Goal: Task Accomplishment & Management: Manage account settings

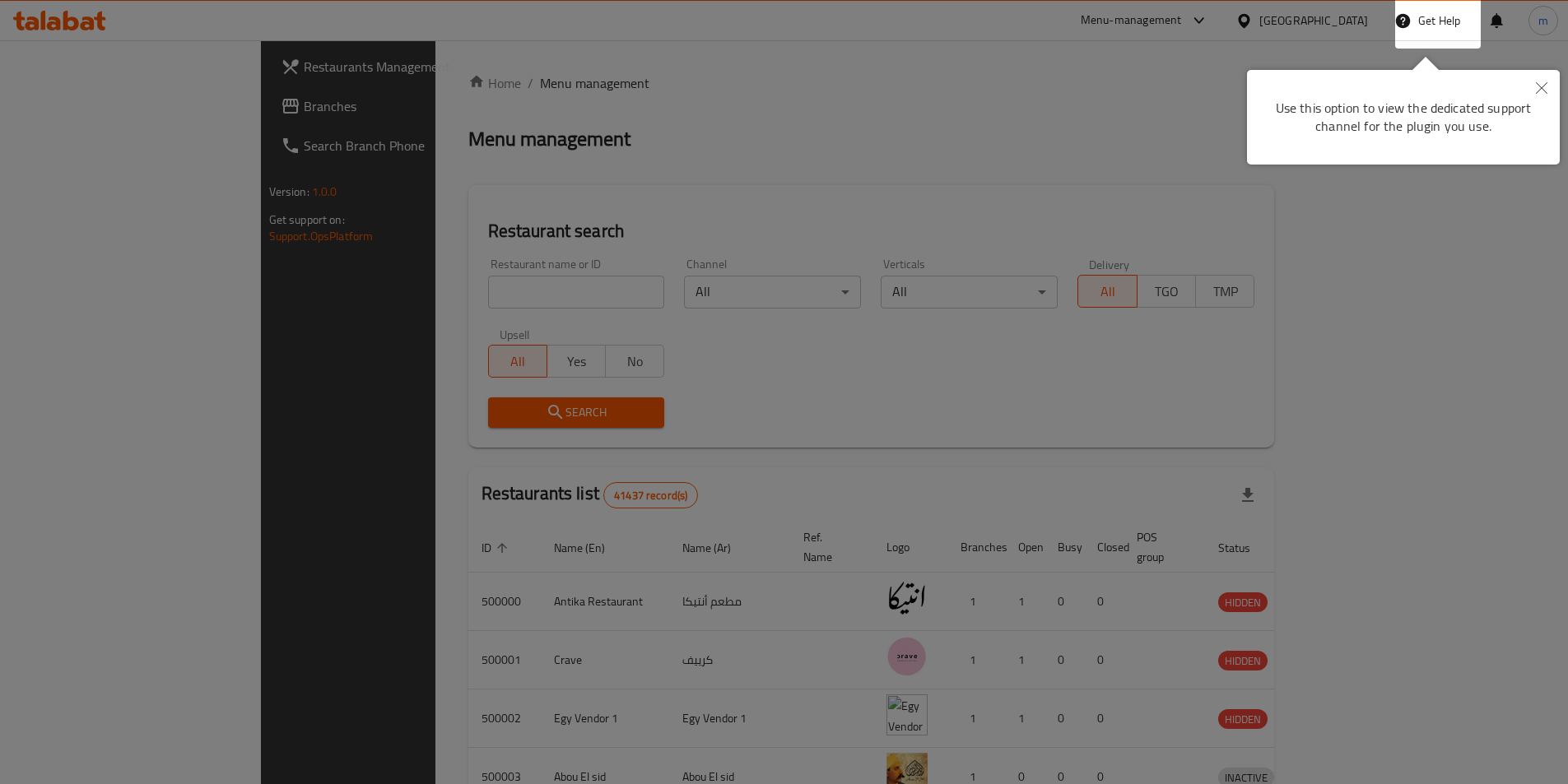
click at [1540, 98] on button "Close" at bounding box center [1542, 89] width 36 height 38
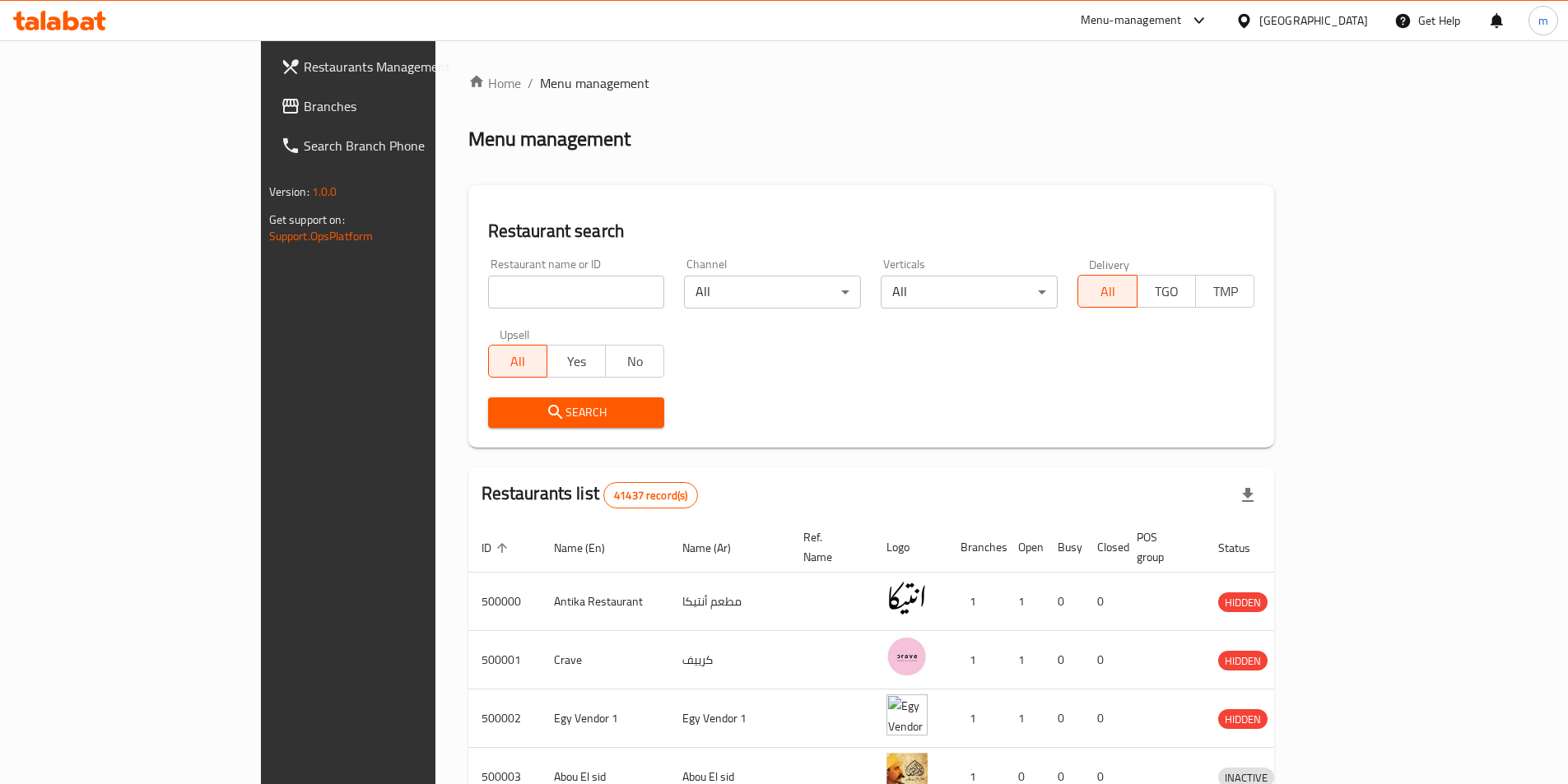
click at [1252, 24] on icon at bounding box center [1243, 21] width 17 height 17
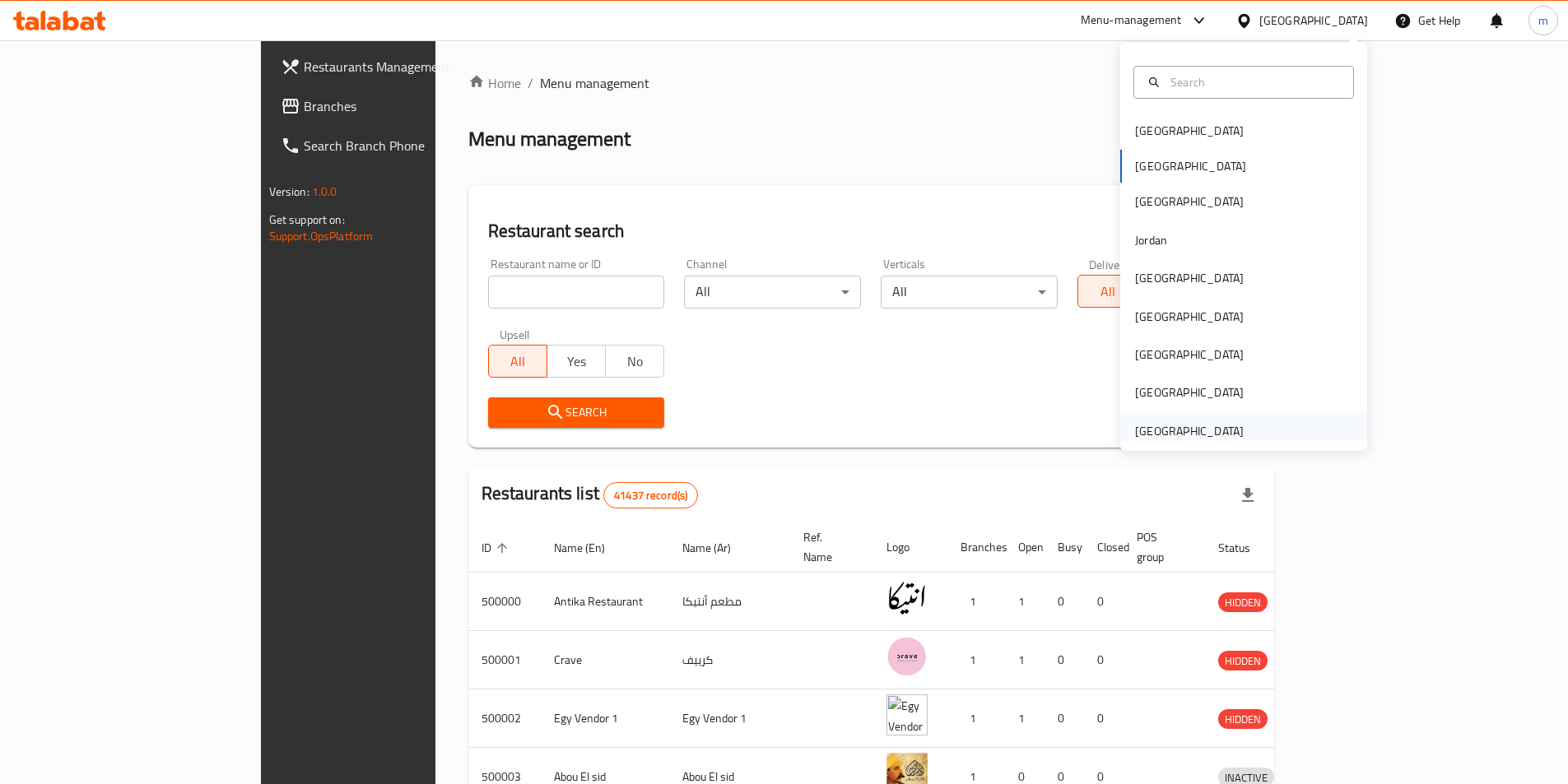
click at [1201, 427] on div "[GEOGRAPHIC_DATA]" at bounding box center [1189, 431] width 108 height 18
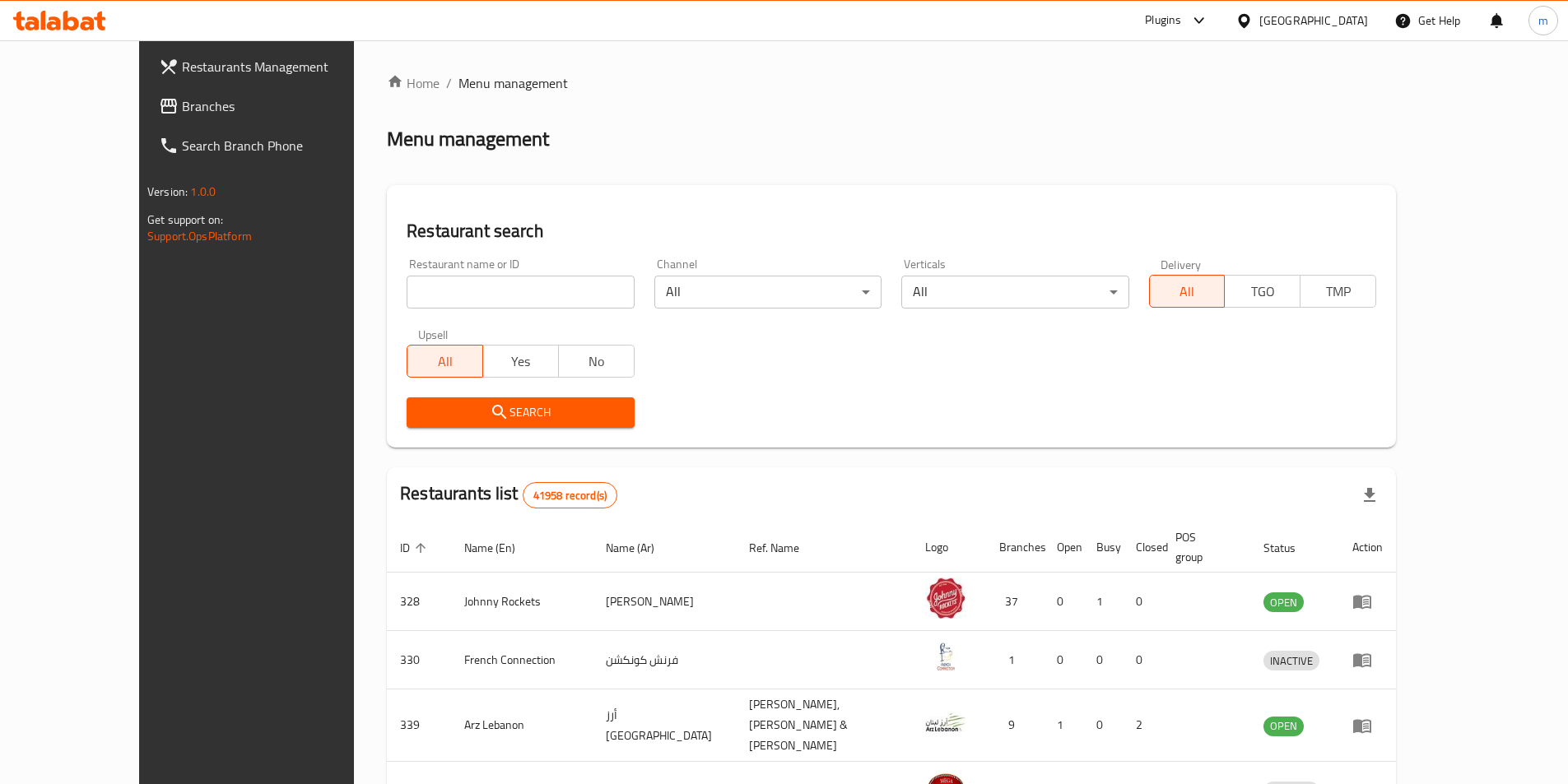
click at [182, 108] on span "Branches" at bounding box center [285, 106] width 206 height 20
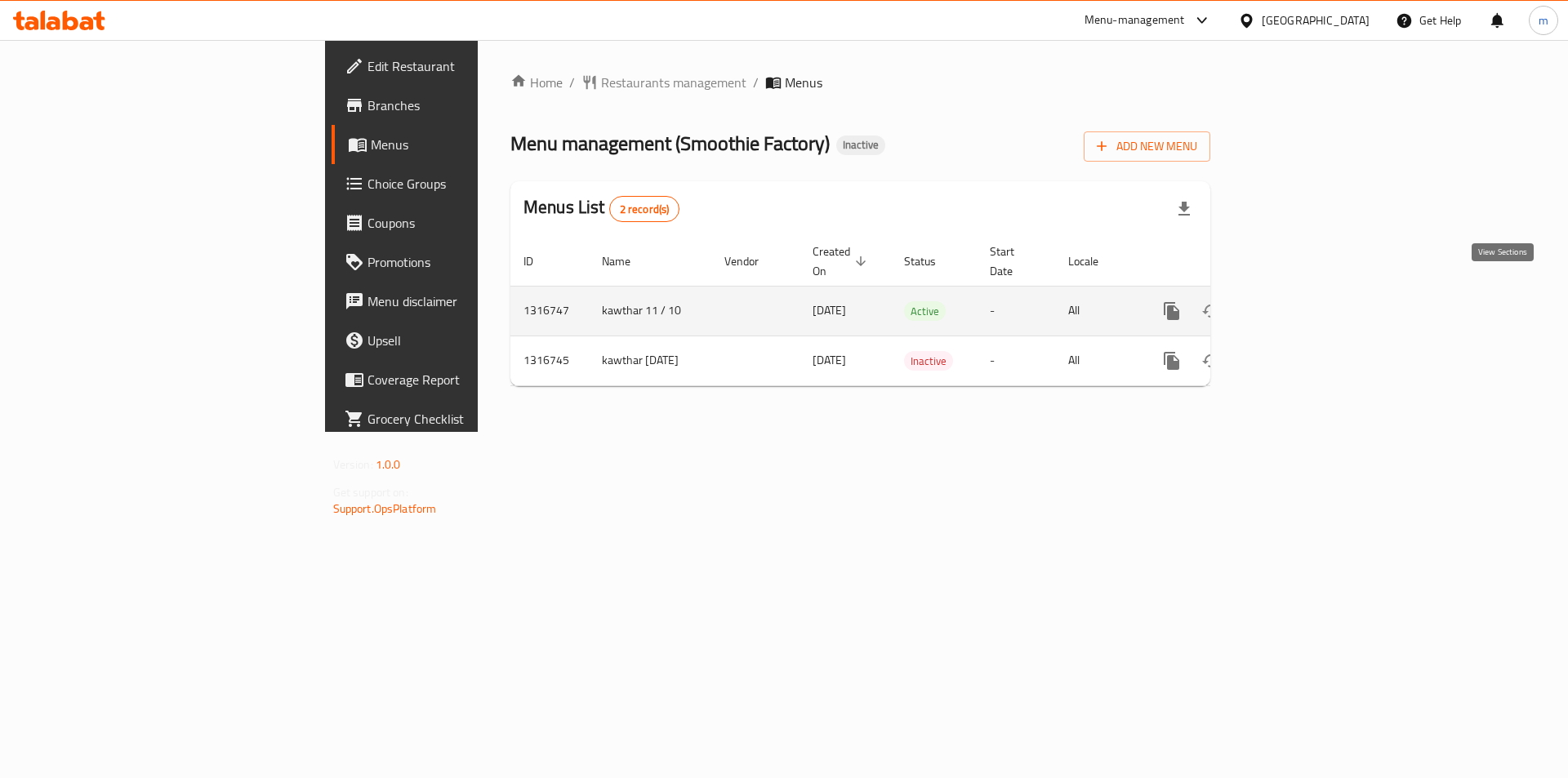
click at [1300, 301] on icon "enhanced table" at bounding box center [1290, 311] width 20 height 20
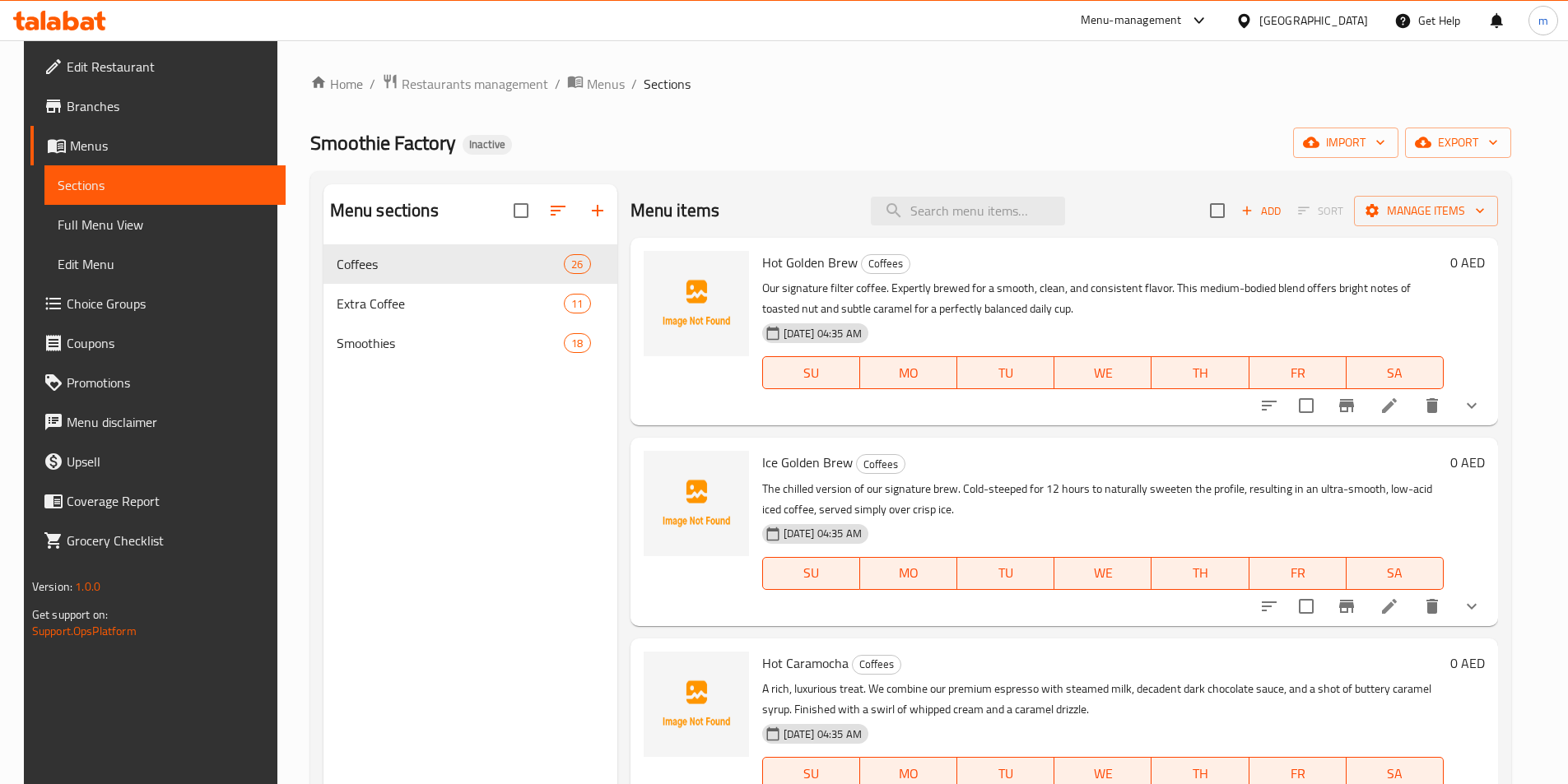
click at [116, 219] on span "Full Menu View" at bounding box center [165, 225] width 215 height 20
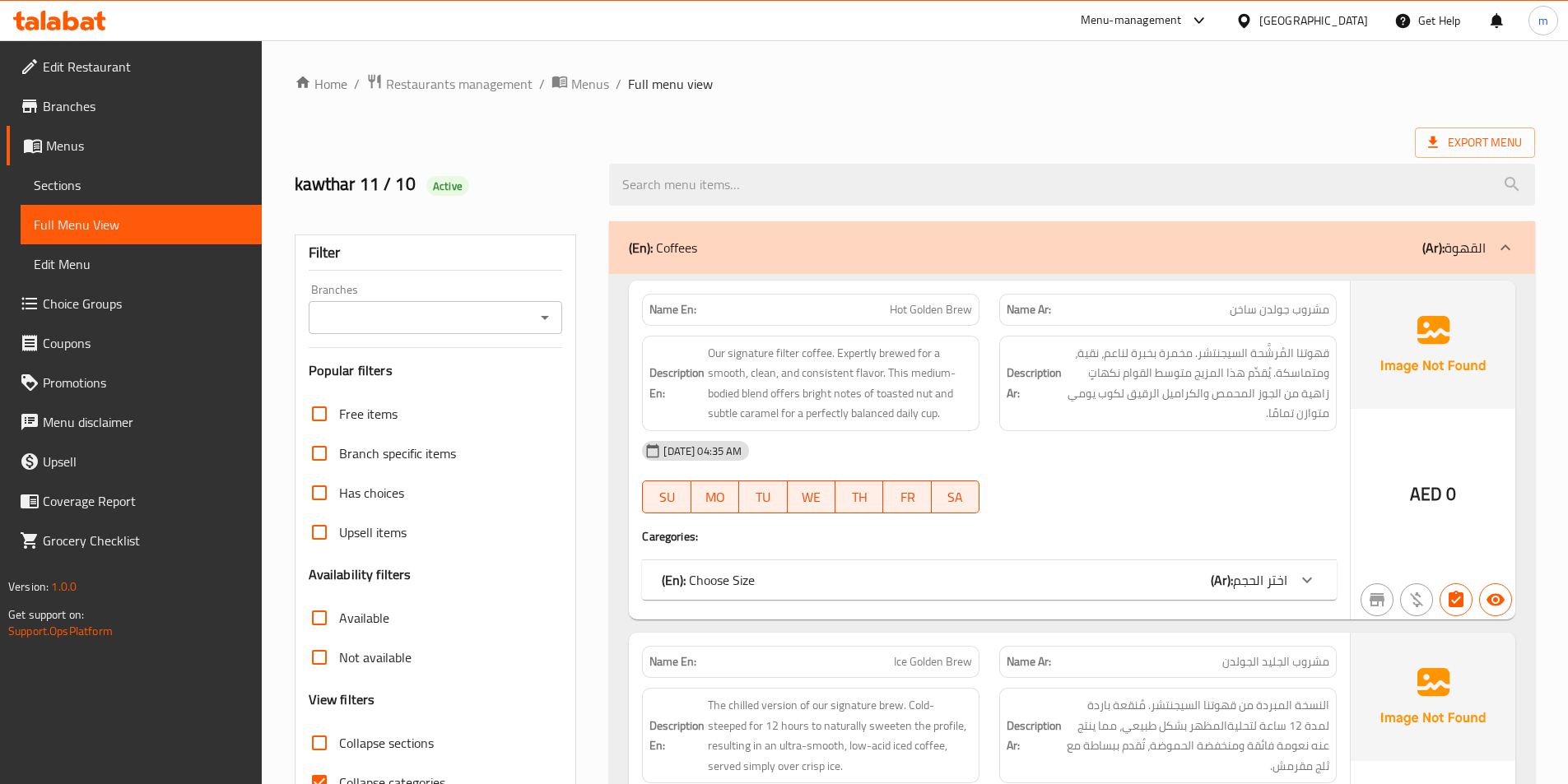
click at [433, 773] on span "Collapse categories" at bounding box center [392, 783] width 106 height 20
click at [339, 772] on input "Collapse categories" at bounding box center [318, 782] width 39 height 39
checkbox input "false"
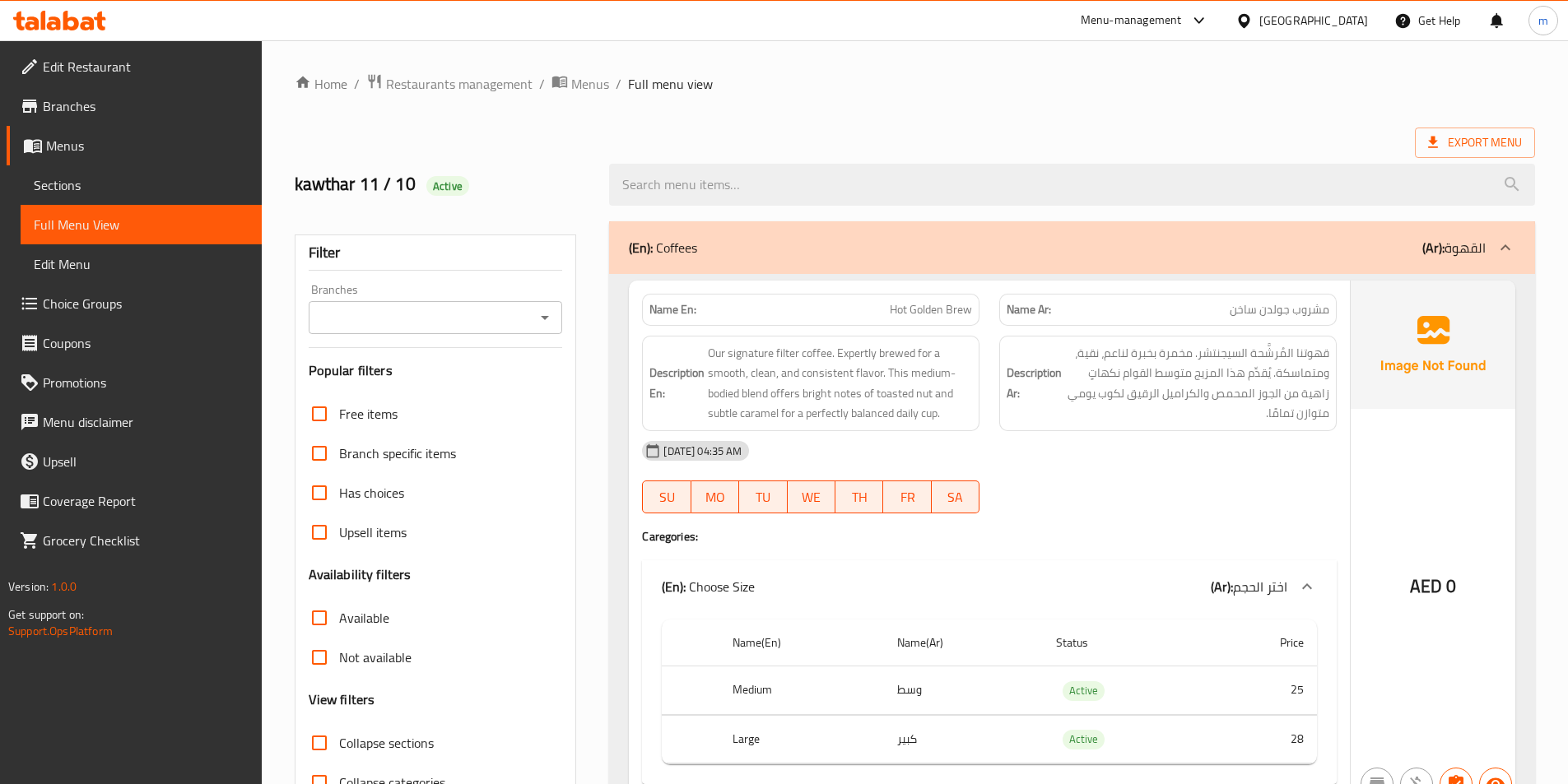
scroll to position [18, 0]
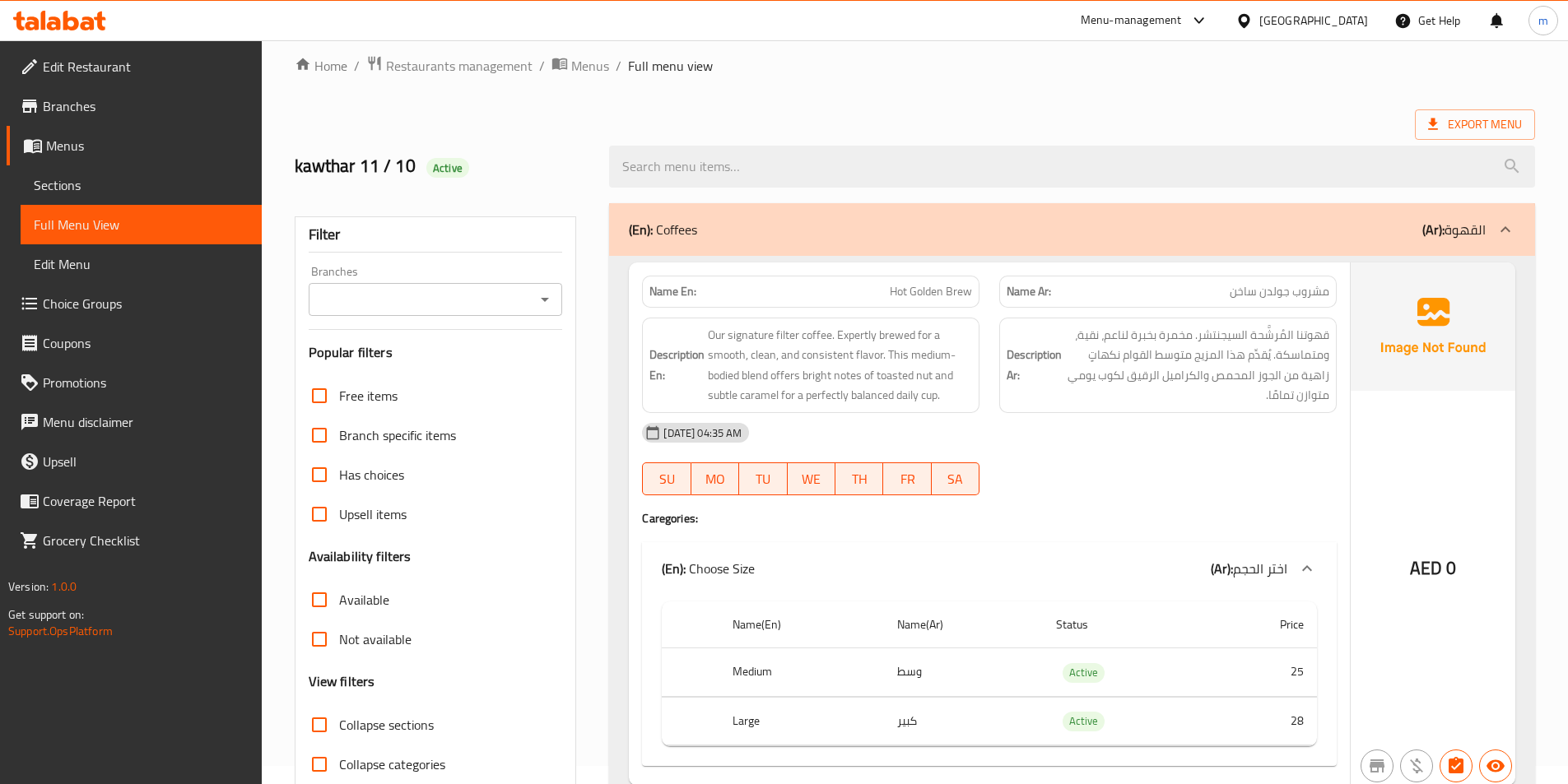
click at [387, 726] on span "Collapse sections" at bounding box center [387, 725] width 95 height 20
click at [339, 726] on input "Collapse sections" at bounding box center [318, 724] width 39 height 39
checkbox input "true"
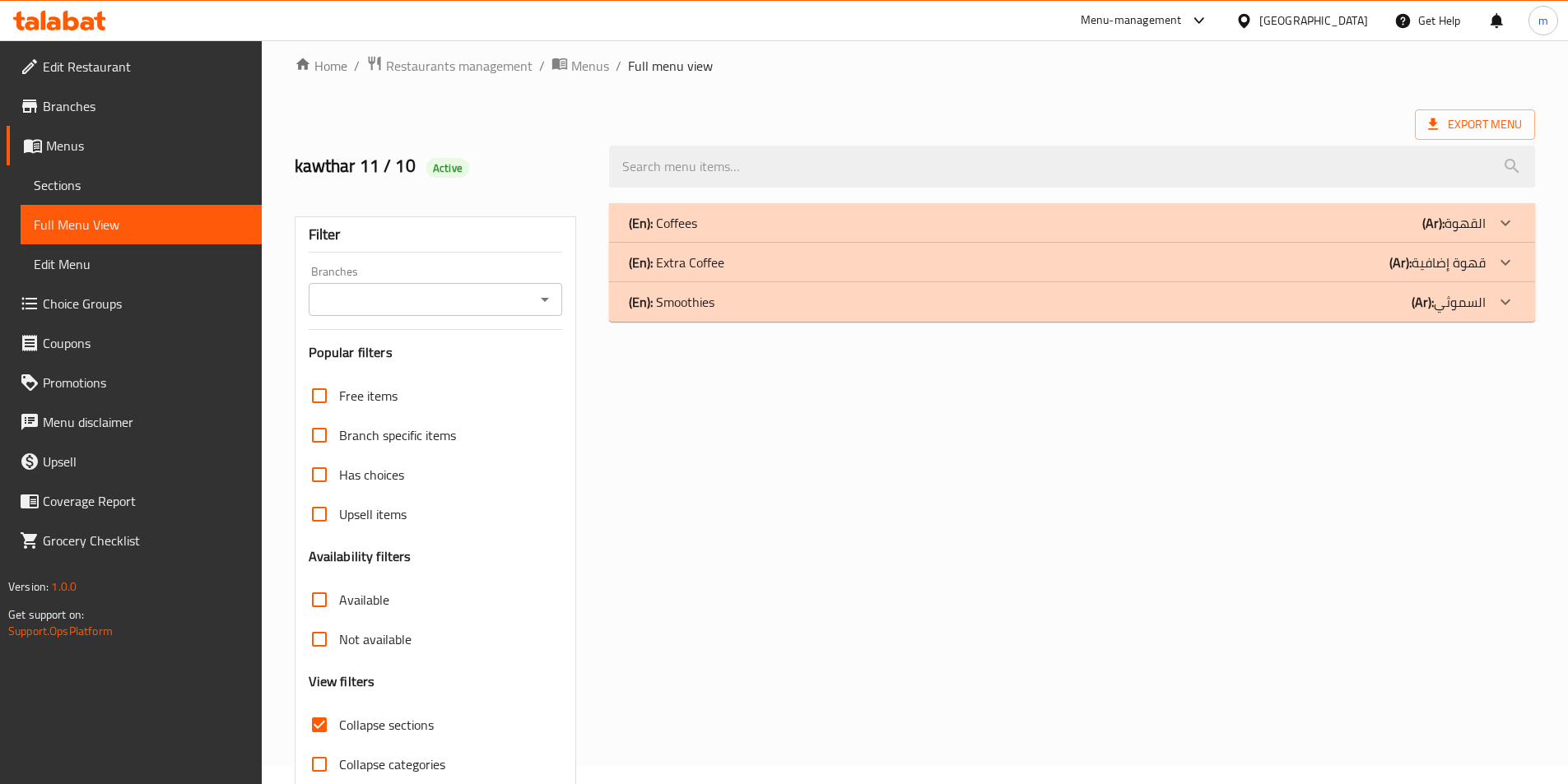
click at [895, 224] on div "(En): Coffees (Ar): القهوة" at bounding box center [1057, 223] width 857 height 20
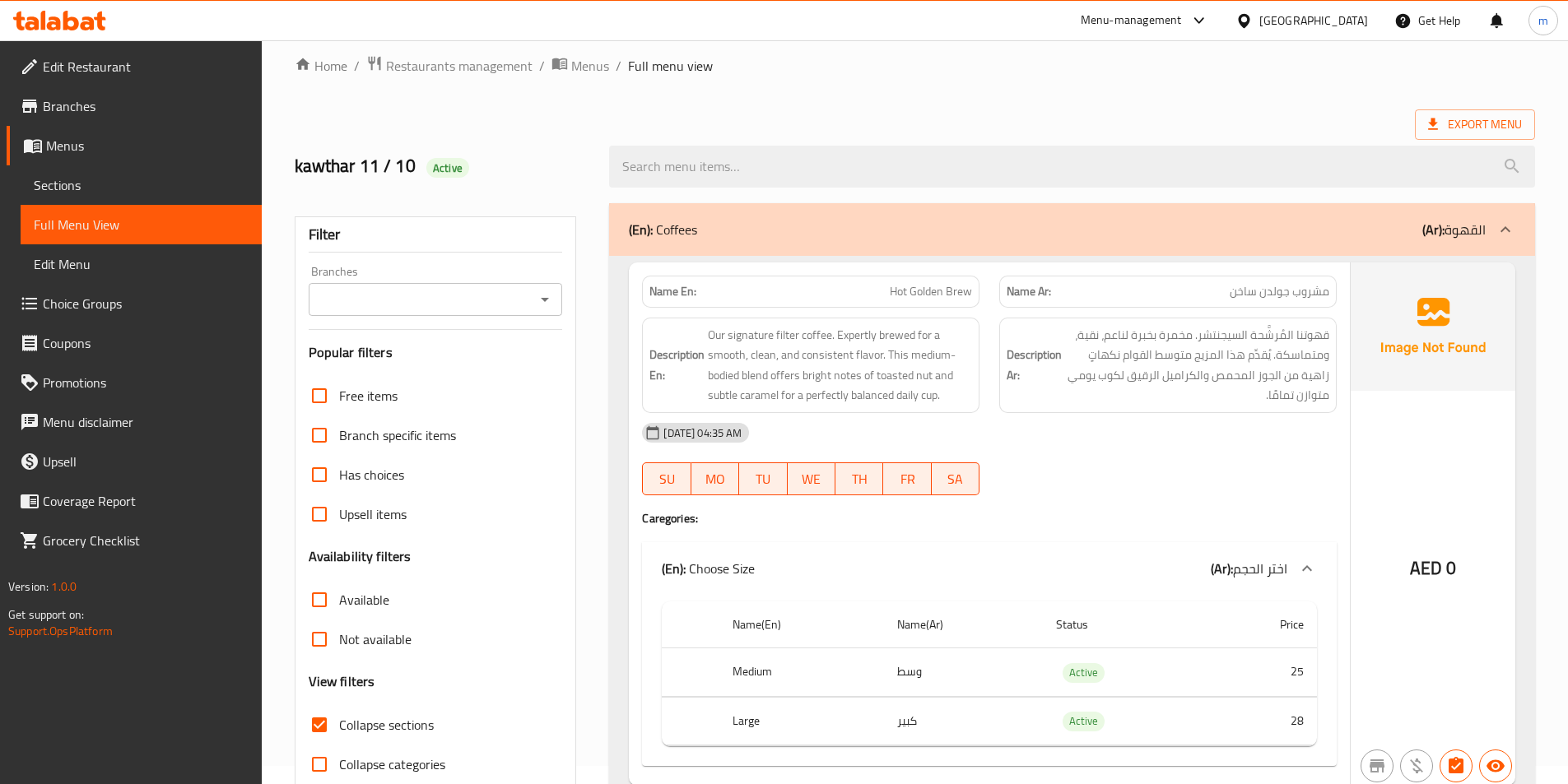
scroll to position [183, 0]
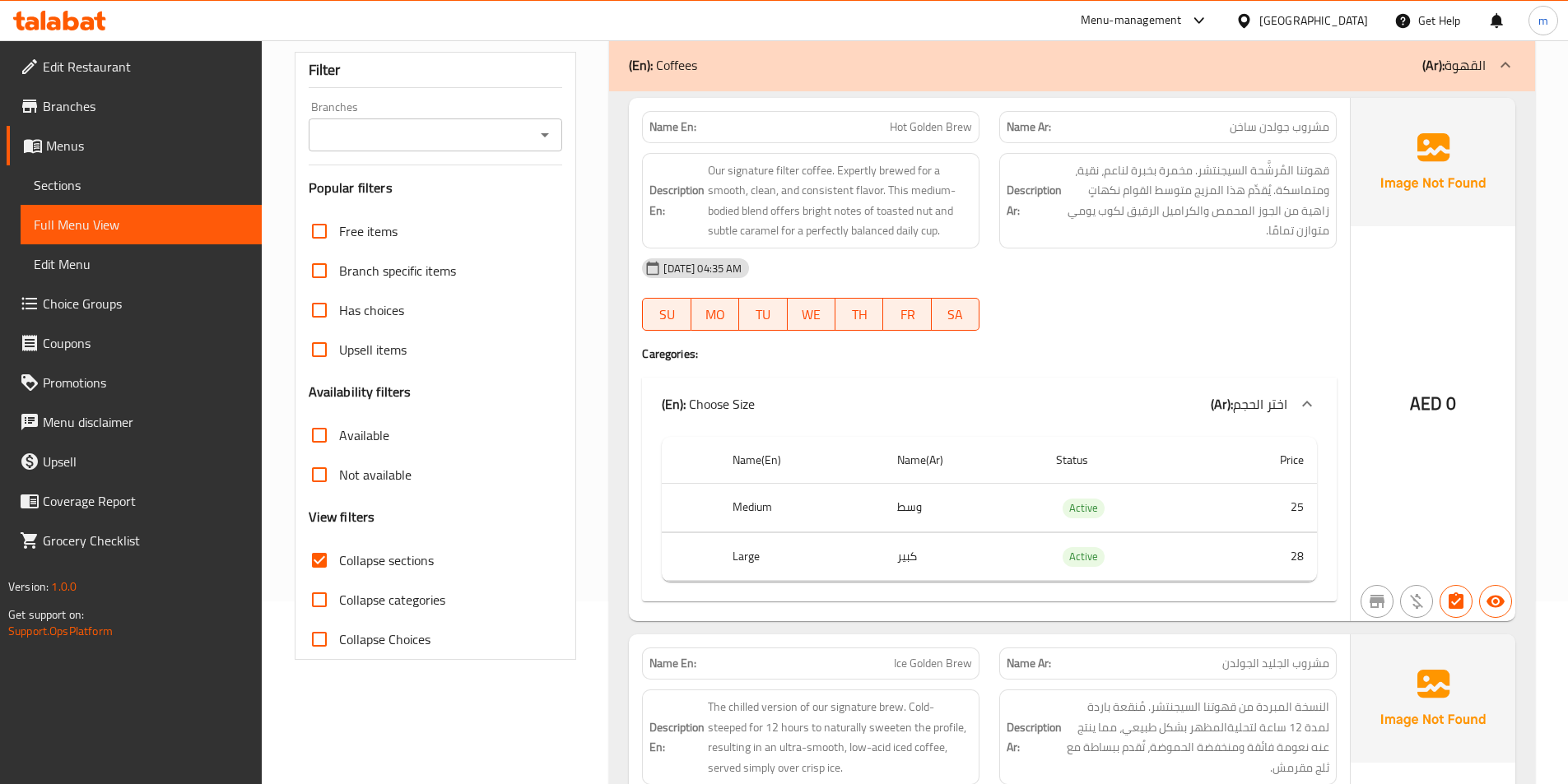
click at [921, 138] on div "Name En: Hot Golden Brew" at bounding box center [810, 126] width 337 height 32
click at [915, 126] on span "Hot Golden Brew" at bounding box center [930, 126] width 82 height 17
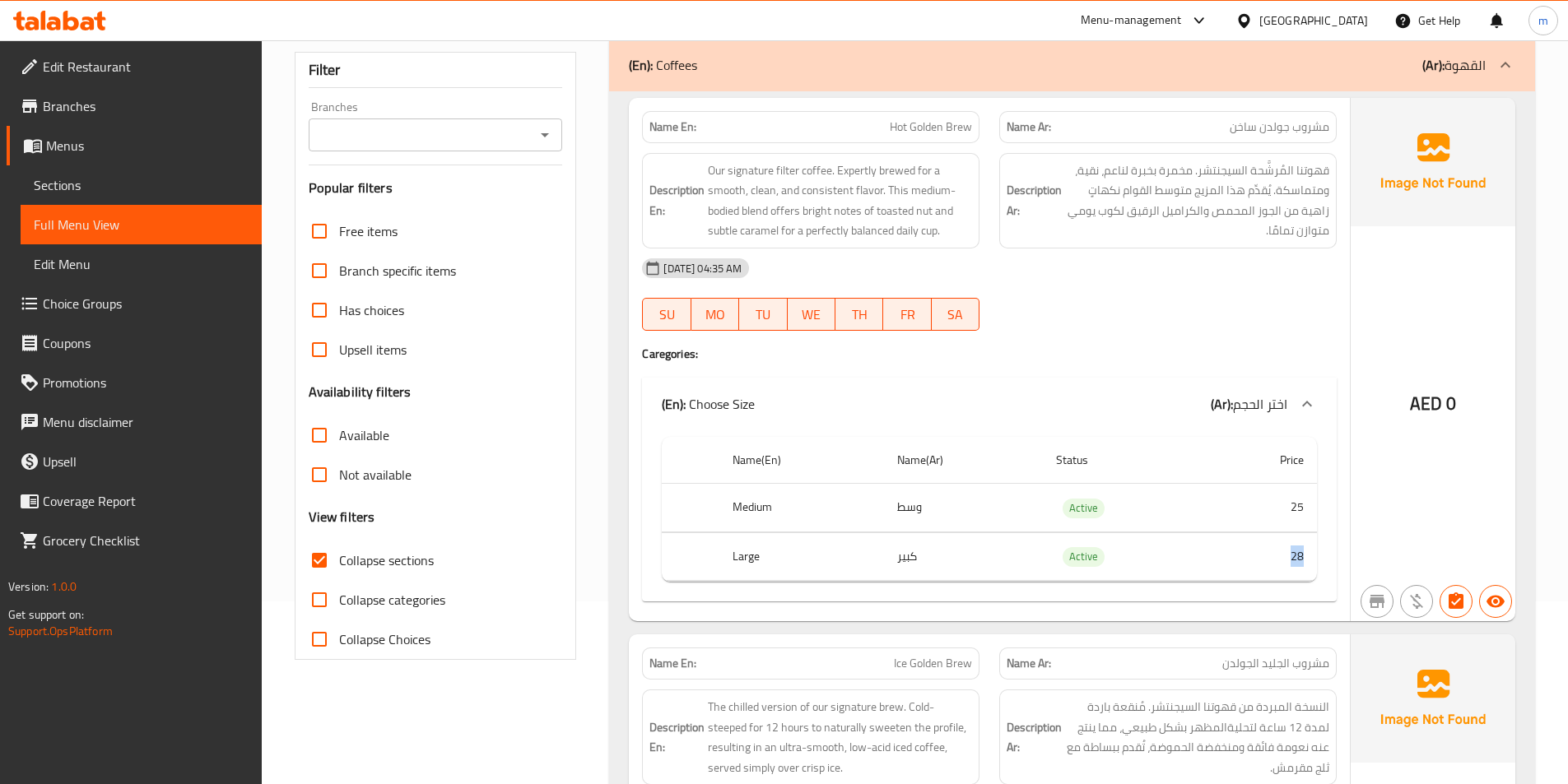
drag, startPoint x: 1292, startPoint y: 556, endPoint x: 1311, endPoint y: 561, distance: 19.6
click at [1311, 561] on td "28" at bounding box center [1261, 556] width 110 height 48
copy td "28"
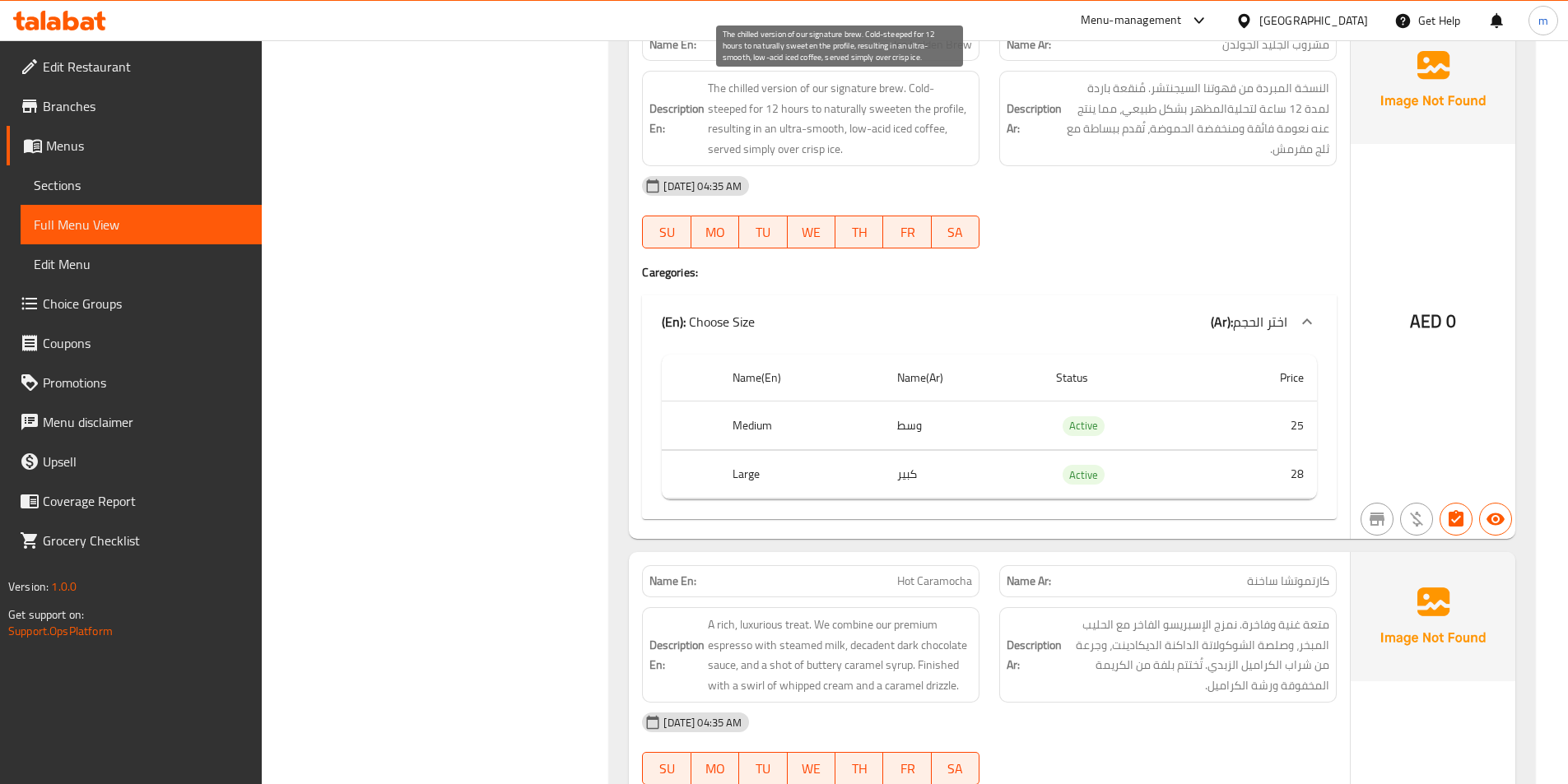
scroll to position [719, 0]
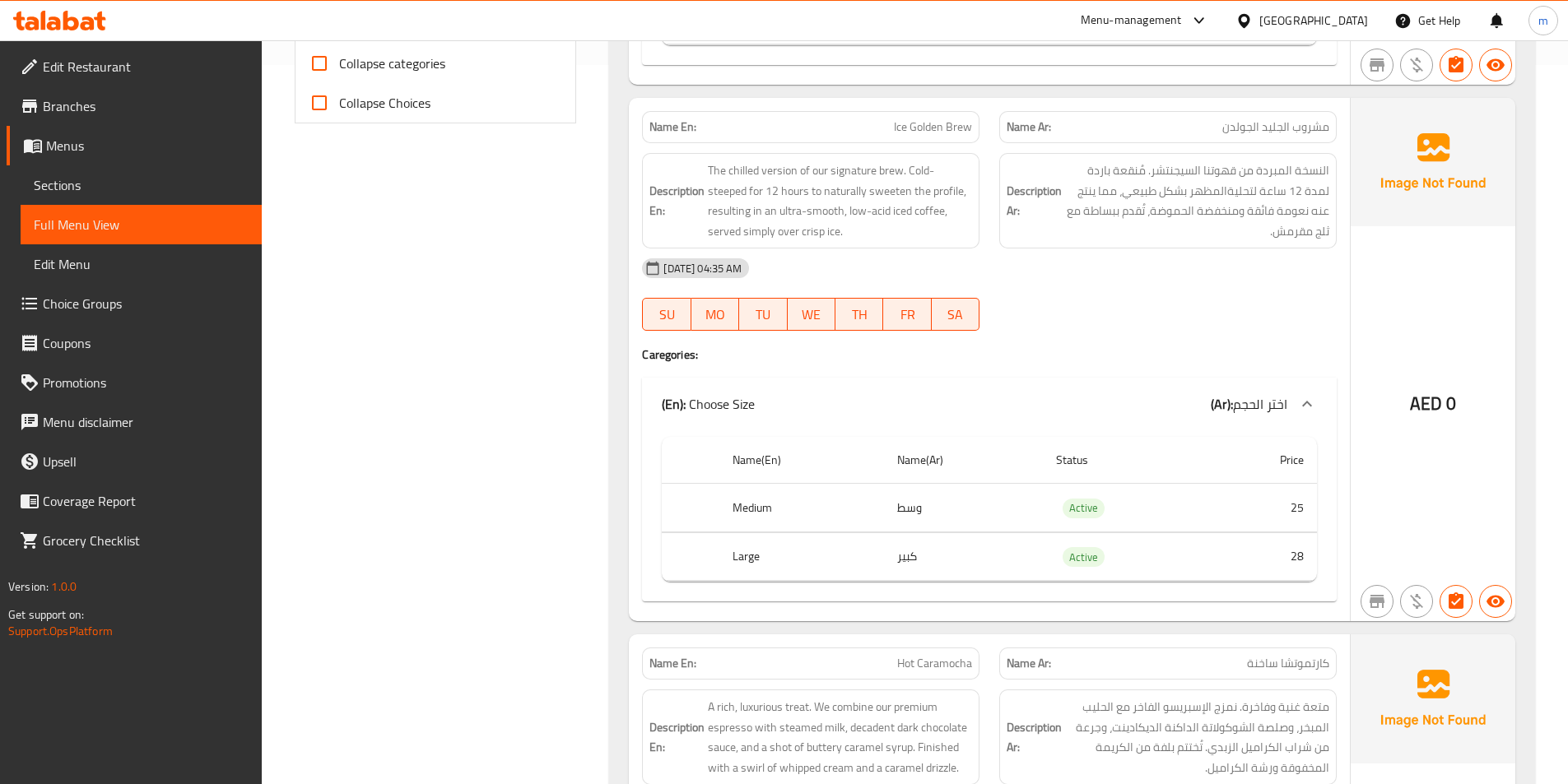
click at [925, 126] on span "Ice Golden Brew" at bounding box center [933, 126] width 78 height 17
copy span "Ice Golden Brew"
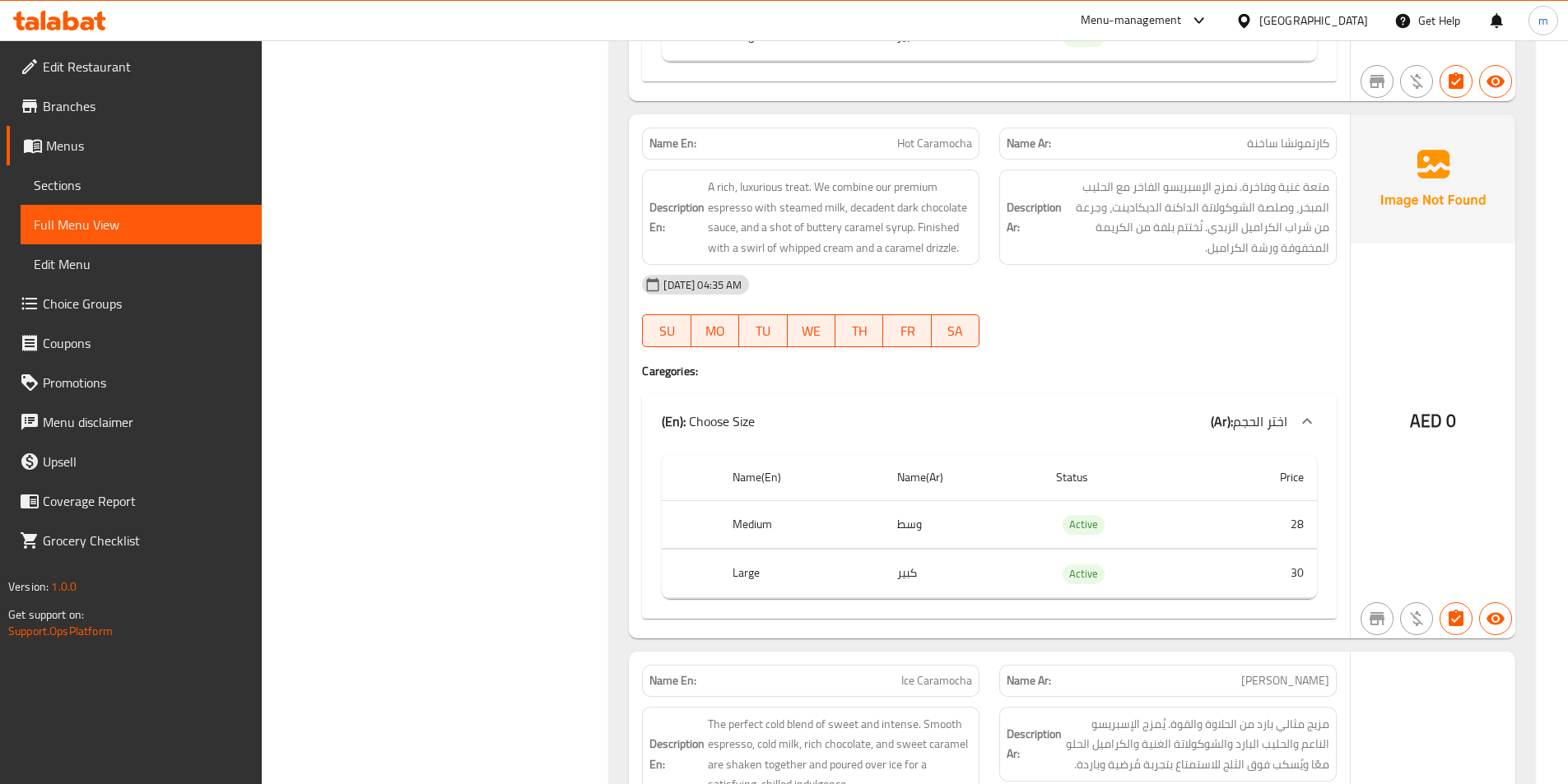
scroll to position [1295, 0]
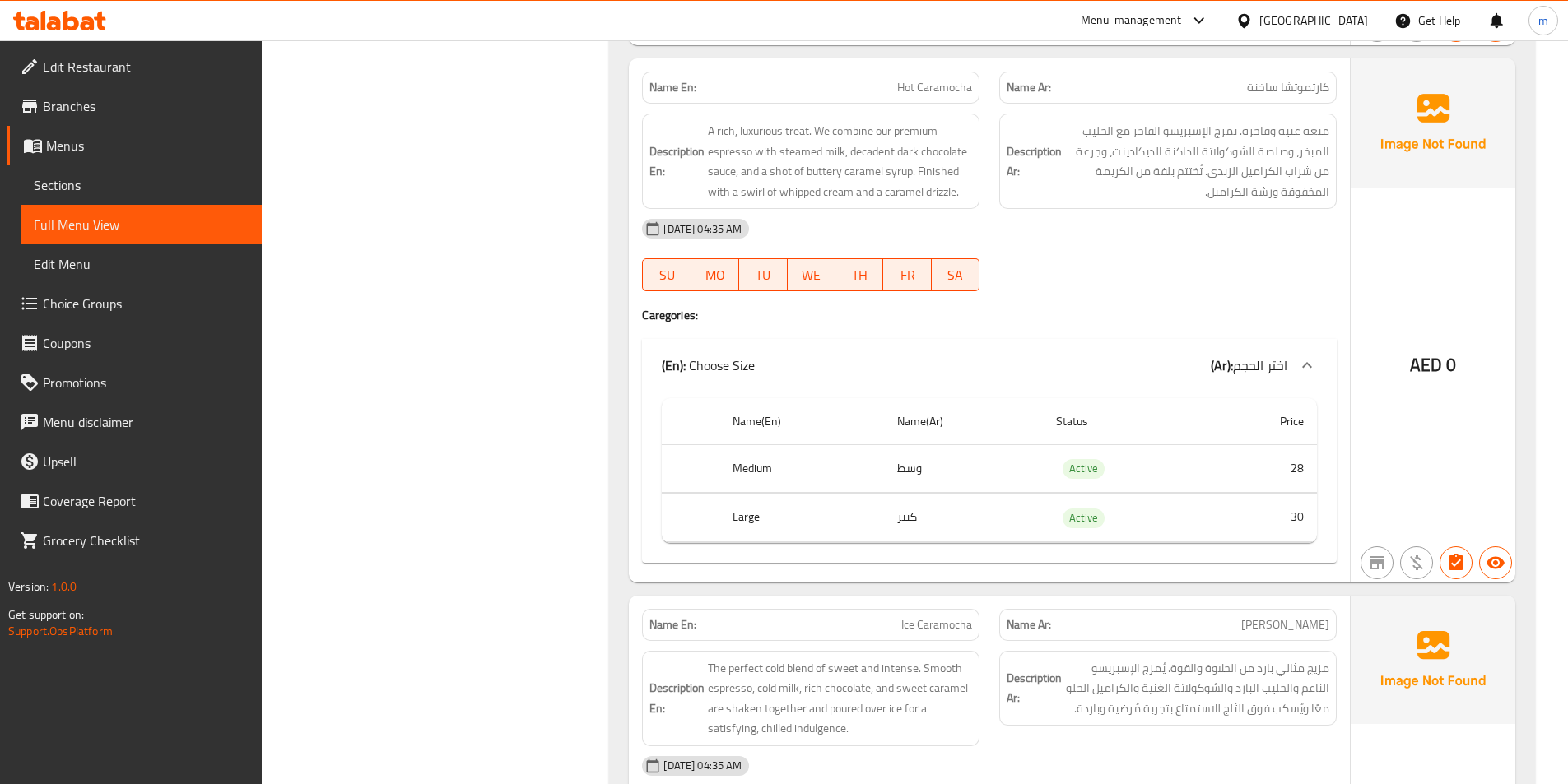
click at [1292, 463] on td "28" at bounding box center [1261, 468] width 110 height 48
click at [939, 86] on span "Hot Caramocha" at bounding box center [934, 87] width 75 height 17
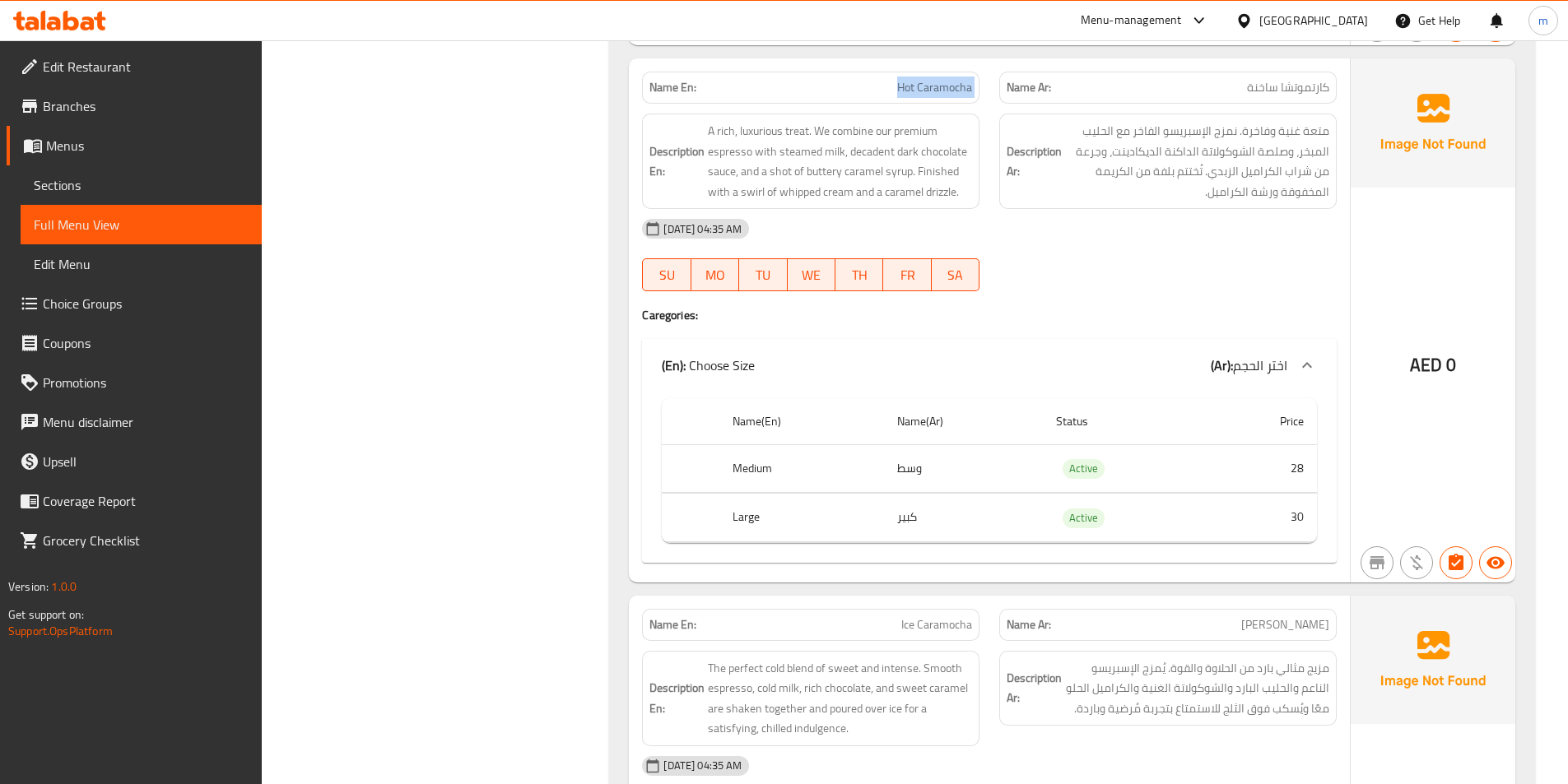
copy span "Hot Caramocha"
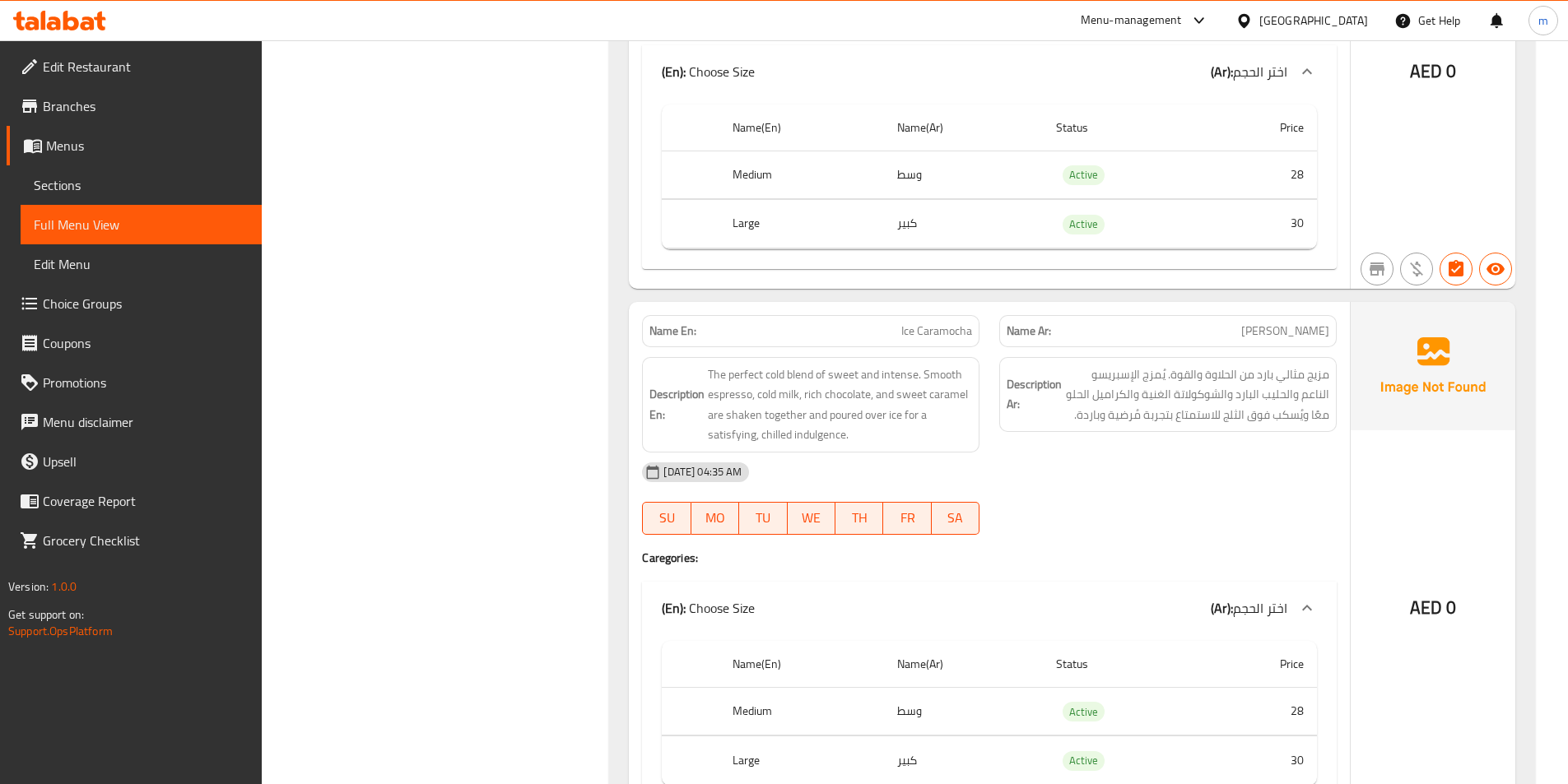
scroll to position [1624, 0]
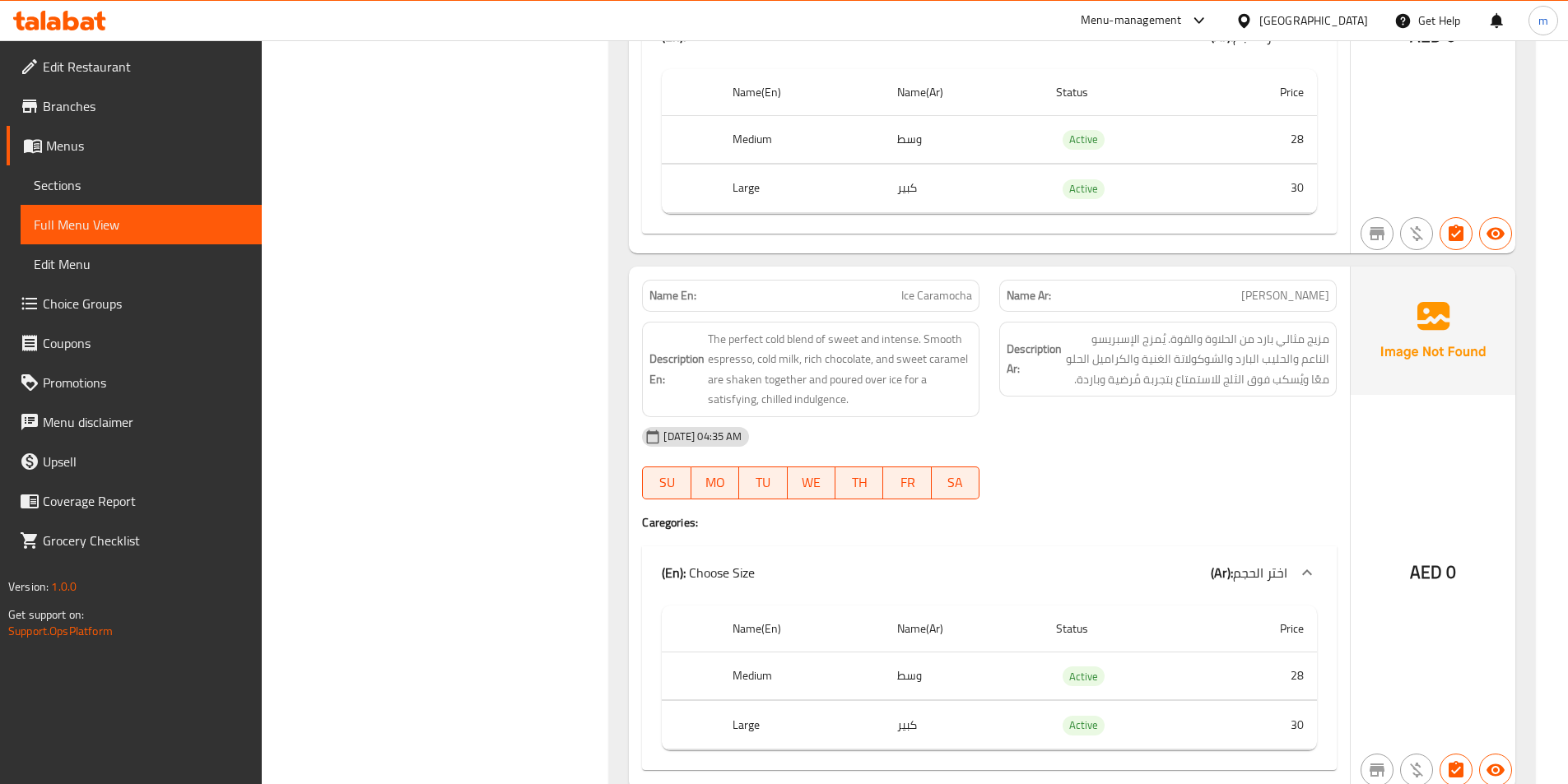
click at [906, 300] on span "Ice Caramocha" at bounding box center [937, 296] width 71 height 17
copy span "Ice Caramocha"
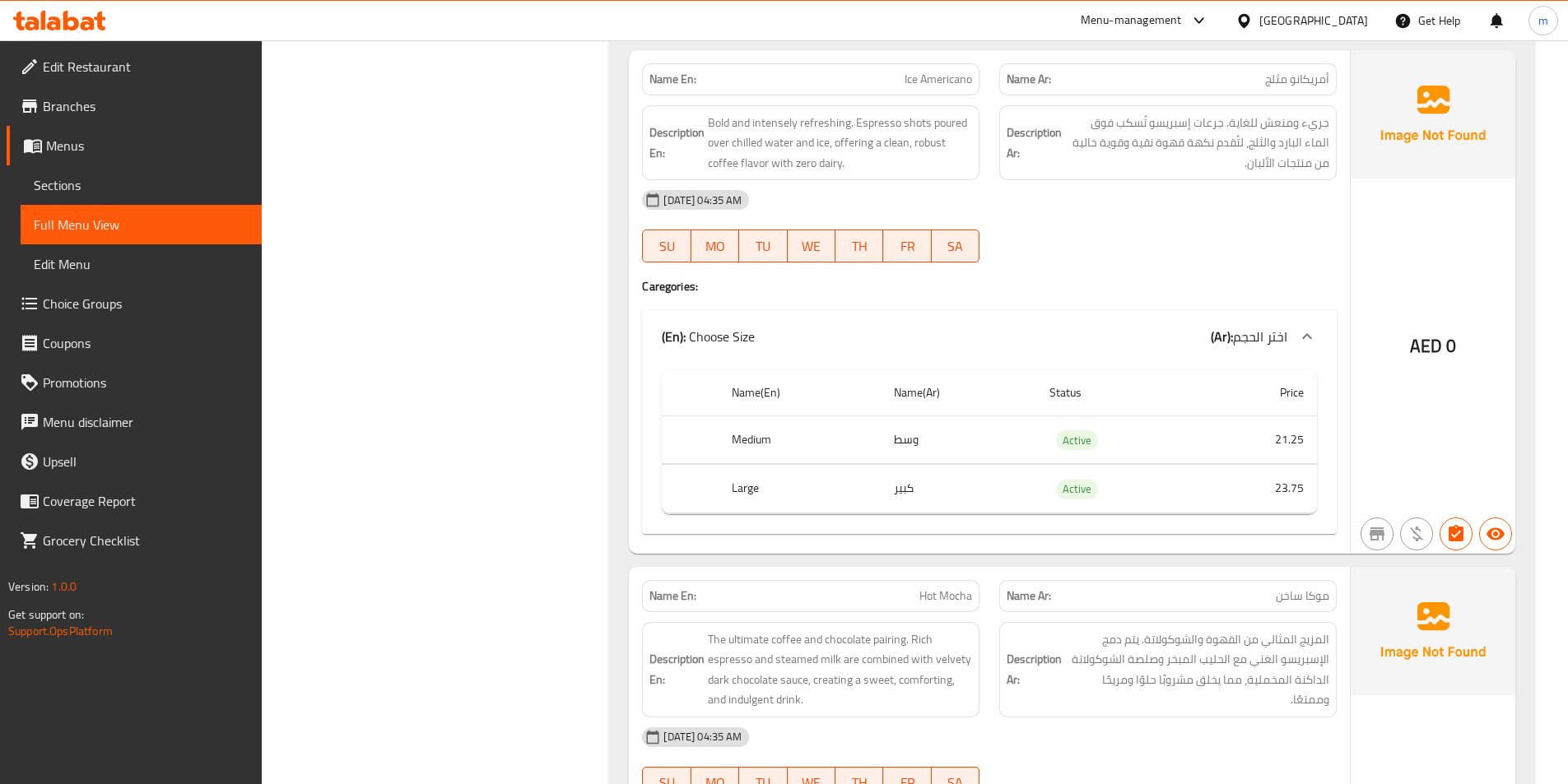
scroll to position [8373, 0]
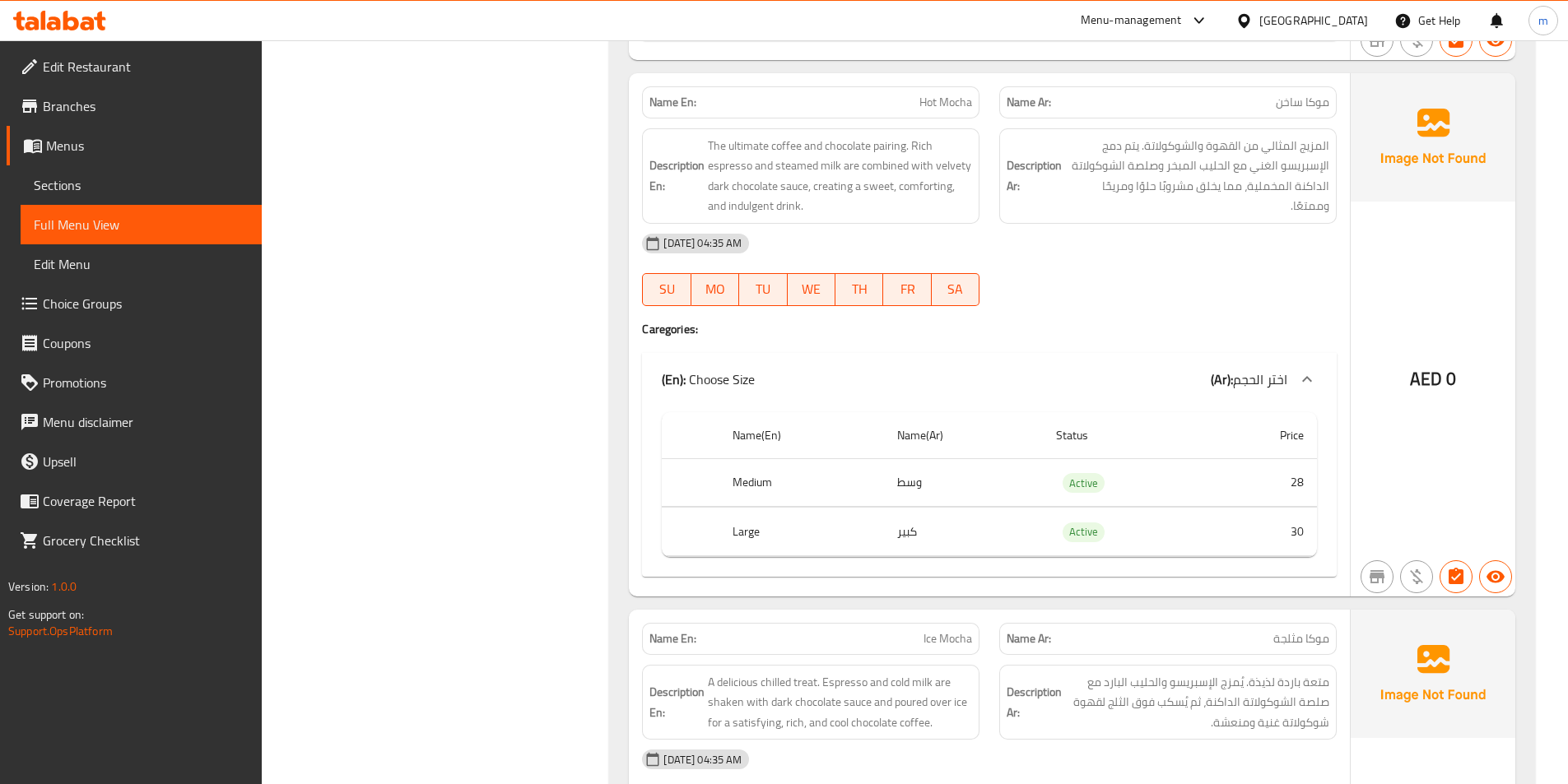
click at [963, 104] on span "Hot Mocha" at bounding box center [946, 102] width 53 height 17
copy span "Hot Mocha"
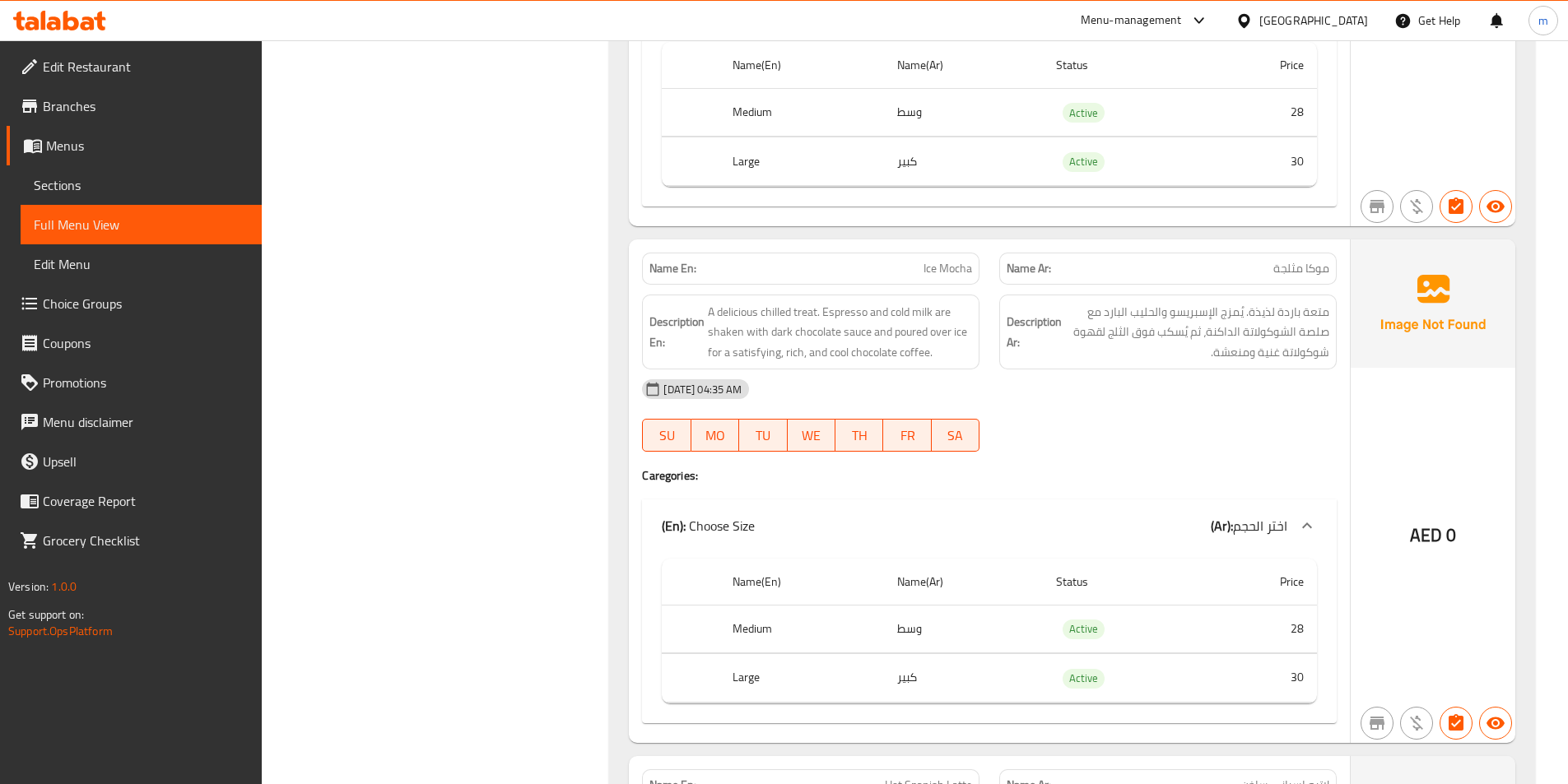
scroll to position [8784, 0]
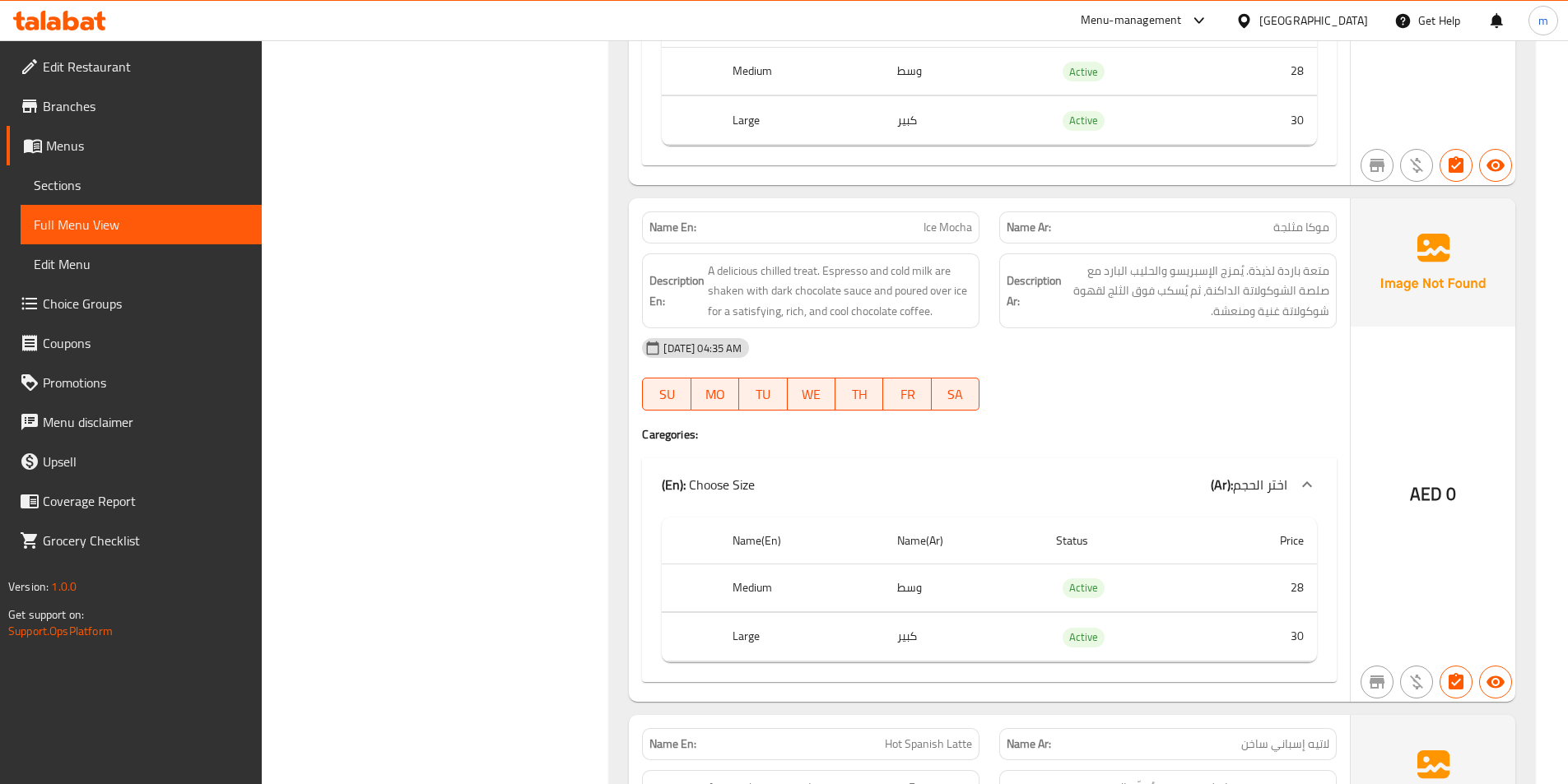
click at [940, 226] on span "Ice Mocha" at bounding box center [947, 227] width 48 height 17
copy span "Ice Mocha"
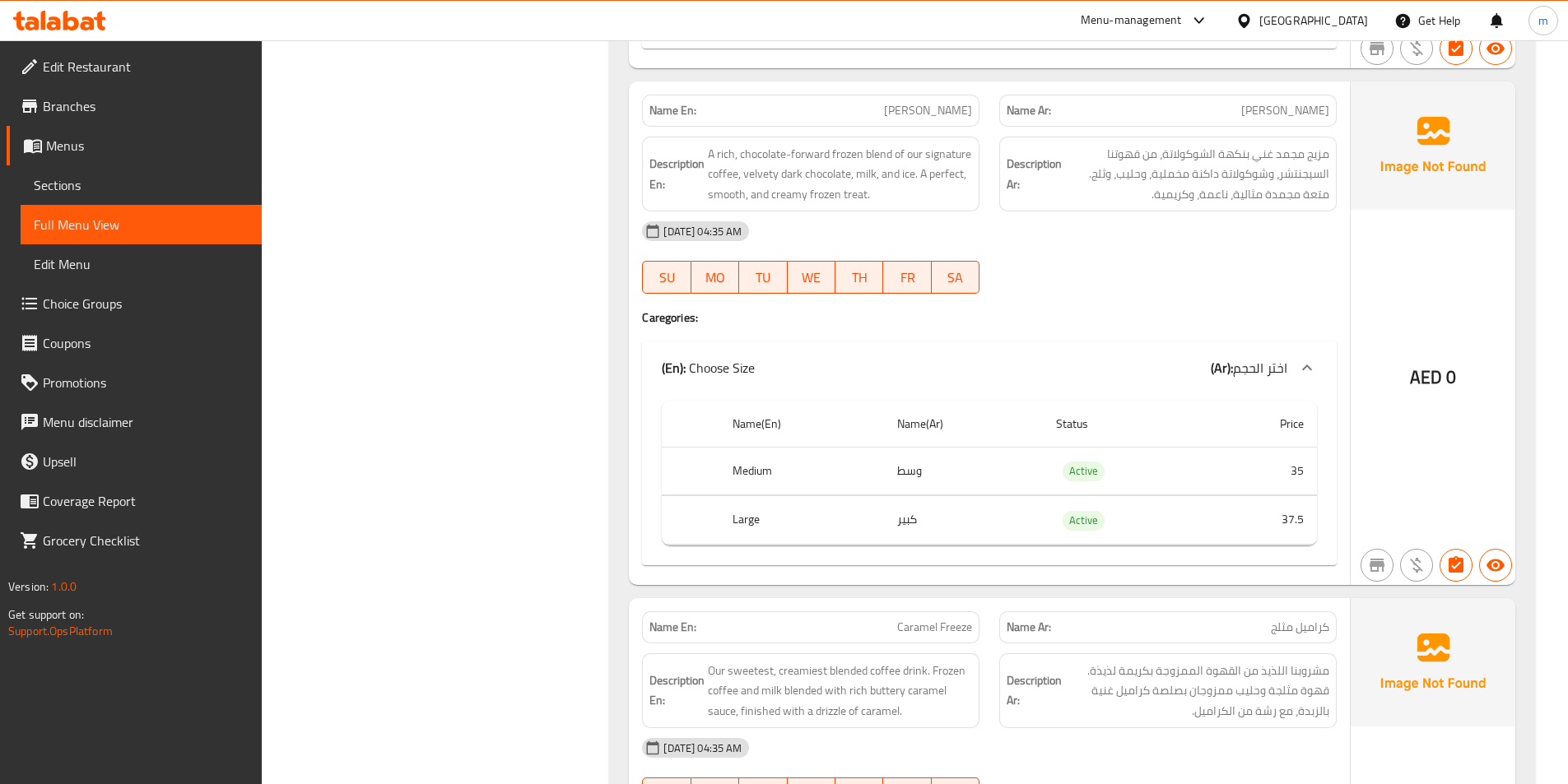
scroll to position [11006, 0]
click at [960, 113] on span "Mocha Bliss" at bounding box center [928, 112] width 88 height 17
copy span "Mocha Bliss"
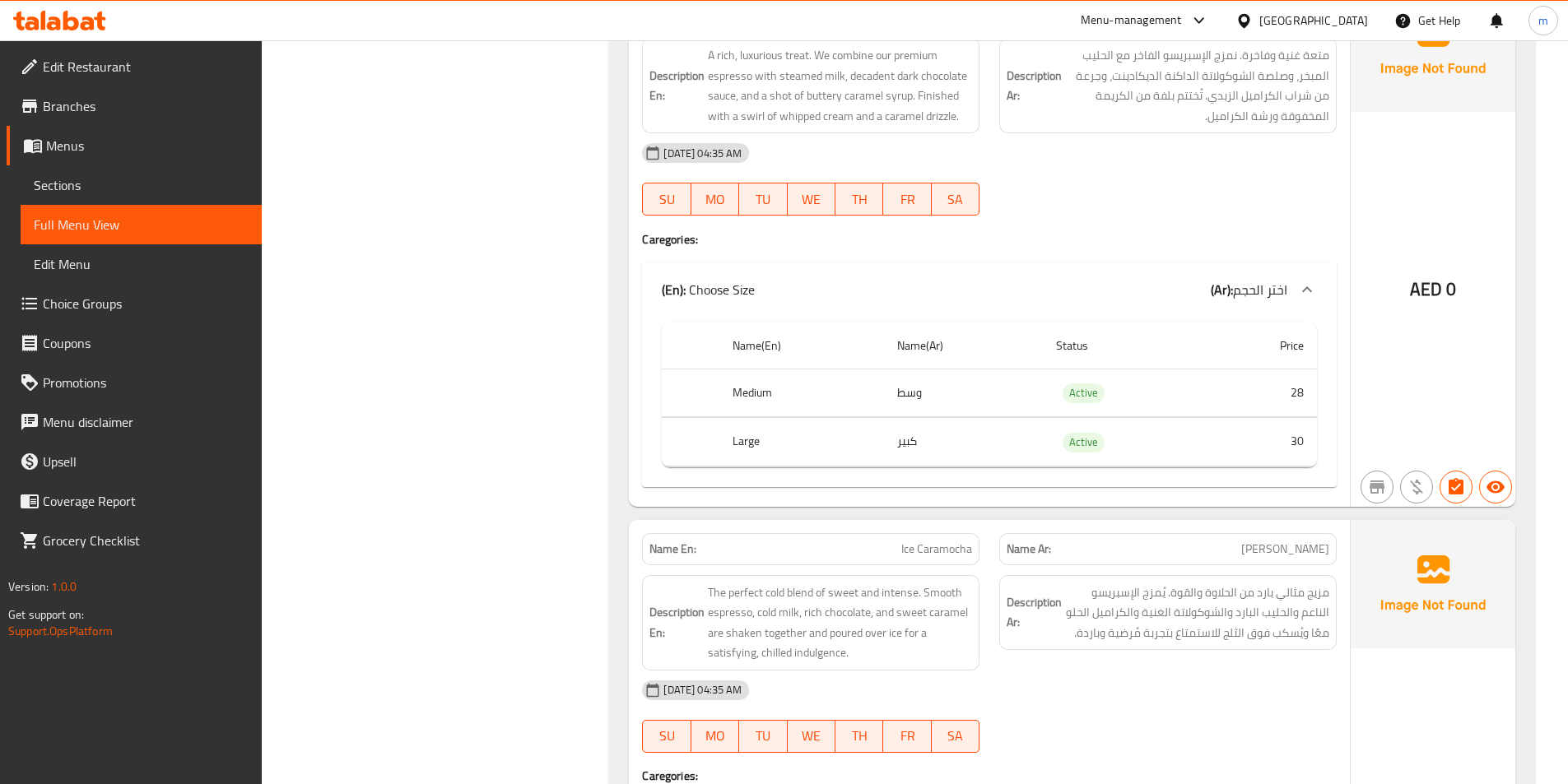
scroll to position [1908, 0]
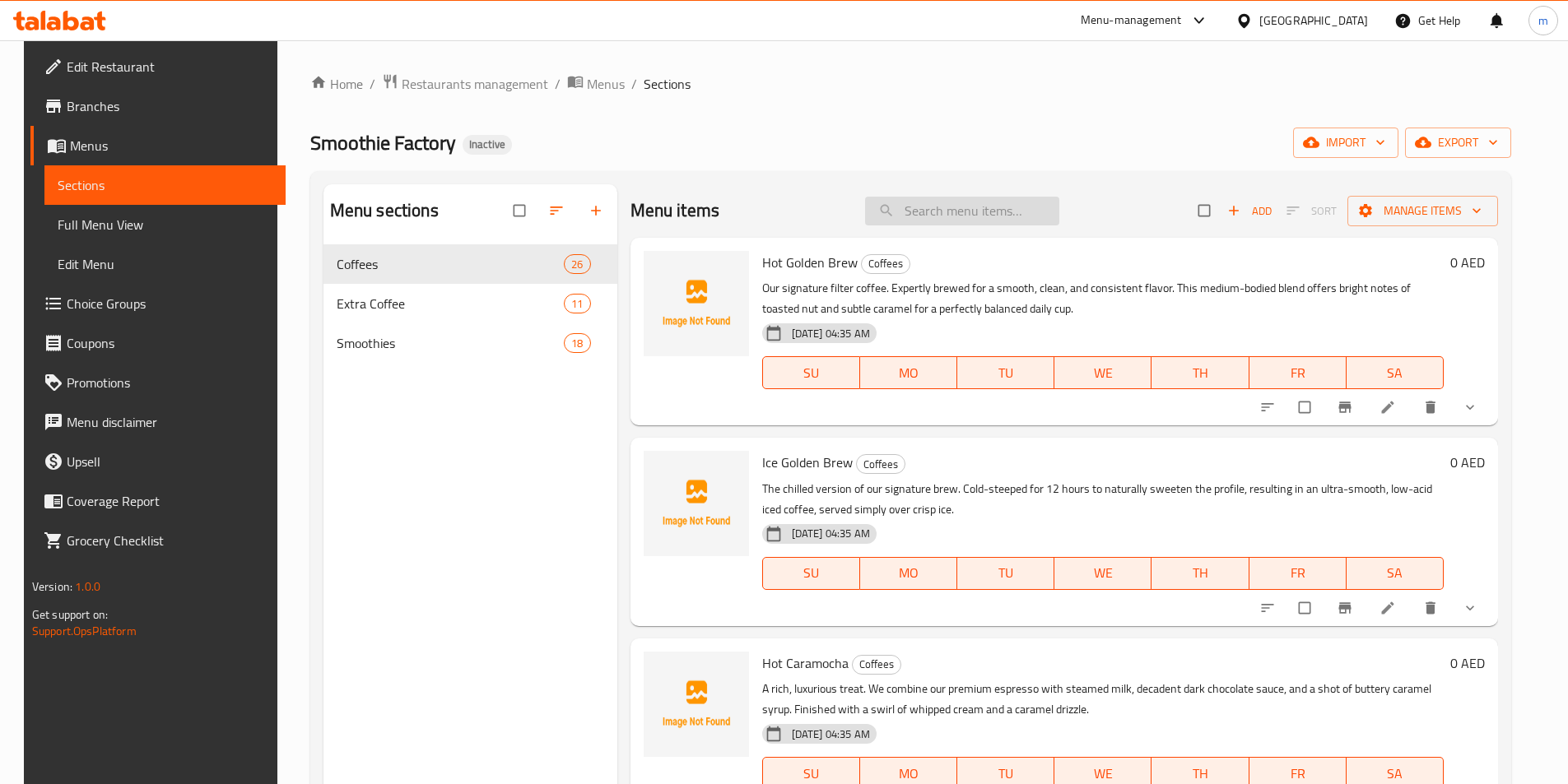
click at [941, 225] on input "search" at bounding box center [962, 211] width 195 height 29
paste input "Ice Golden Brew"
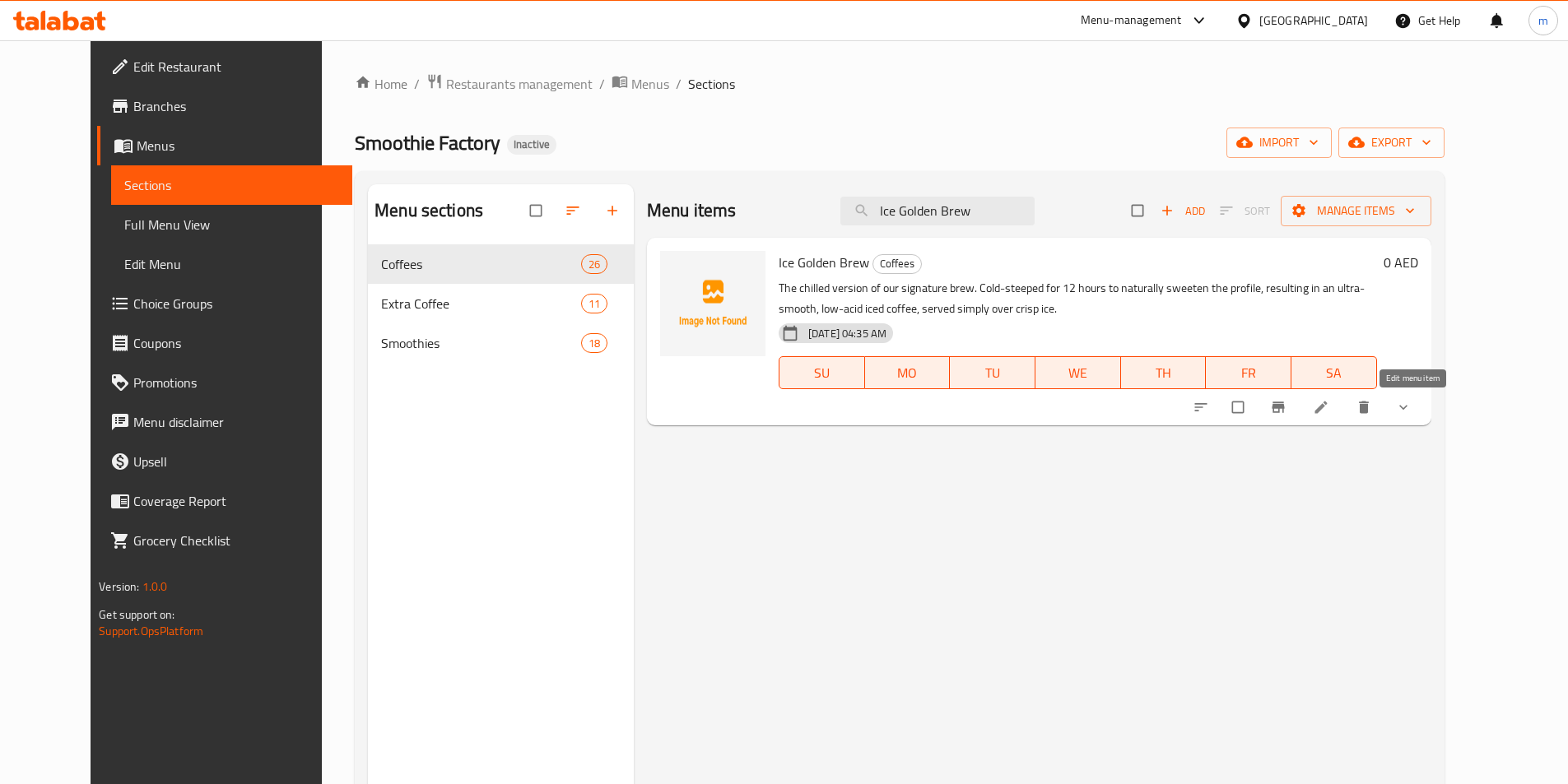
drag, startPoint x: 1412, startPoint y: 411, endPoint x: 1379, endPoint y: 420, distance: 34.2
click at [1300, 420] on button "Branch-specific-item" at bounding box center [1279, 407] width 39 height 36
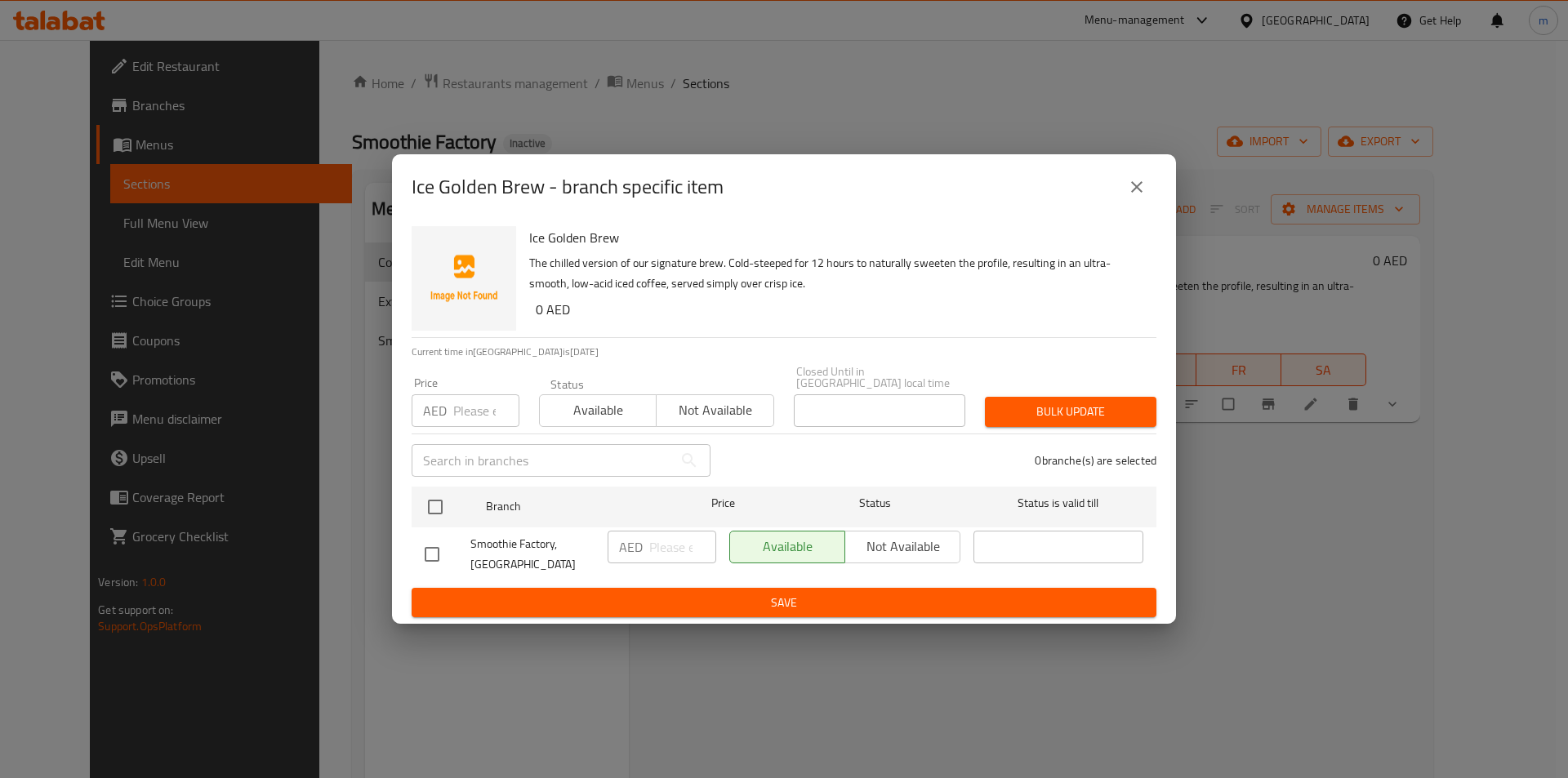
click at [1140, 191] on icon "close" at bounding box center [1137, 187] width 20 height 20
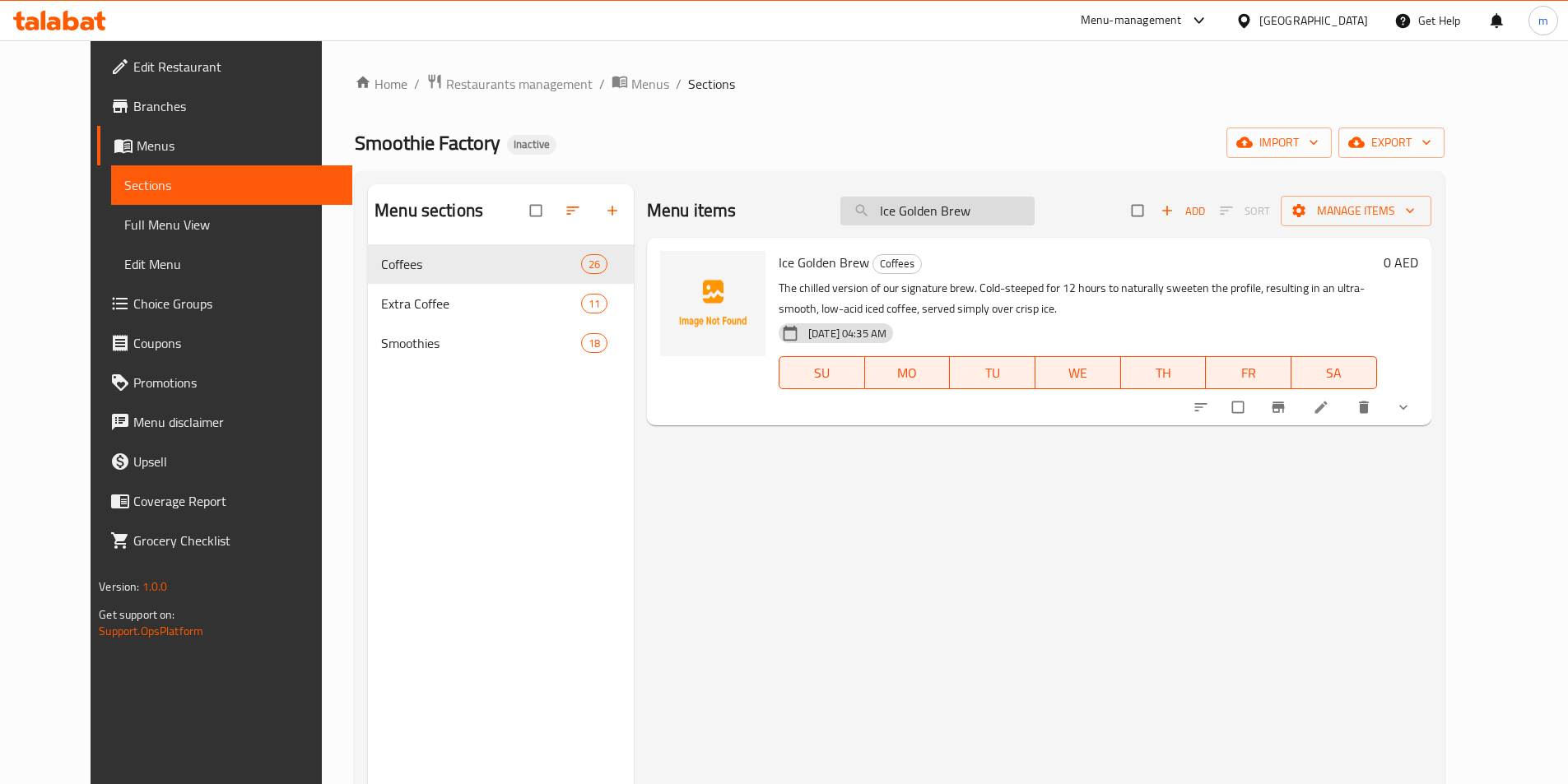
drag, startPoint x: 1012, startPoint y: 199, endPoint x: 1007, endPoint y: 216, distance: 17.7
click at [1012, 200] on input "Ice Golden Brew" at bounding box center [938, 211] width 195 height 29
click at [1007, 216] on input "Ice Golden Brew" at bounding box center [938, 211] width 195 height 29
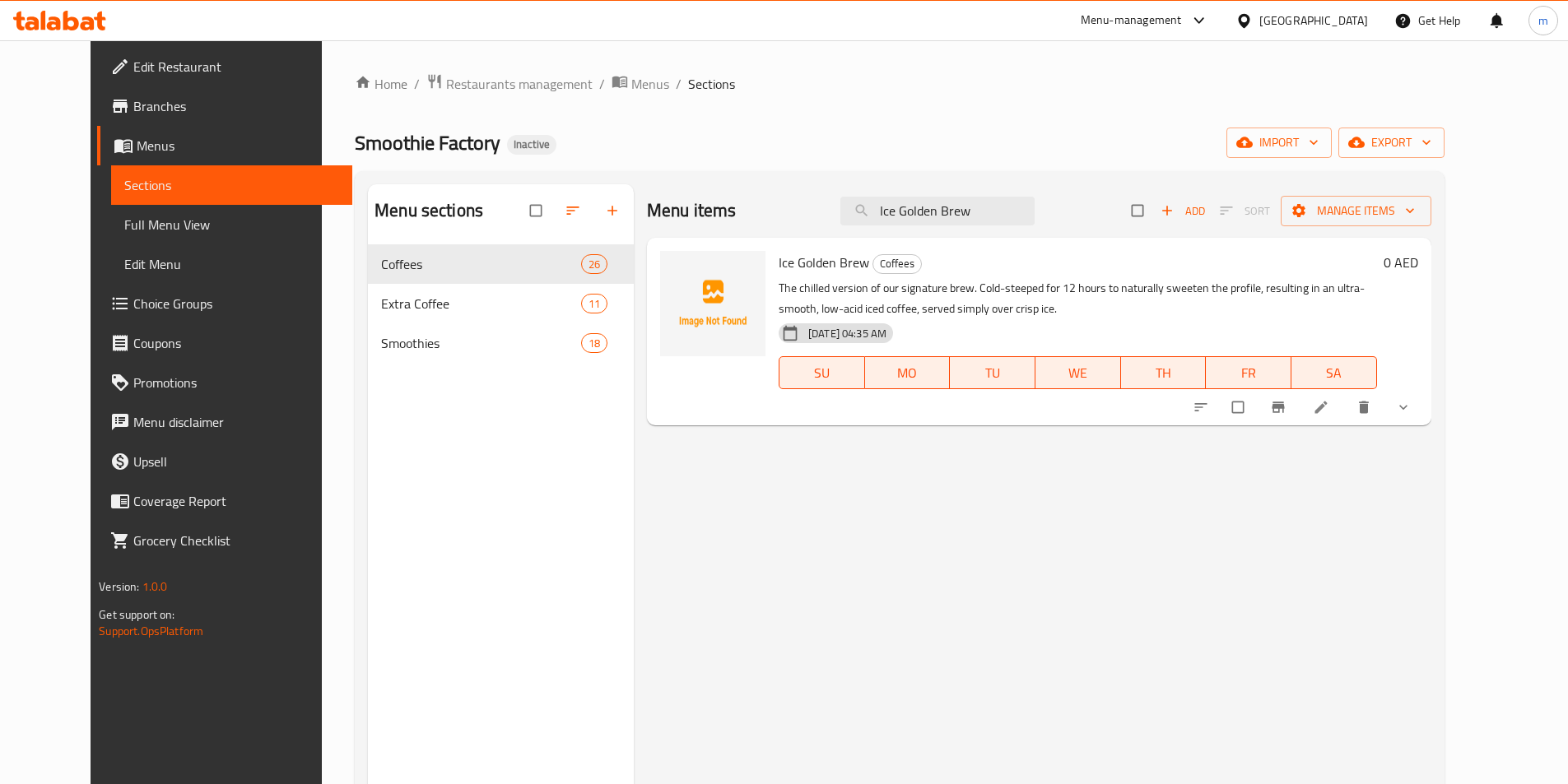
paste input "Hot Caramocha"
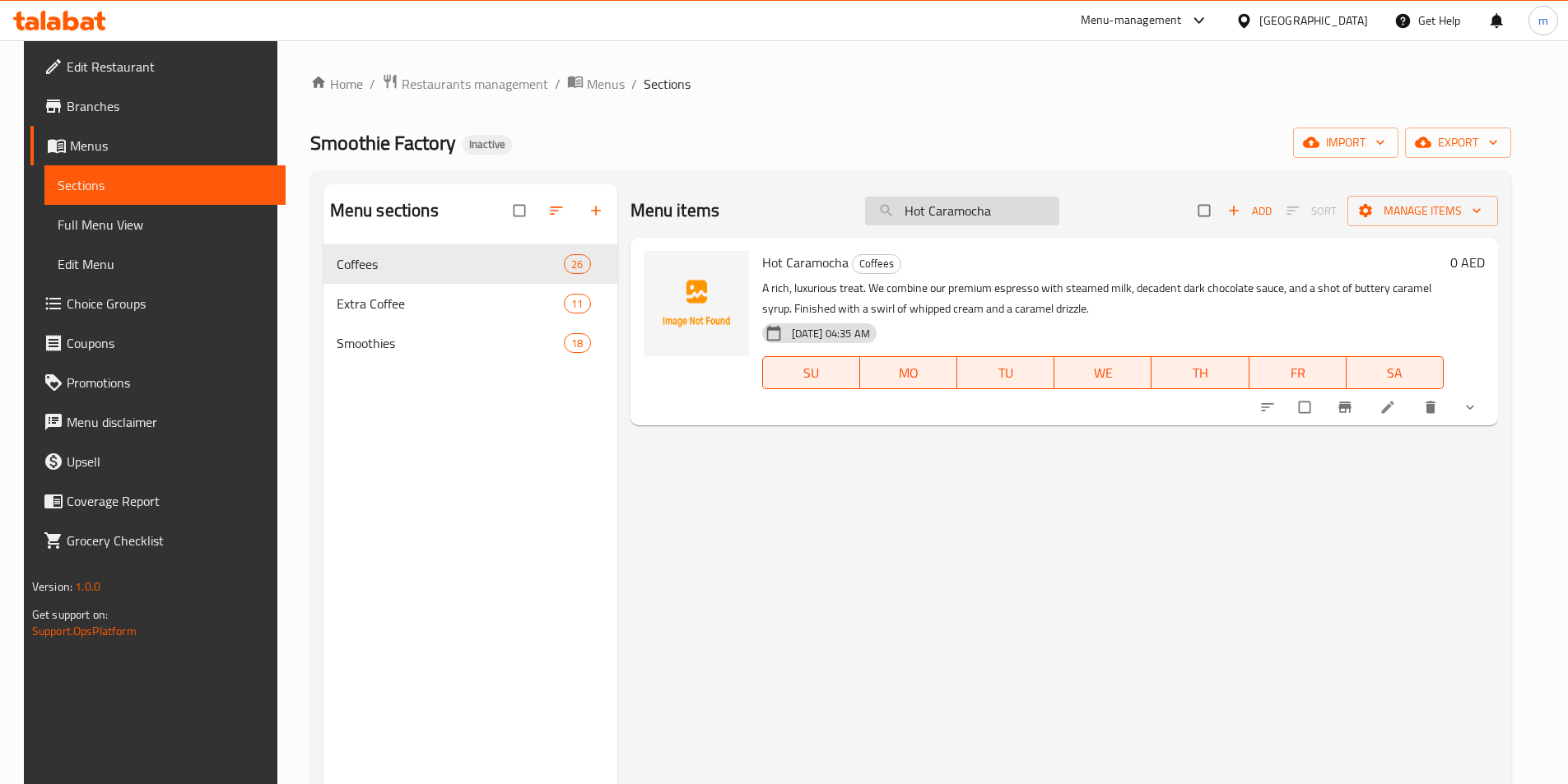
click at [1011, 225] on input "Hot Caramocha" at bounding box center [962, 211] width 195 height 29
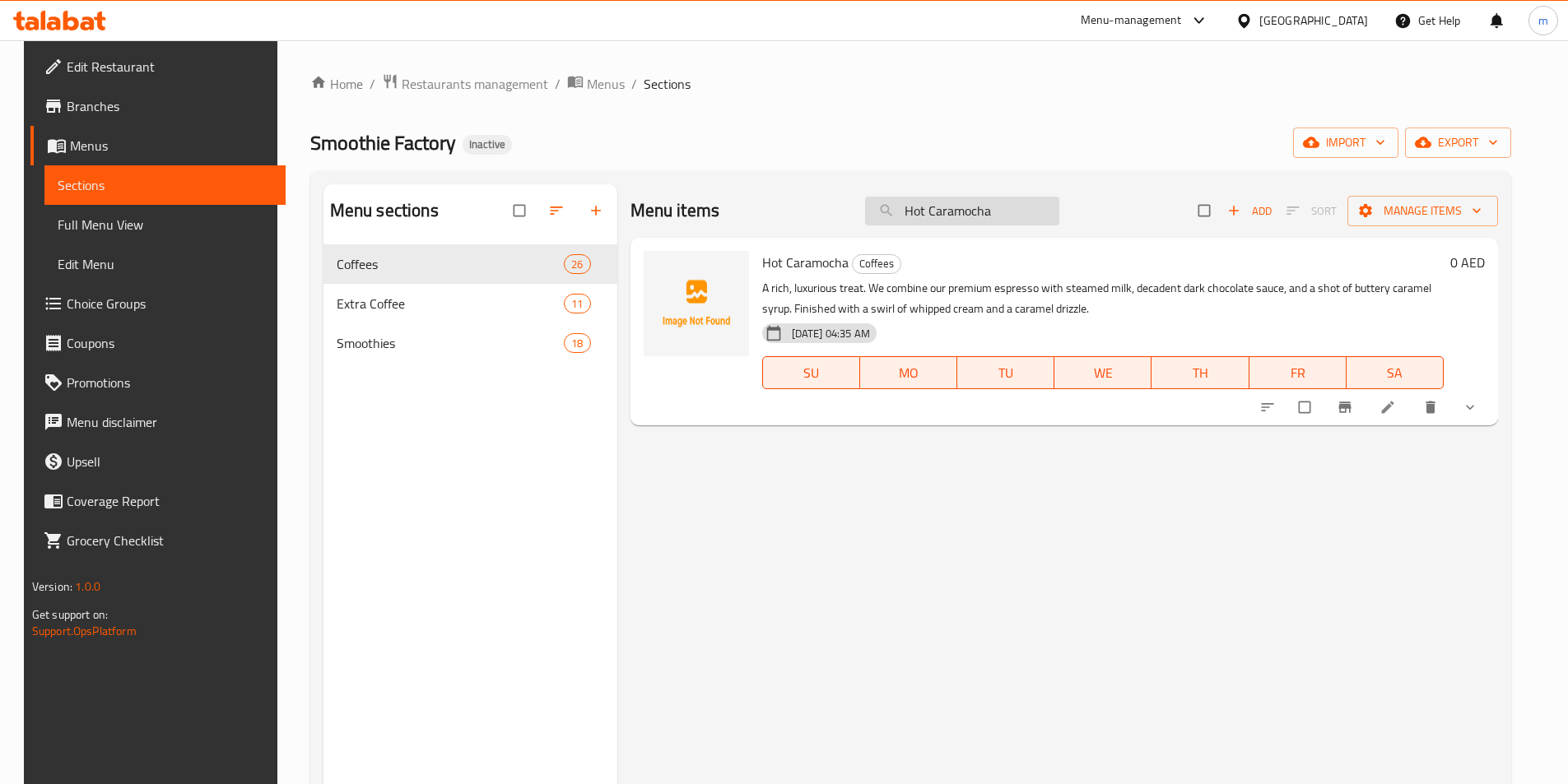
paste input "Ice"
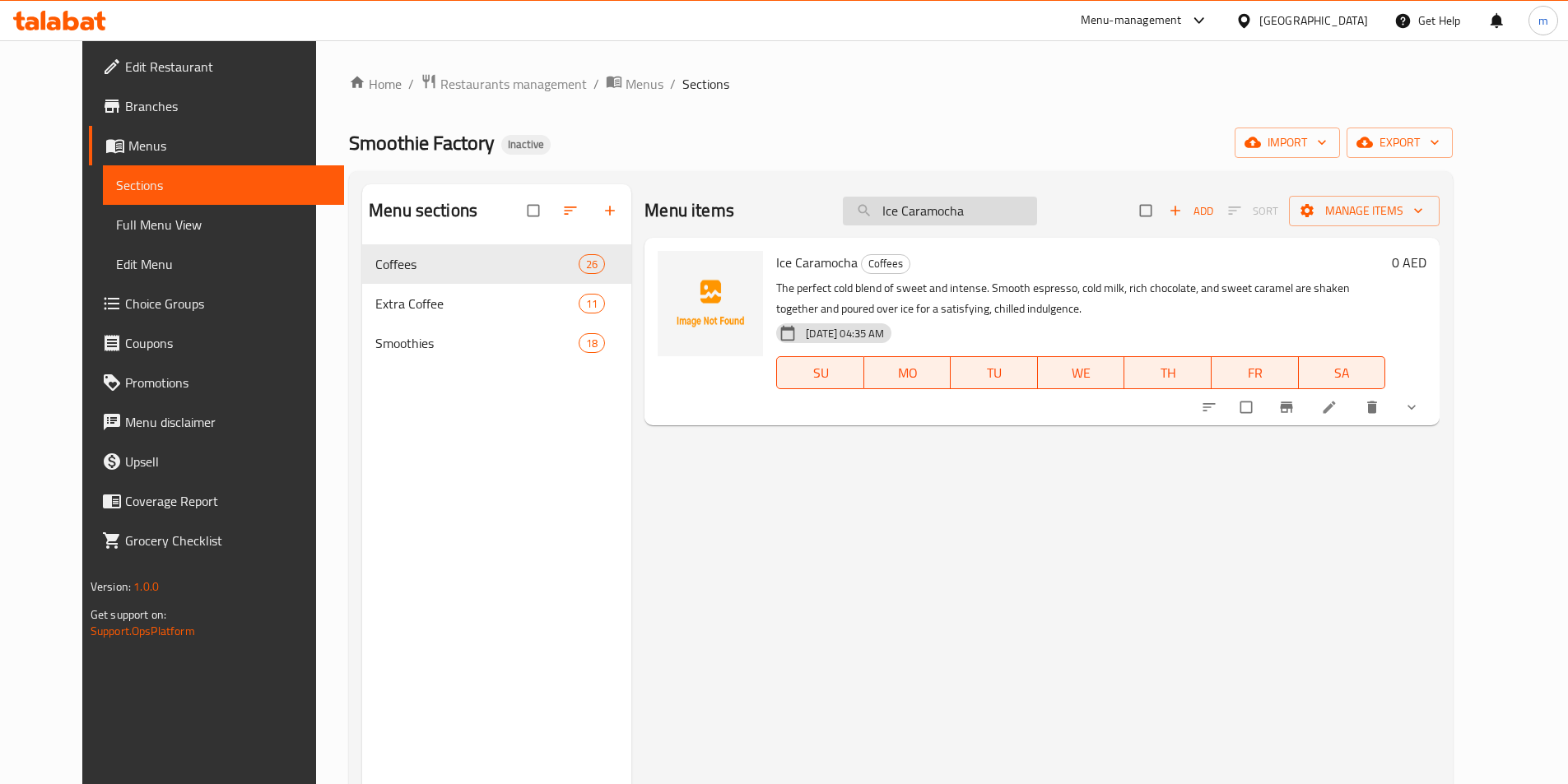
click at [950, 216] on input "Ice Caramocha" at bounding box center [940, 211] width 195 height 29
paste input "Hot M"
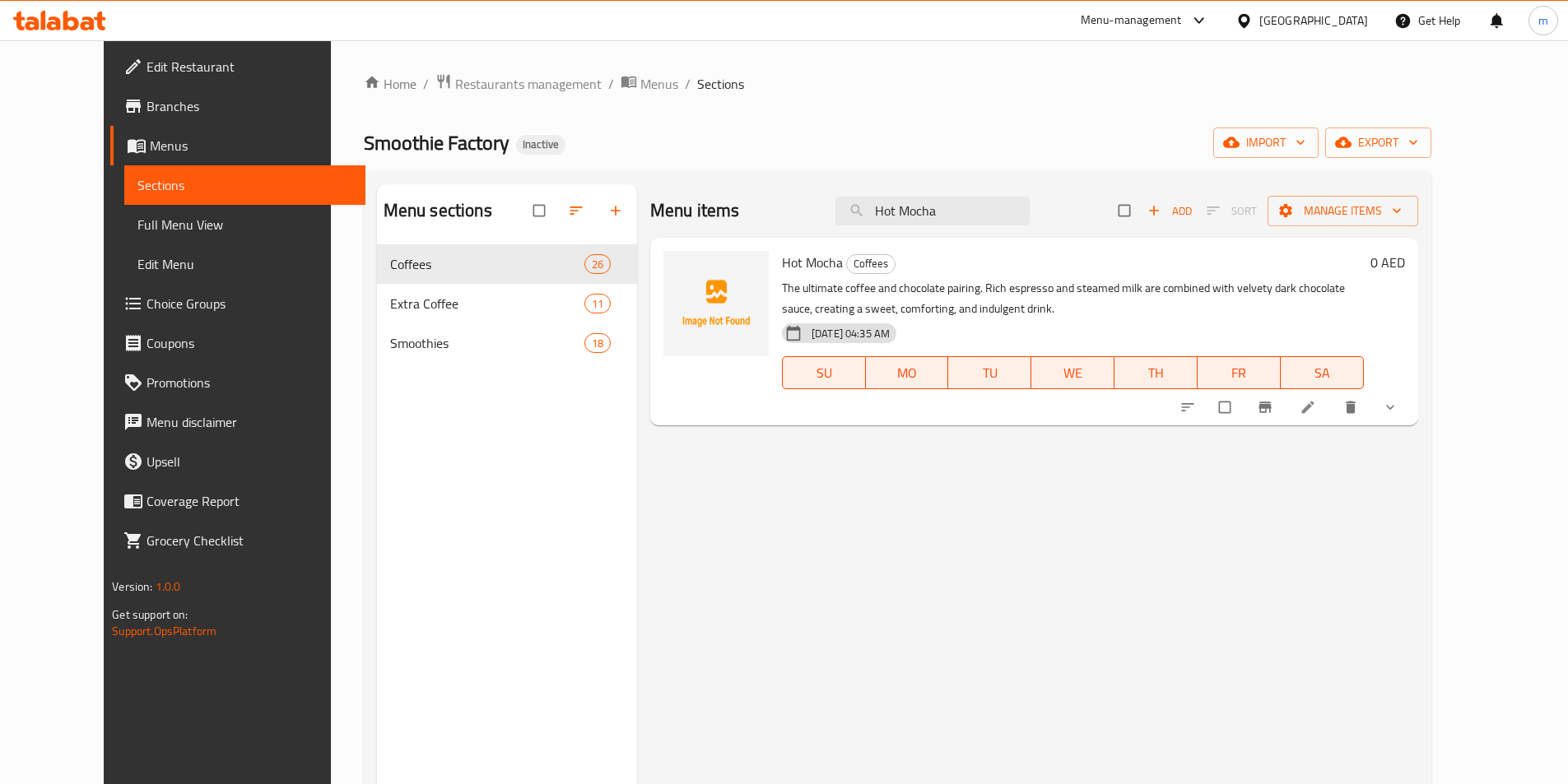
drag, startPoint x: 1402, startPoint y: 416, endPoint x: 1424, endPoint y: 416, distance: 22.0
click at [1402, 549] on div "Menu items Hot Mocha Add Sort Manage items Hot Mocha Coffees The ultimate coffe…" at bounding box center [1027, 577] width 781 height 784
click at [999, 223] on input "Hot Mocha" at bounding box center [932, 211] width 195 height 29
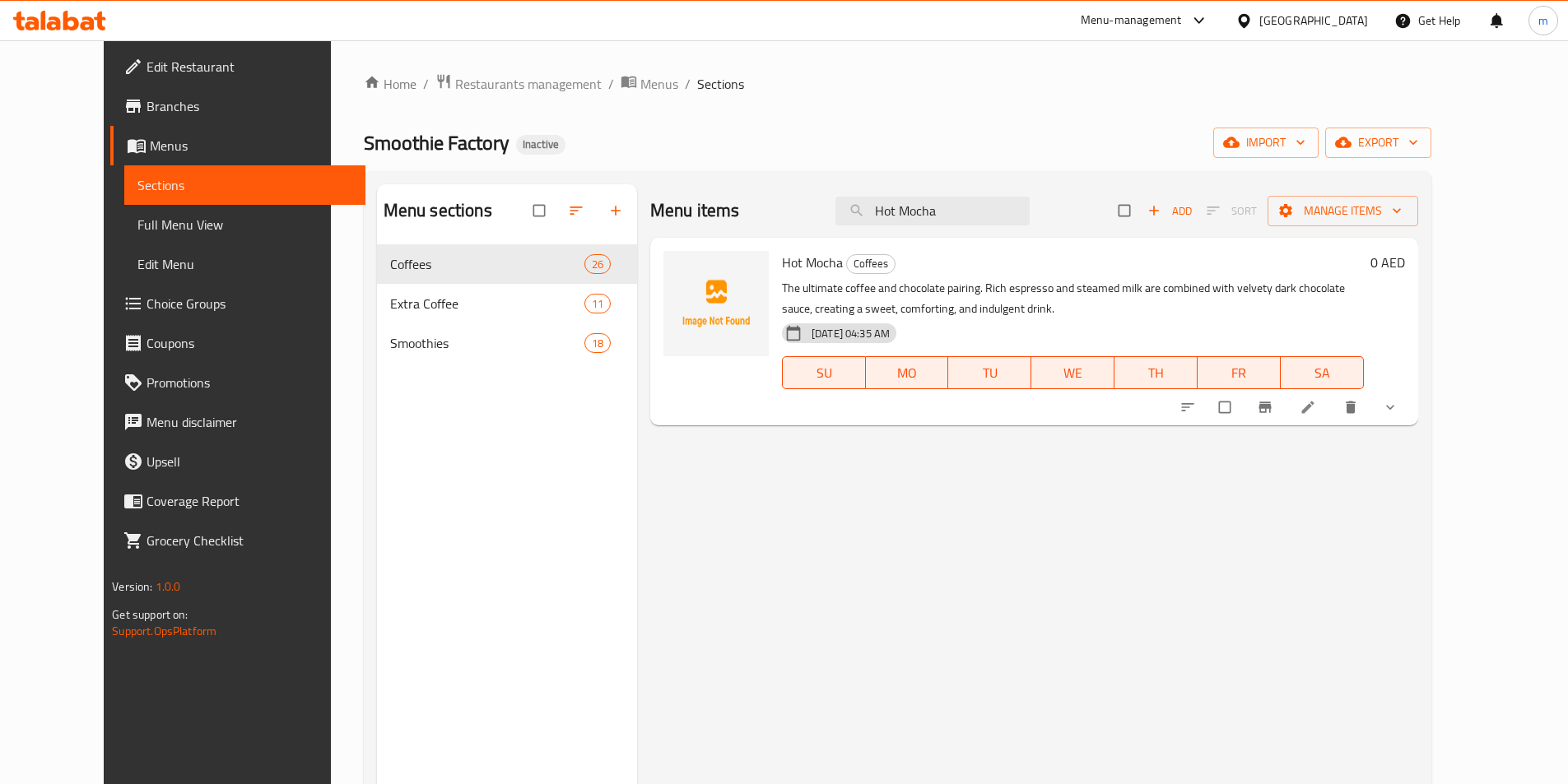
paste input "Ice"
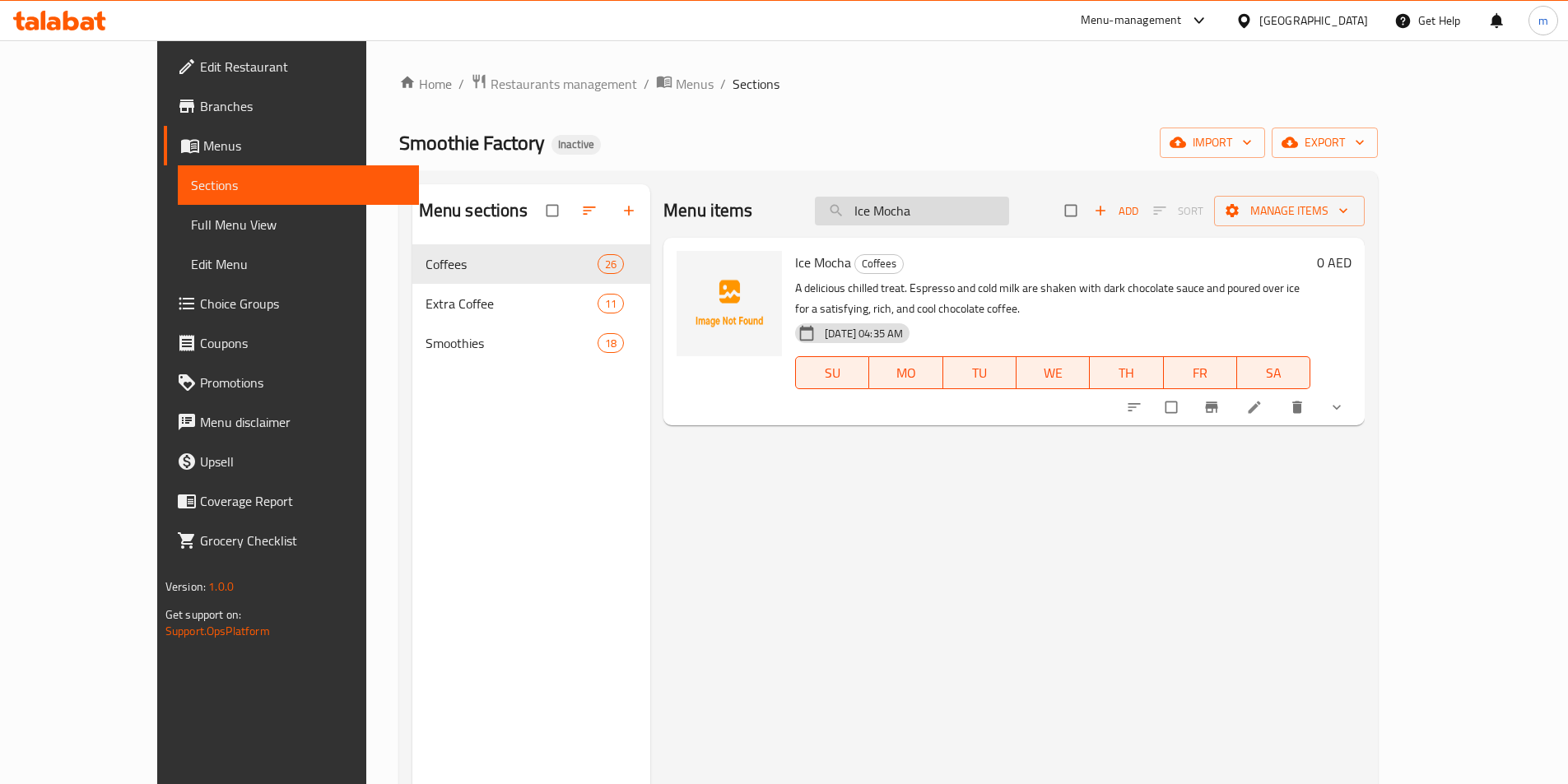
click at [1009, 208] on input "Ice Mocha" at bounding box center [912, 211] width 195 height 29
paste input "Hot Golden Brew"
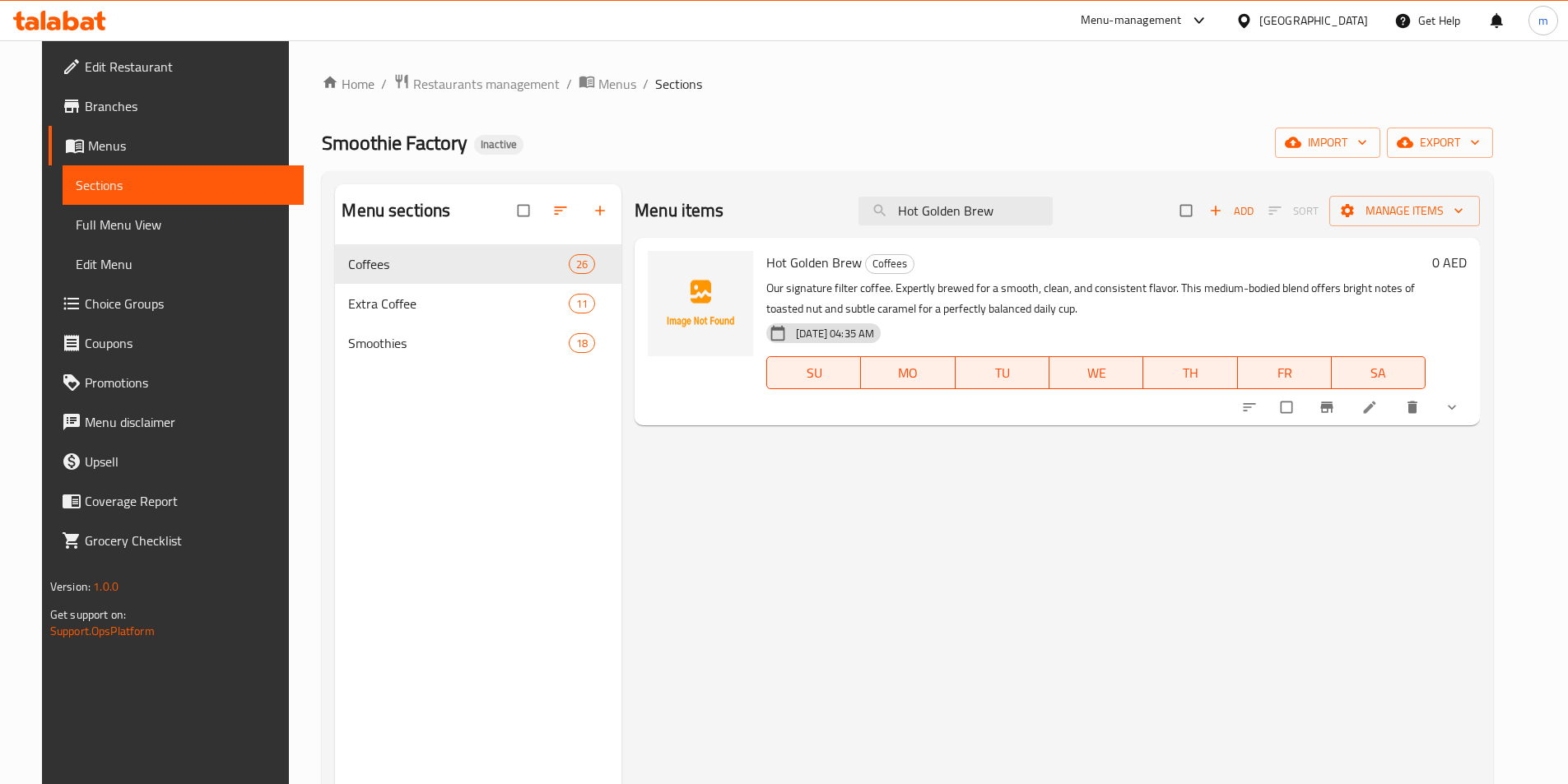
click at [1025, 195] on div "Menu items Hot Golden Brew Add Sort Manage items" at bounding box center [1057, 211] width 845 height 54
click at [1014, 216] on input "Hot Golden Brew" at bounding box center [956, 211] width 195 height 29
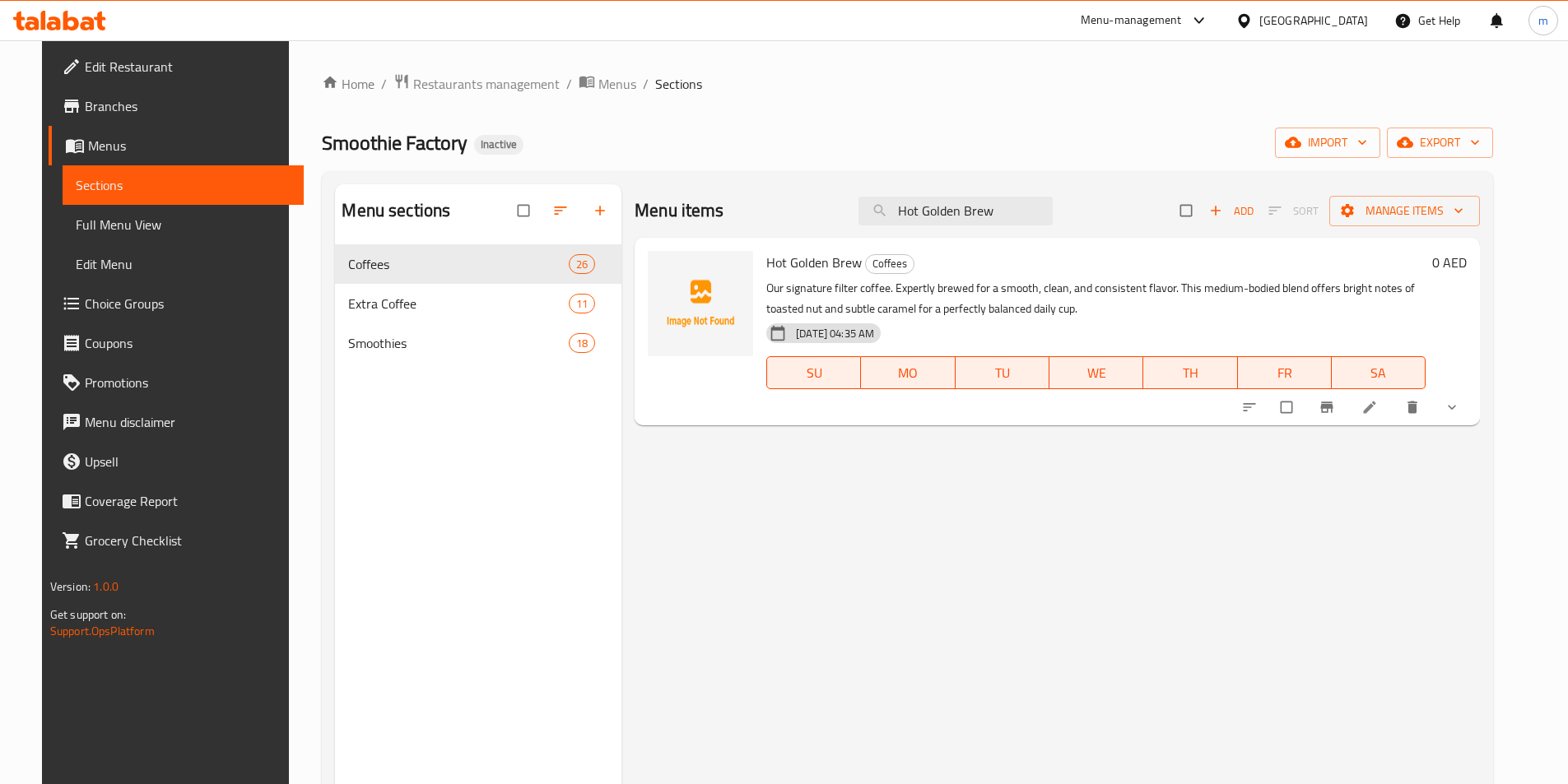
paste input "[PERSON_NAME]"
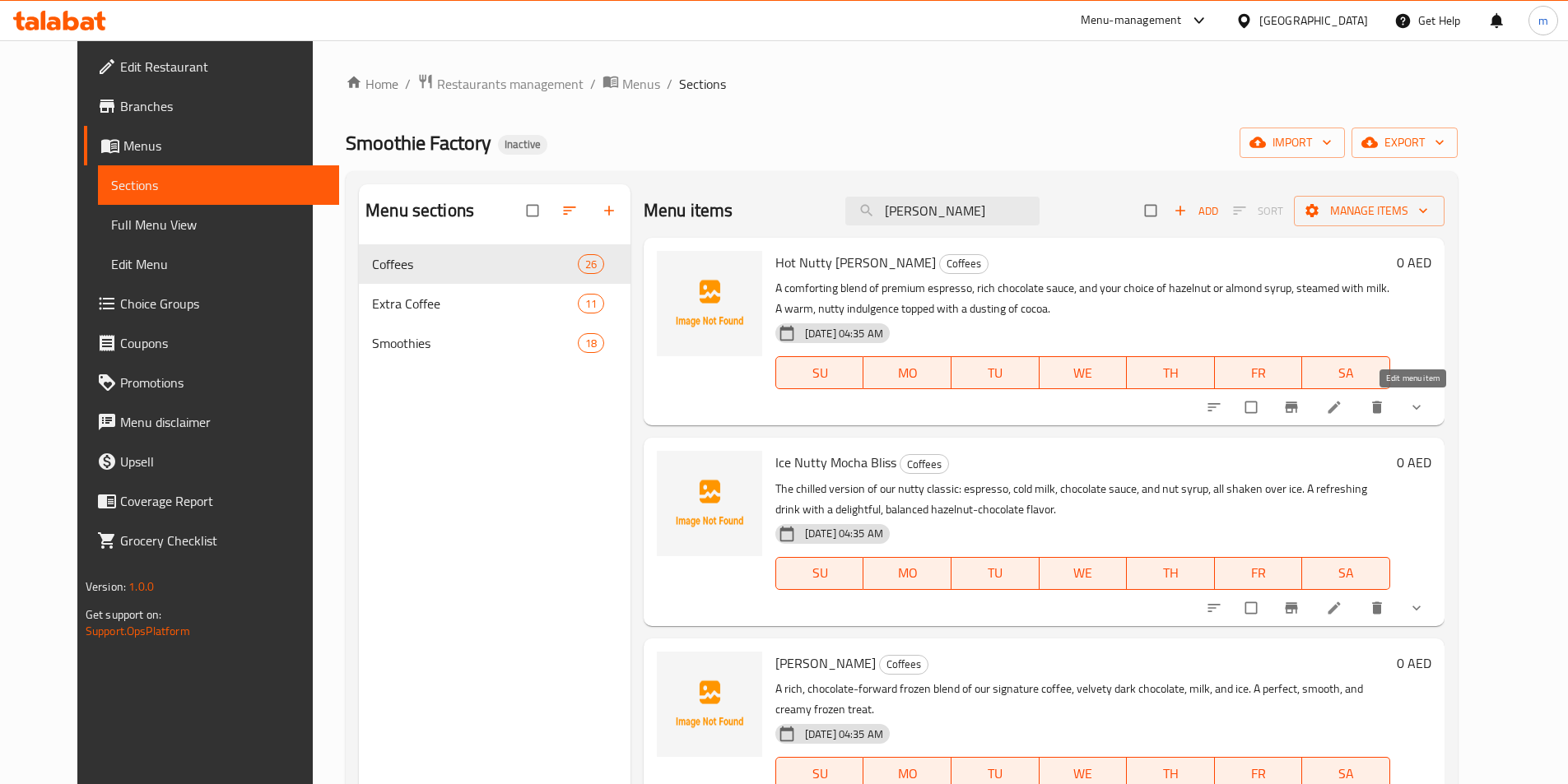
drag, startPoint x: 1411, startPoint y: 402, endPoint x: 1289, endPoint y: 284, distance: 169.7
click at [1289, 284] on p "A comforting blend of premium espresso, rich chocolate sauce, and your choice o…" at bounding box center [1082, 298] width 615 height 41
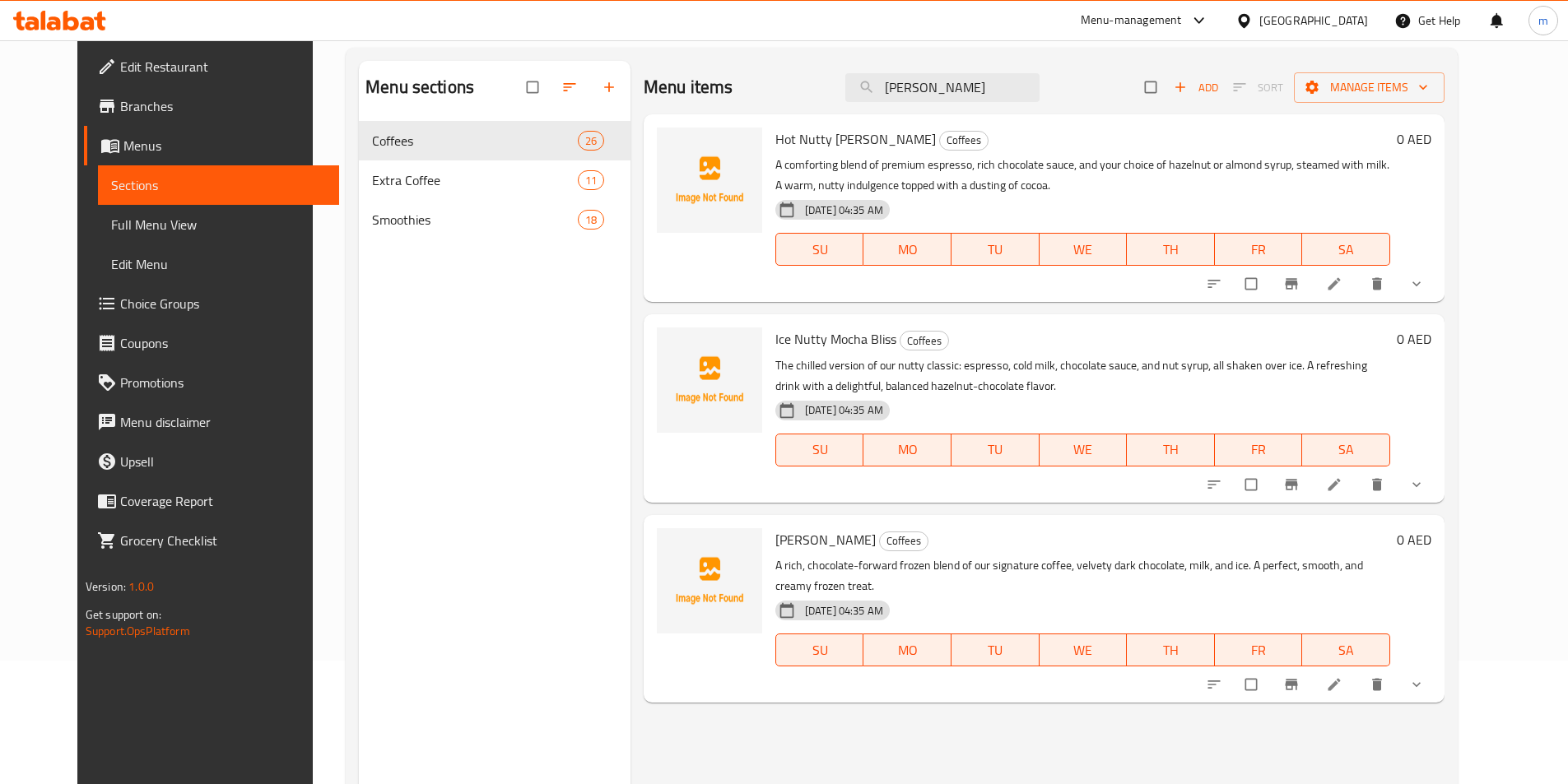
scroll to position [82, 0]
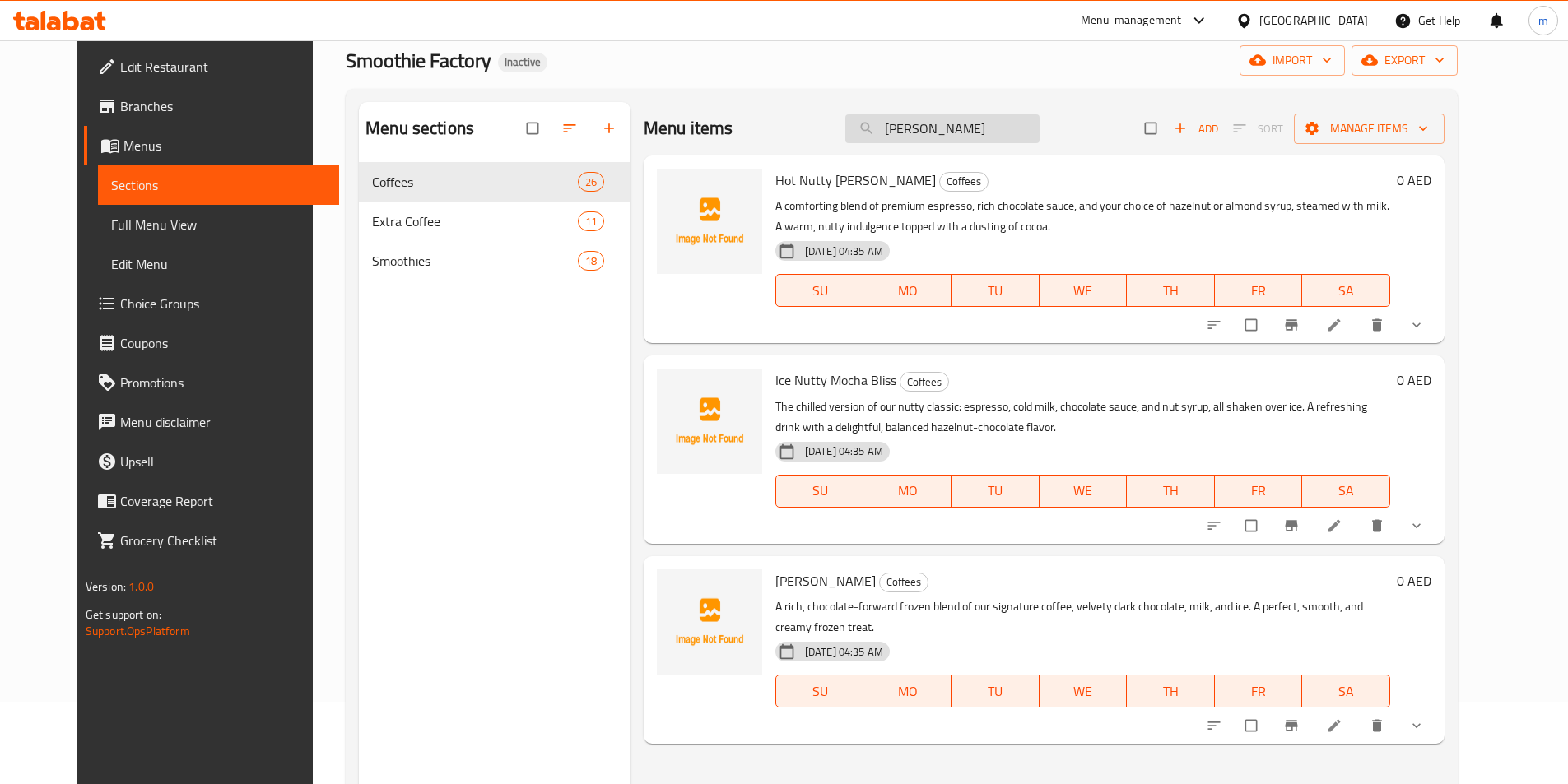
click at [1012, 118] on input "[PERSON_NAME]" at bounding box center [942, 129] width 195 height 29
paste input "Caramel Freeze"
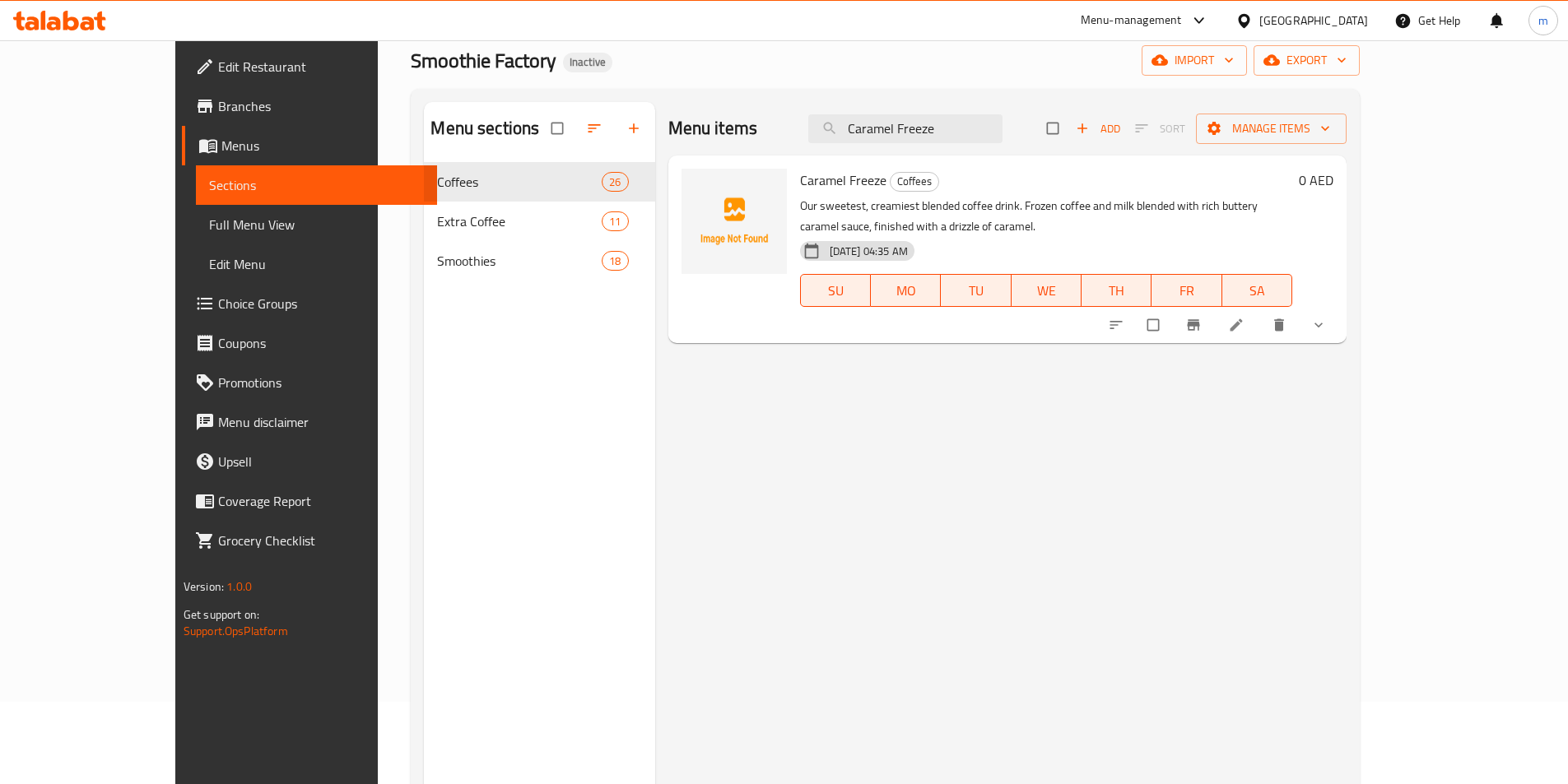
click at [990, 145] on div "Menu items Caramel Freeze Add Sort Manage items" at bounding box center [1008, 128] width 678 height 54
click at [1000, 120] on input "Caramel Freeze" at bounding box center [906, 129] width 195 height 29
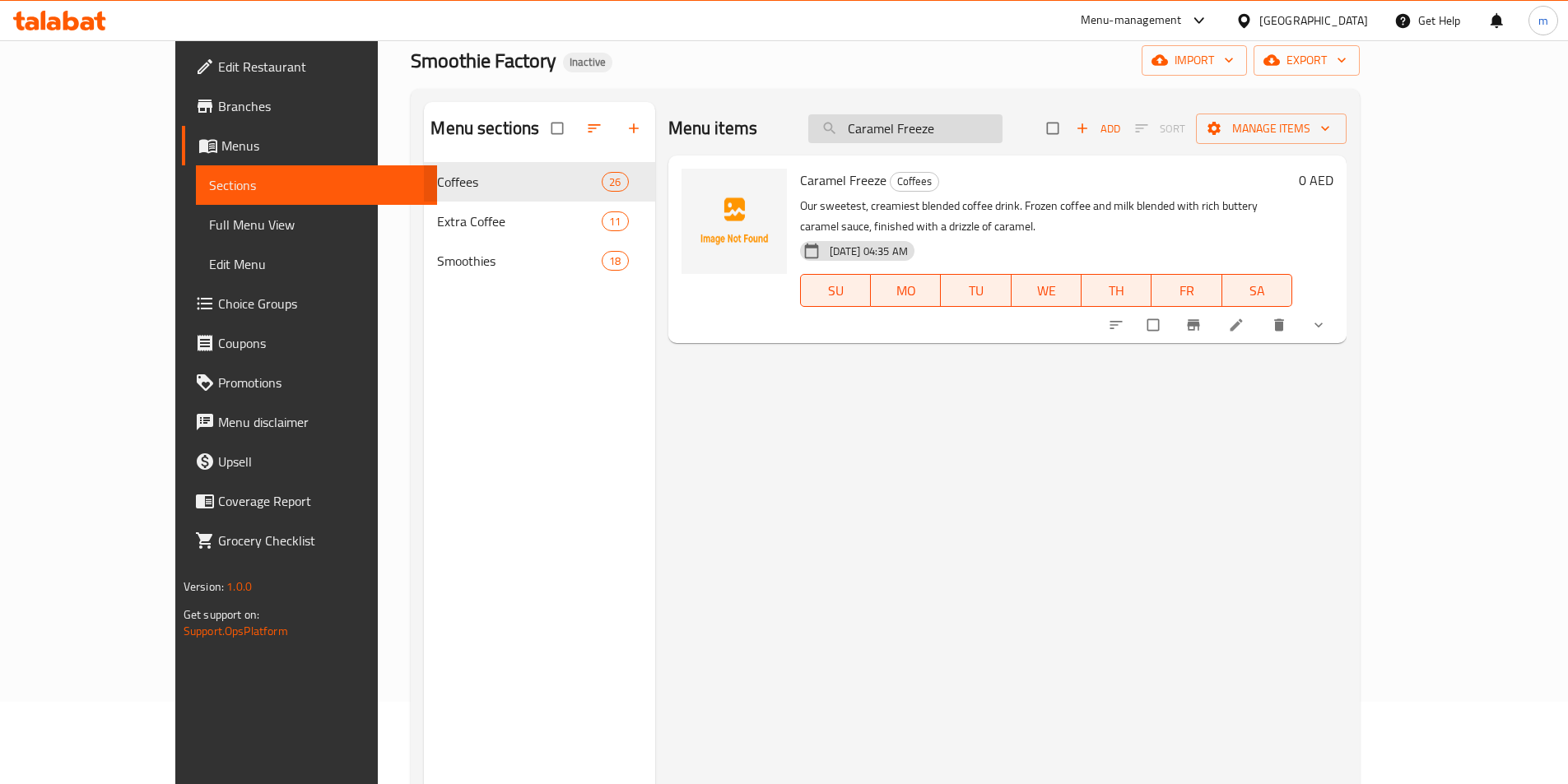
paste input "White Java Chip"
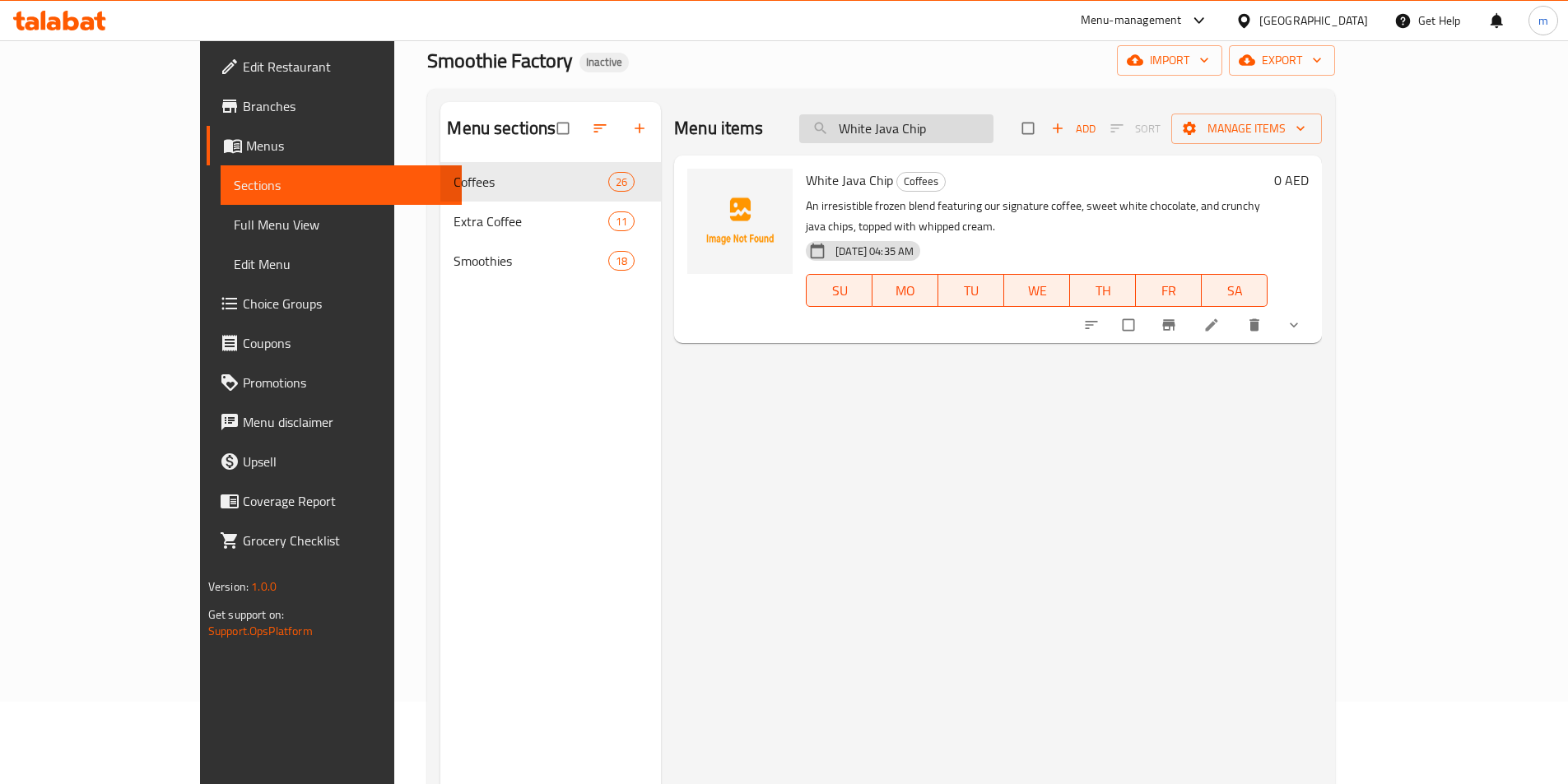
click at [965, 136] on input "White Java Chip" at bounding box center [897, 129] width 195 height 29
paste input "Nutty Toffee"
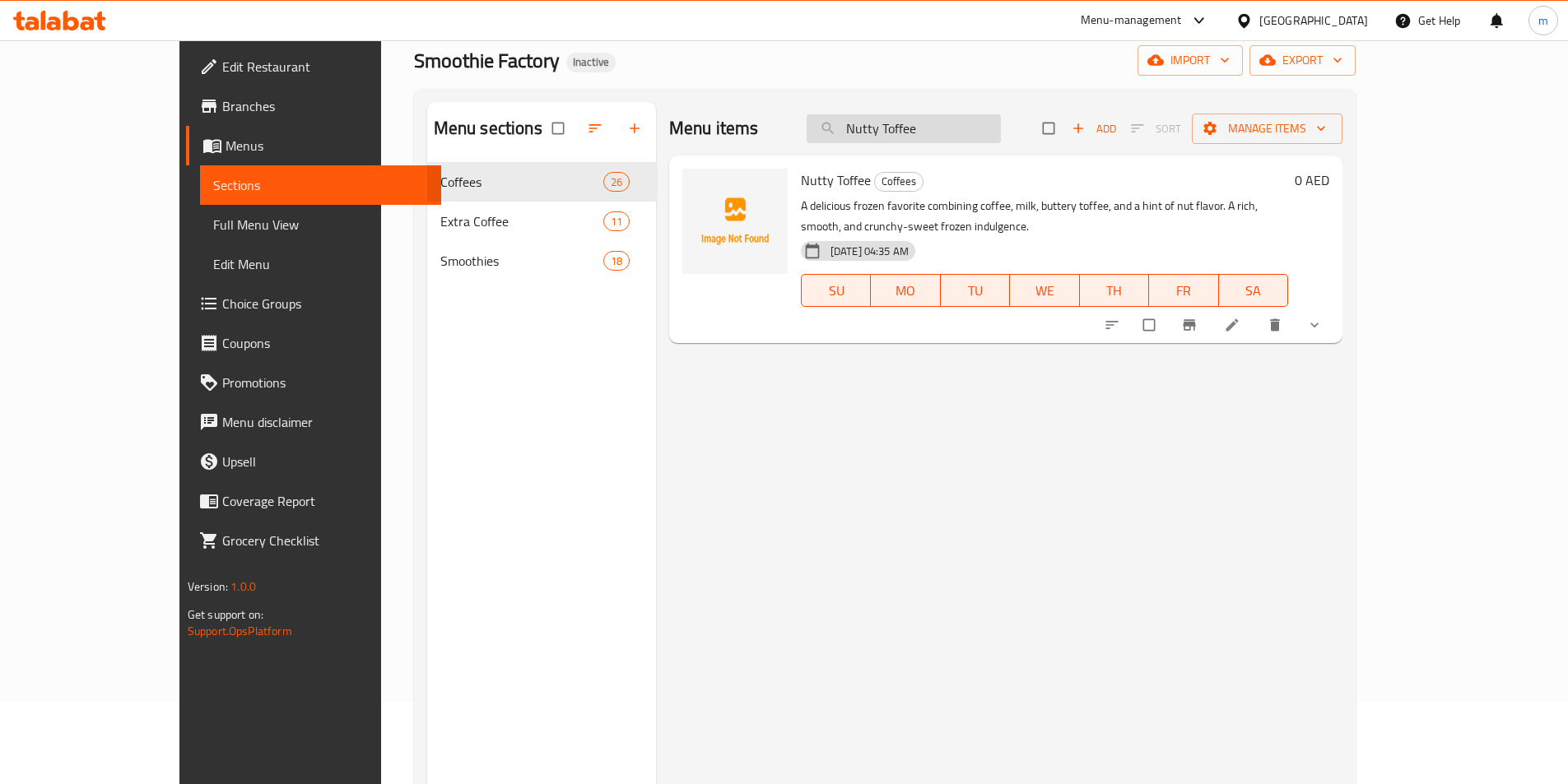
click at [1000, 141] on input "Nutty Toffee" at bounding box center [904, 129] width 195 height 29
paste input "Hot Pistachio Crem"
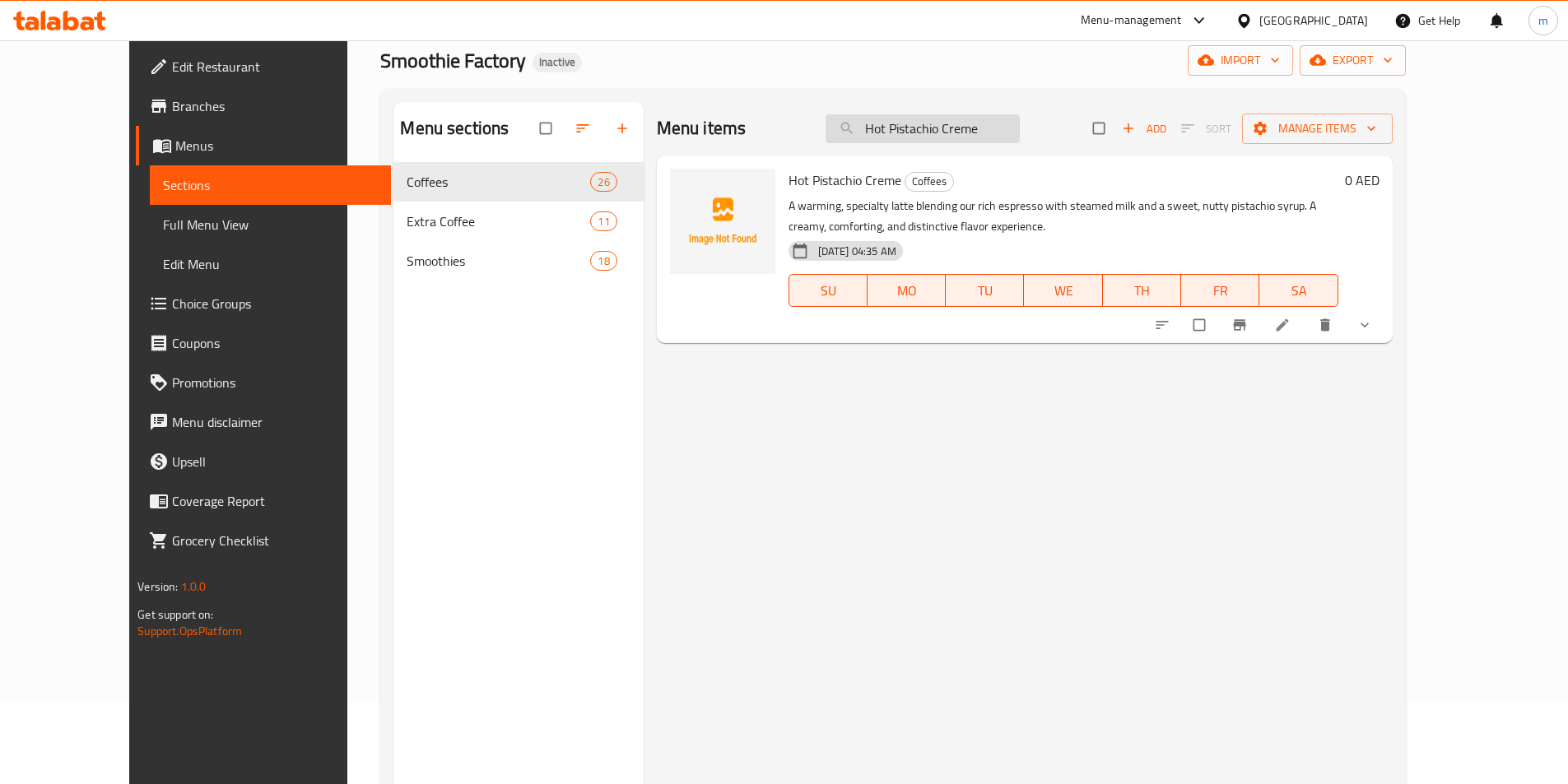
click at [1009, 121] on input "Hot Pistachio Creme" at bounding box center [923, 129] width 195 height 29
paste input "Ice"
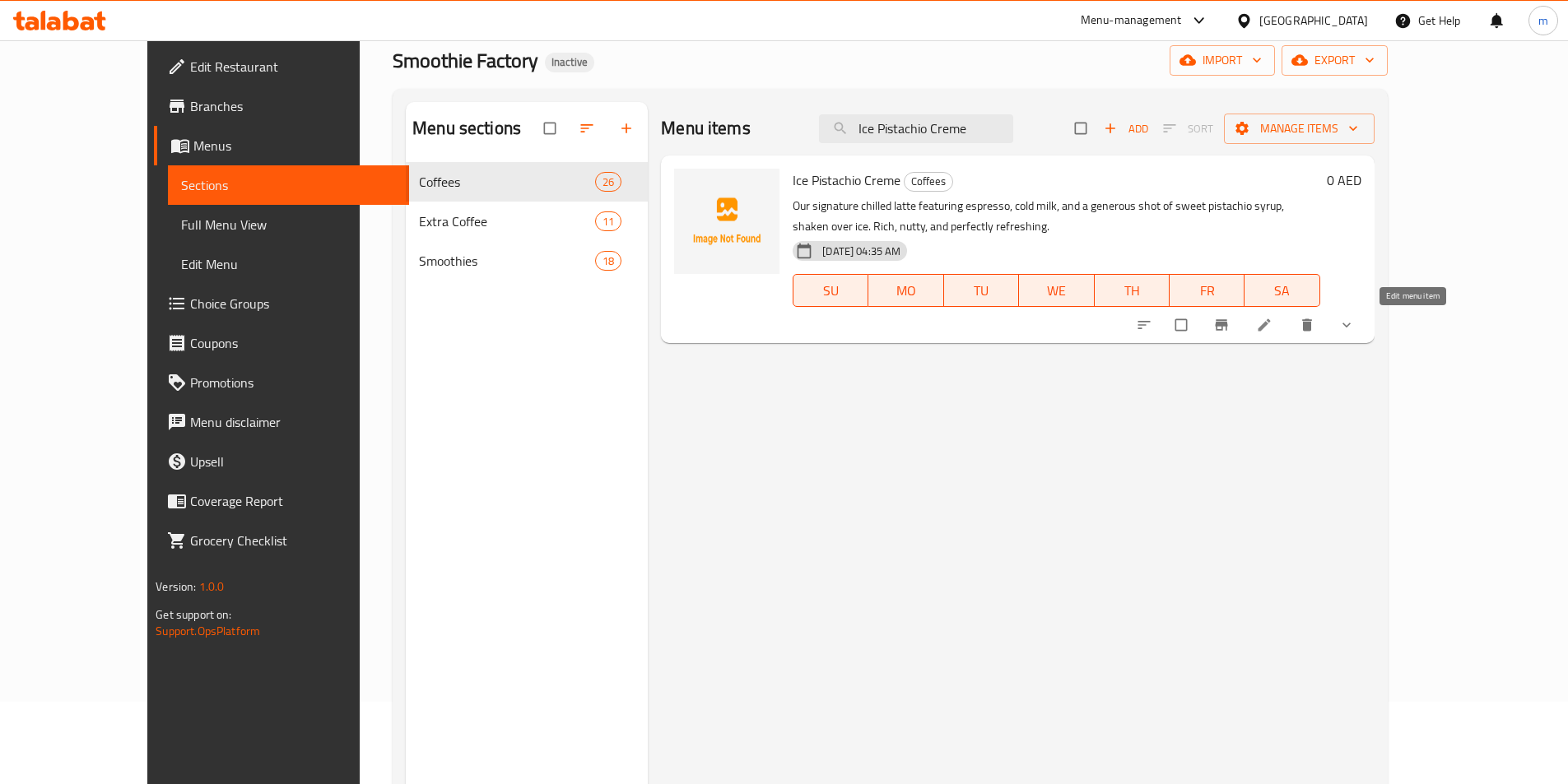
drag, startPoint x: 1433, startPoint y: 347, endPoint x: 1390, endPoint y: 341, distance: 43.4
click at [1368, 341] on div at bounding box center [1247, 326] width 242 height 36
click at [1013, 133] on input "Ice Pistachio Creme" at bounding box center [916, 129] width 195 height 29
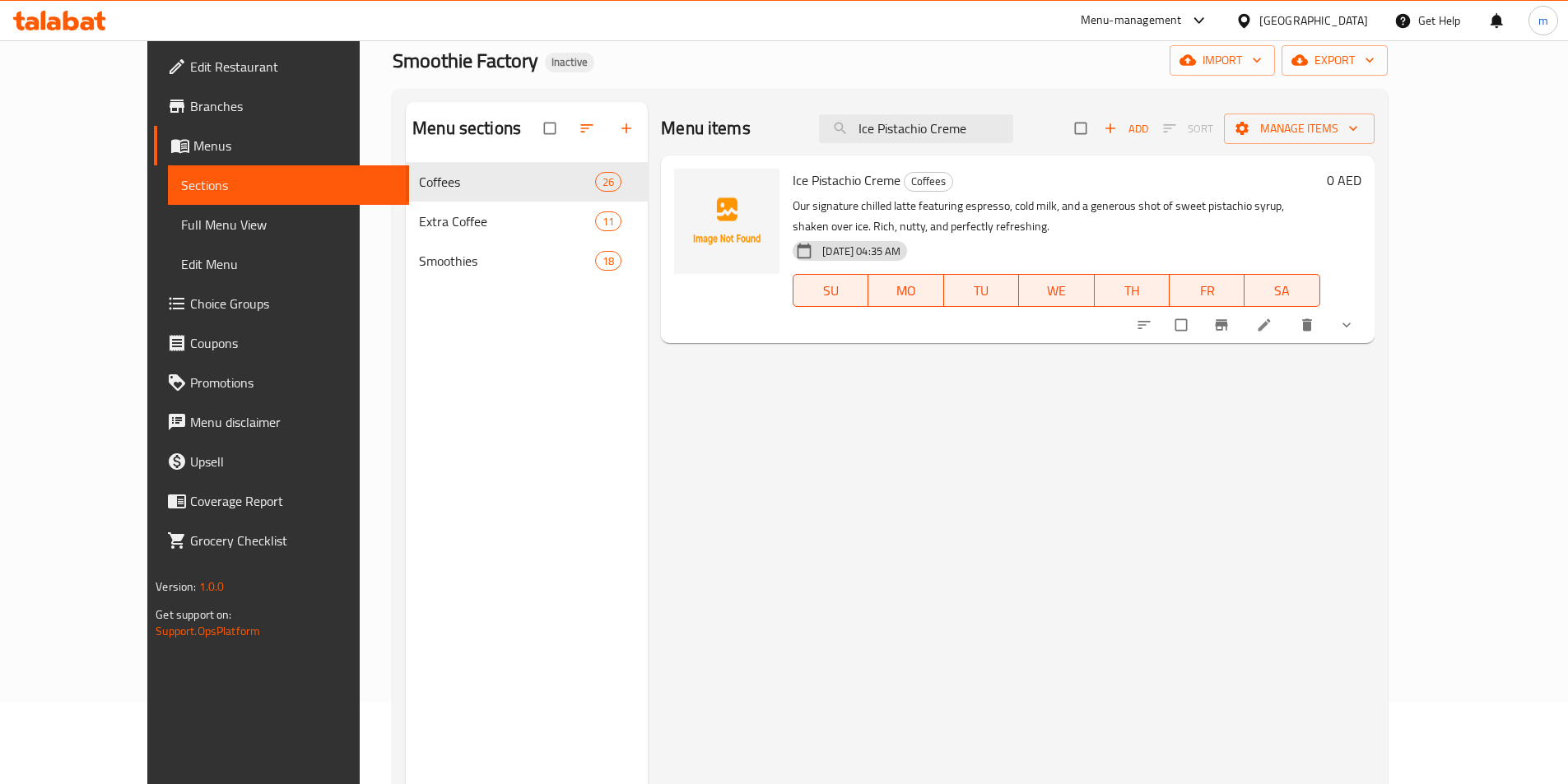
paste input "Chocolate Royal"
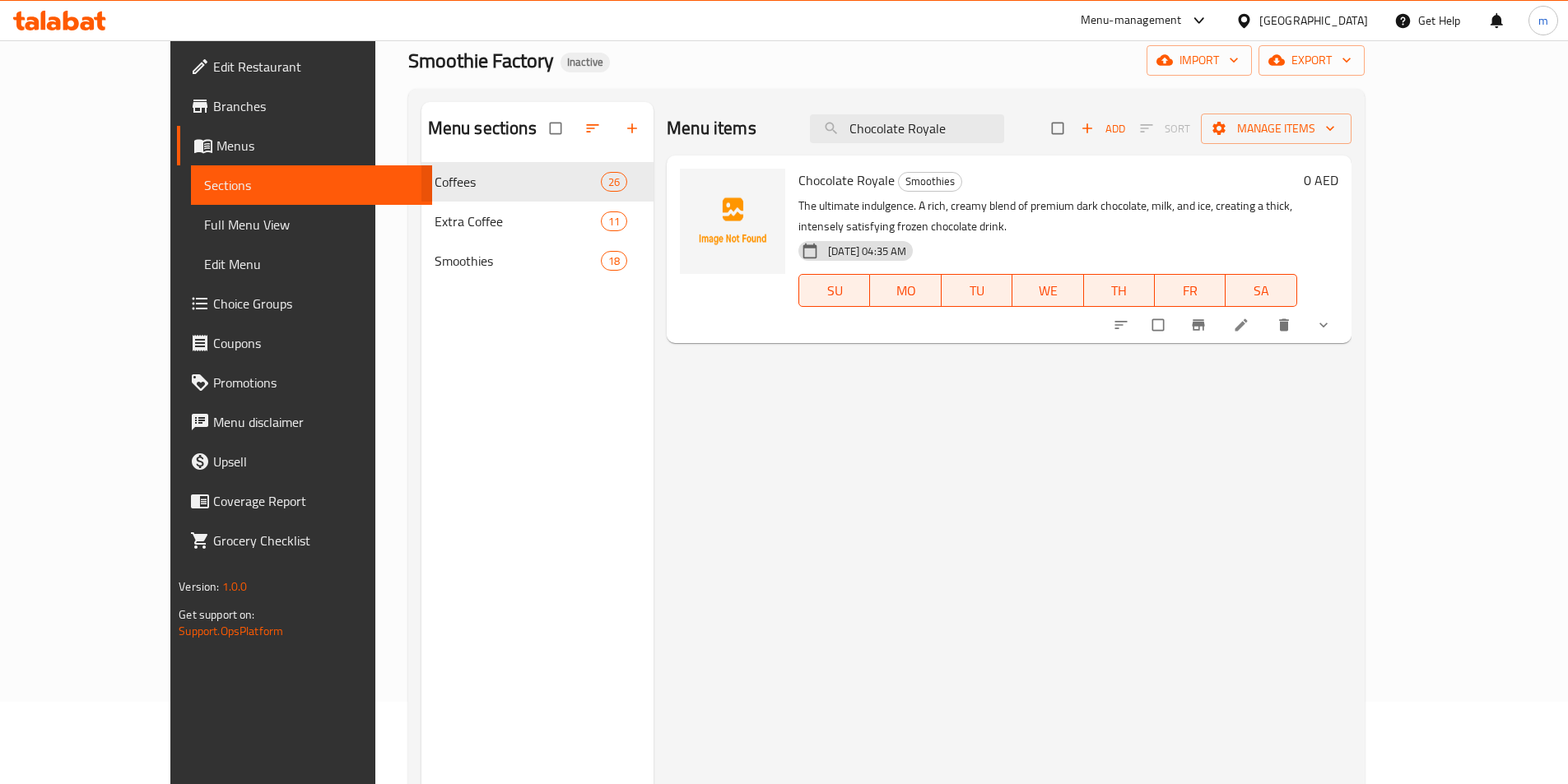
drag, startPoint x: 1411, startPoint y: 316, endPoint x: 1412, endPoint y: 307, distance: 9.1
click at [1004, 142] on input "Chocolate Royale" at bounding box center [907, 129] width 195 height 29
paste input "Tropical Squeez"
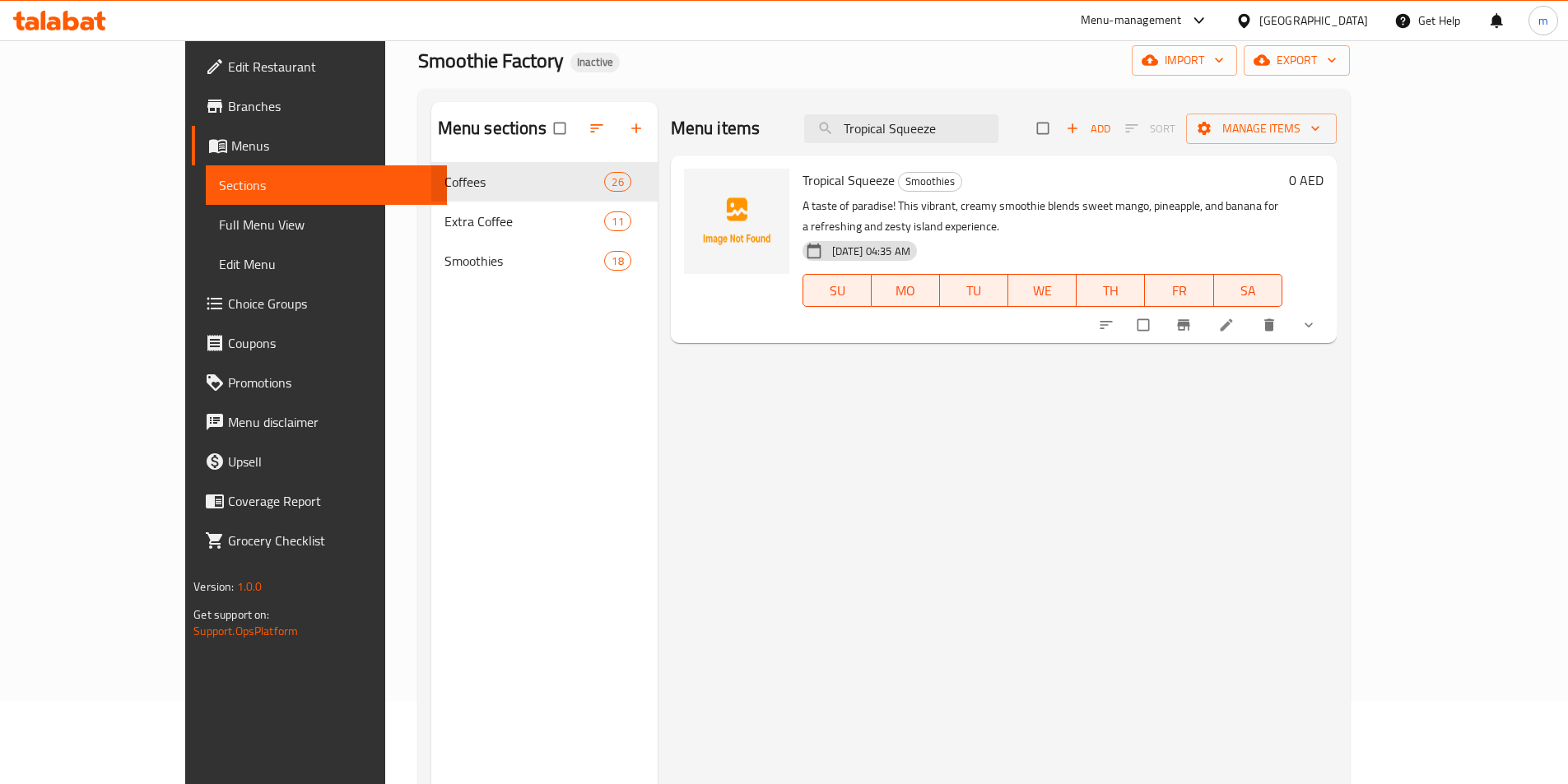
drag, startPoint x: 1412, startPoint y: 296, endPoint x: 1415, endPoint y: 306, distance: 10.4
click at [991, 133] on input "Tropical Squeeze" at bounding box center [901, 129] width 195 height 29
paste input "Hot Cocoa Mocha"
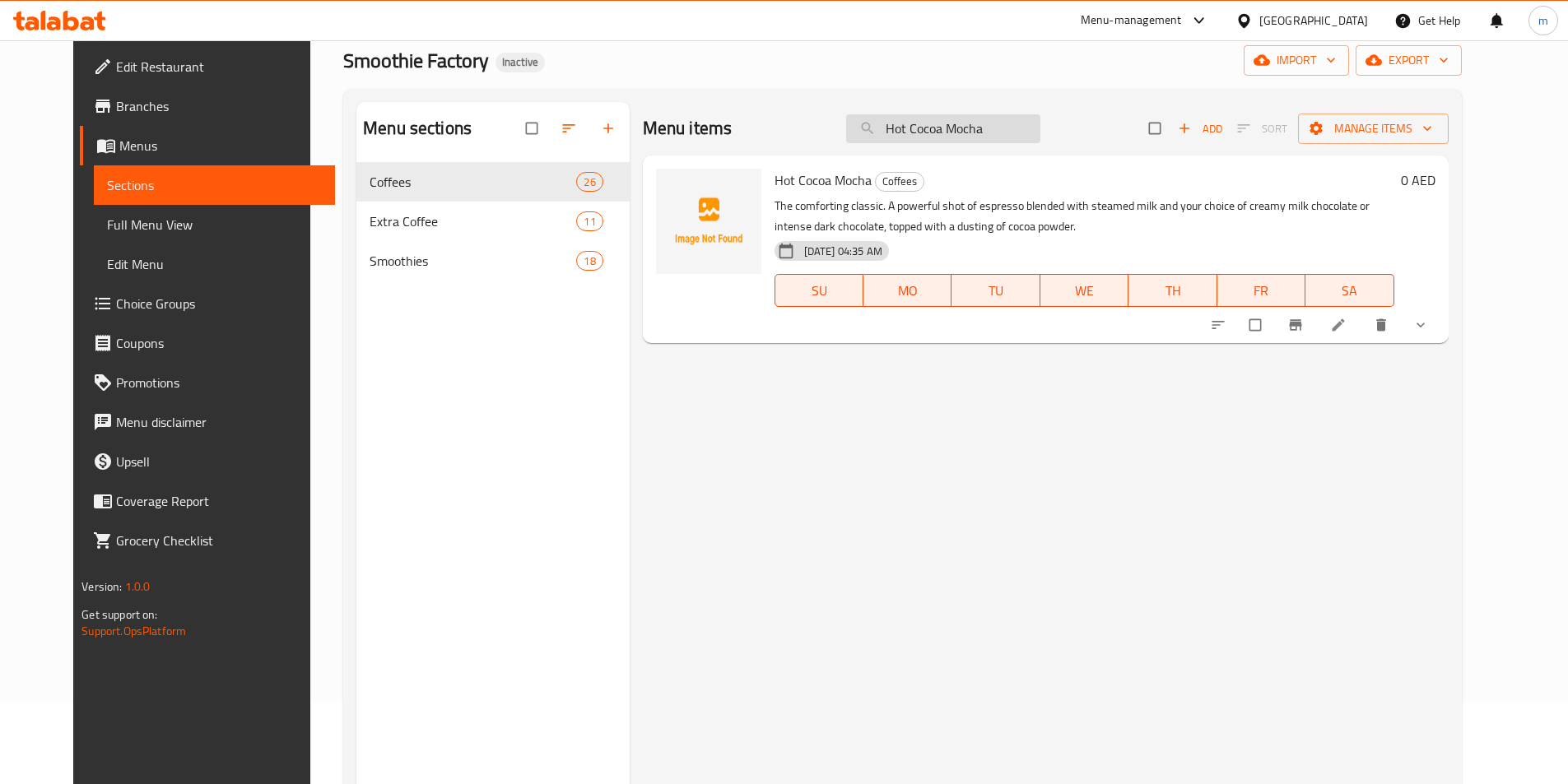
click at [1025, 119] on input "Hot Cocoa Mocha" at bounding box center [943, 129] width 195 height 29
paste input "Ice"
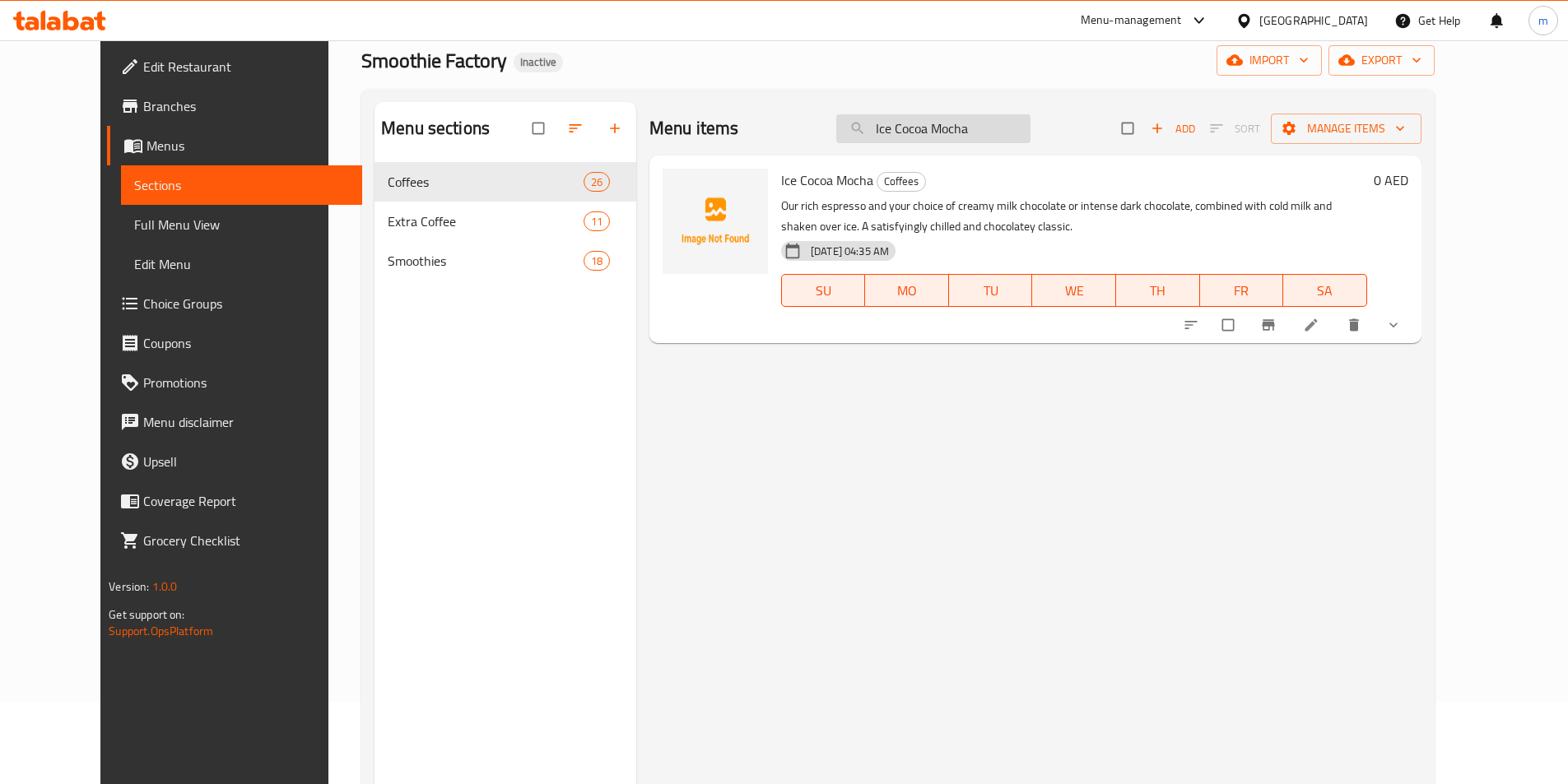
click at [964, 126] on input "Ice Cocoa Mocha" at bounding box center [933, 129] width 195 height 29
paste input "Hot Nutty Mocha Bliss"
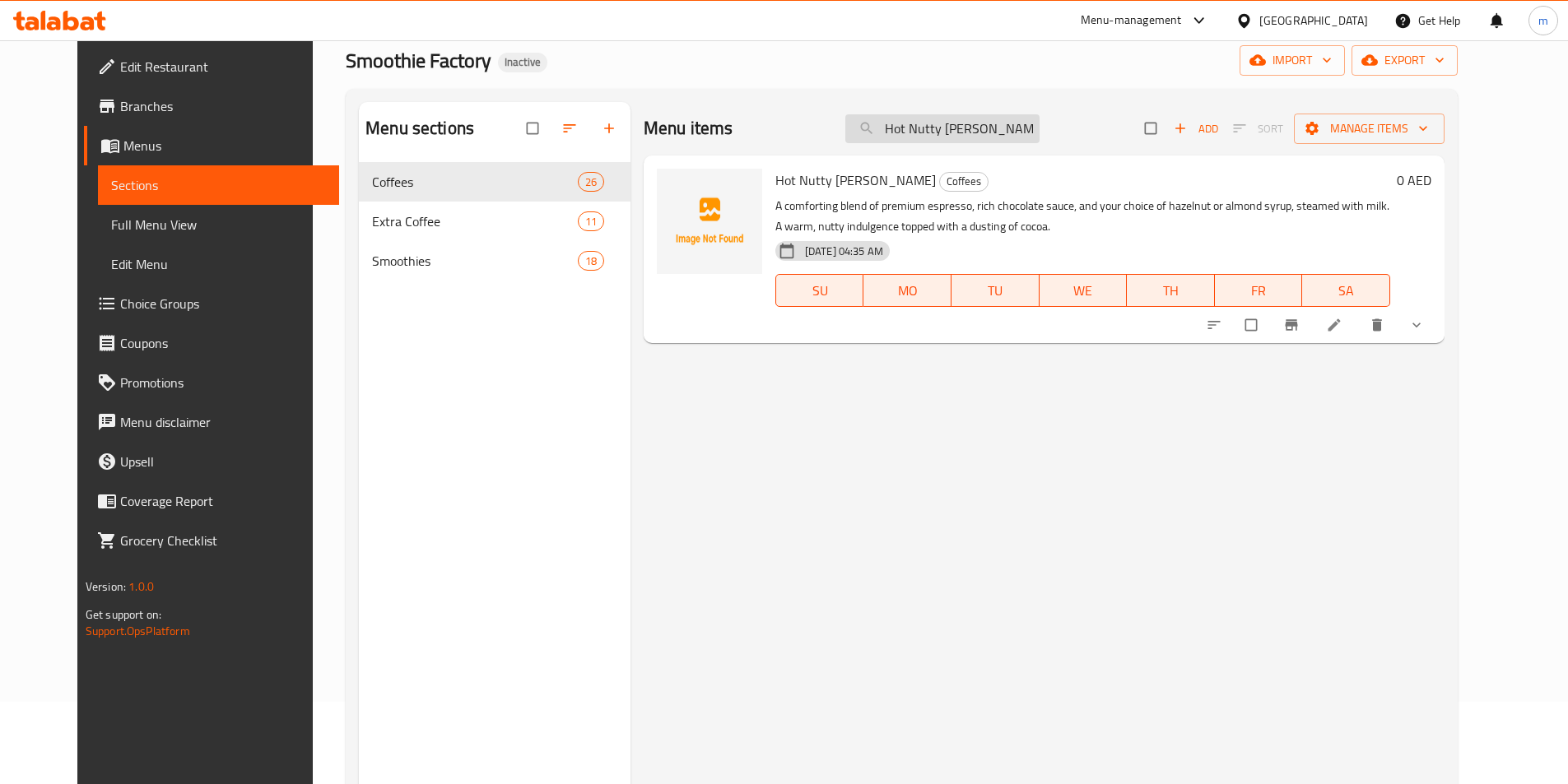
click at [1014, 137] on input "Hot Nutty Mocha Bliss" at bounding box center [942, 129] width 195 height 29
paste input "Caramocha"
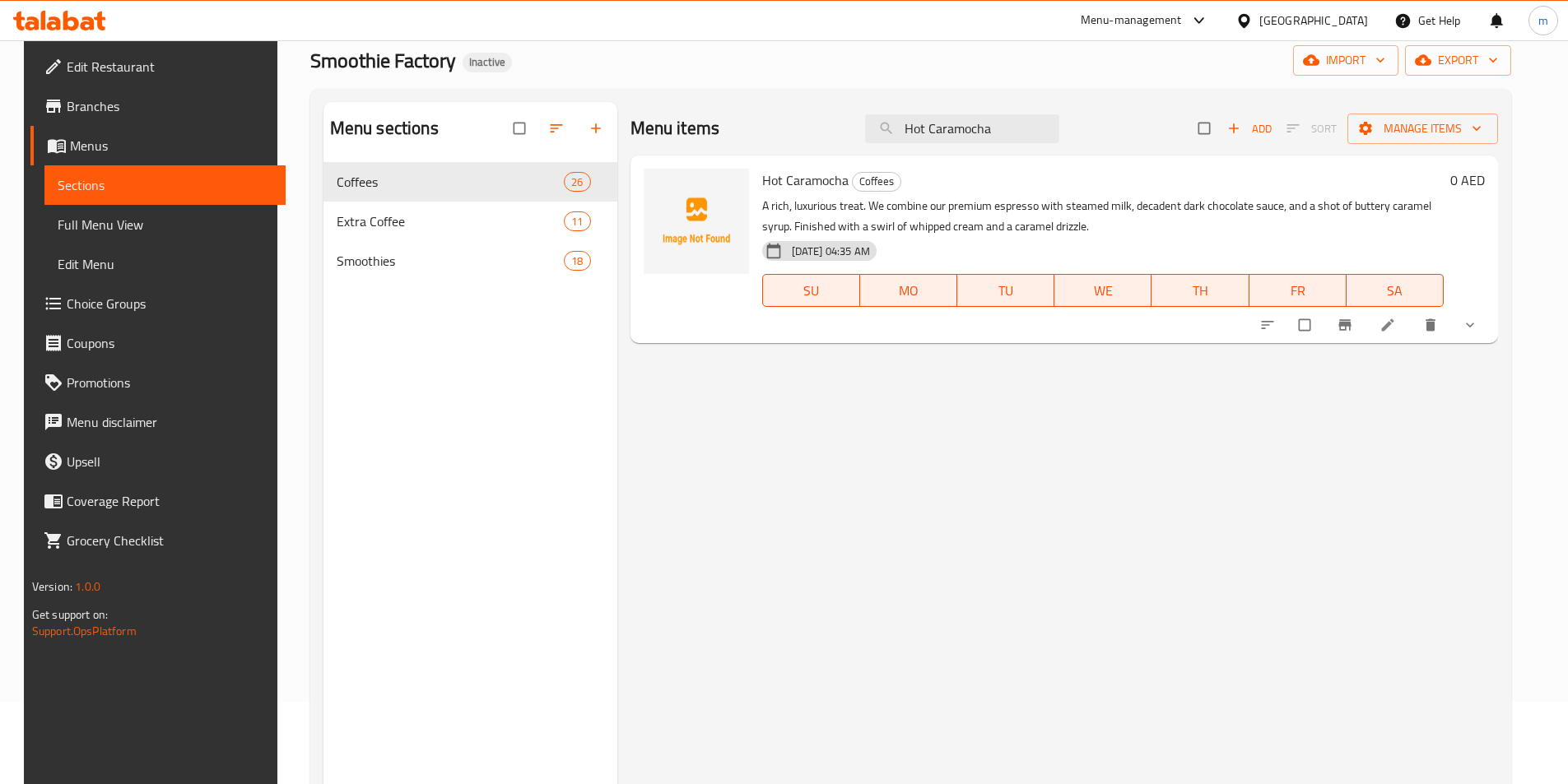
click at [954, 146] on div "Menu items Hot Caramocha Add Sort Manage items" at bounding box center [1064, 128] width 869 height 54
click at [957, 126] on input "Hot Caramocha" at bounding box center [962, 129] width 195 height 29
paste input "Ice"
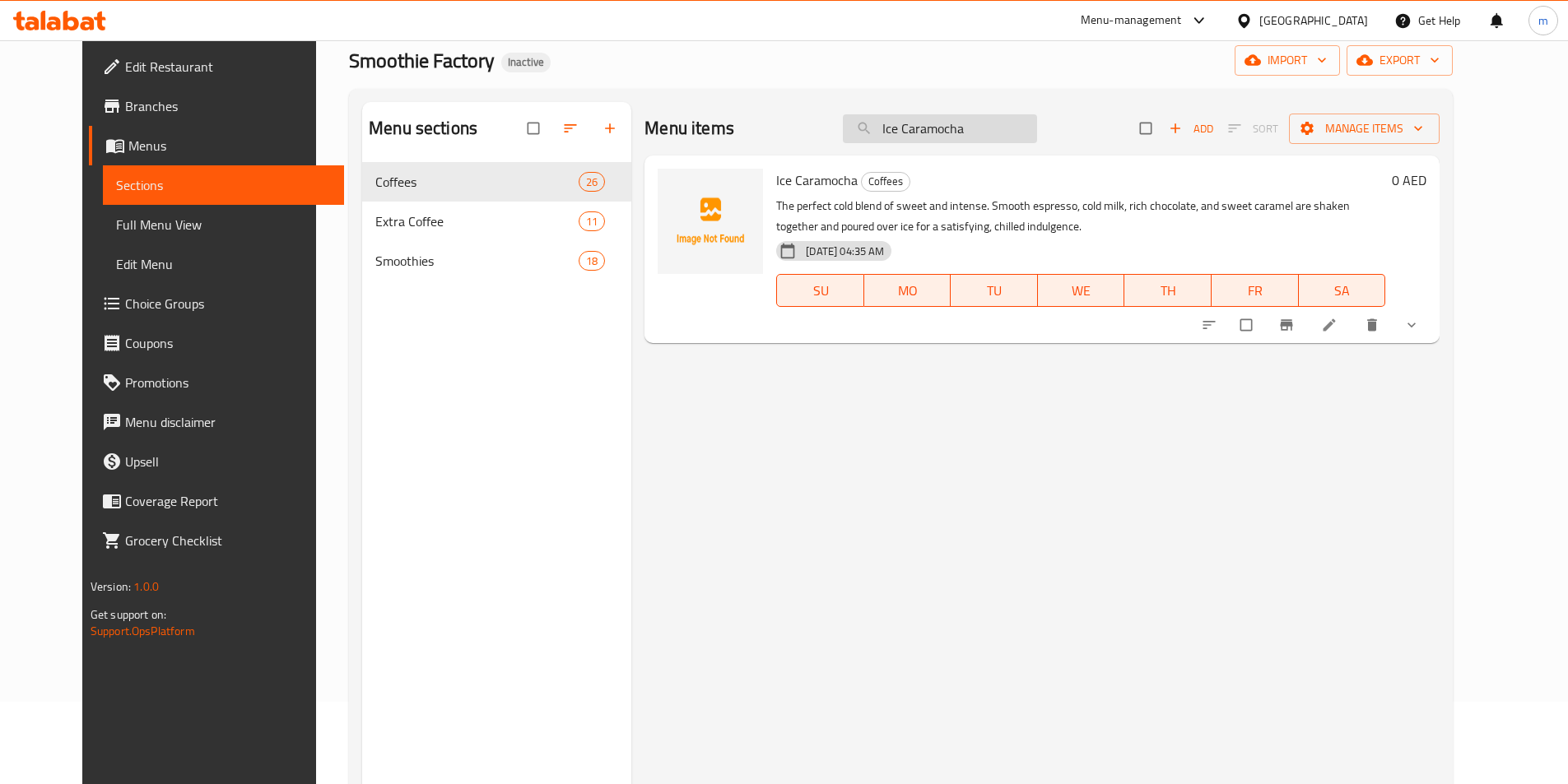
click at [1007, 133] on input "Ice Caramocha" at bounding box center [940, 129] width 195 height 29
paste input "Hot Cocoa M"
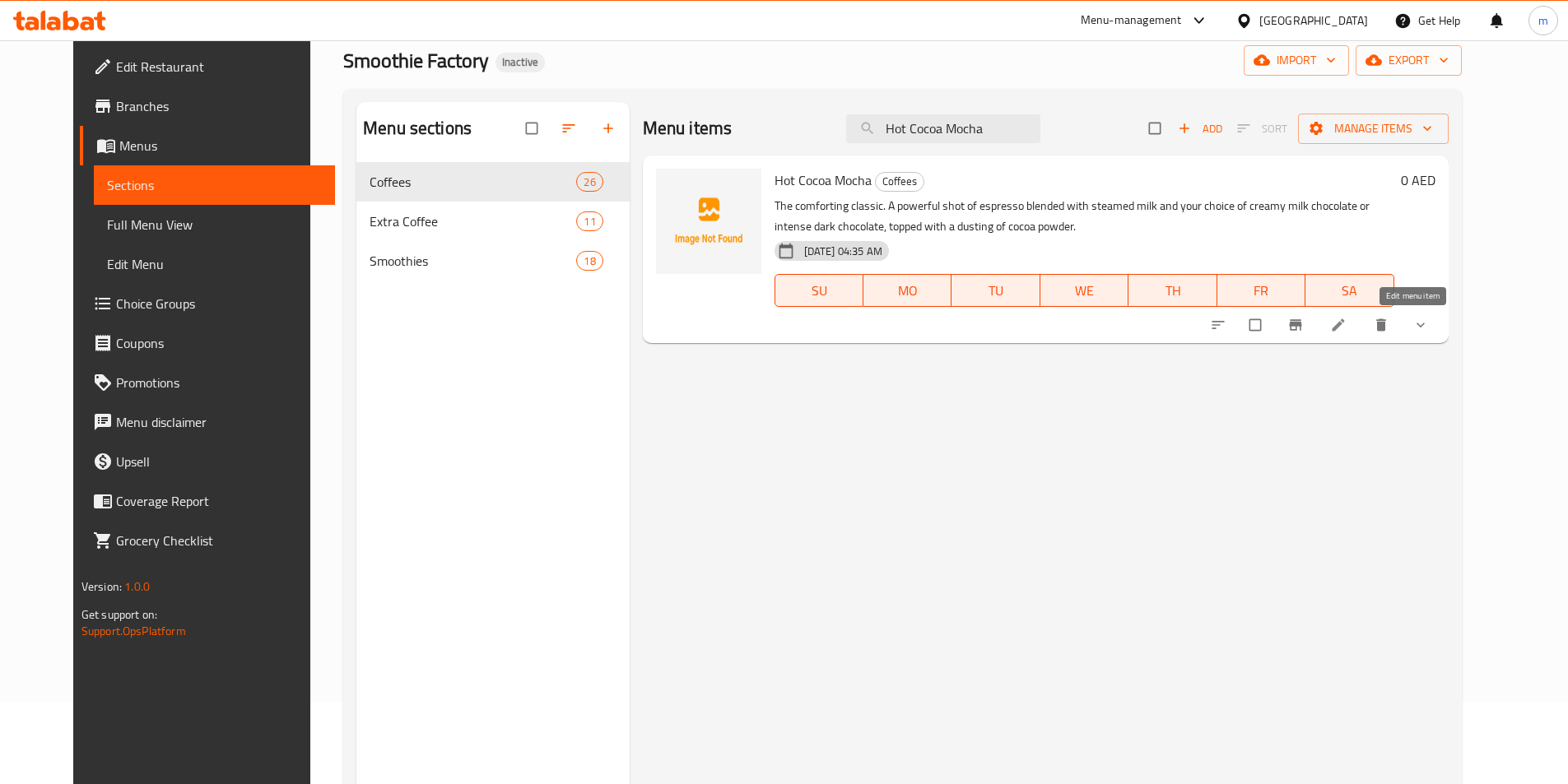
drag, startPoint x: 1405, startPoint y: 331, endPoint x: 1398, endPoint y: 368, distance: 37.7
click at [1390, 391] on div "Menu items Hot Cocoa Mocha Add Sort Manage items Hot Cocoa Mocha Coffees The co…" at bounding box center [1039, 494] width 819 height 784
click at [989, 133] on input "Hot Cocoa Mocha" at bounding box center [943, 129] width 195 height 29
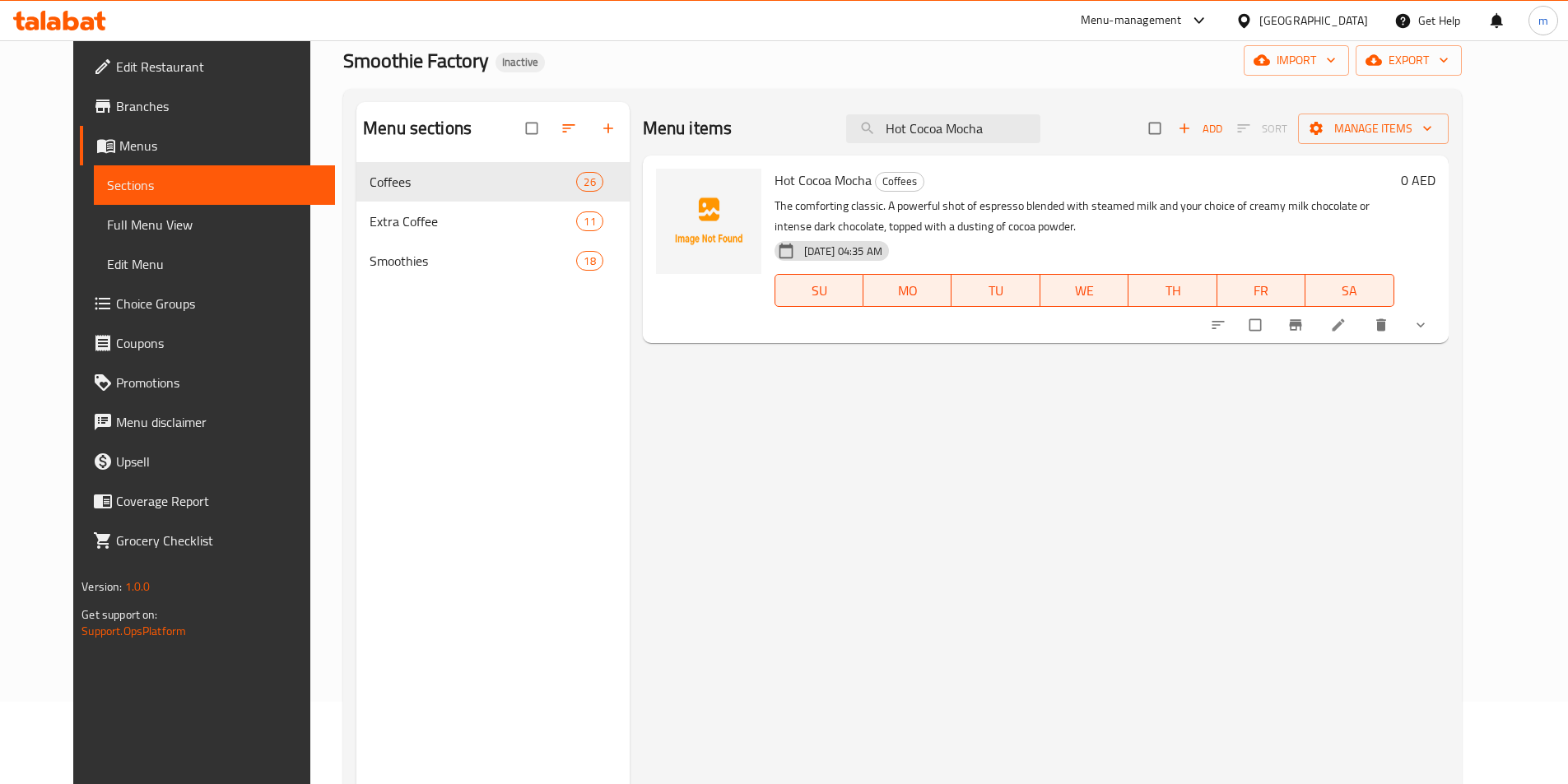
paste input "Ice Coca Mocha (Medium)"
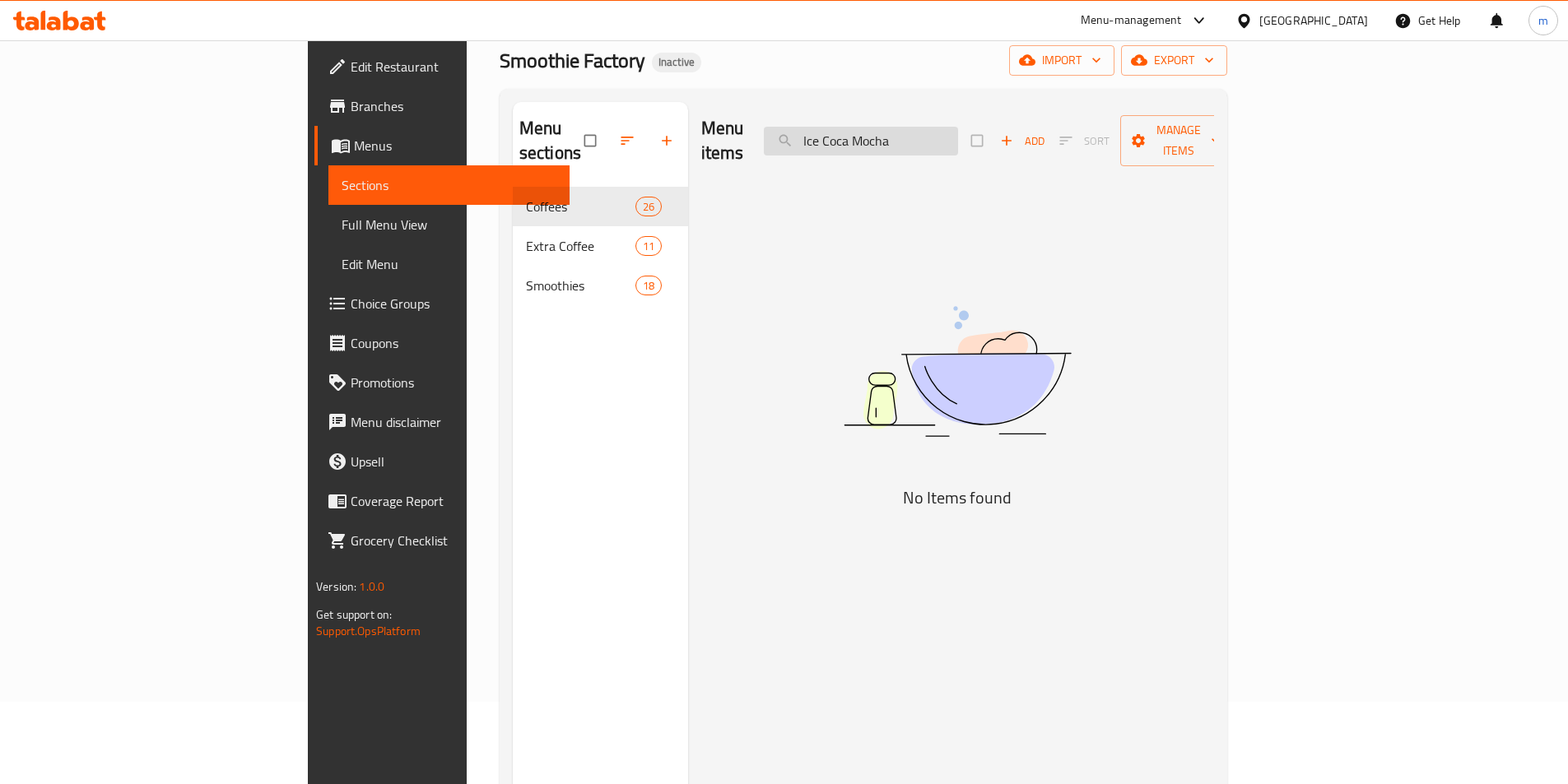
click at [958, 139] on input "Ice Coca Mocha" at bounding box center [861, 141] width 195 height 29
click at [958, 138] on input "Ice Coca Mocha" at bounding box center [861, 141] width 195 height 29
paste input "Hot Nutty Mocha Bliss (Medium)"
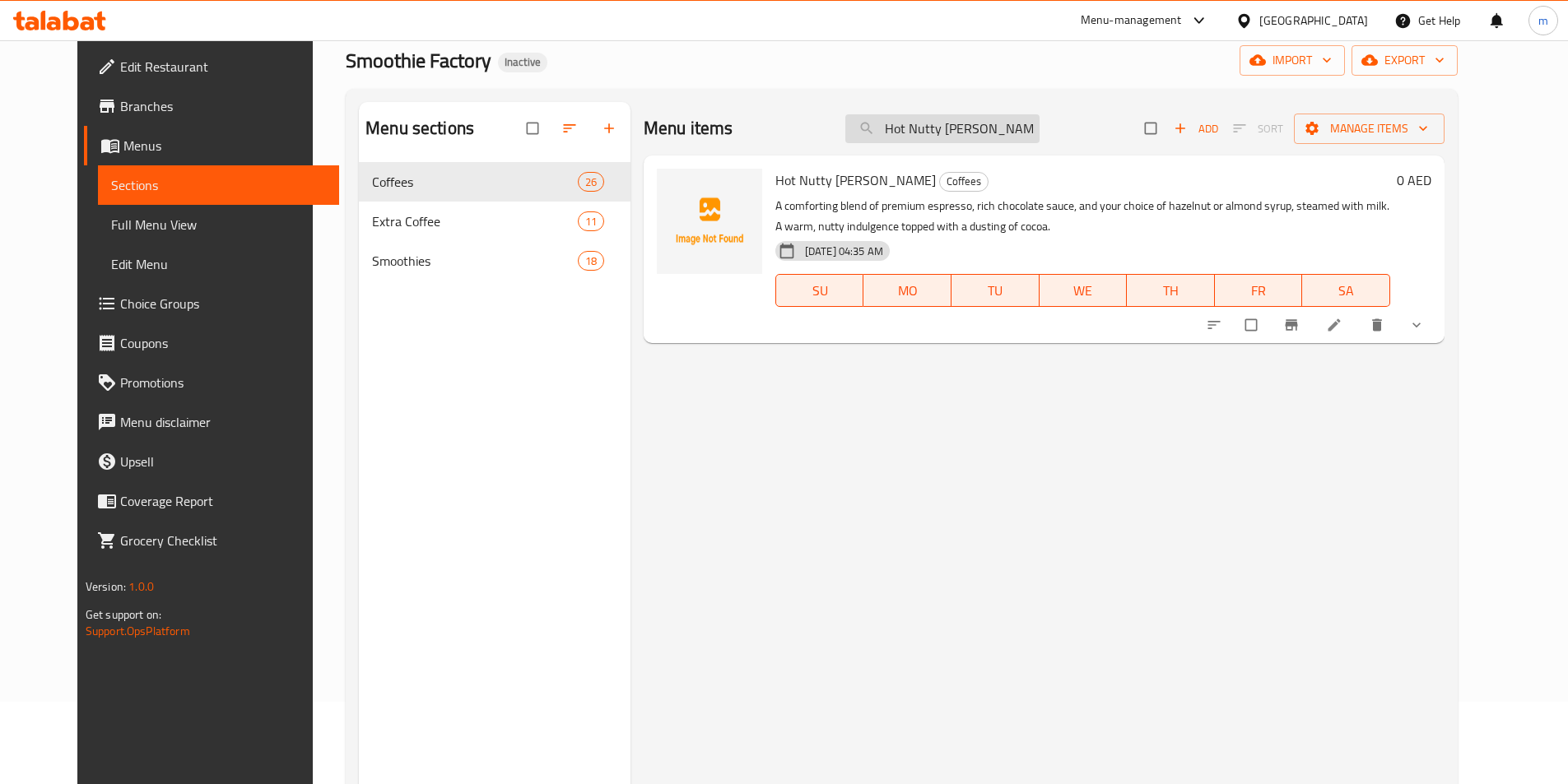
click at [1024, 120] on input "Hot Nutty [PERSON_NAME]" at bounding box center [942, 129] width 195 height 29
paste input "Ice"
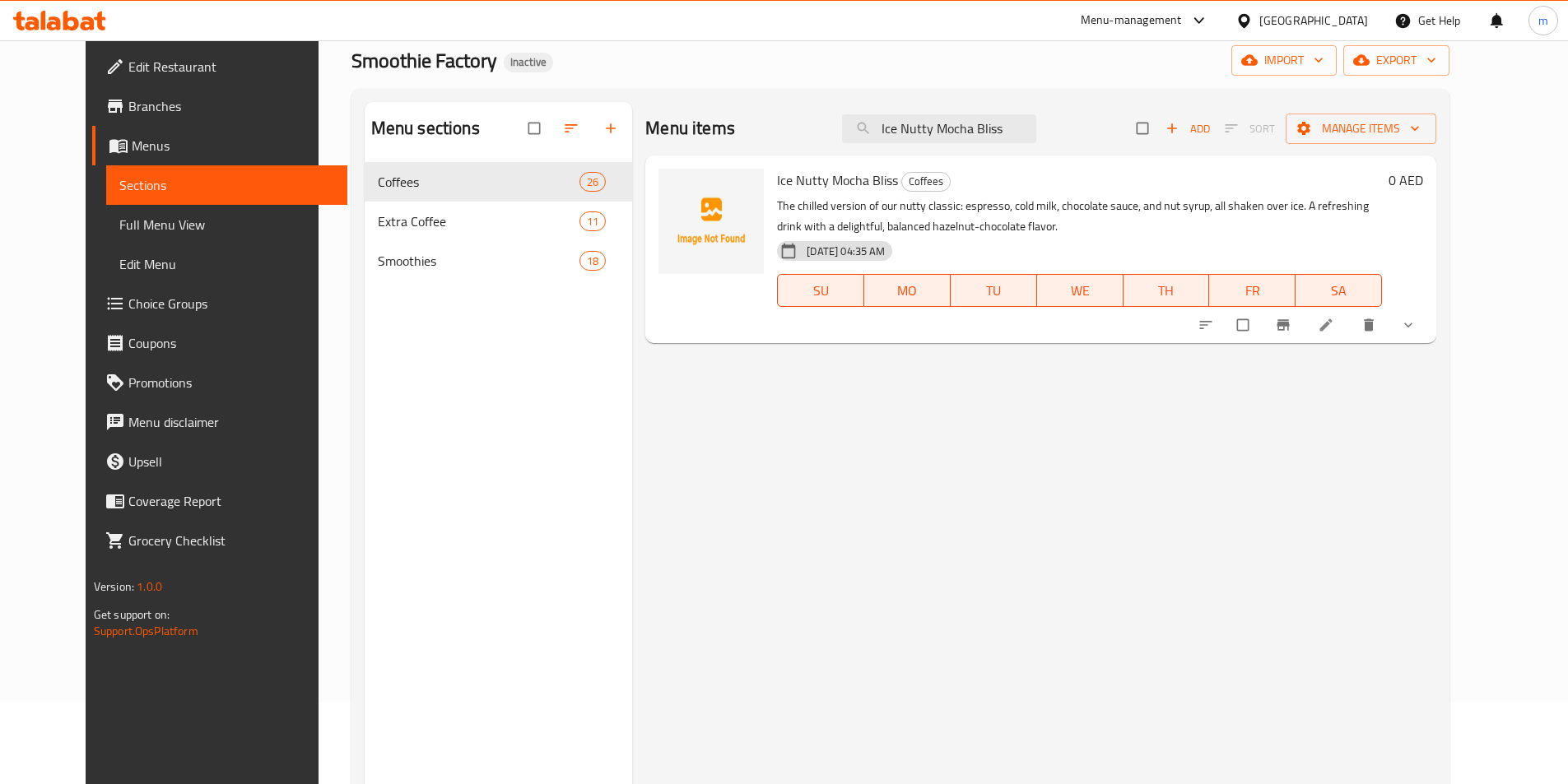
type input "Ice Nutty Mocha Bliss"
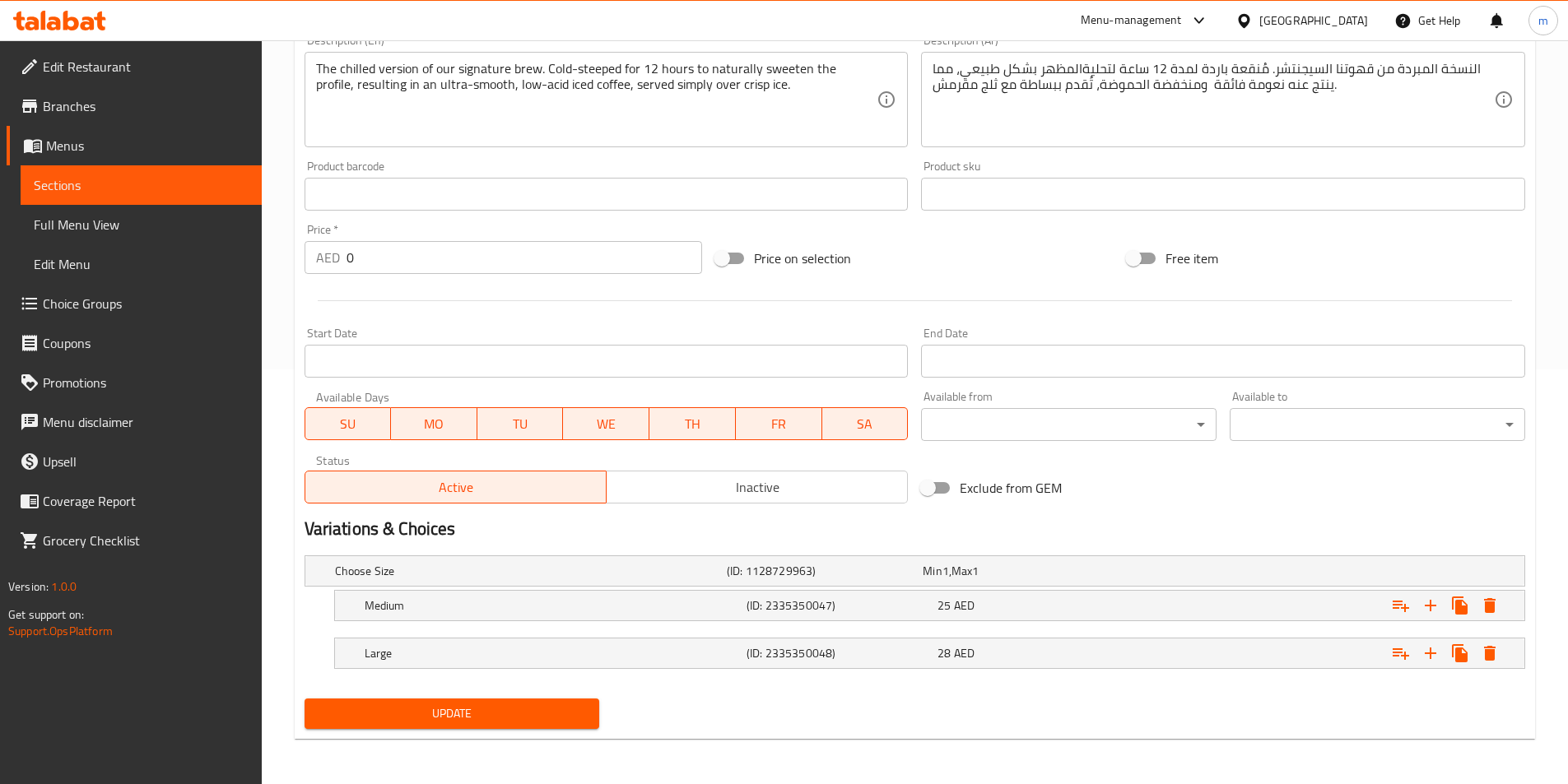
scroll to position [416, 0]
click at [1082, 648] on div "28 AED" at bounding box center [1030, 652] width 185 height 16
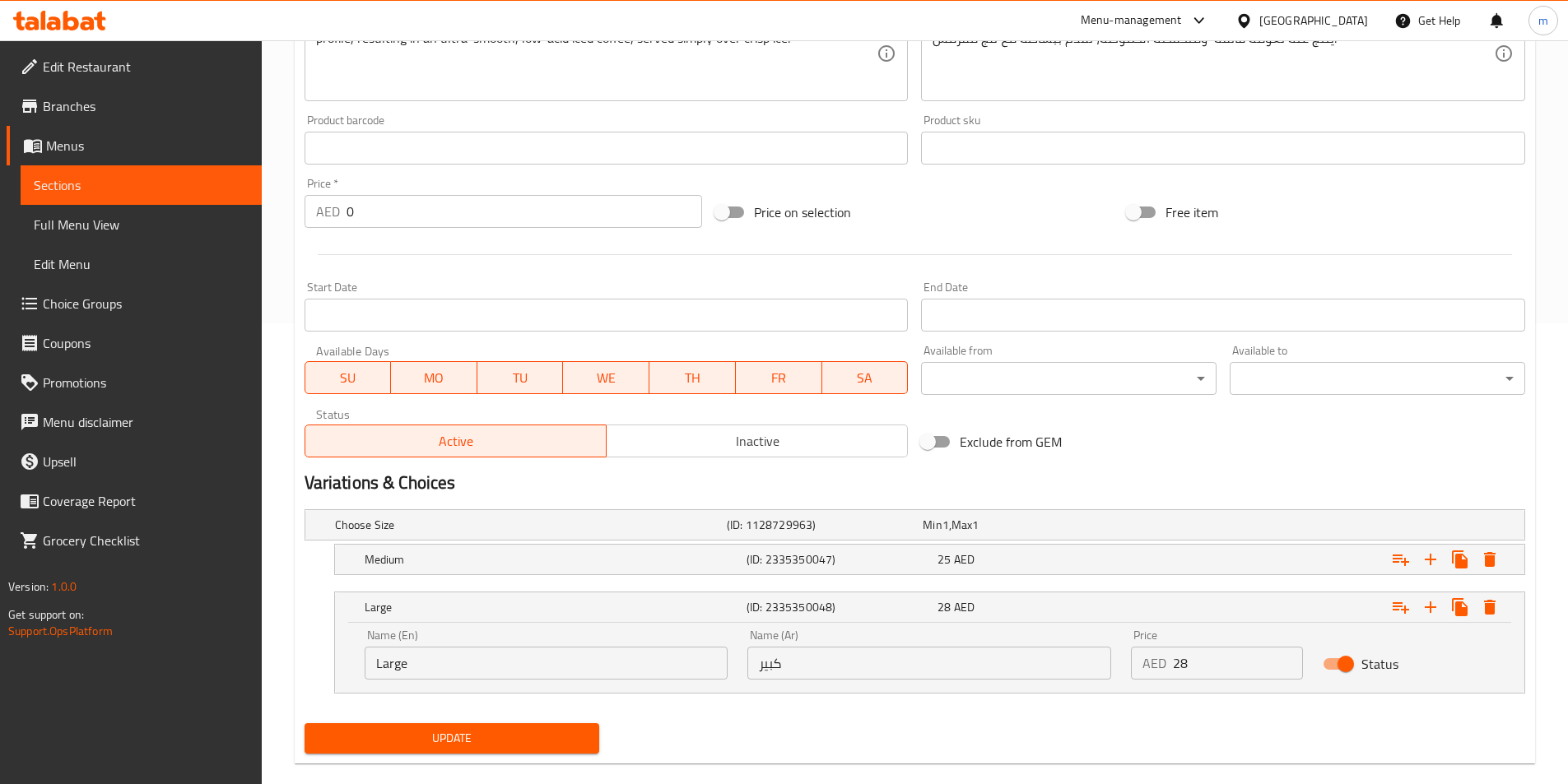
scroll to position [487, 0]
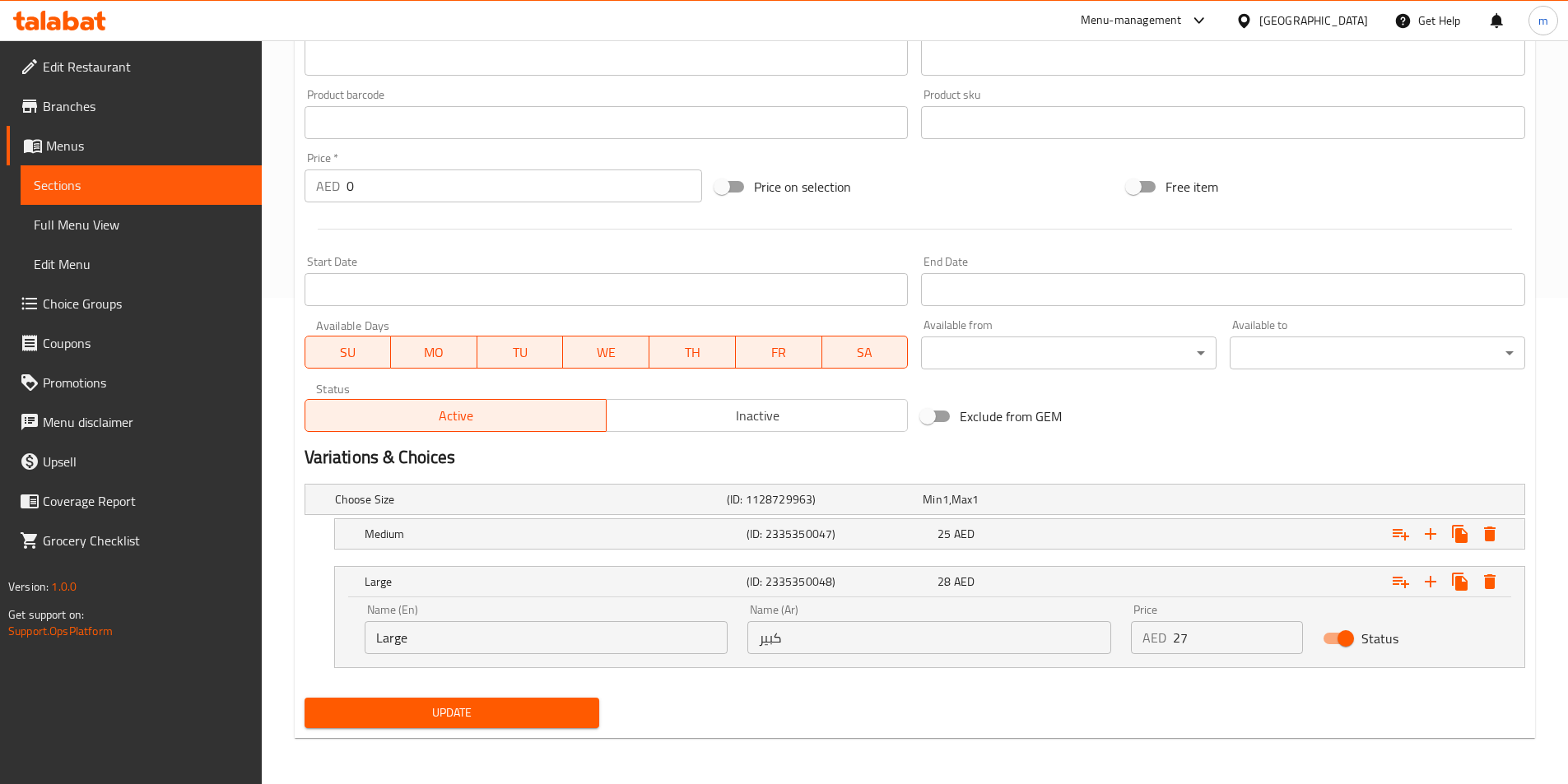
click at [1286, 648] on input "27" at bounding box center [1237, 638] width 130 height 33
click at [1250, 638] on input "27" at bounding box center [1237, 638] width 130 height 33
type input "27.5"
click at [437, 718] on span "Update" at bounding box center [452, 713] width 269 height 21
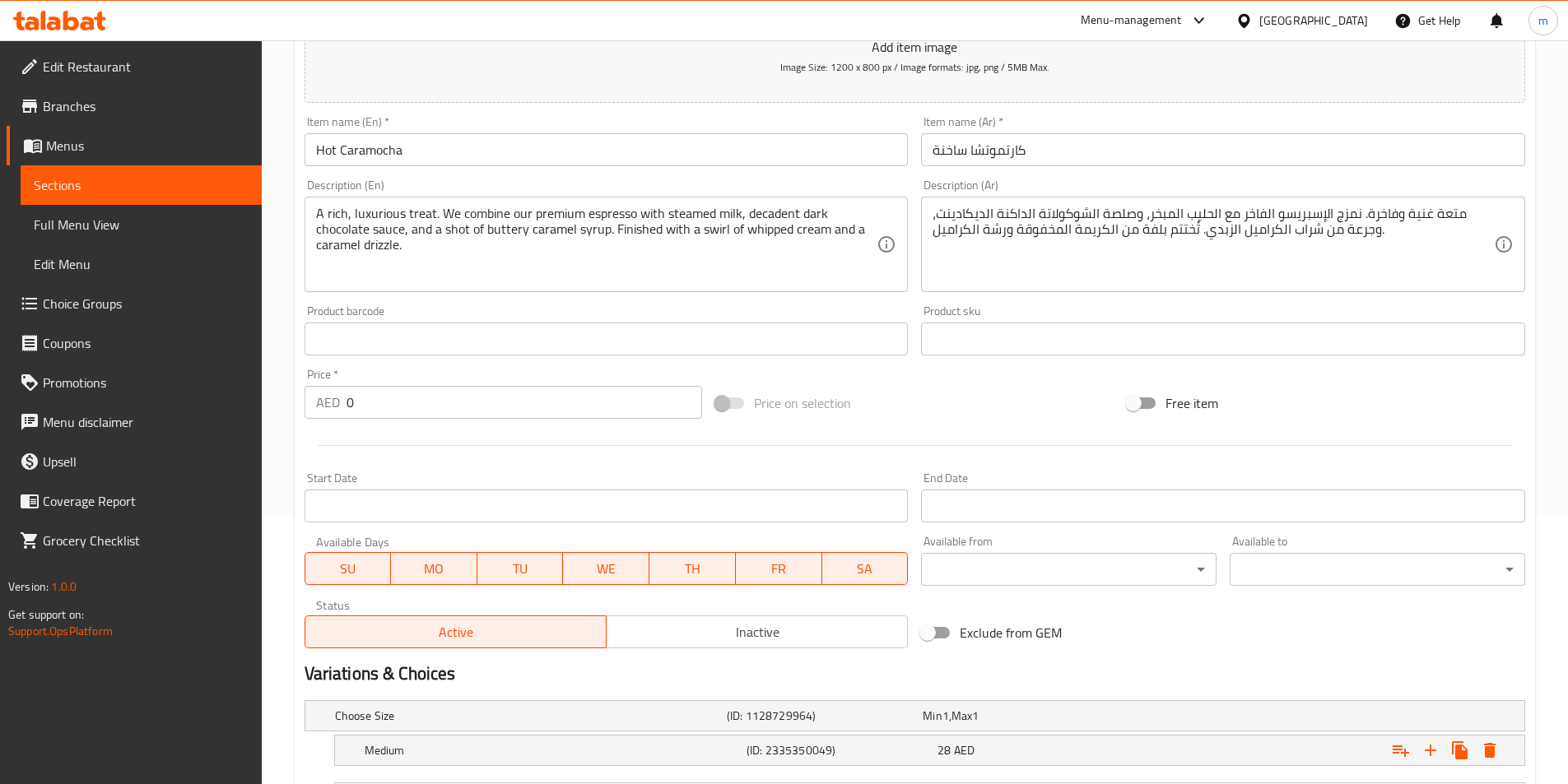
scroll to position [416, 0]
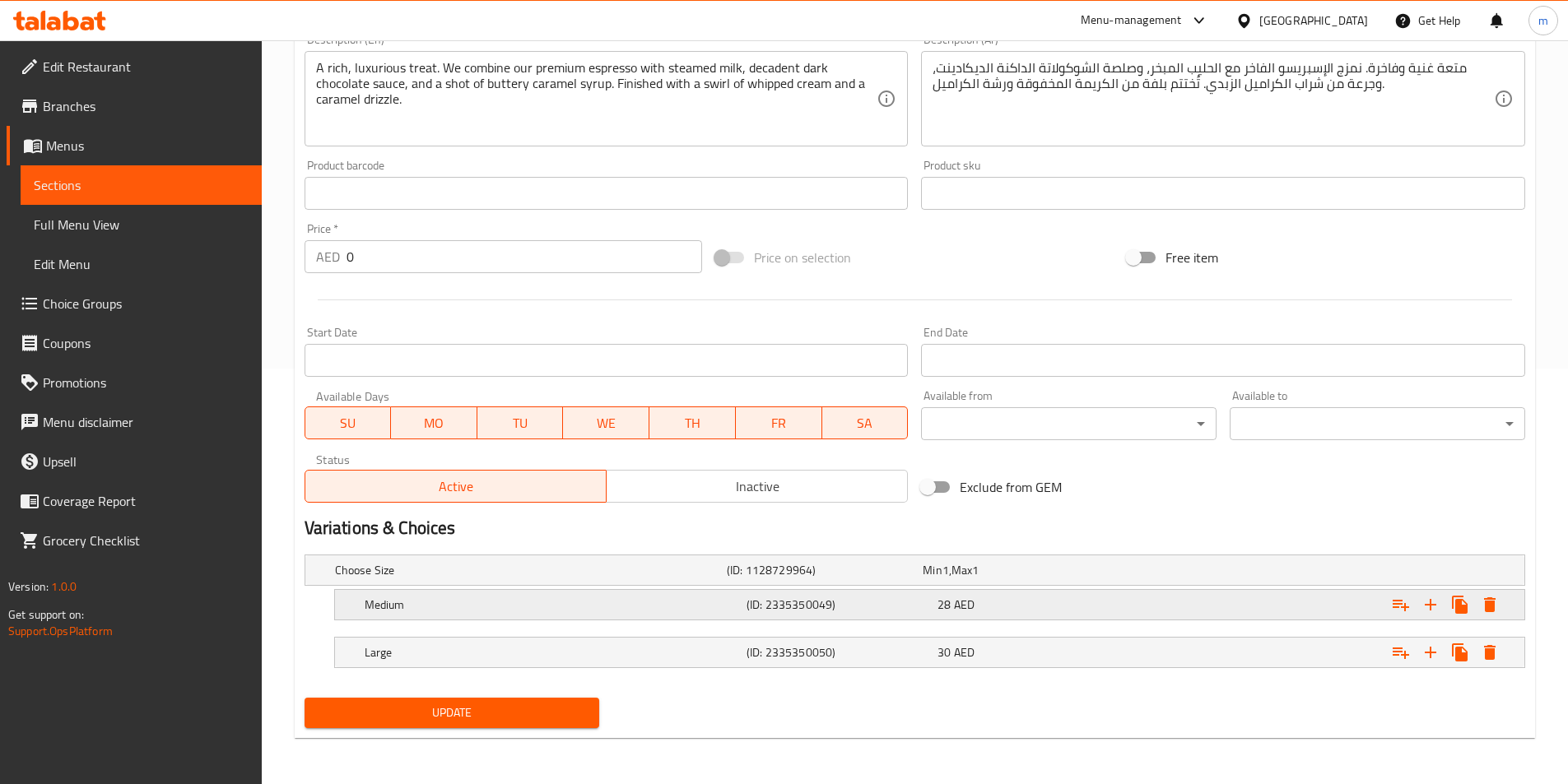
click at [1065, 616] on div "28 AED" at bounding box center [1030, 604] width 191 height 23
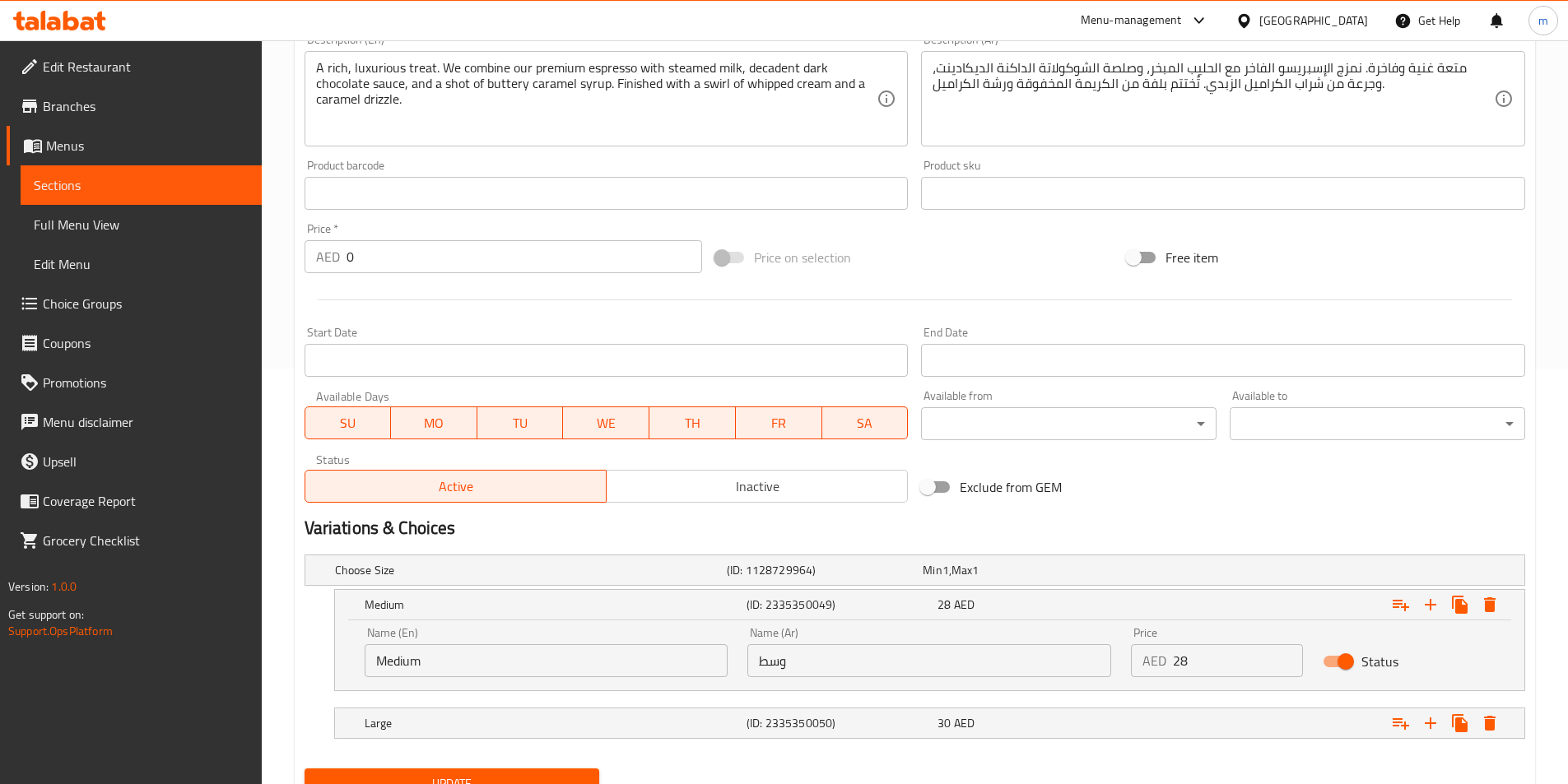
click at [1231, 667] on input "28" at bounding box center [1237, 660] width 130 height 33
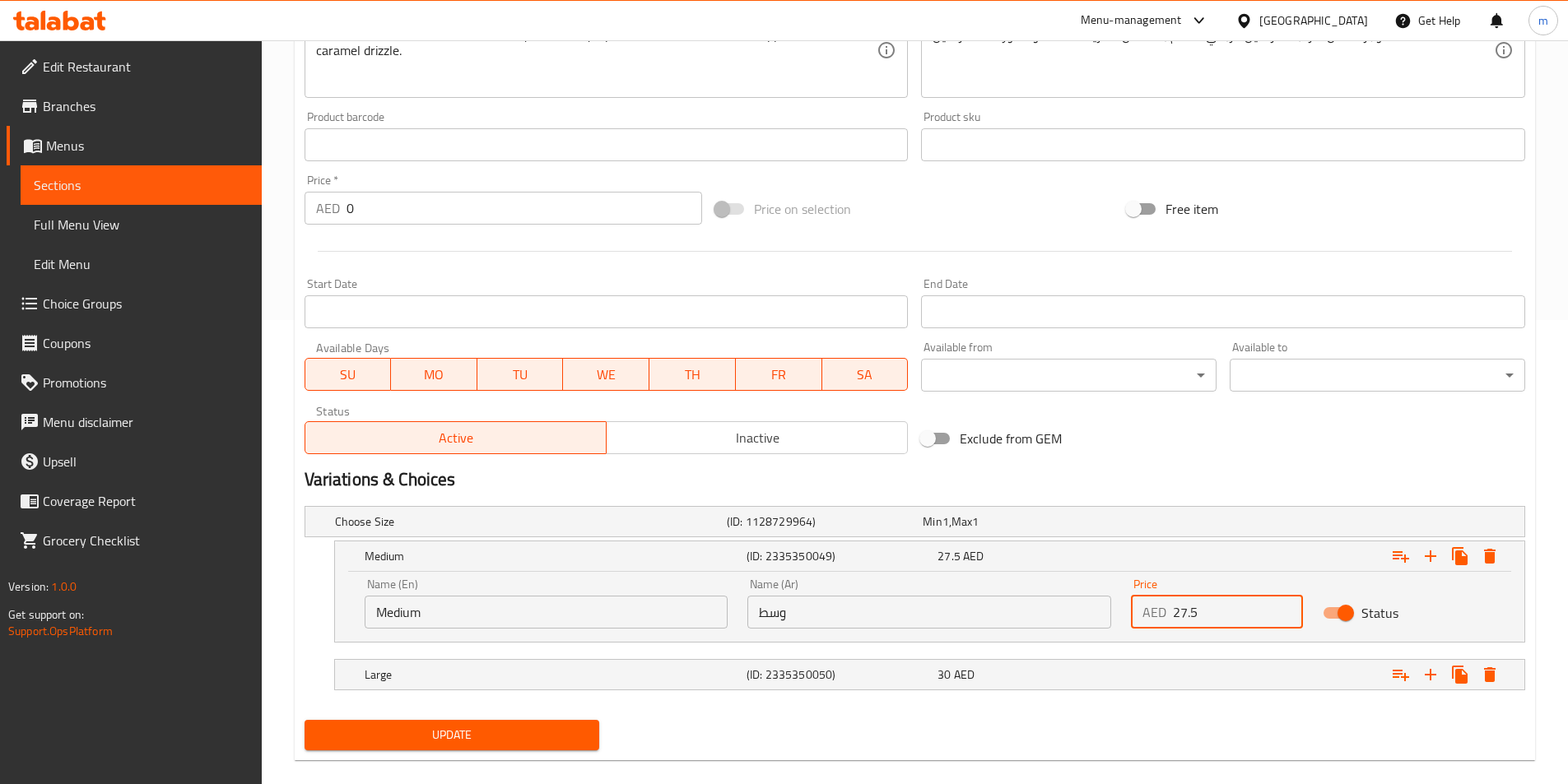
scroll to position [487, 0]
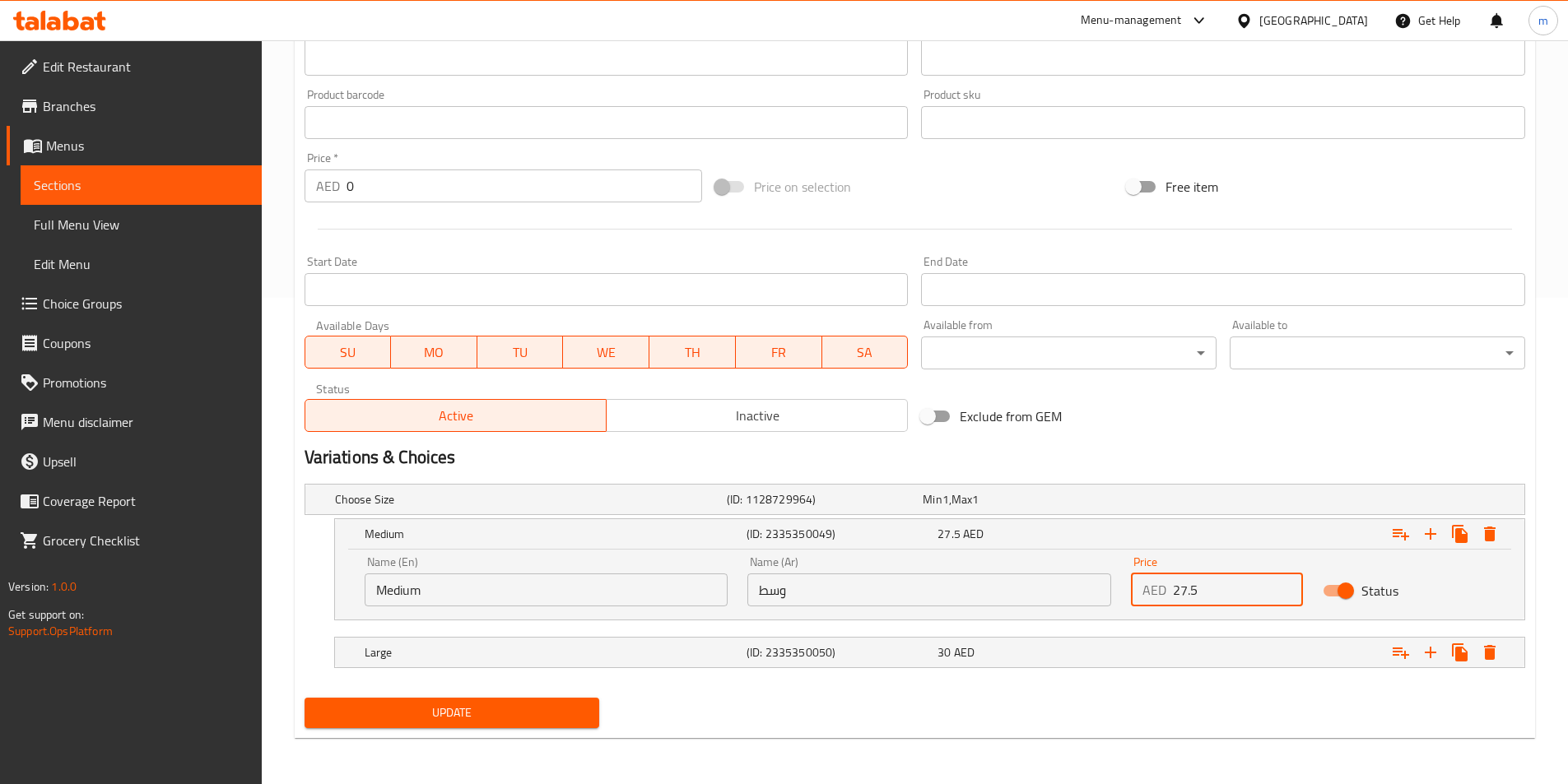
type input "27.5"
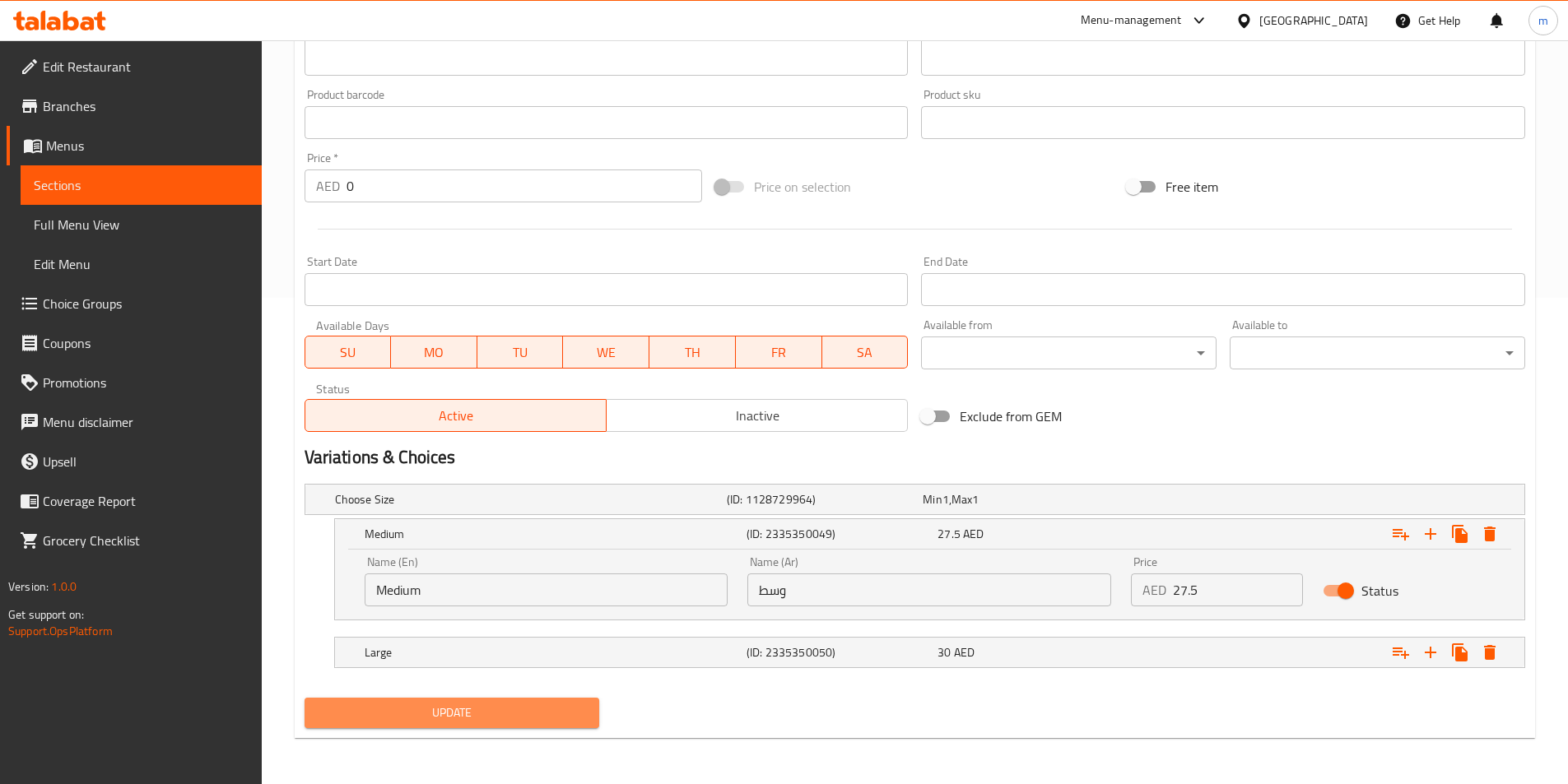
click at [558, 719] on span "Update" at bounding box center [452, 713] width 269 height 21
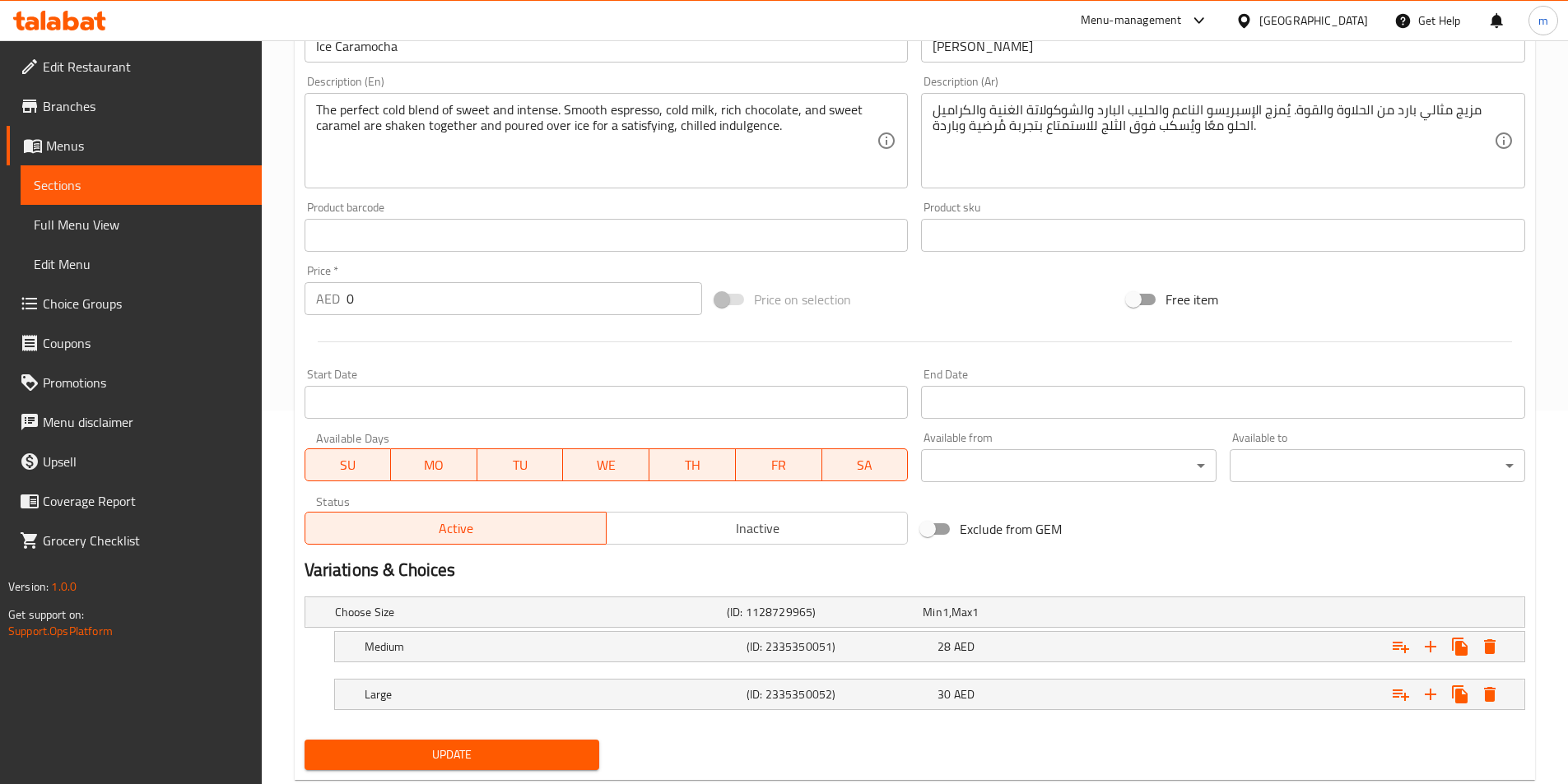
scroll to position [416, 0]
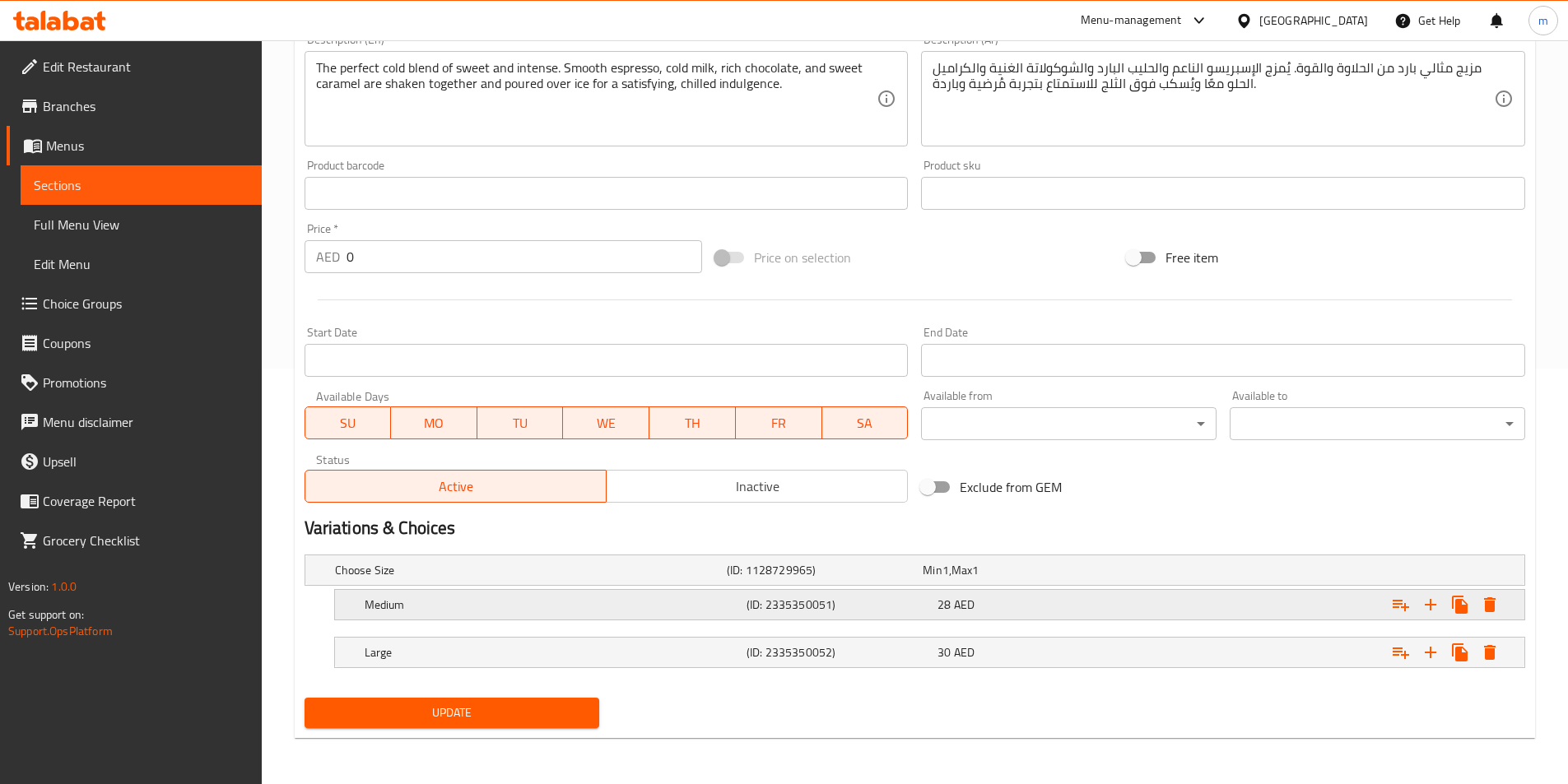
click at [1032, 609] on div "28 AED" at bounding box center [1030, 605] width 185 height 16
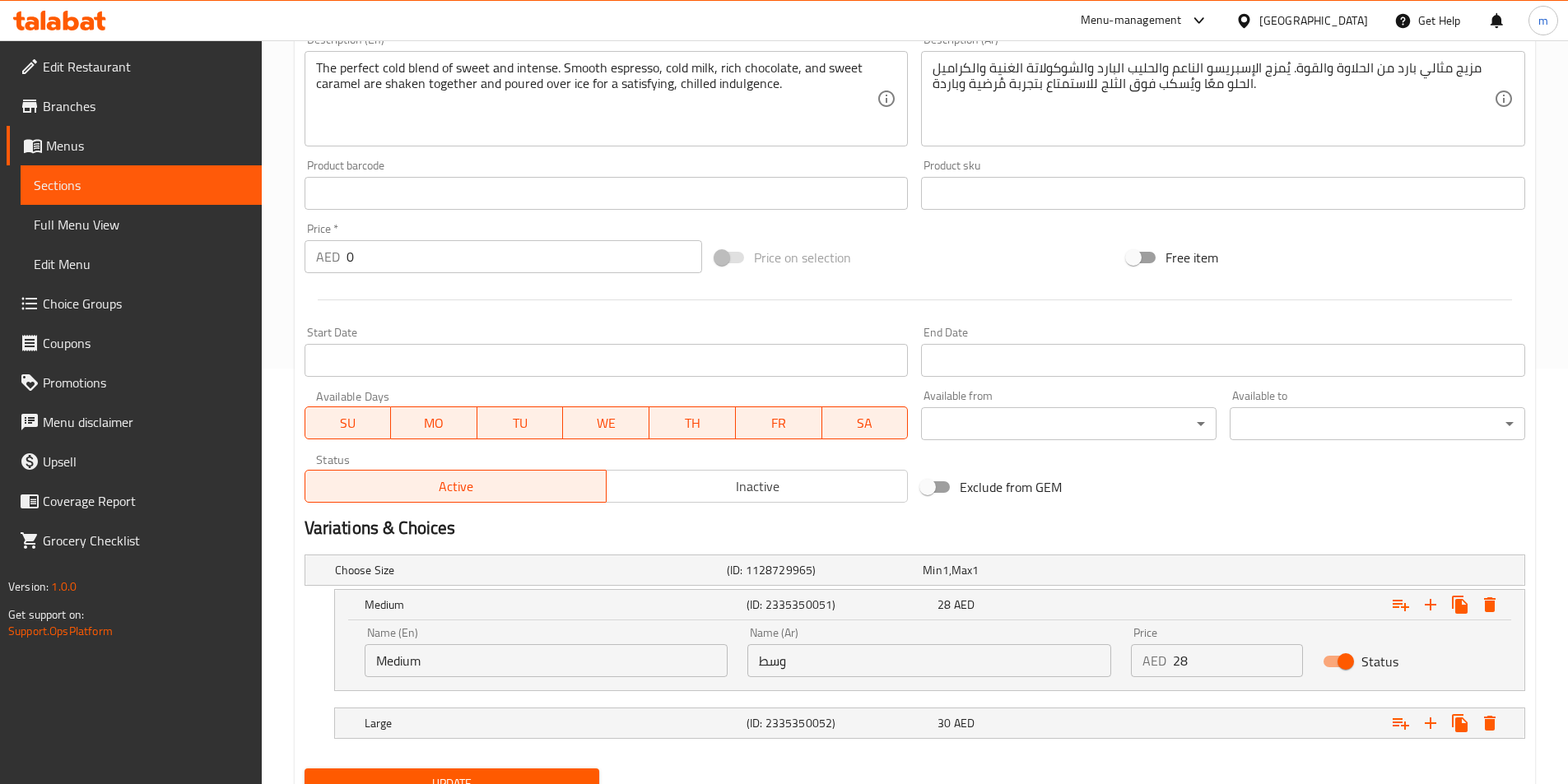
click at [1209, 657] on input "28" at bounding box center [1237, 660] width 130 height 33
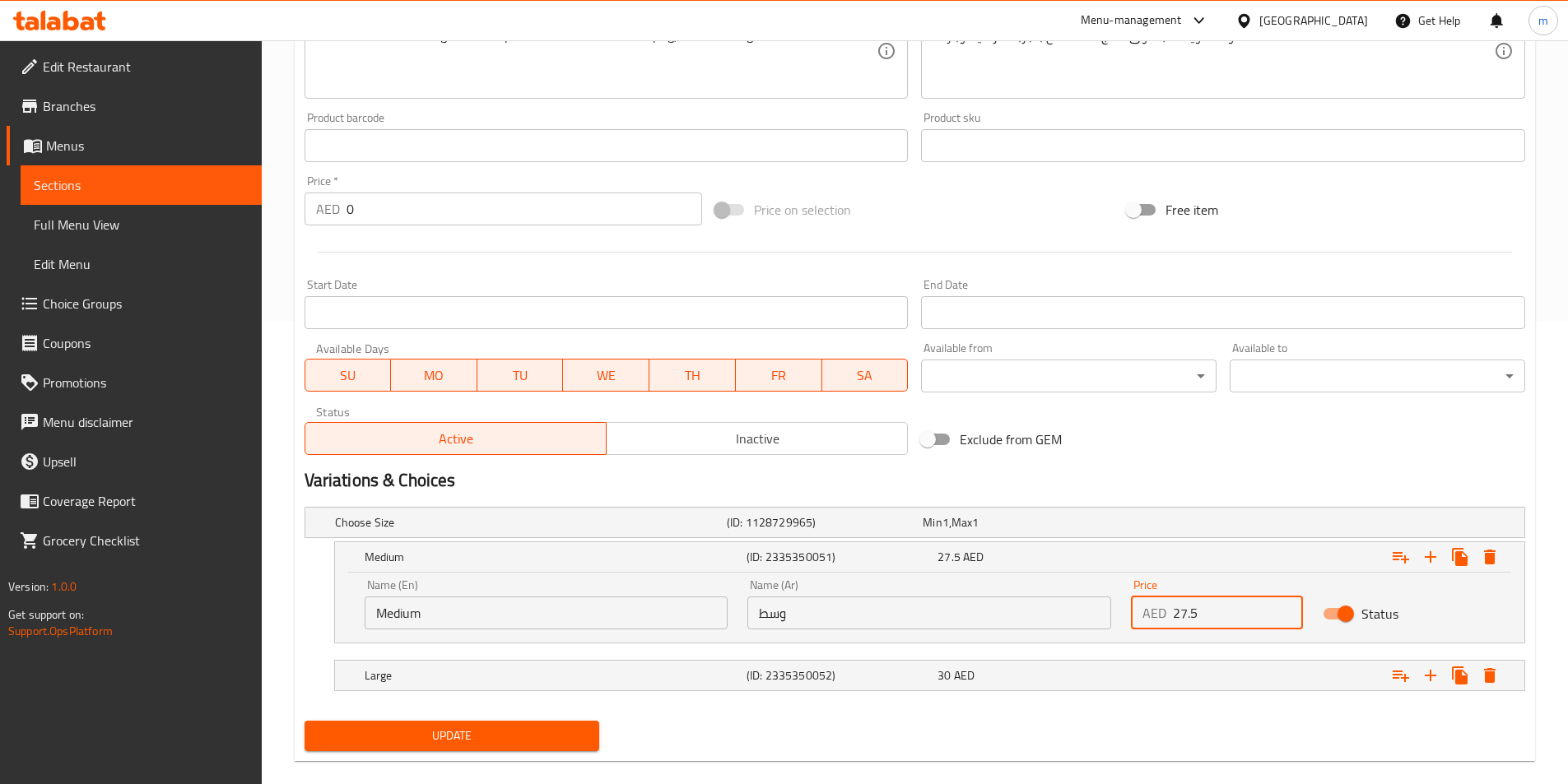
scroll to position [487, 0]
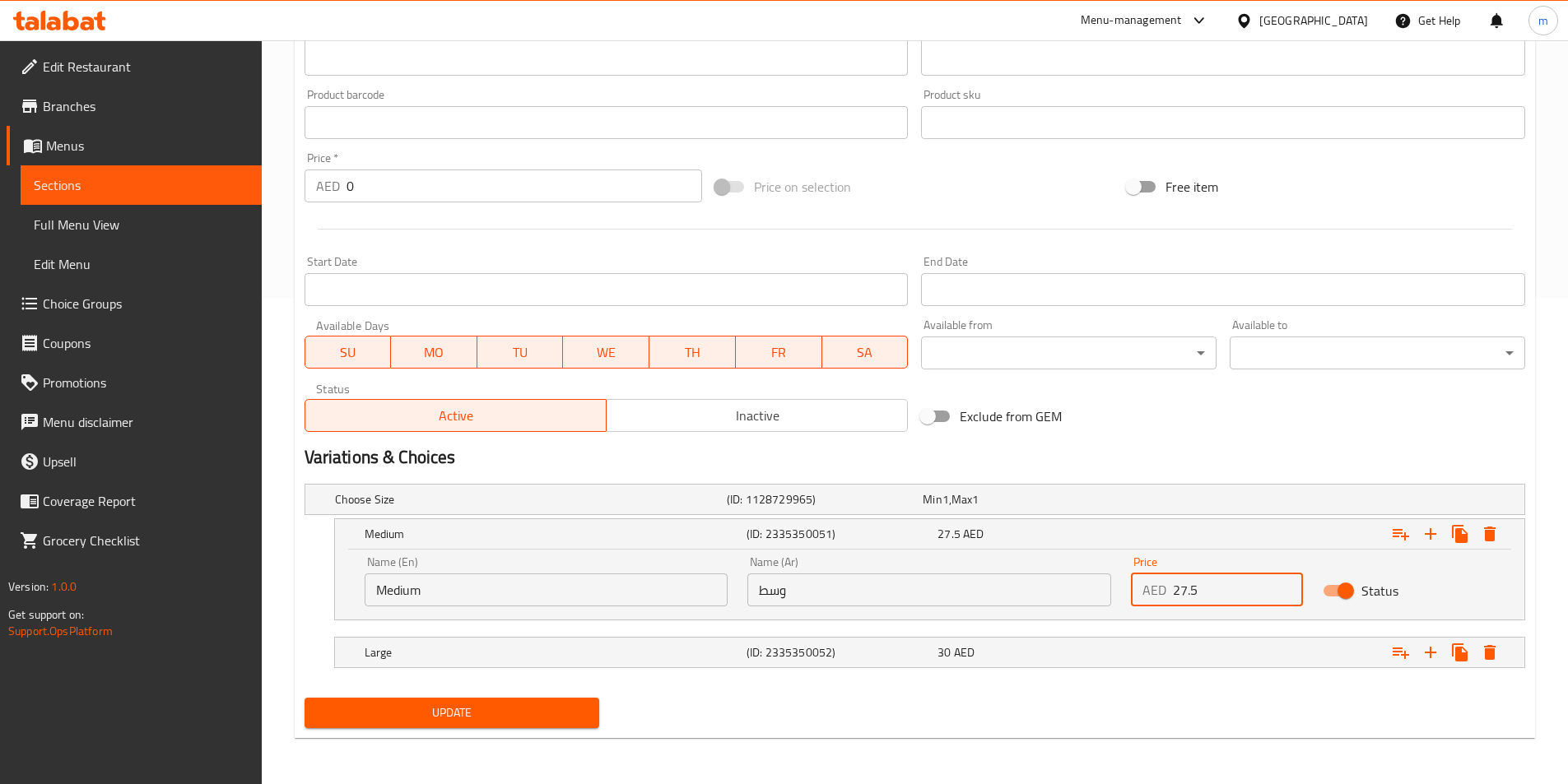
type input "27.5"
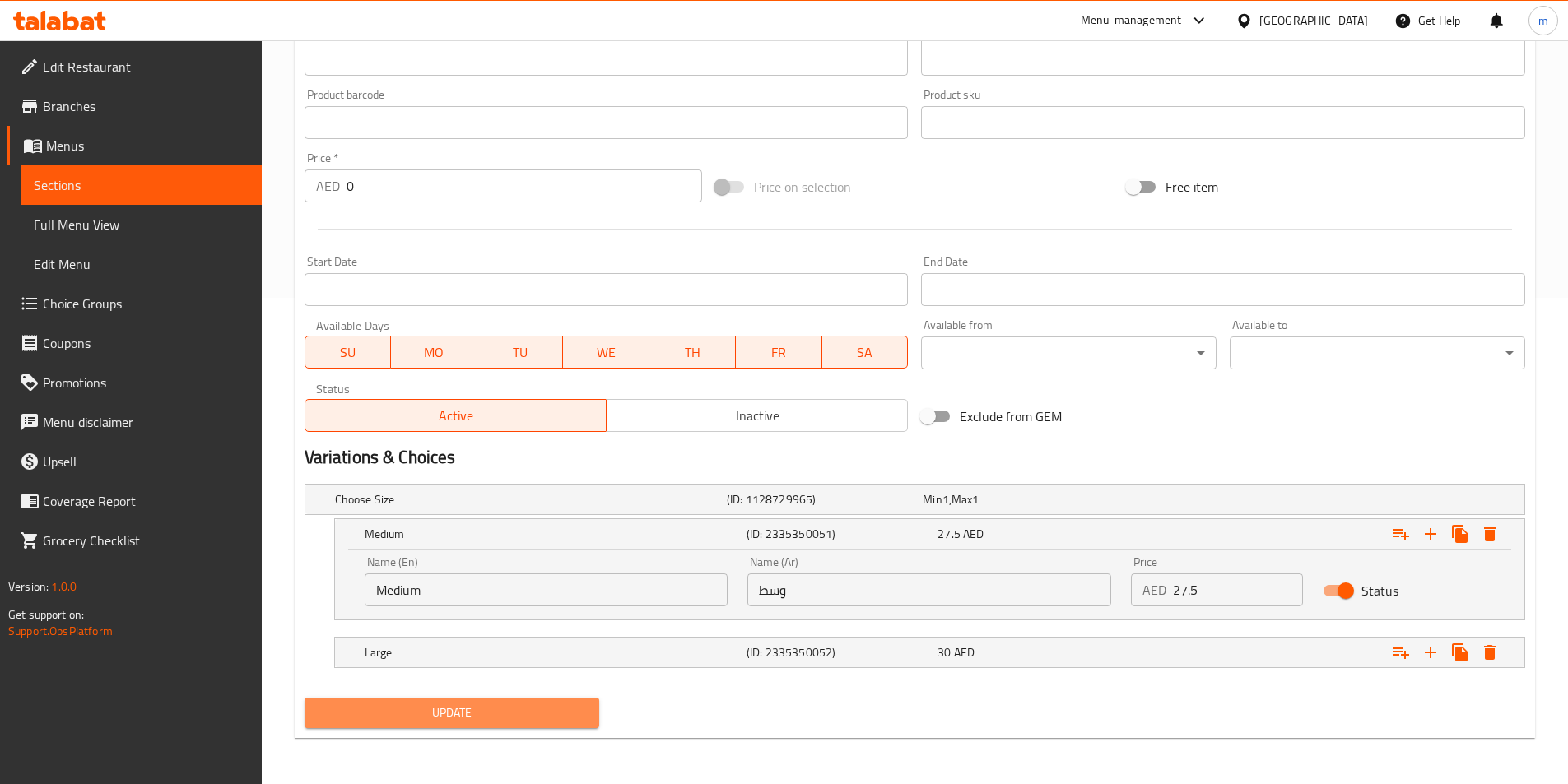
click at [567, 711] on span "Update" at bounding box center [452, 713] width 269 height 21
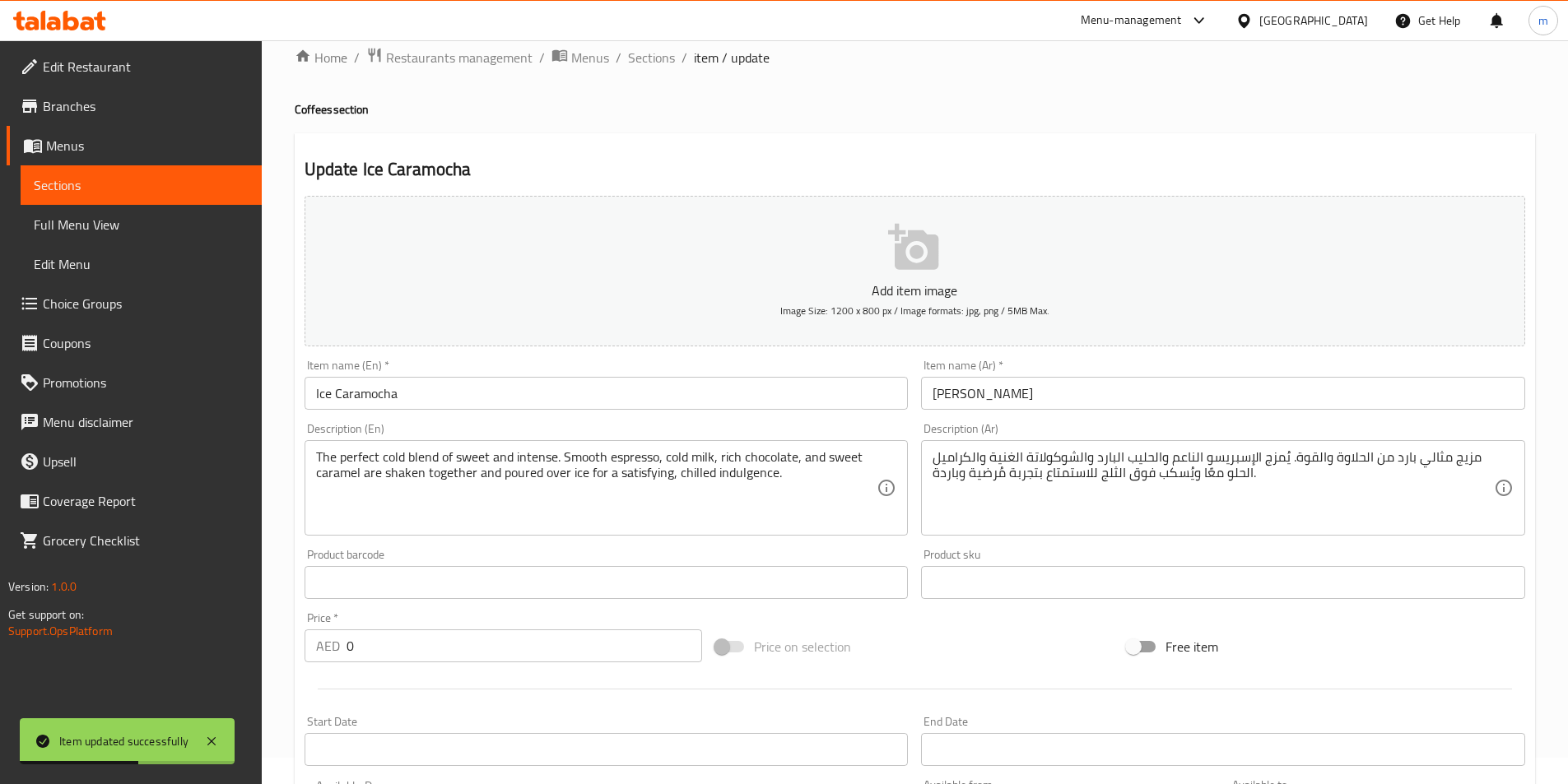
scroll to position [0, 0]
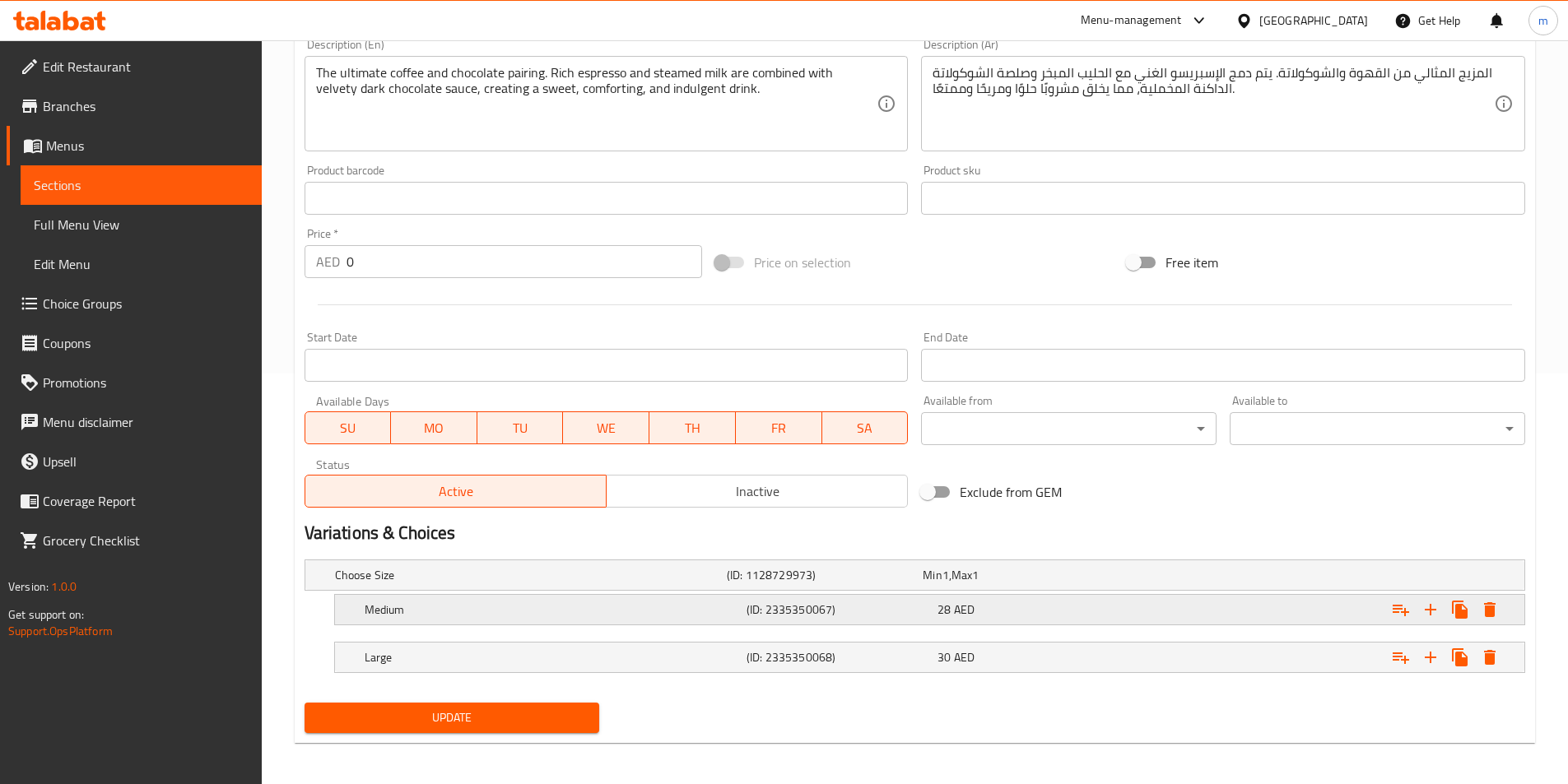
scroll to position [416, 0]
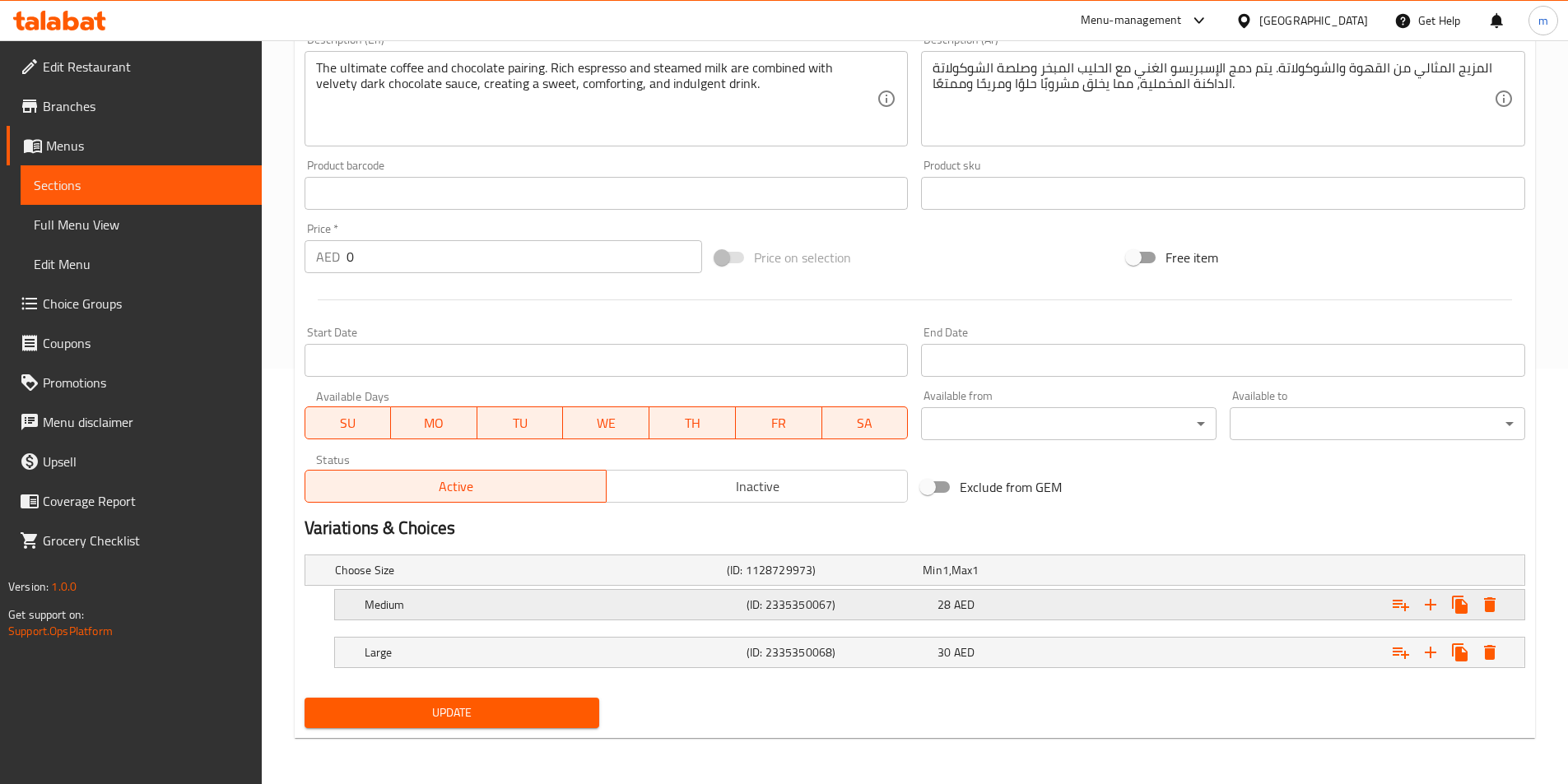
click at [993, 614] on div "28 AED" at bounding box center [1030, 604] width 191 height 23
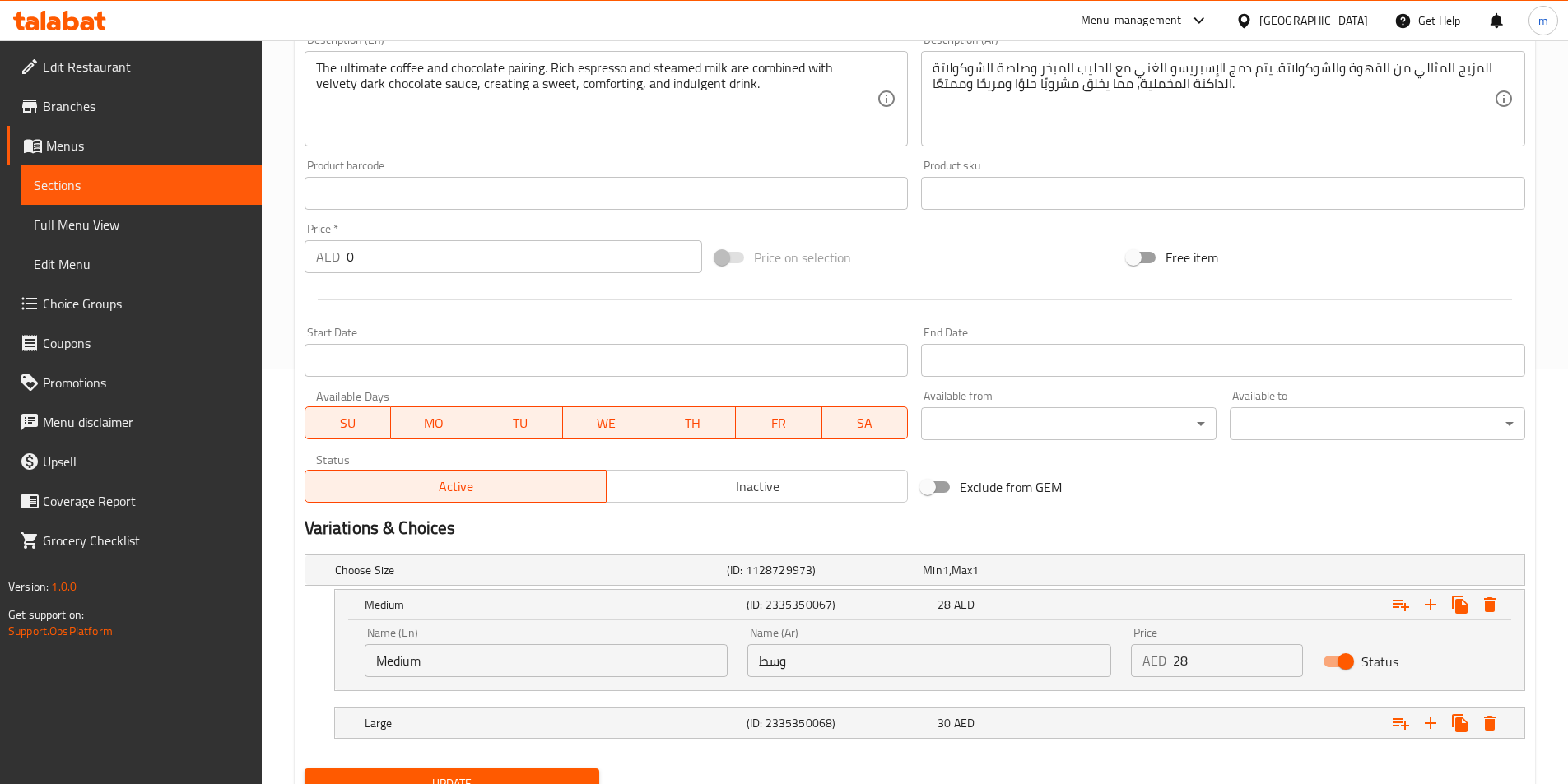
click at [1210, 671] on input "28" at bounding box center [1237, 660] width 130 height 33
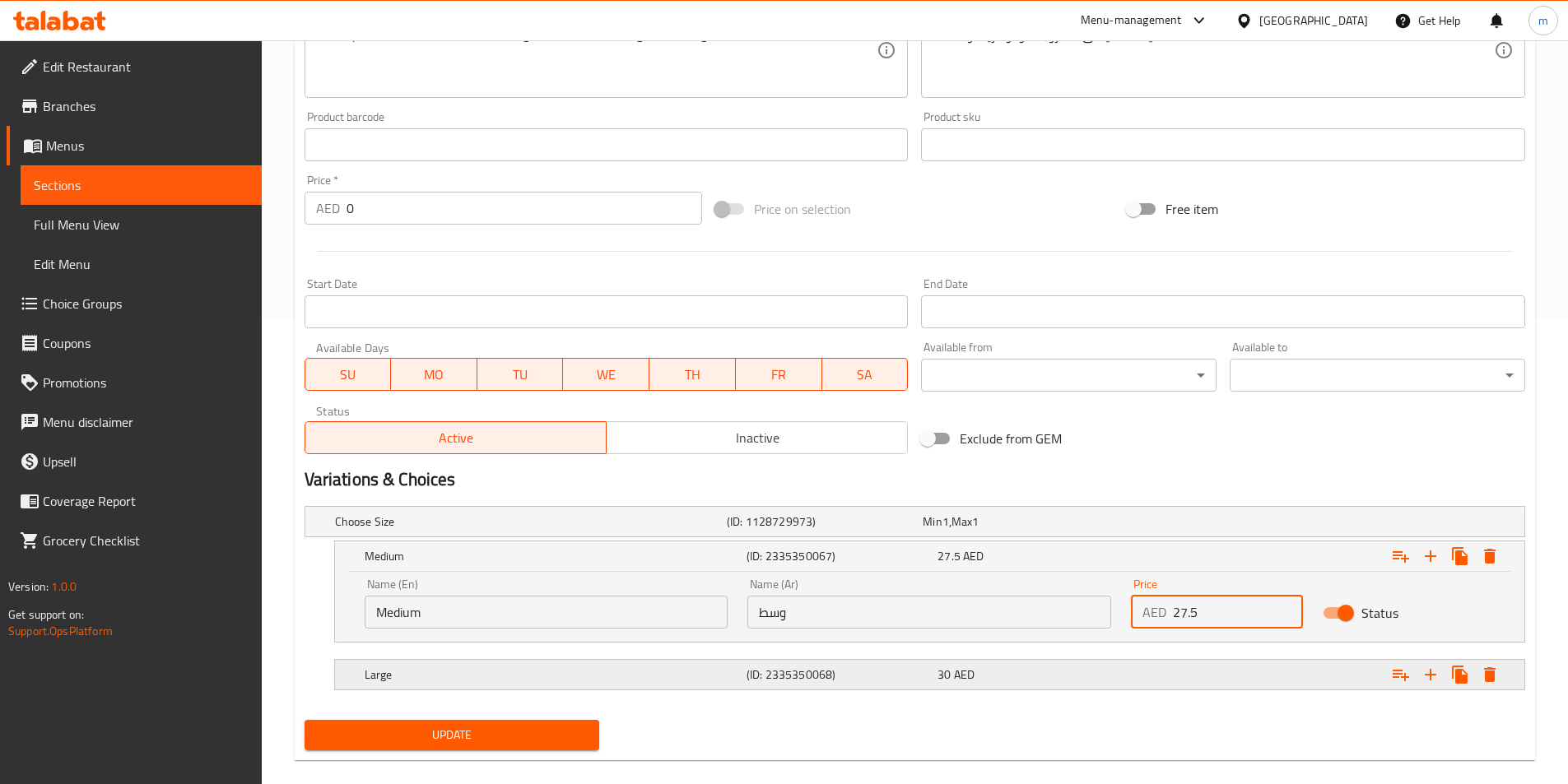
scroll to position [487, 0]
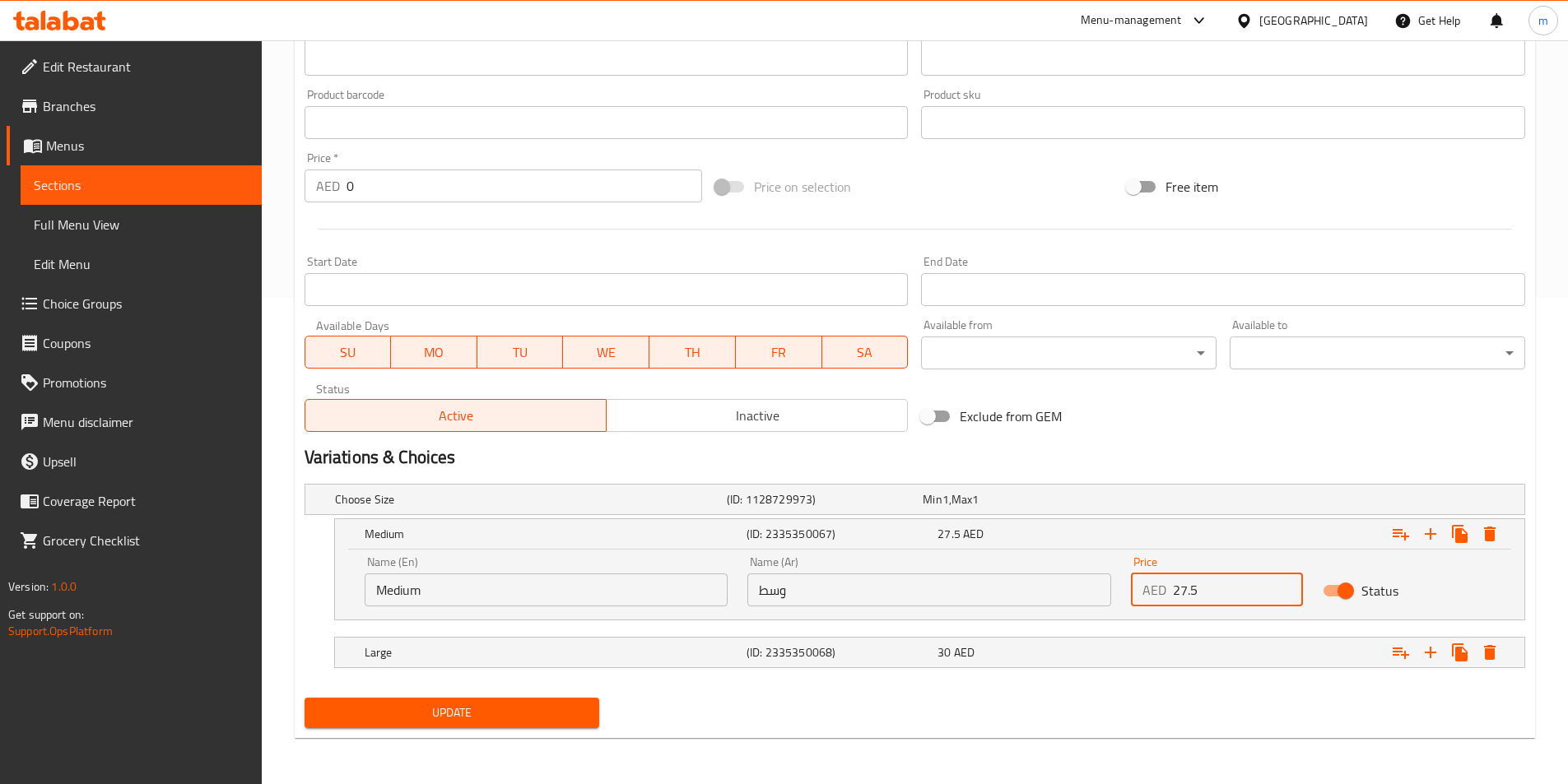
type input "27.5"
click at [498, 704] on span "Update" at bounding box center [452, 713] width 269 height 21
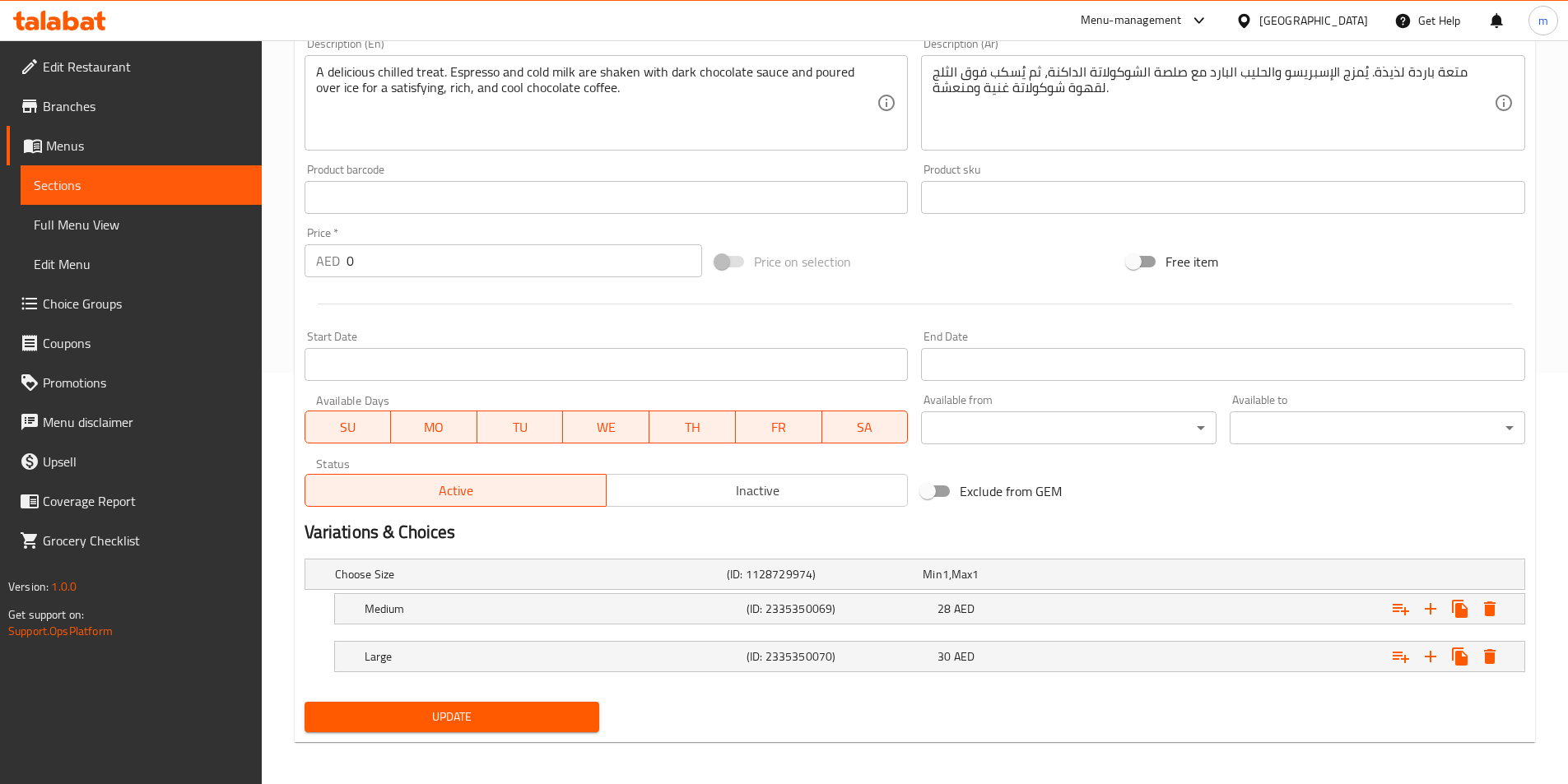
scroll to position [416, 0]
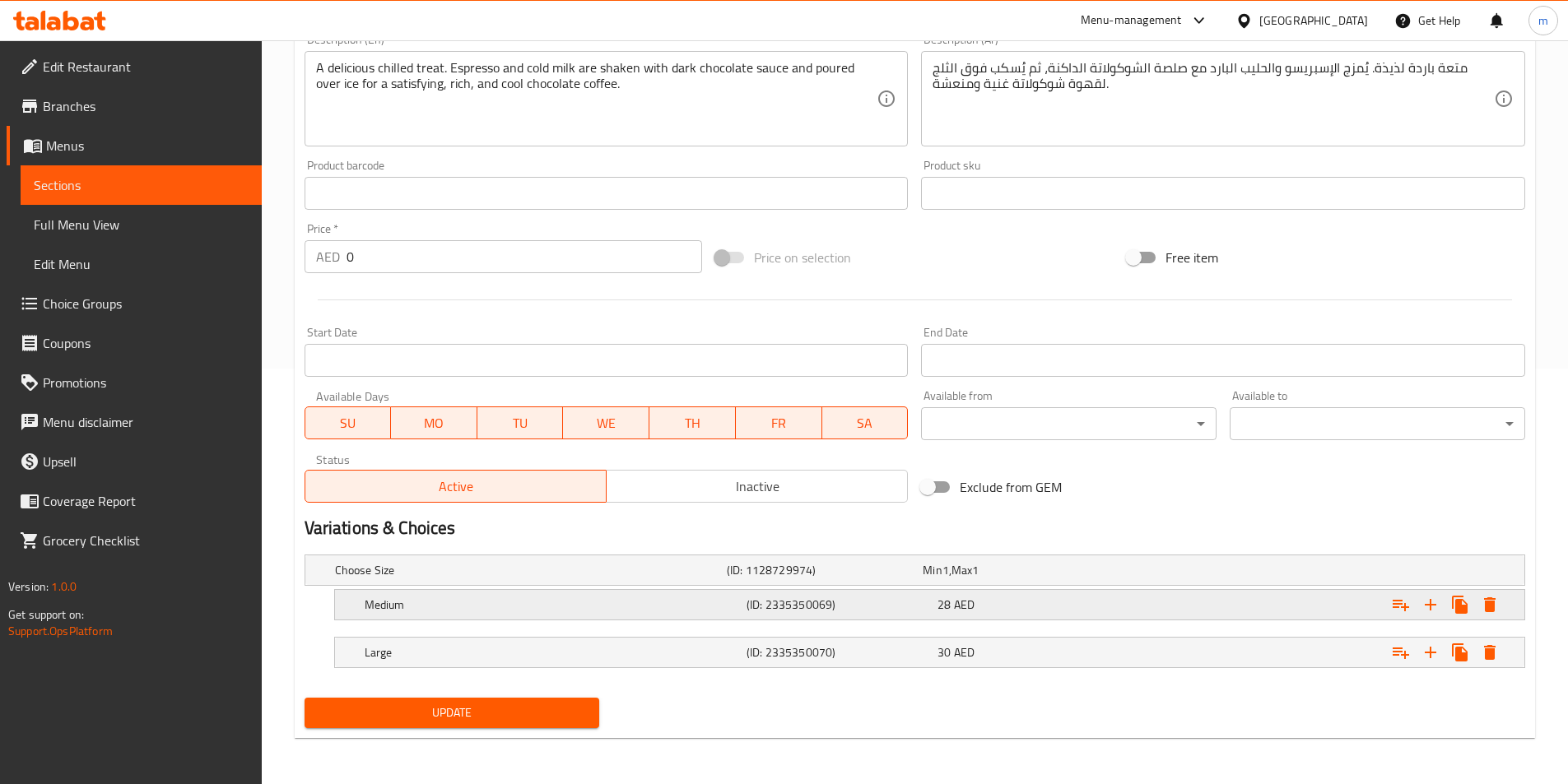
click at [1055, 609] on div "28 AED" at bounding box center [1030, 605] width 185 height 16
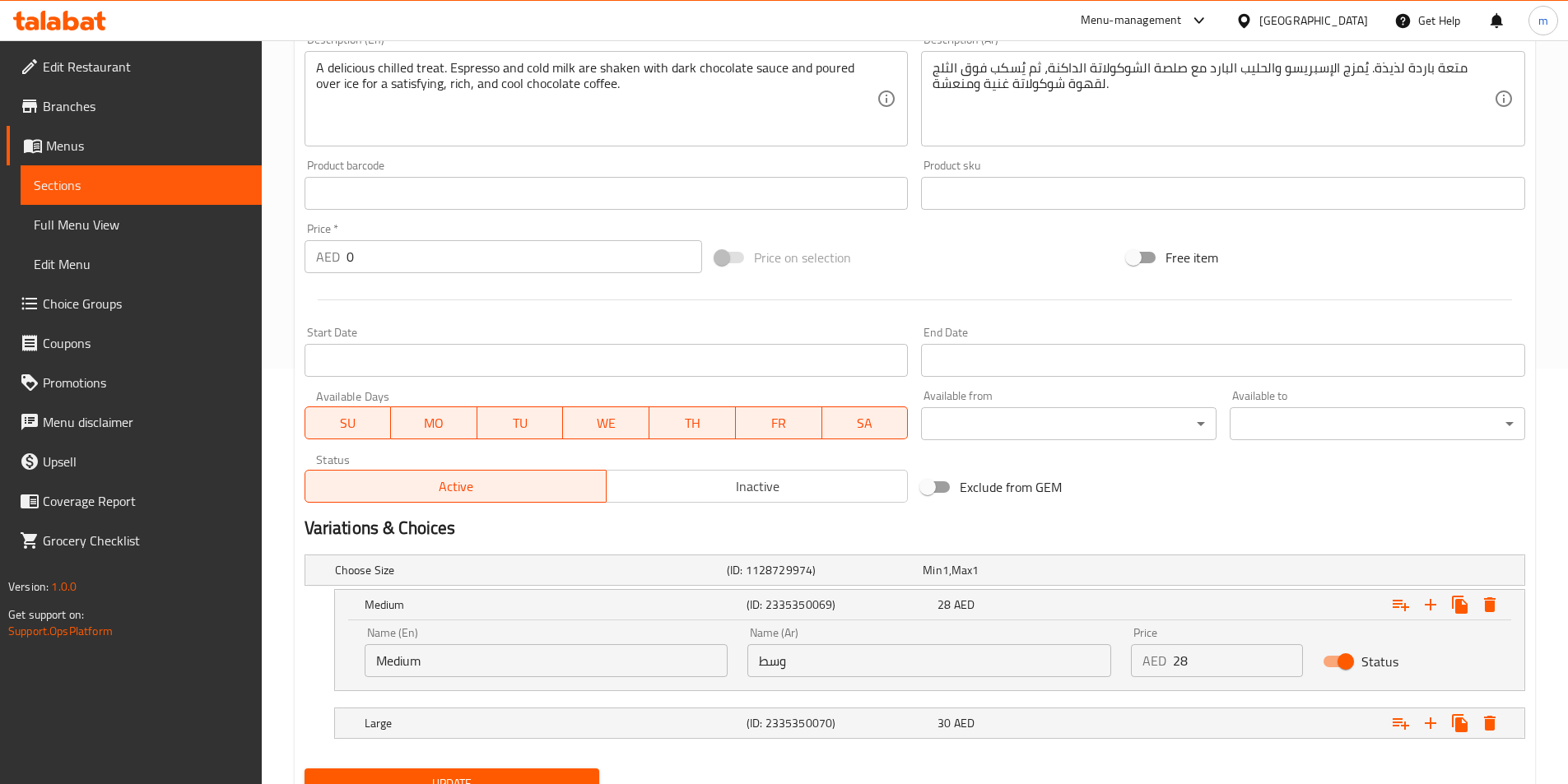
click at [1187, 670] on input "28" at bounding box center [1237, 660] width 130 height 33
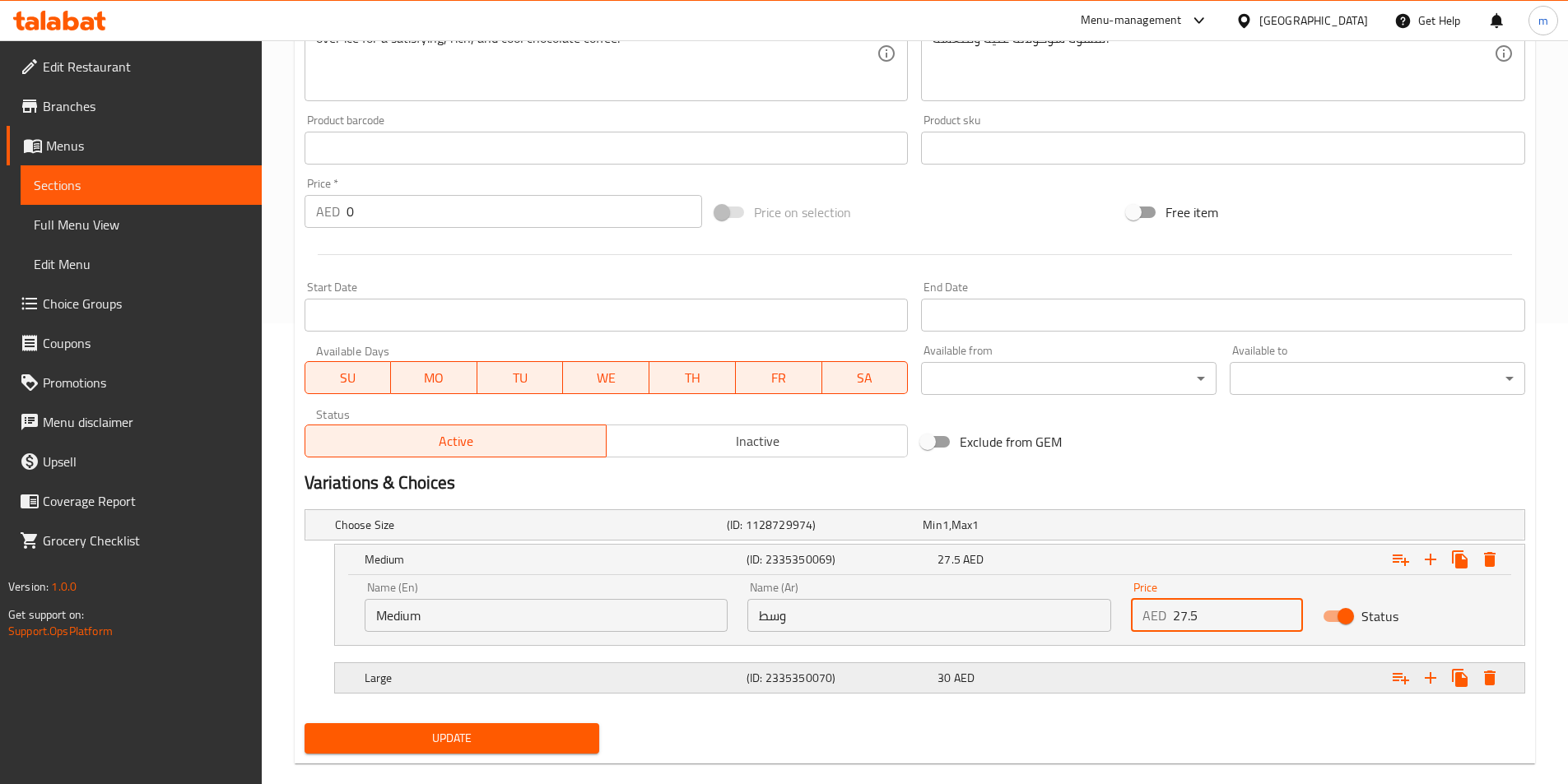
scroll to position [487, 0]
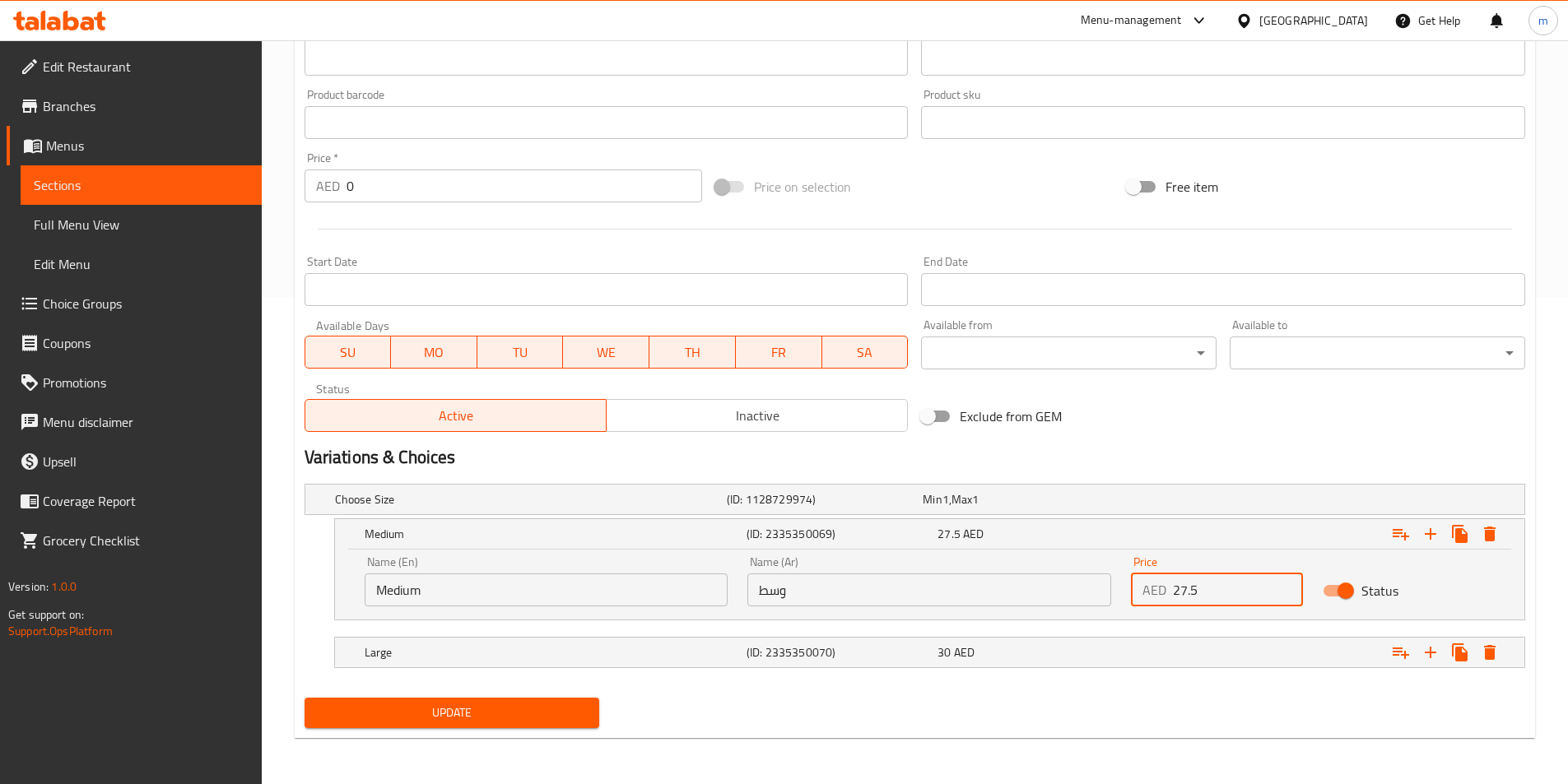
type input "27.5"
click at [549, 686] on div "Choose Size (ID: 1128729974) Min 1 , Max 1 Name (En) Choose Size Name (En) Name…" at bounding box center [915, 584] width 1233 height 214
click at [561, 703] on span "Update" at bounding box center [452, 713] width 269 height 21
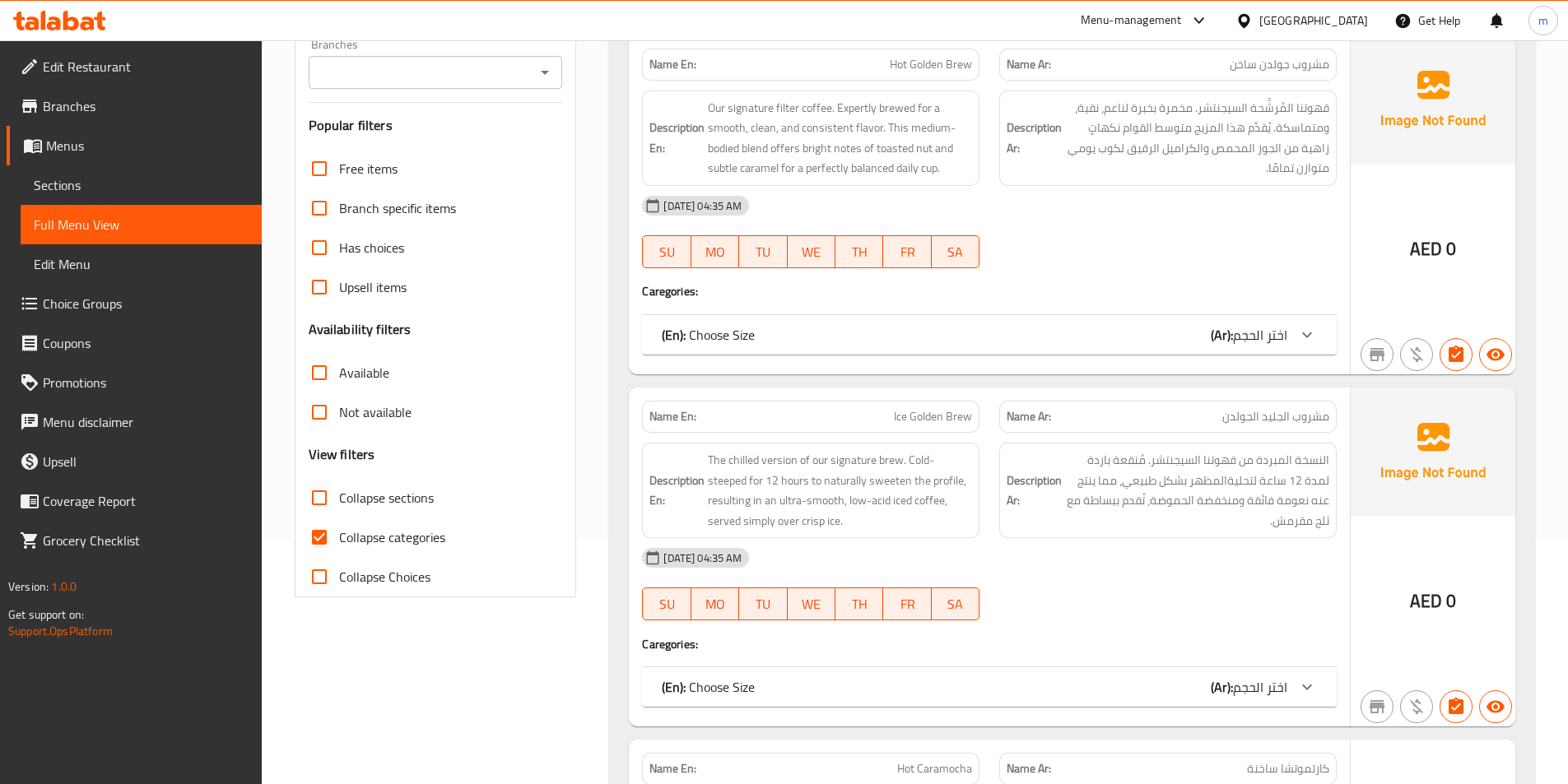
scroll to position [246, 0]
click at [397, 500] on span "Collapse sections" at bounding box center [387, 497] width 95 height 20
click at [339, 500] on input "Collapse sections" at bounding box center [318, 496] width 39 height 39
checkbox input "true"
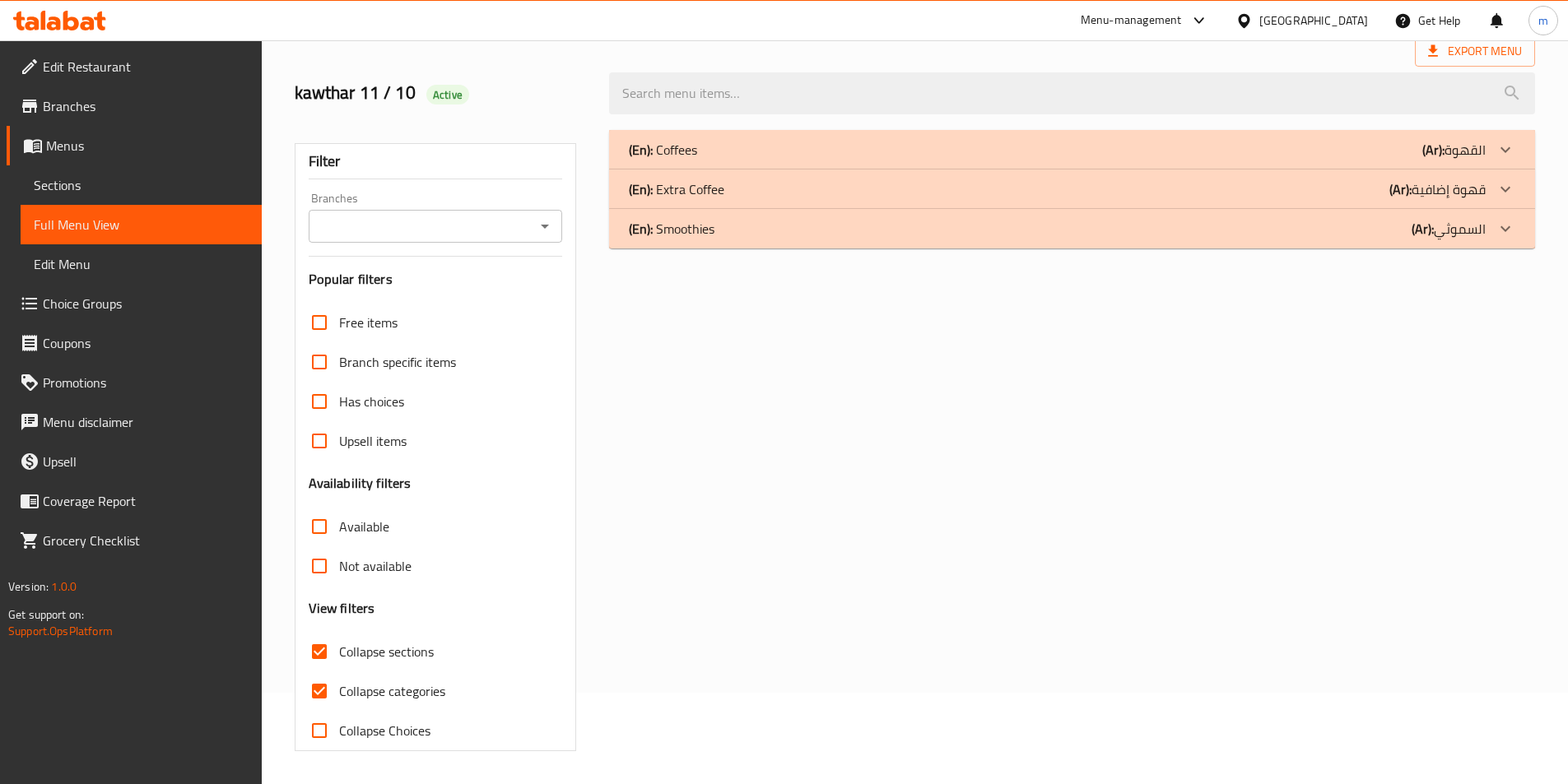
click at [404, 681] on span "Collapse categories" at bounding box center [392, 691] width 106 height 20
click at [339, 671] on input "Collapse categories" at bounding box center [318, 690] width 39 height 39
checkbox input "false"
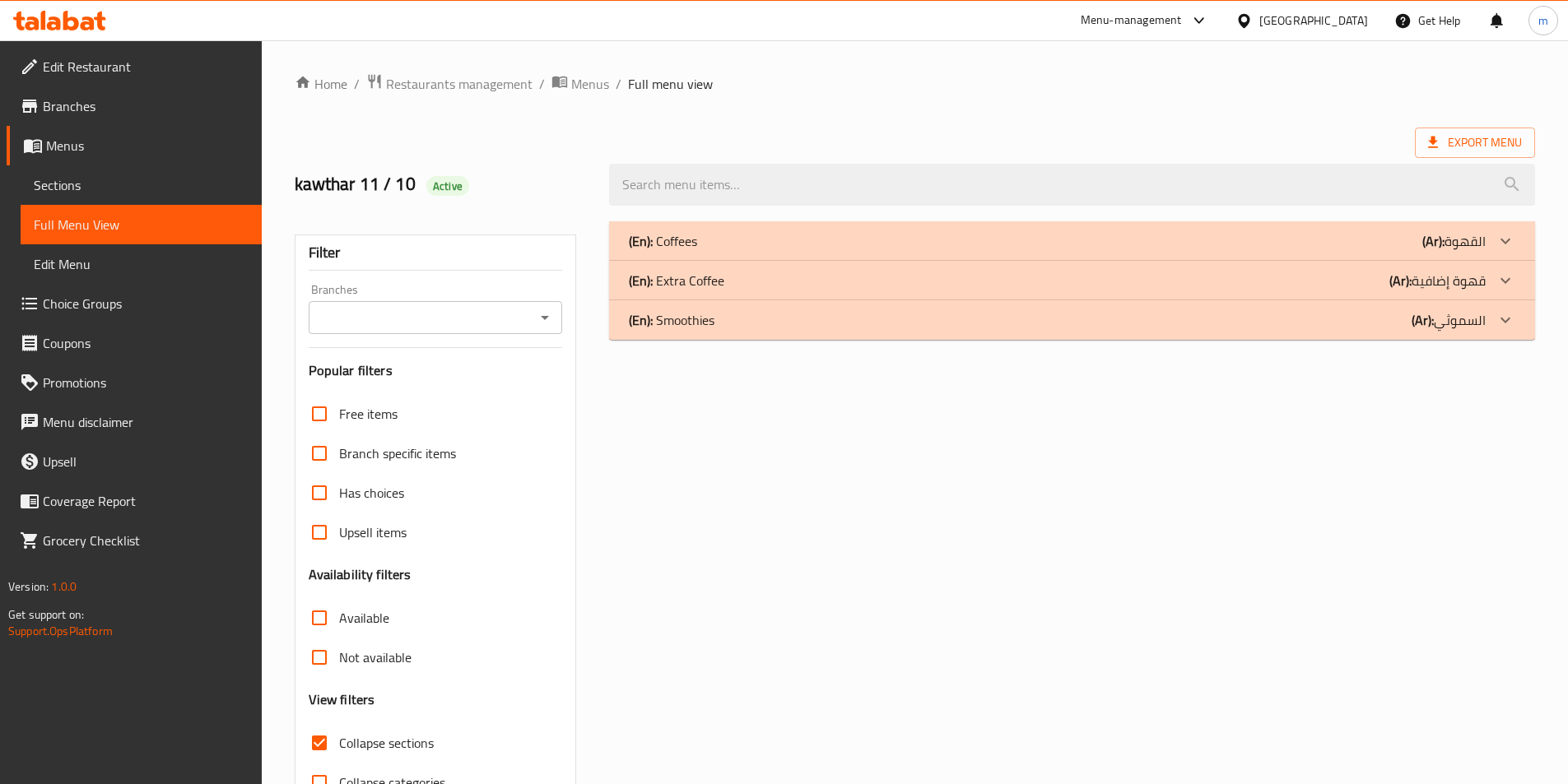
click at [955, 246] on div "(En): Coffees (Ar): القهوة" at bounding box center [1057, 241] width 857 height 20
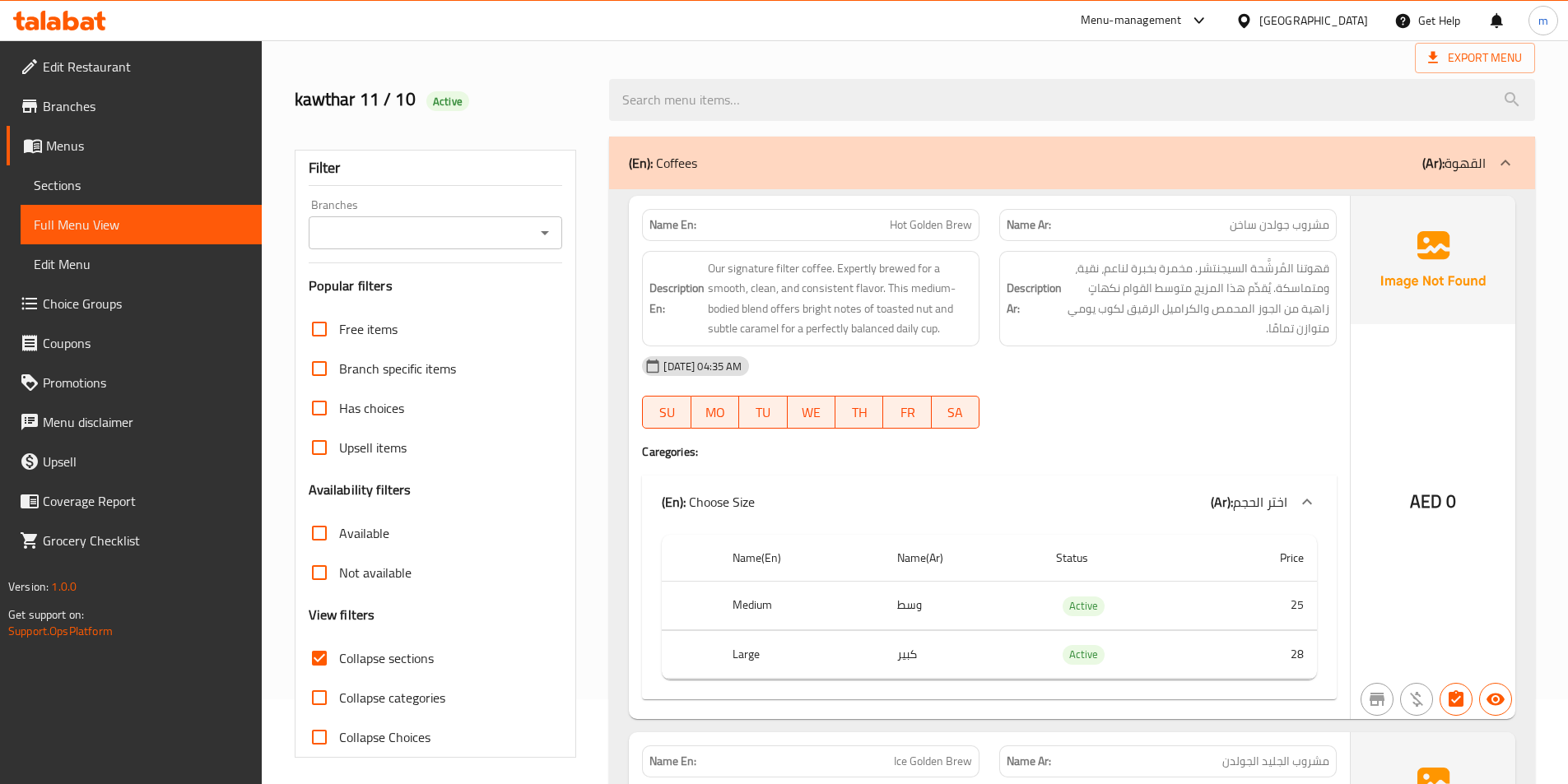
scroll to position [165, 0]
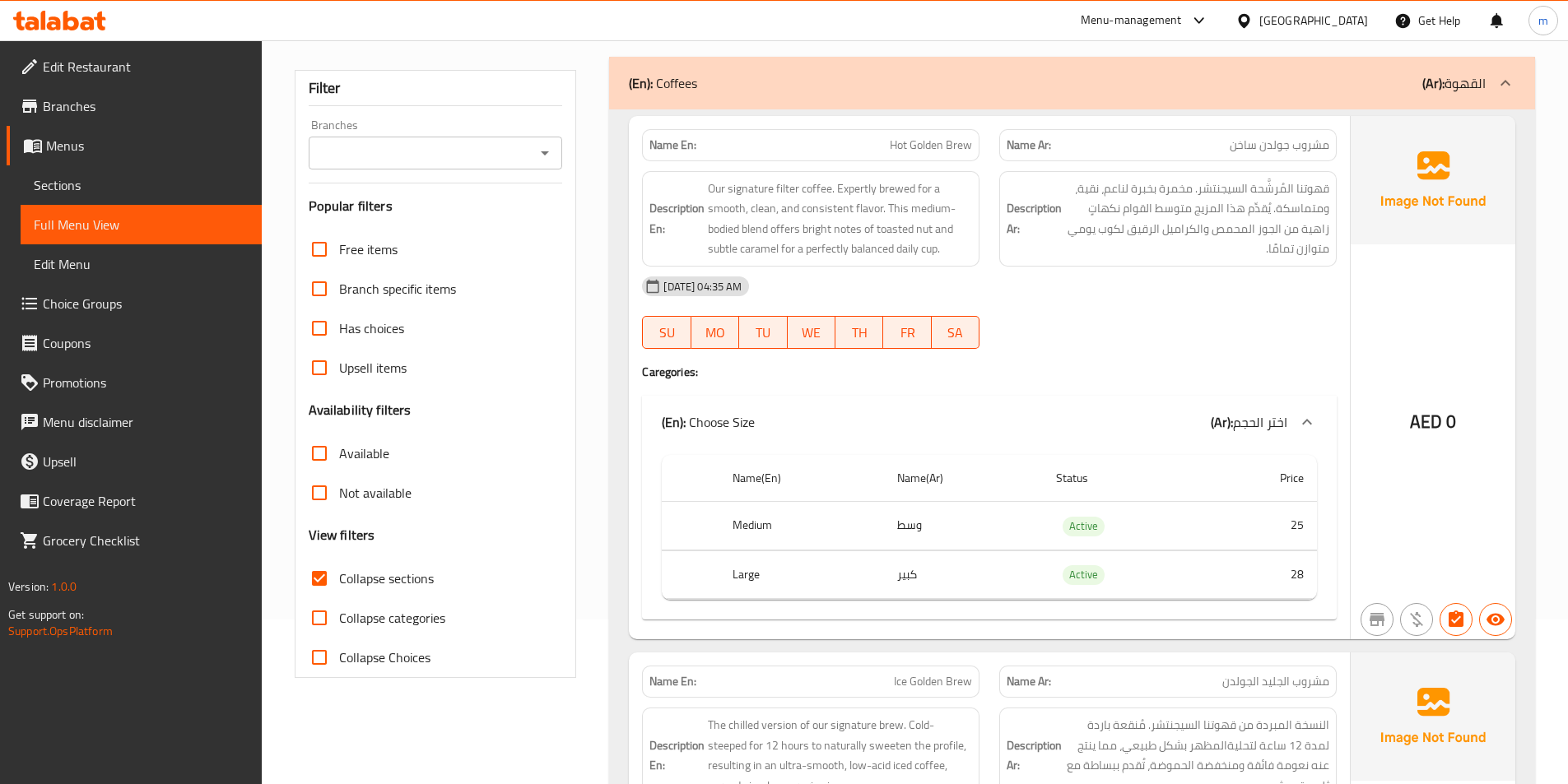
click at [934, 142] on span "Hot Golden Brew" at bounding box center [930, 145] width 82 height 17
copy span "Hot Golden Brew"
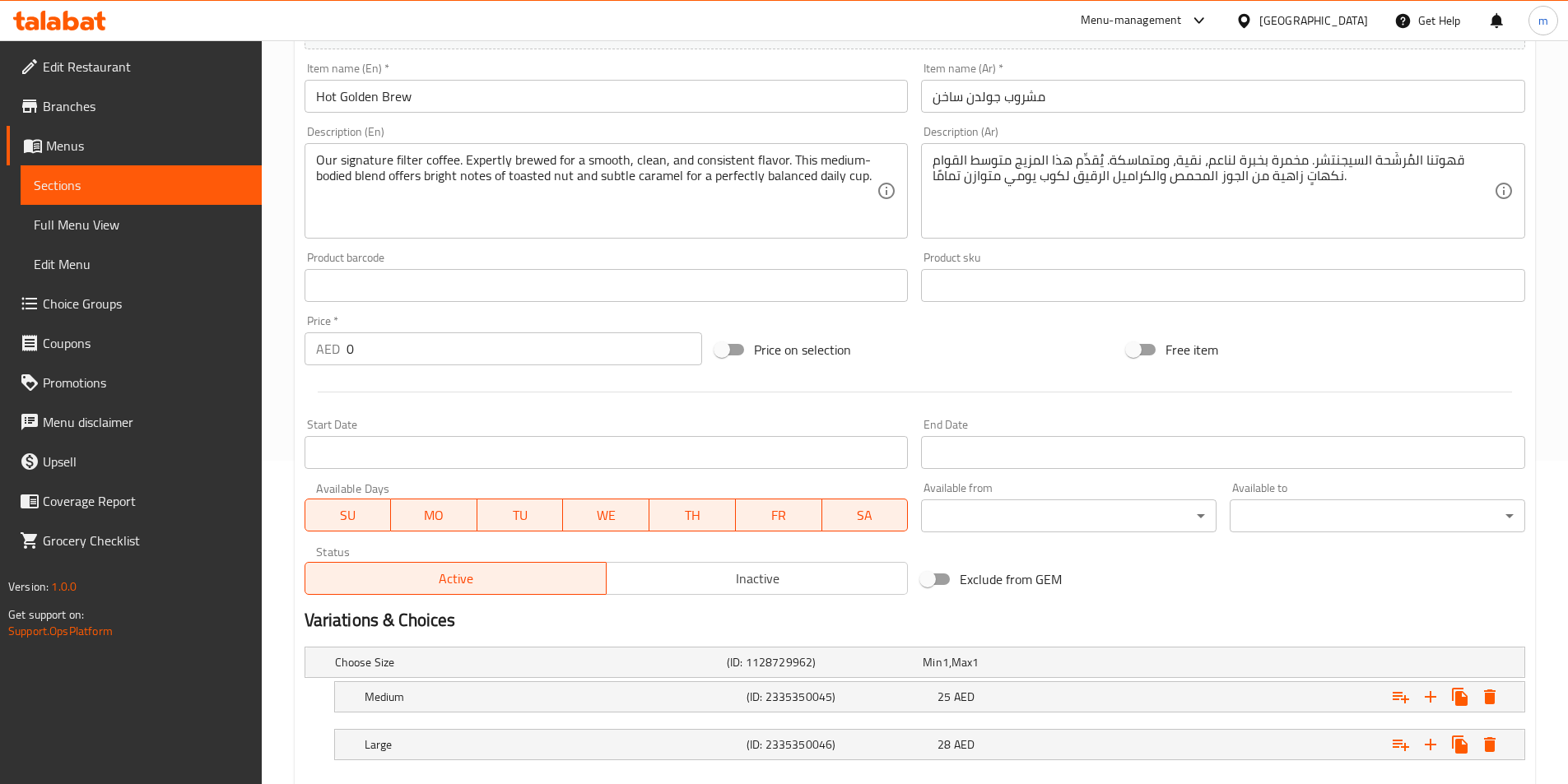
scroll to position [416, 0]
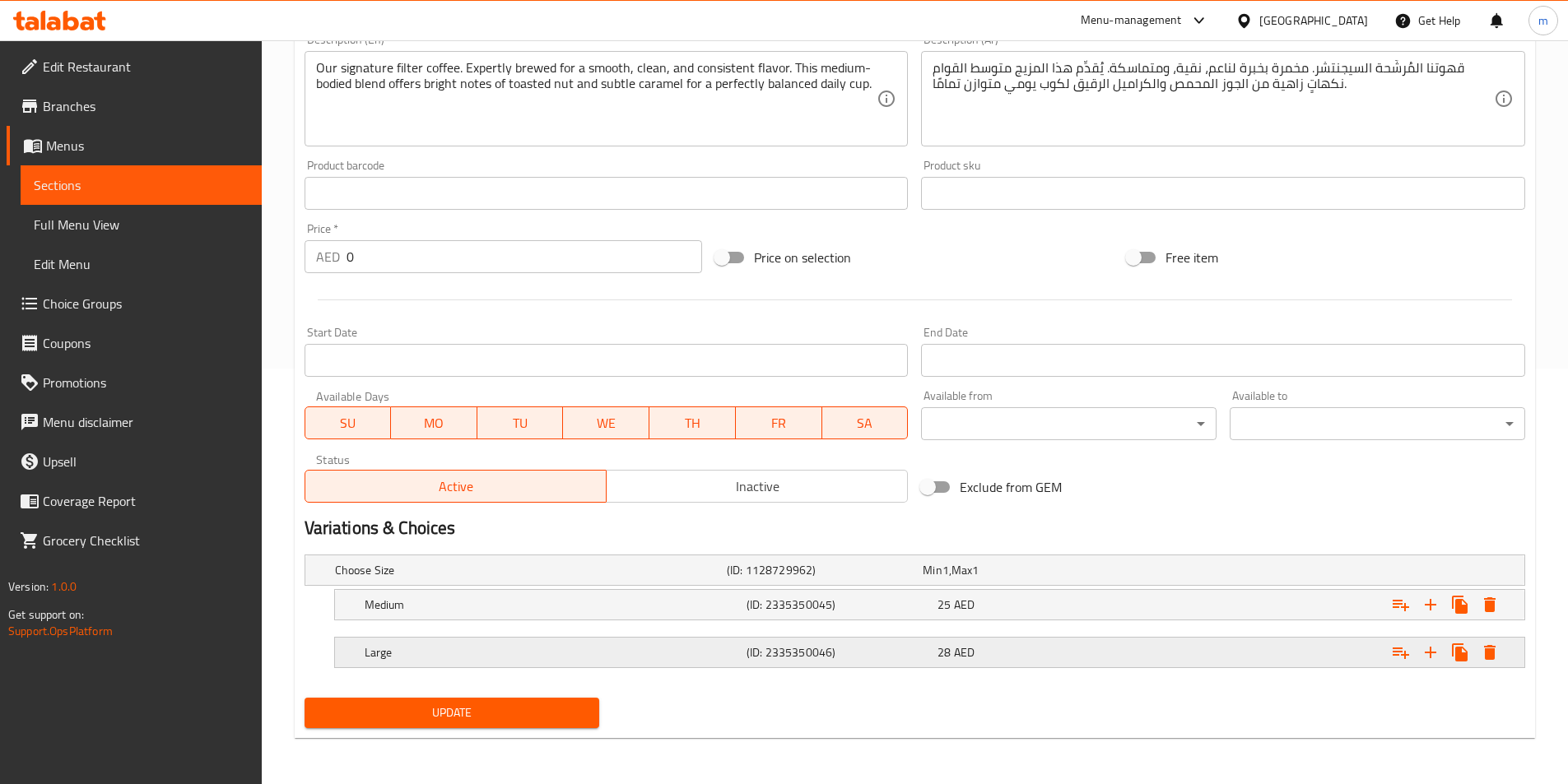
click at [1116, 644] on div "28 AED" at bounding box center [1030, 652] width 185 height 16
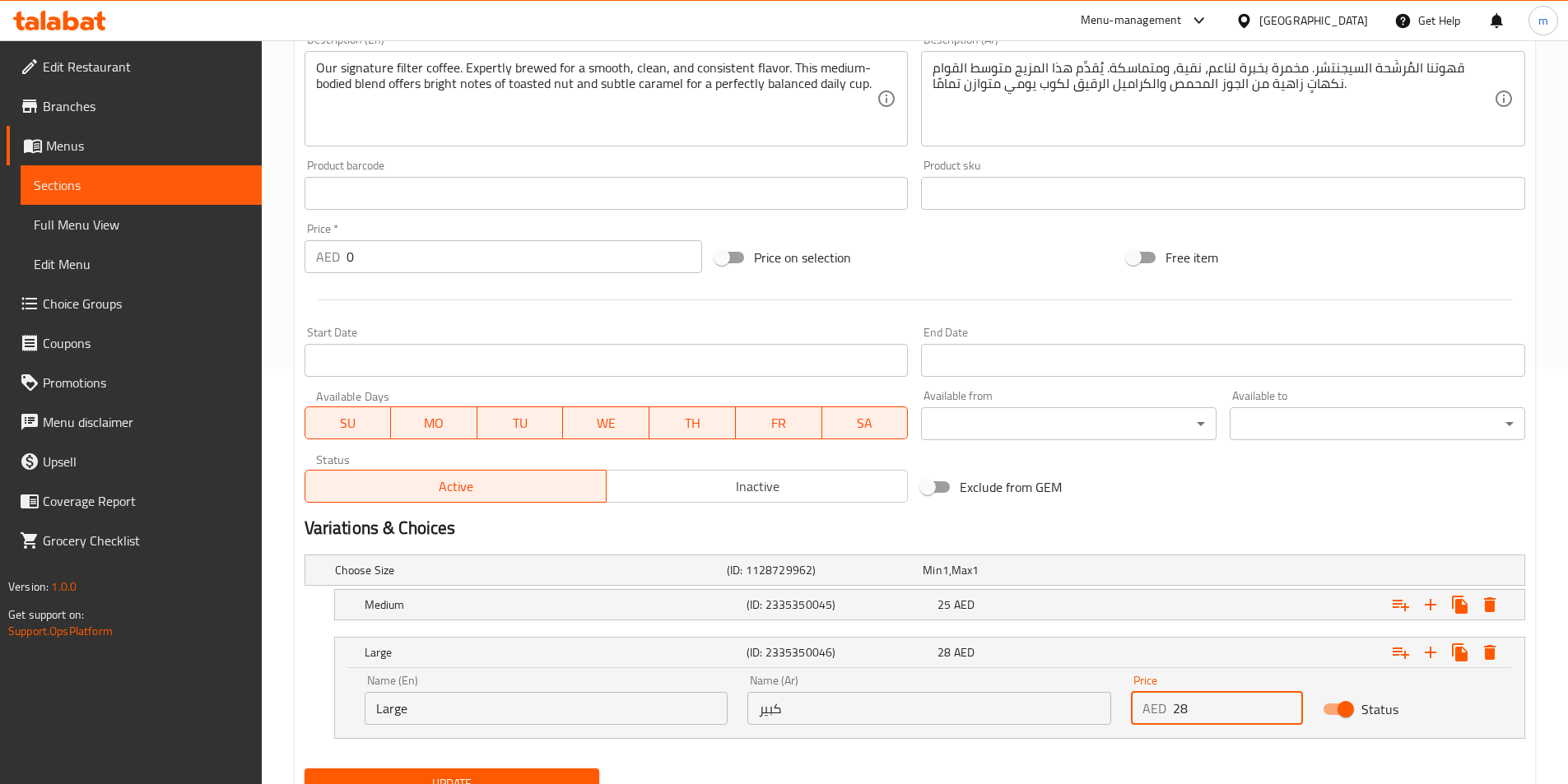
click at [1205, 718] on input "28" at bounding box center [1237, 709] width 130 height 33
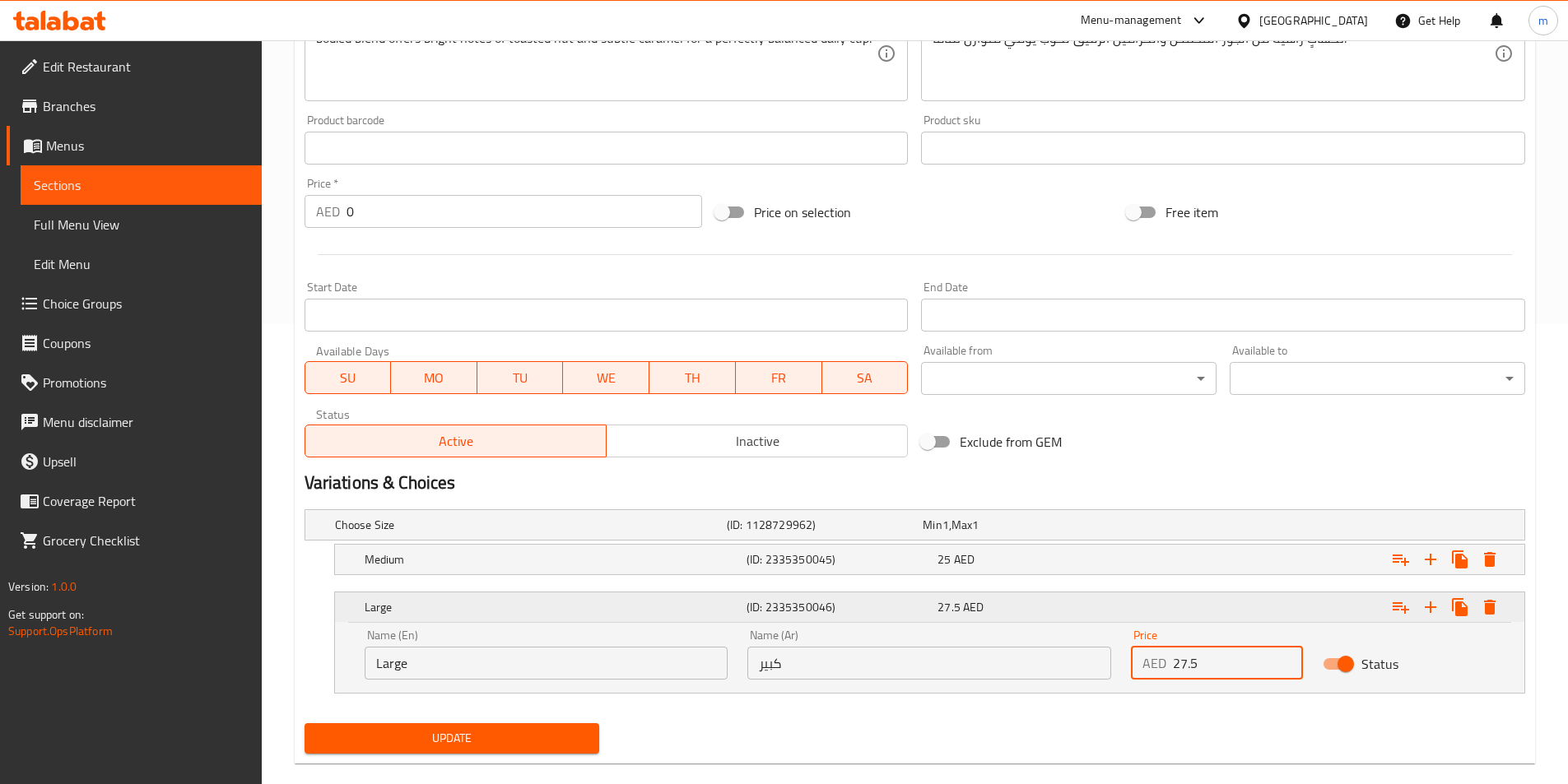
scroll to position [487, 0]
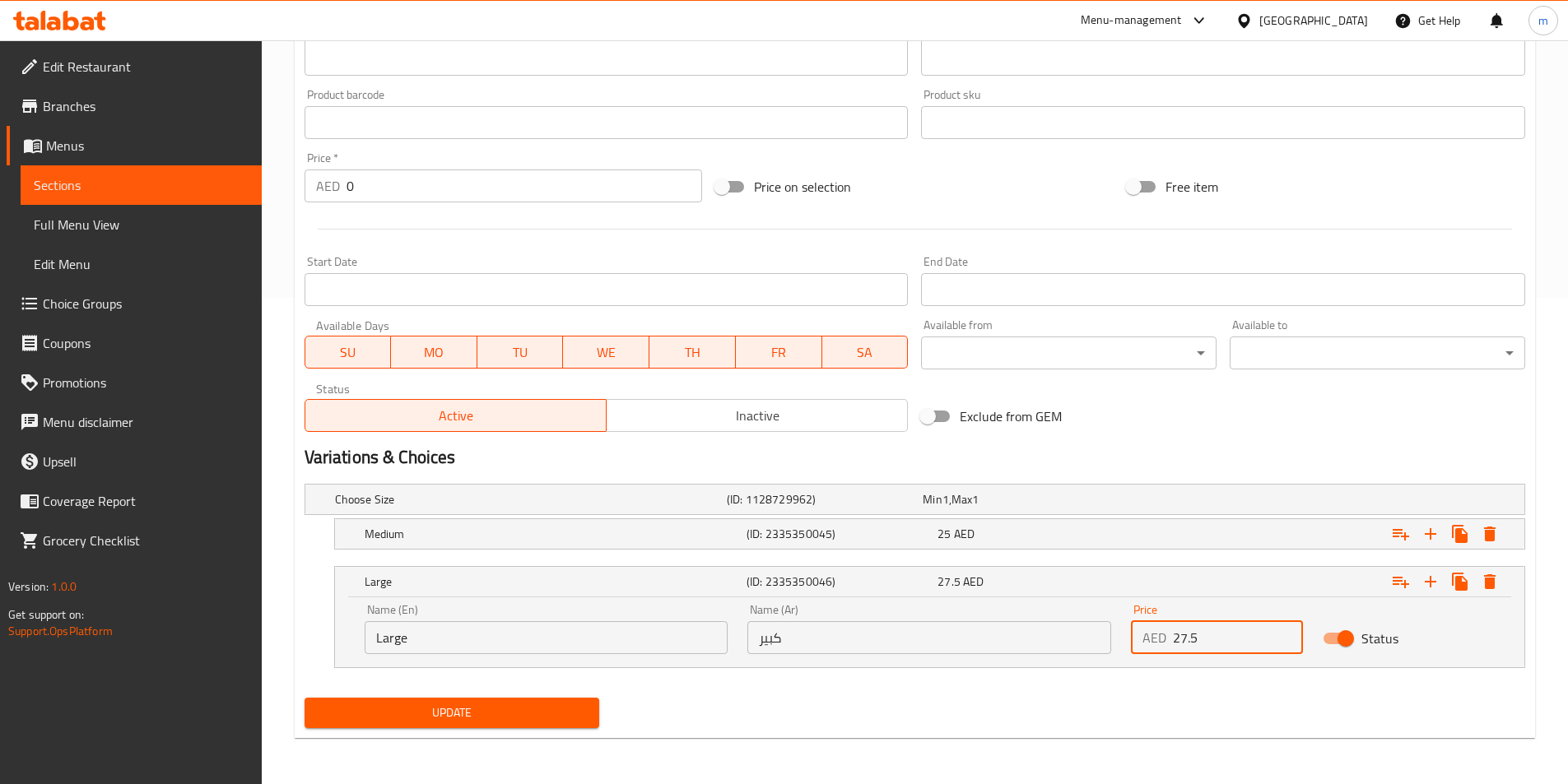
type input "27.5"
click at [535, 707] on span "Update" at bounding box center [452, 713] width 269 height 21
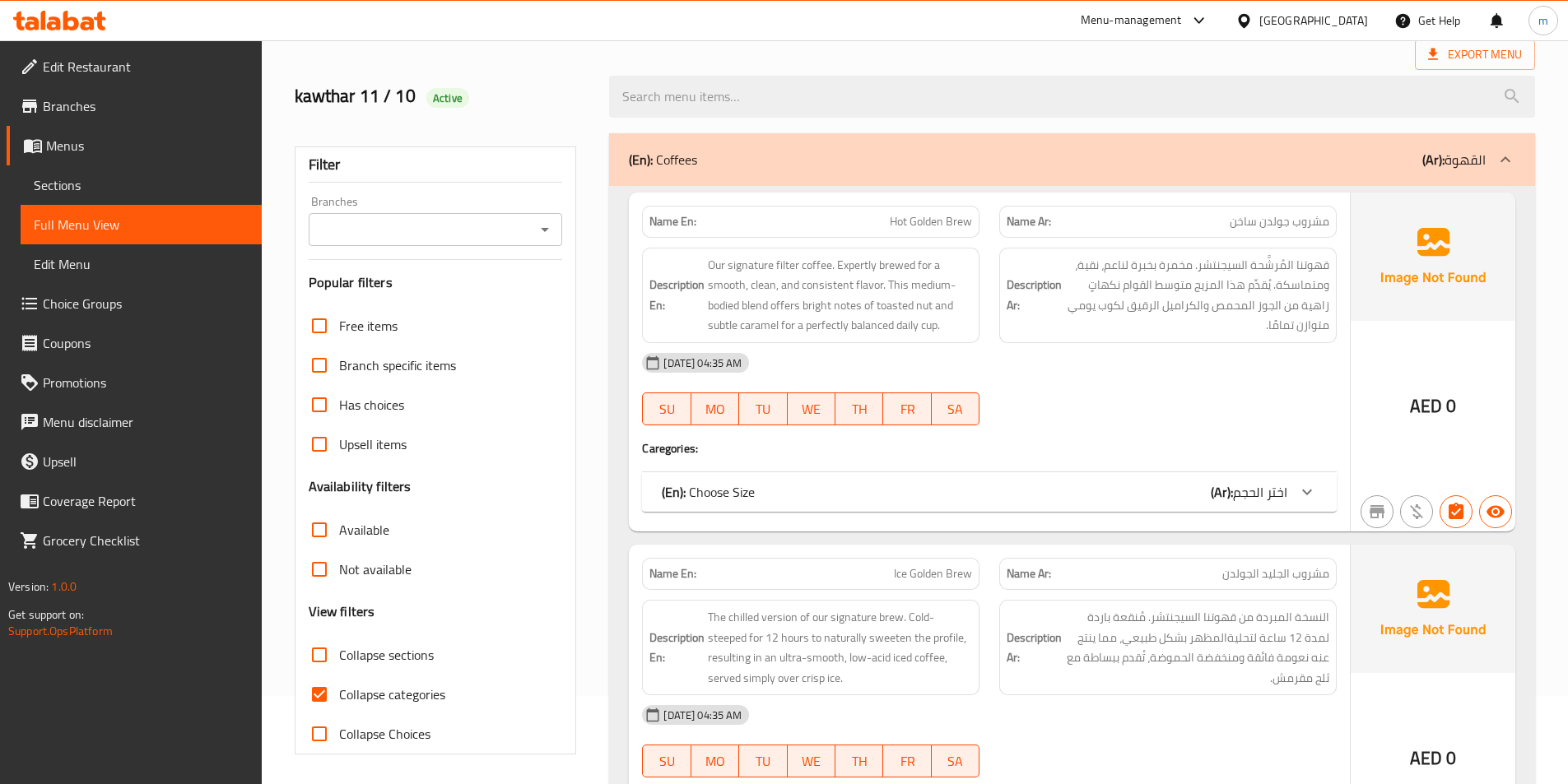
scroll to position [91, 0]
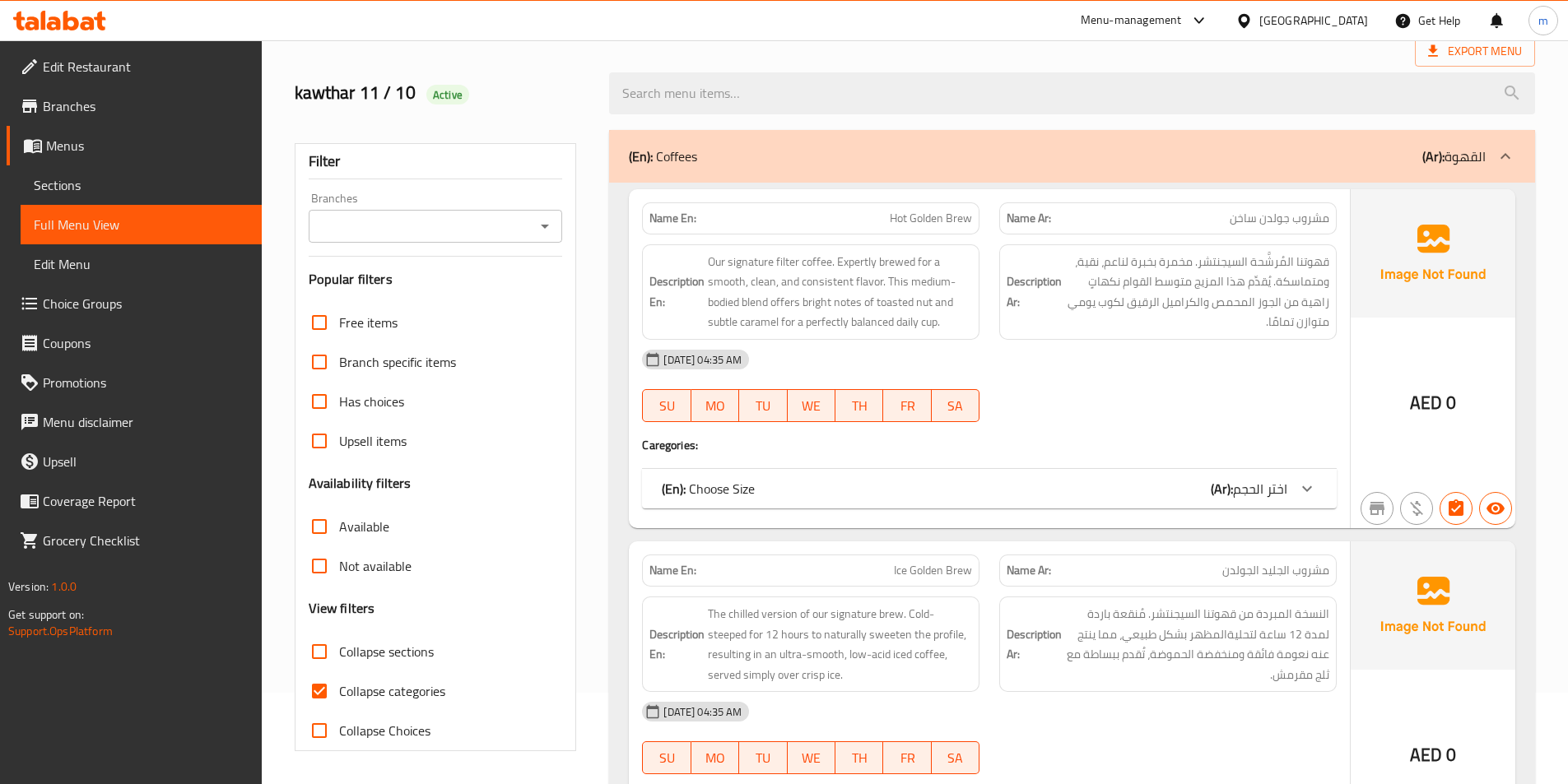
click at [403, 652] on span "Collapse sections" at bounding box center [387, 652] width 95 height 20
click at [339, 652] on input "Collapse sections" at bounding box center [318, 651] width 39 height 39
checkbox input "true"
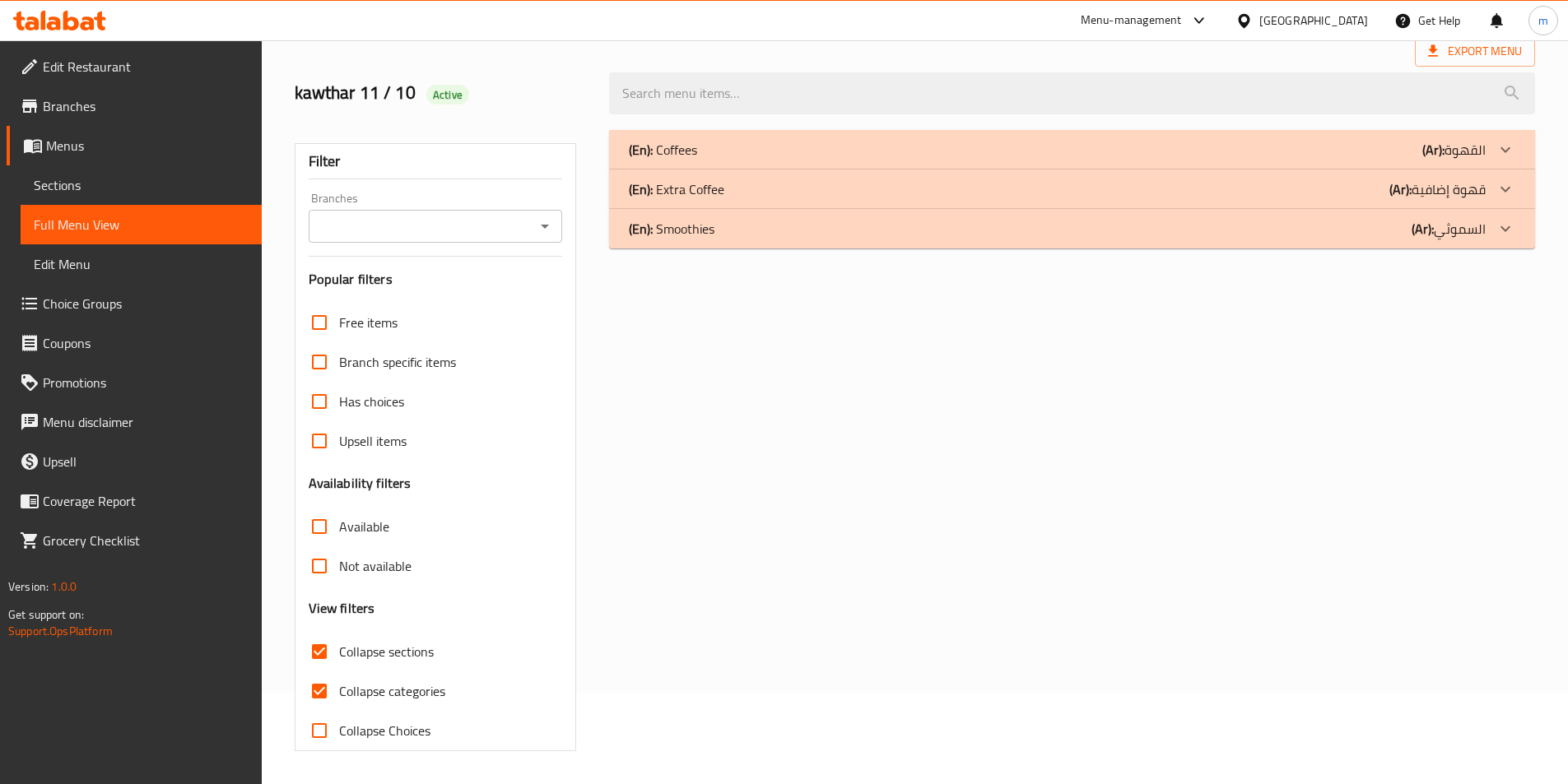
click at [380, 696] on span "Collapse categories" at bounding box center [392, 691] width 106 height 20
click at [339, 696] on input "Collapse categories" at bounding box center [318, 690] width 39 height 39
checkbox input "false"
click at [1188, 154] on div "(En): Coffees (Ar): القهوة" at bounding box center [1057, 150] width 857 height 20
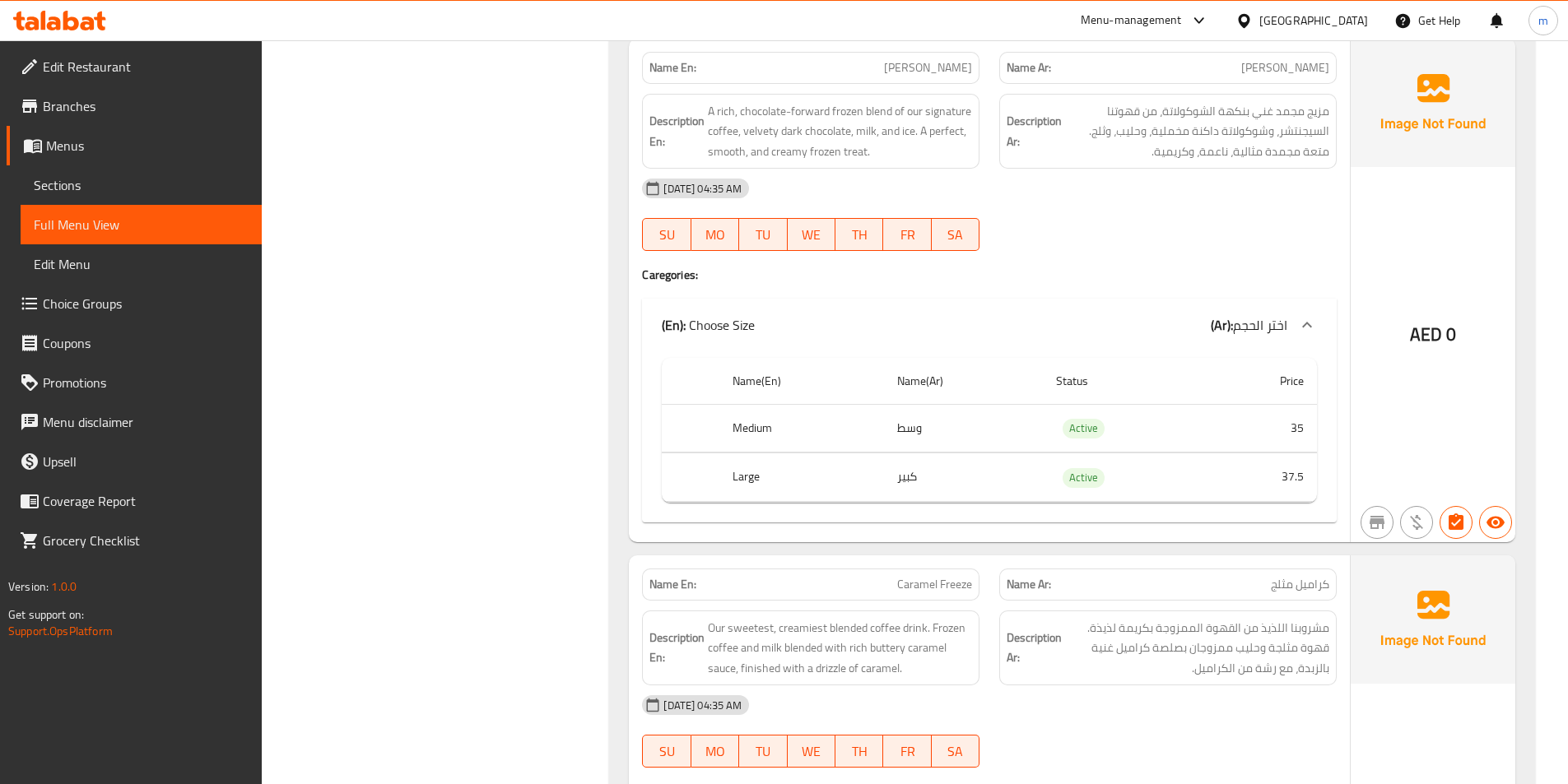
scroll to position [10971, 0]
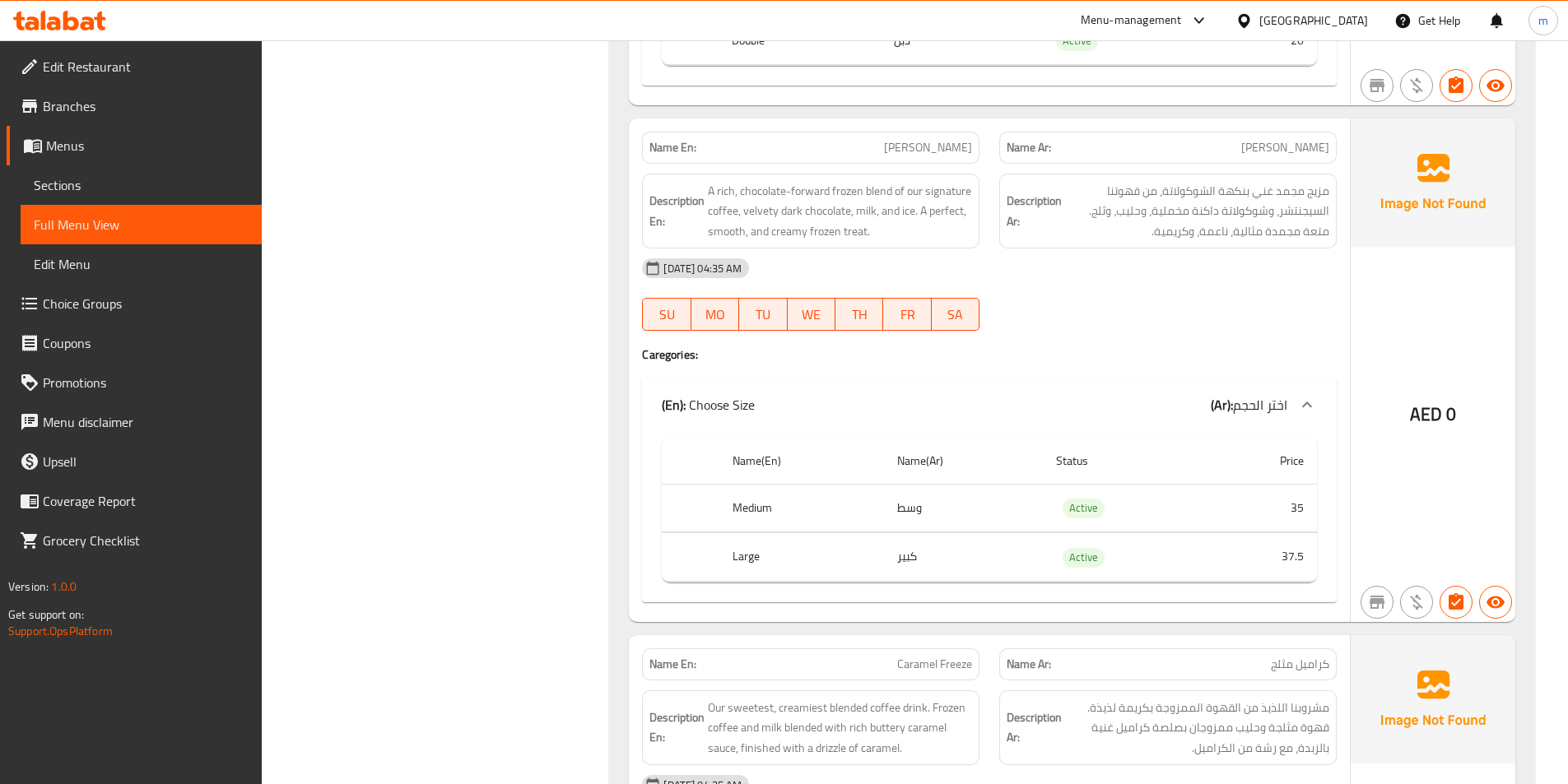
click at [939, 149] on span "Mocha Bliss" at bounding box center [928, 147] width 88 height 17
copy span "Mocha Bliss"
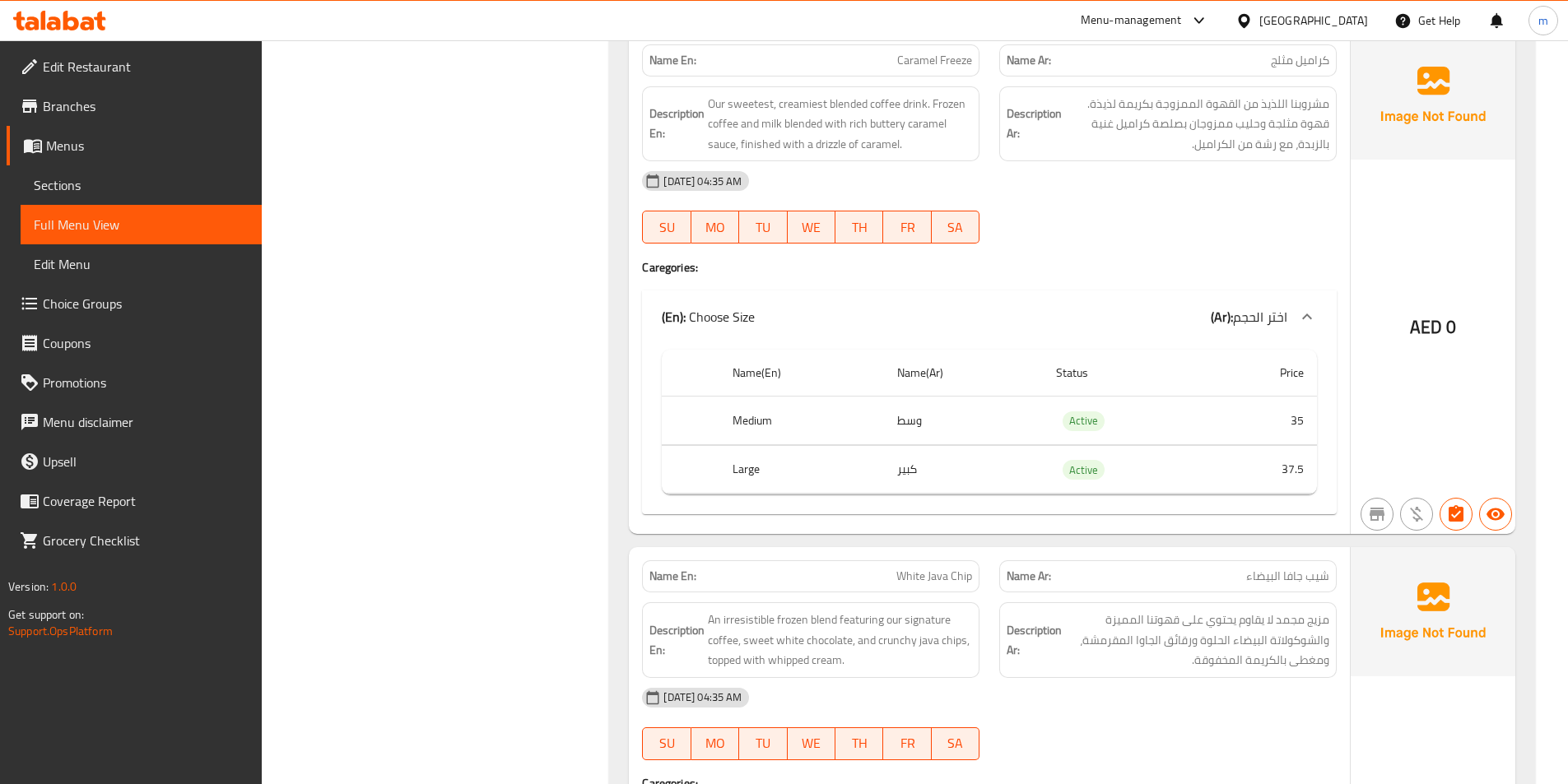
scroll to position [11488, 0]
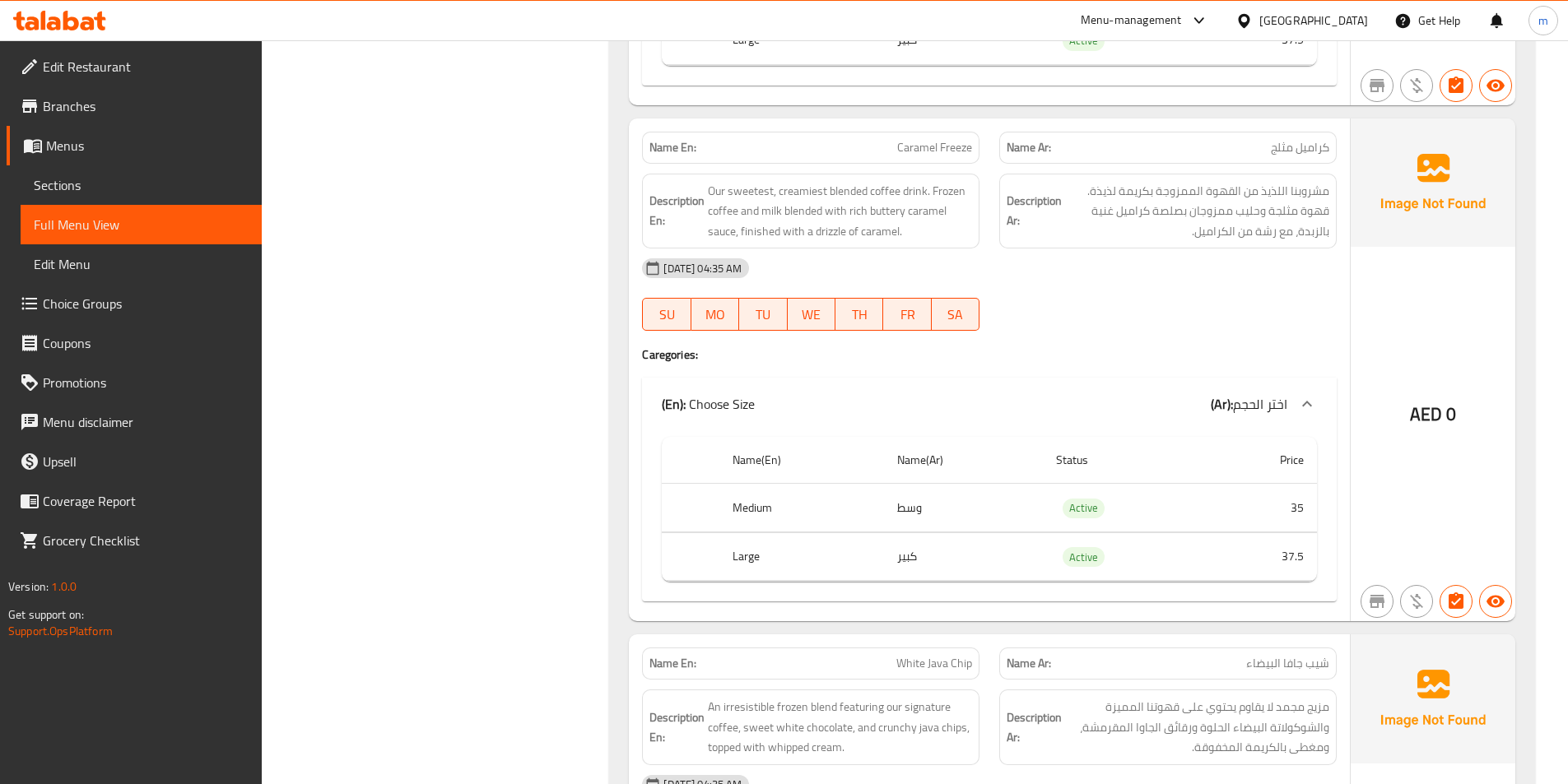
click at [911, 146] on span "Caramel Freeze" at bounding box center [934, 147] width 75 height 17
click at [912, 146] on span "Caramel Freeze" at bounding box center [934, 147] width 75 height 17
copy span "Caramel Freeze"
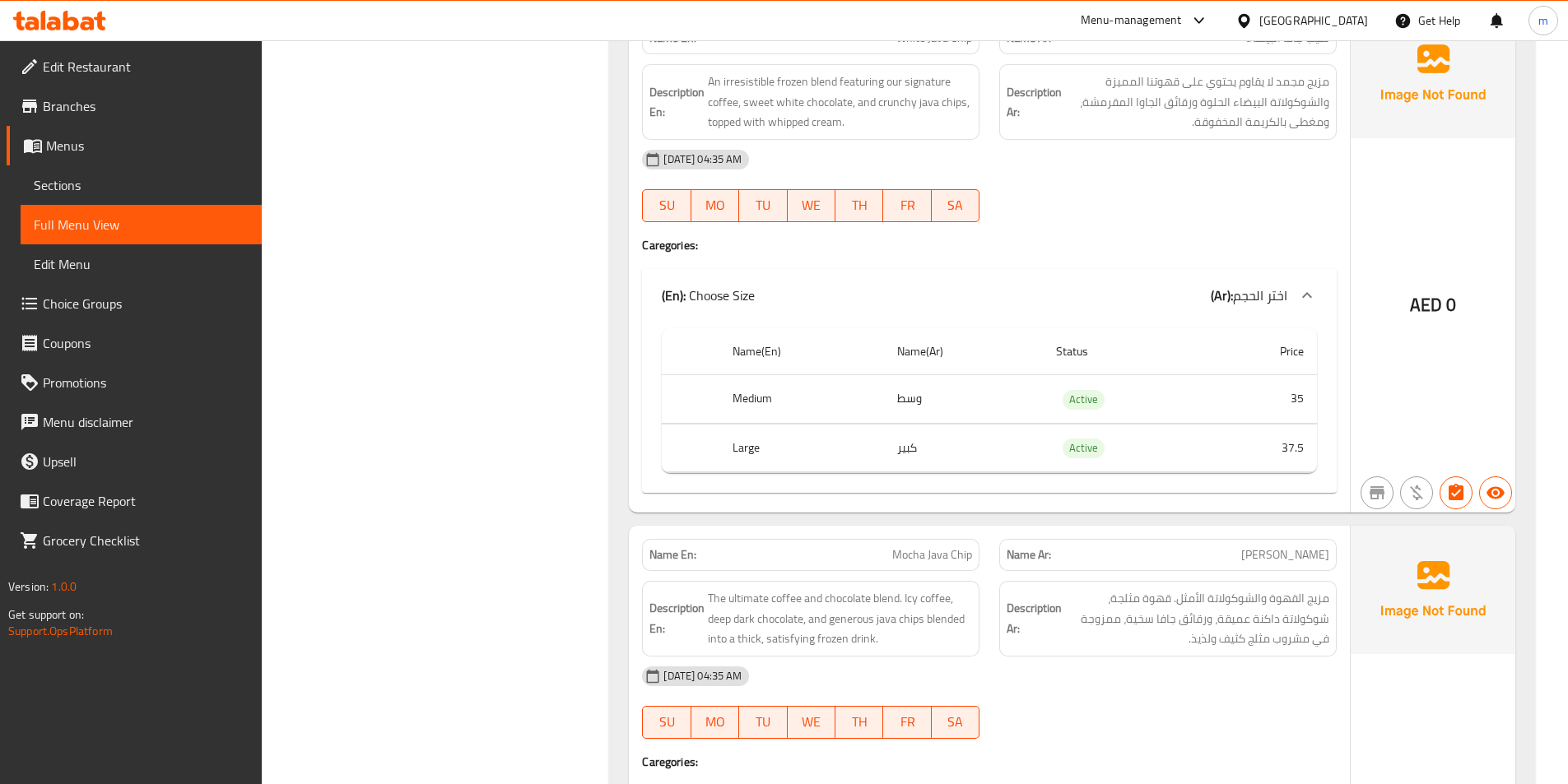
scroll to position [12086, 0]
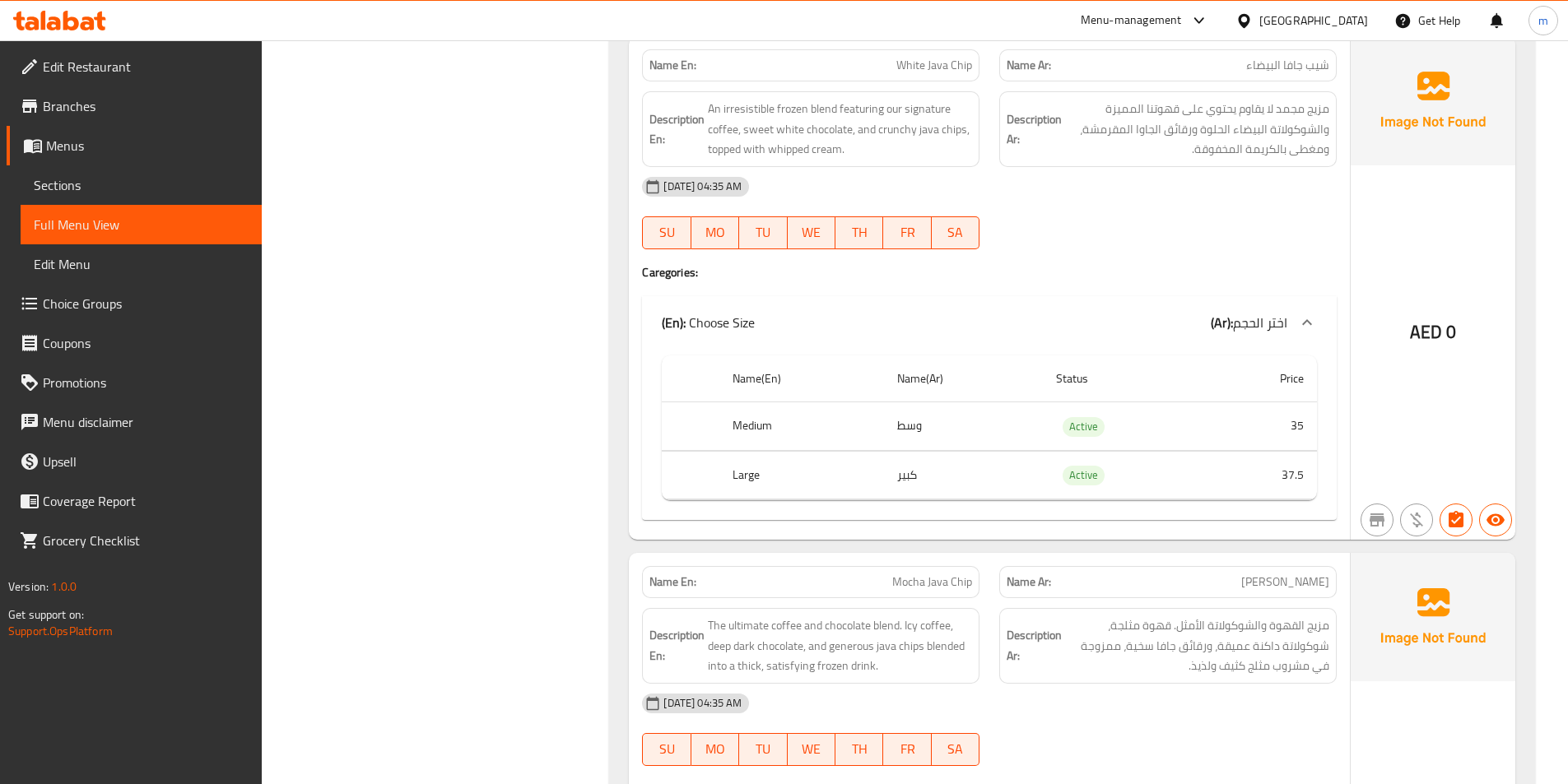
click at [925, 64] on span "White Java Chip" at bounding box center [933, 65] width 75 height 17
copy span "White Java Chip"
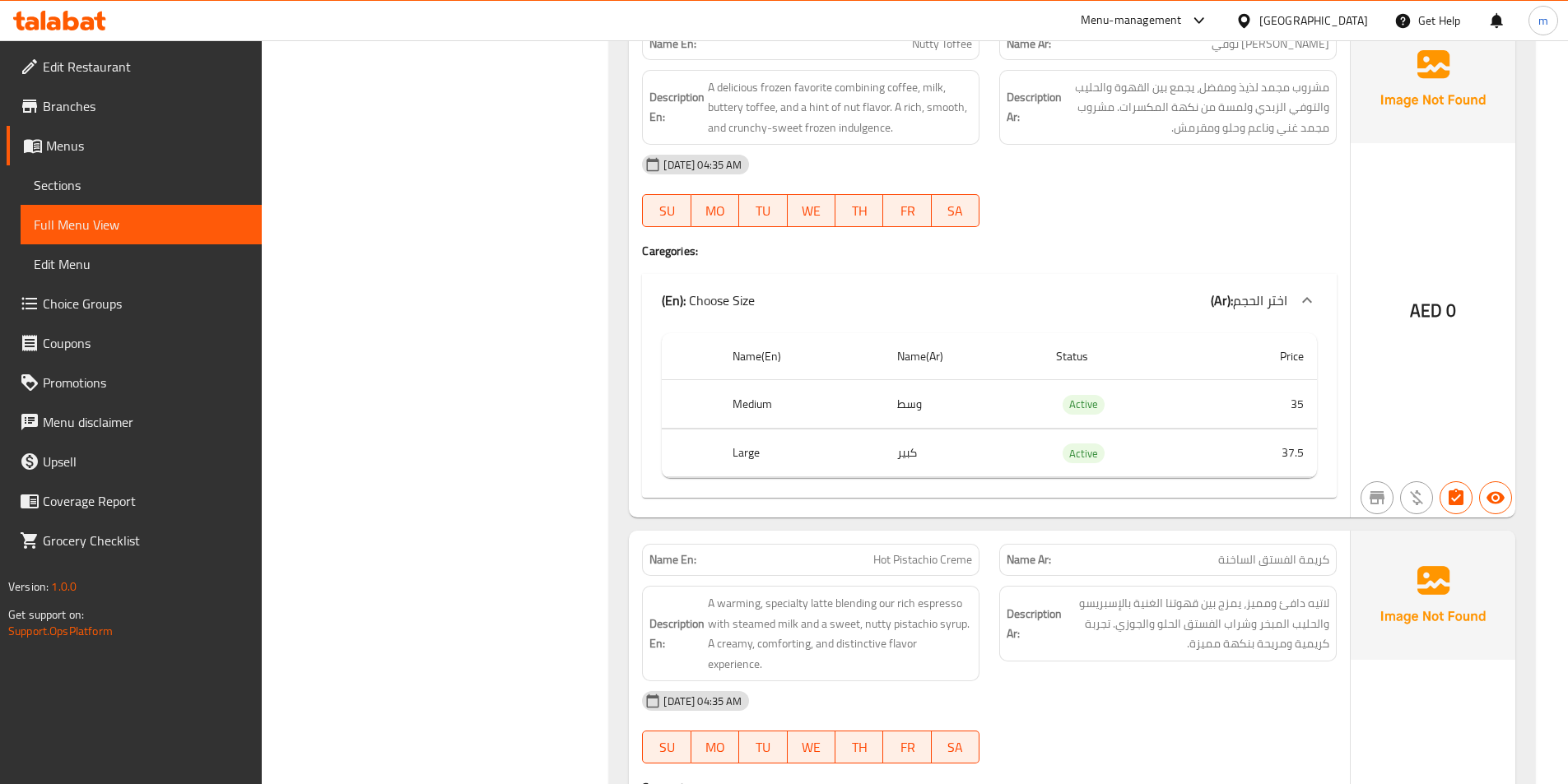
scroll to position [13120, 0]
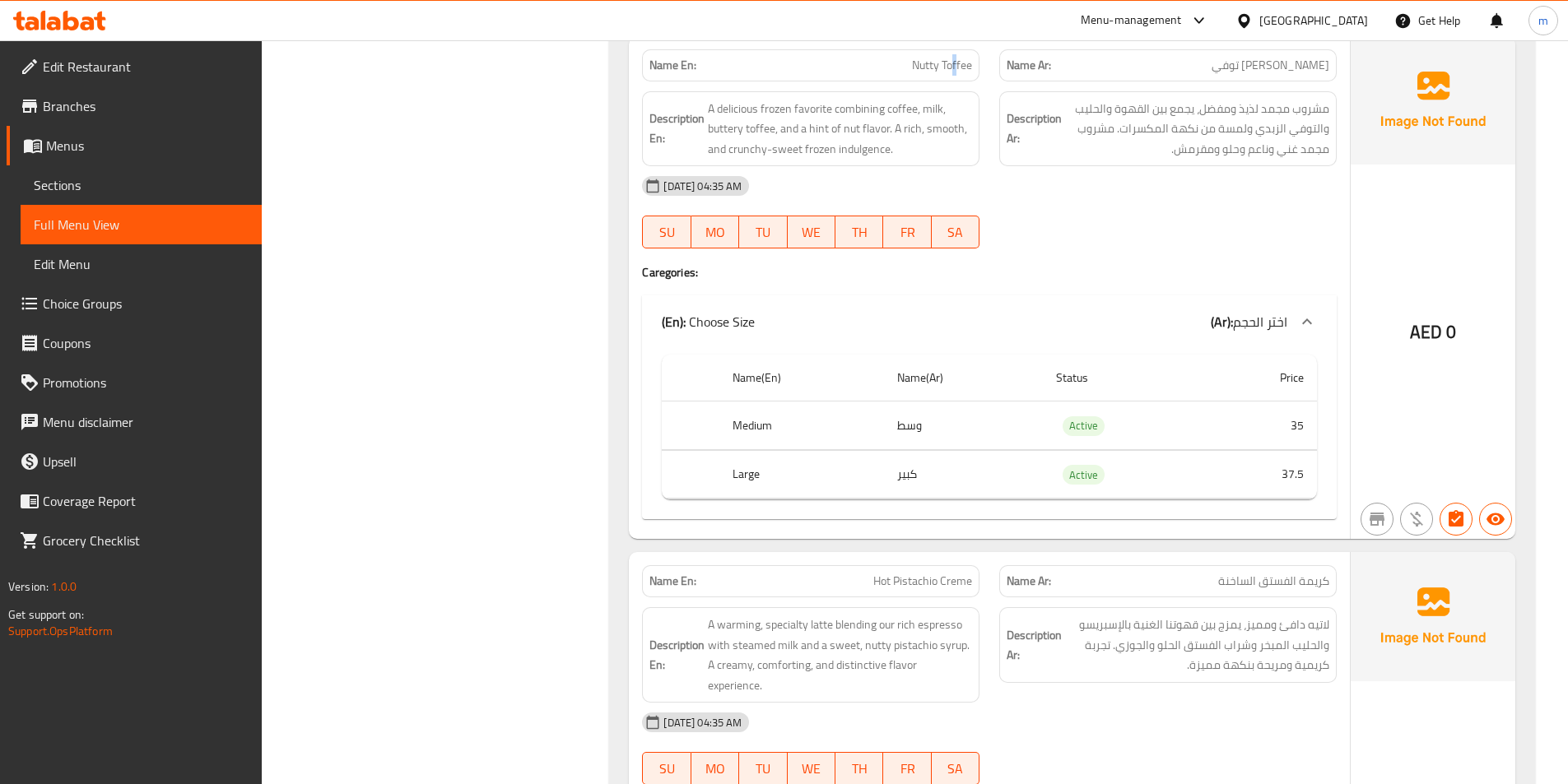
click at [954, 63] on span "Nutty Toffee" at bounding box center [942, 65] width 60 height 17
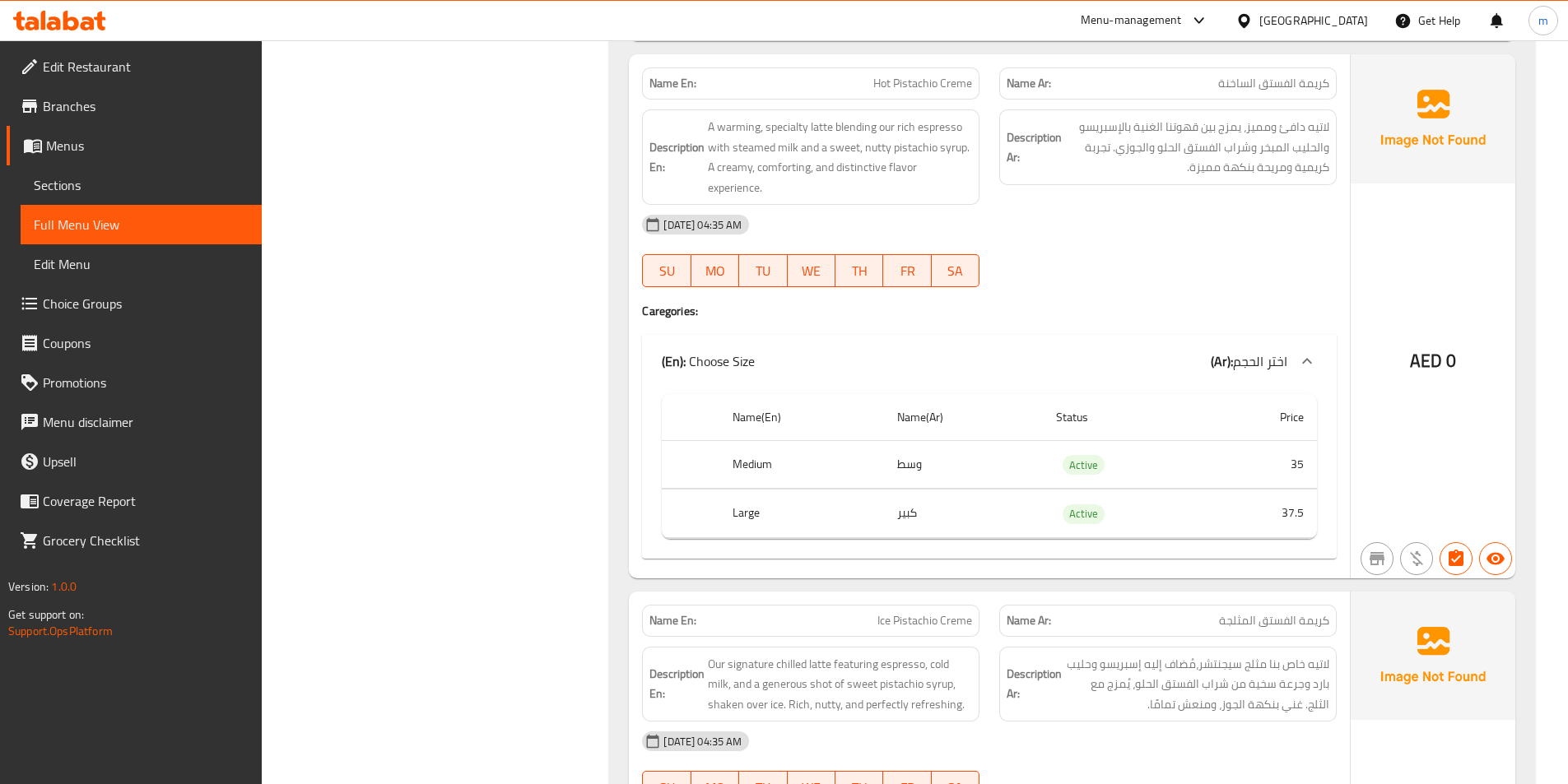
scroll to position [13656, 0]
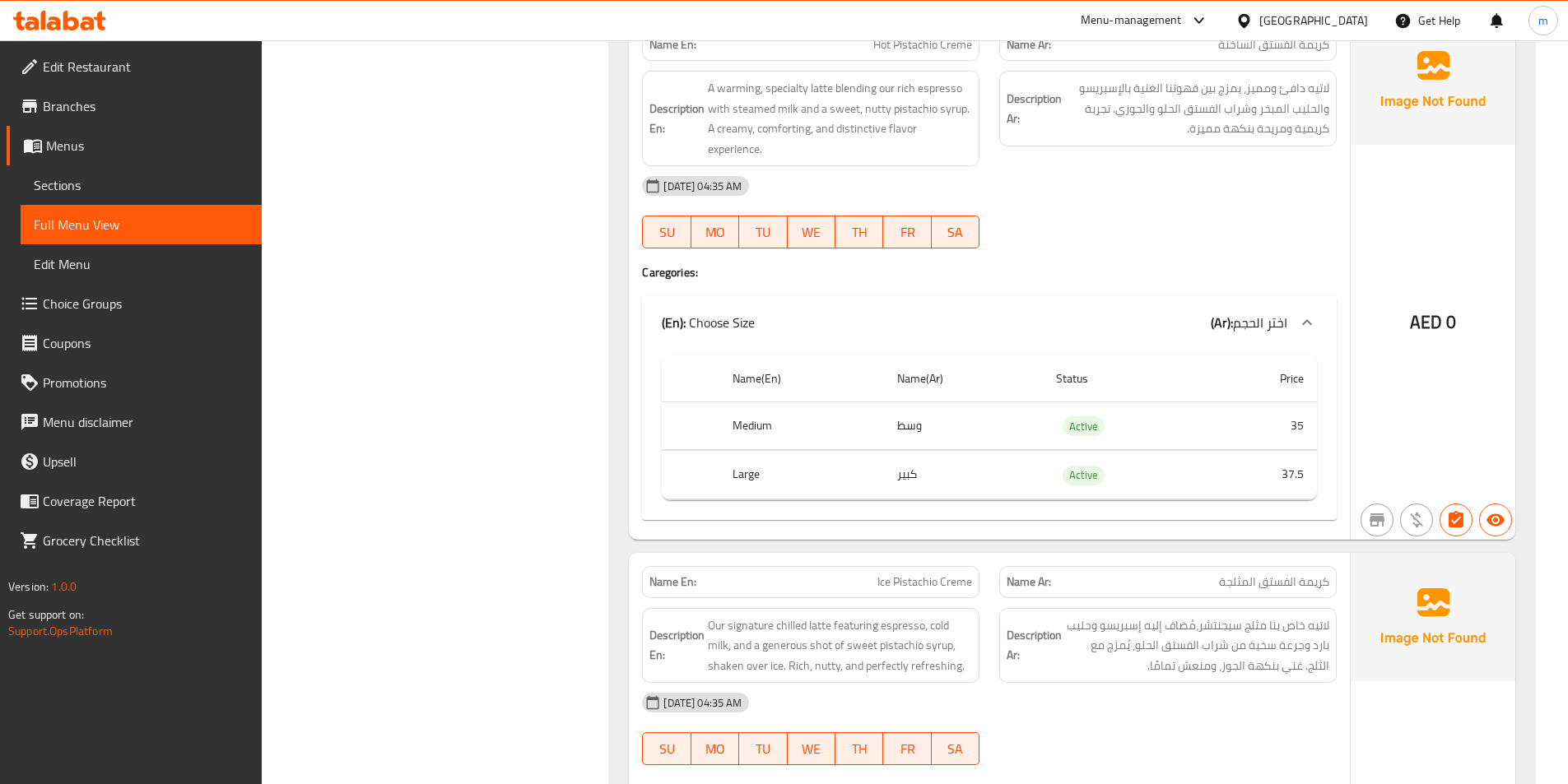
click at [943, 57] on div "Name En: Hot Pistachio Creme" at bounding box center [810, 45] width 337 height 32
click at [942, 46] on span "Hot Pistachio Creme" at bounding box center [922, 45] width 99 height 17
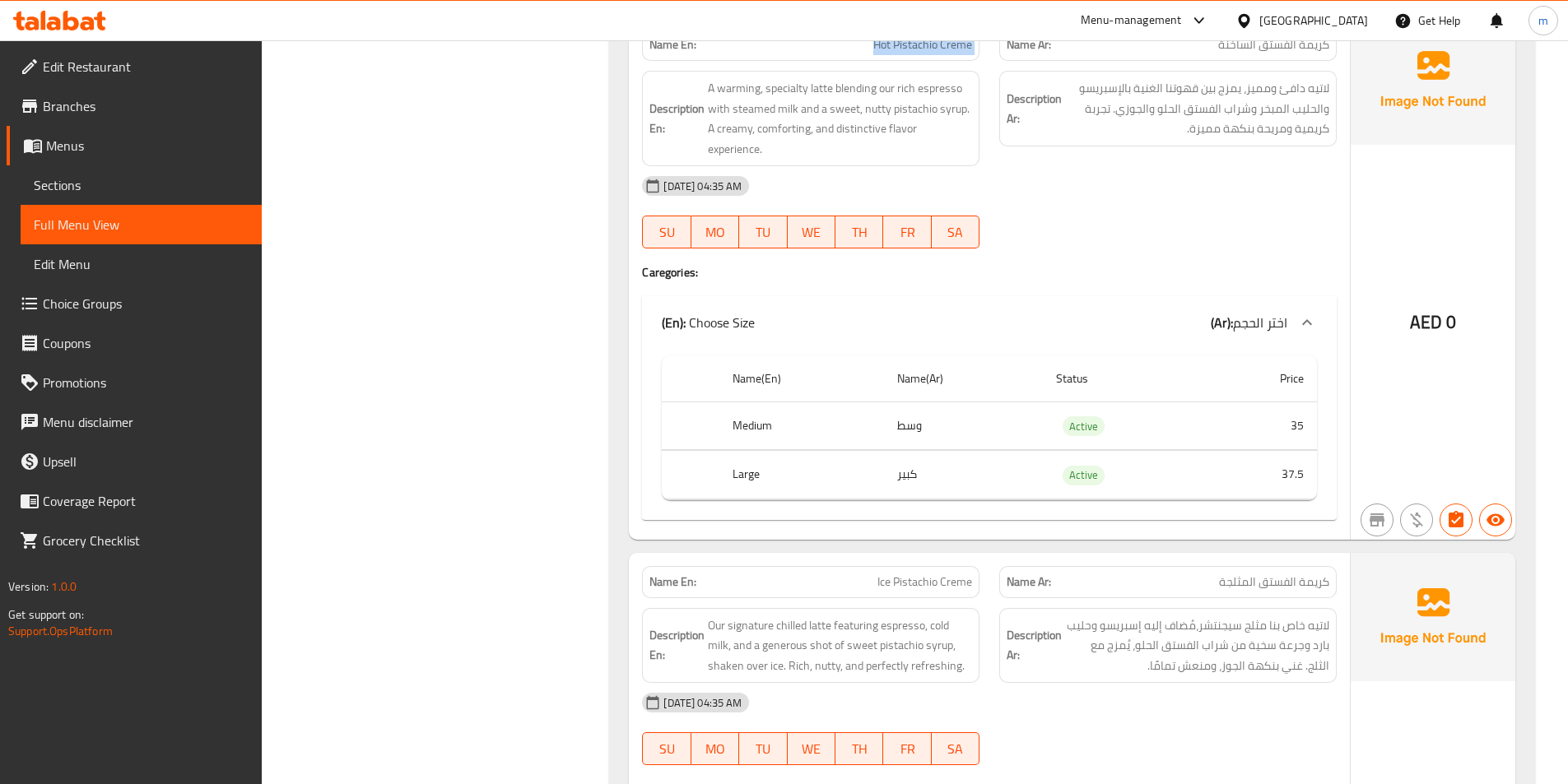
copy span "Hot Pistachio Creme"
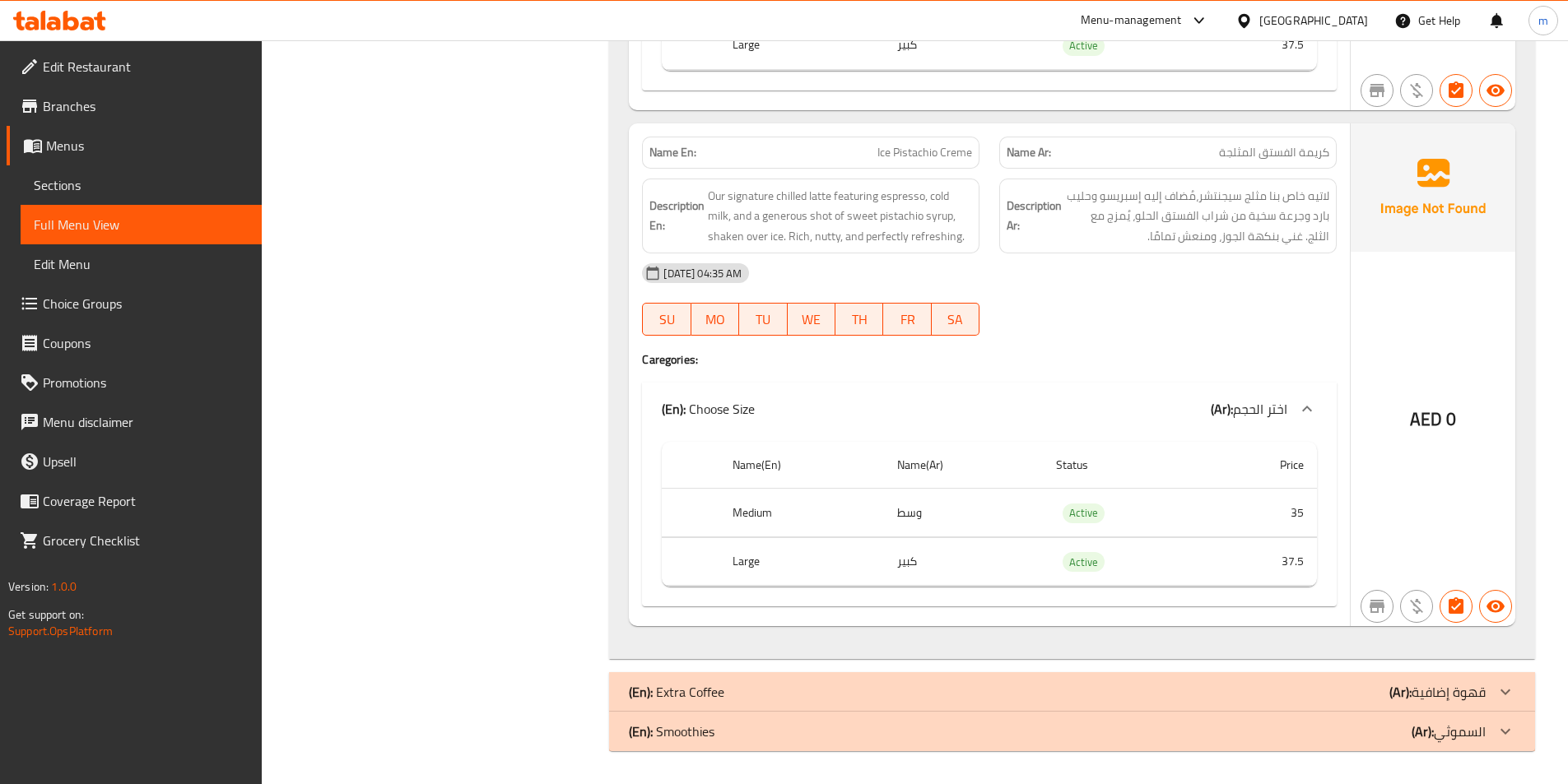
click at [958, 157] on span "Ice Pistachio Creme" at bounding box center [925, 152] width 95 height 17
copy span "Ice Pistachio Creme"
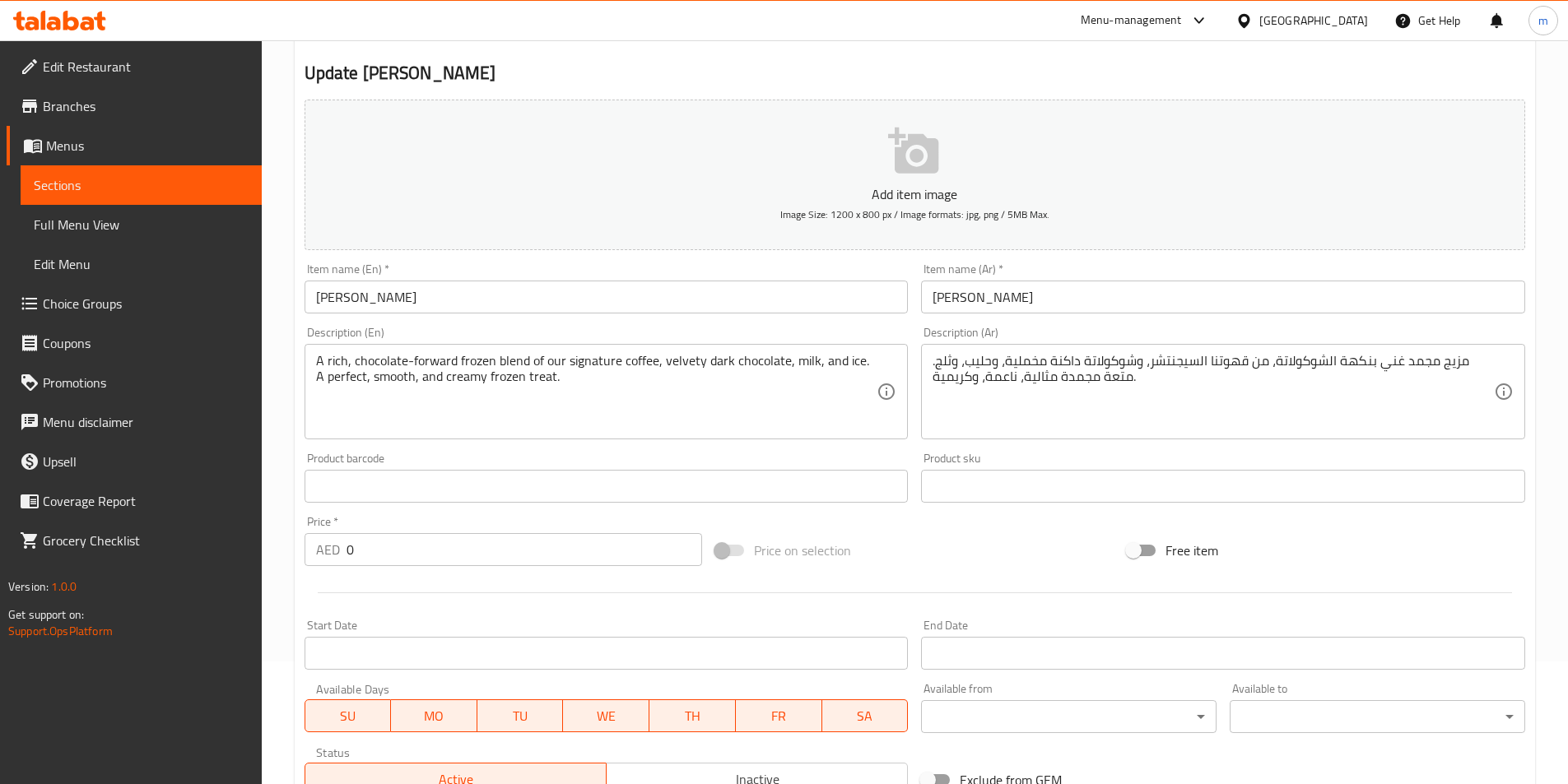
scroll to position [411, 0]
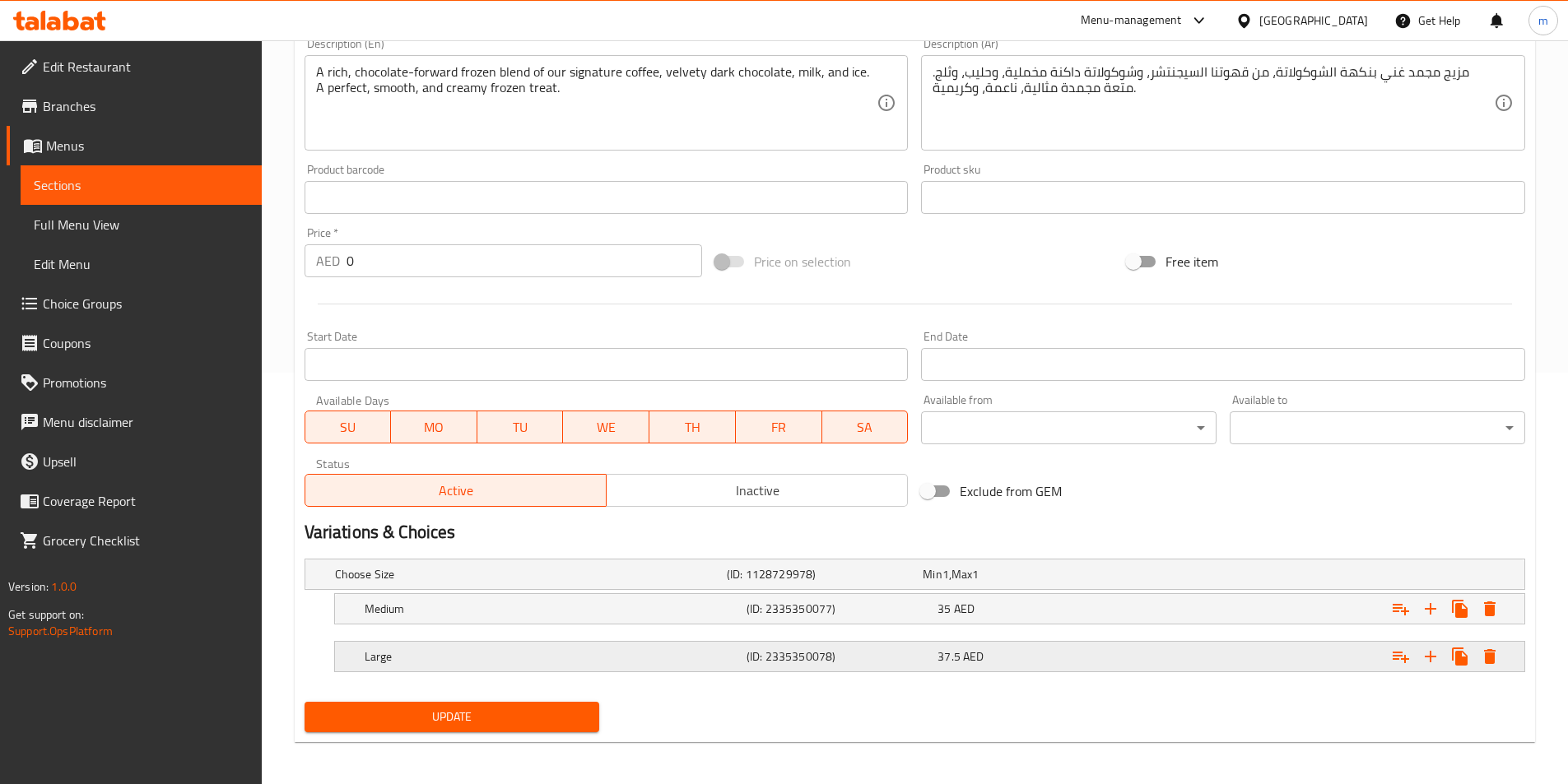
click at [1095, 658] on div "37.5 AED" at bounding box center [1030, 657] width 185 height 16
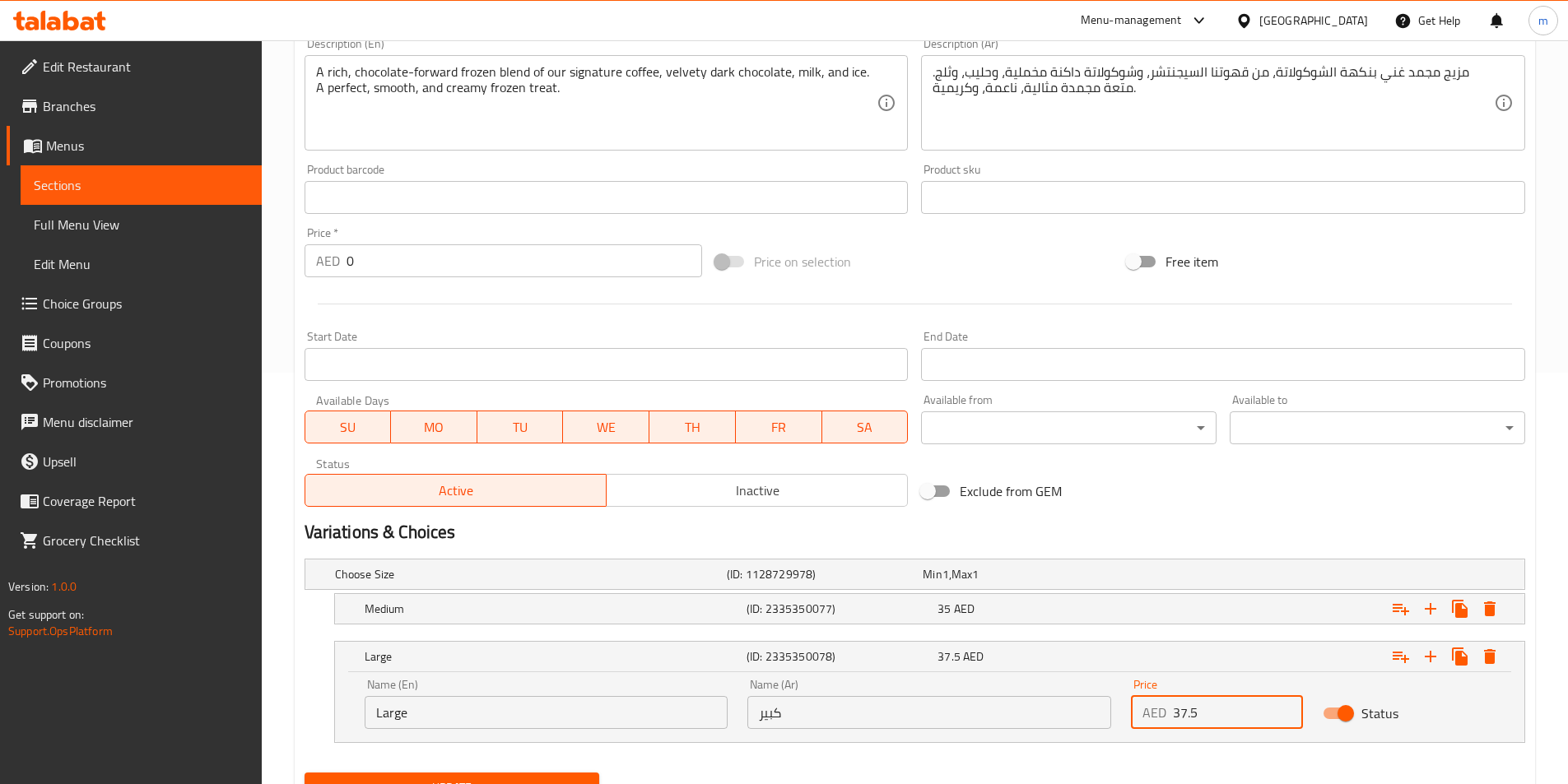
drag, startPoint x: 1225, startPoint y: 711, endPoint x: 1180, endPoint y: 713, distance: 45.0
click at [1180, 713] on input "37.5" at bounding box center [1237, 712] width 130 height 33
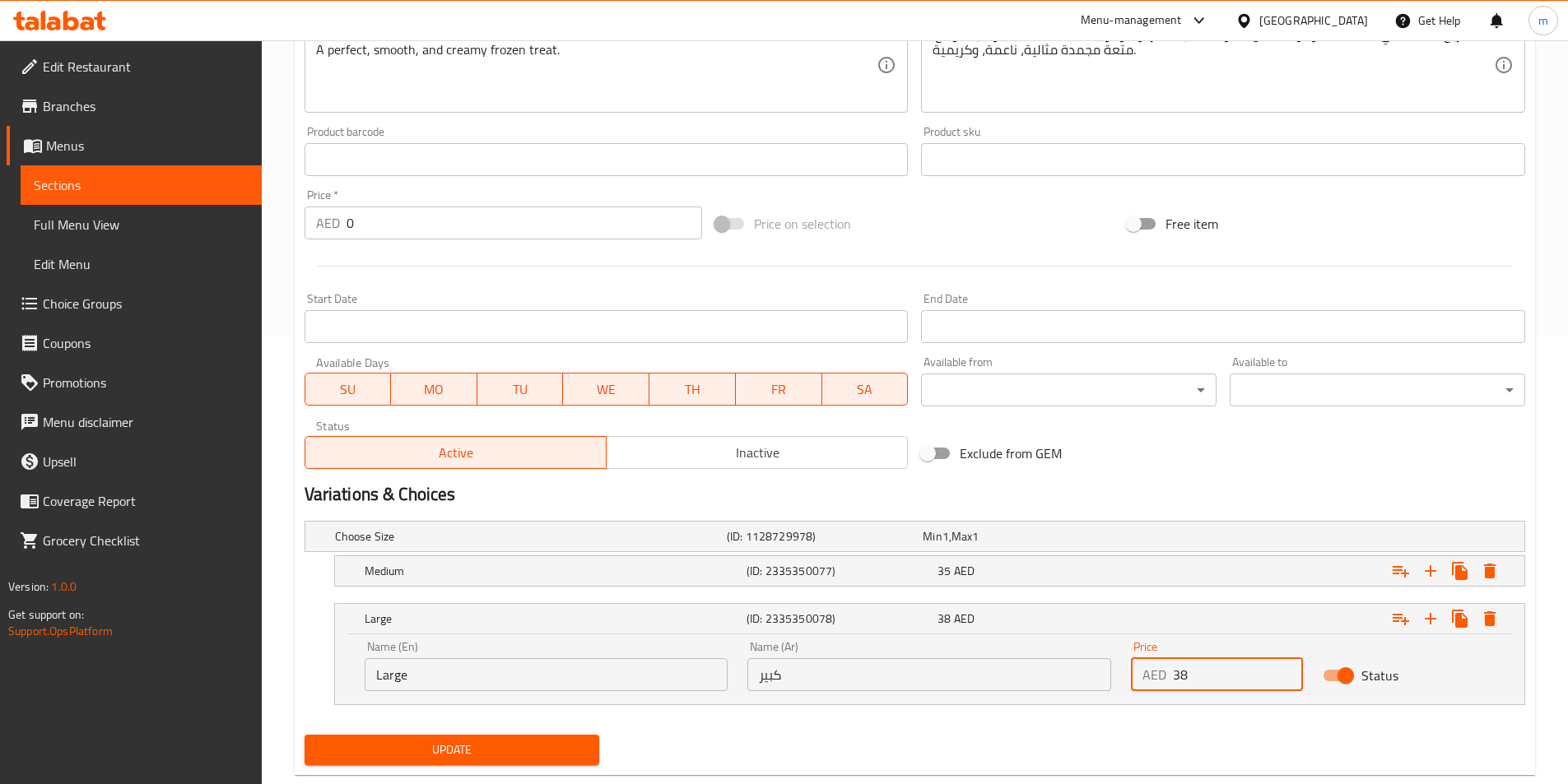
scroll to position [487, 0]
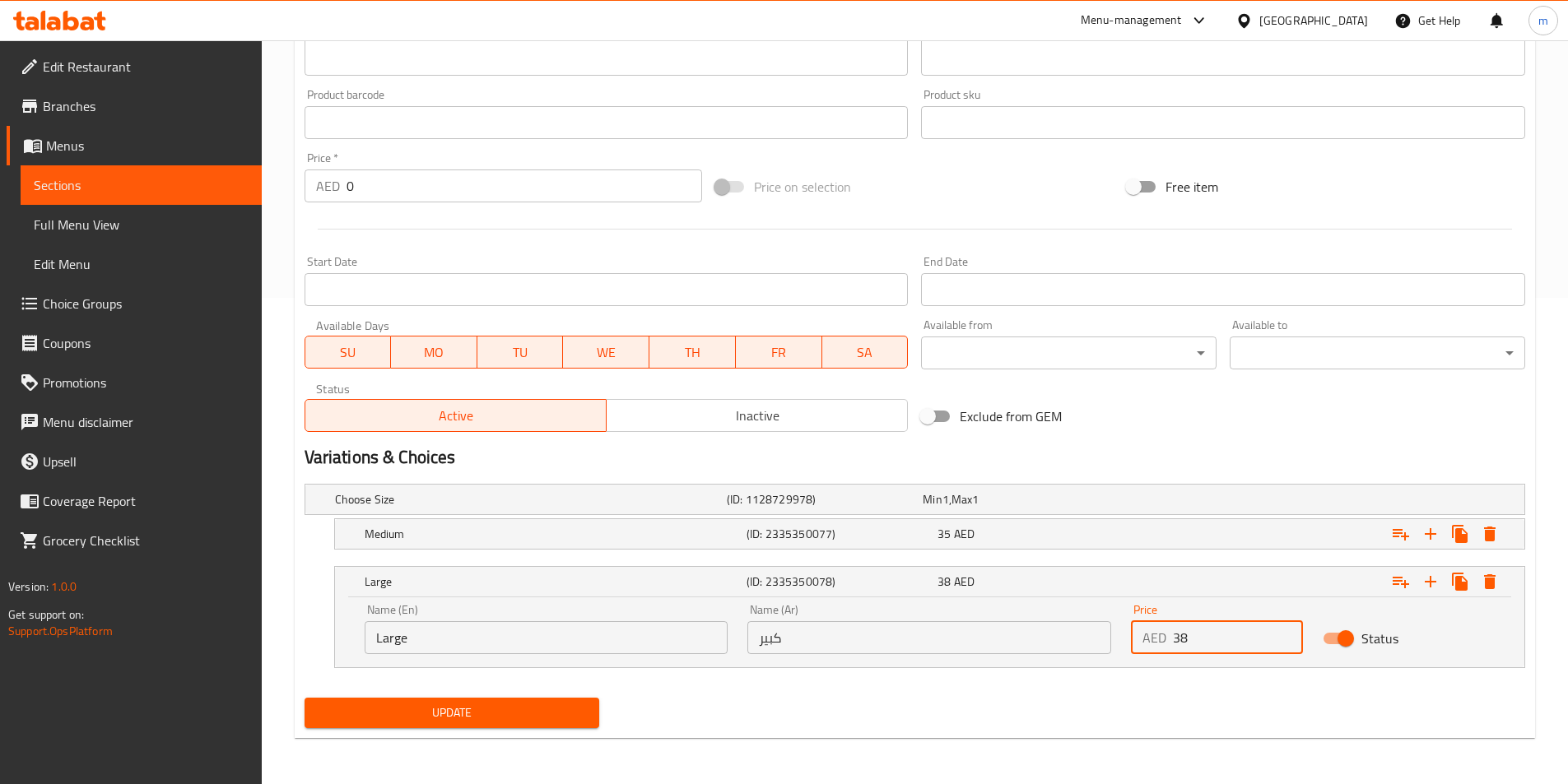
type input "38"
click at [548, 722] on span "Update" at bounding box center [452, 713] width 269 height 21
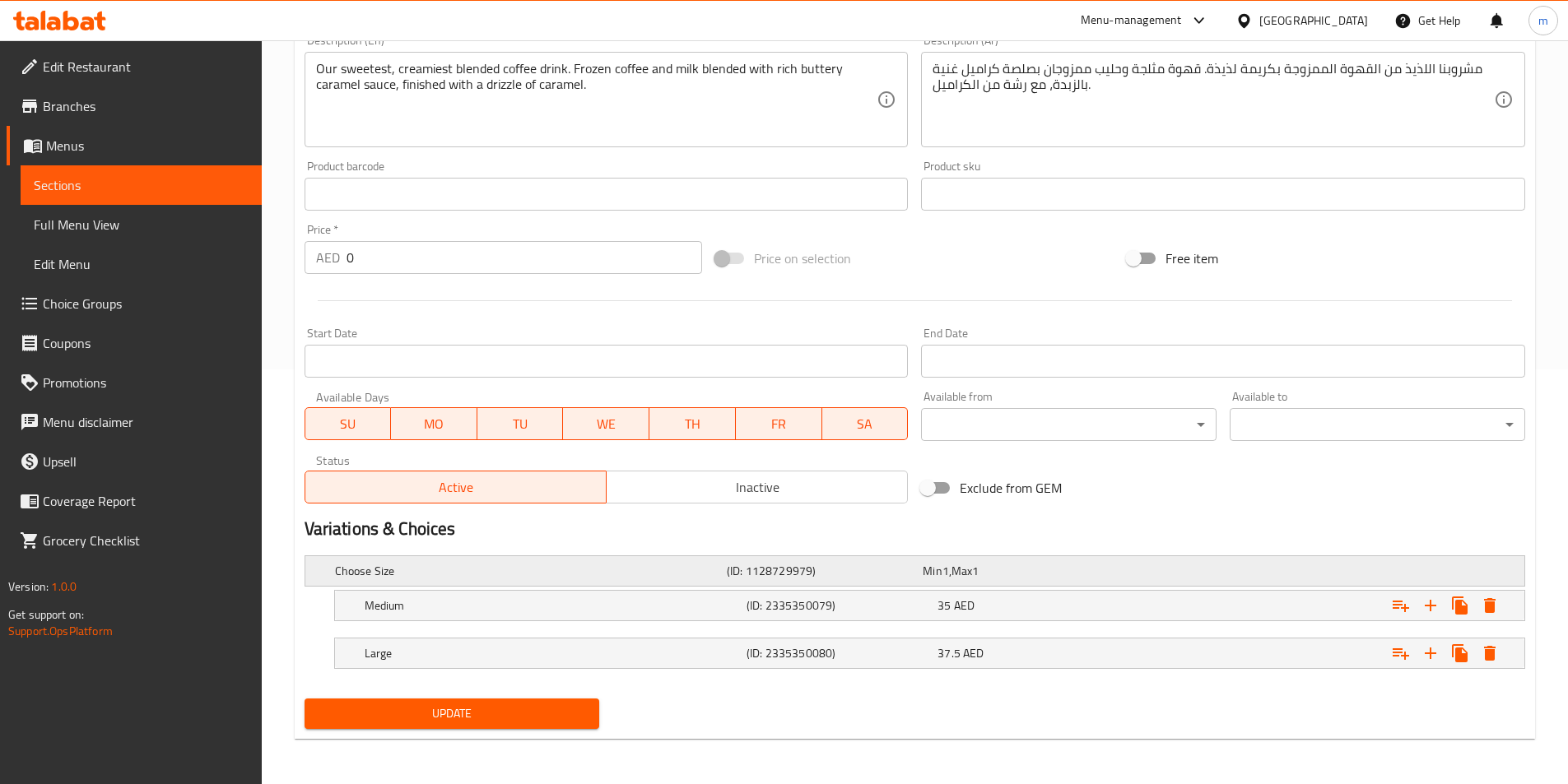
scroll to position [416, 0]
click at [926, 641] on div "(ID: 2335350080)" at bounding box center [839, 652] width 191 height 23
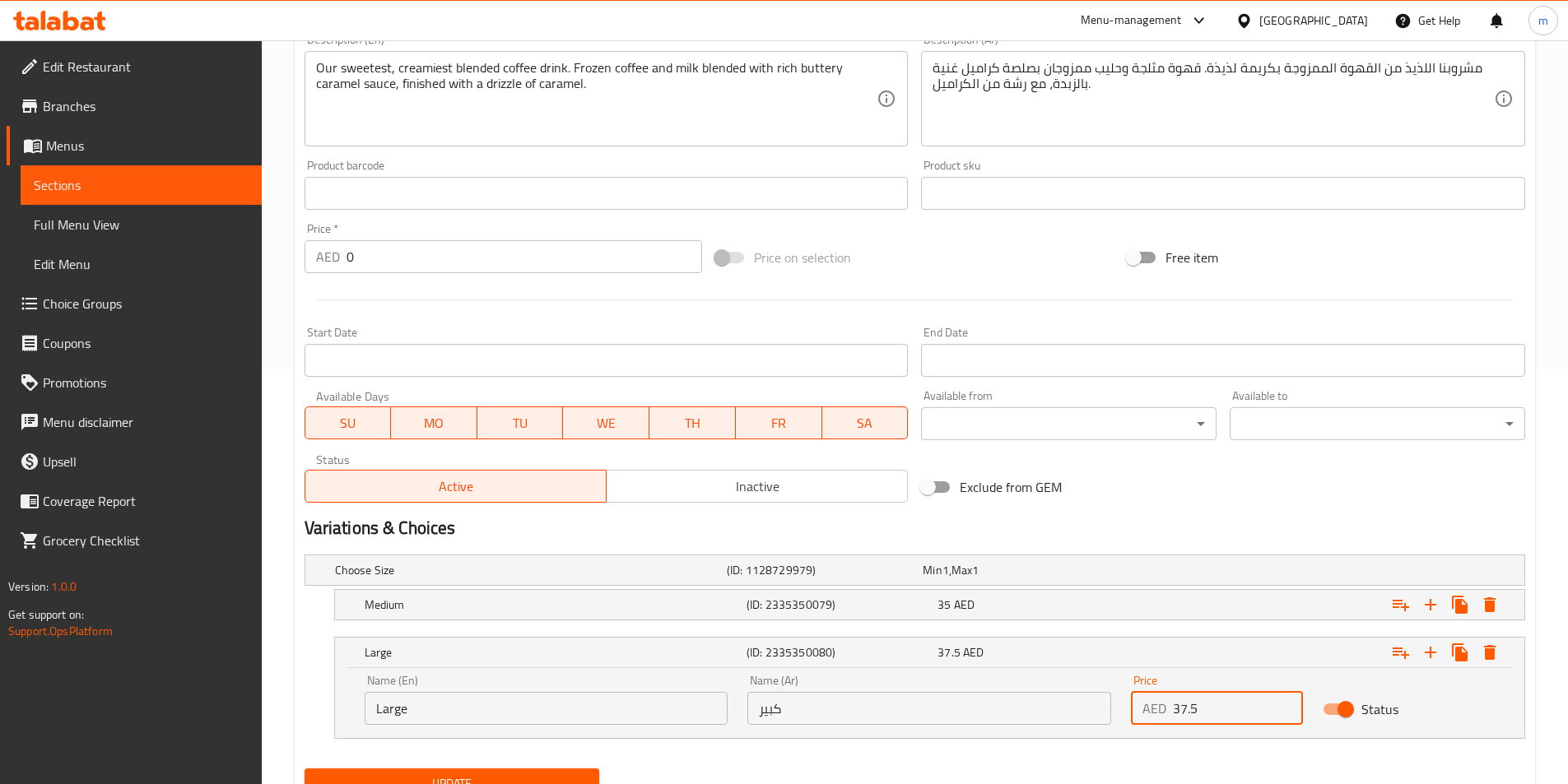
drag, startPoint x: 1208, startPoint y: 708, endPoint x: 1179, endPoint y: 705, distance: 29.2
click at [1179, 705] on input "37.5" at bounding box center [1237, 709] width 130 height 33
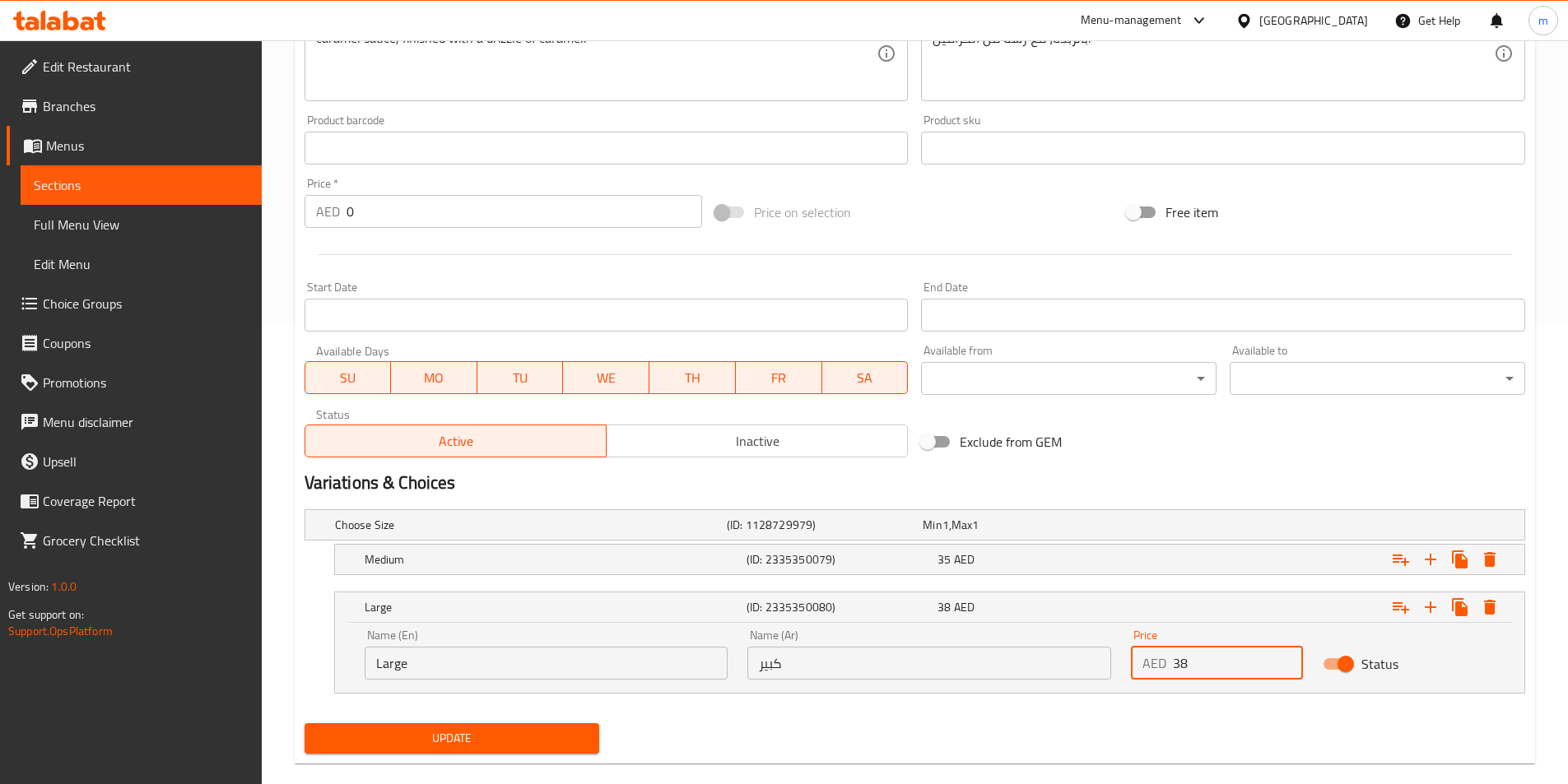
scroll to position [487, 0]
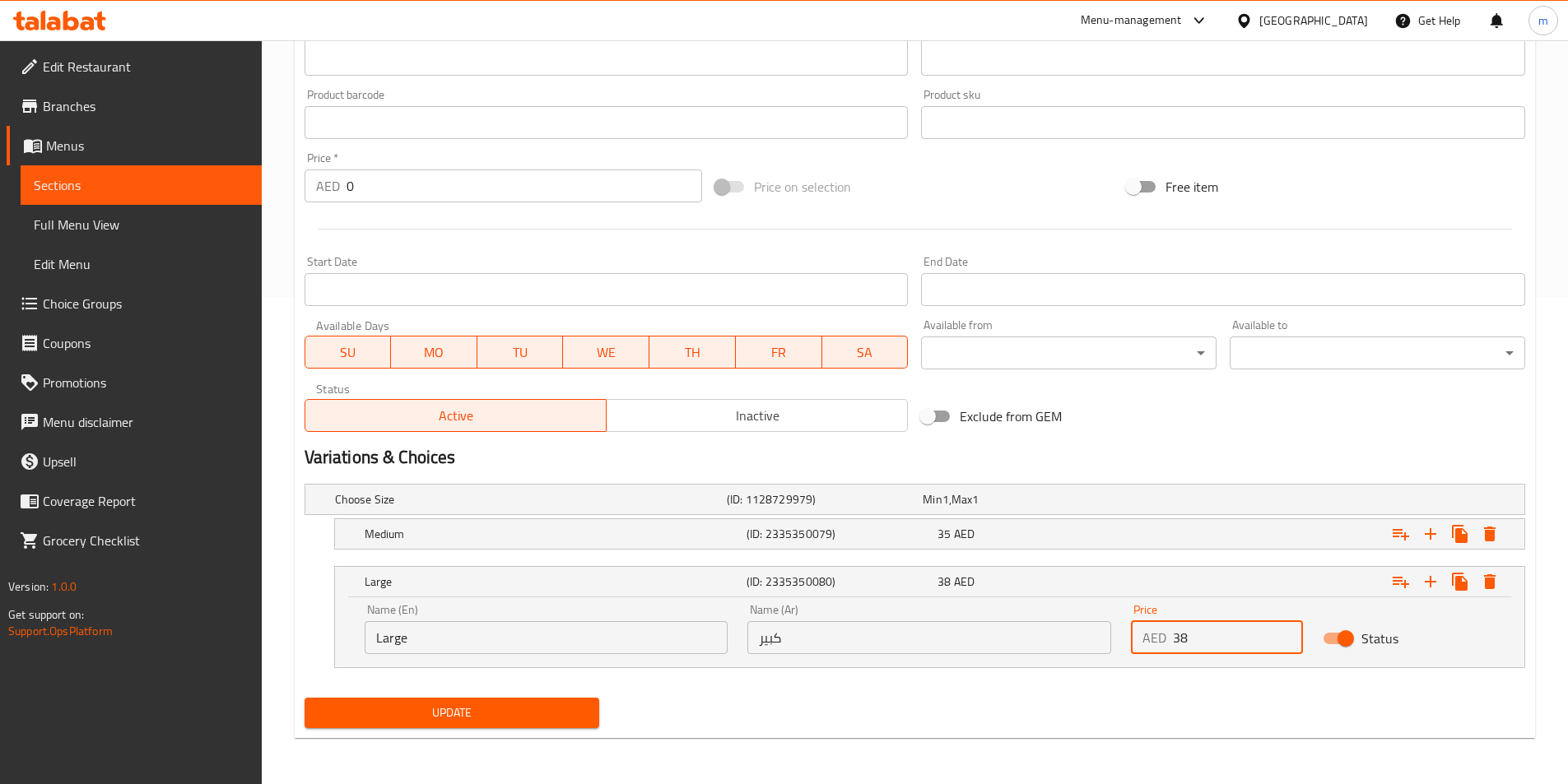
type input "38"
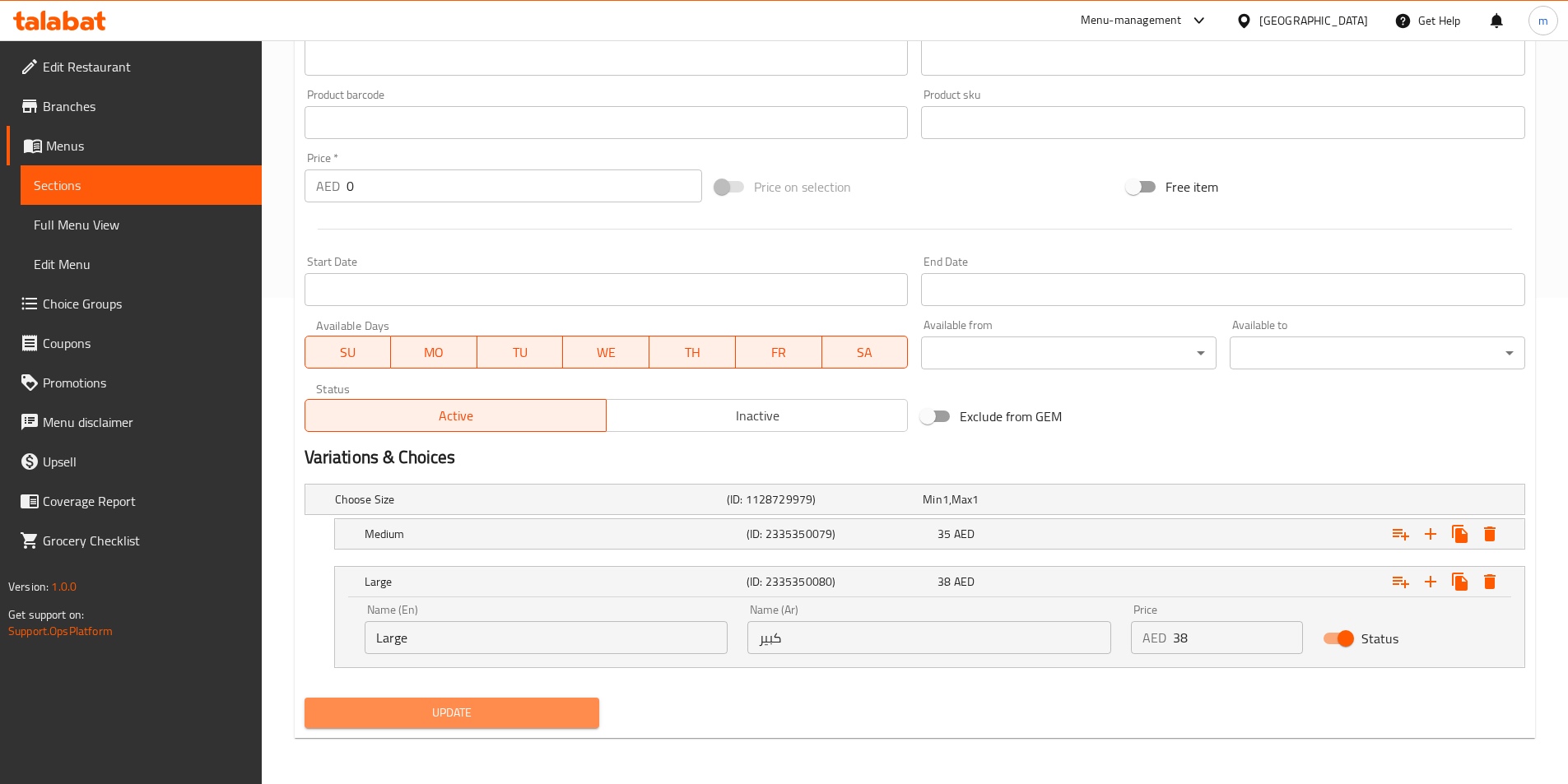
click at [420, 703] on span "Update" at bounding box center [452, 713] width 269 height 21
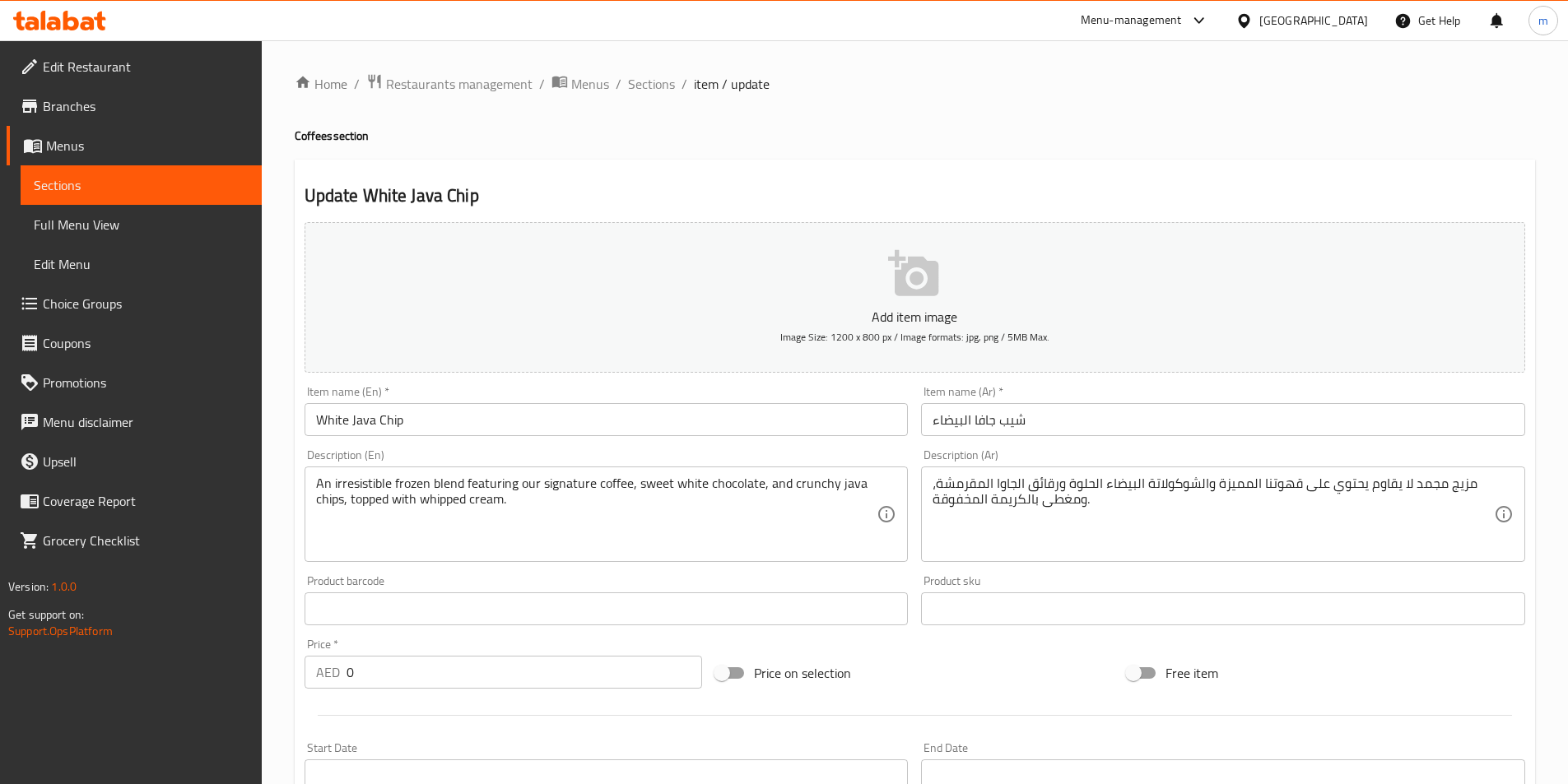
scroll to position [396, 0]
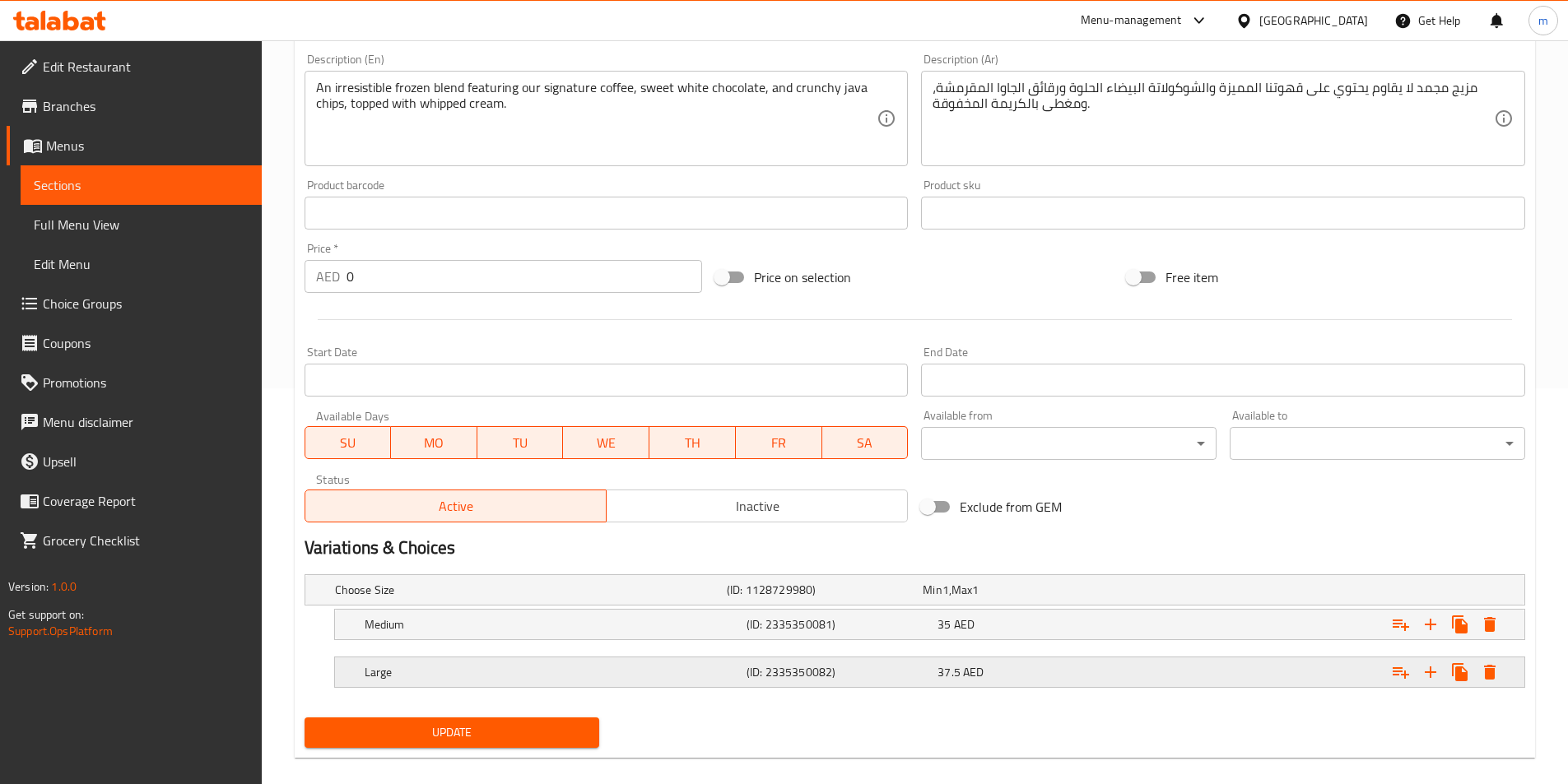
click at [1043, 670] on div "37.5 AED" at bounding box center [1030, 672] width 185 height 16
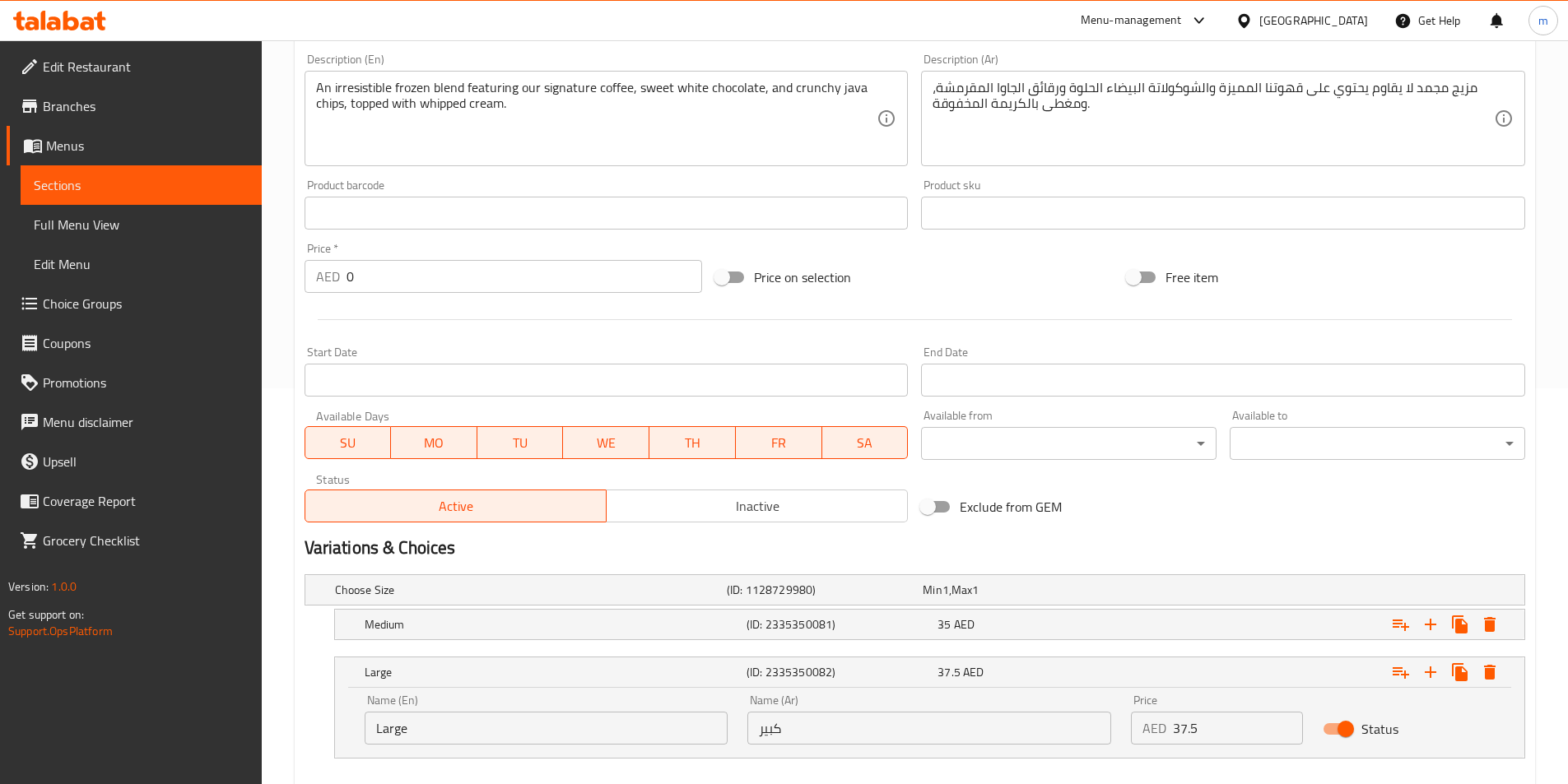
click at [1219, 726] on input "37.5" at bounding box center [1237, 729] width 130 height 33
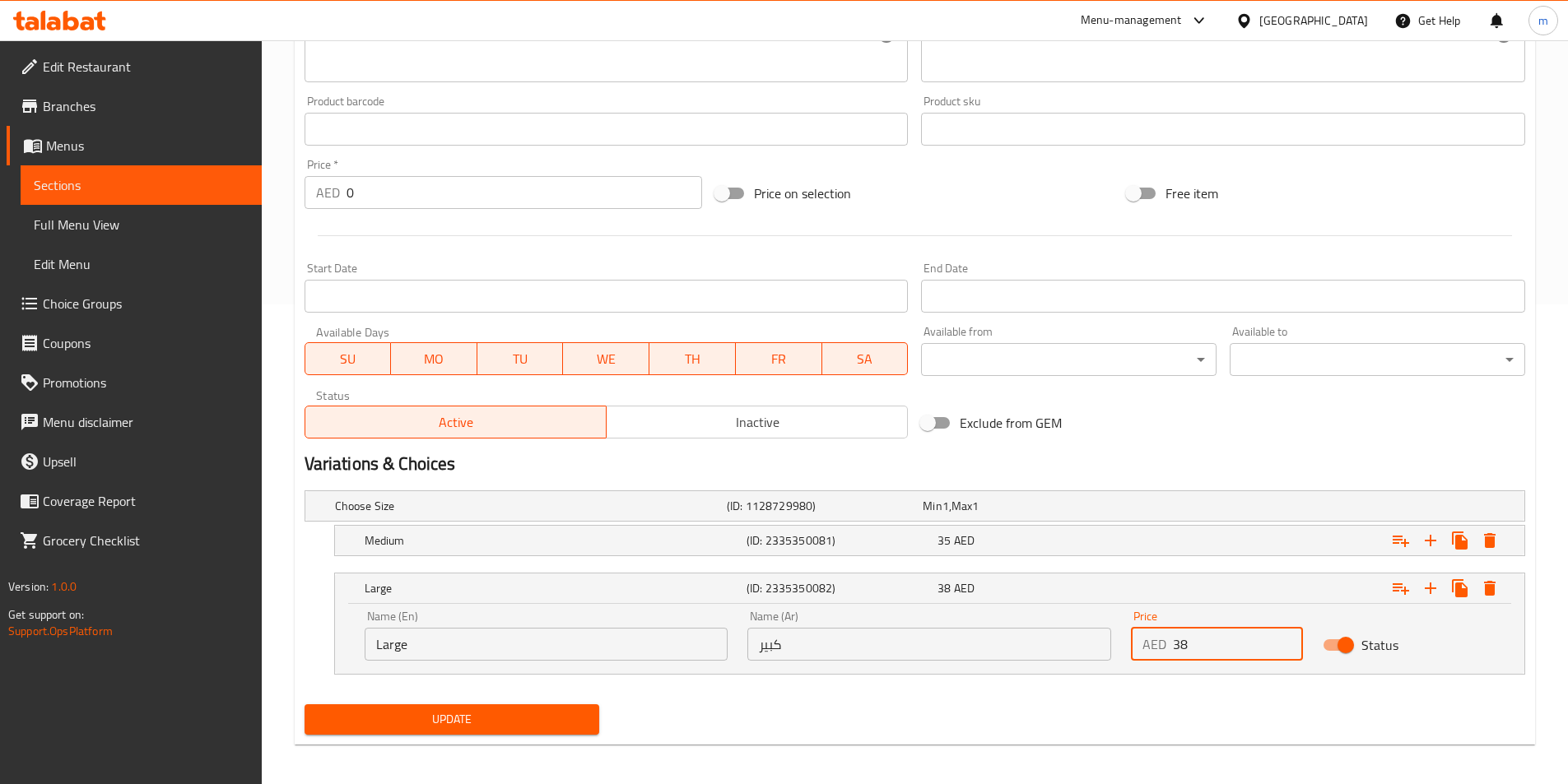
scroll to position [487, 0]
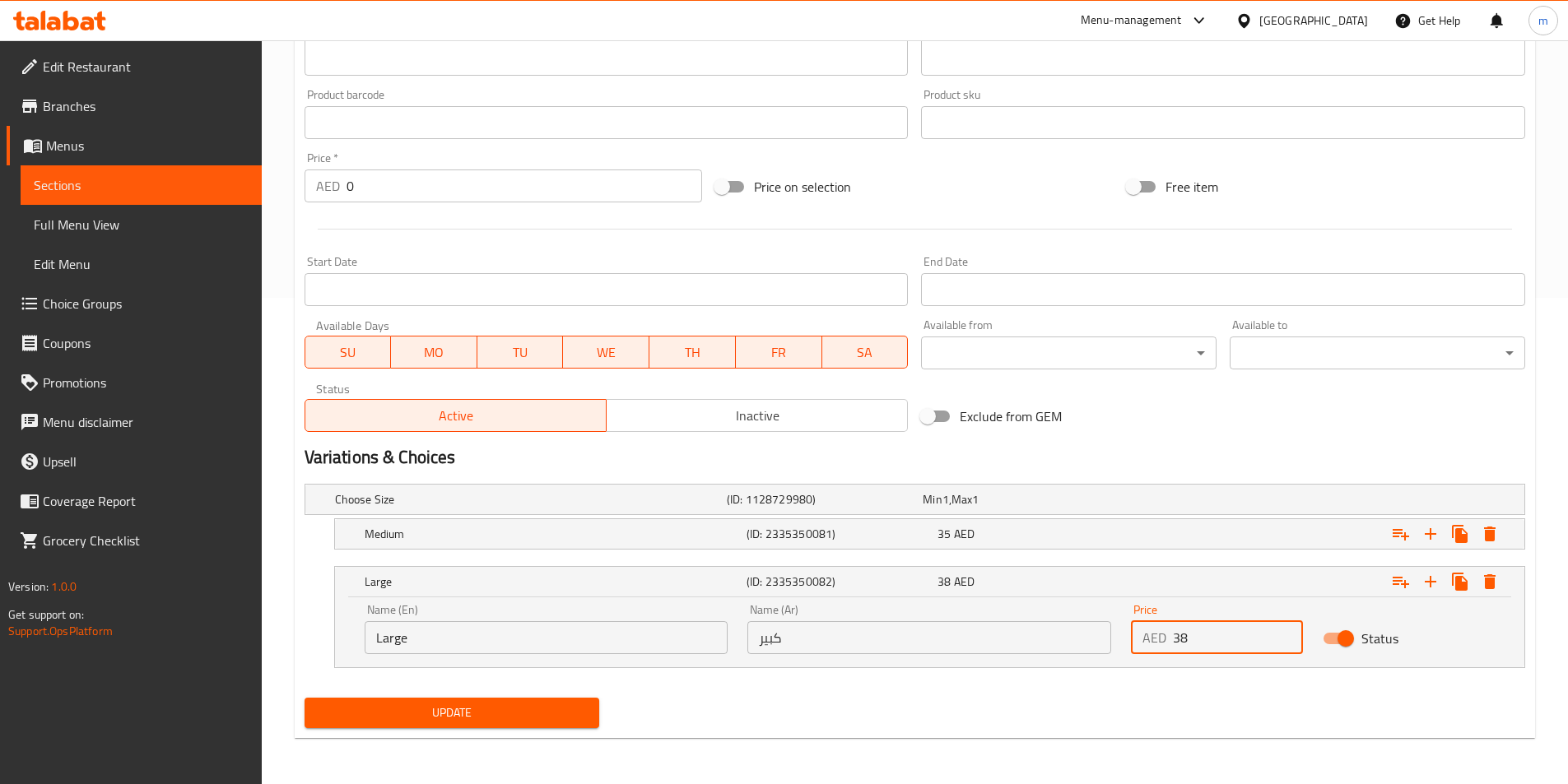
type input "38"
click at [499, 684] on nav at bounding box center [915, 678] width 1221 height 13
click at [519, 722] on span "Update" at bounding box center [452, 713] width 269 height 21
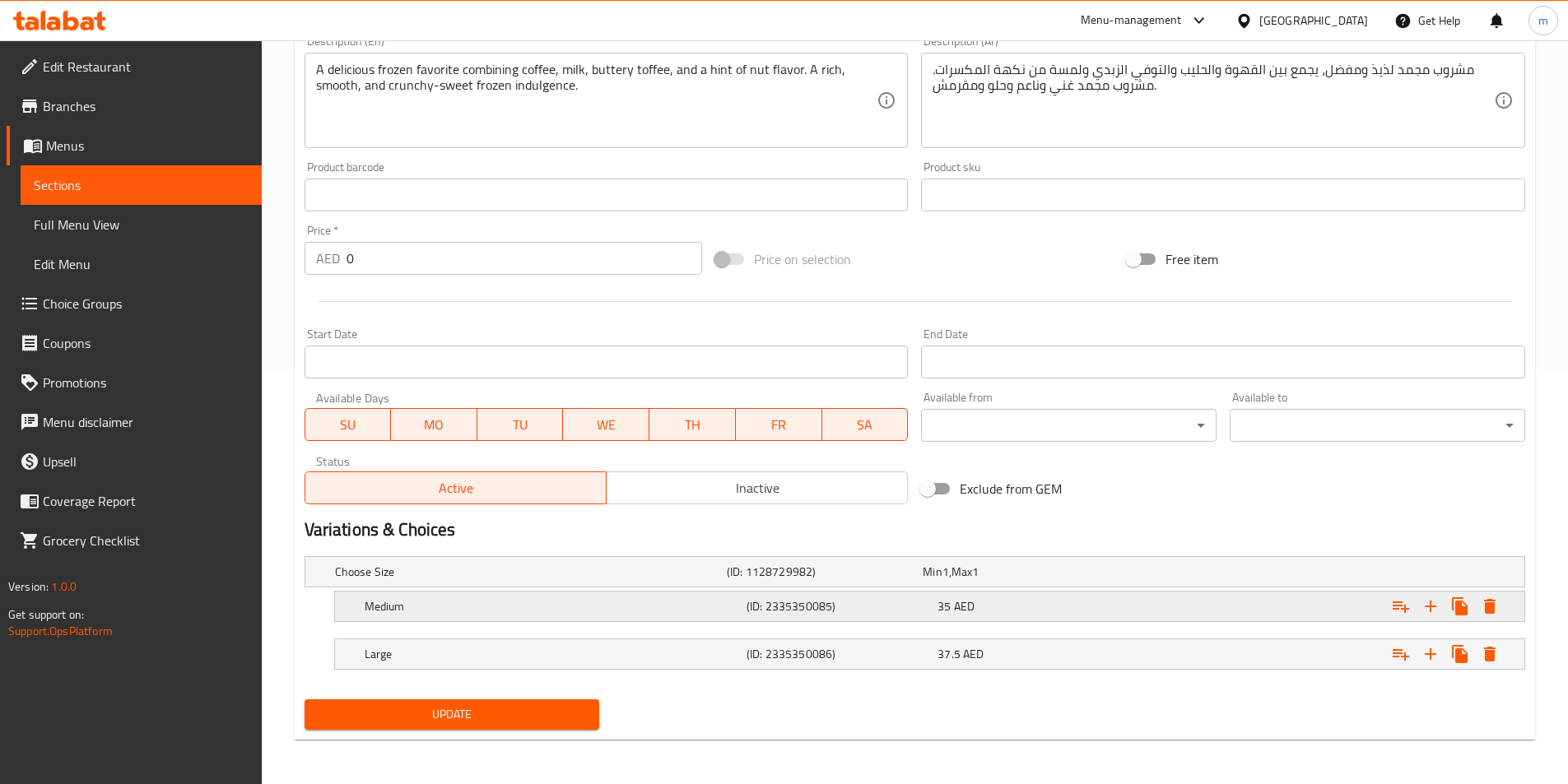
scroll to position [416, 0]
click at [1066, 650] on div "37.5 AED" at bounding box center [1030, 652] width 185 height 16
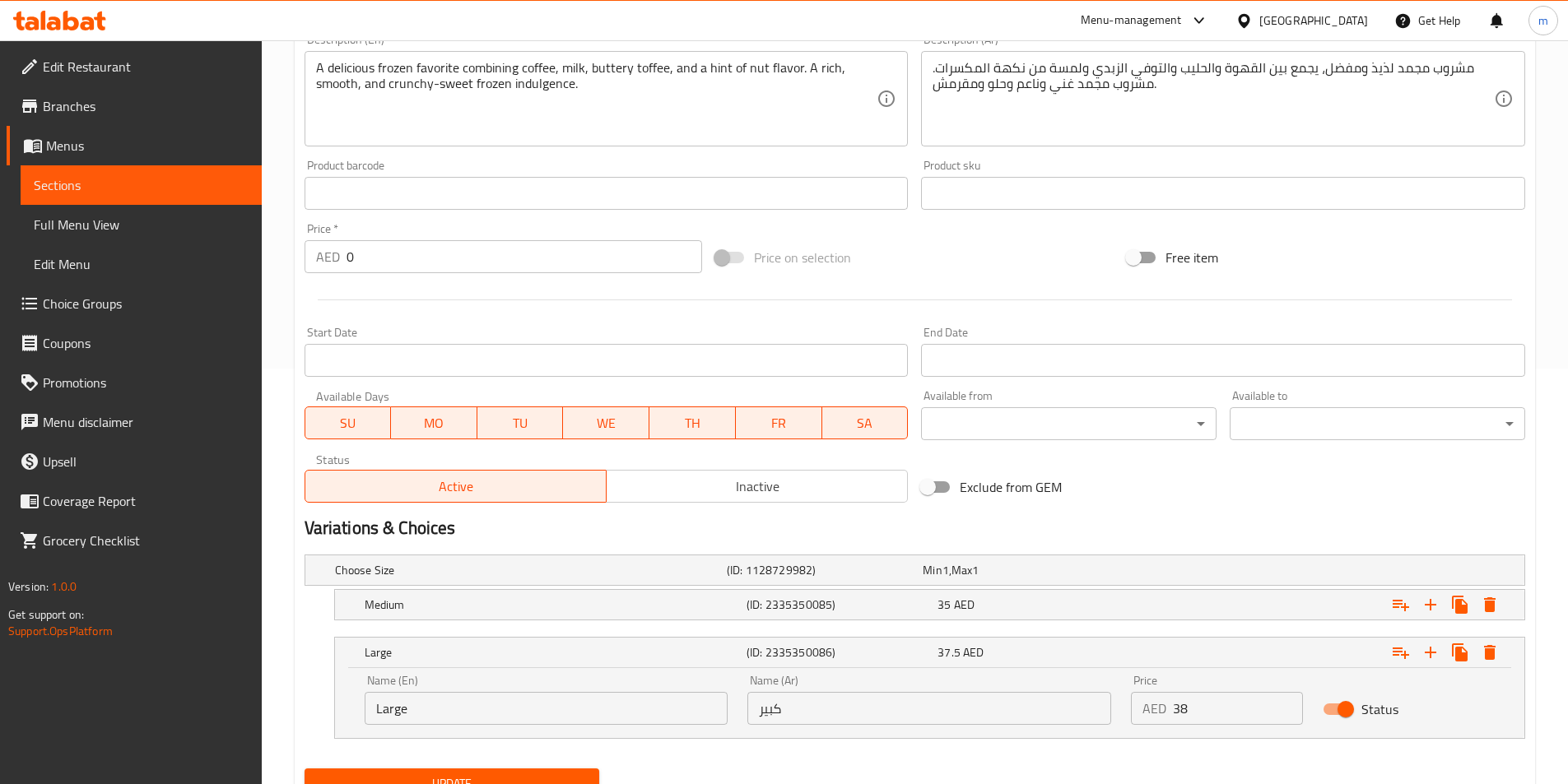
type input "38"
click at [1283, 702] on input "38" at bounding box center [1237, 709] width 130 height 33
click at [539, 769] on button "Update" at bounding box center [452, 783] width 296 height 30
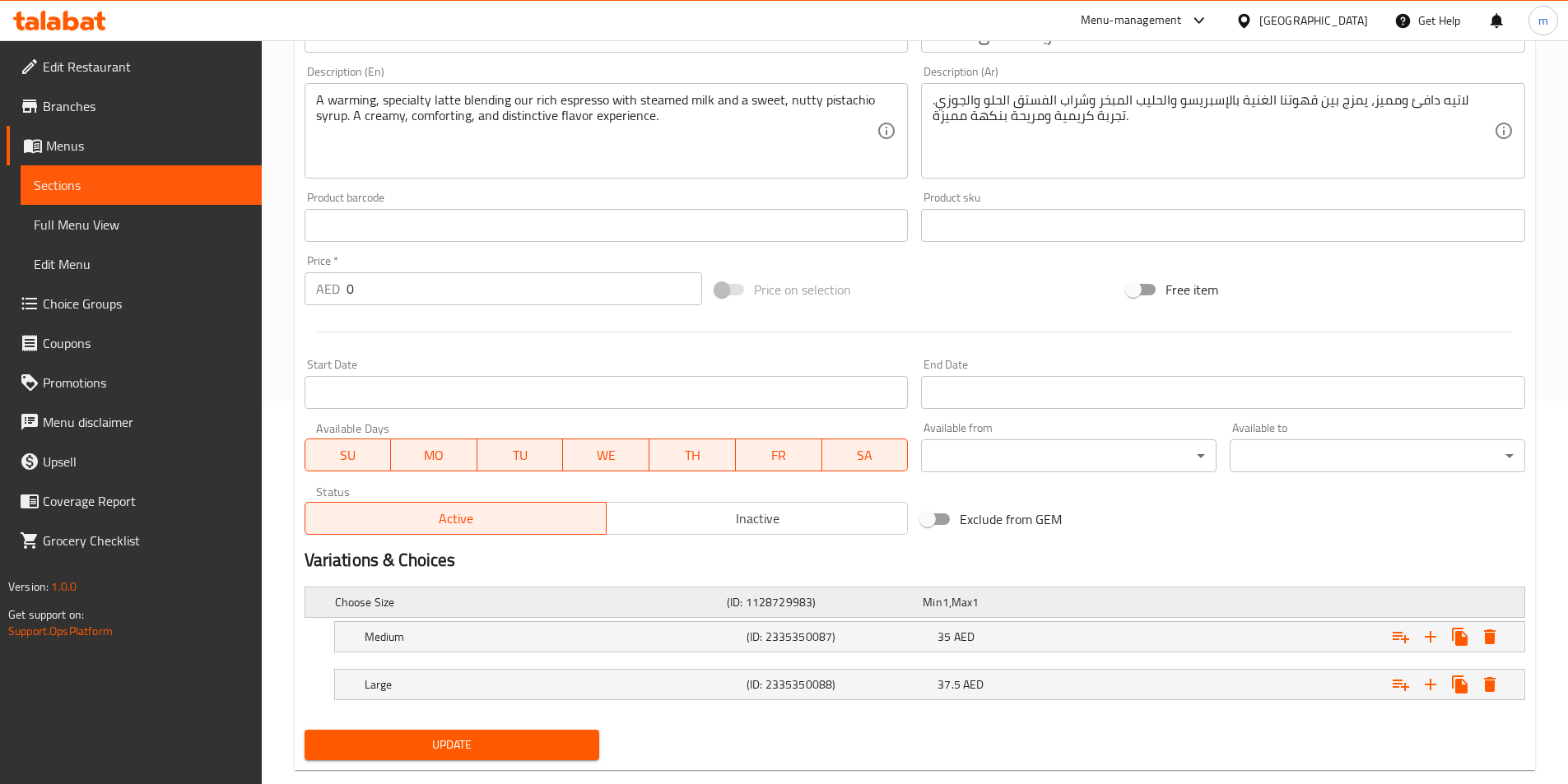
scroll to position [416, 0]
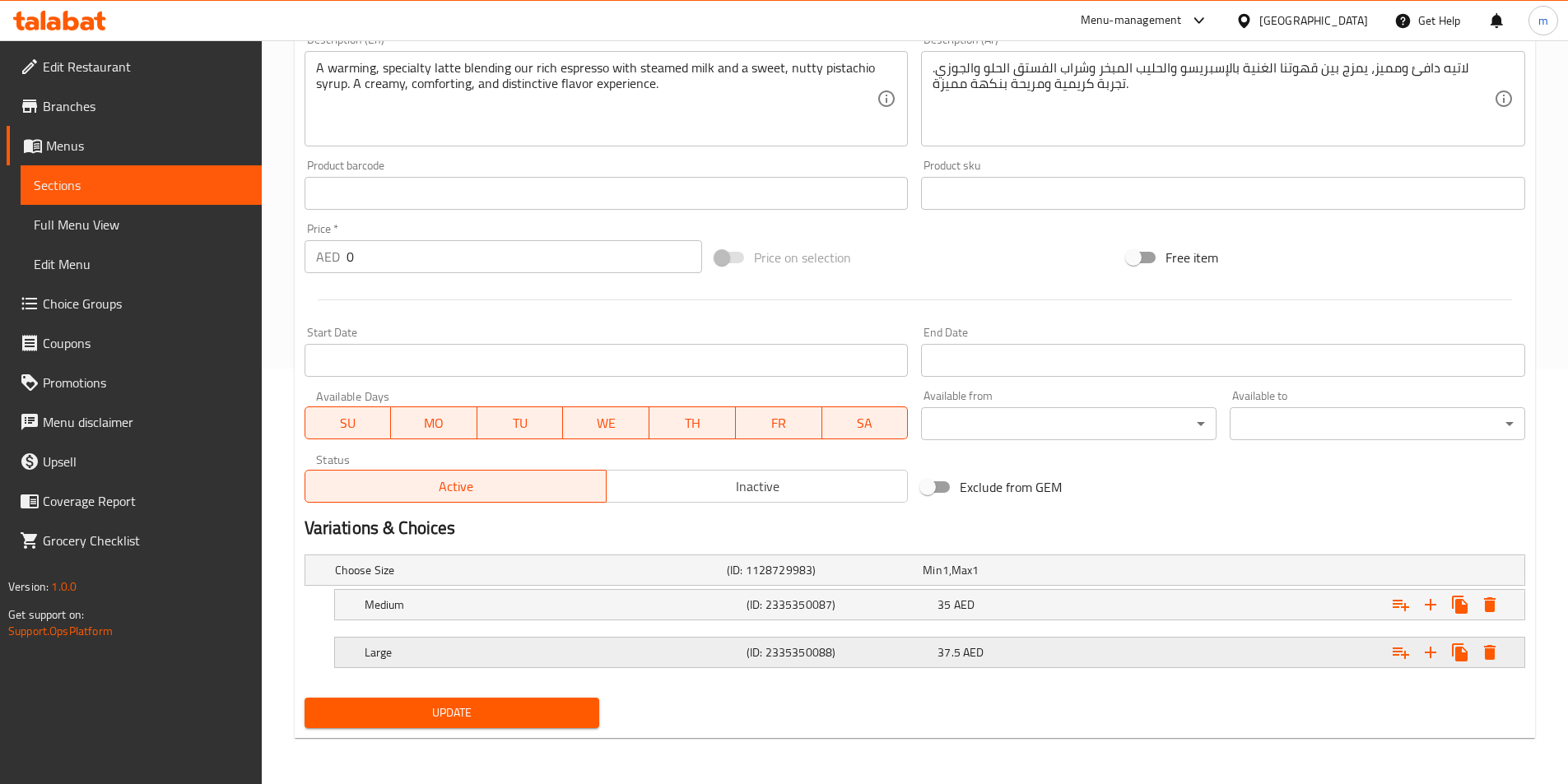
click at [1015, 658] on div "37.5 AED" at bounding box center [1030, 652] width 185 height 16
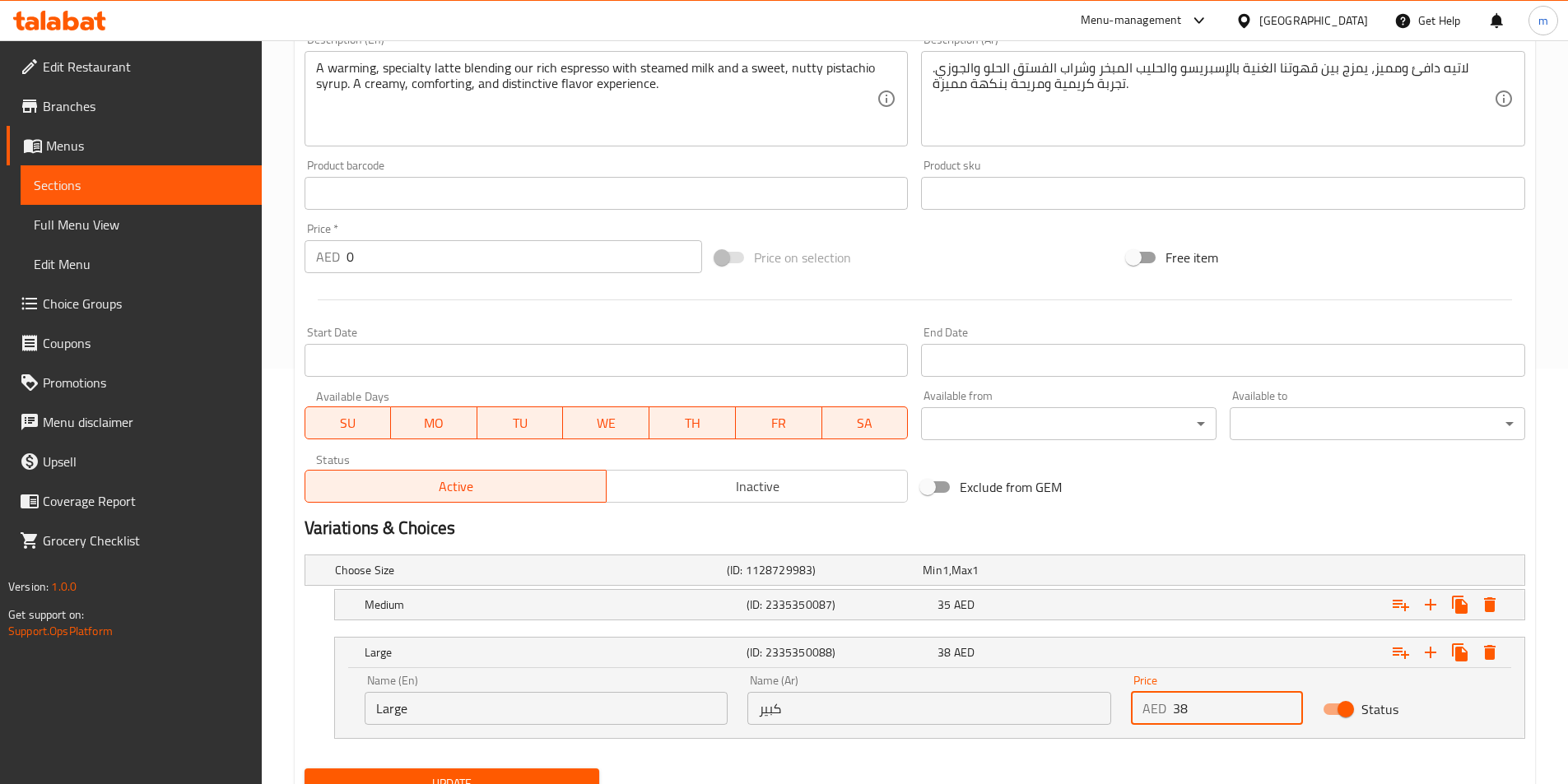
type input "38"
click at [1288, 701] on input "38" at bounding box center [1237, 709] width 130 height 33
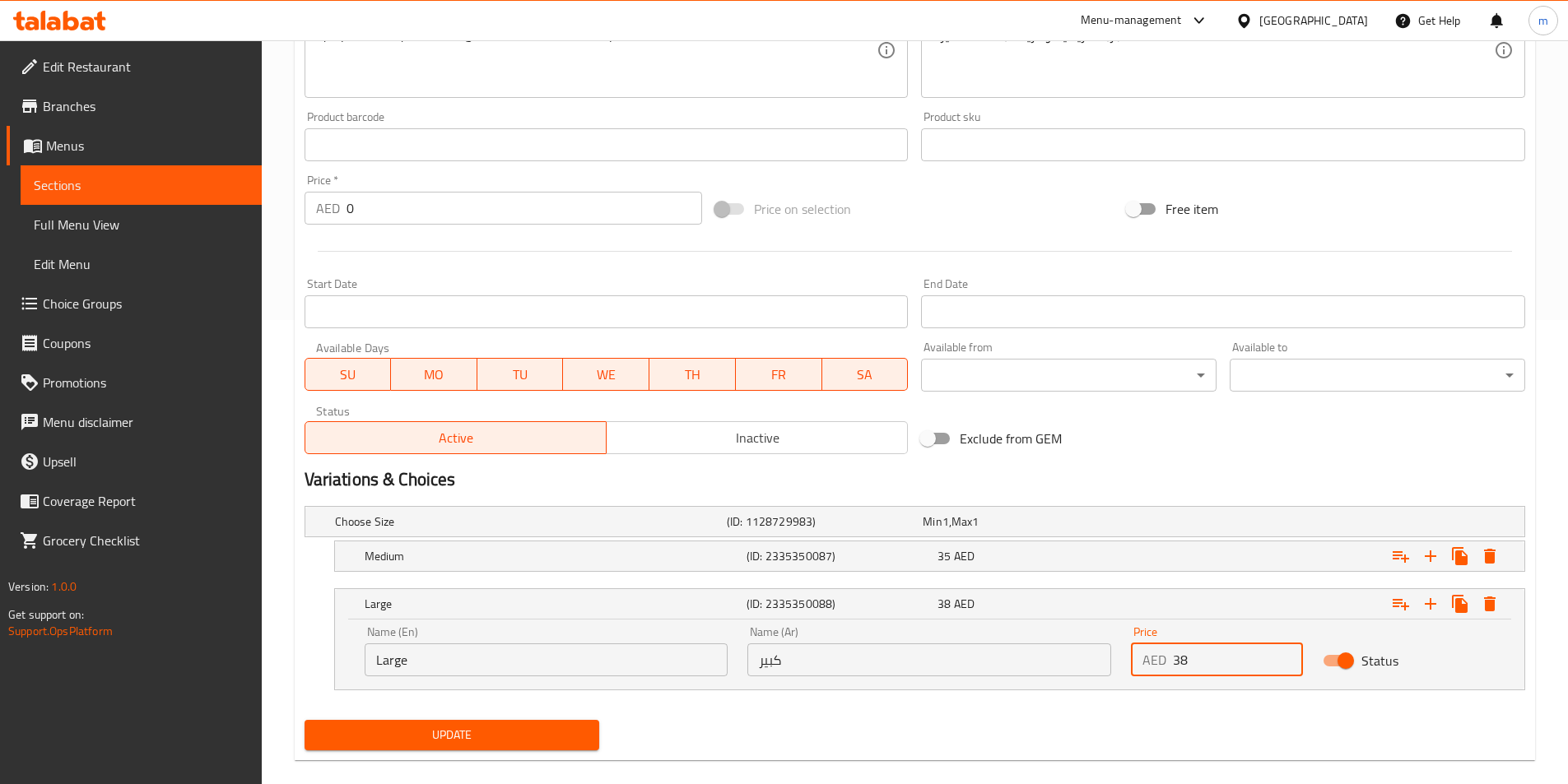
scroll to position [487, 0]
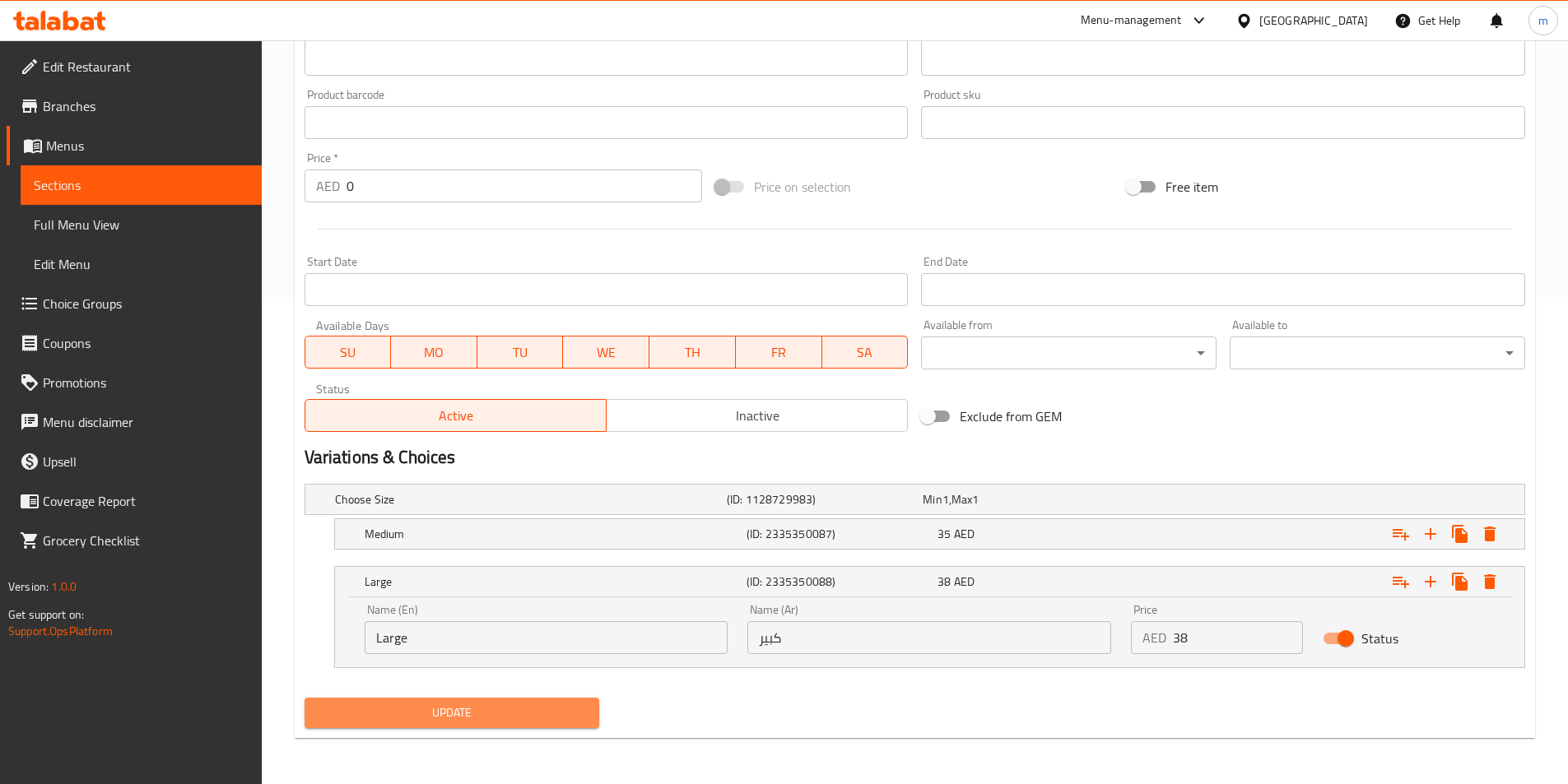
click at [495, 724] on button "Update" at bounding box center [452, 712] width 296 height 30
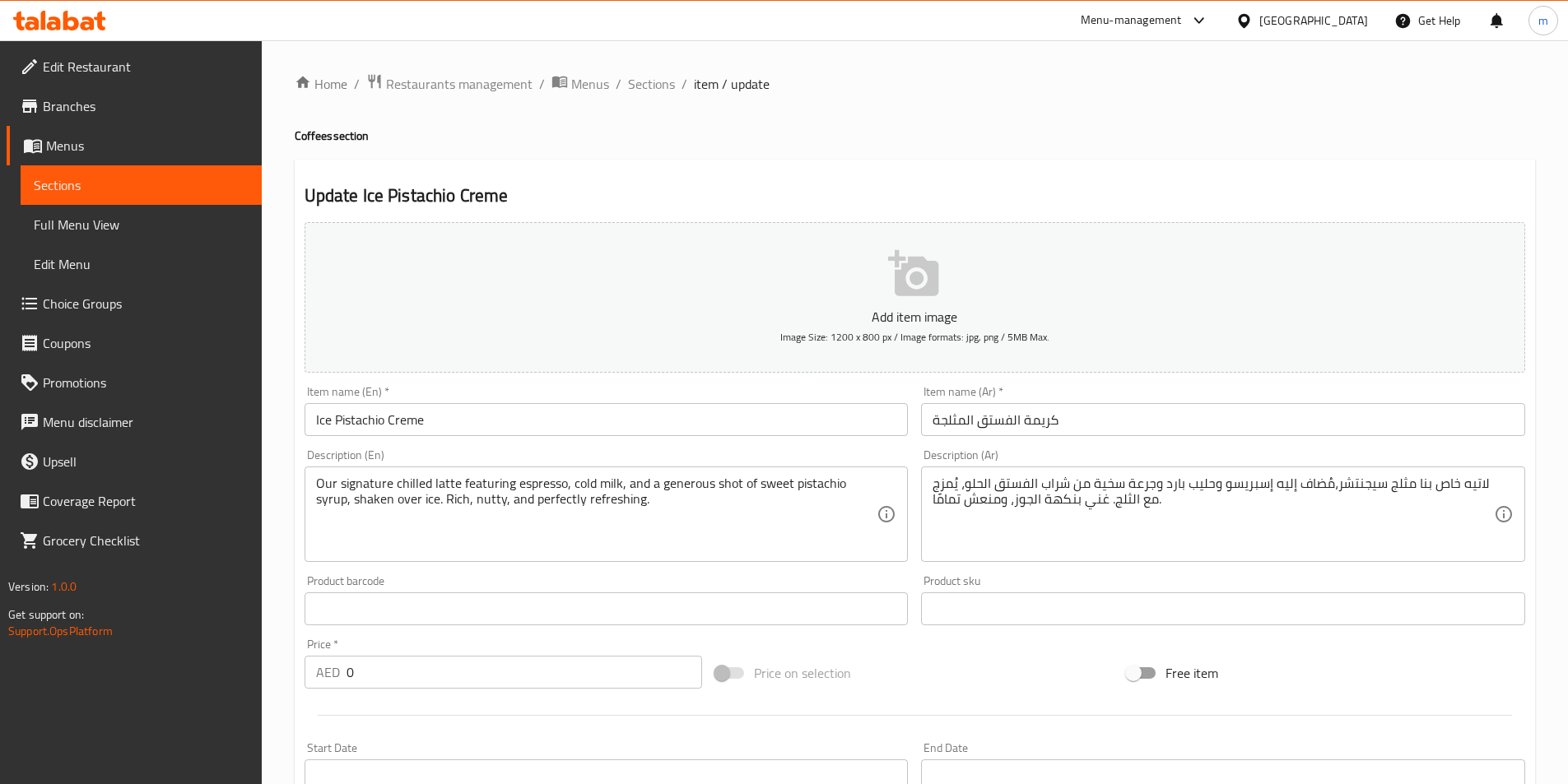
scroll to position [416, 0]
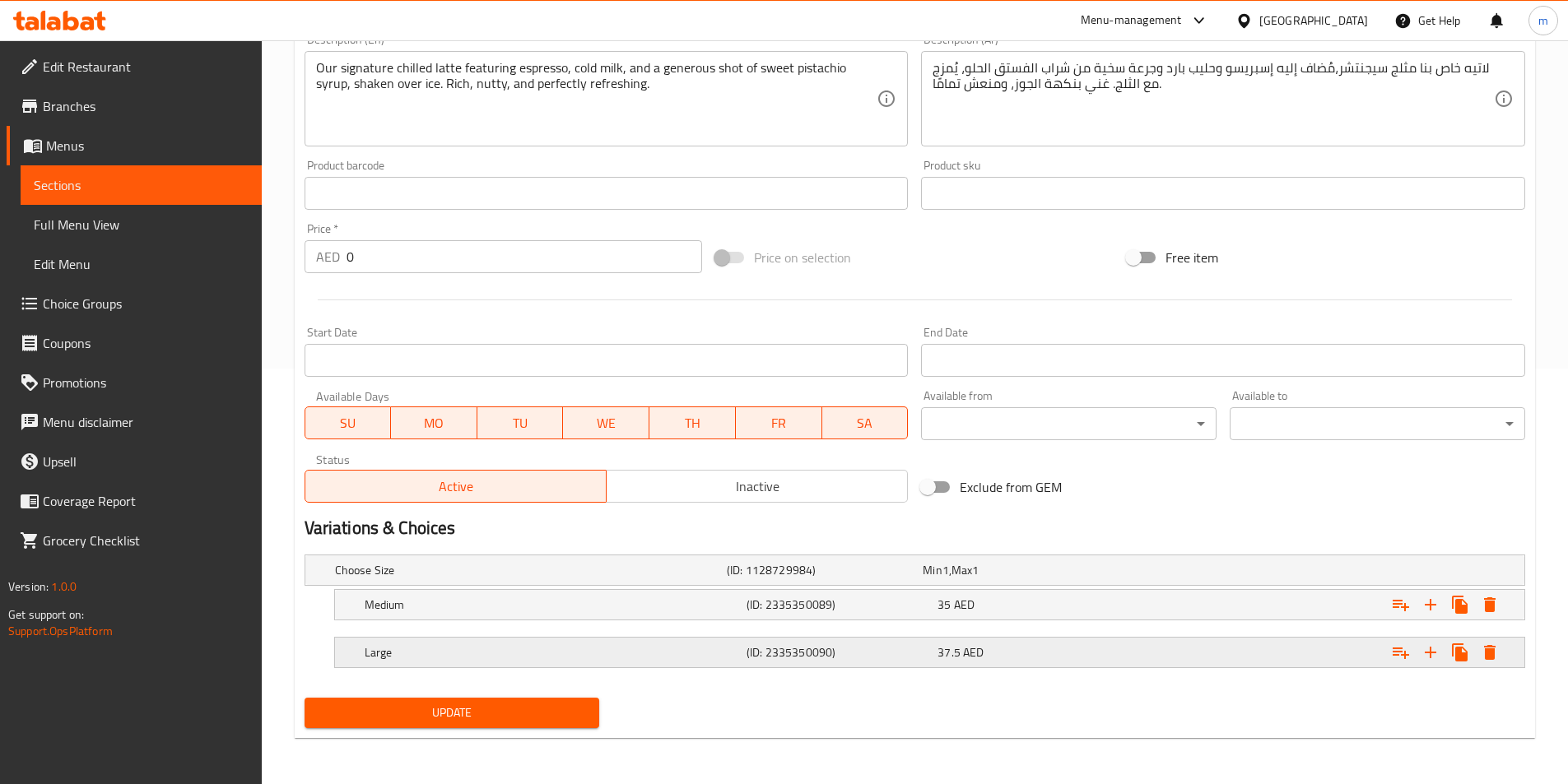
click at [1042, 648] on div "37.5 AED" at bounding box center [1030, 652] width 185 height 16
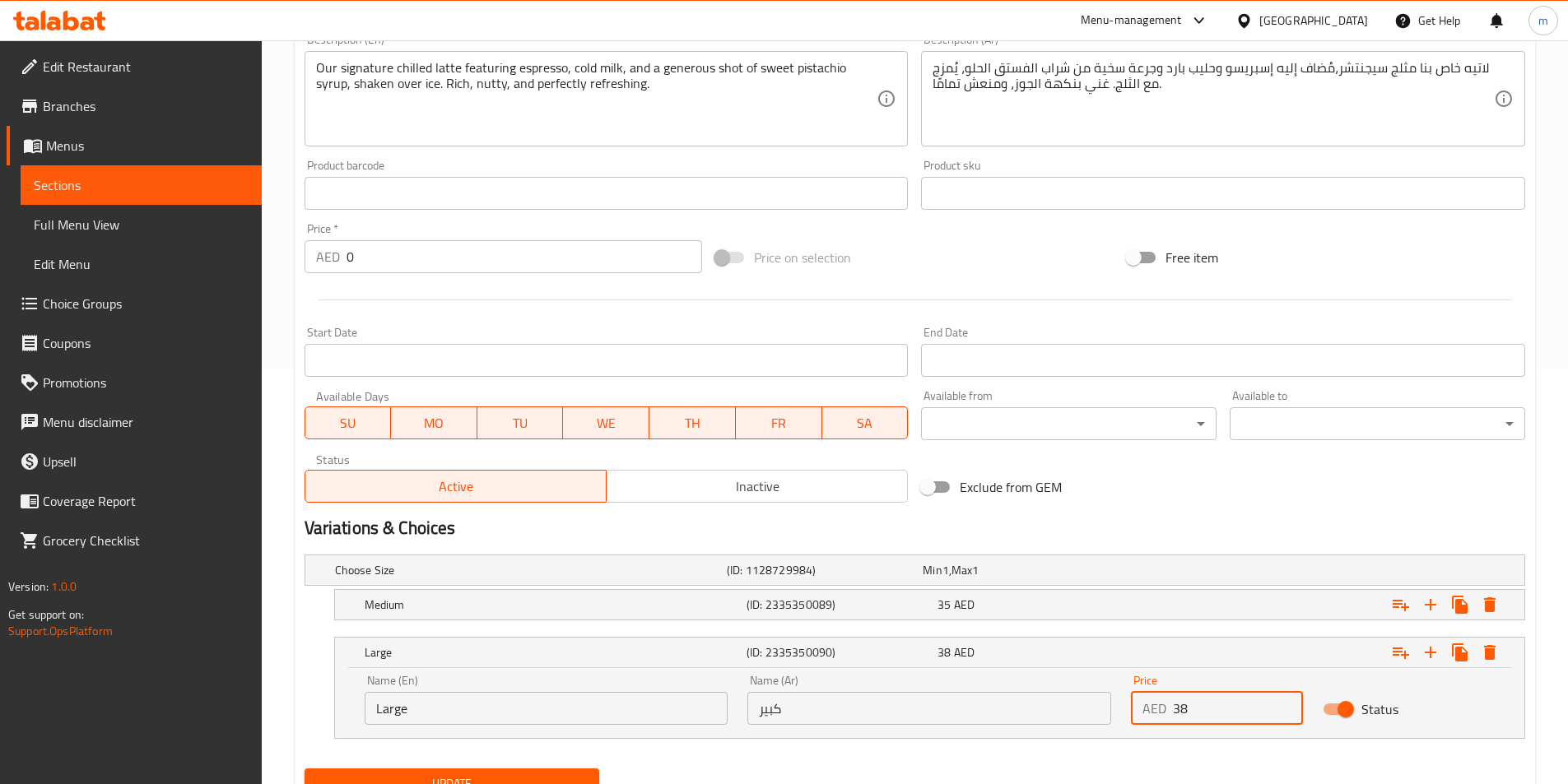
drag, startPoint x: 1284, startPoint y: 701, endPoint x: 1150, endPoint y: 712, distance: 134.5
type input "38"
click at [1284, 701] on input "38" at bounding box center [1237, 709] width 130 height 33
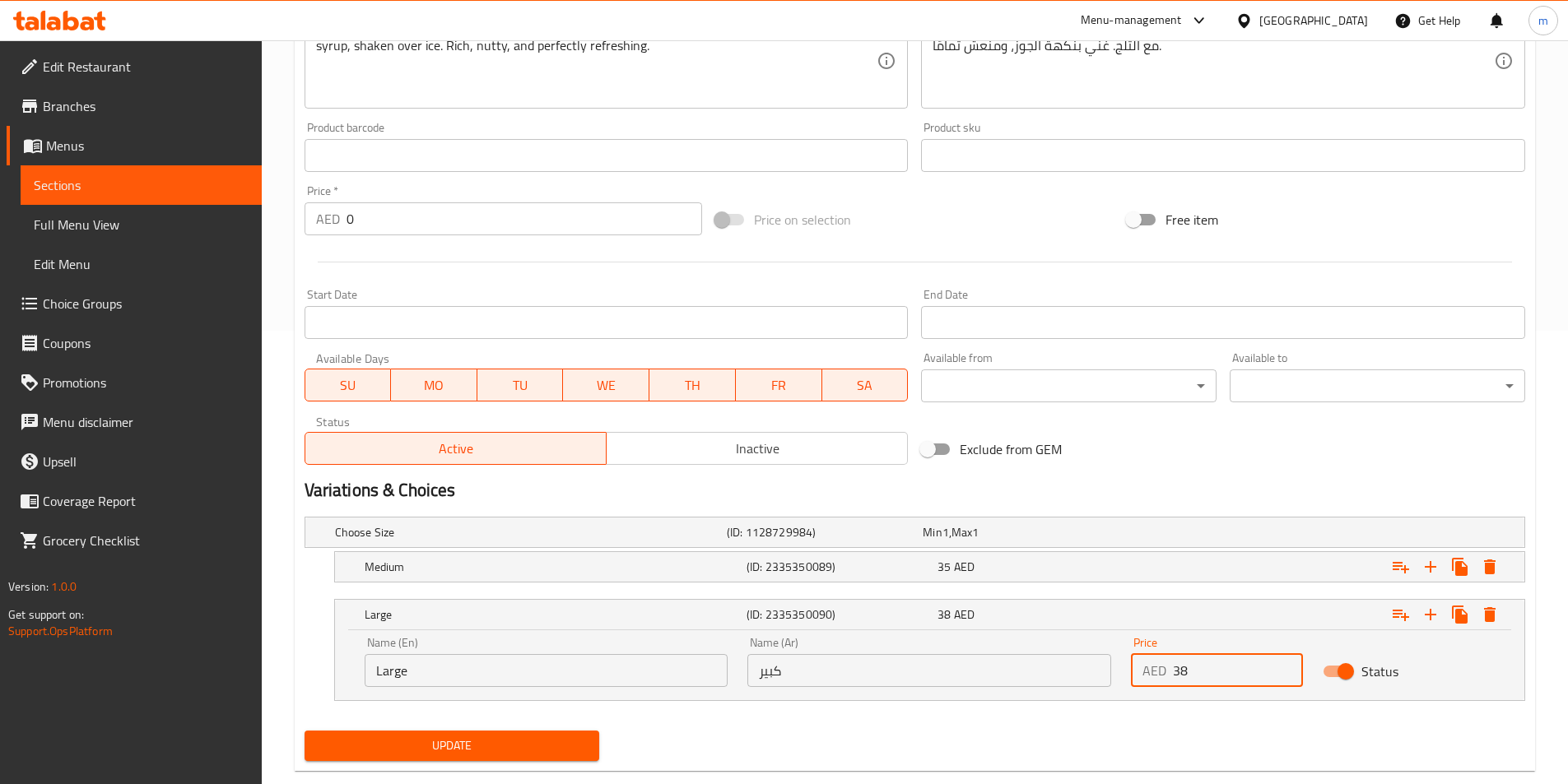
scroll to position [487, 0]
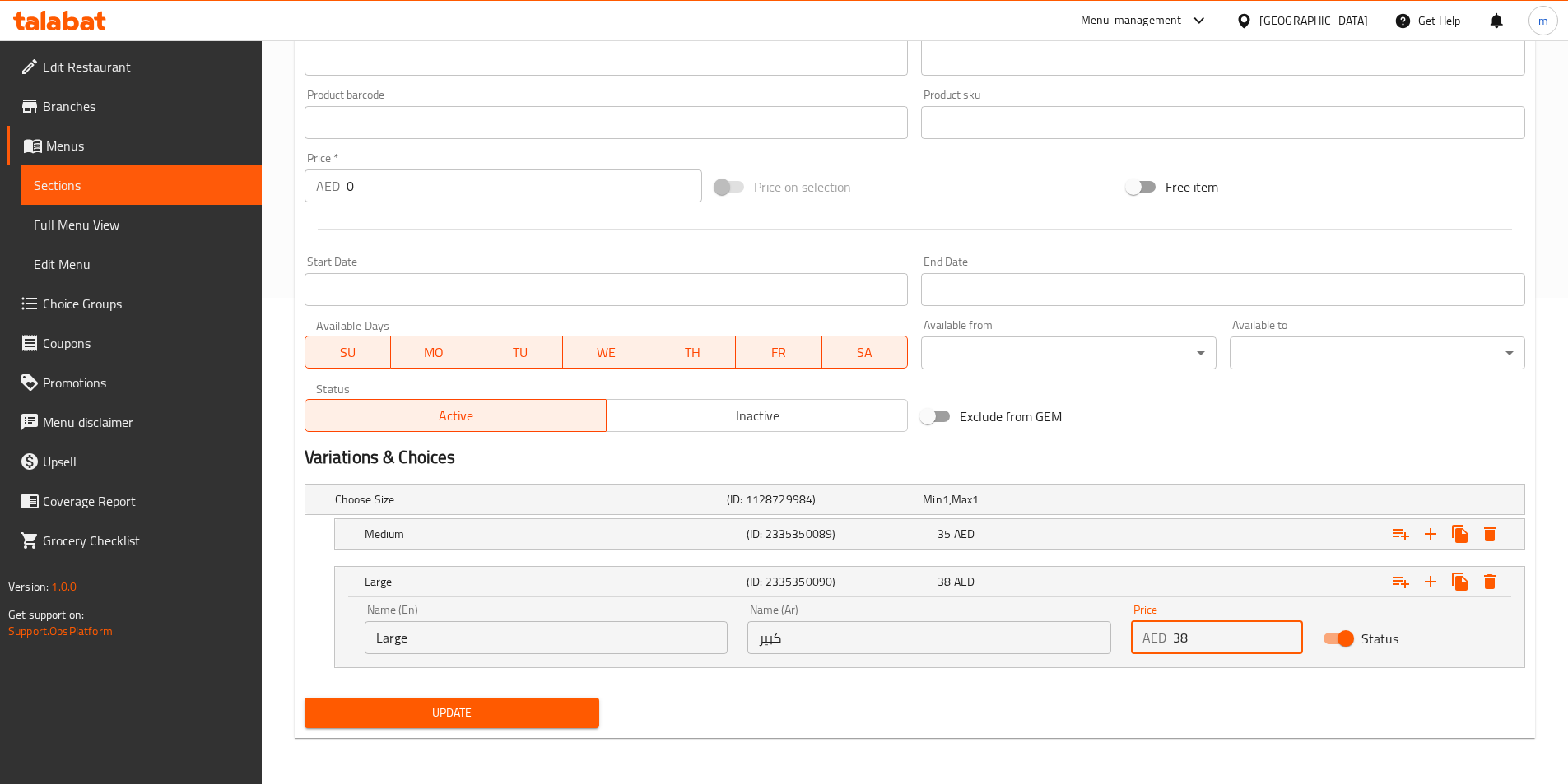
click at [573, 718] on span "Update" at bounding box center [452, 713] width 269 height 21
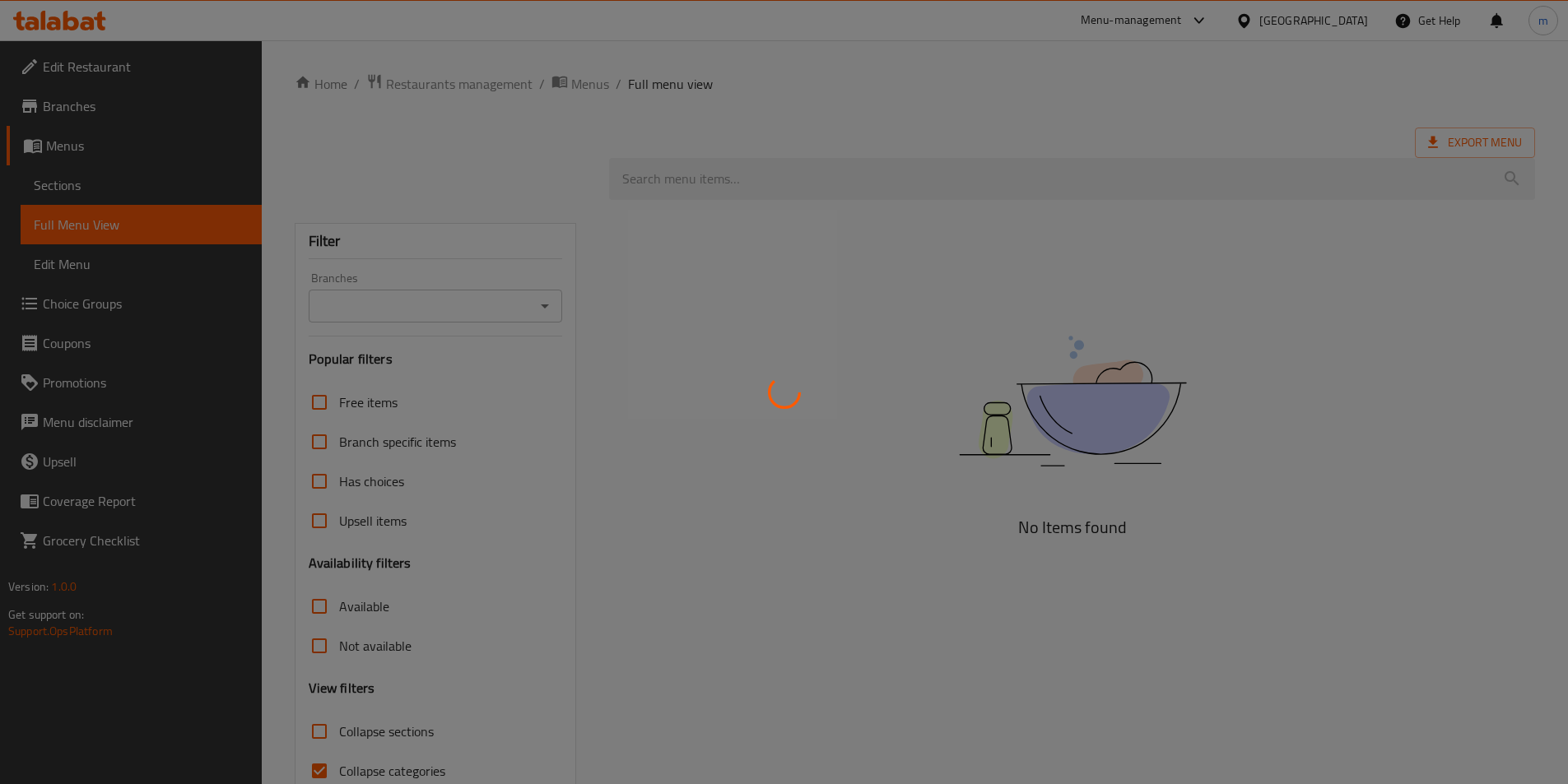
scroll to position [80, 0]
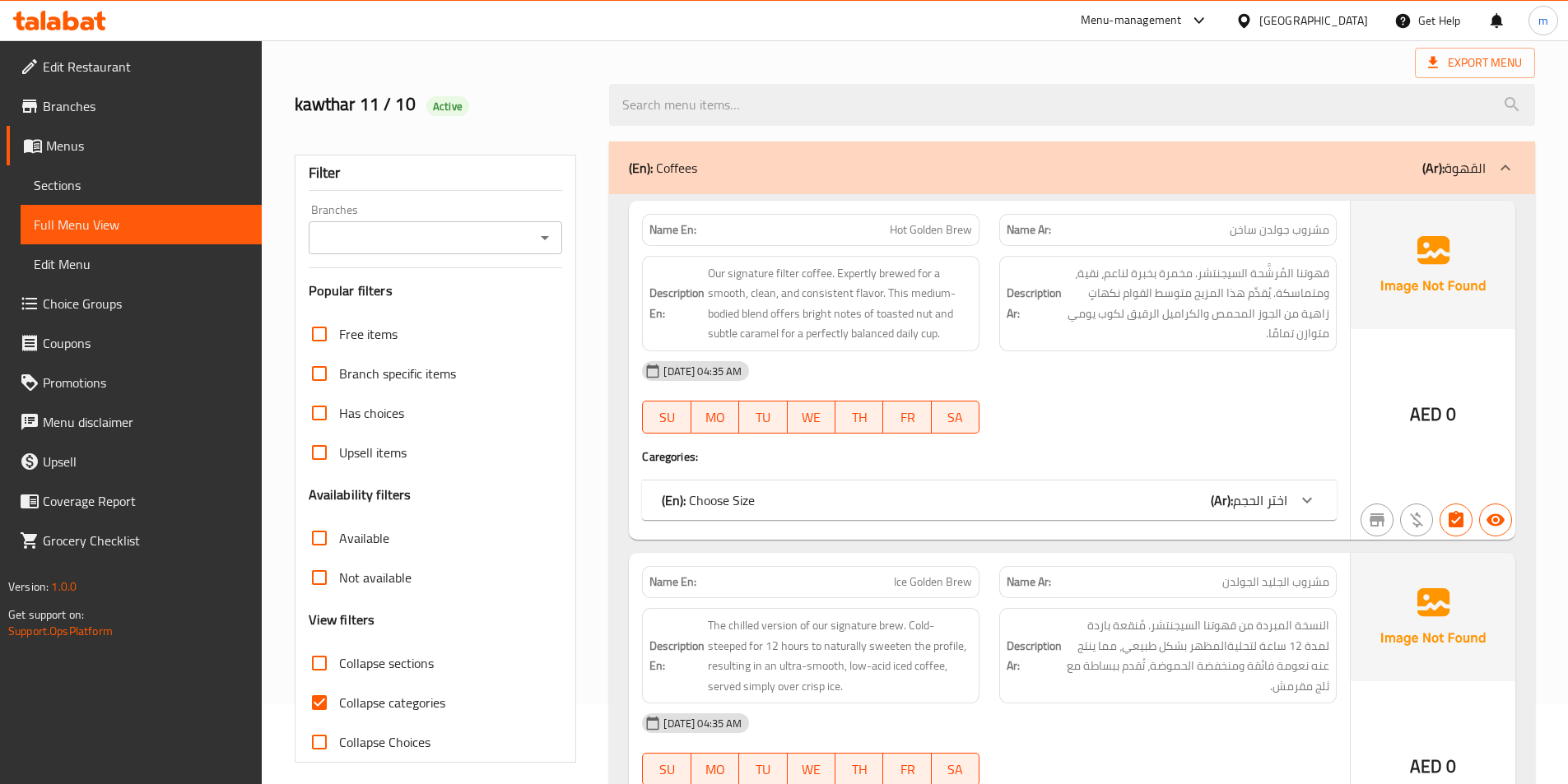
click at [376, 703] on span "Collapse categories" at bounding box center [392, 703] width 106 height 20
click at [339, 703] on input "Collapse categories" at bounding box center [318, 702] width 39 height 39
checkbox input "false"
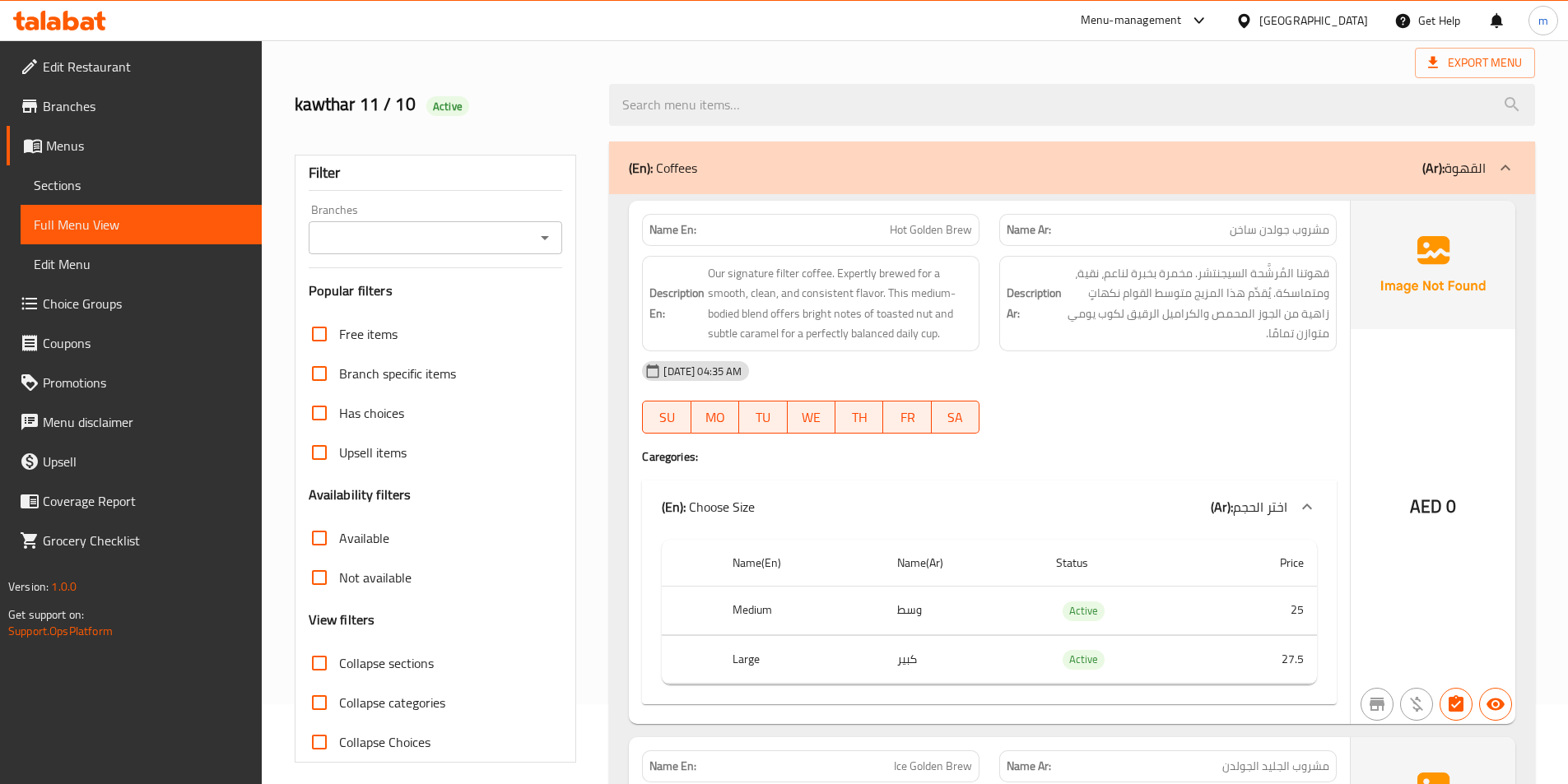
click at [395, 658] on span "Collapse sections" at bounding box center [387, 663] width 95 height 20
click at [339, 658] on input "Collapse sections" at bounding box center [318, 663] width 39 height 39
checkbox input "true"
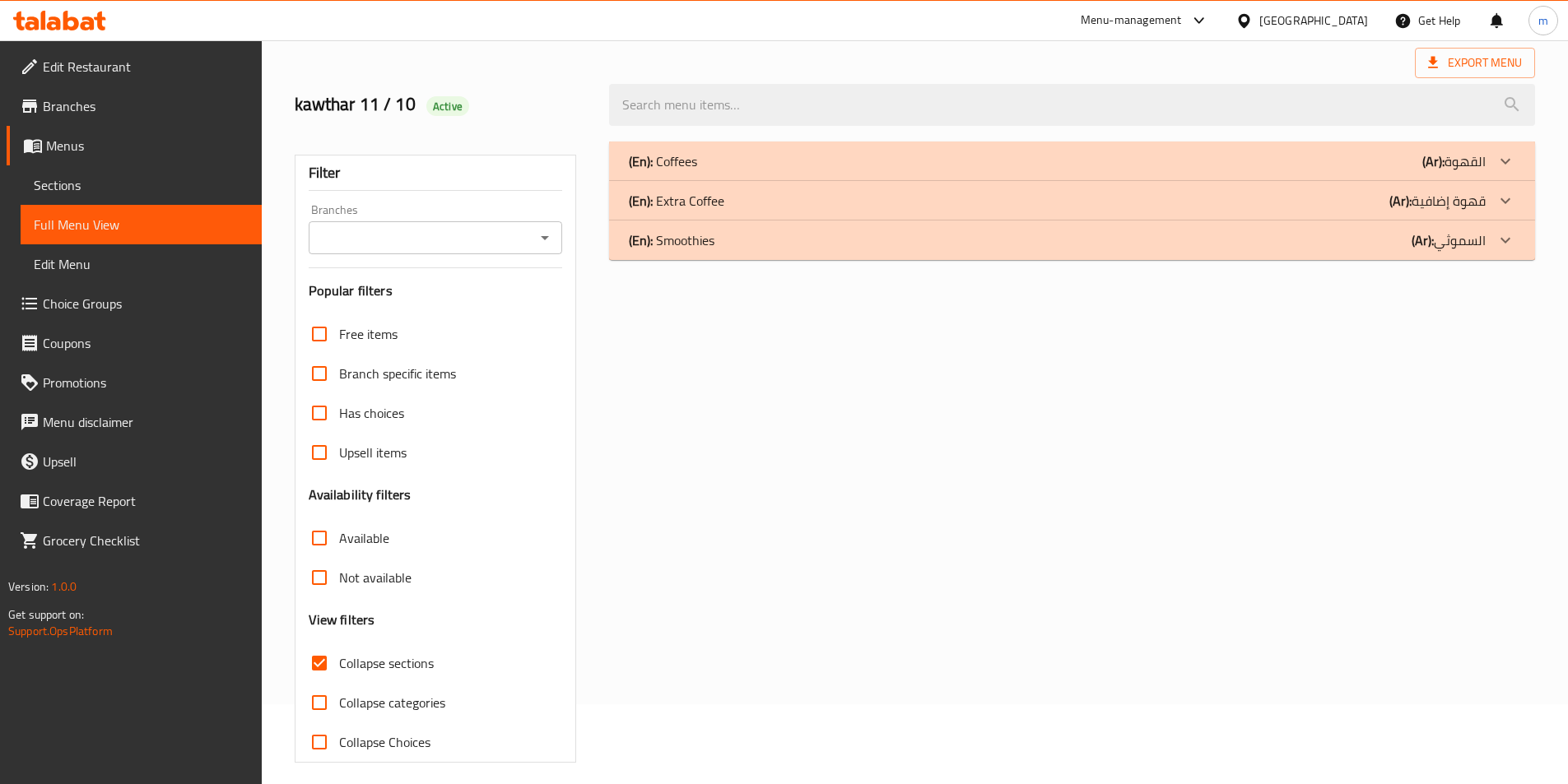
click at [960, 162] on div "(En): Coffees (Ar): القهوة" at bounding box center [1057, 161] width 857 height 20
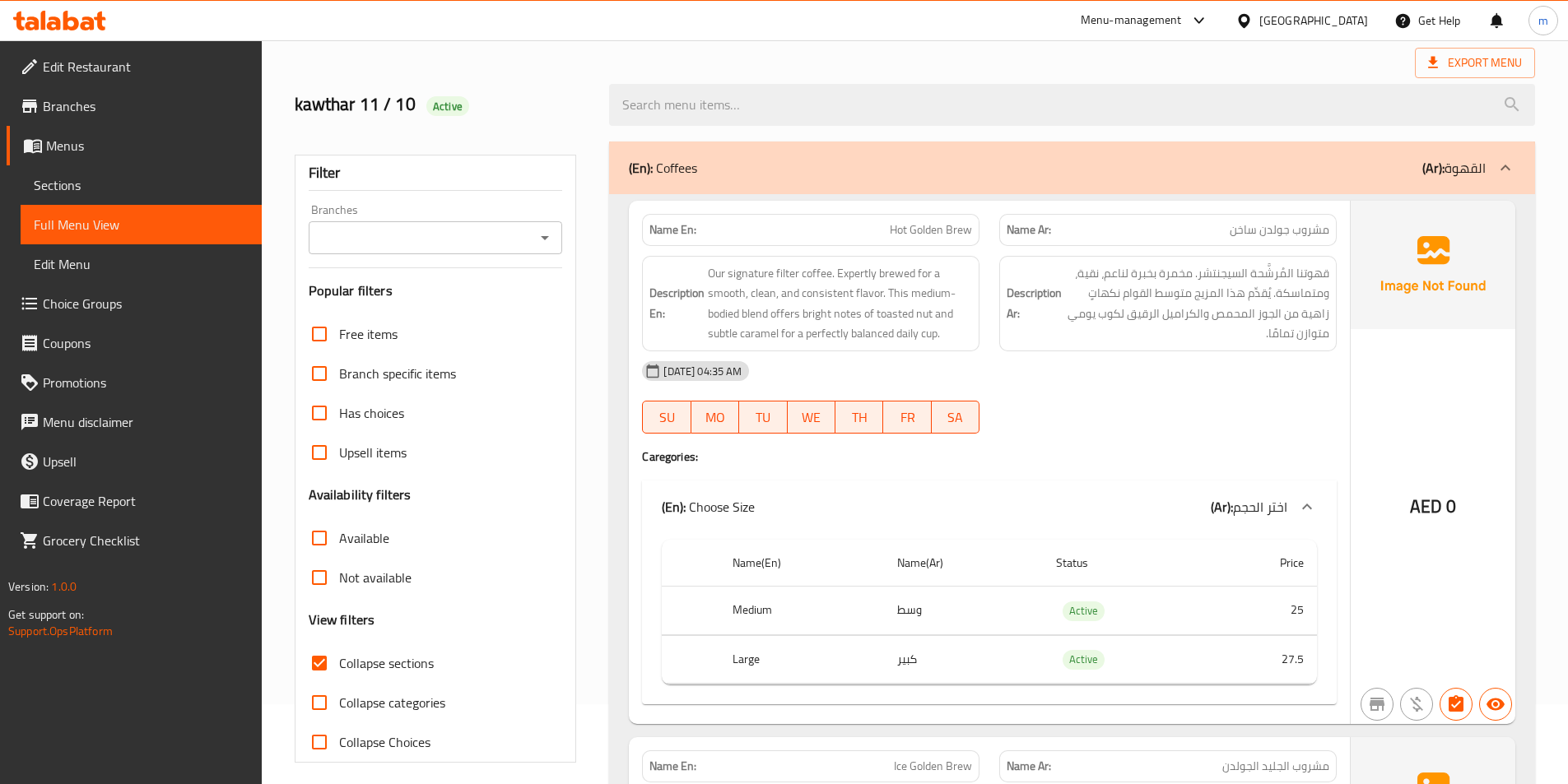
click at [809, 143] on div "(En): Coffees (Ar): القهوة" at bounding box center [1072, 168] width 926 height 53
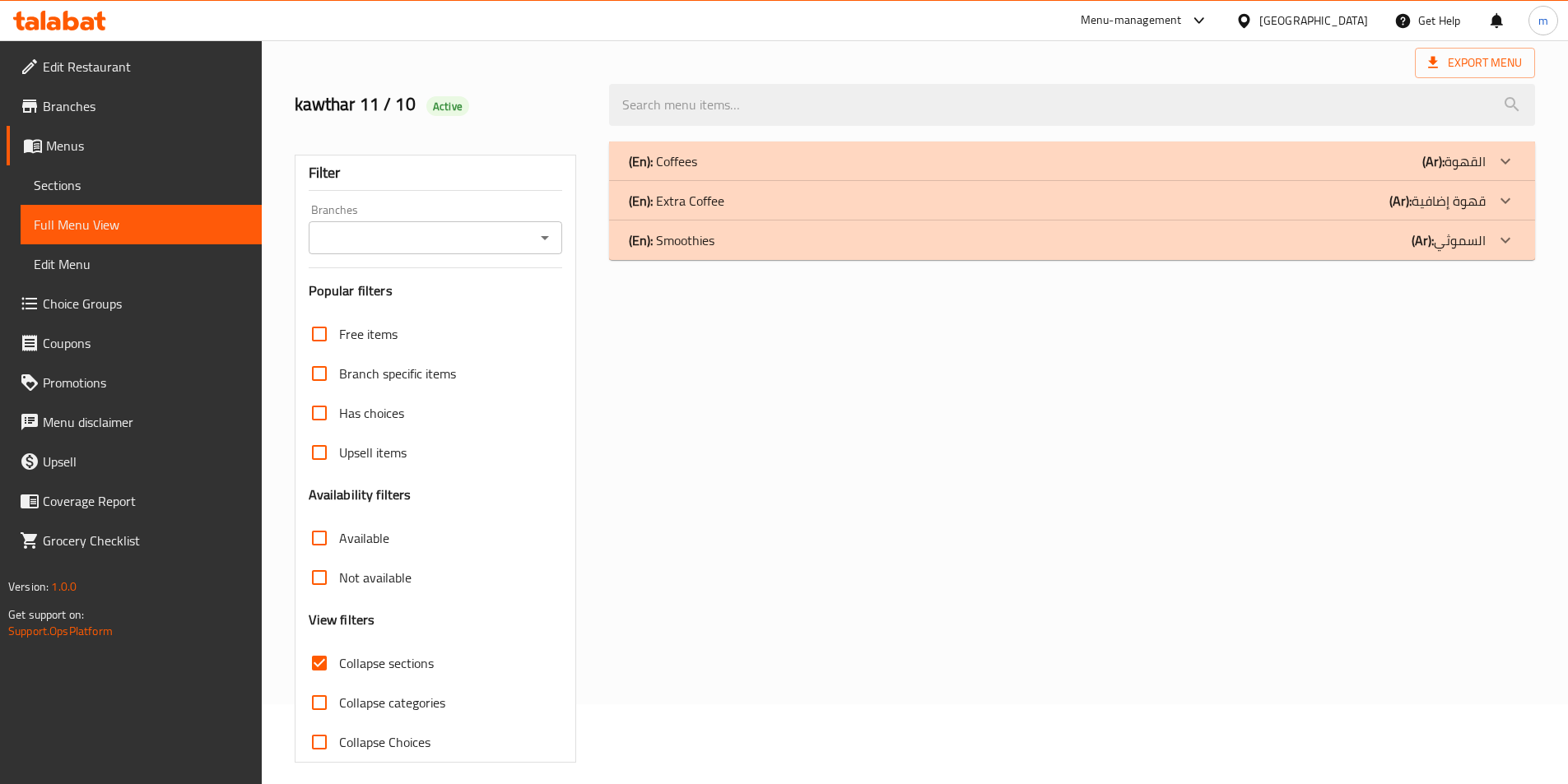
click at [980, 237] on div "(En): Smoothies (Ar): السموثي" at bounding box center [1057, 240] width 857 height 20
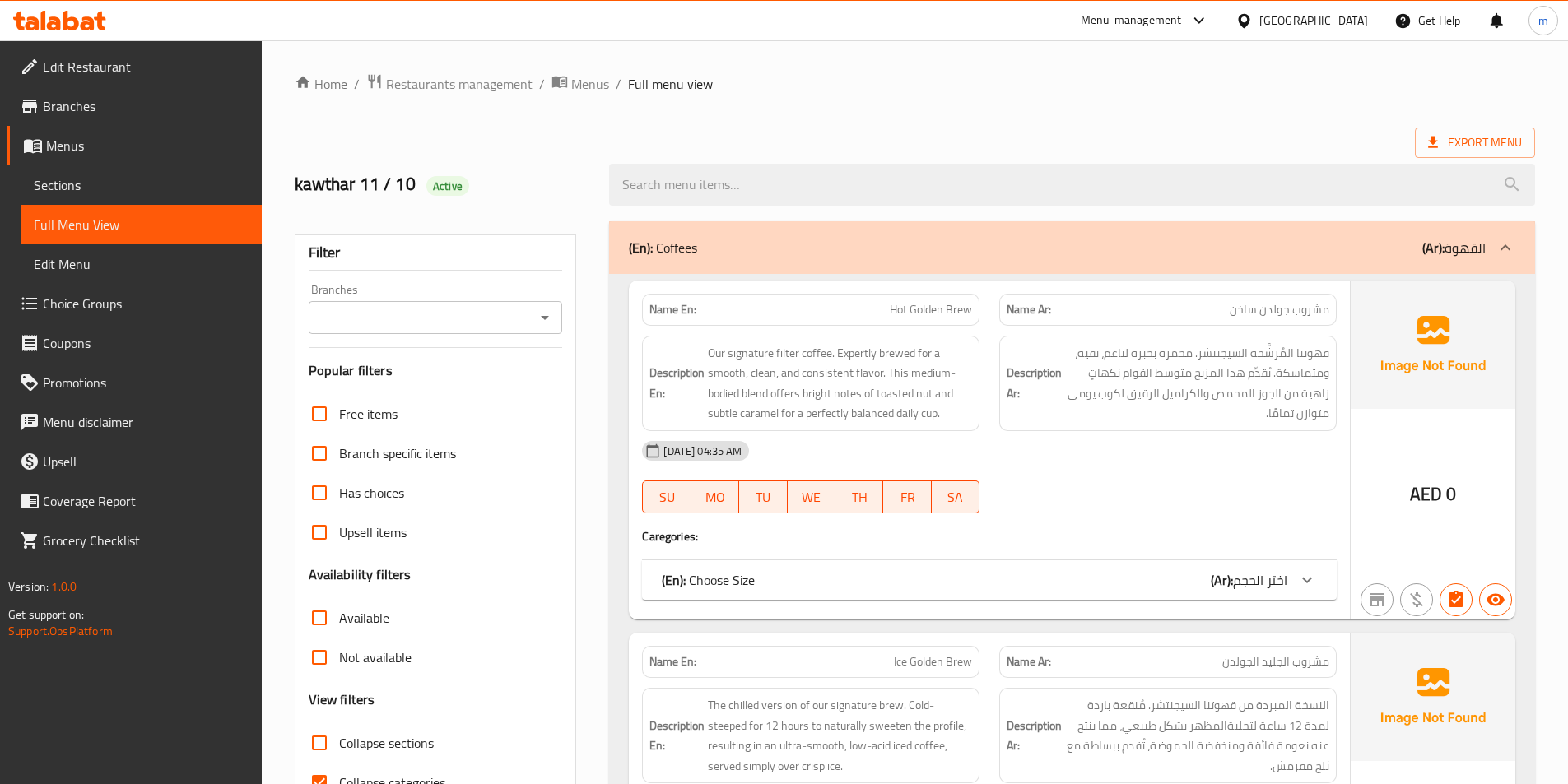
click at [399, 737] on span "Collapse sections" at bounding box center [387, 743] width 95 height 20
click at [339, 737] on input "Collapse sections" at bounding box center [318, 742] width 39 height 39
checkbox input "true"
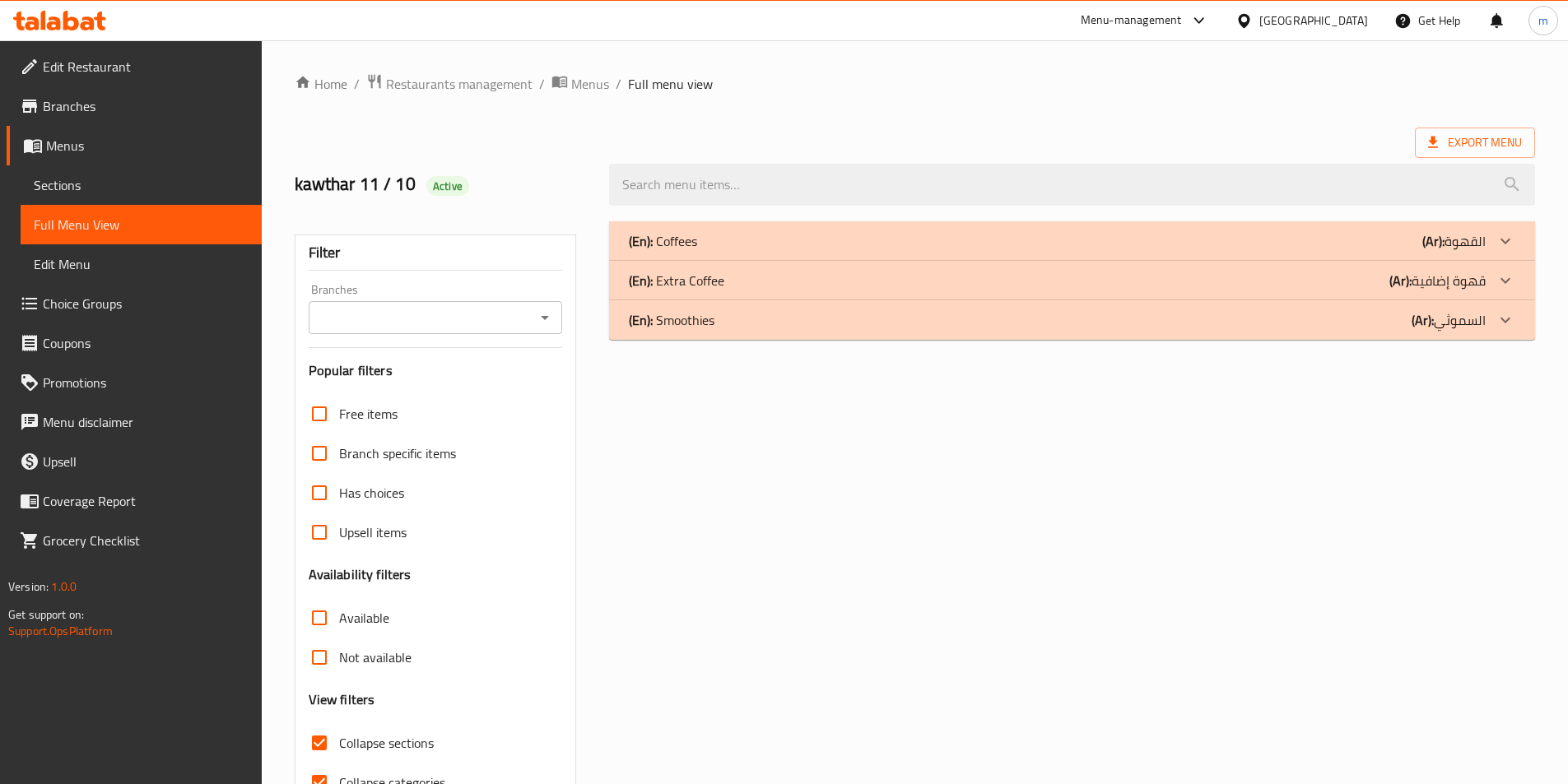
click at [804, 329] on div "(En): Smoothies (Ar): السموثي" at bounding box center [1057, 320] width 857 height 20
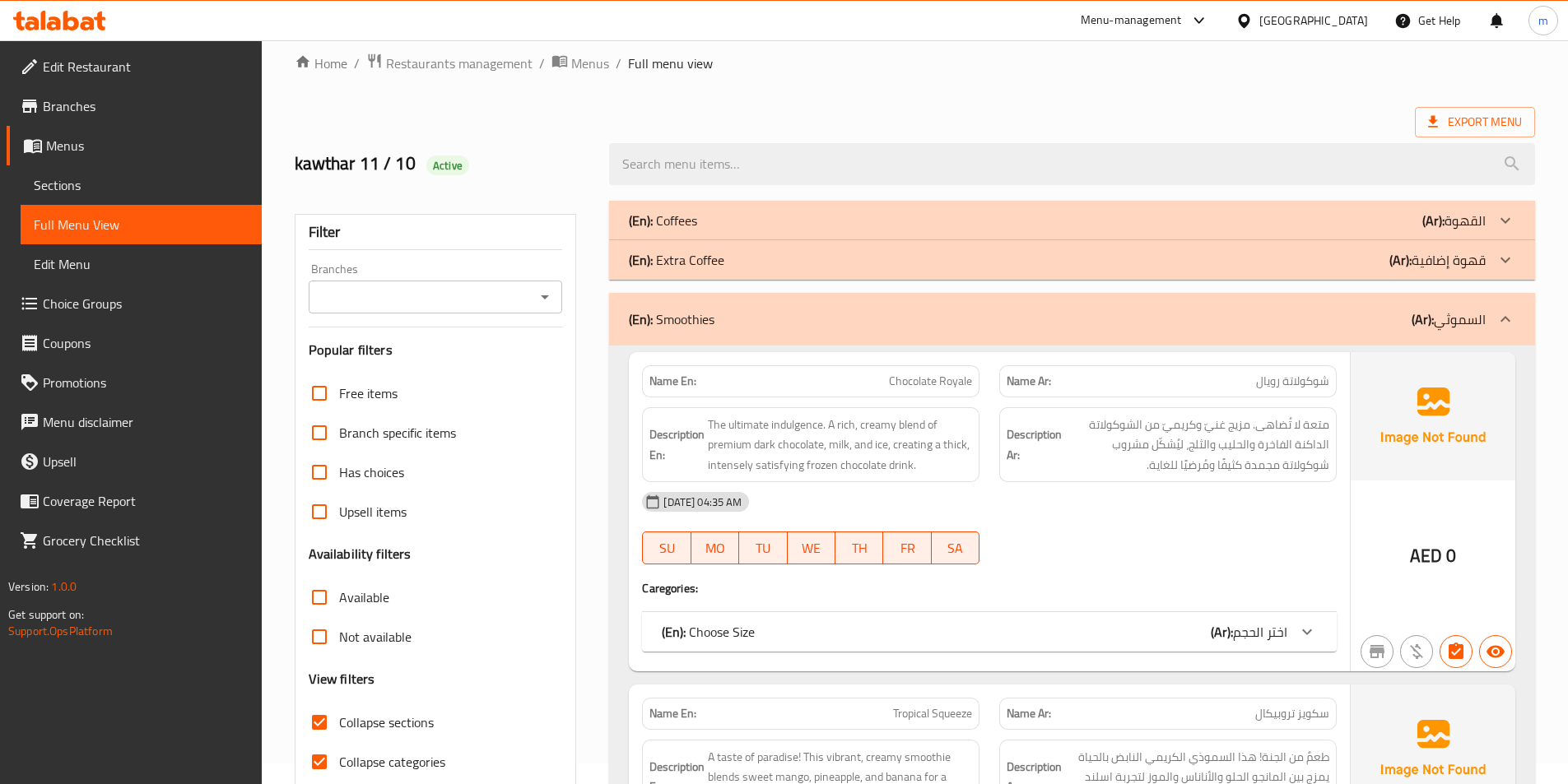
scroll to position [82, 0]
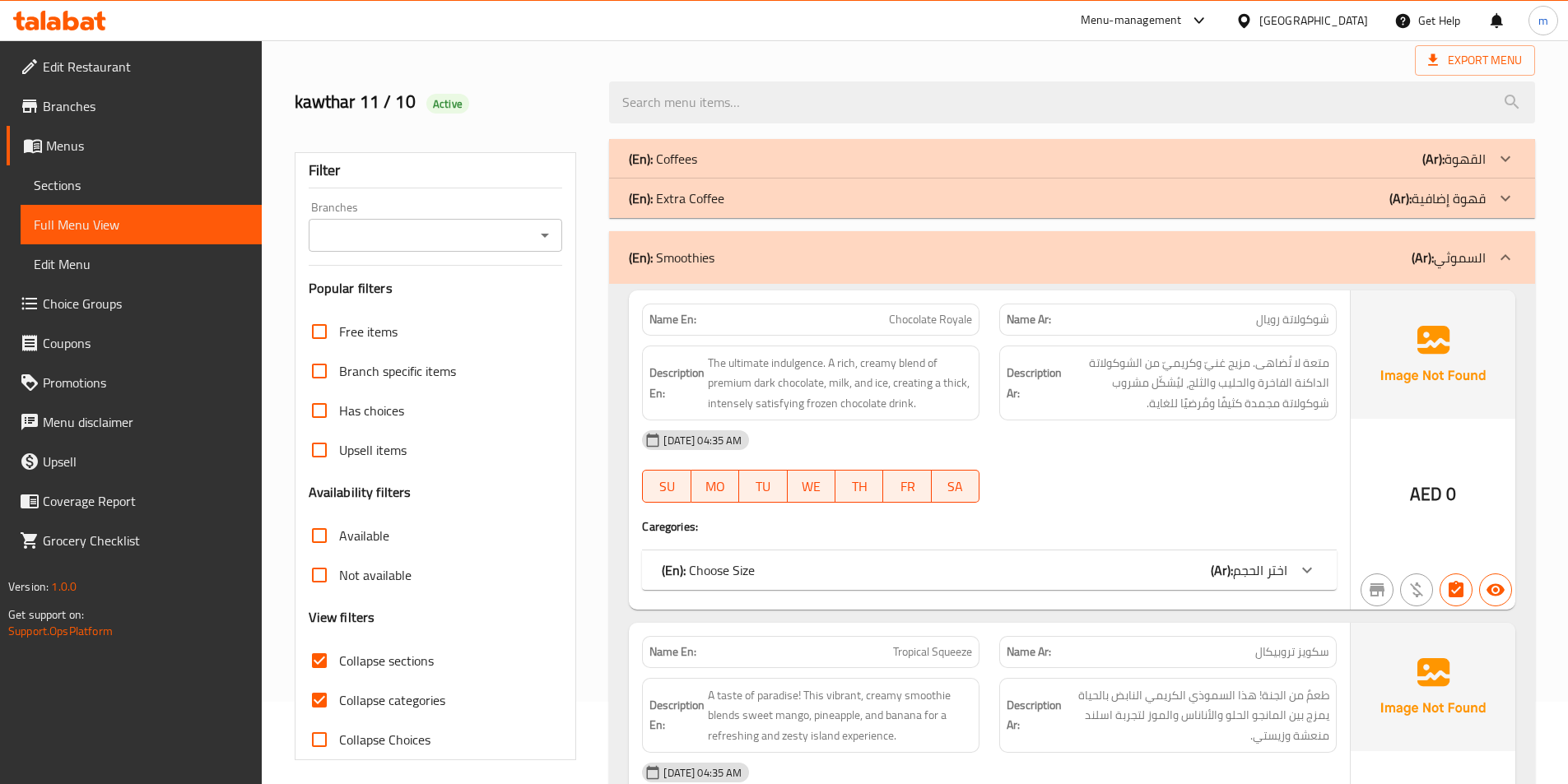
click at [438, 702] on span "Collapse categories" at bounding box center [392, 700] width 106 height 20
click at [339, 702] on input "Collapse categories" at bounding box center [318, 699] width 39 height 39
checkbox input "false"
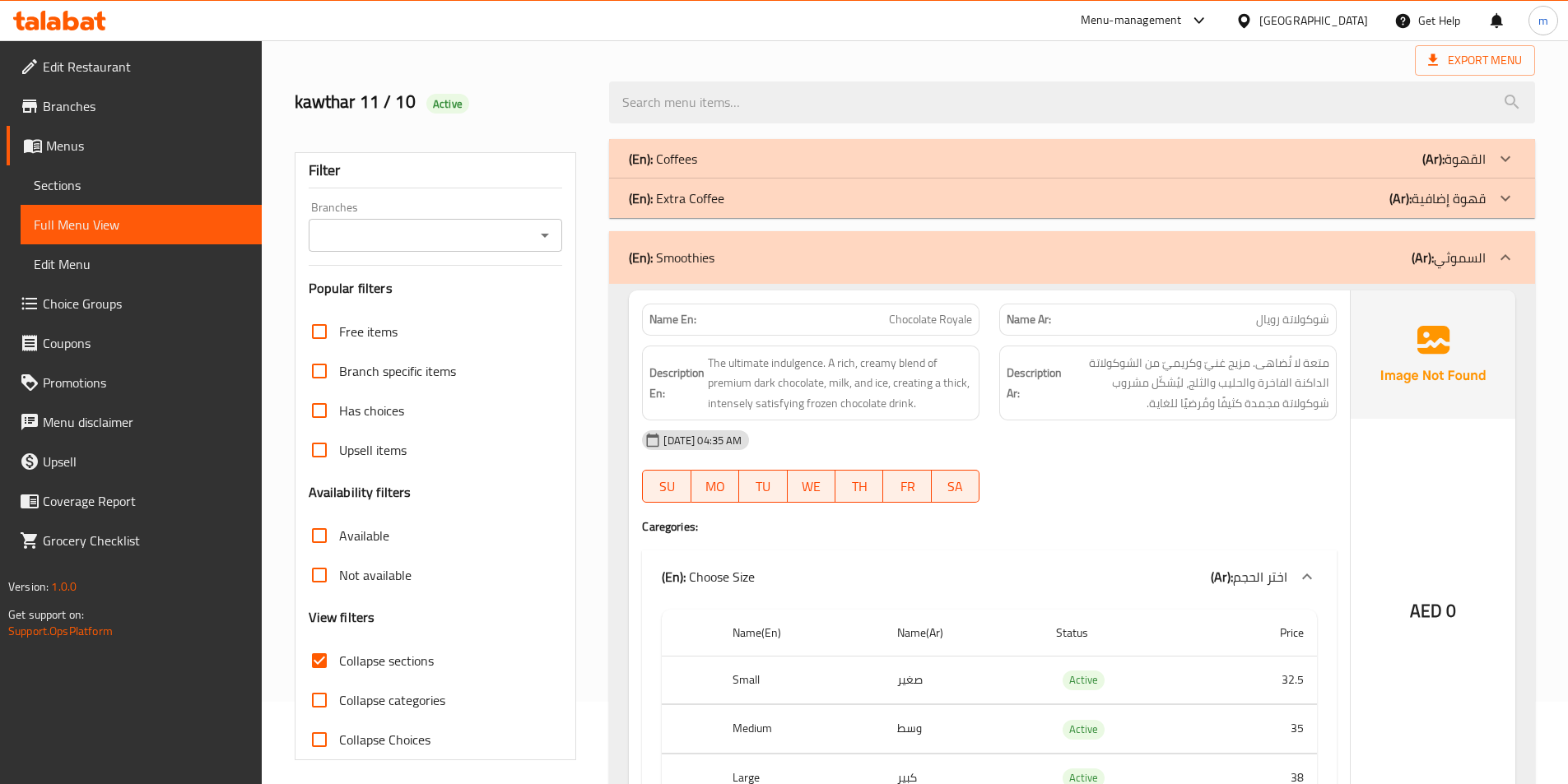
click at [922, 336] on div "Description En: The ultimate indulgence. A rich, creamy blend of premium dark c…" at bounding box center [810, 383] width 357 height 95
click at [919, 325] on span "Chocolate Royale" at bounding box center [930, 319] width 83 height 17
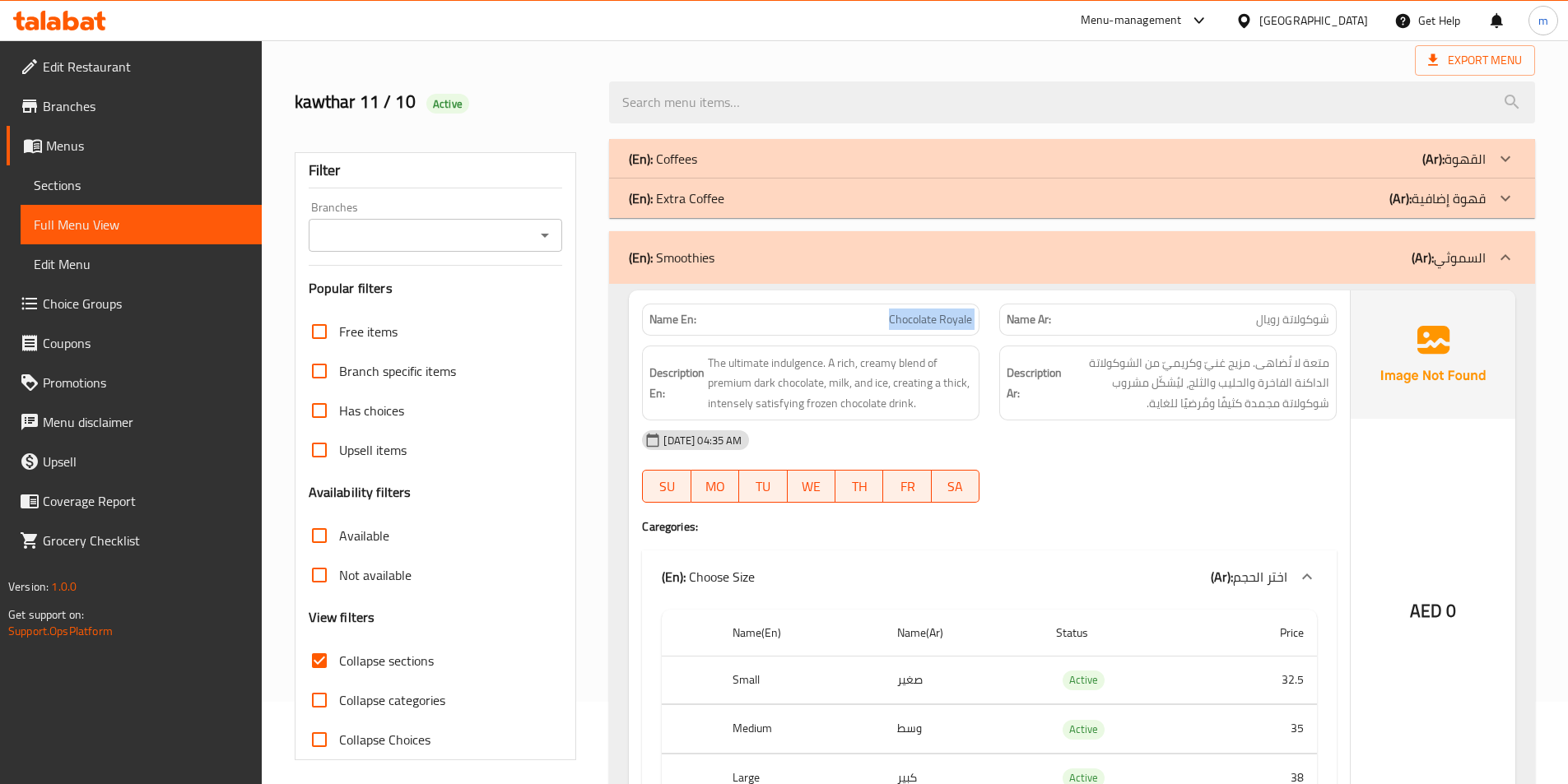
copy span "Chocolate Royale"
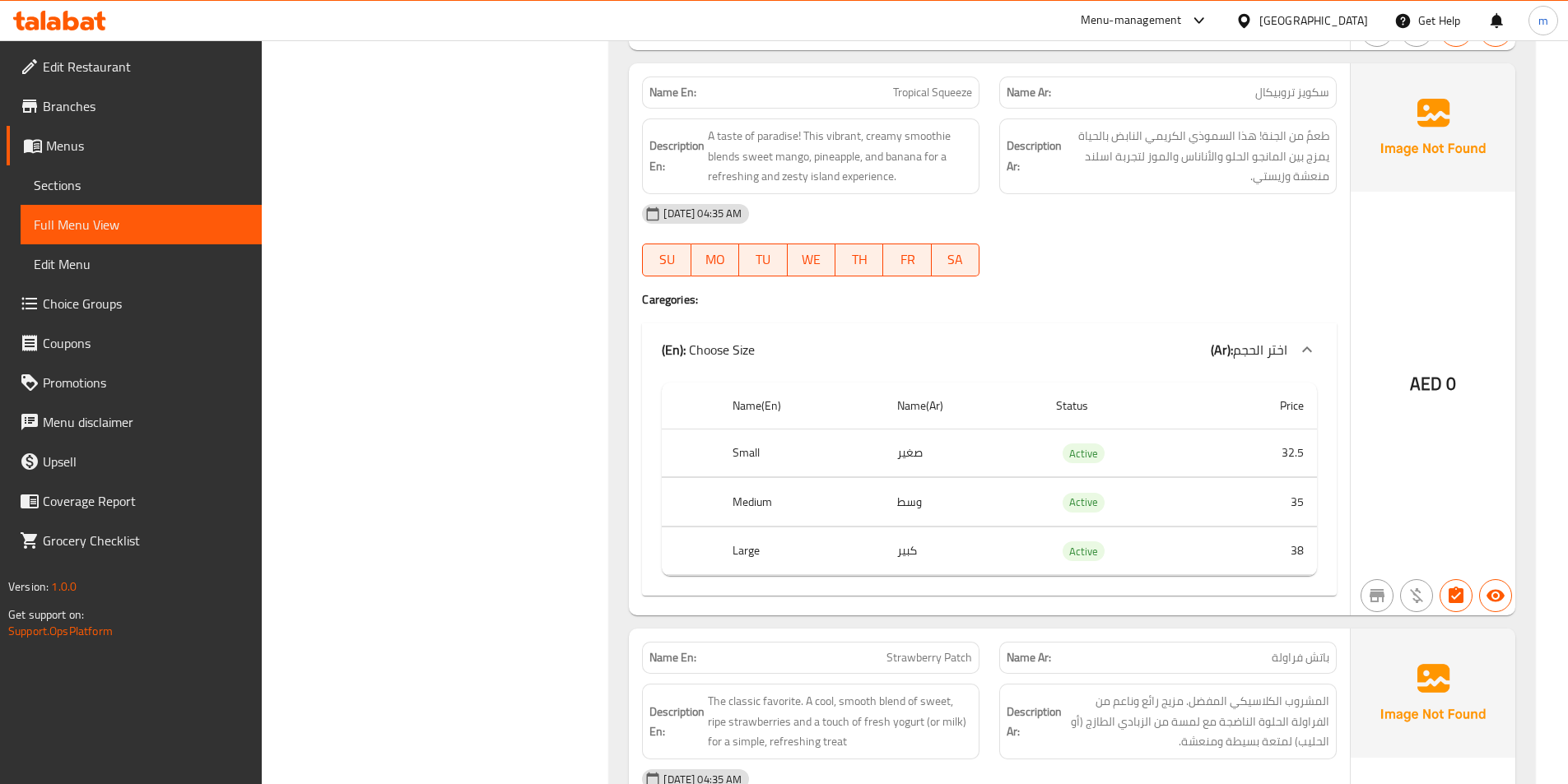
scroll to position [771, 0]
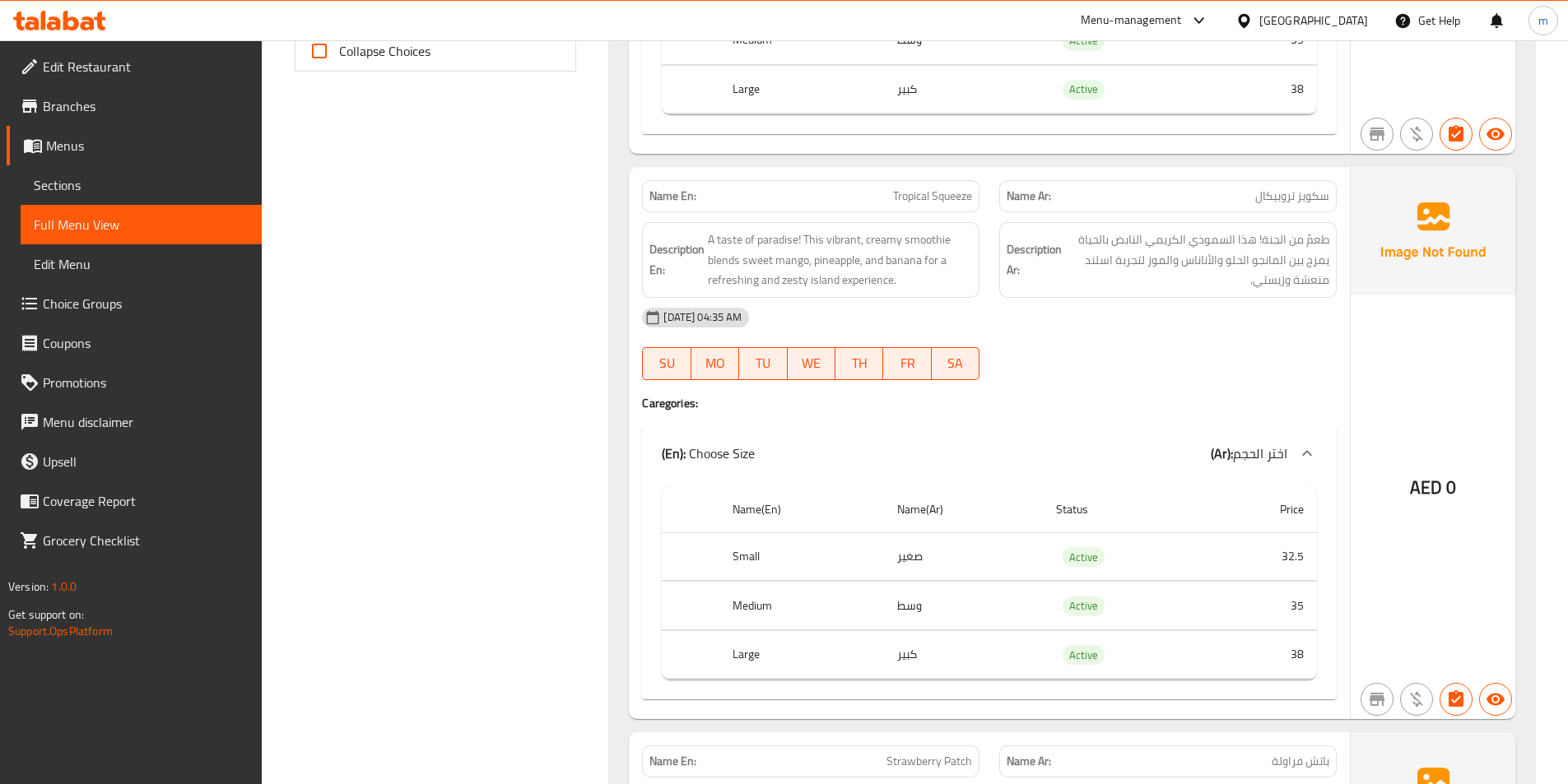
click at [955, 195] on span "Tropical Squeeze" at bounding box center [932, 196] width 79 height 17
copy span "Tropical Squeeze"
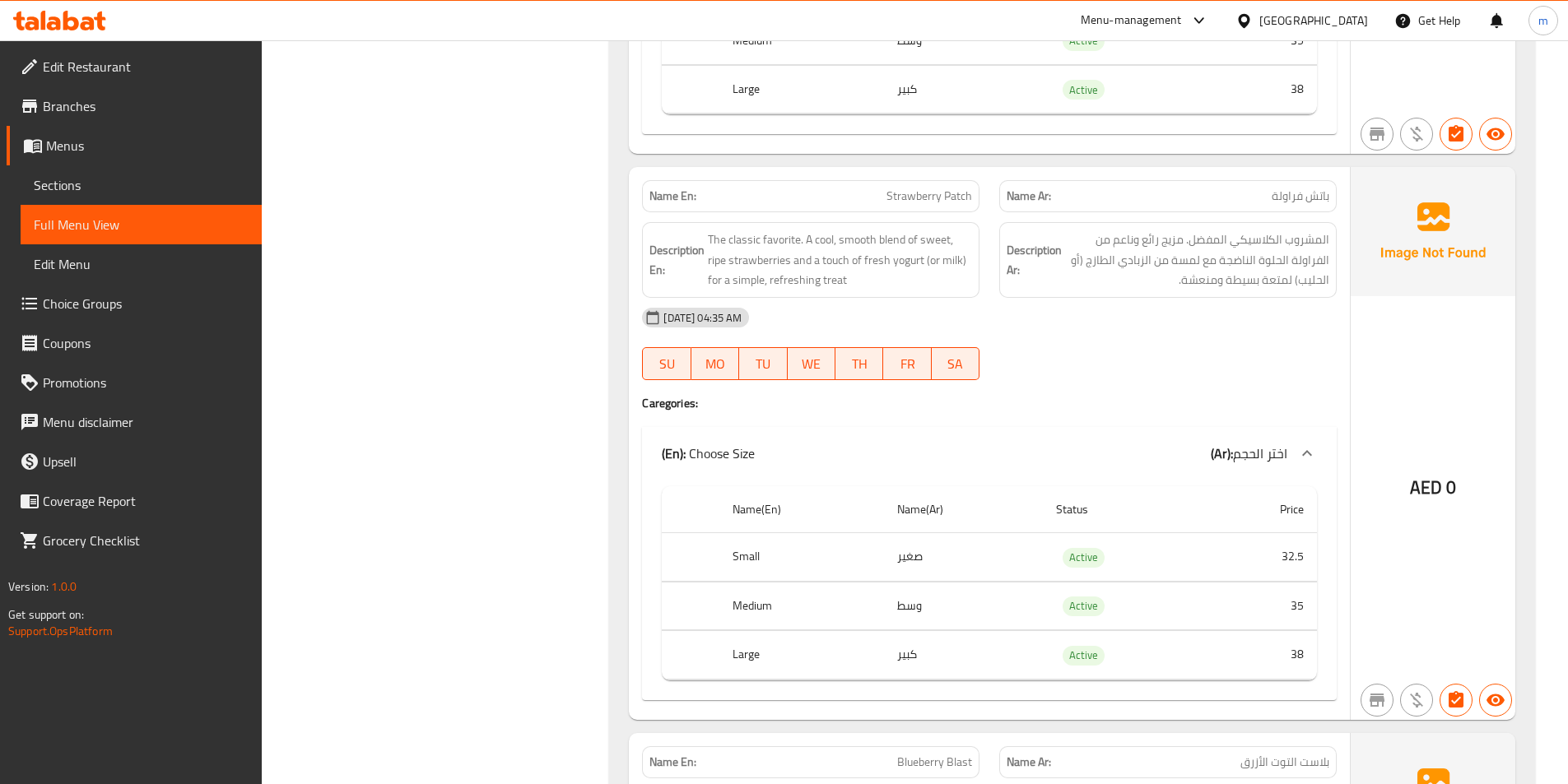
click at [951, 195] on span "Strawberry Patch" at bounding box center [930, 196] width 85 height 17
copy span "Strawberry Patch"
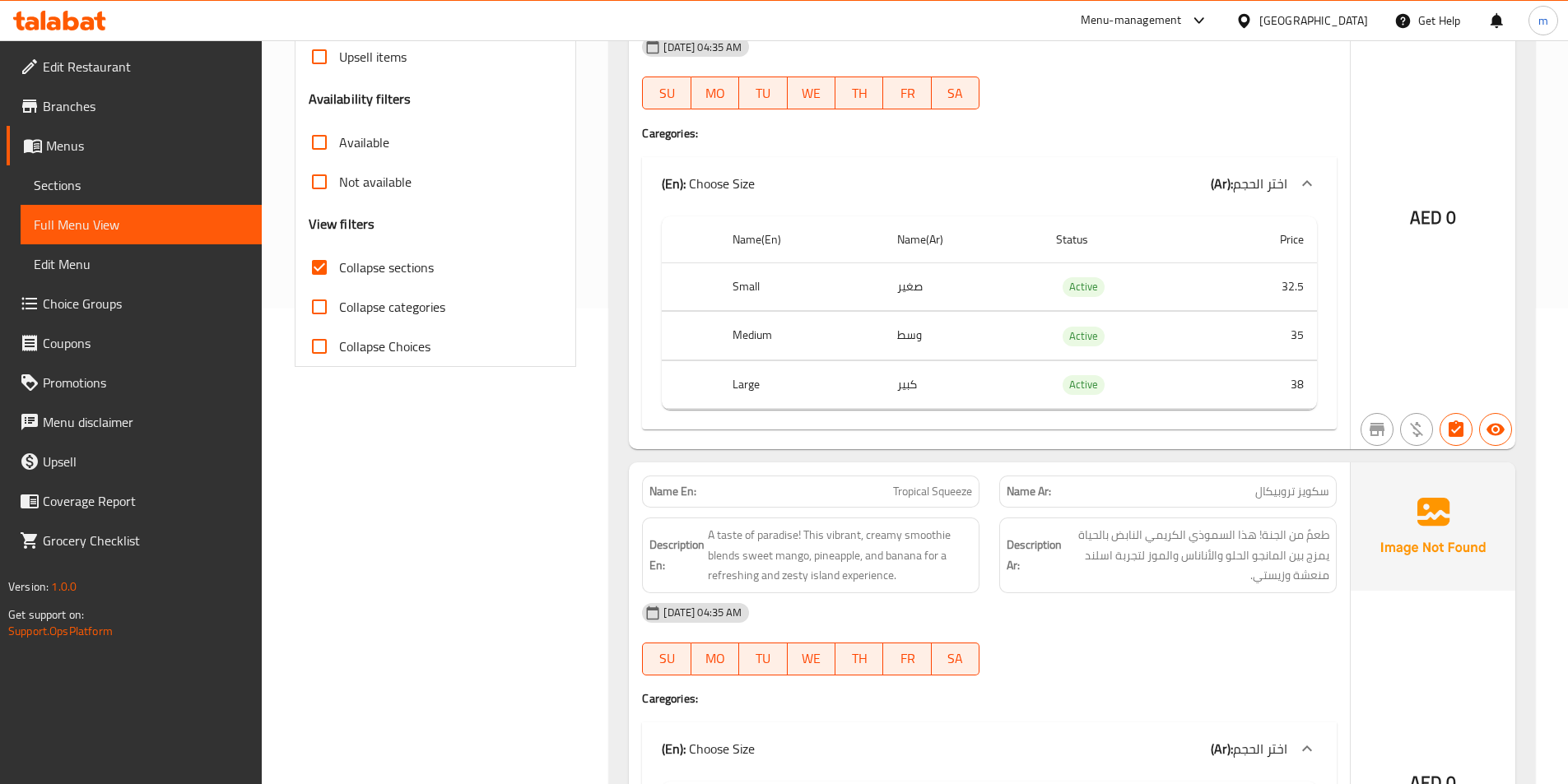
scroll to position [349, 0]
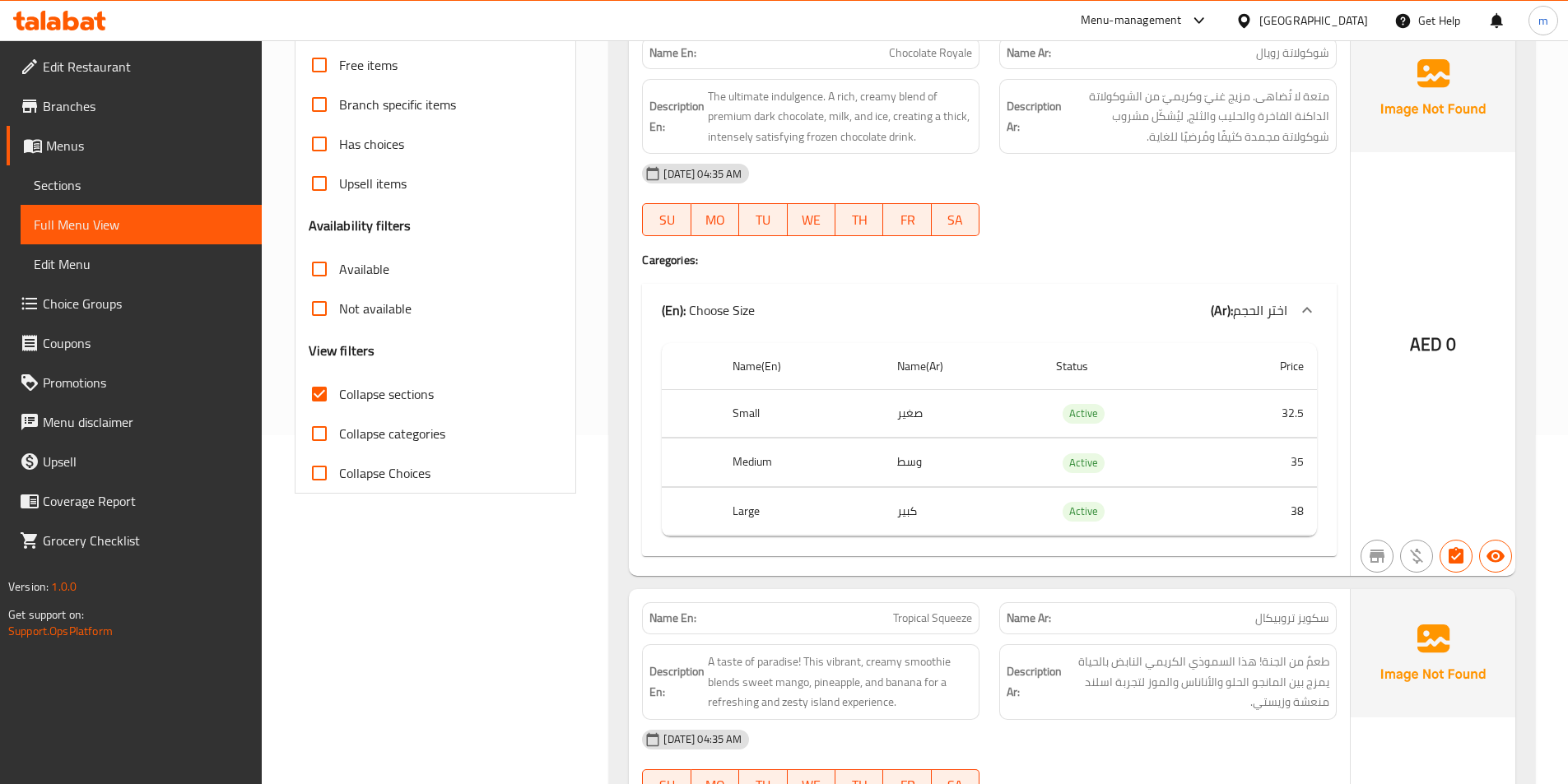
click at [136, 228] on span "Full Menu View" at bounding box center [141, 225] width 215 height 20
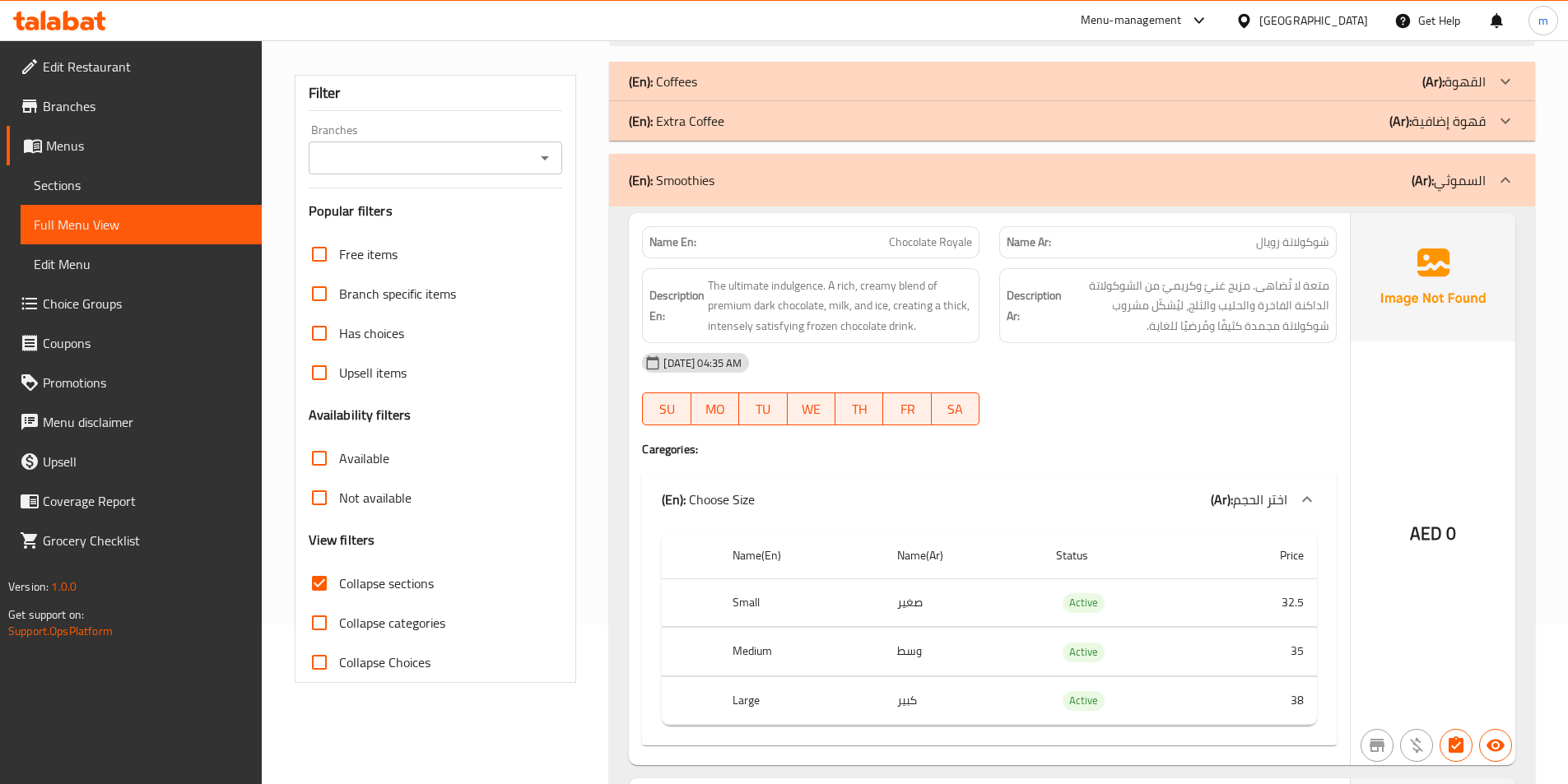
scroll to position [0, 0]
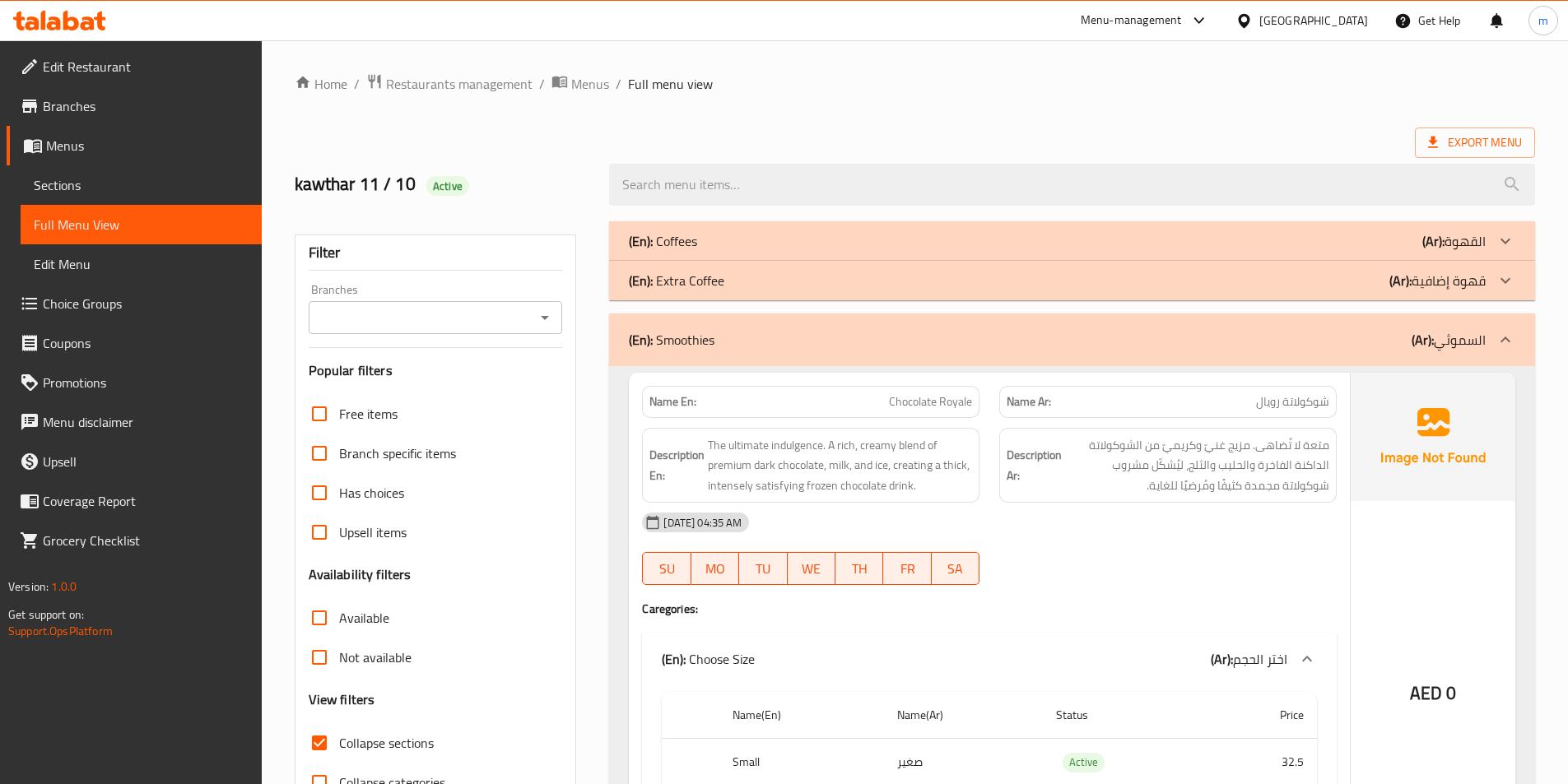
click at [694, 246] on p "(En): Coffees" at bounding box center [662, 241] width 68 height 20
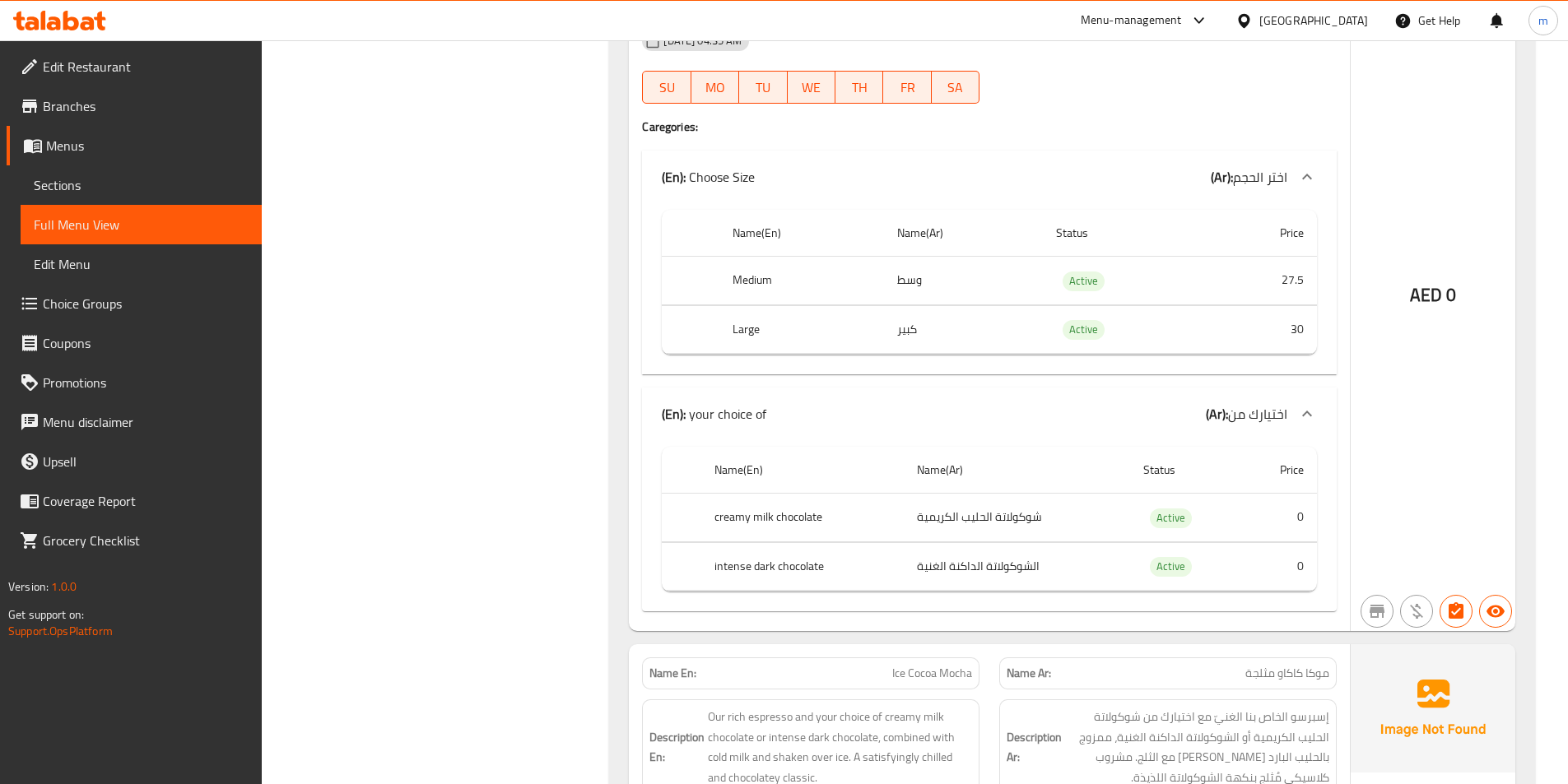
scroll to position [2387, 0]
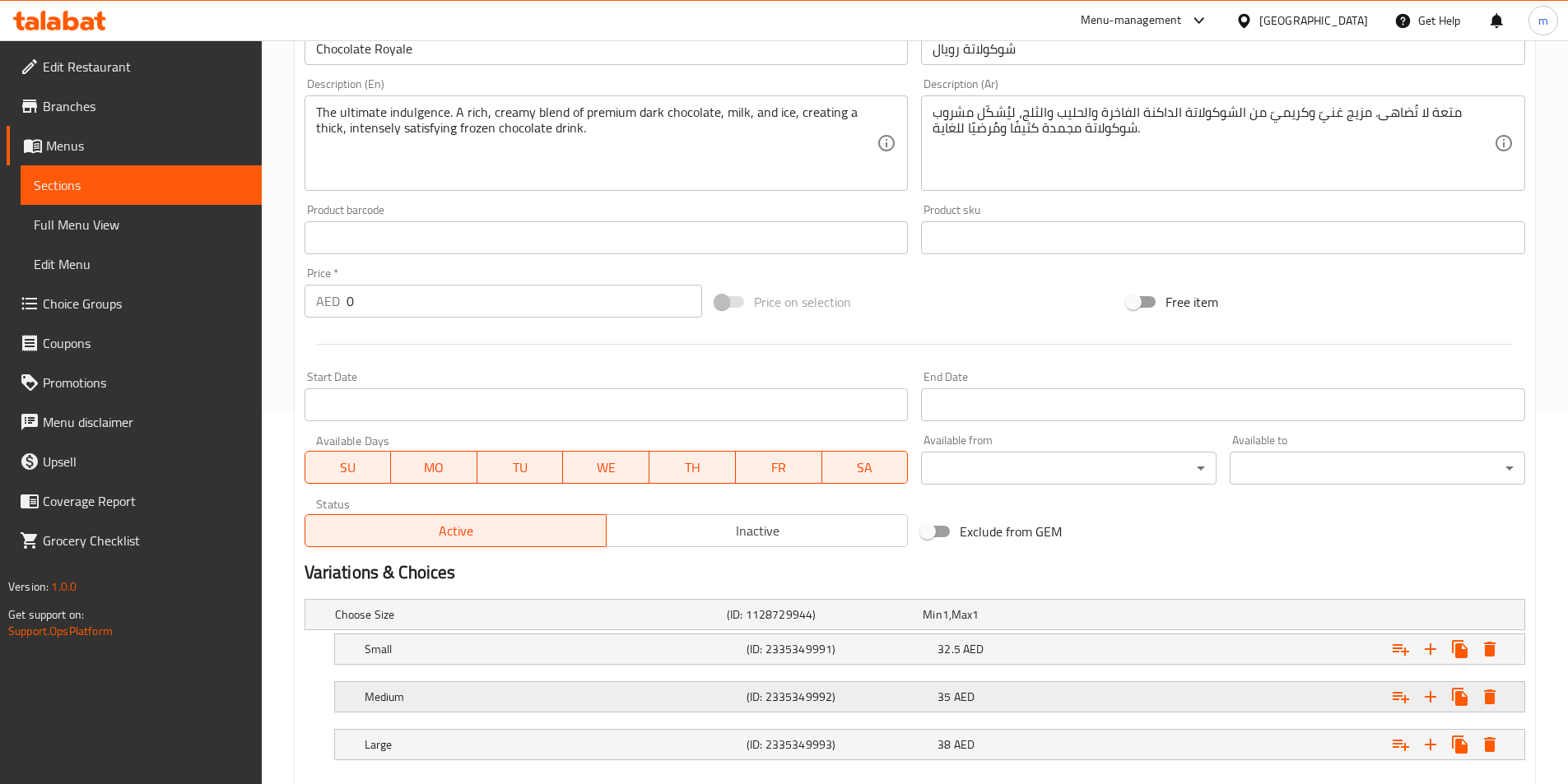
scroll to position [463, 0]
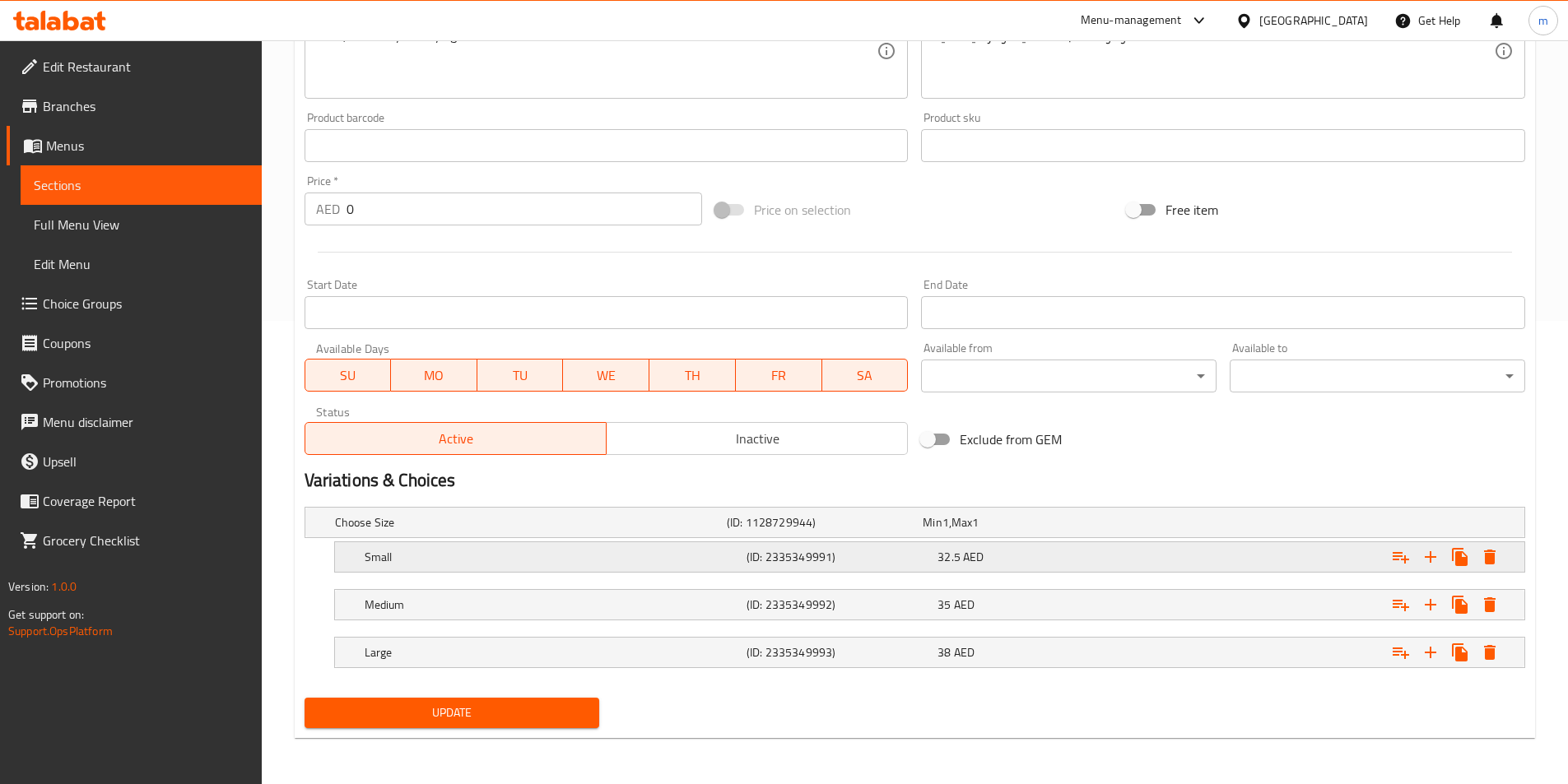
click at [993, 556] on div "32.5 AED" at bounding box center [1030, 558] width 185 height 16
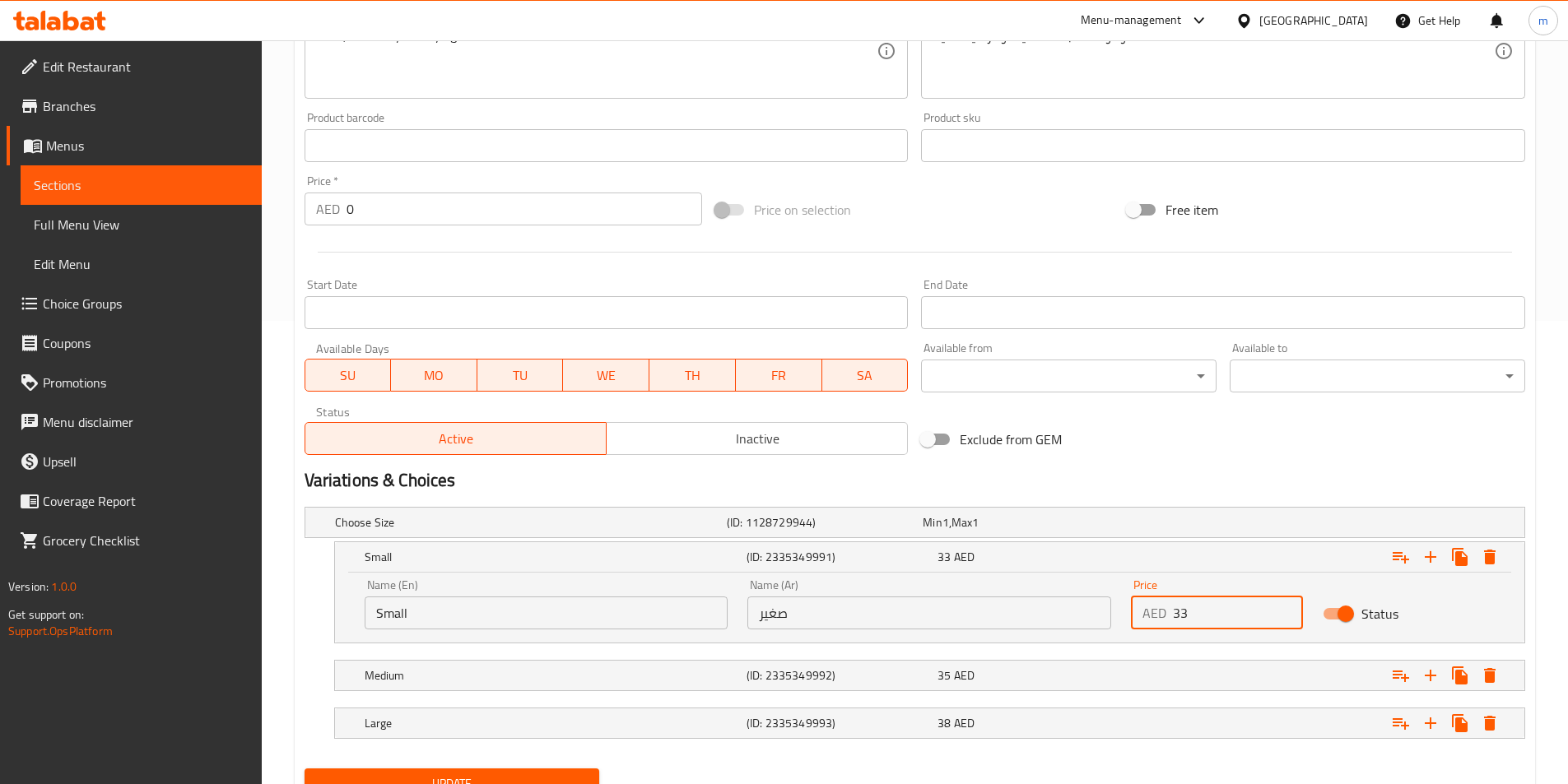
type input "33"
click at [1286, 608] on input "33" at bounding box center [1237, 613] width 130 height 33
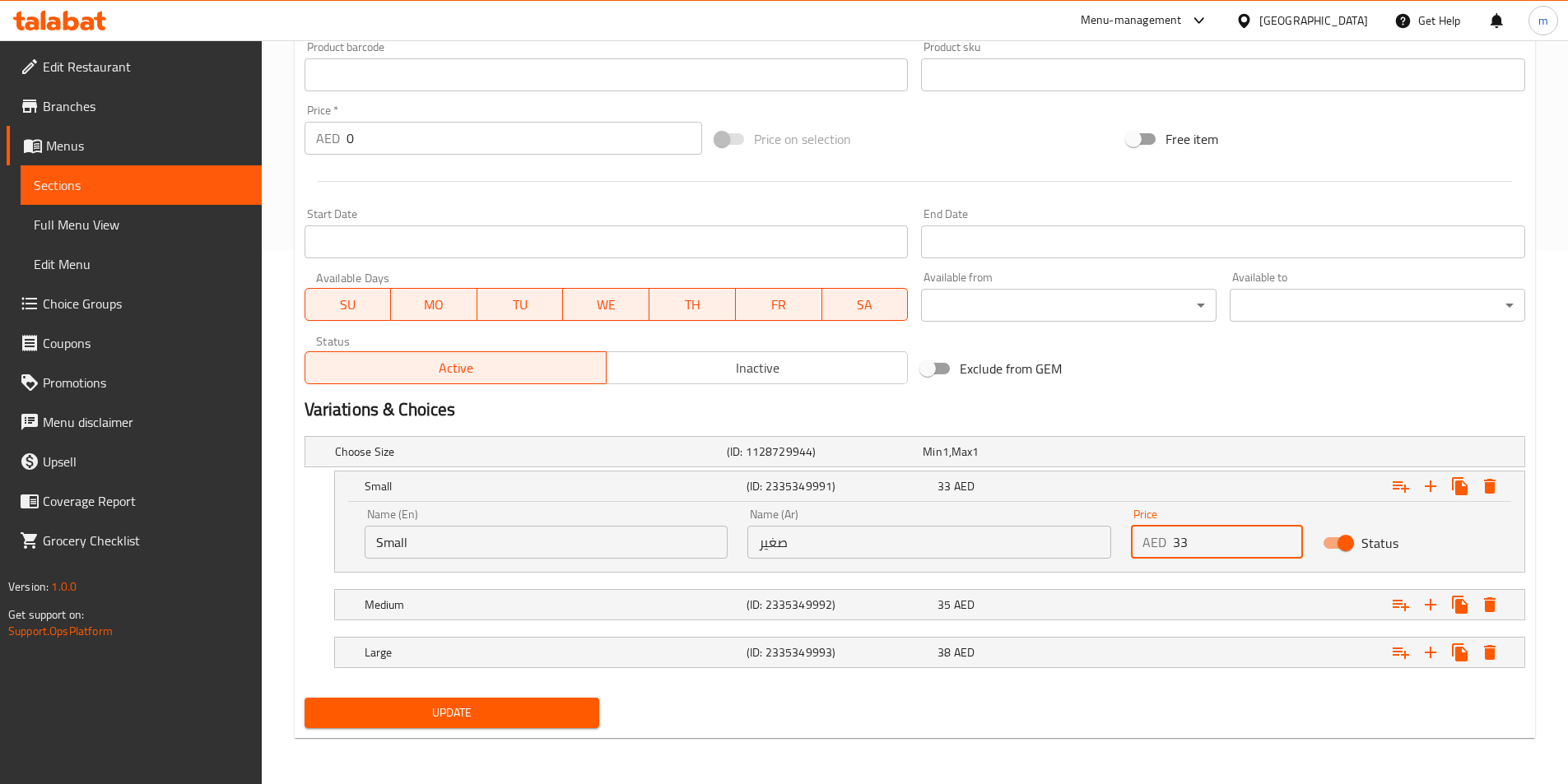
click at [491, 695] on div "Update" at bounding box center [452, 713] width 308 height 44
click at [498, 699] on button "Update" at bounding box center [452, 712] width 296 height 30
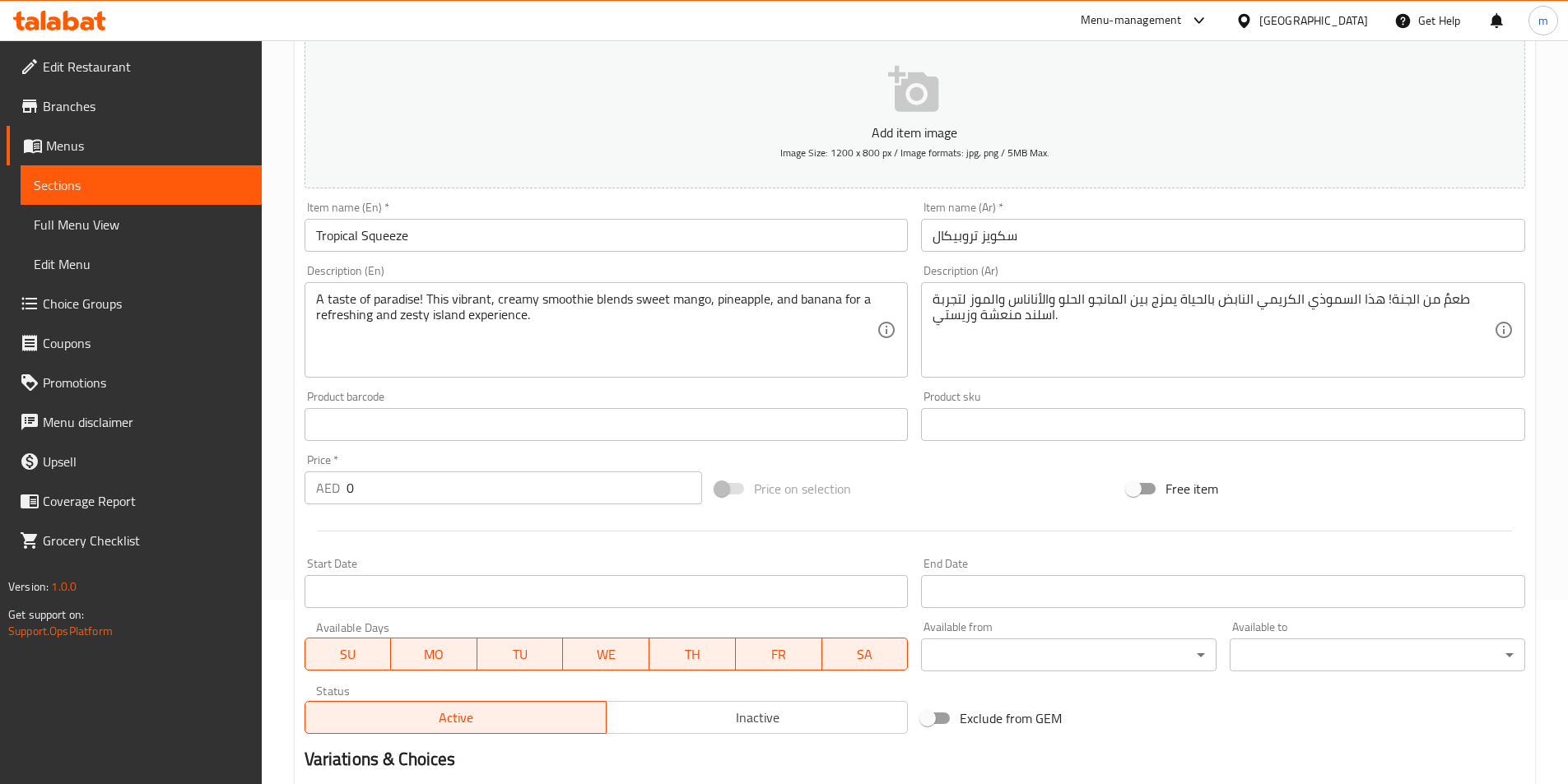
scroll to position [463, 0]
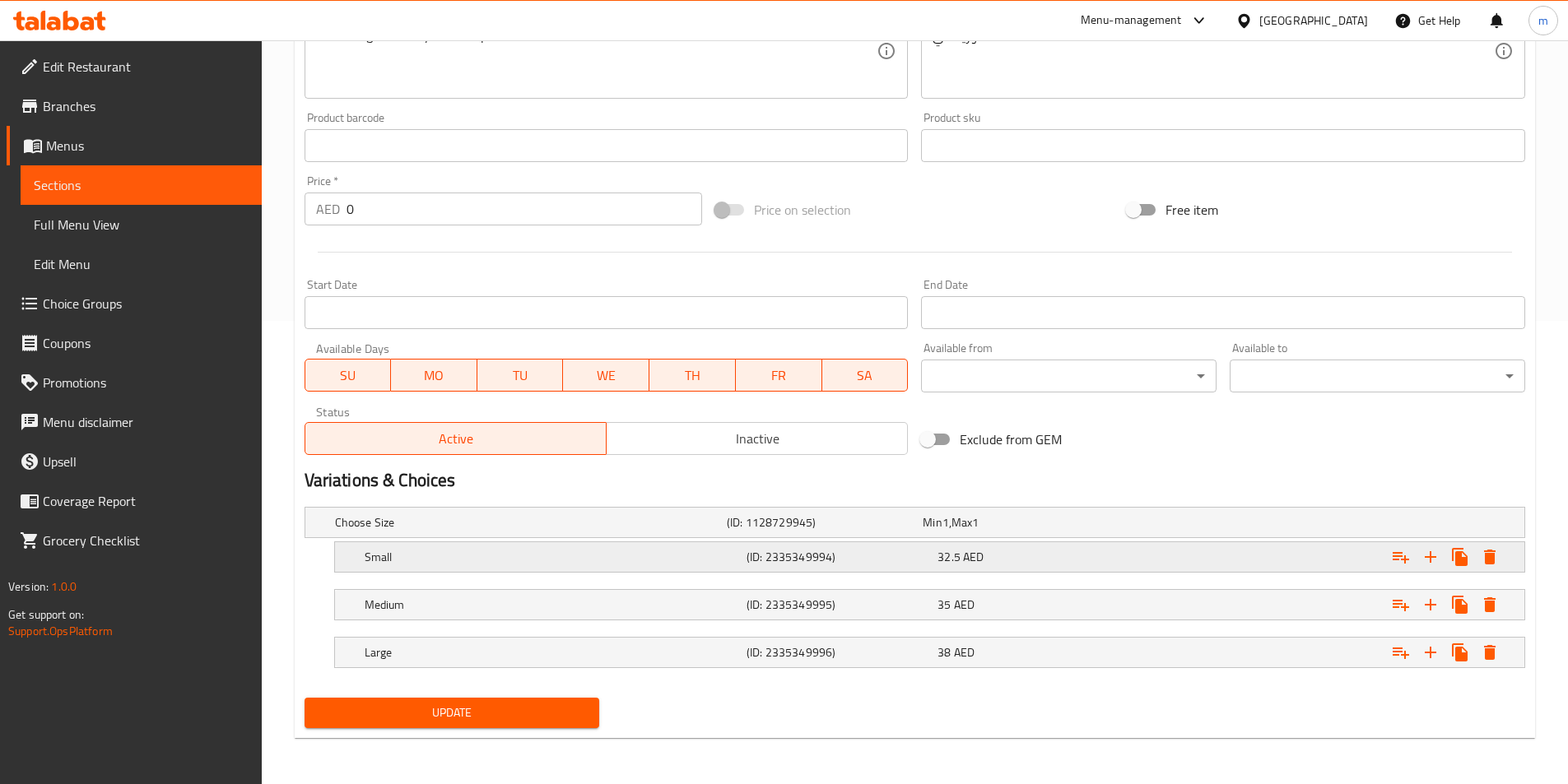
click at [990, 558] on div "32.5 AED" at bounding box center [1030, 558] width 185 height 16
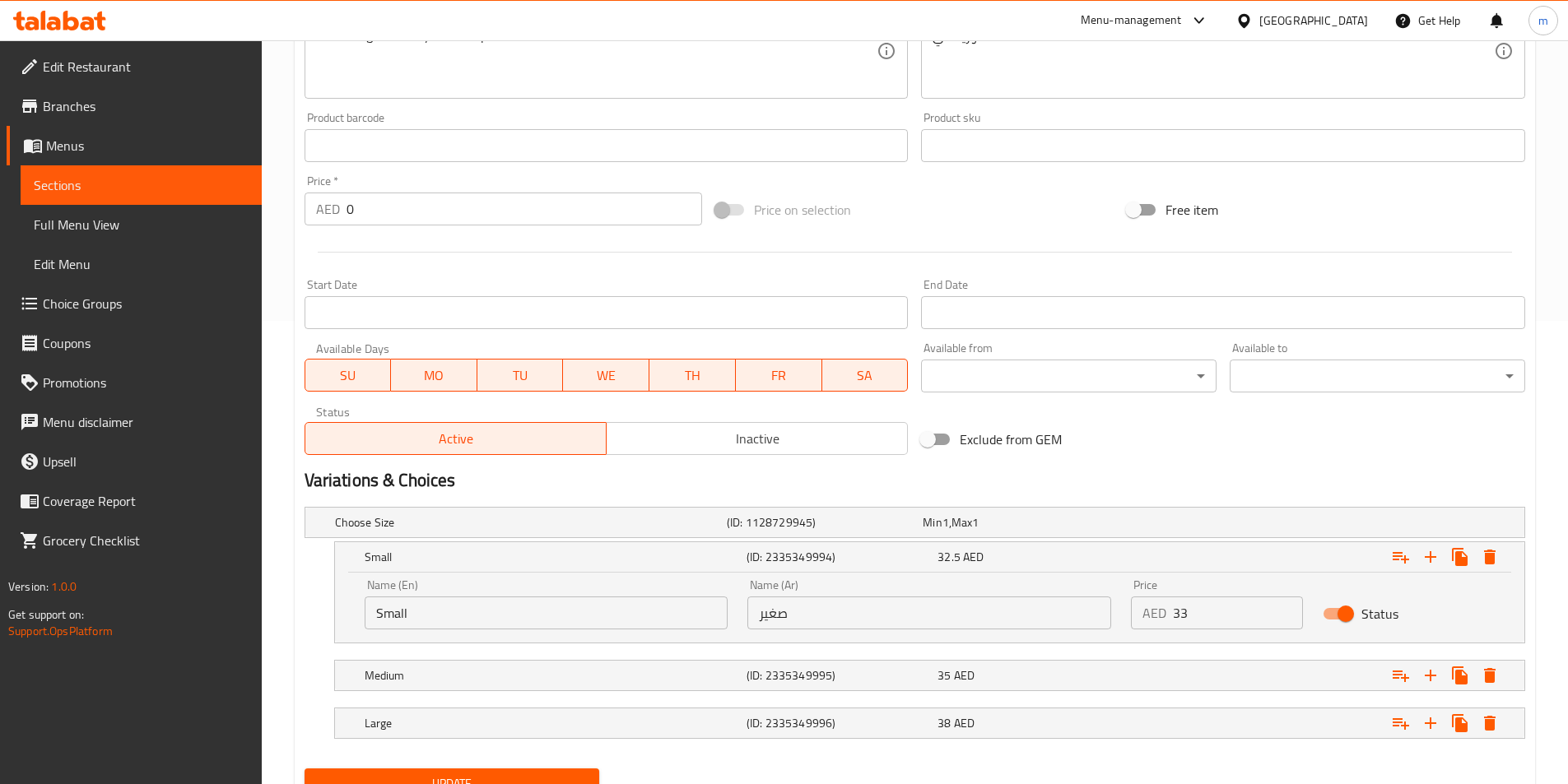
type input "33"
click at [1284, 607] on input "33" at bounding box center [1237, 613] width 130 height 33
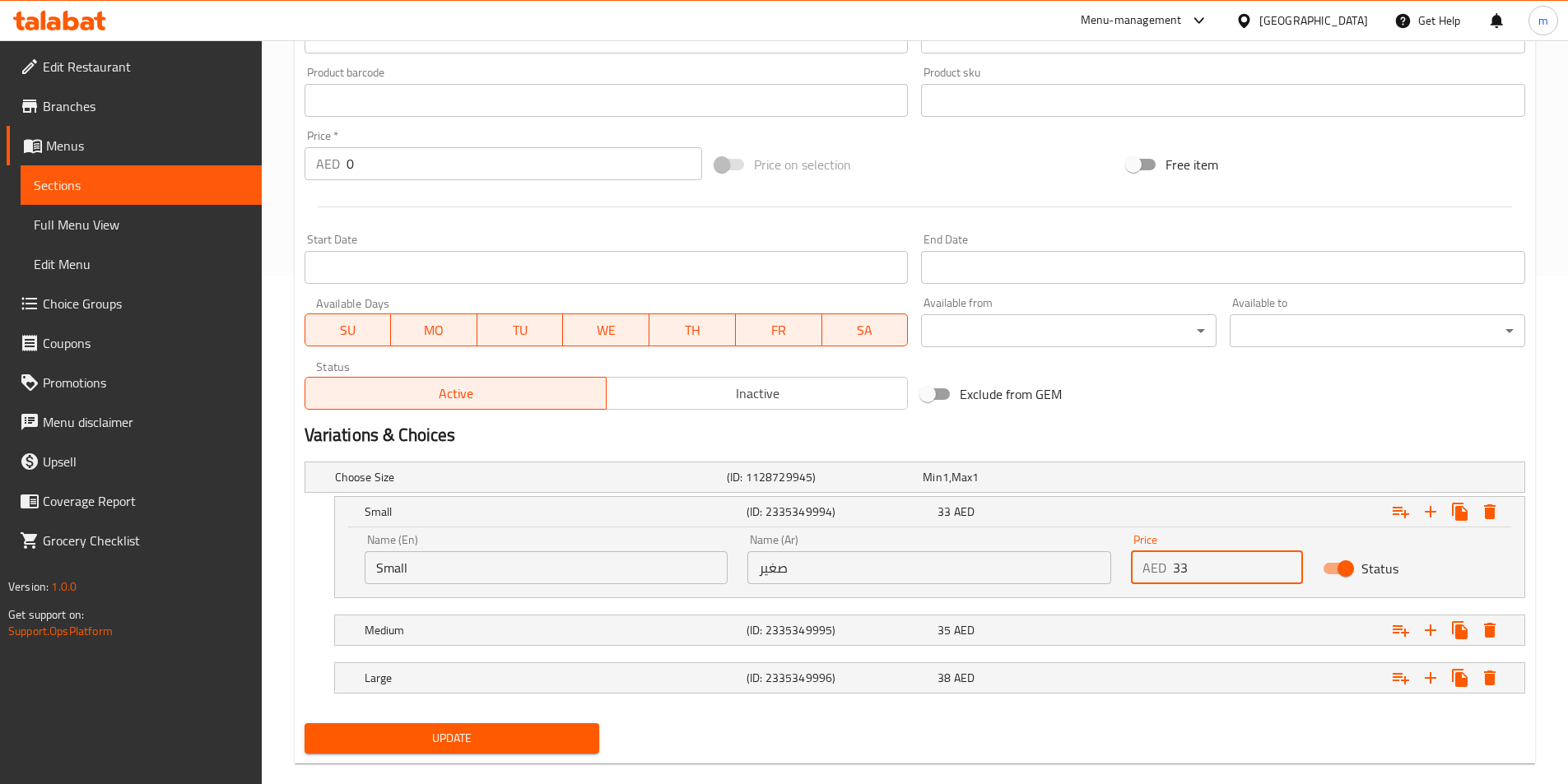
scroll to position [534, 0]
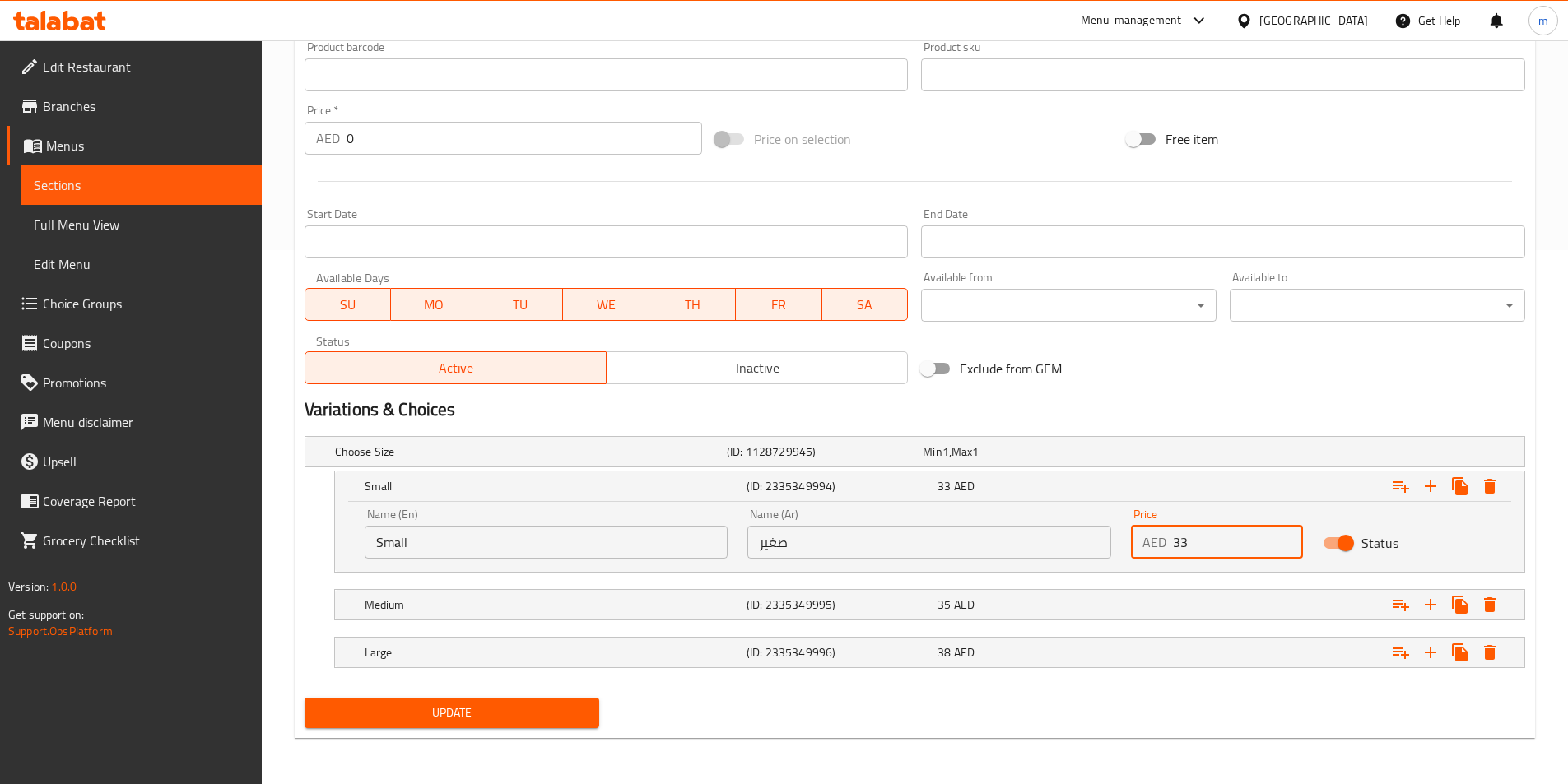
click at [553, 708] on span "Update" at bounding box center [452, 713] width 269 height 21
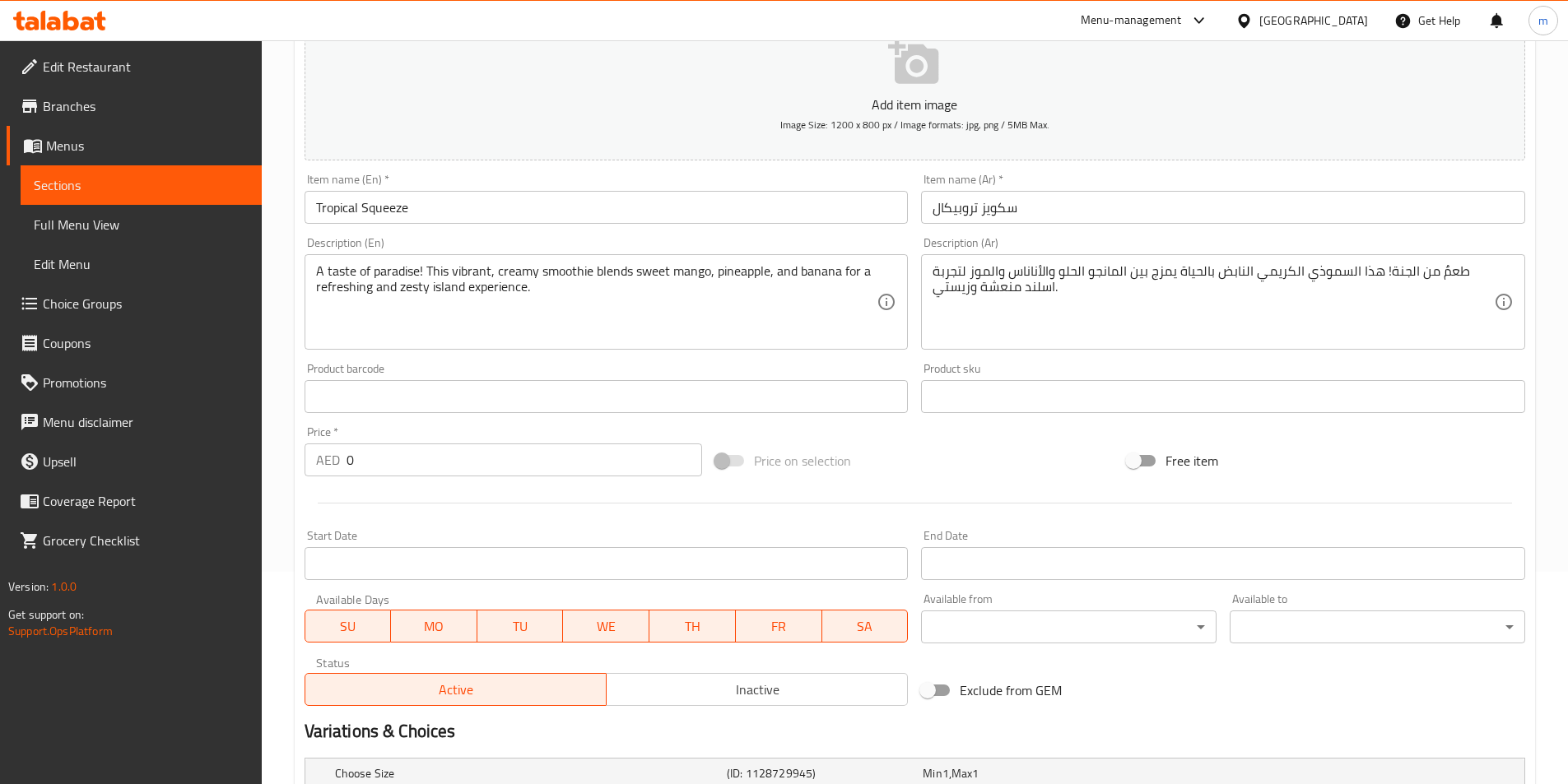
scroll to position [463, 0]
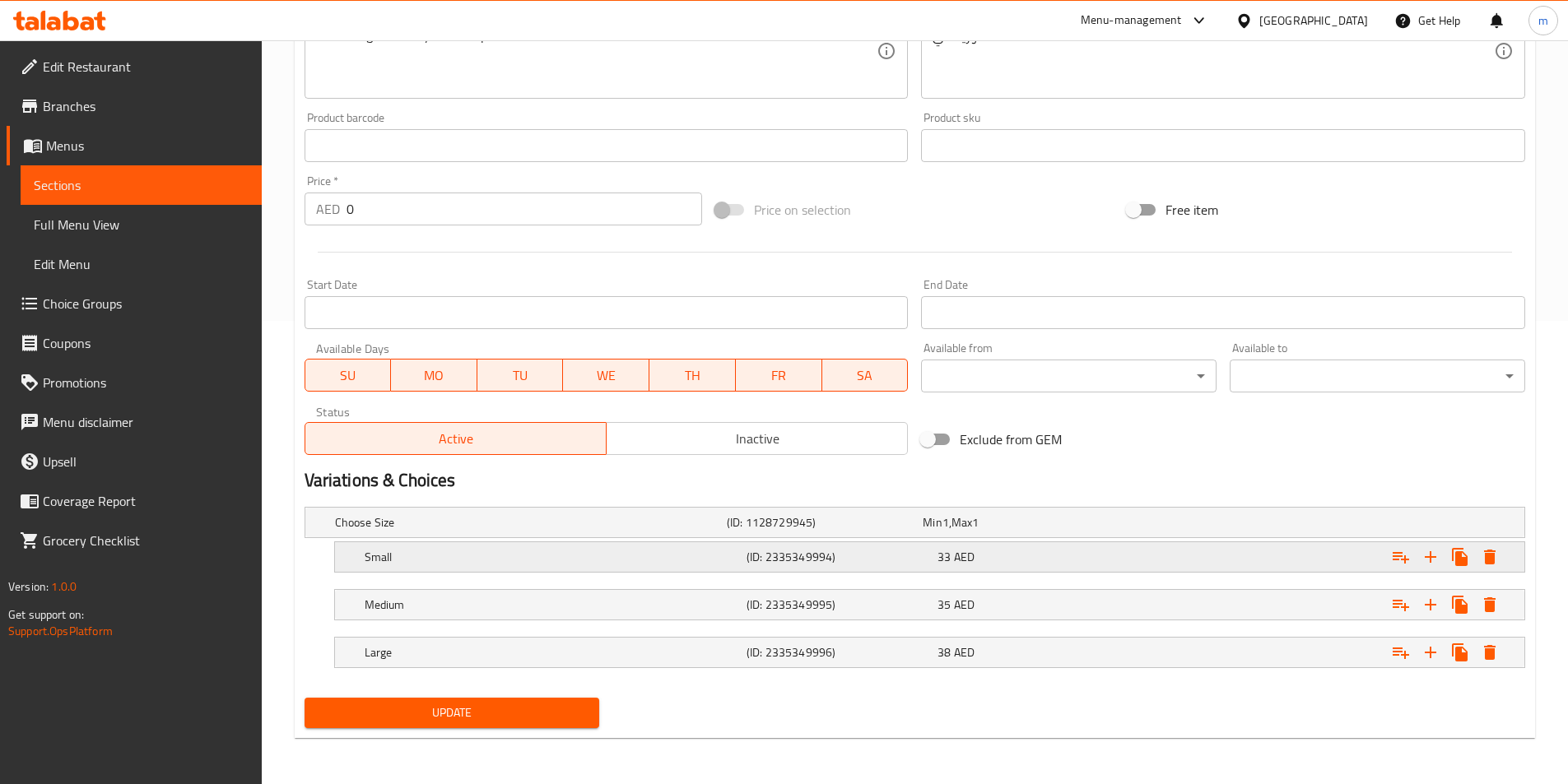
click at [1005, 565] on div "33 AED" at bounding box center [1030, 558] width 185 height 16
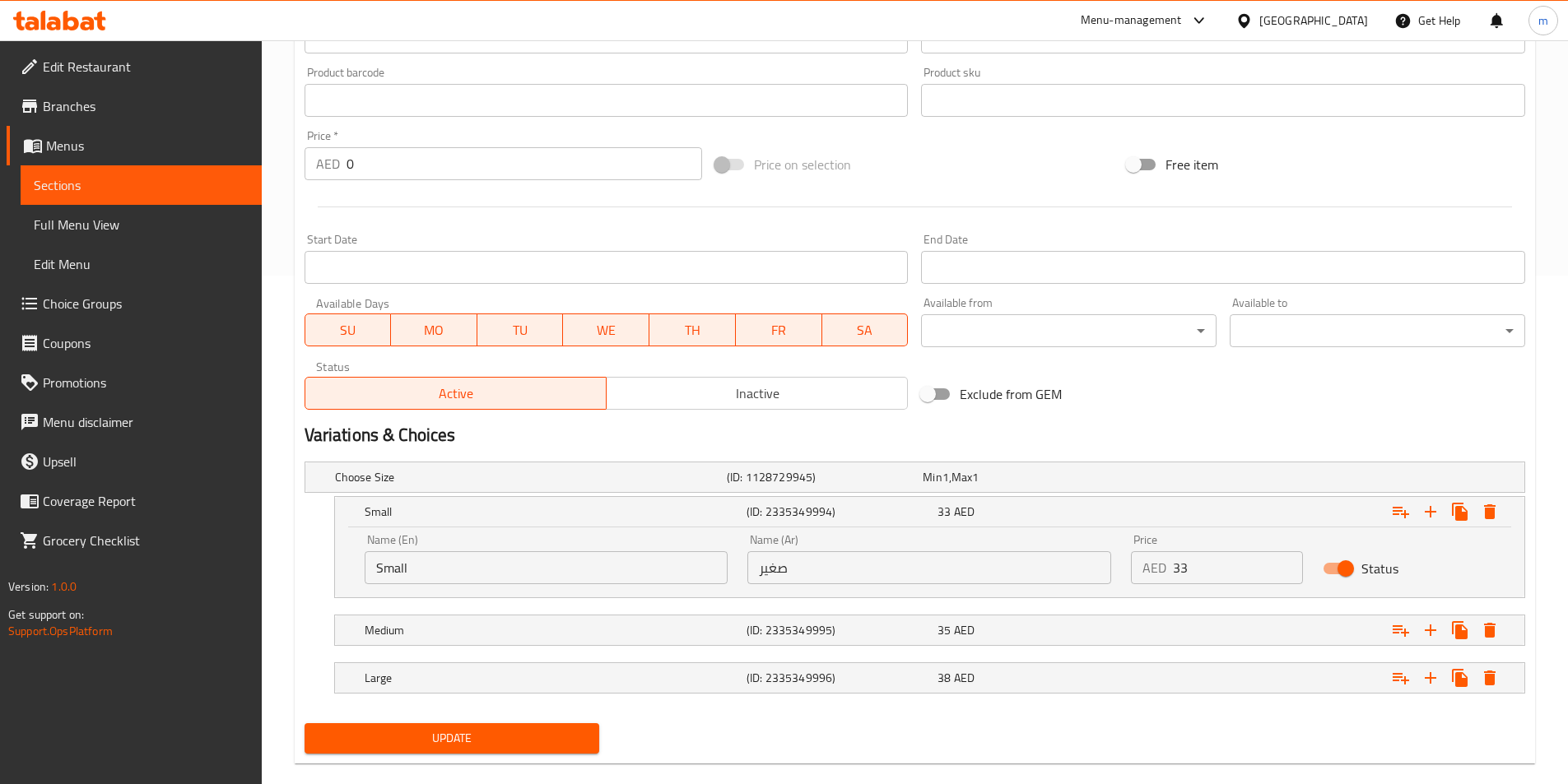
scroll to position [534, 0]
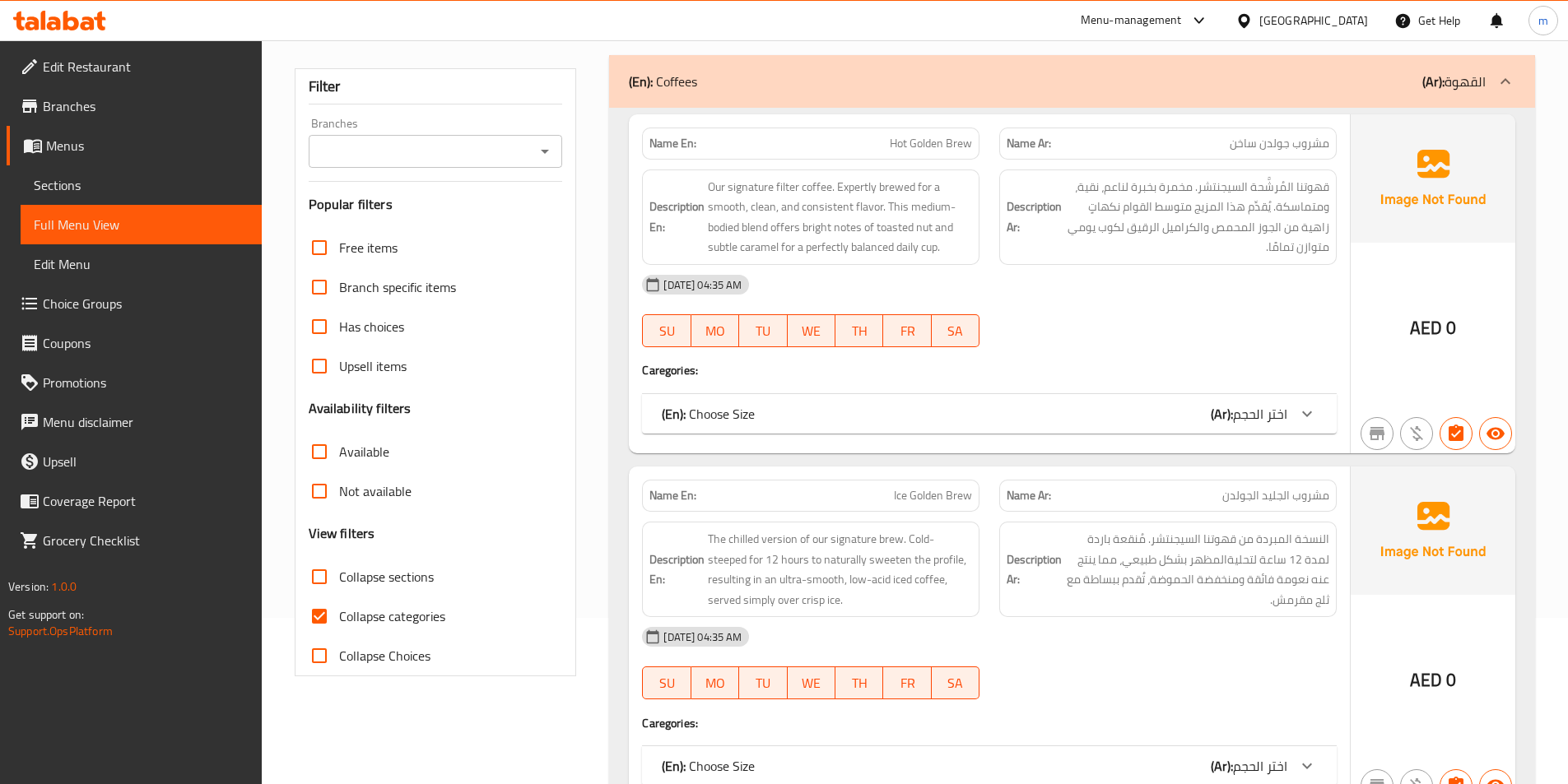
scroll to position [165, 0]
click at [411, 582] on span "Collapse sections" at bounding box center [387, 578] width 95 height 20
click at [339, 582] on input "Collapse sections" at bounding box center [318, 578] width 39 height 39
checkbox input "true"
click at [412, 605] on label "Collapse categories" at bounding box center [372, 618] width 146 height 39
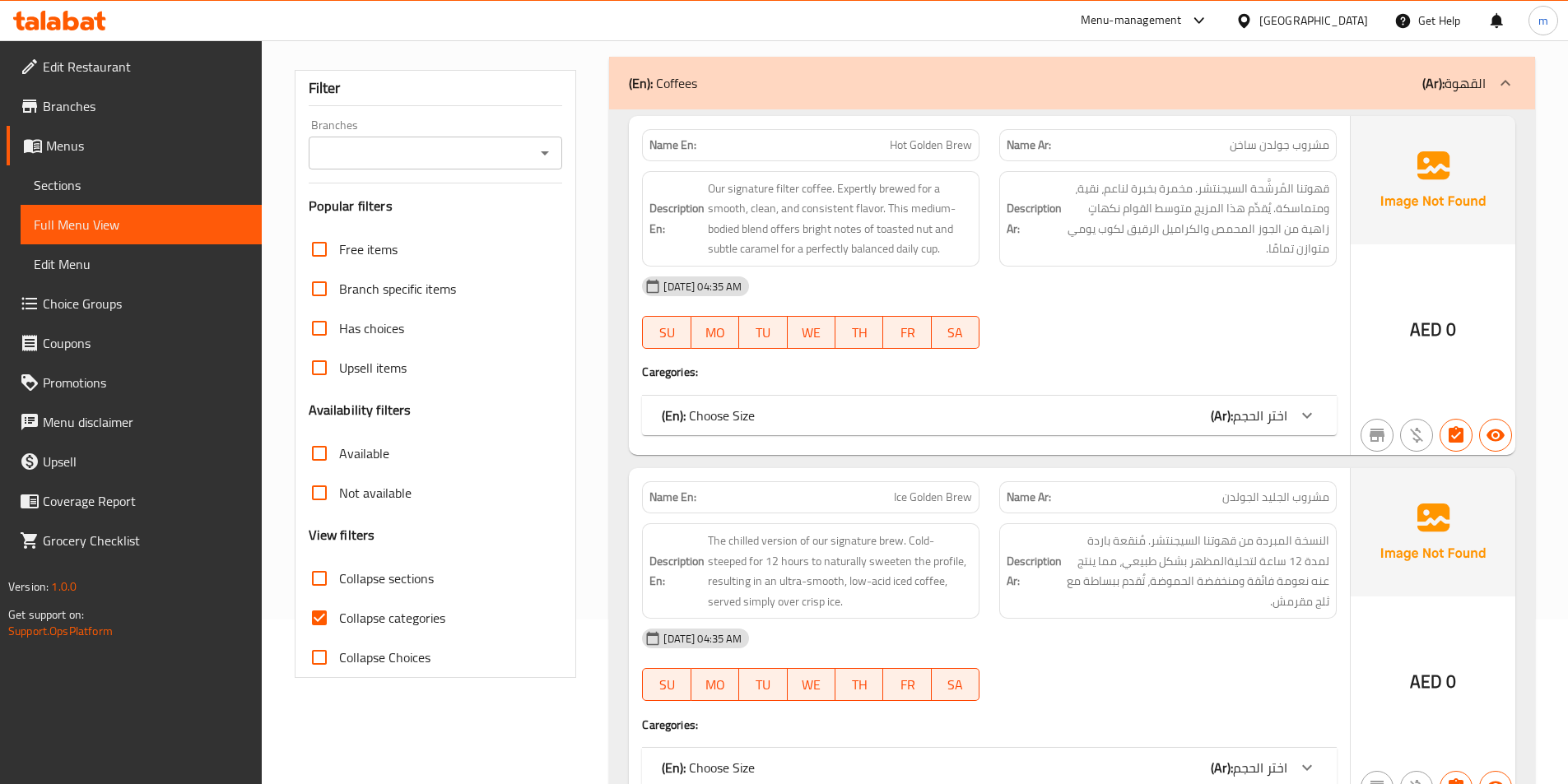
click at [339, 605] on input "Collapse categories" at bounding box center [318, 618] width 39 height 39
checkbox input "false"
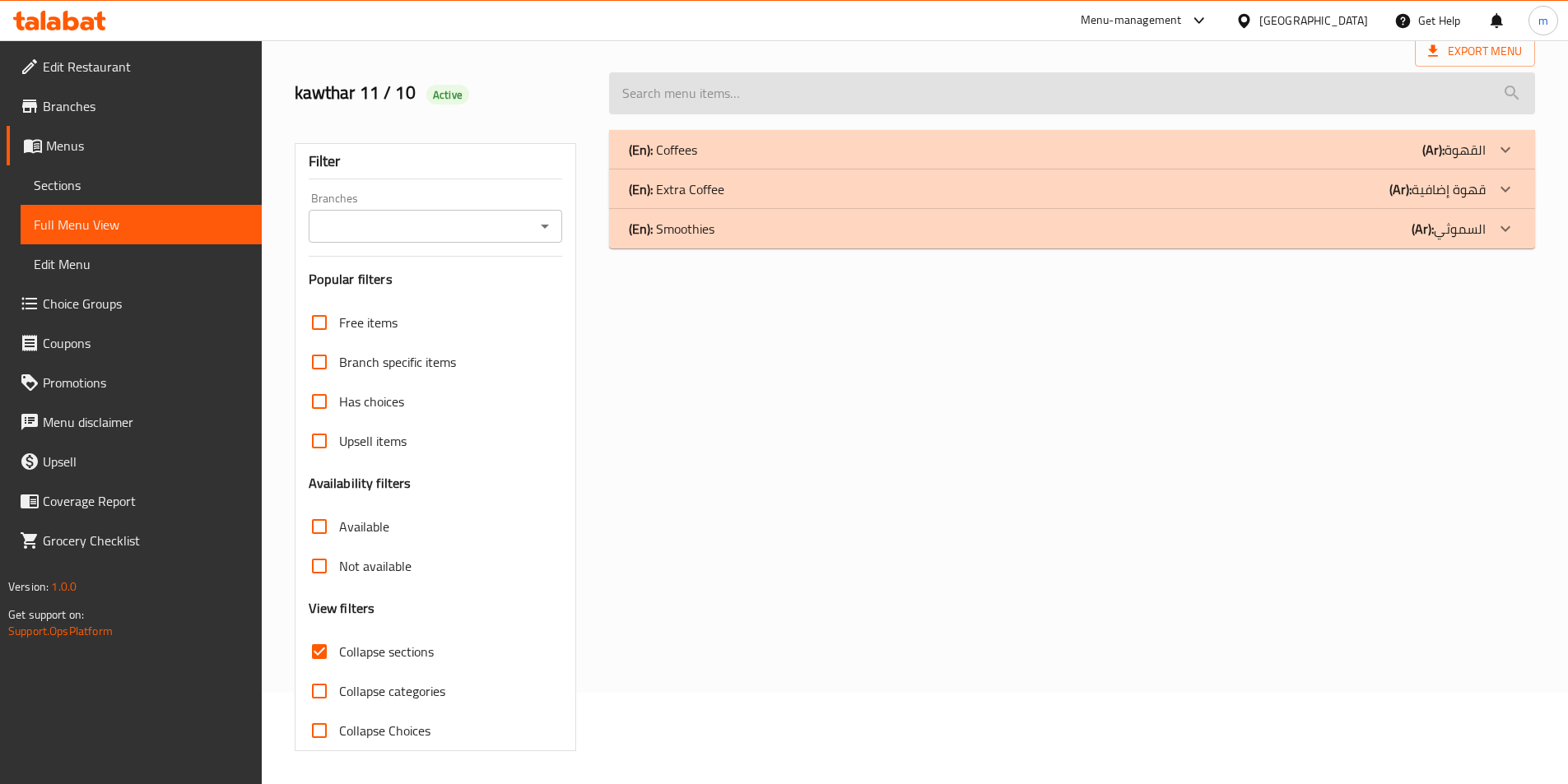
scroll to position [91, 0]
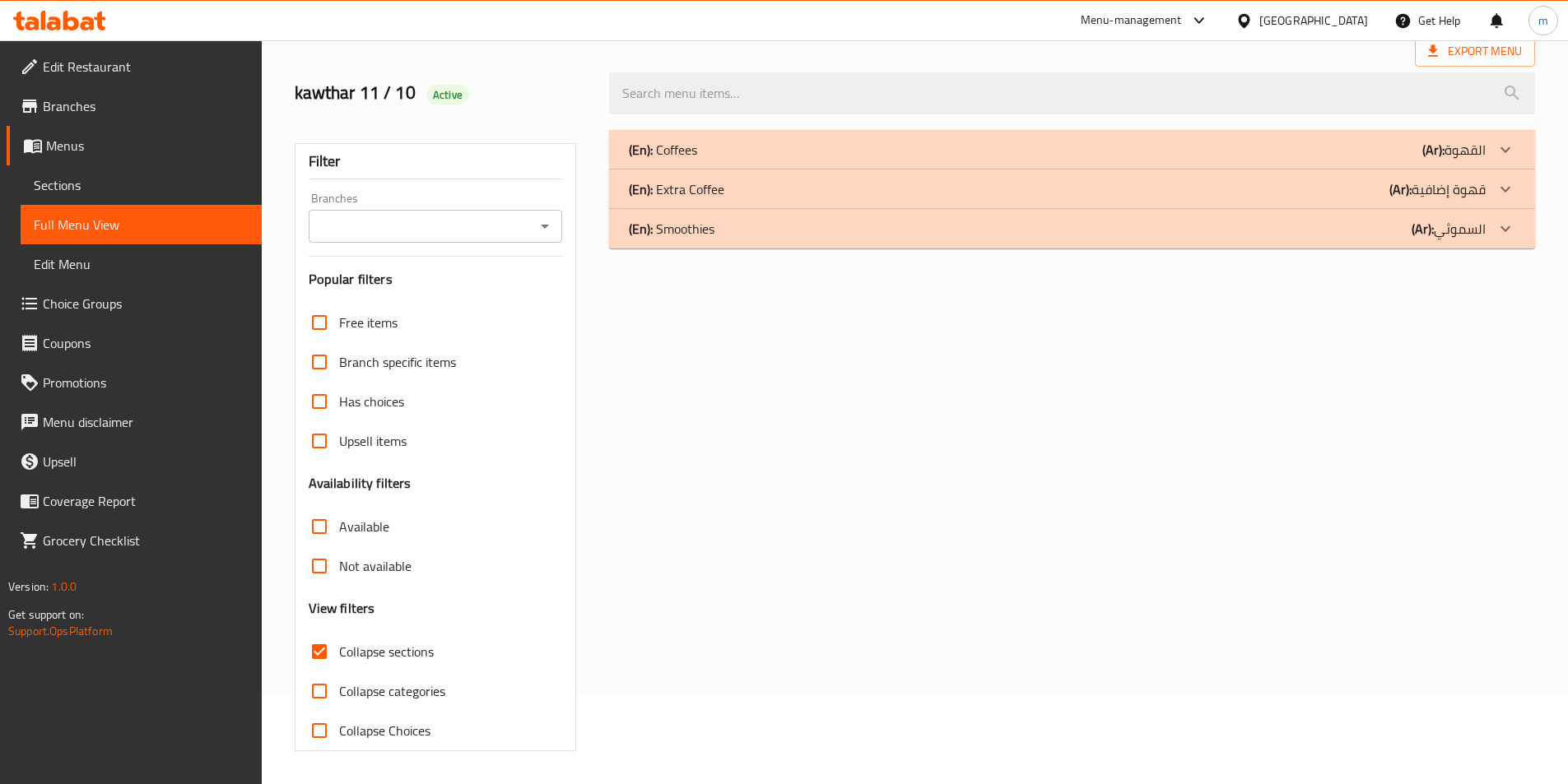
click at [953, 140] on div "(En): Coffees (Ar): القهوة" at bounding box center [1057, 150] width 857 height 20
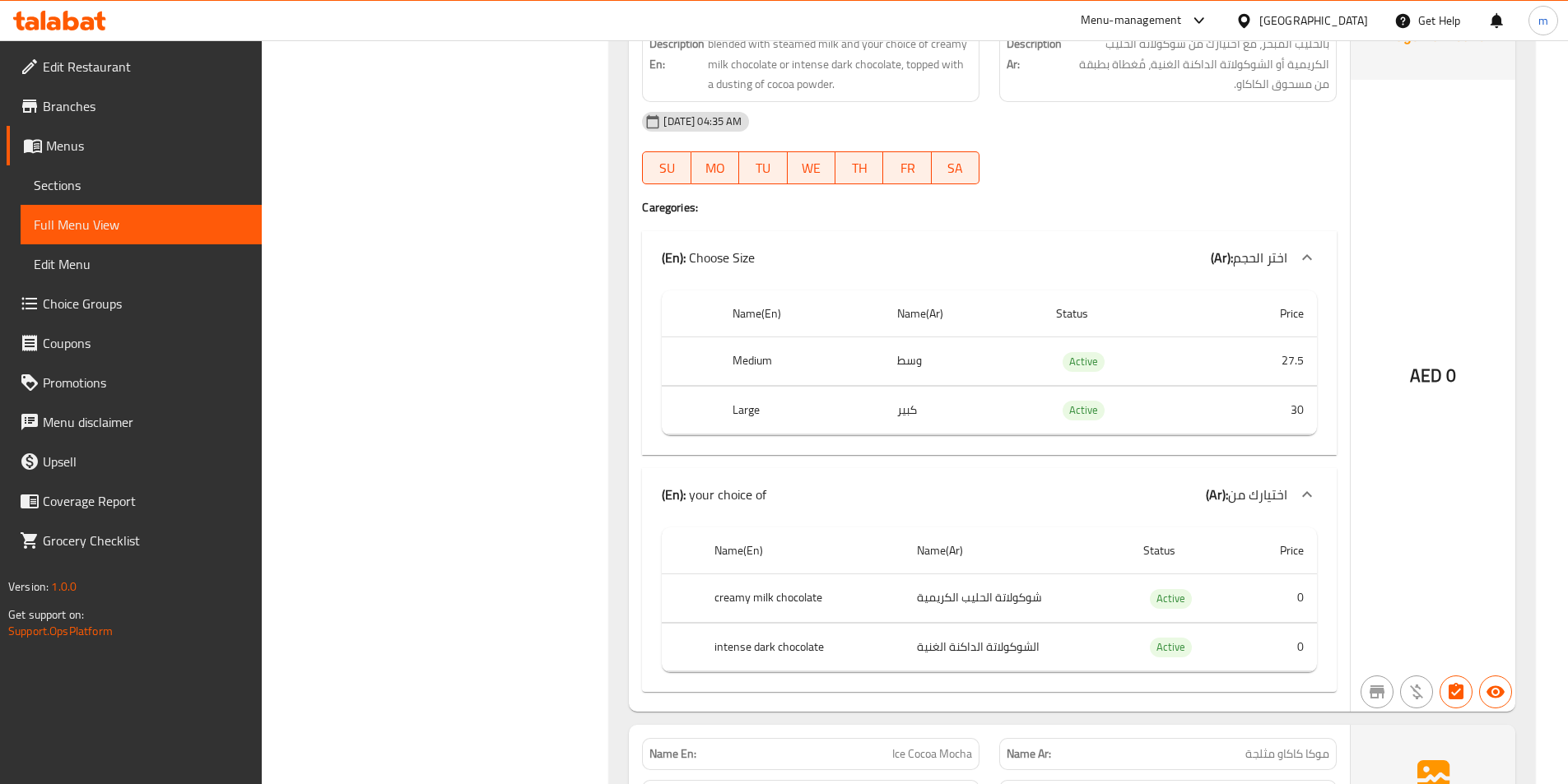
scroll to position [2396, 0]
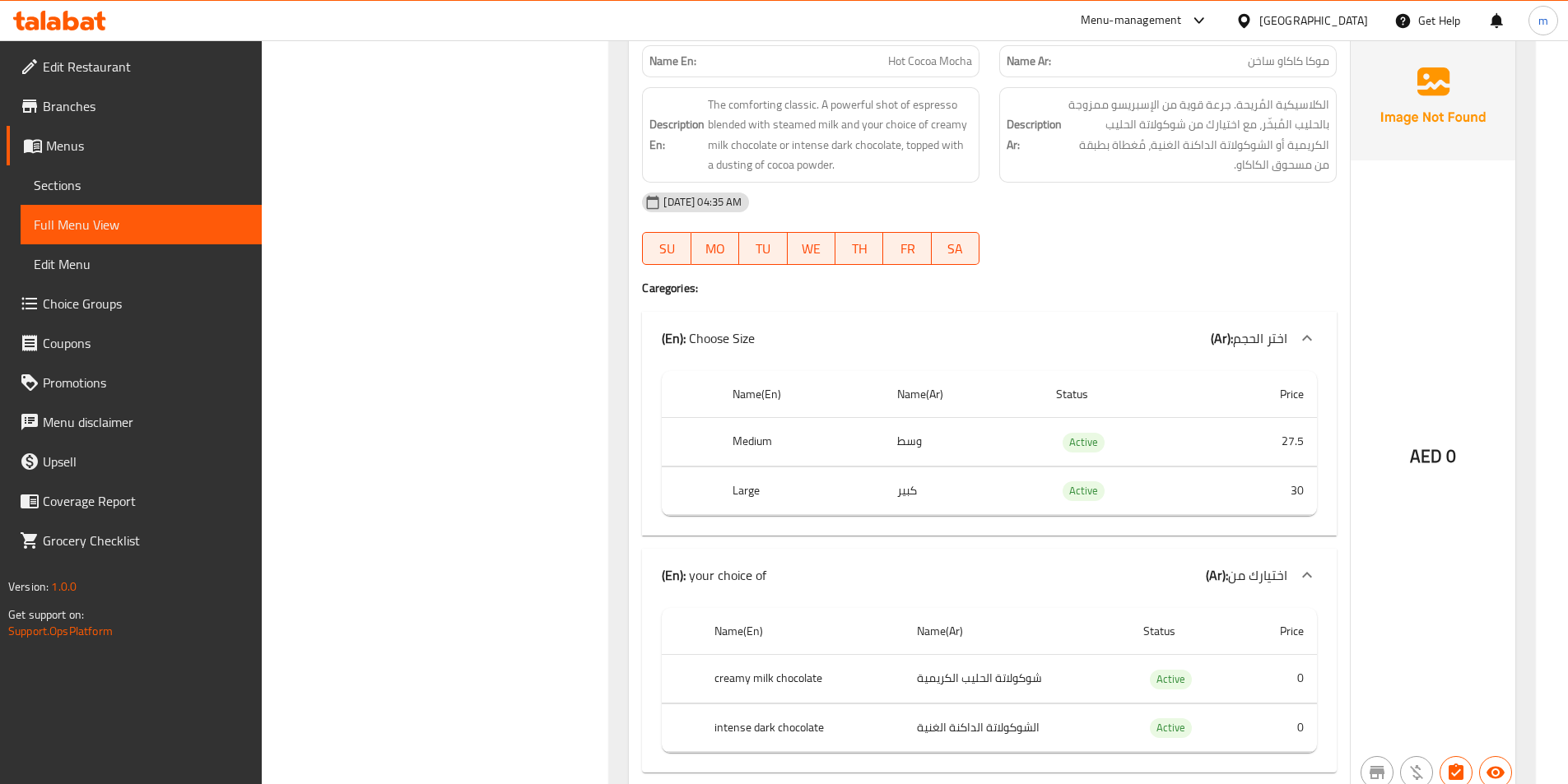
click at [936, 58] on span "Hot Cocoa Mocha" at bounding box center [930, 61] width 84 height 17
copy span "Hot Cocoa Mocha"
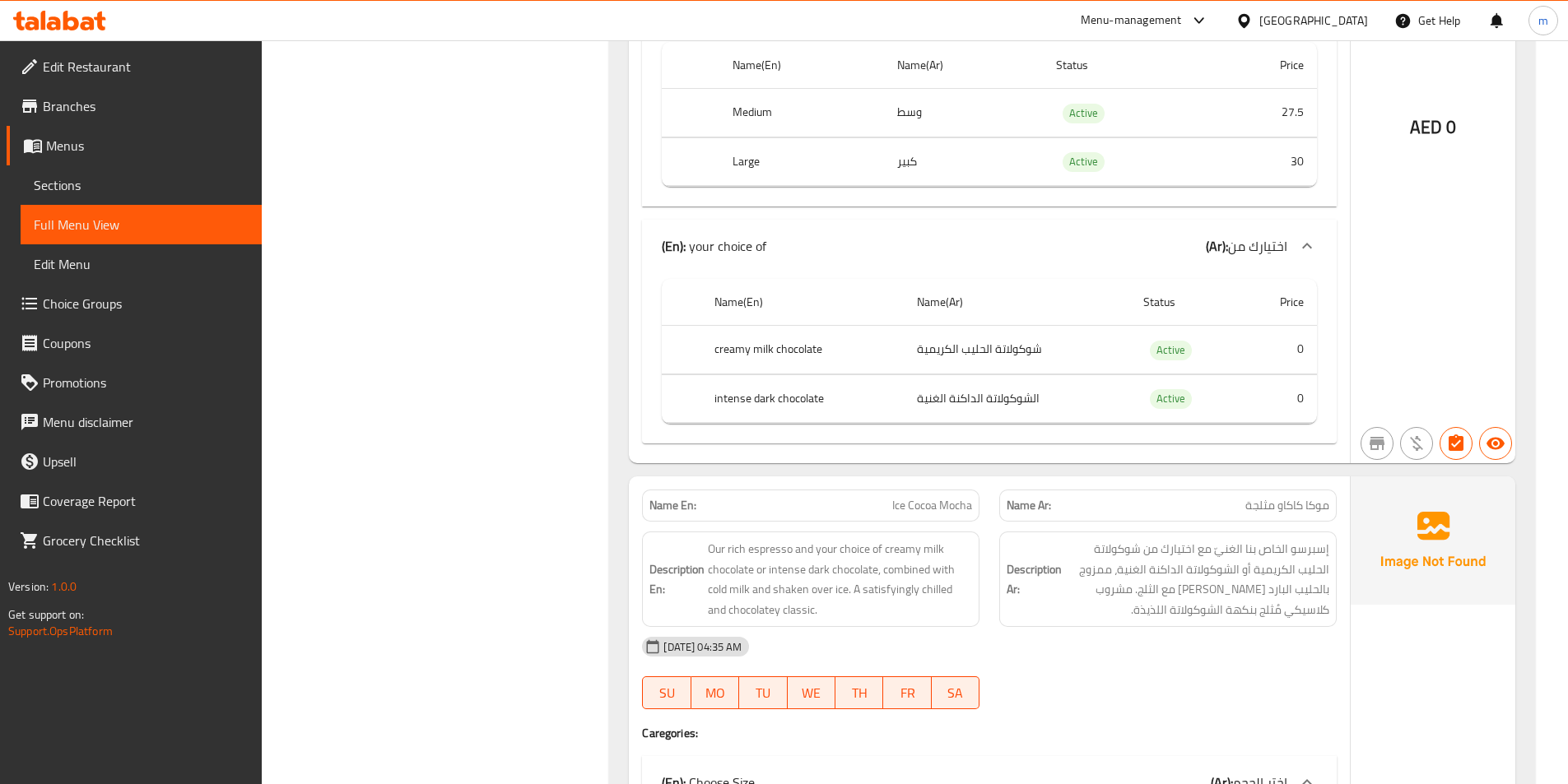
scroll to position [3136, 0]
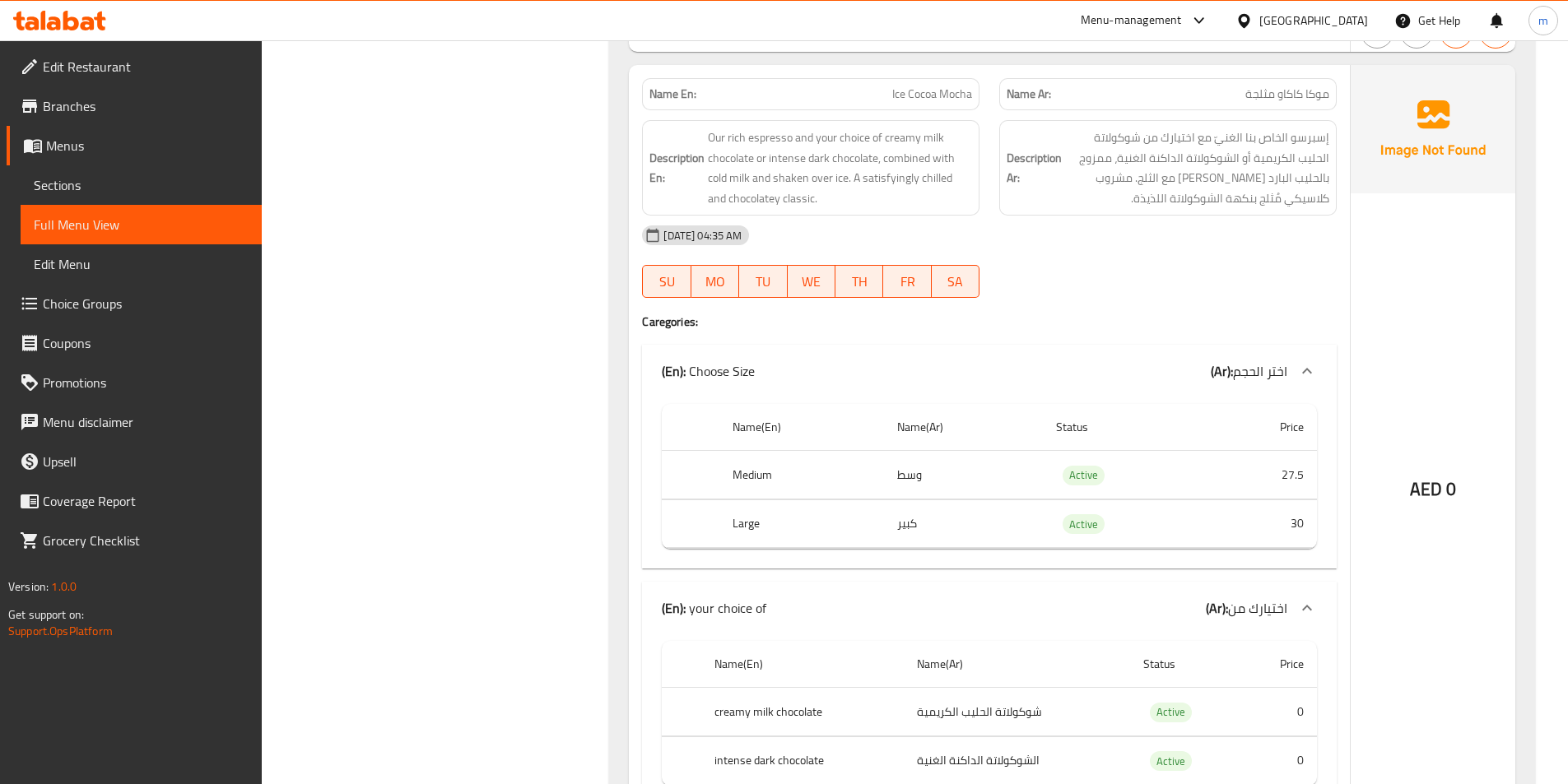
click at [918, 92] on span "Ice Cocoa Mocha" at bounding box center [932, 94] width 80 height 17
copy span "Ice Cocoa Mocha"
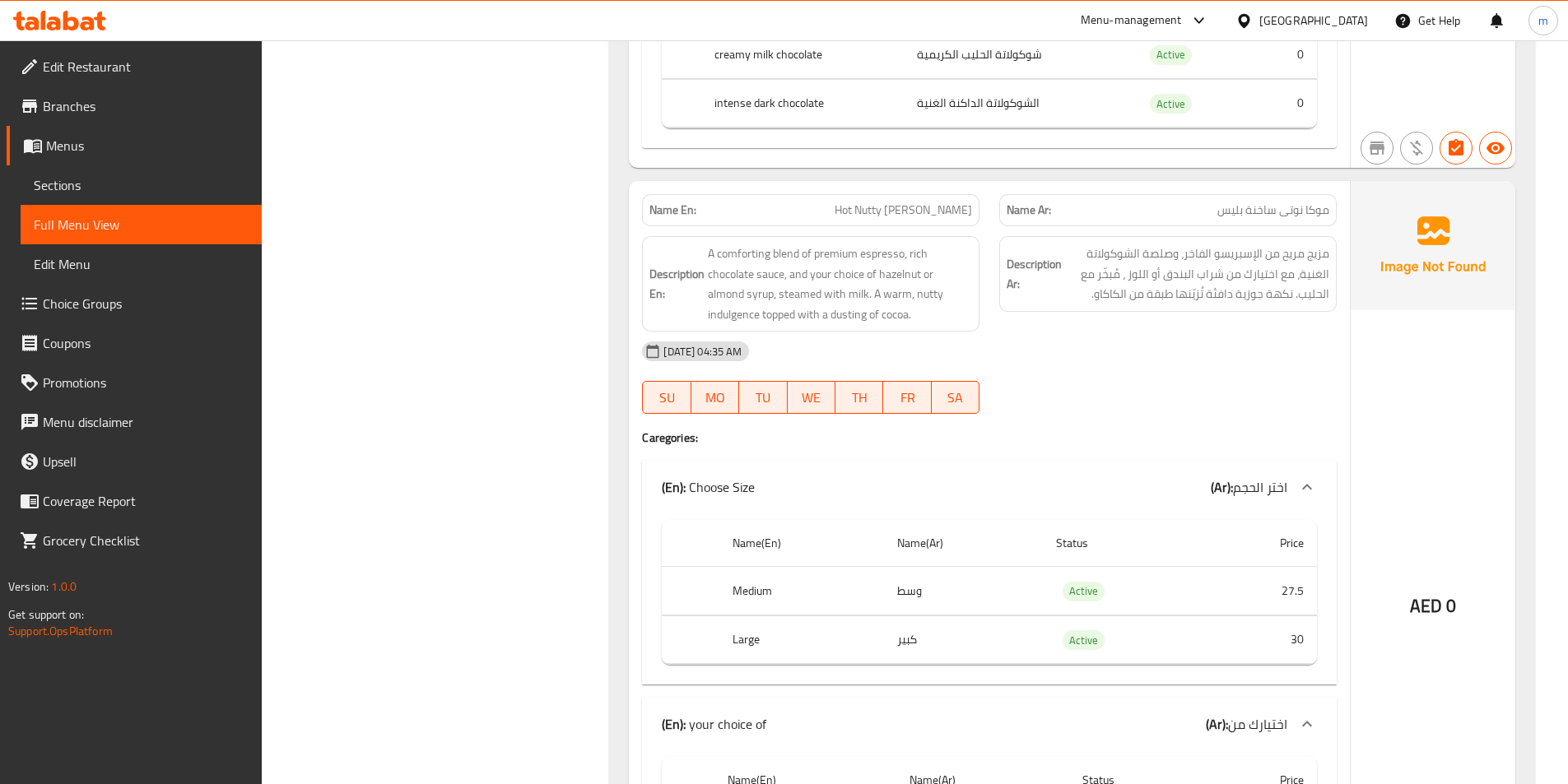
scroll to position [3794, 0]
click at [900, 222] on div "Name En: Hot Nutty [PERSON_NAME]" at bounding box center [810, 209] width 337 height 32
click at [900, 210] on span "Hot Nutty [PERSON_NAME]" at bounding box center [903, 209] width 137 height 17
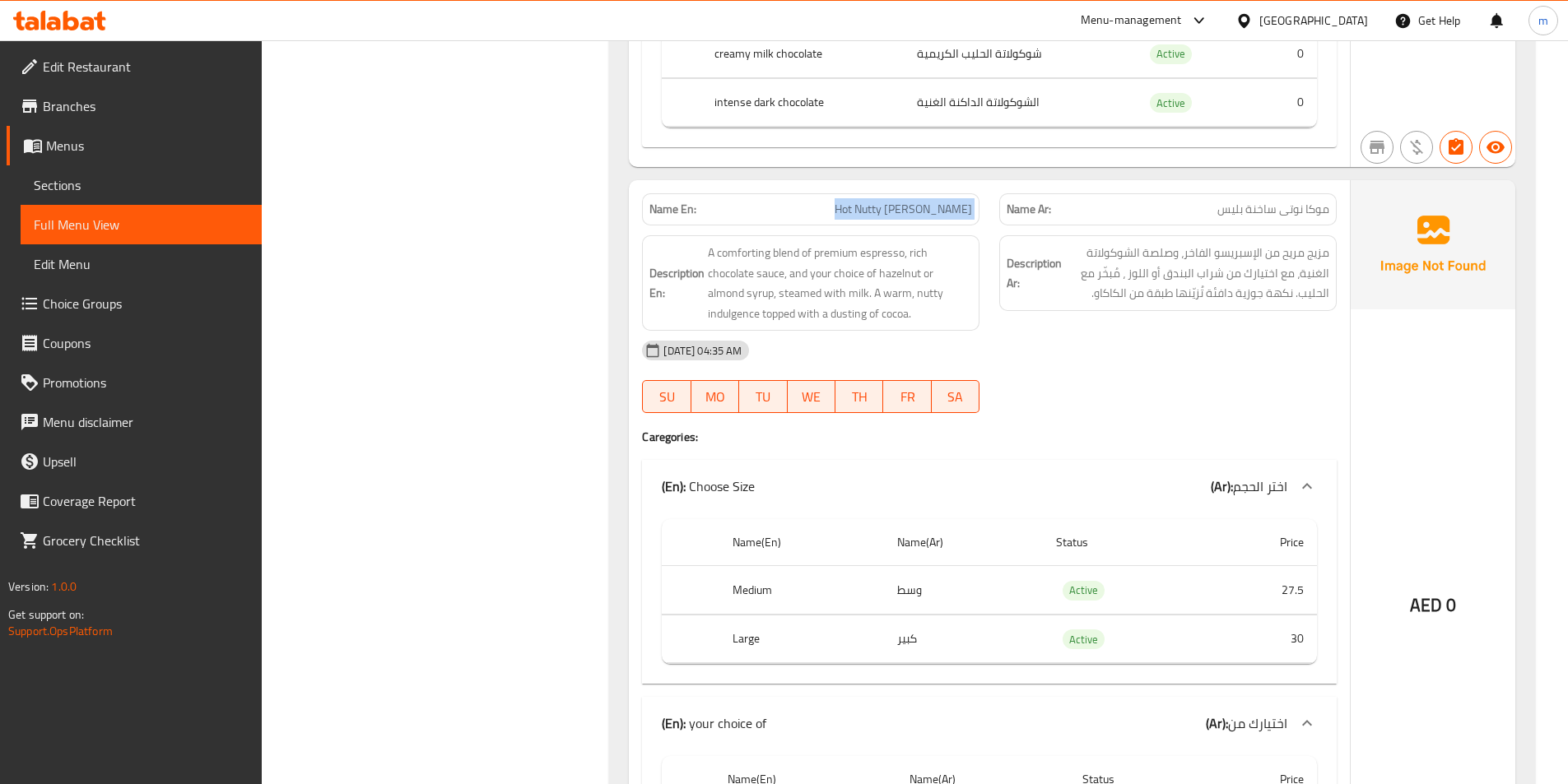
copy span "Hot Nutty [PERSON_NAME]"
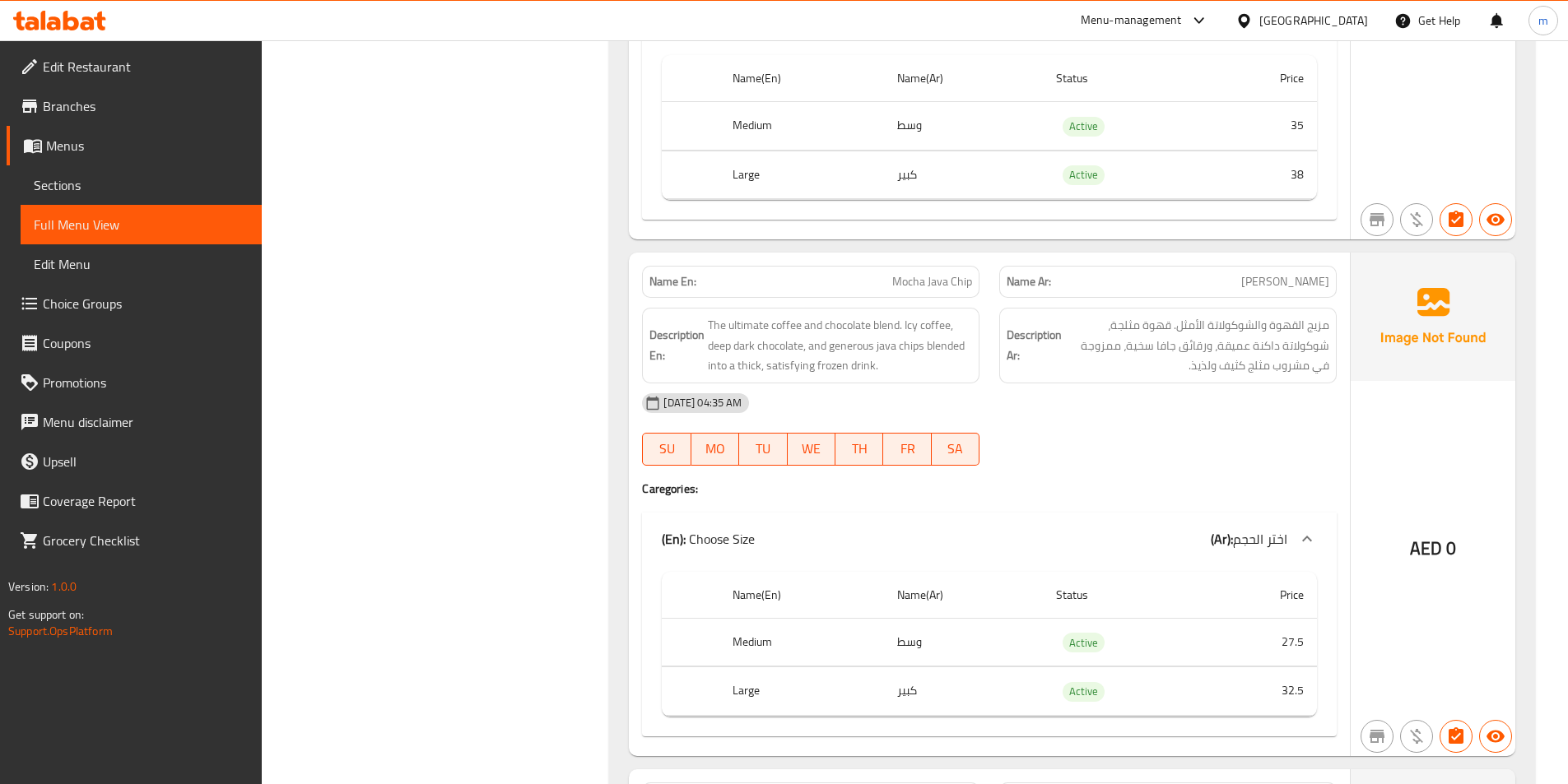
scroll to position [12358, 0]
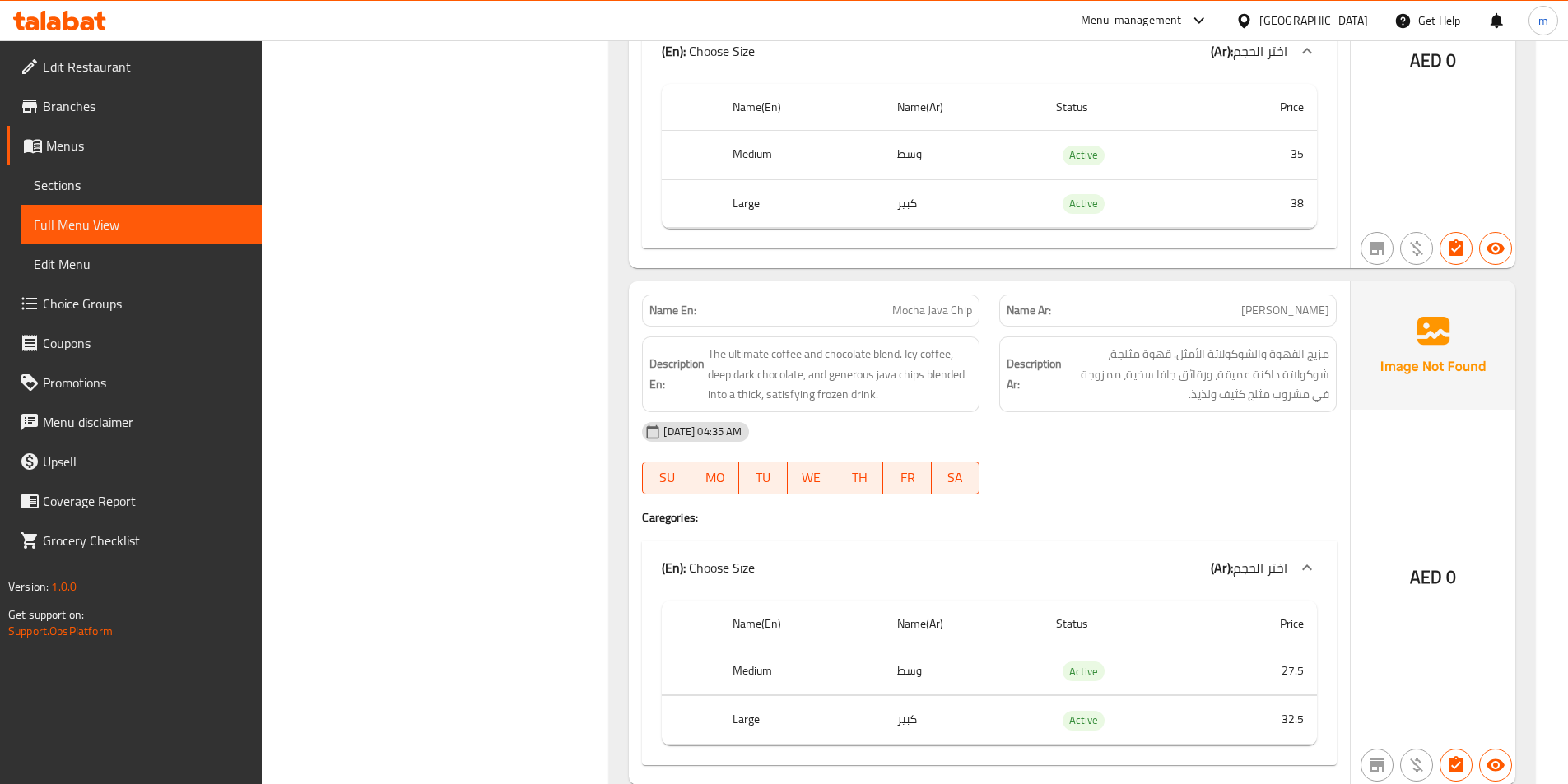
click at [941, 322] on div "Name En: Mocha Java Chip" at bounding box center [810, 310] width 337 height 32
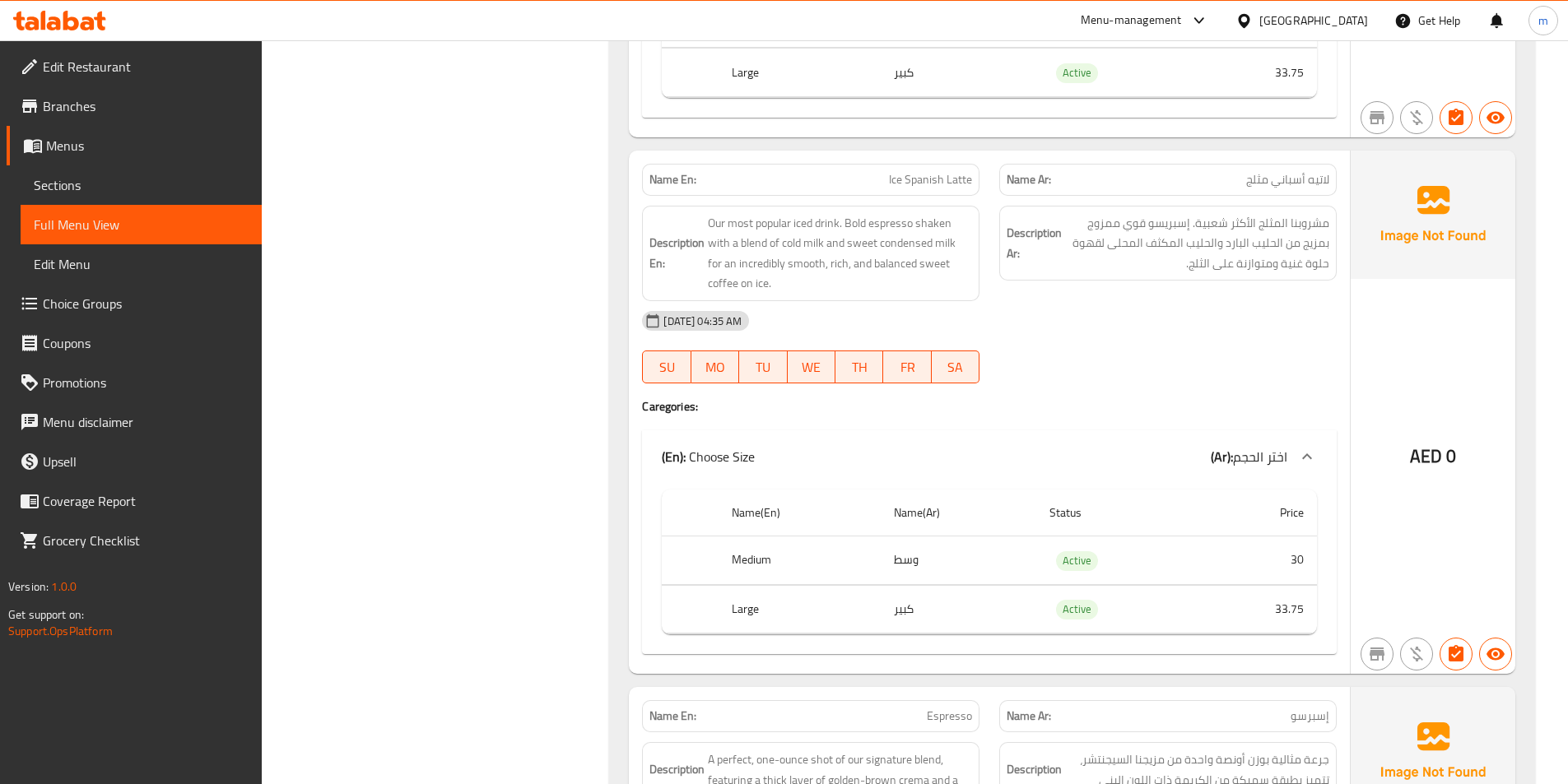
scroll to position [9560, 0]
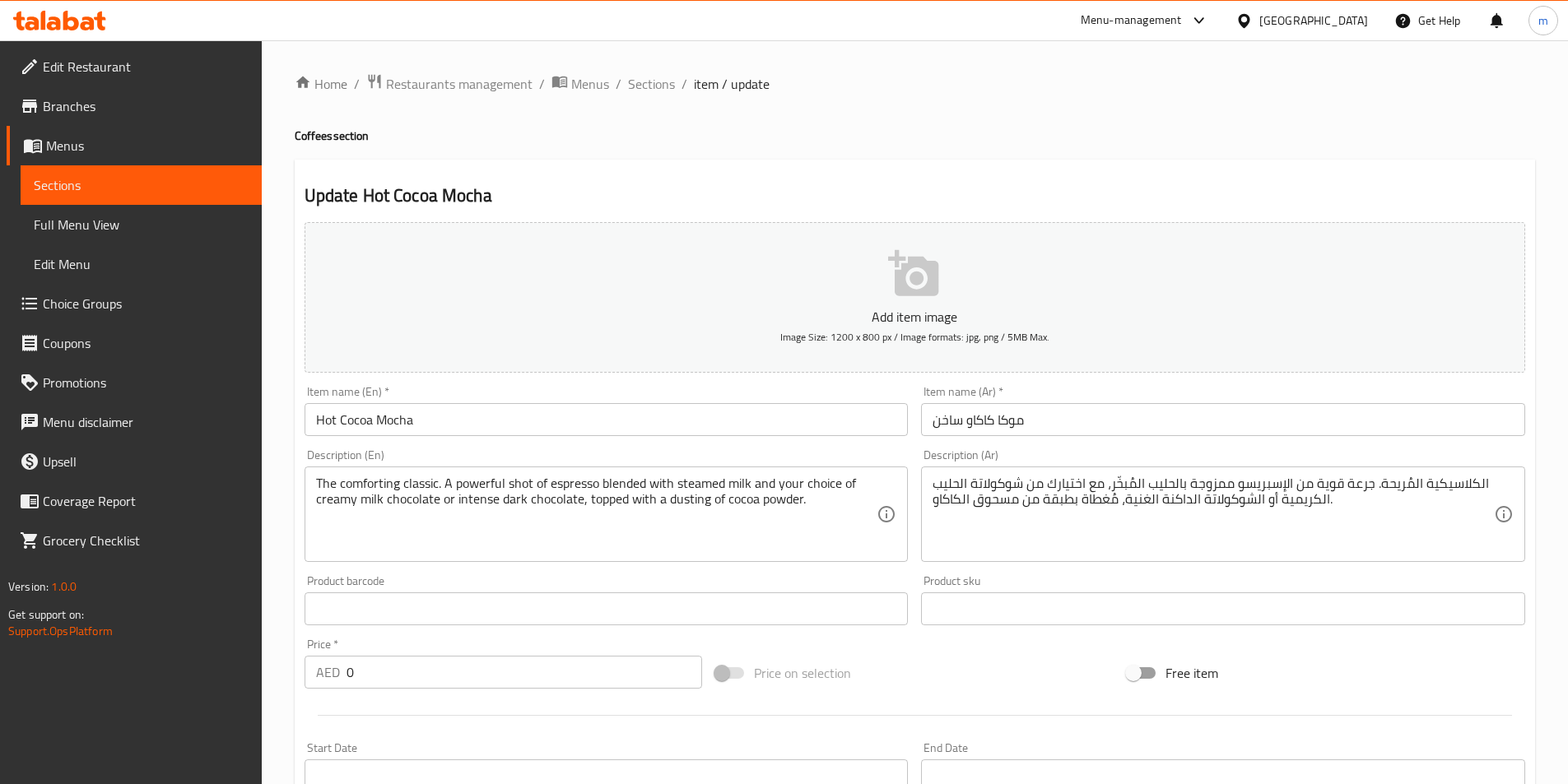
scroll to position [473, 0]
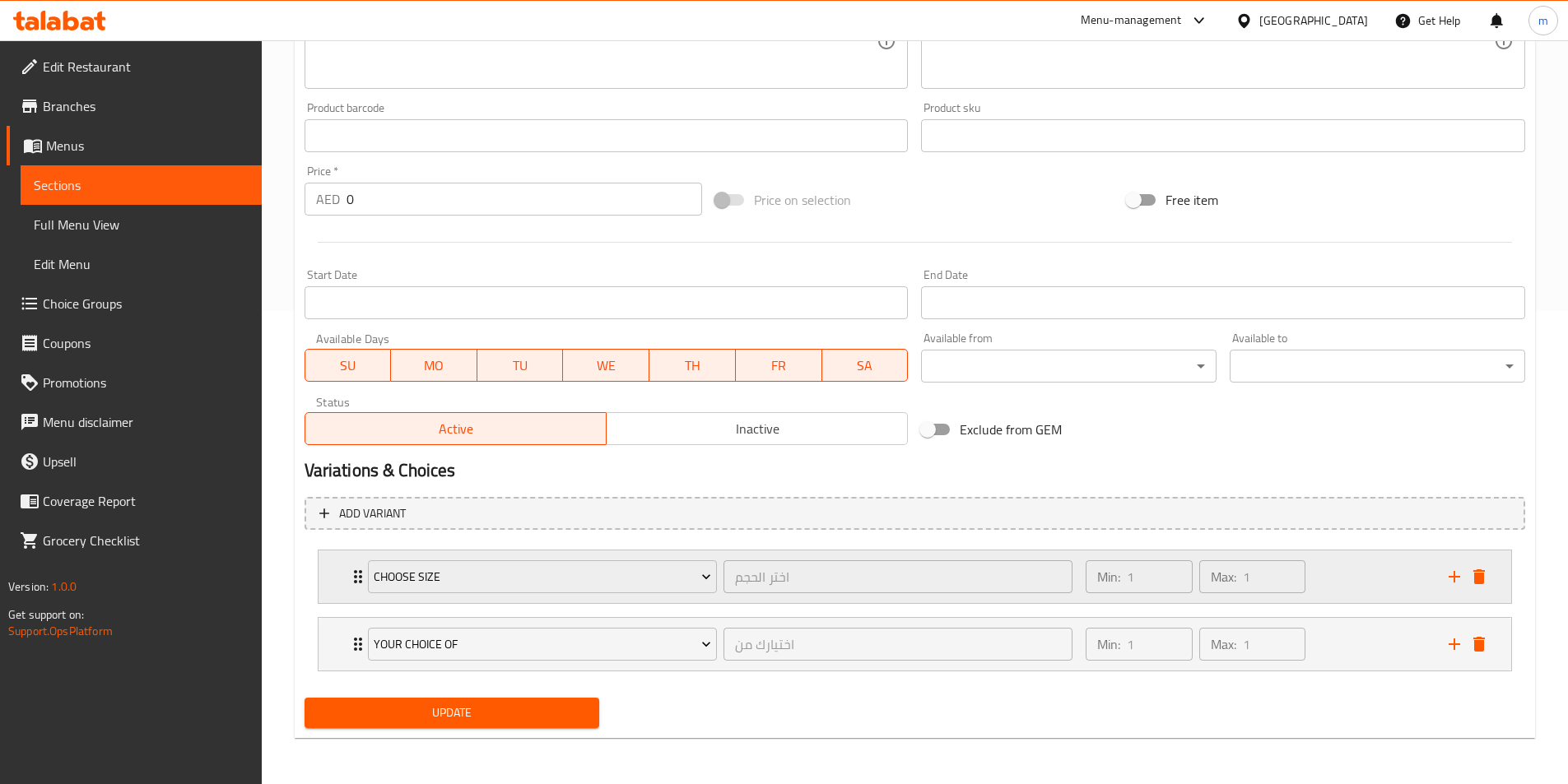
click at [1310, 580] on div "Min: 1 ​ Max: 1 ​" at bounding box center [1195, 577] width 233 height 46
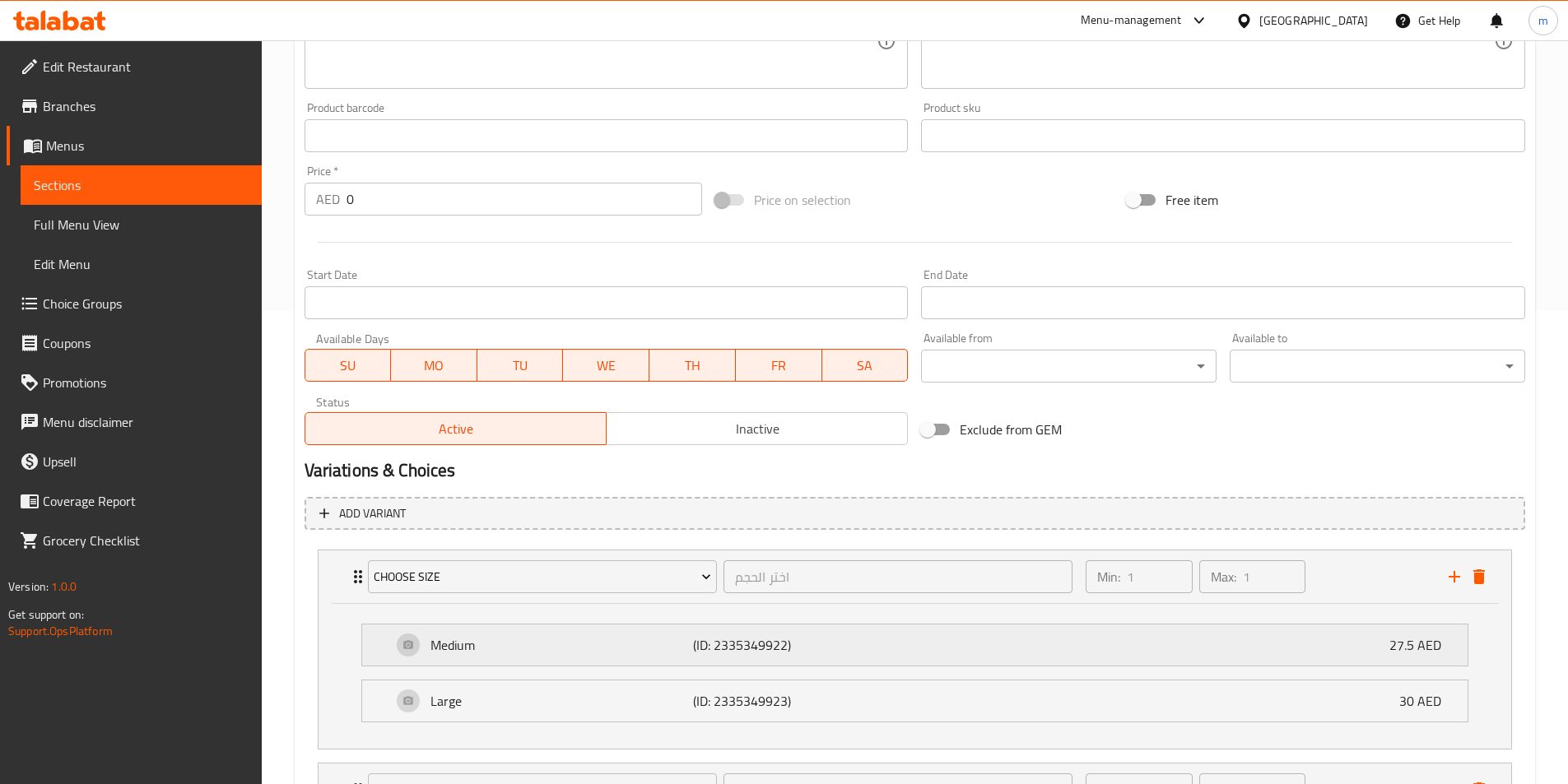
click at [1305, 653] on div "Medium (ID: 2335349922) 27.5 AED" at bounding box center [920, 645] width 1056 height 41
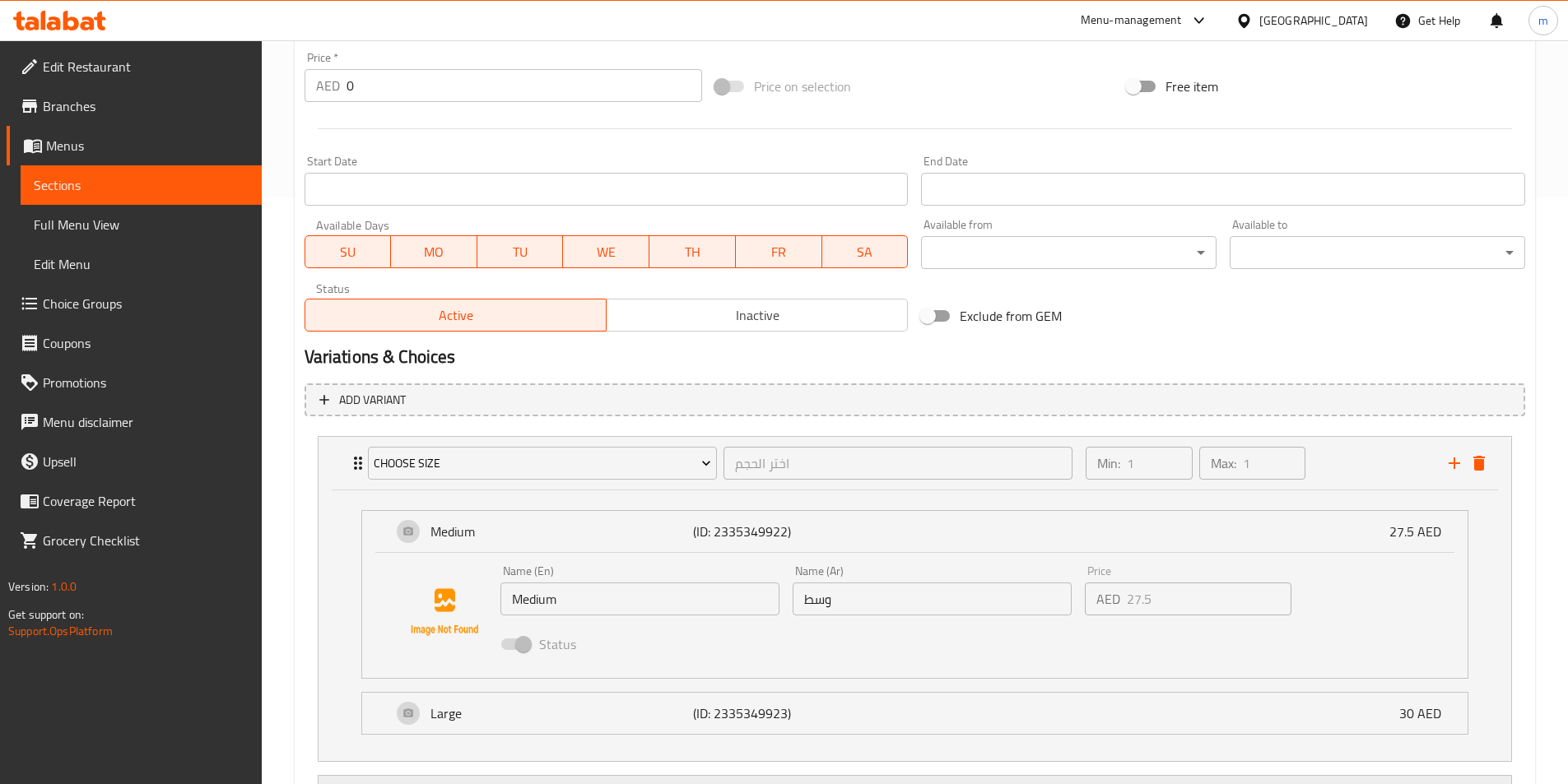
scroll to position [745, 0]
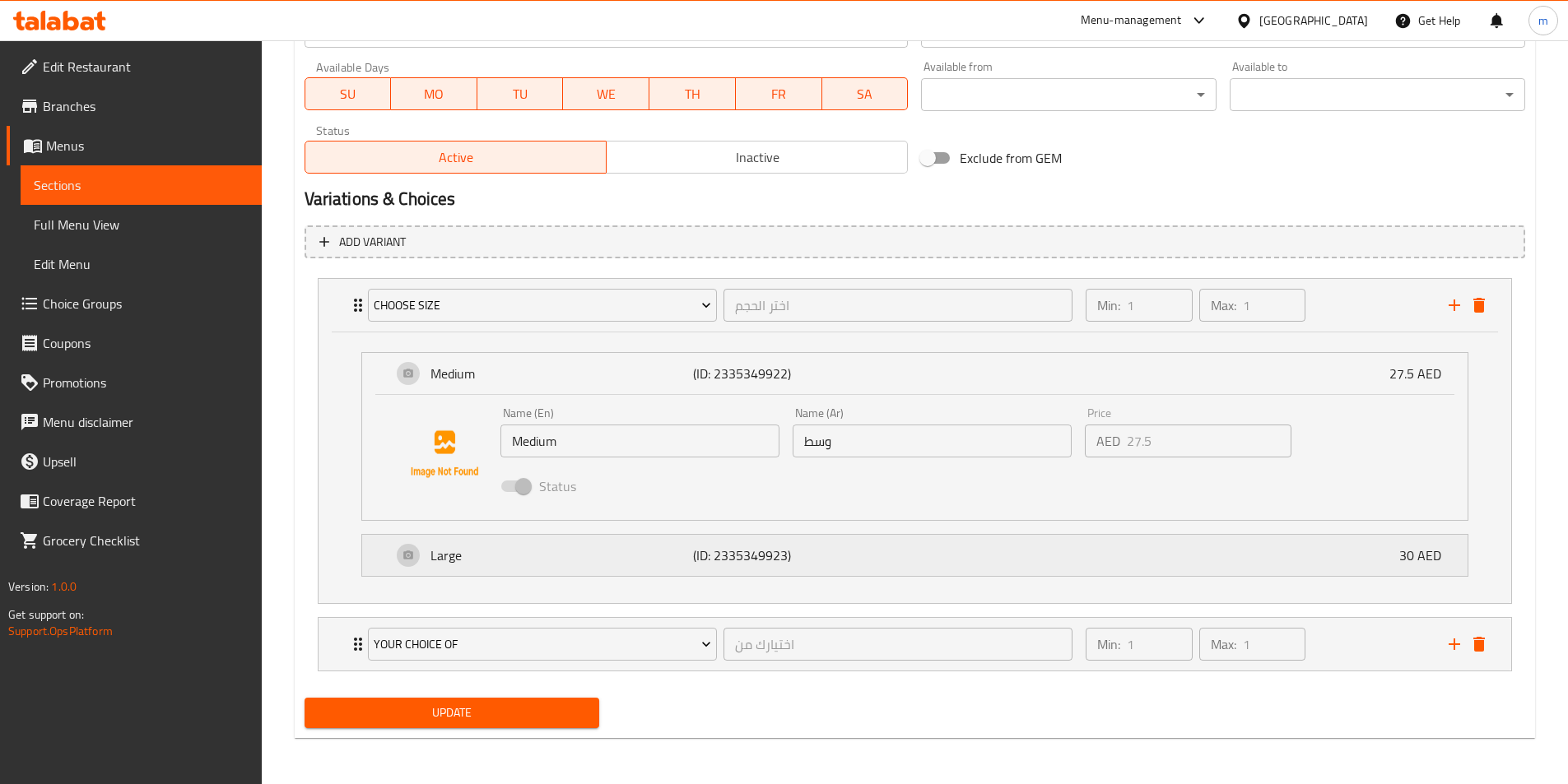
click at [1076, 541] on div "Large (ID: 2335349923) 30 AED" at bounding box center [920, 555] width 1056 height 41
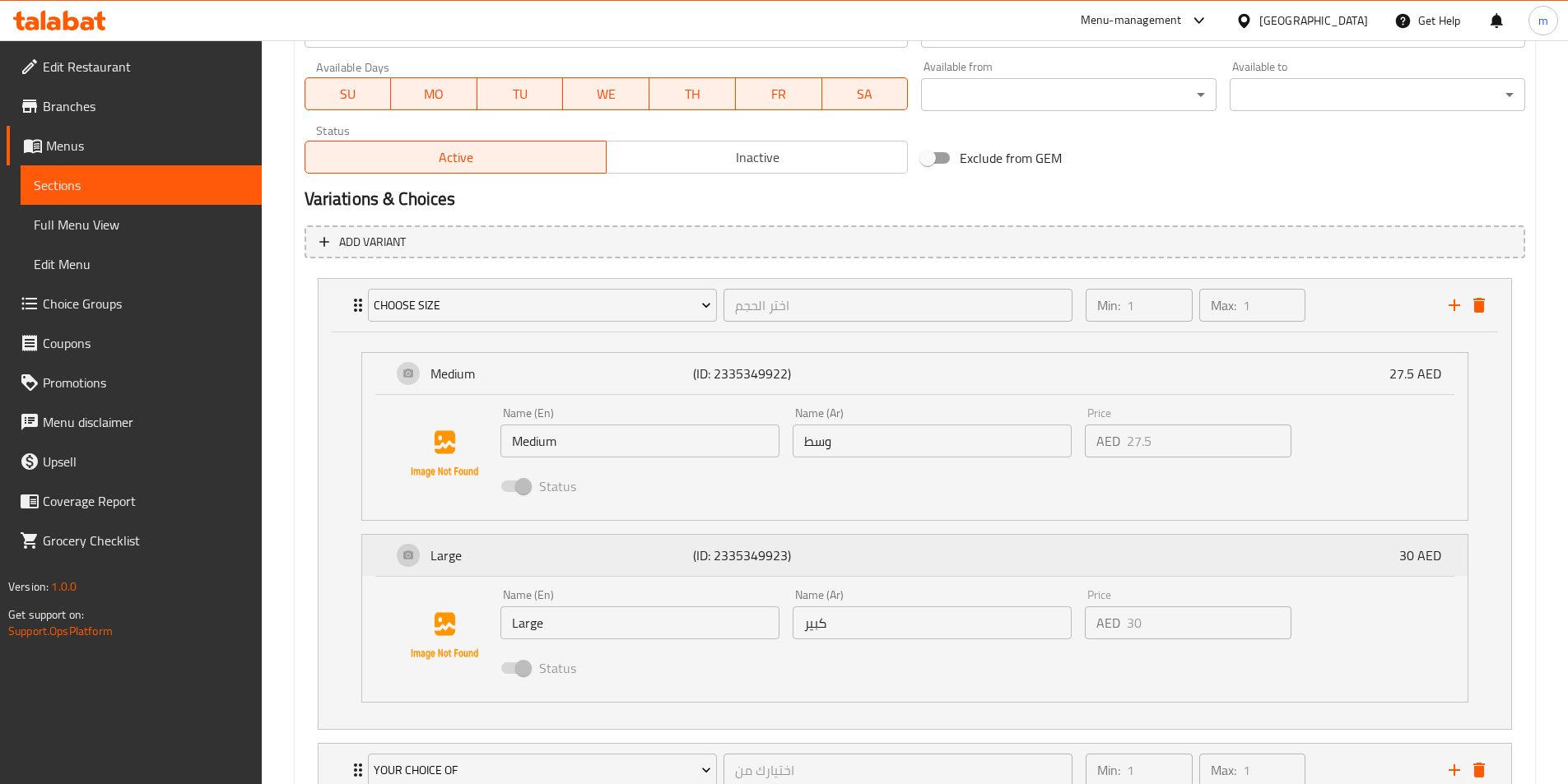
click at [1068, 564] on div "Large (ID: 2335349923) 30 AED" at bounding box center [920, 555] width 1056 height 41
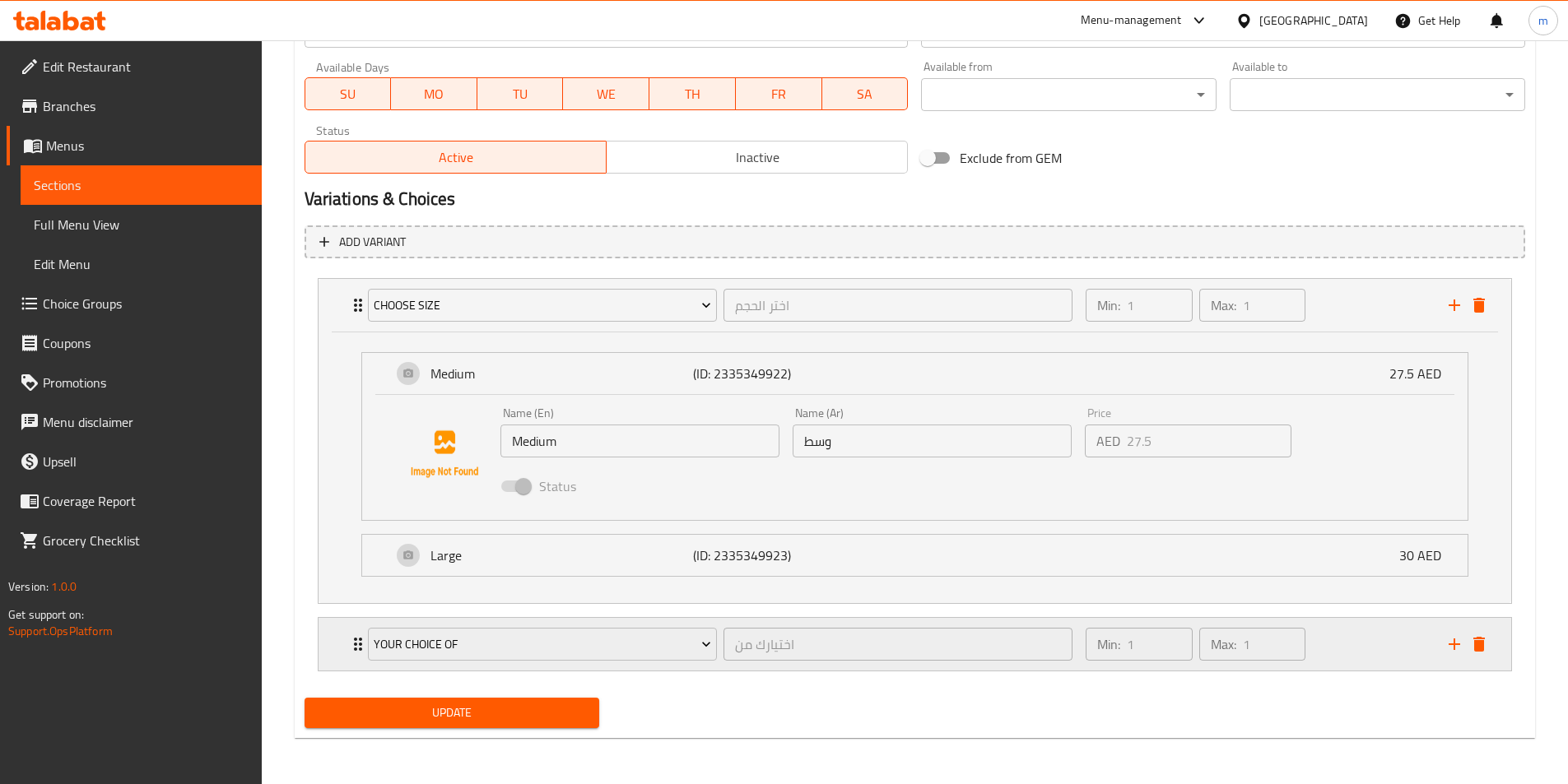
click at [1371, 658] on div "Min: 1 ​ Max: 1 ​" at bounding box center [1257, 645] width 362 height 53
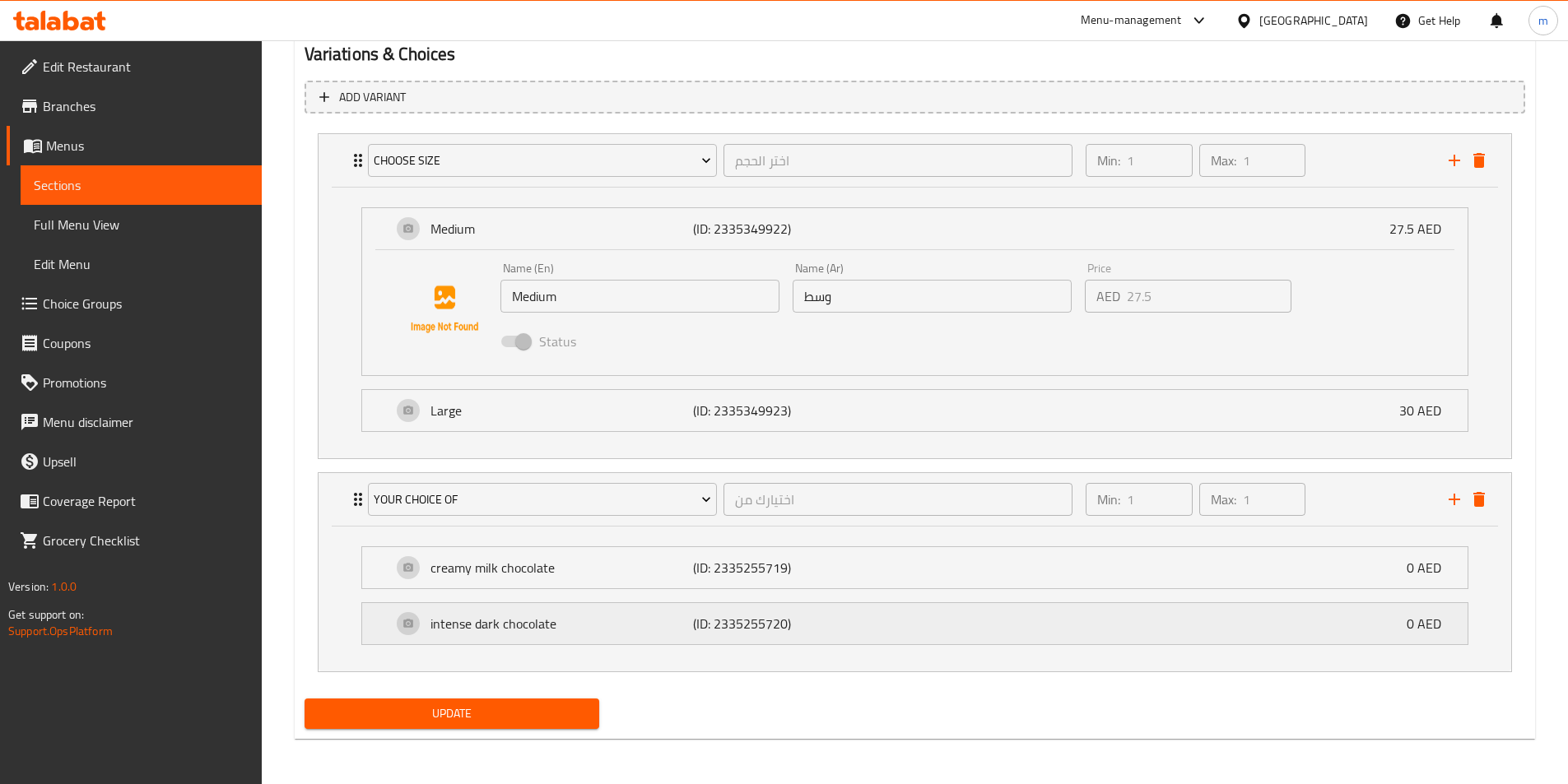
scroll to position [890, 0]
click at [1118, 612] on div "intense dark chocolate (ID: 2335255720) 0 AED" at bounding box center [920, 622] width 1056 height 41
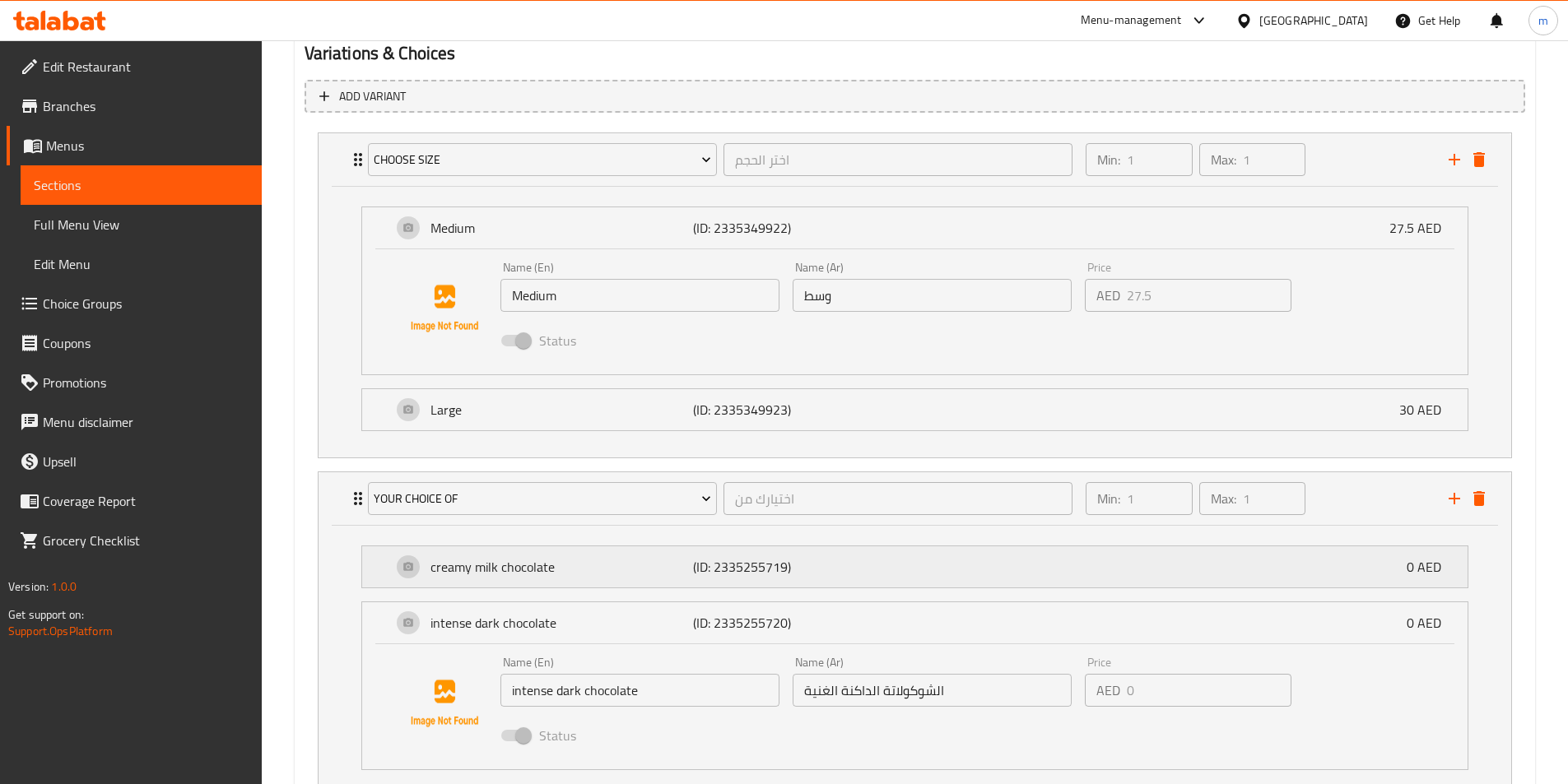
click at [1115, 583] on div "creamy milk chocolate (ID: 2335255719) 0 AED" at bounding box center [920, 567] width 1056 height 41
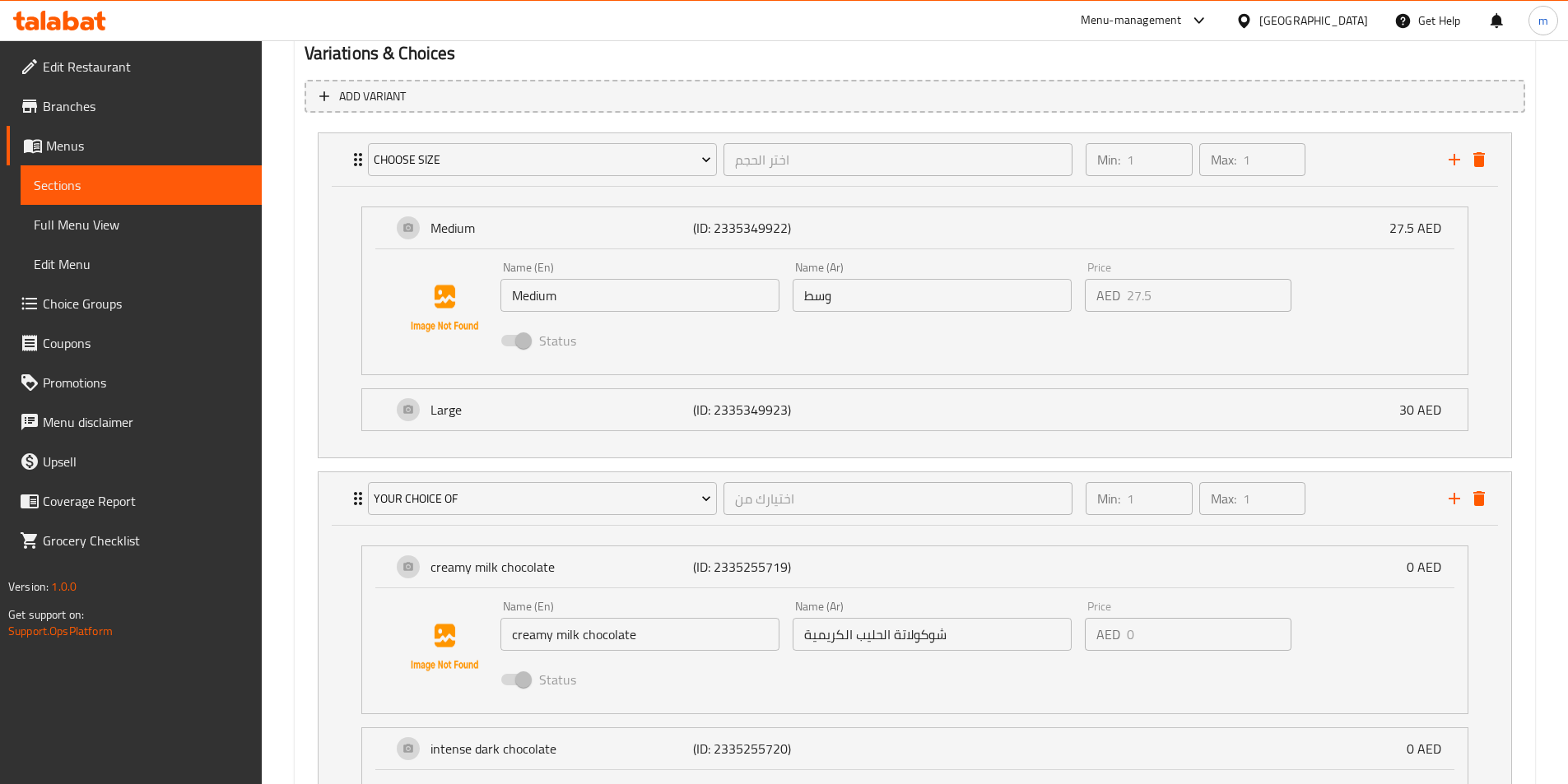
click at [1207, 347] on div "Status" at bounding box center [932, 340] width 878 height 45
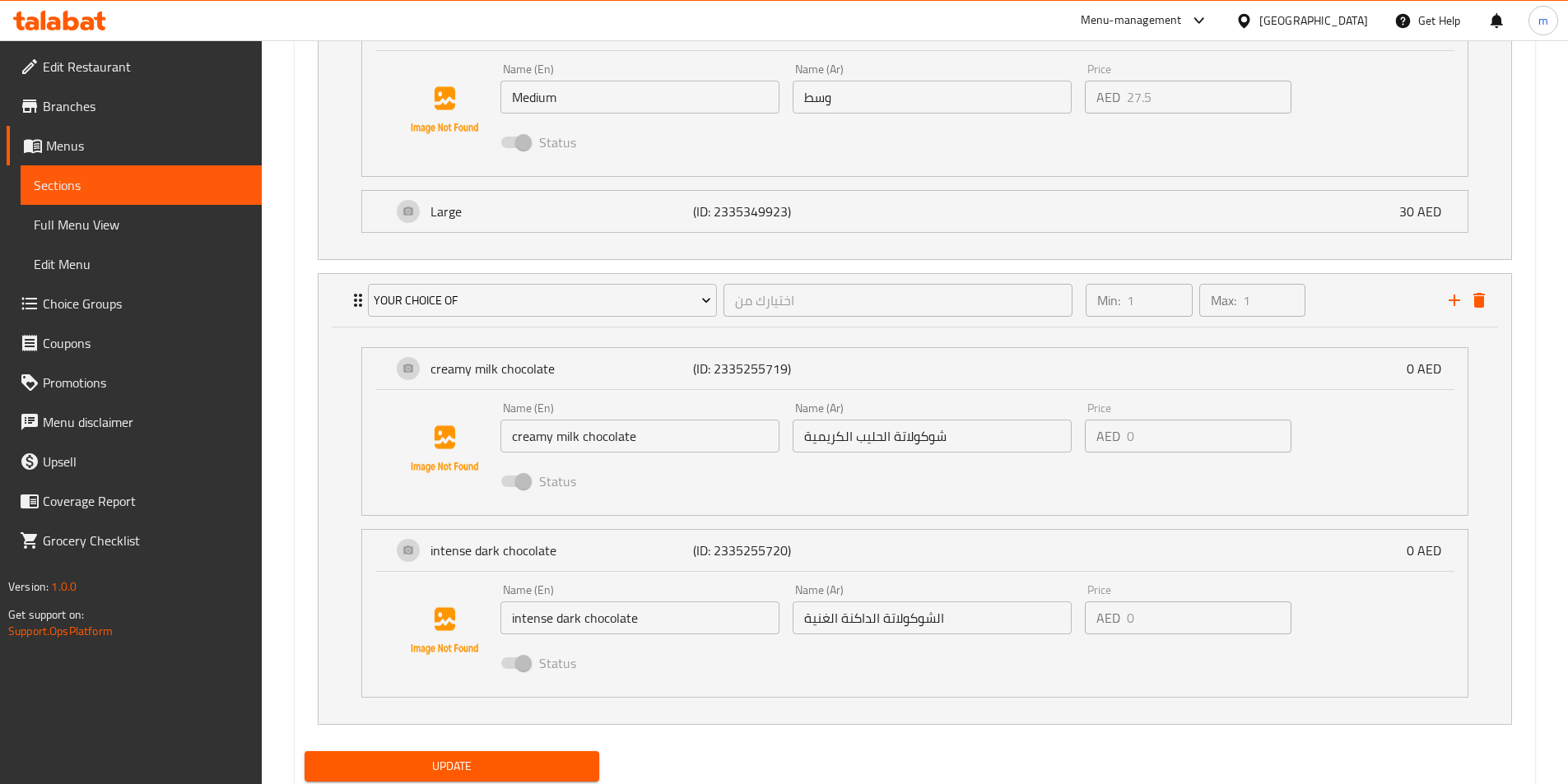
scroll to position [1060, 0]
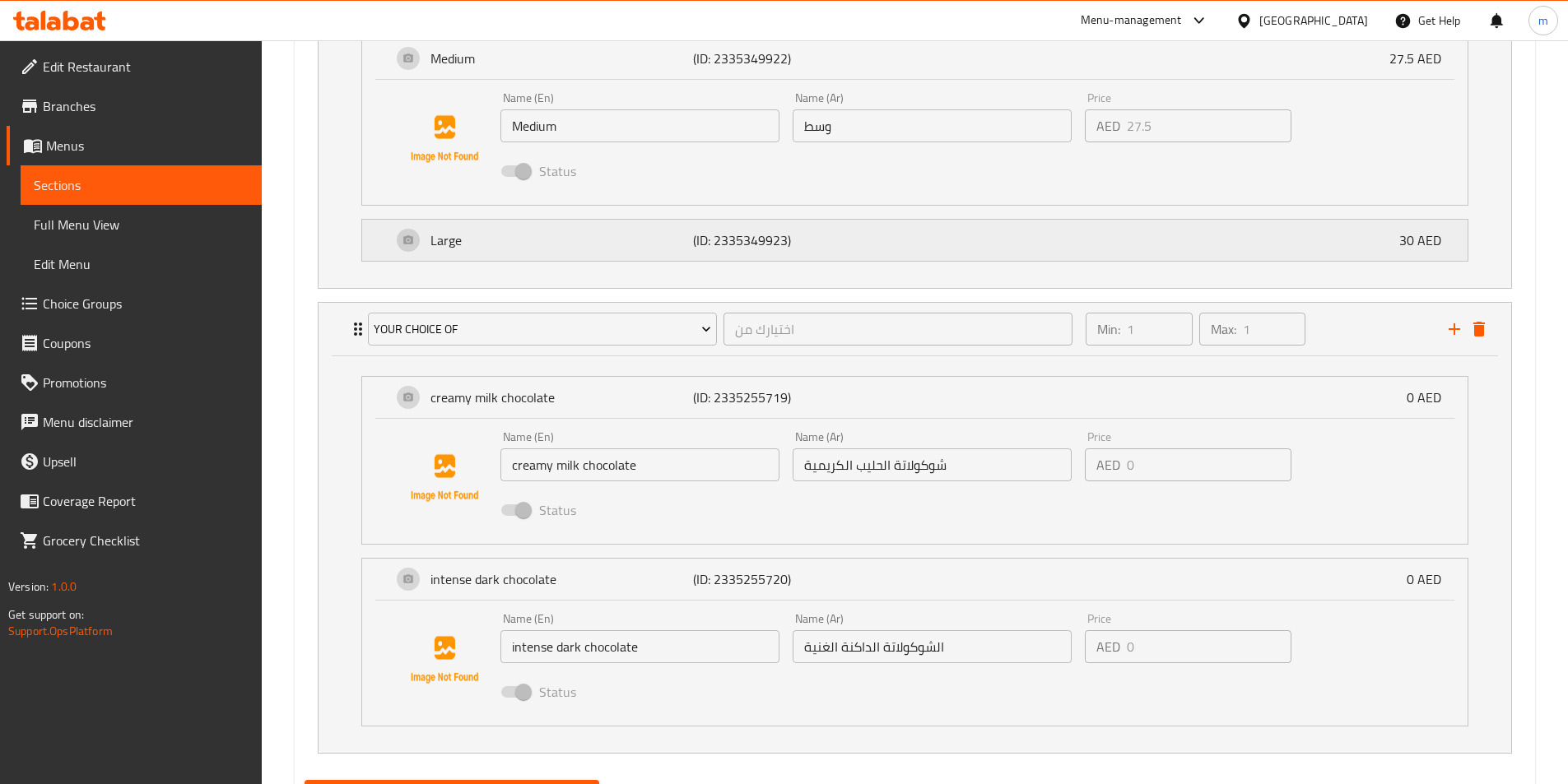
click at [1151, 234] on div "Large (ID: 2335349923) 30 AED" at bounding box center [920, 240] width 1056 height 41
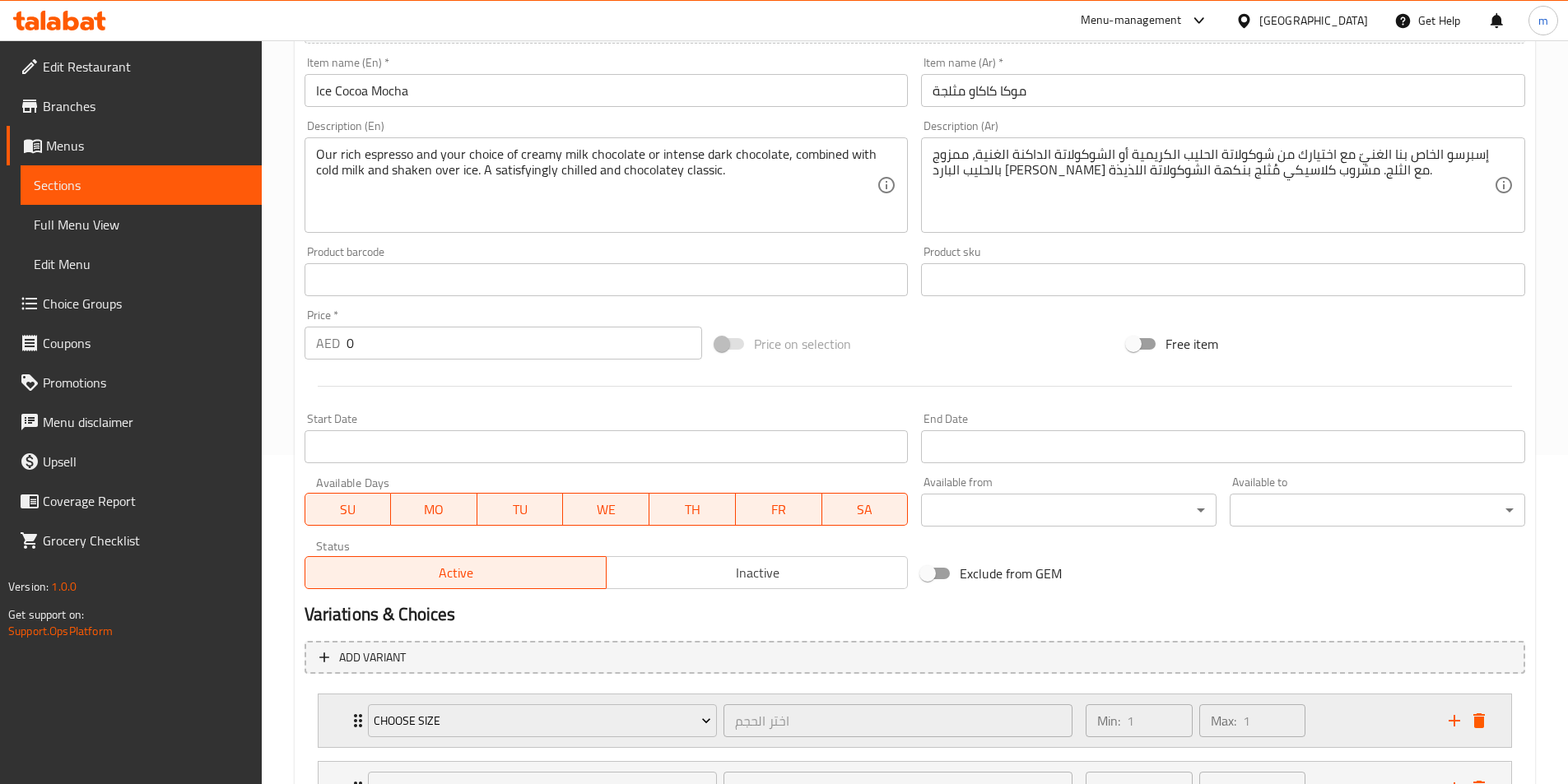
scroll to position [473, 0]
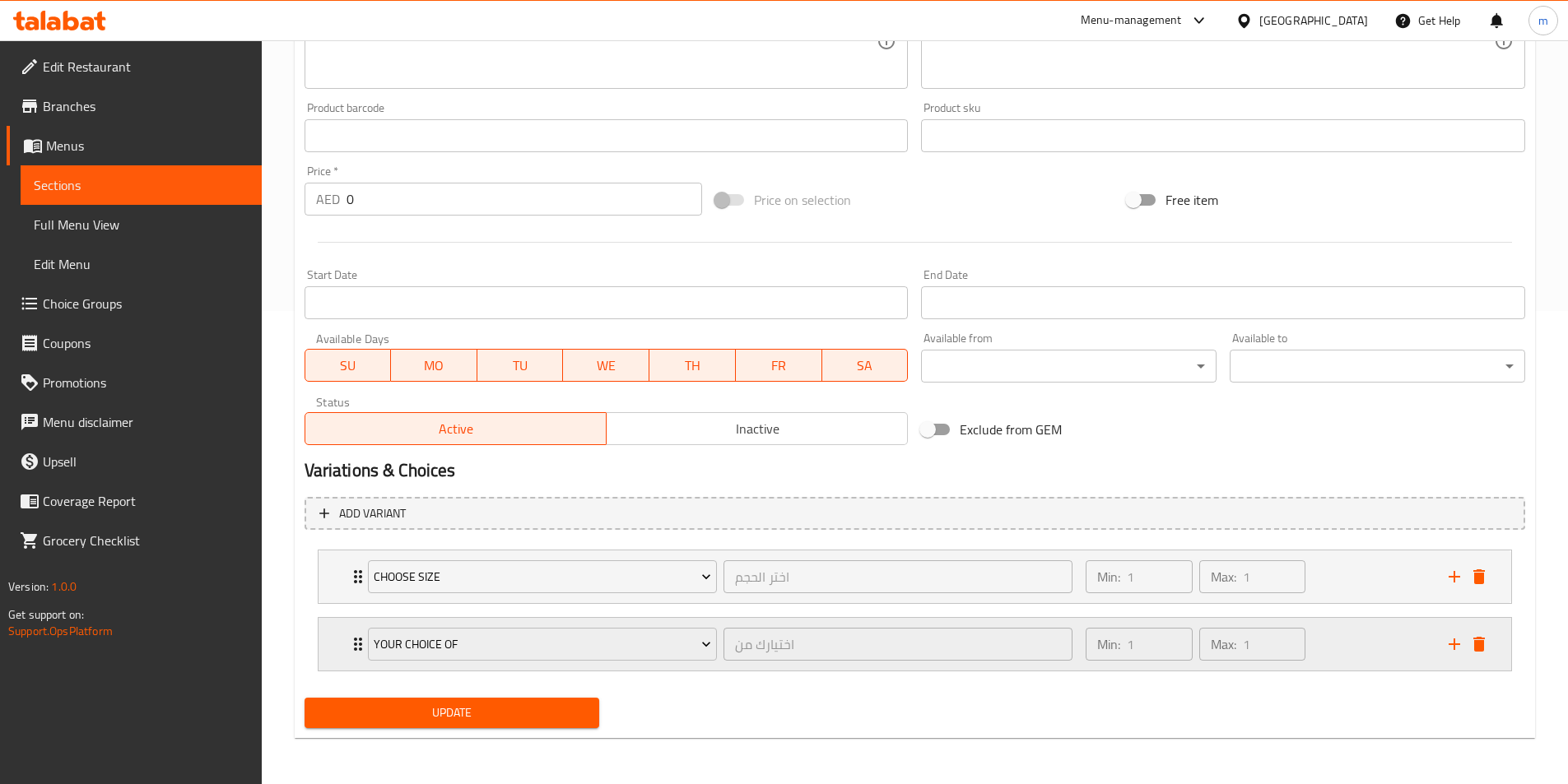
click at [1311, 644] on div "Min: 1 ​ Max: 1 ​" at bounding box center [1195, 644] width 233 height 46
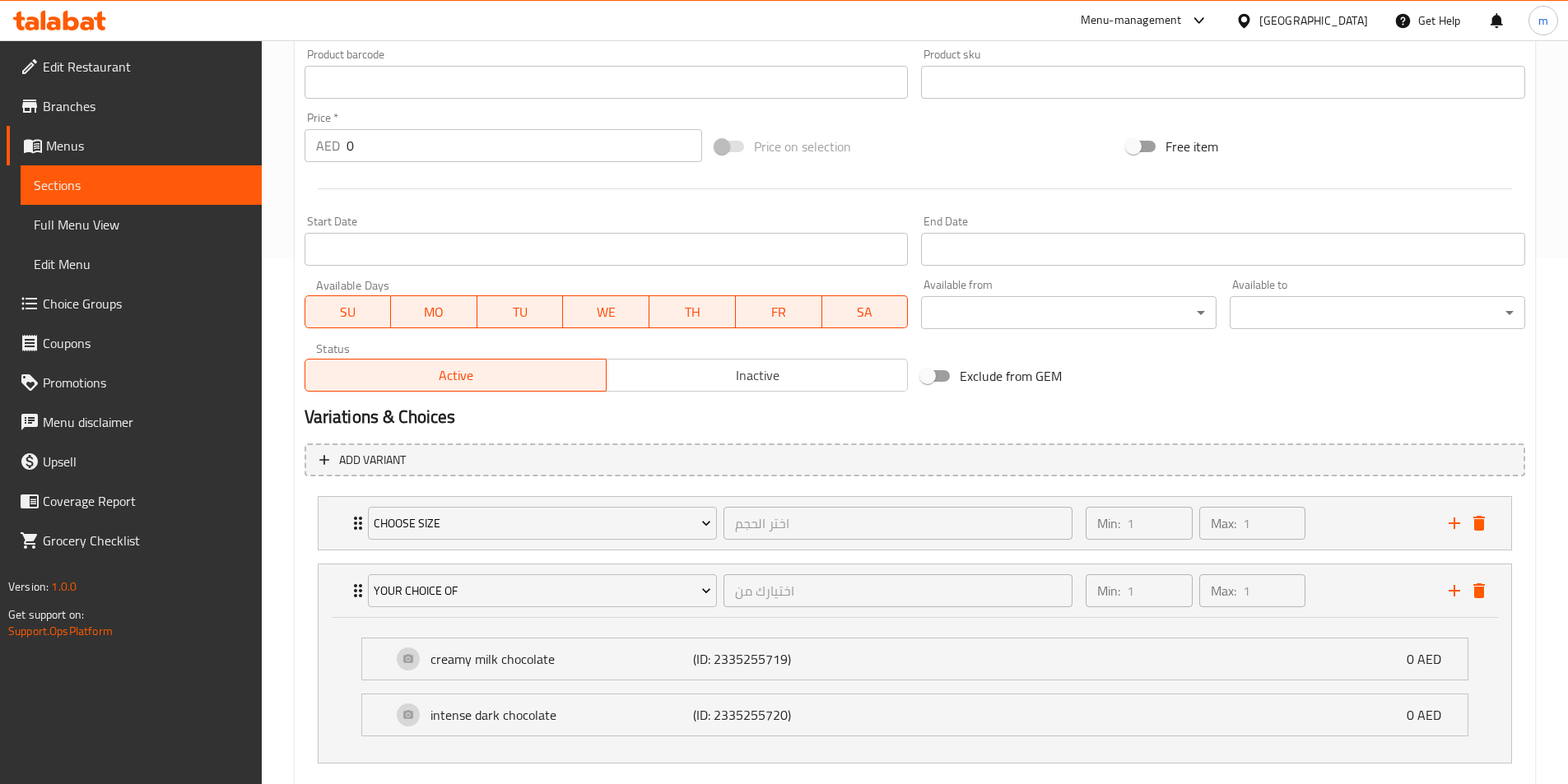
scroll to position [618, 0]
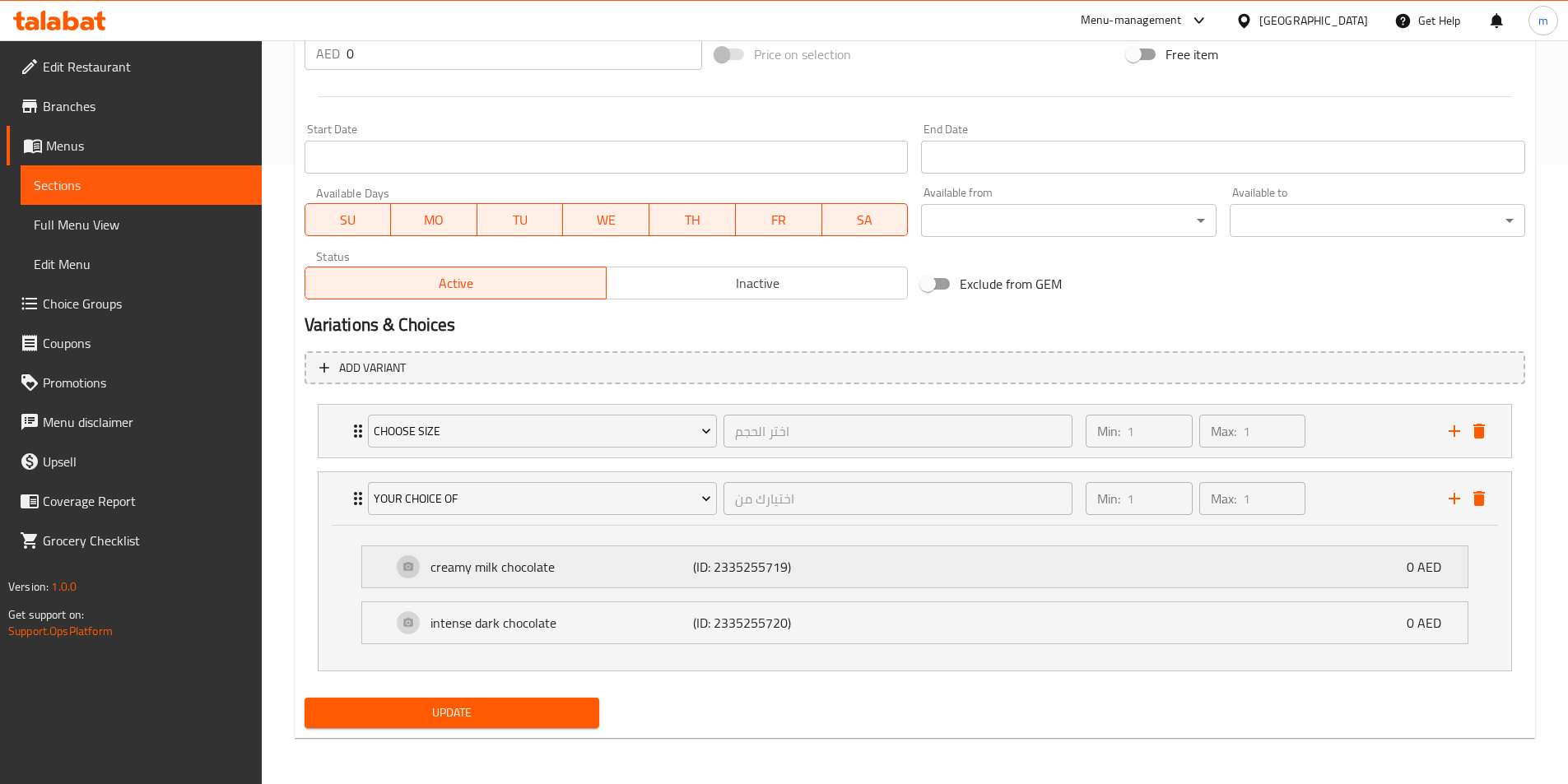
click at [1231, 577] on div "creamy milk chocolate (ID: 2335255719) 0 AED" at bounding box center [920, 567] width 1056 height 41
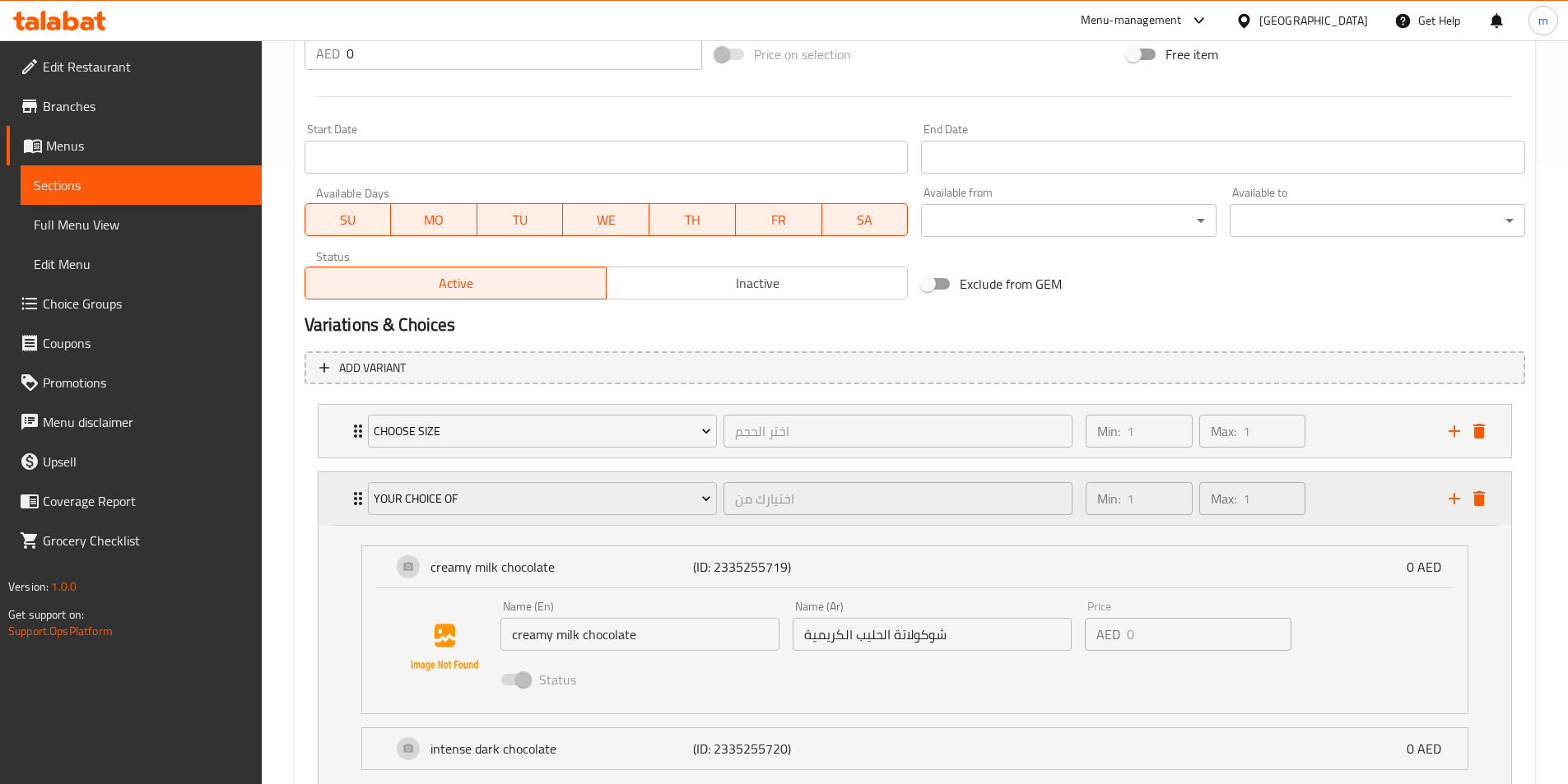
click at [1344, 477] on div "Min: 1 ​ Max: 1 ​" at bounding box center [1257, 498] width 362 height 53
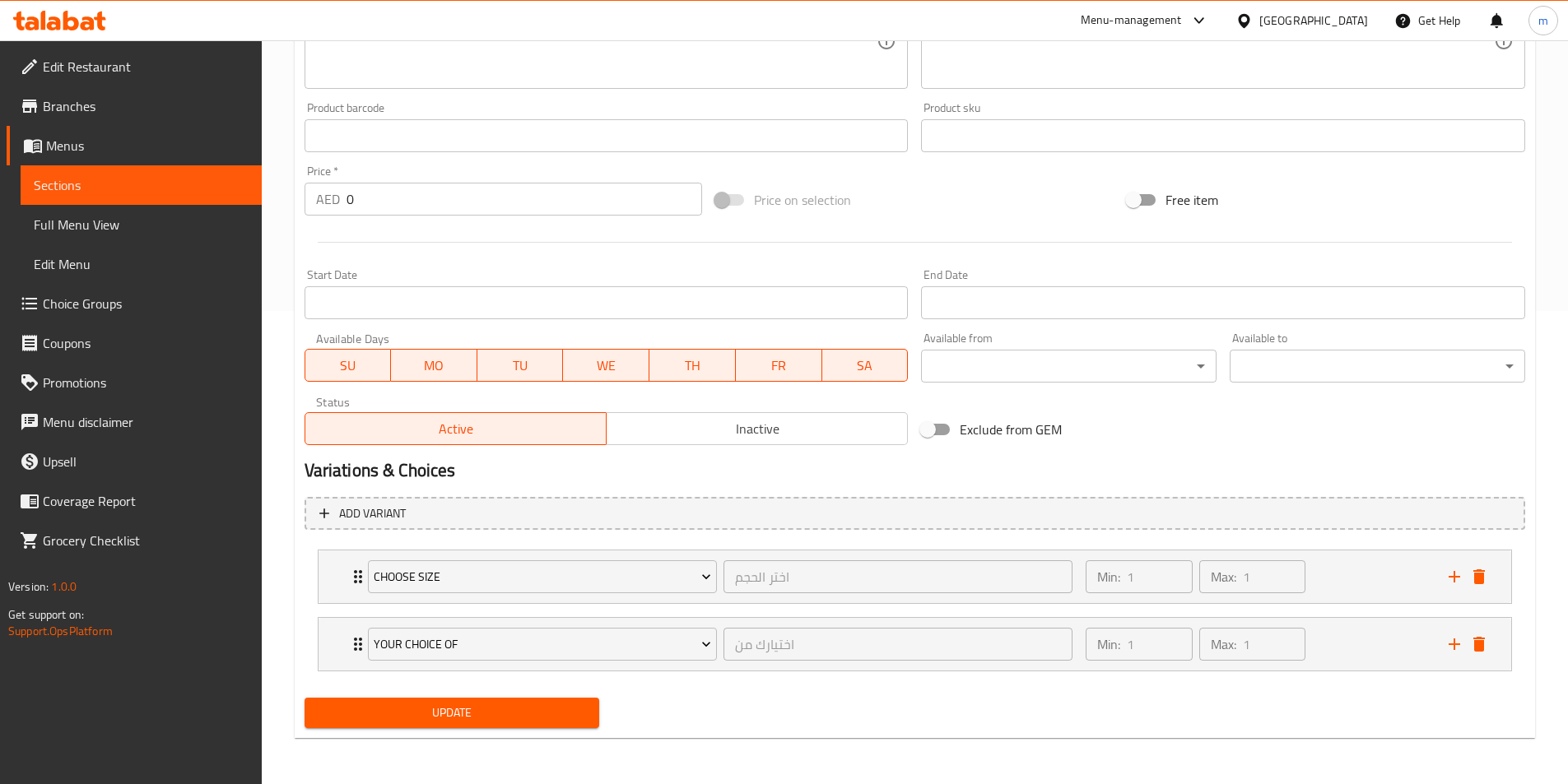
click at [1348, 434] on div "Add item image Image Size: 1200 x 800 px / Image formats: jpg, png / 5MB Max. I…" at bounding box center [915, 97] width 1233 height 709
click at [1327, 598] on div "Min: 1 ​ Max: 1 ​" at bounding box center [1257, 577] width 362 height 53
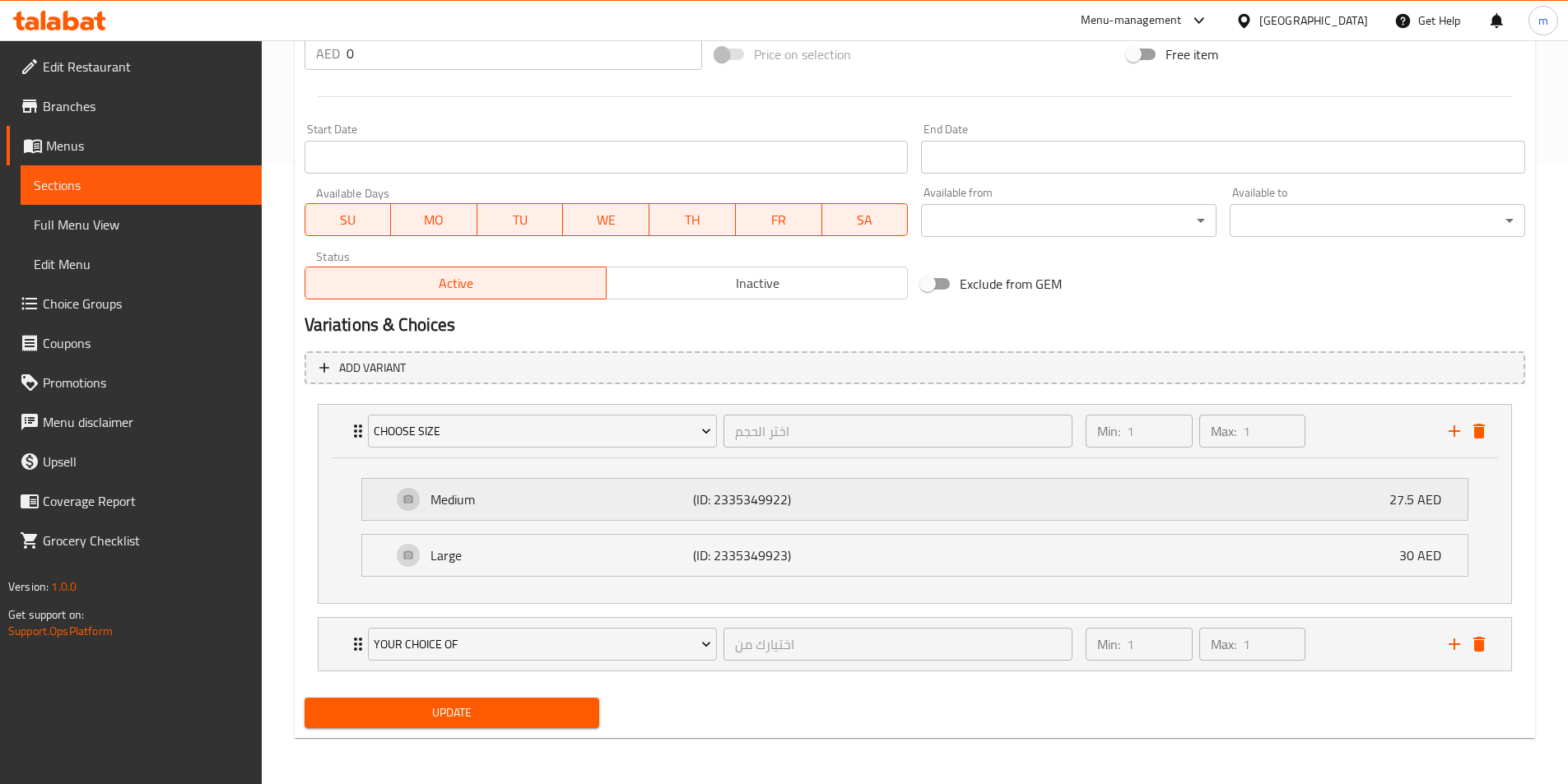
click at [1332, 516] on div "Medium (ID: 2335349922) 27.5 AED" at bounding box center [920, 499] width 1056 height 41
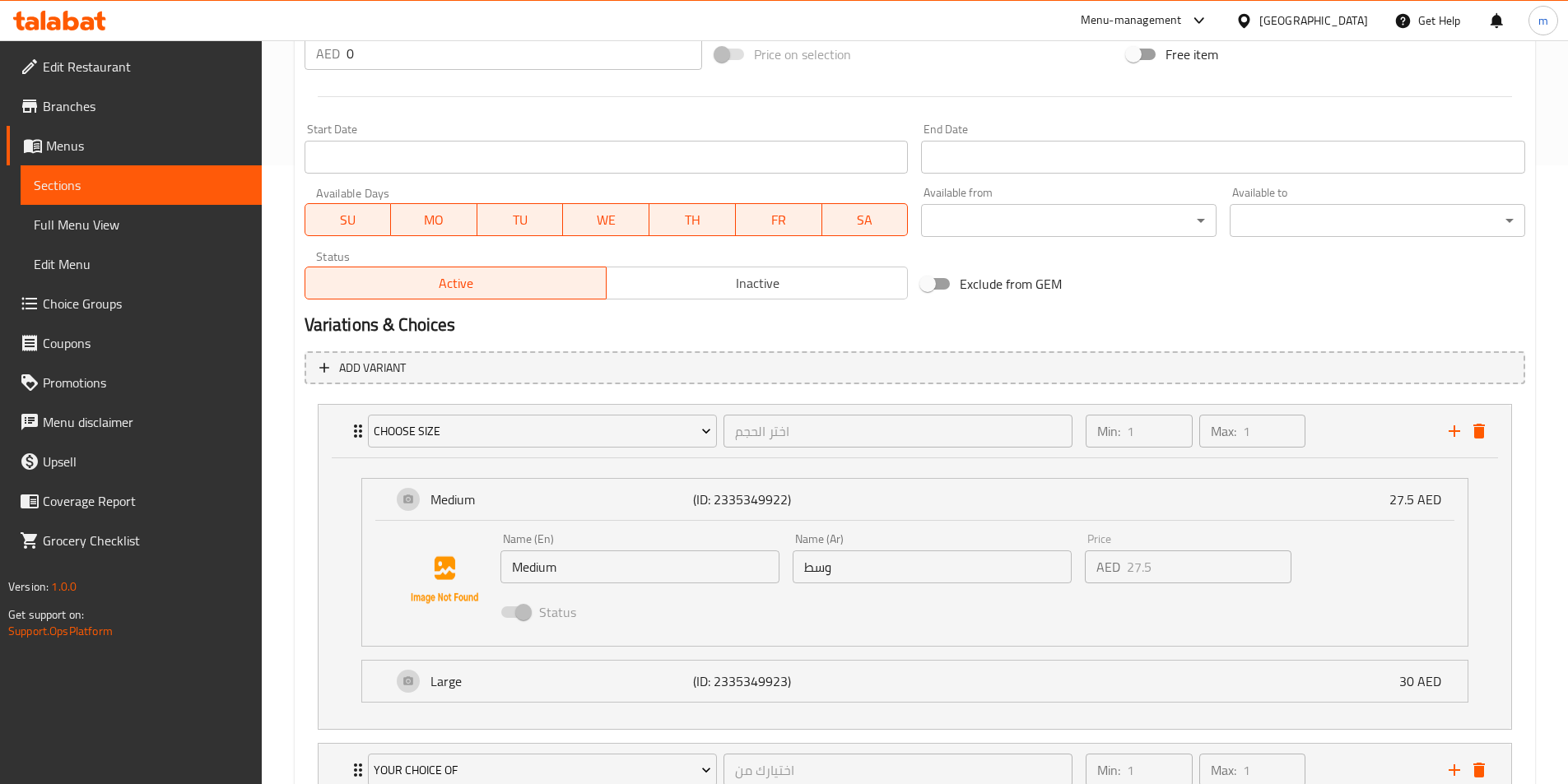
click at [535, 609] on span at bounding box center [515, 612] width 47 height 31
click at [524, 608] on span at bounding box center [515, 612] width 28 height 12
click at [1205, 540] on div "Price AED 27.5 Price" at bounding box center [1188, 558] width 206 height 50
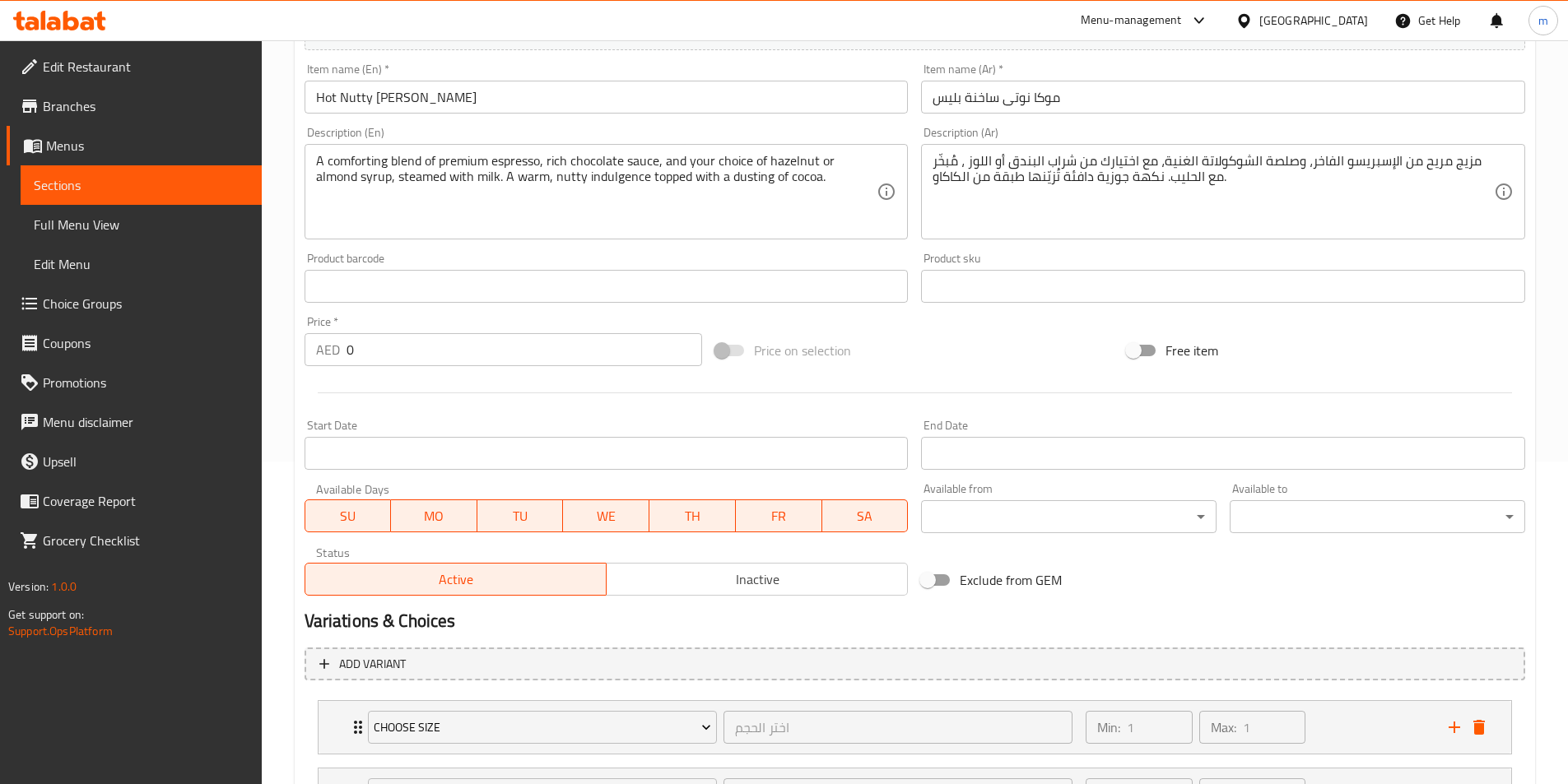
scroll to position [473, 0]
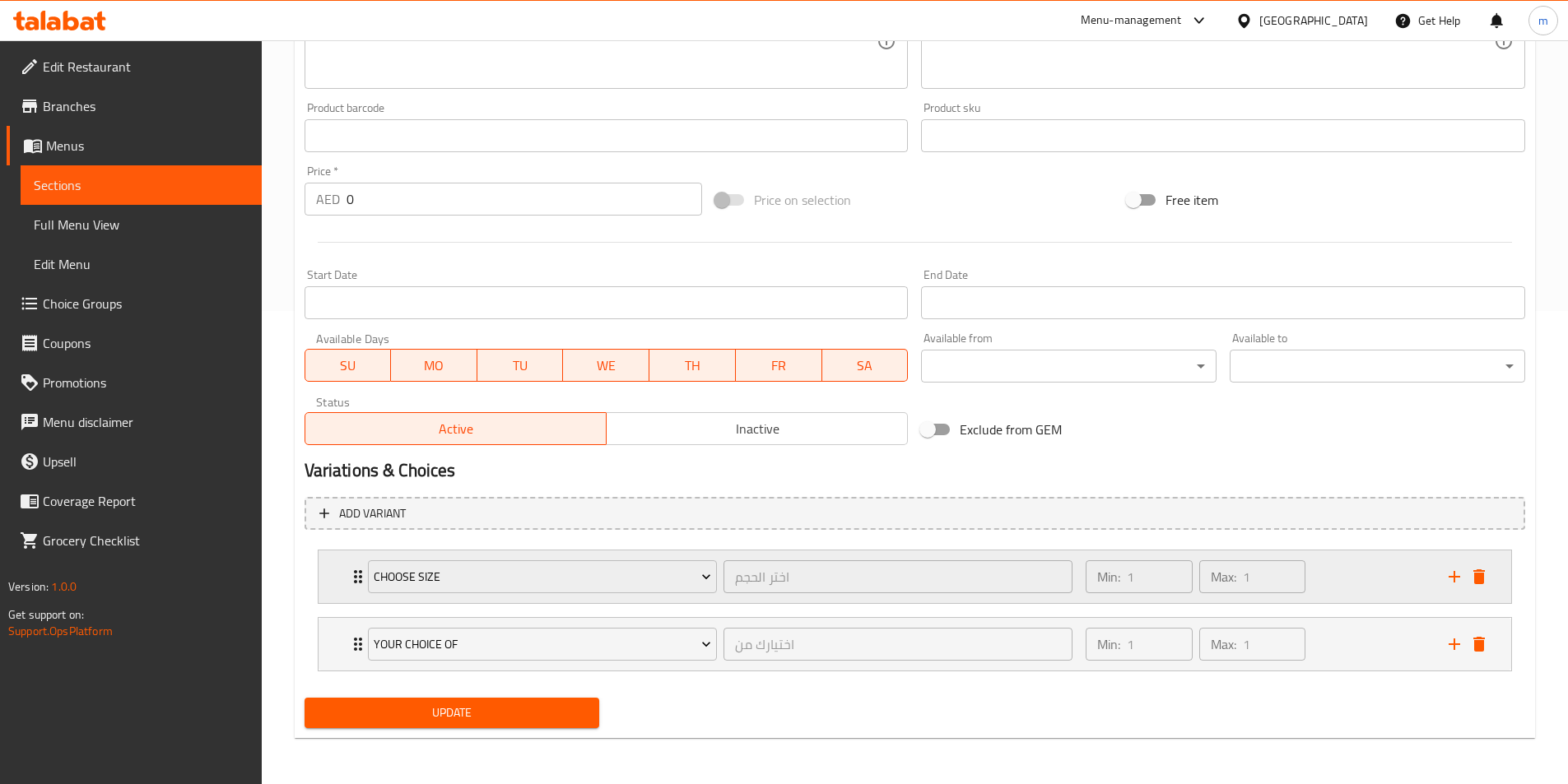
click at [1324, 568] on div "Min: 1 ​ Max: 1 ​" at bounding box center [1257, 577] width 362 height 53
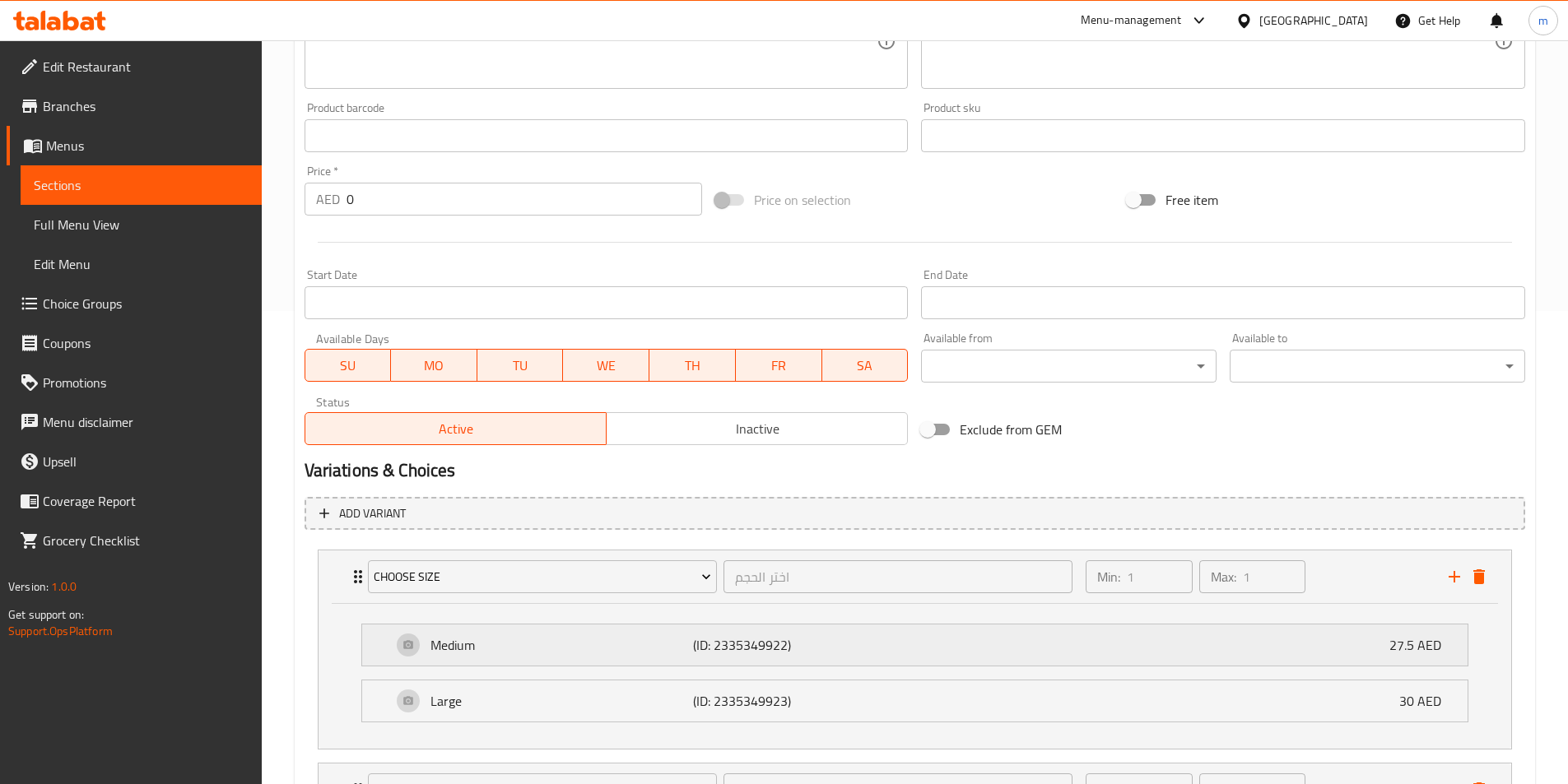
click at [1276, 659] on div "Medium (ID: 2335349922) 27.5 AED" at bounding box center [920, 645] width 1056 height 41
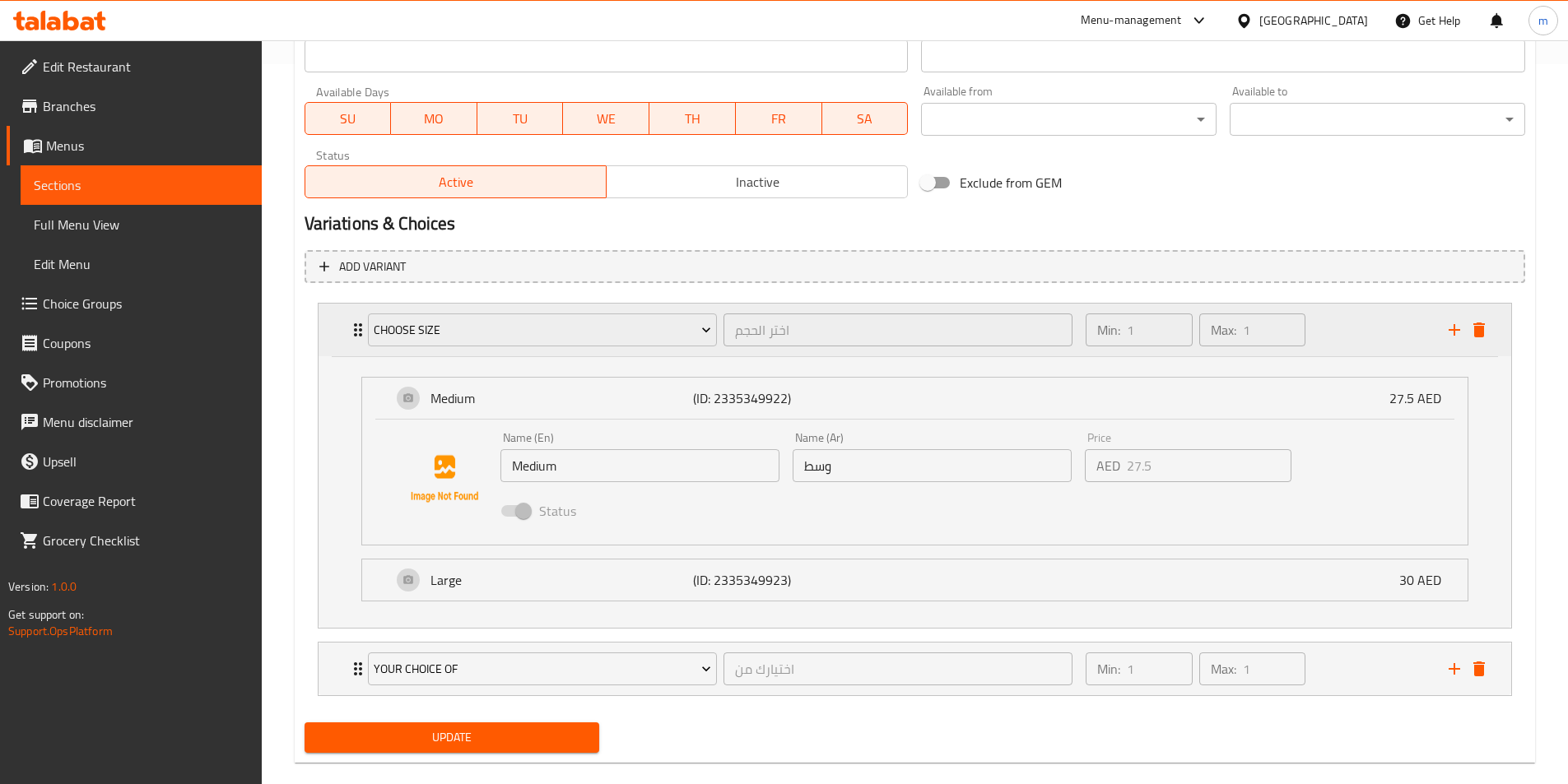
click at [1324, 333] on div "Min: 1 ​ Max: 1 ​" at bounding box center [1257, 330] width 362 height 53
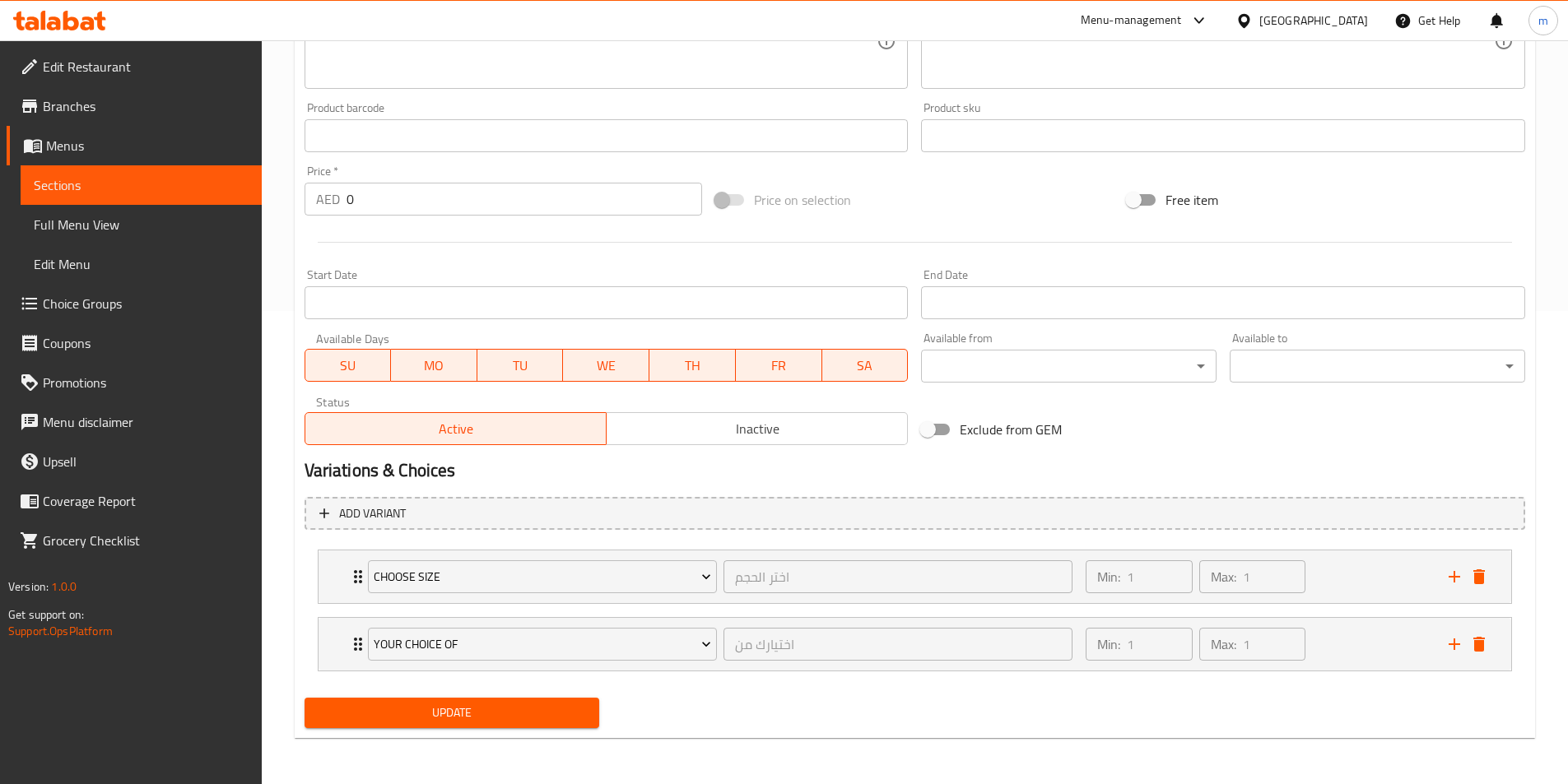
scroll to position [473, 0]
click at [1096, 455] on div "Variations & Choices" at bounding box center [915, 471] width 1233 height 38
click at [1345, 584] on div "Min: 1 ​ Max: 1 ​" at bounding box center [1257, 577] width 362 height 53
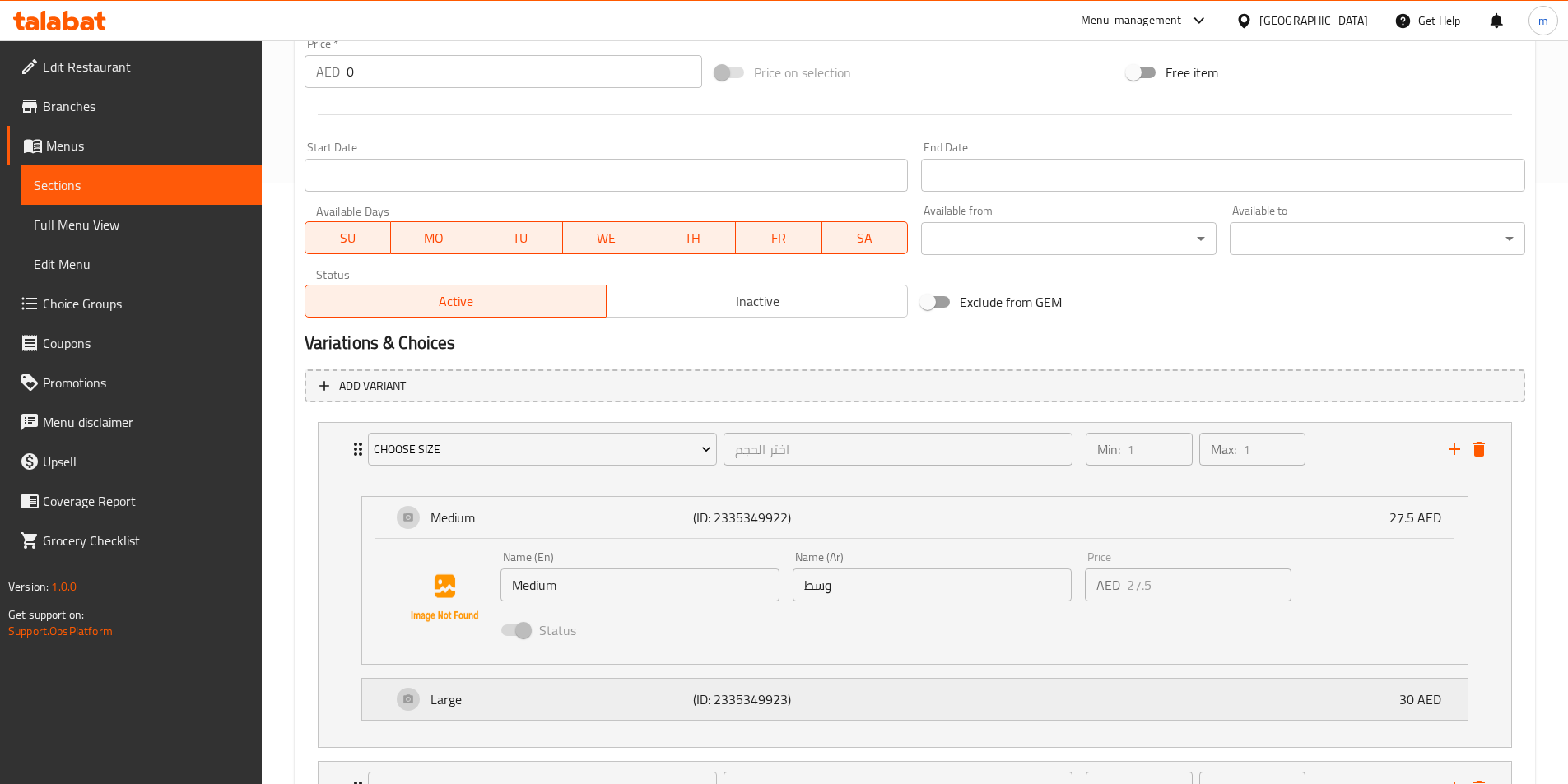
scroll to position [745, 0]
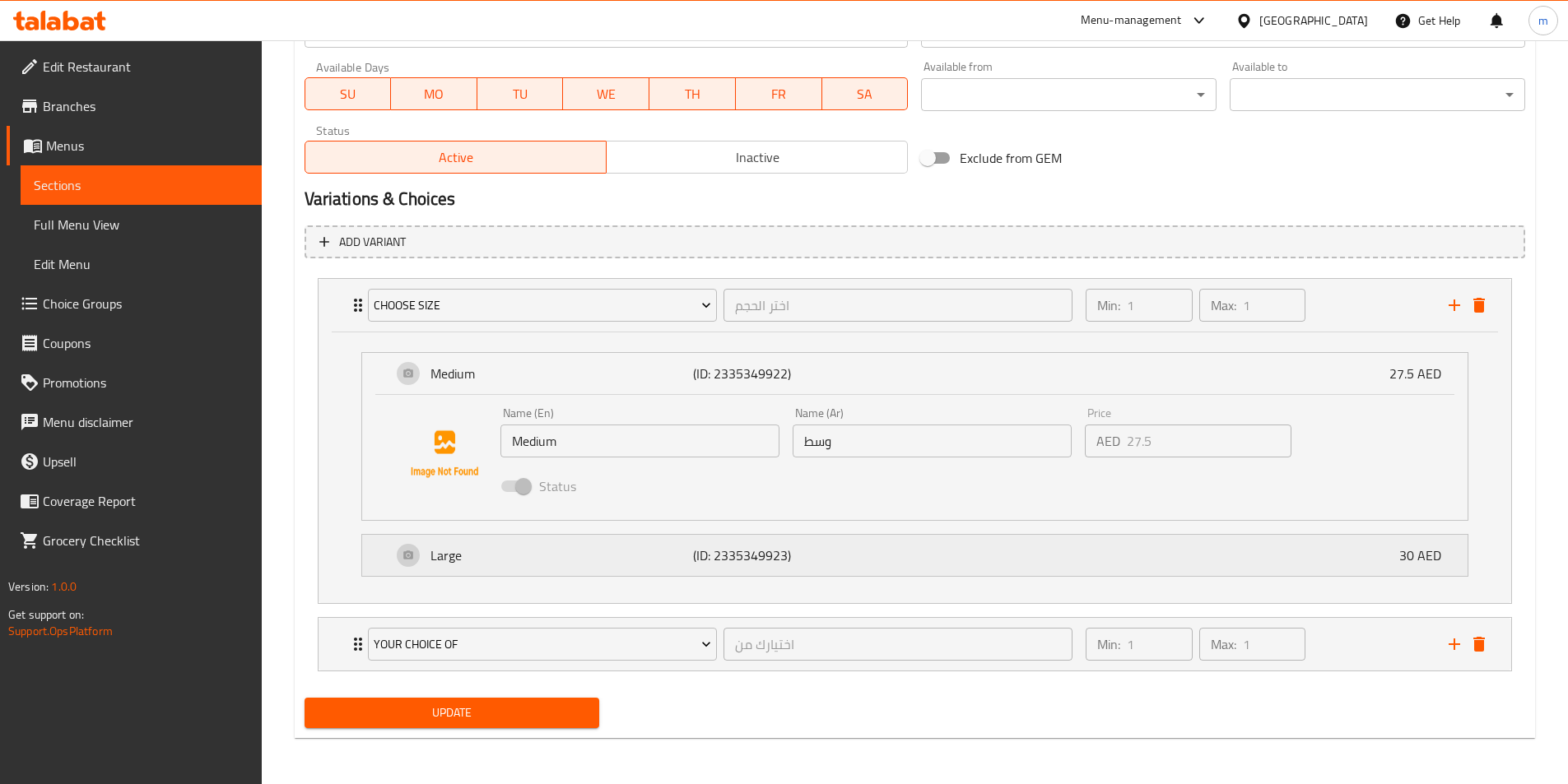
click at [1133, 548] on div "Large (ID: 2335349923) 30 AED" at bounding box center [920, 555] width 1056 height 41
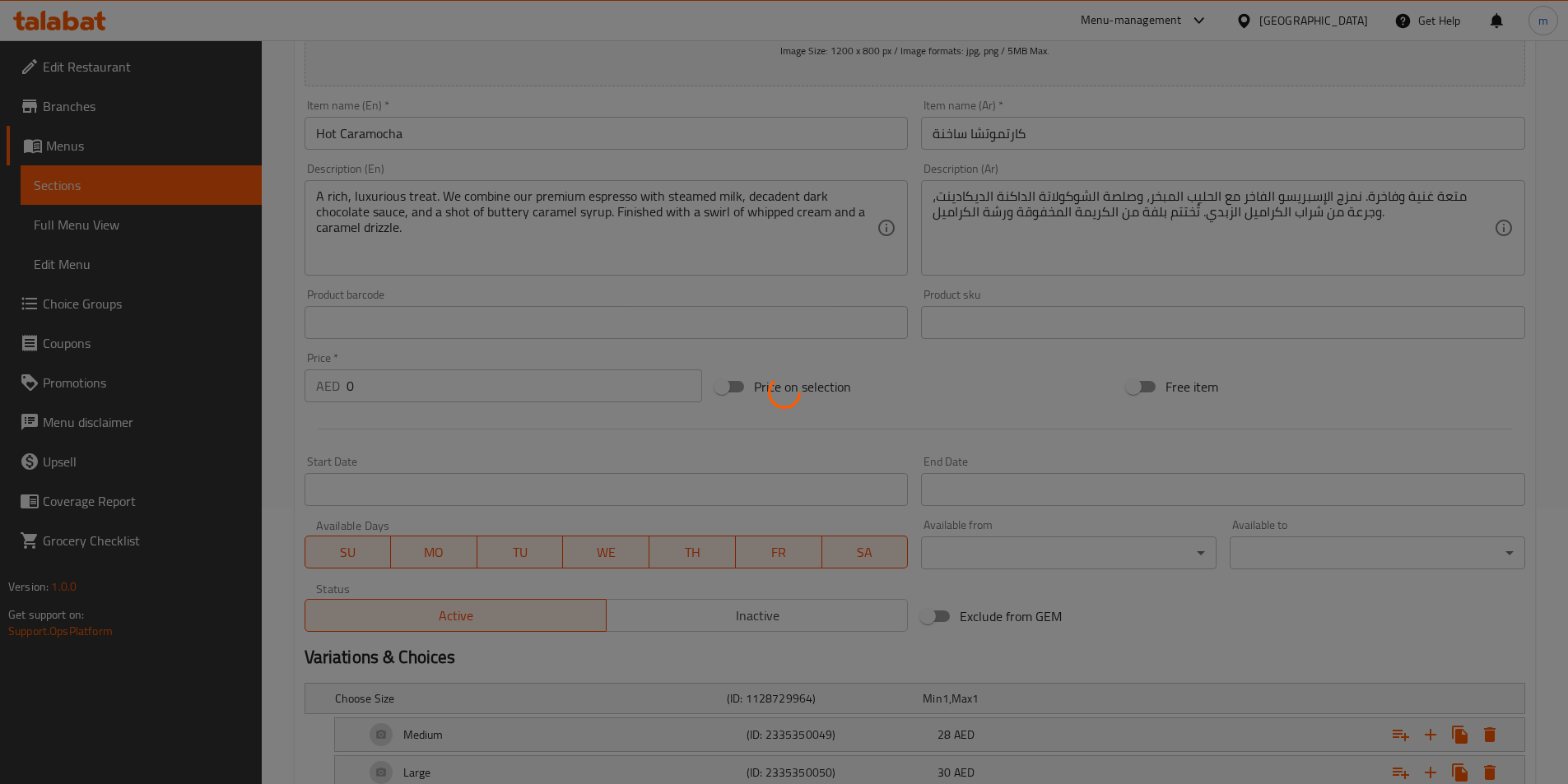
scroll to position [385, 0]
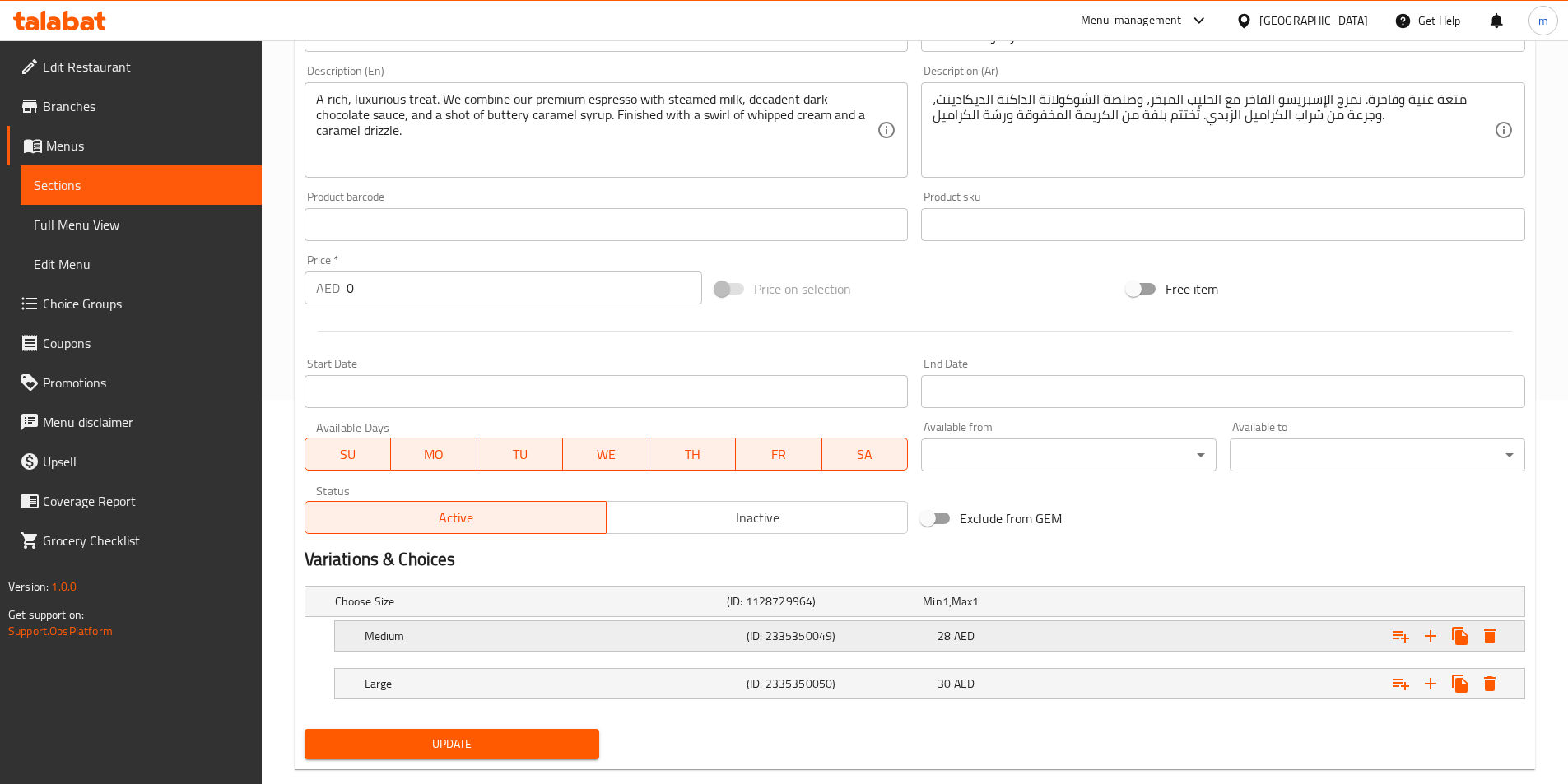
click at [1025, 644] on div "28 AED" at bounding box center [1030, 636] width 185 height 16
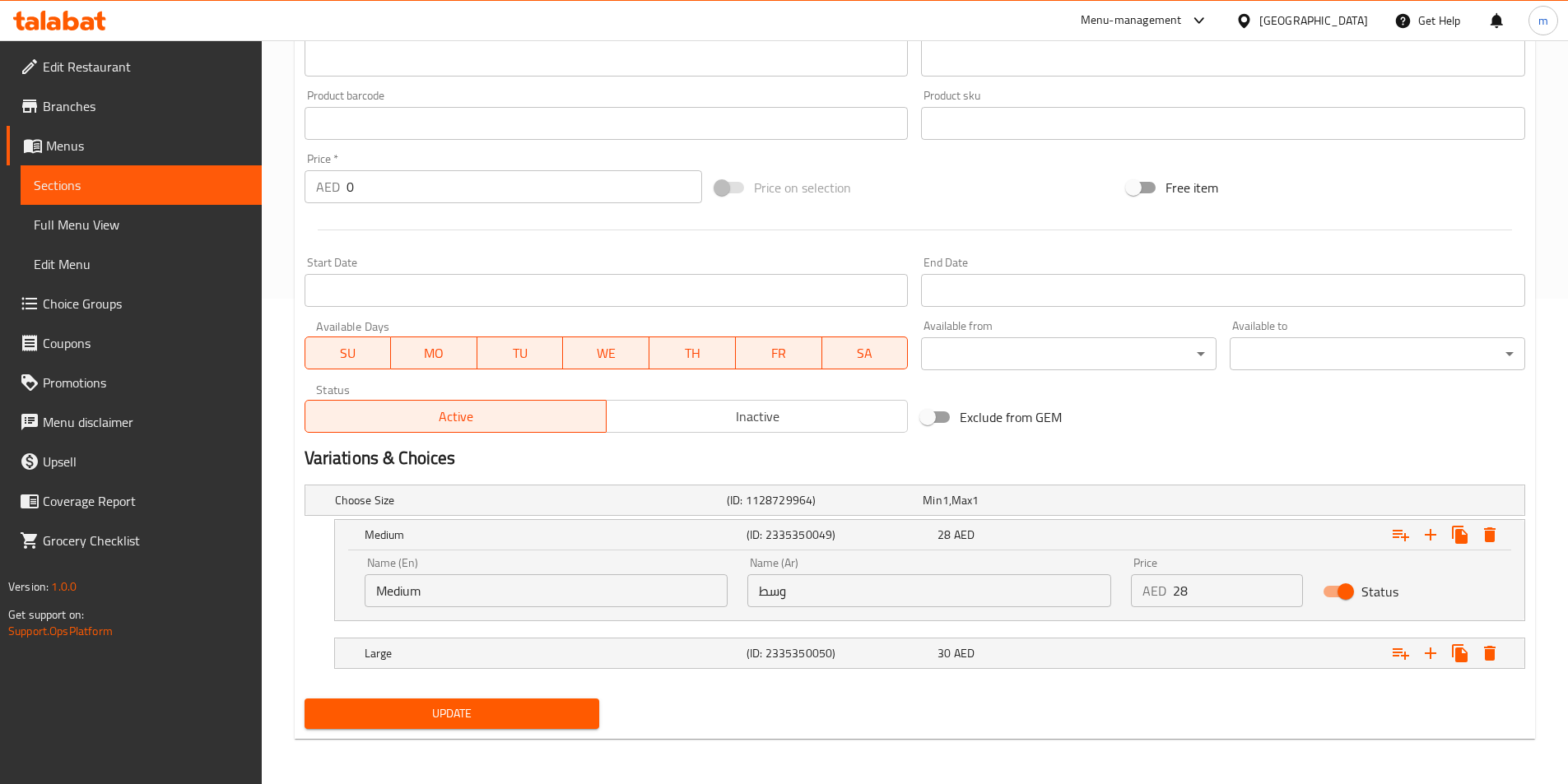
scroll to position [487, 0]
click at [1032, 636] on div "Large (ID: 2335350050) 30 AED" at bounding box center [934, 653] width 1146 height 36
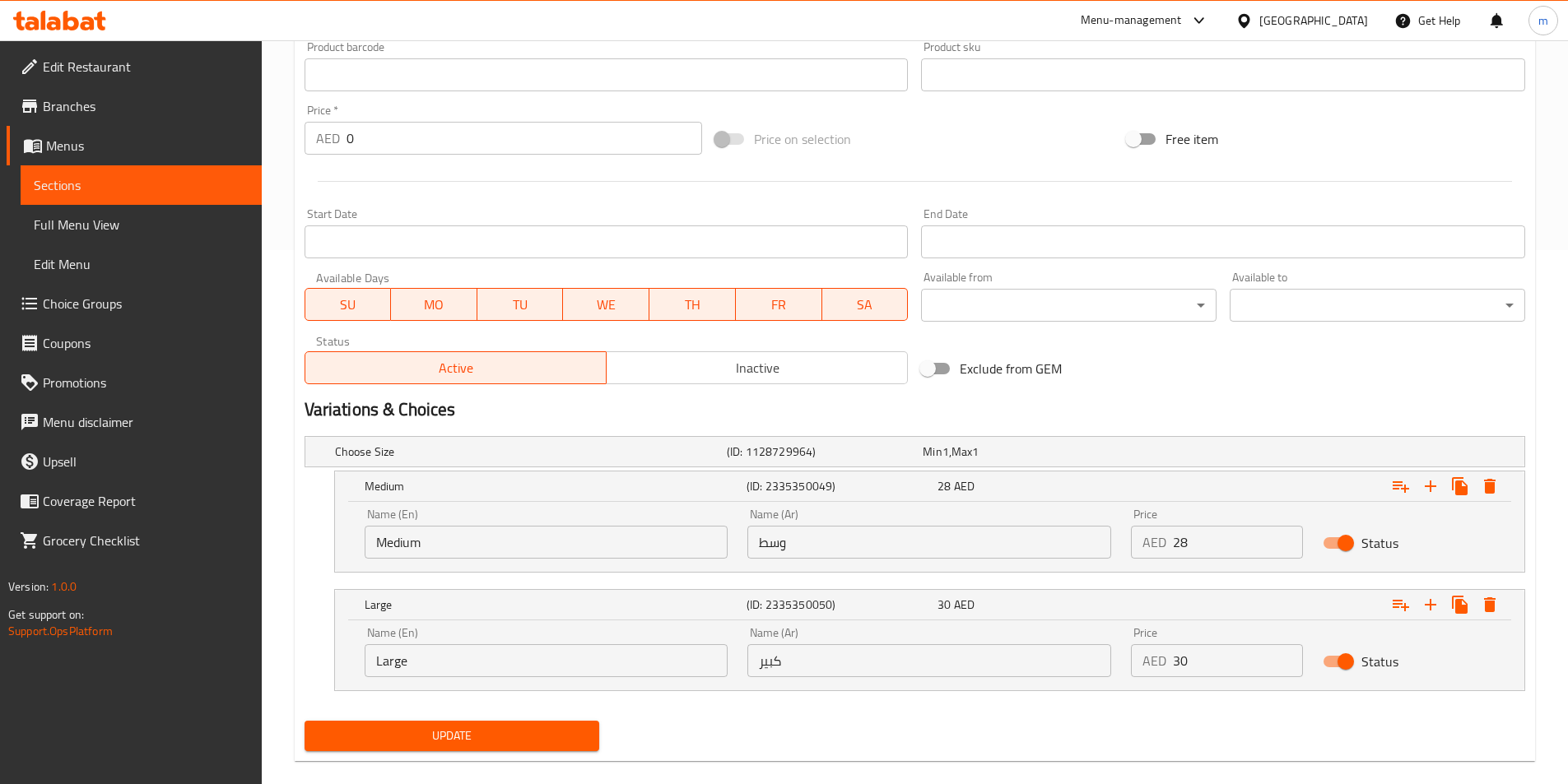
scroll to position [558, 0]
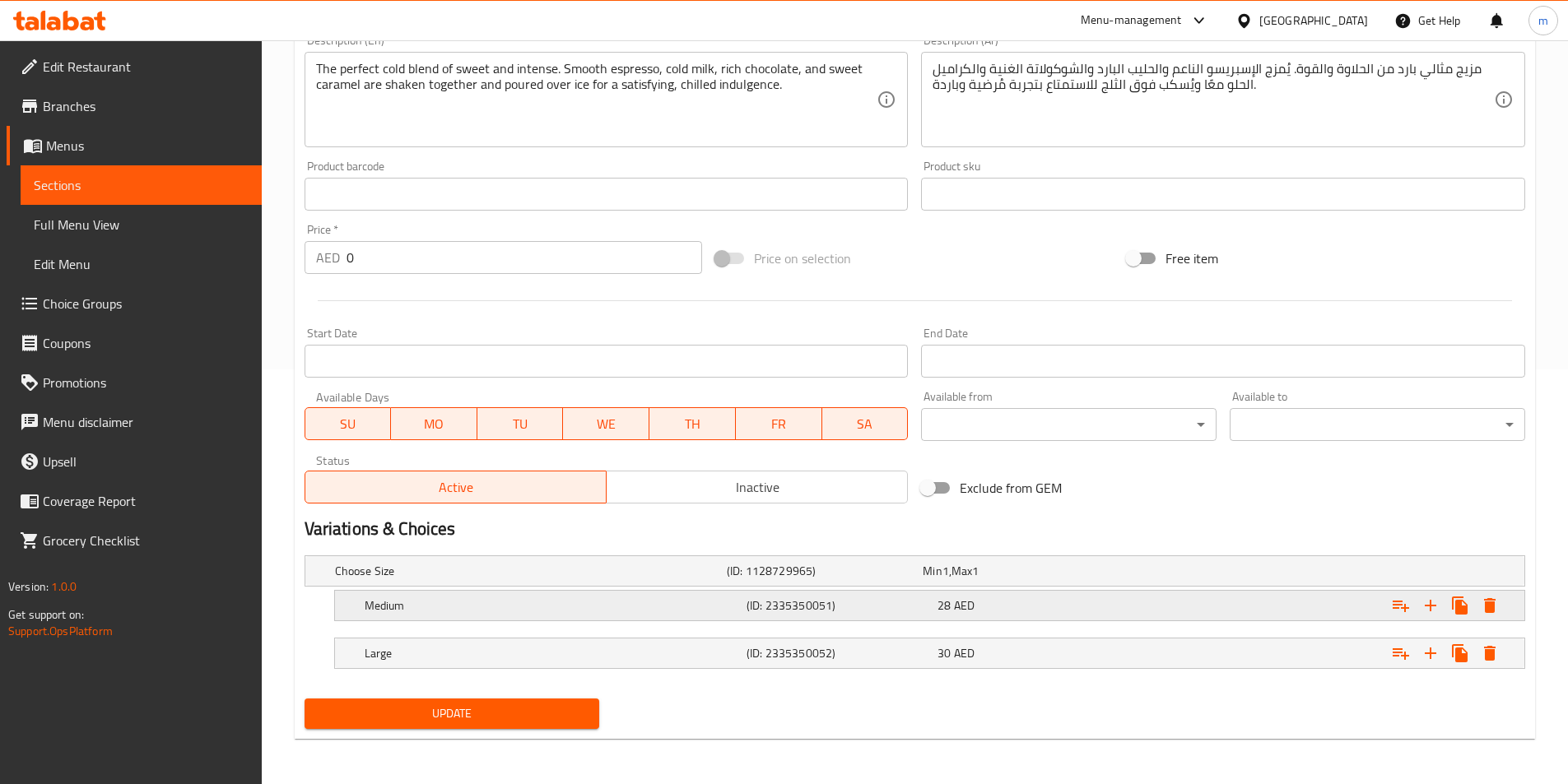
scroll to position [416, 0]
click at [1133, 656] on div "Expand" at bounding box center [1316, 653] width 382 height 36
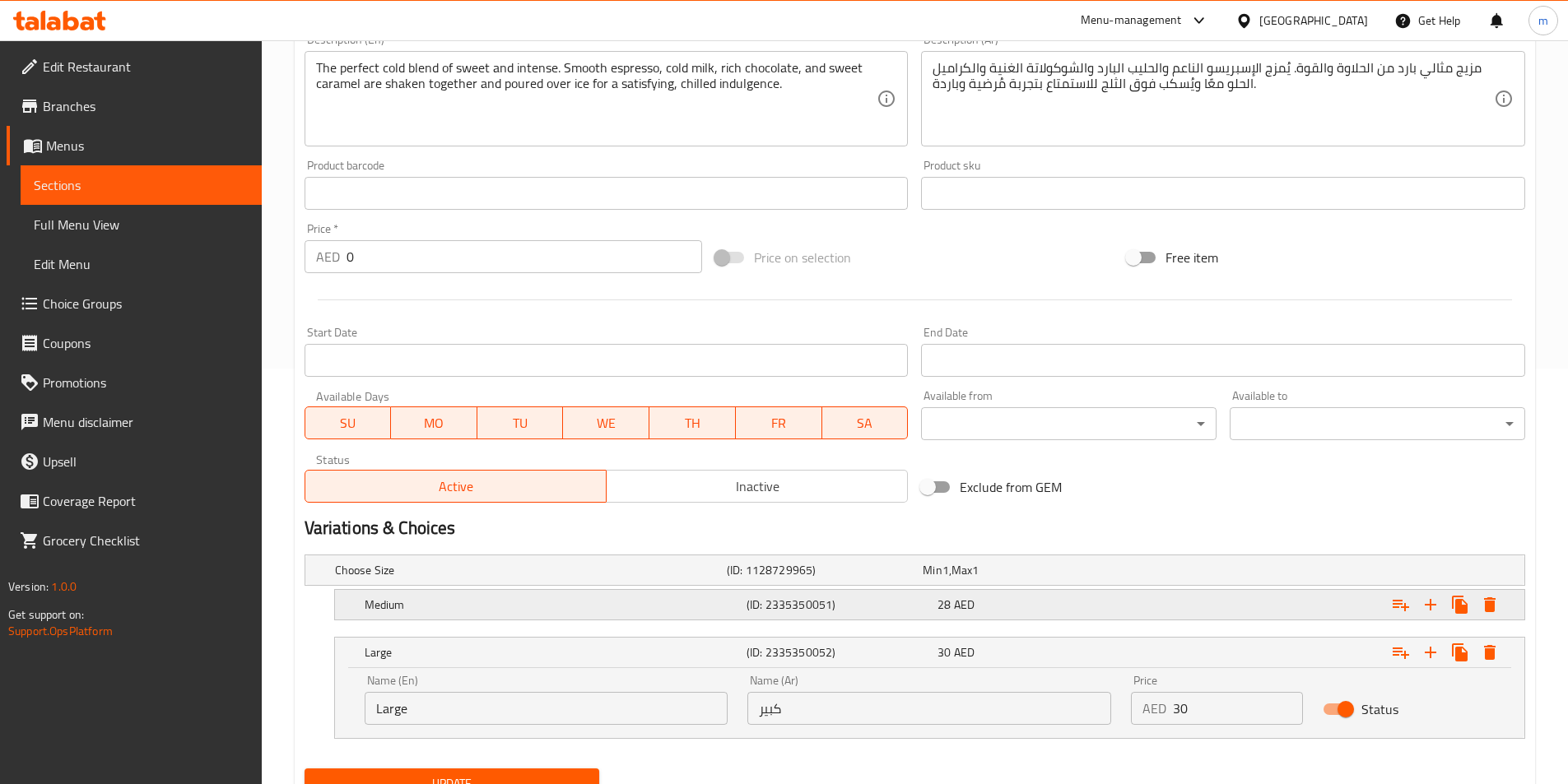
click at [1104, 597] on div "28 AED" at bounding box center [1030, 605] width 185 height 16
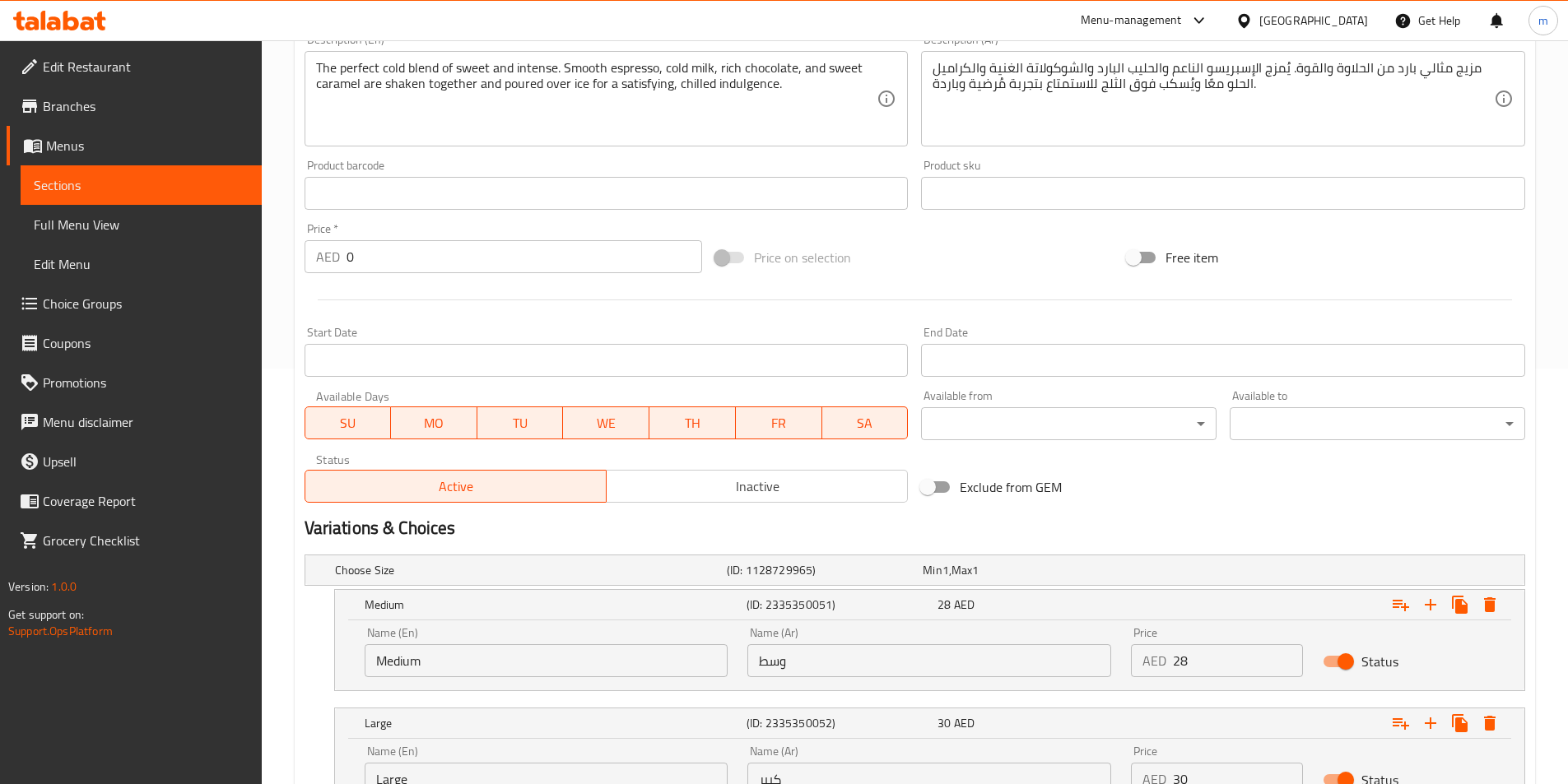
scroll to position [558, 0]
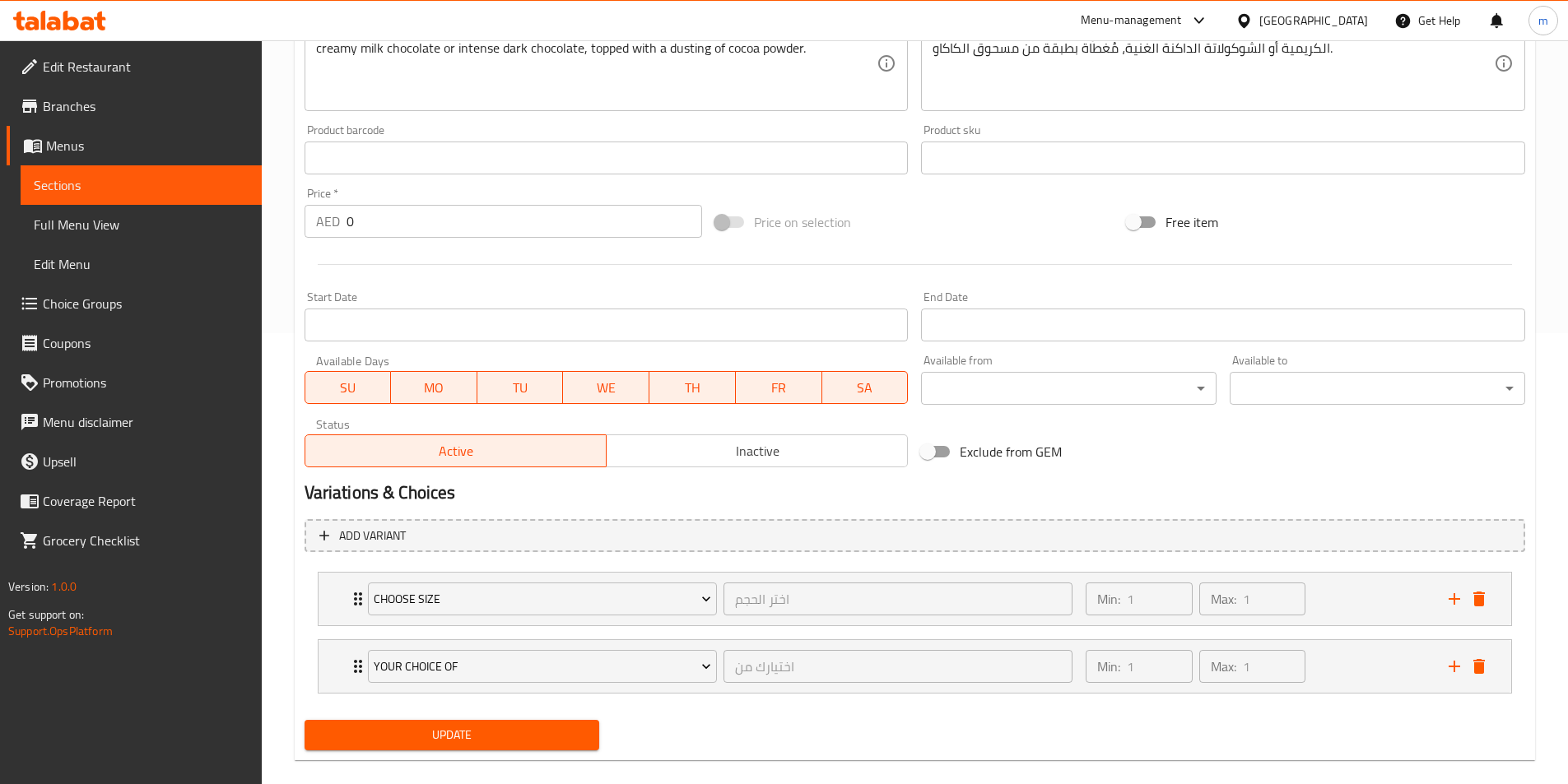
scroll to position [473, 0]
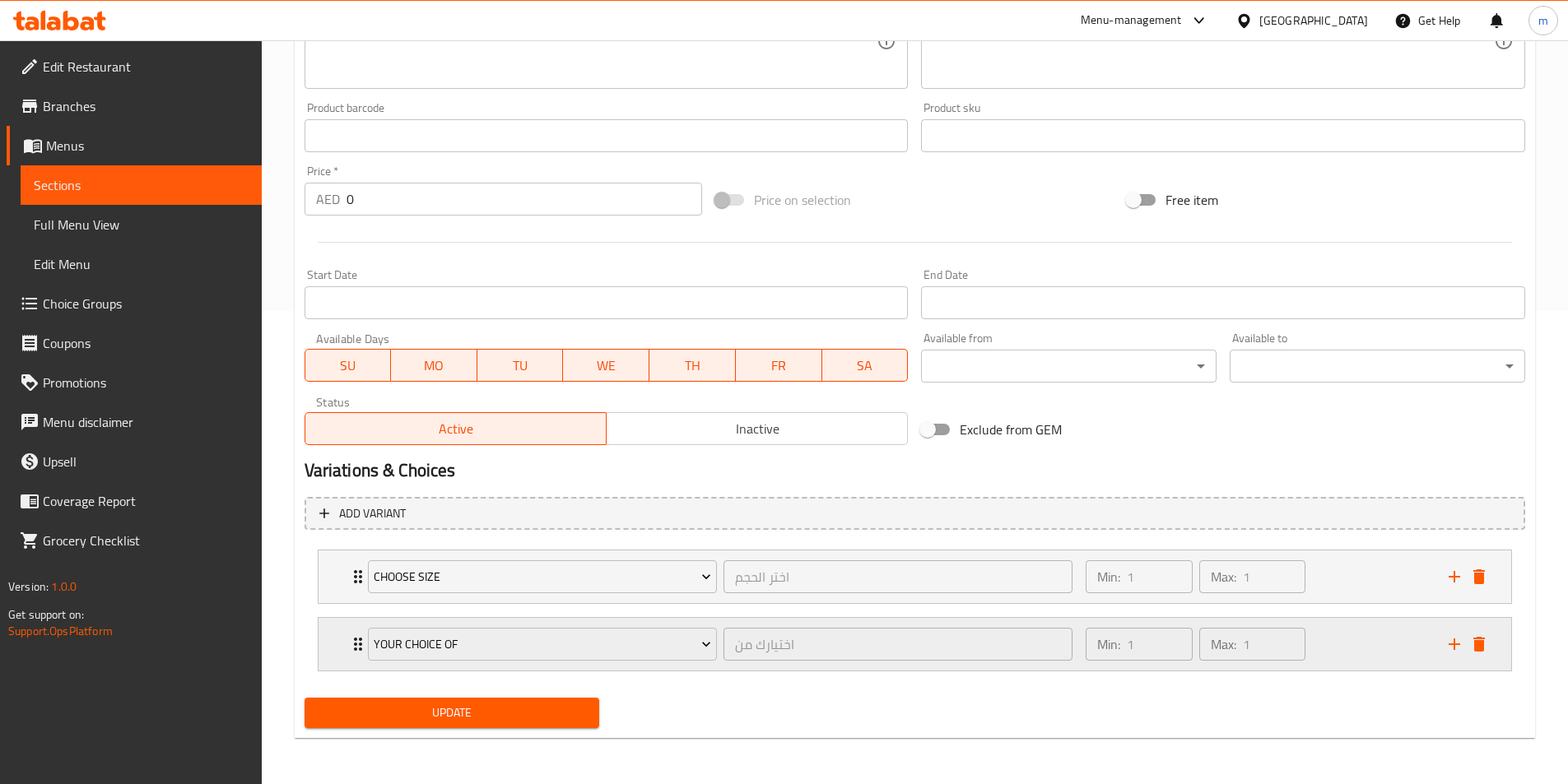
click at [1384, 638] on div "Min: 1 ​ Max: 1 ​" at bounding box center [1257, 645] width 362 height 53
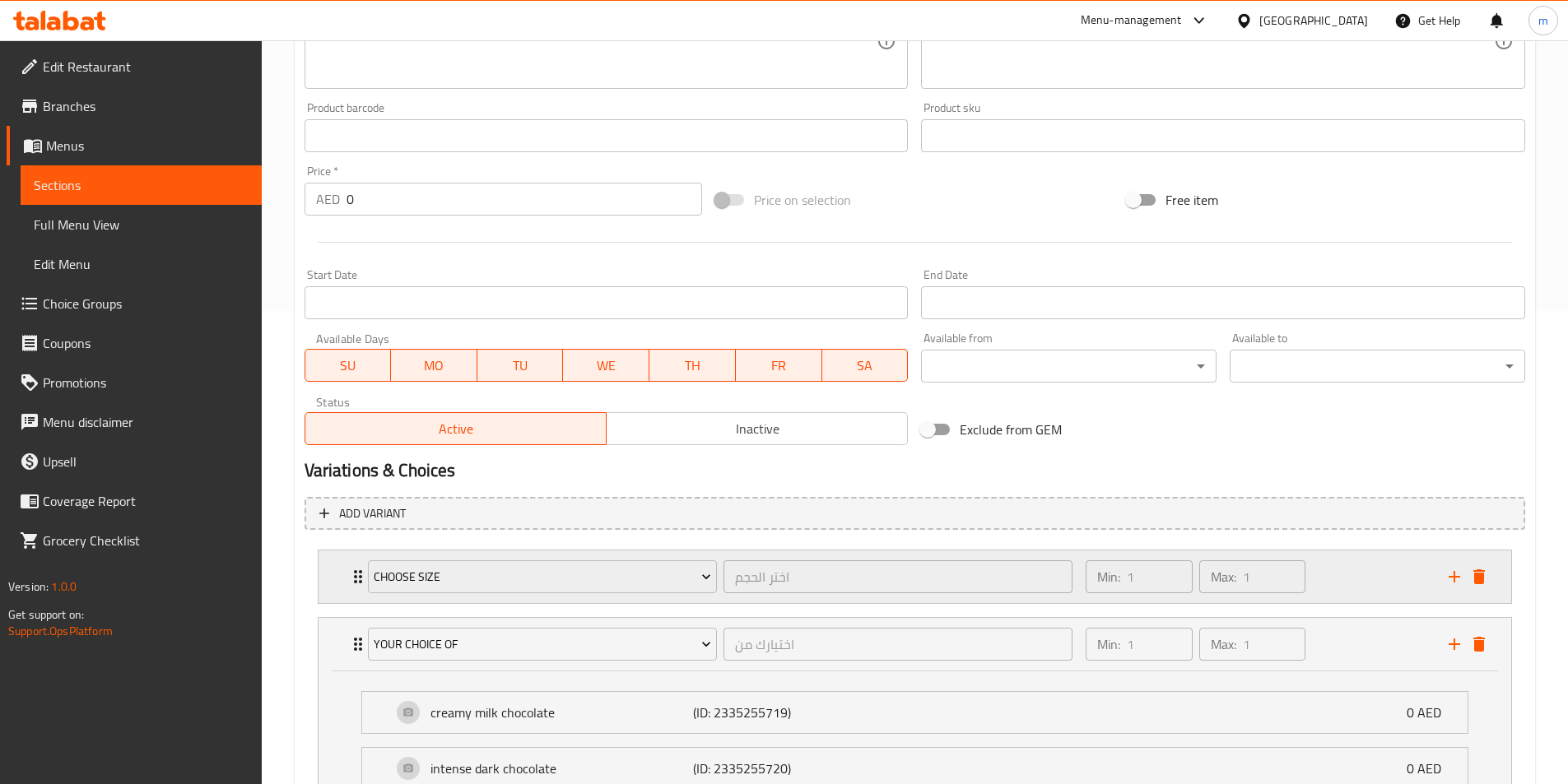
click at [1371, 599] on div "Min: 1 ​ Max: 1 ​" at bounding box center [1257, 577] width 362 height 53
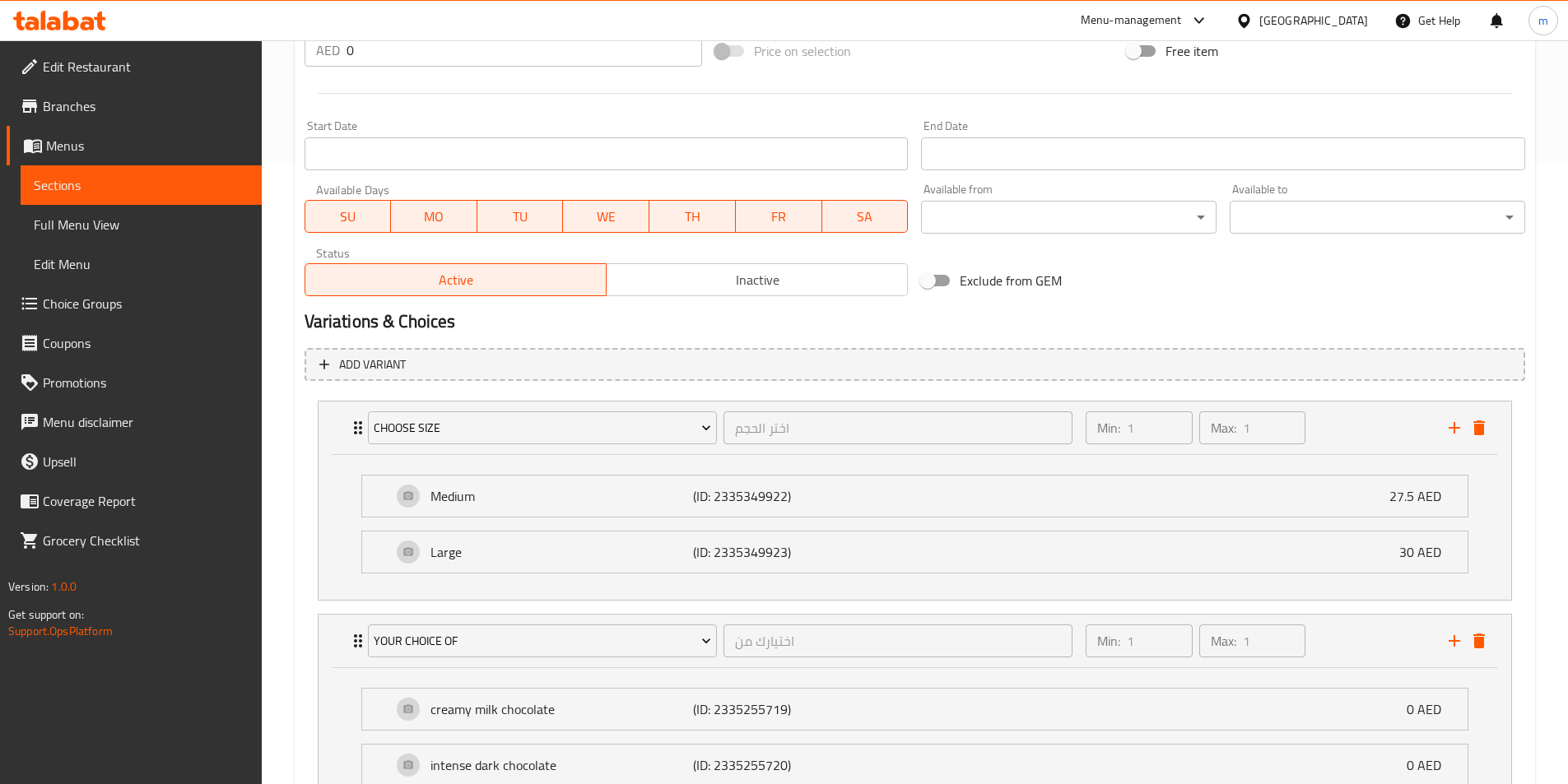
scroll to position [765, 0]
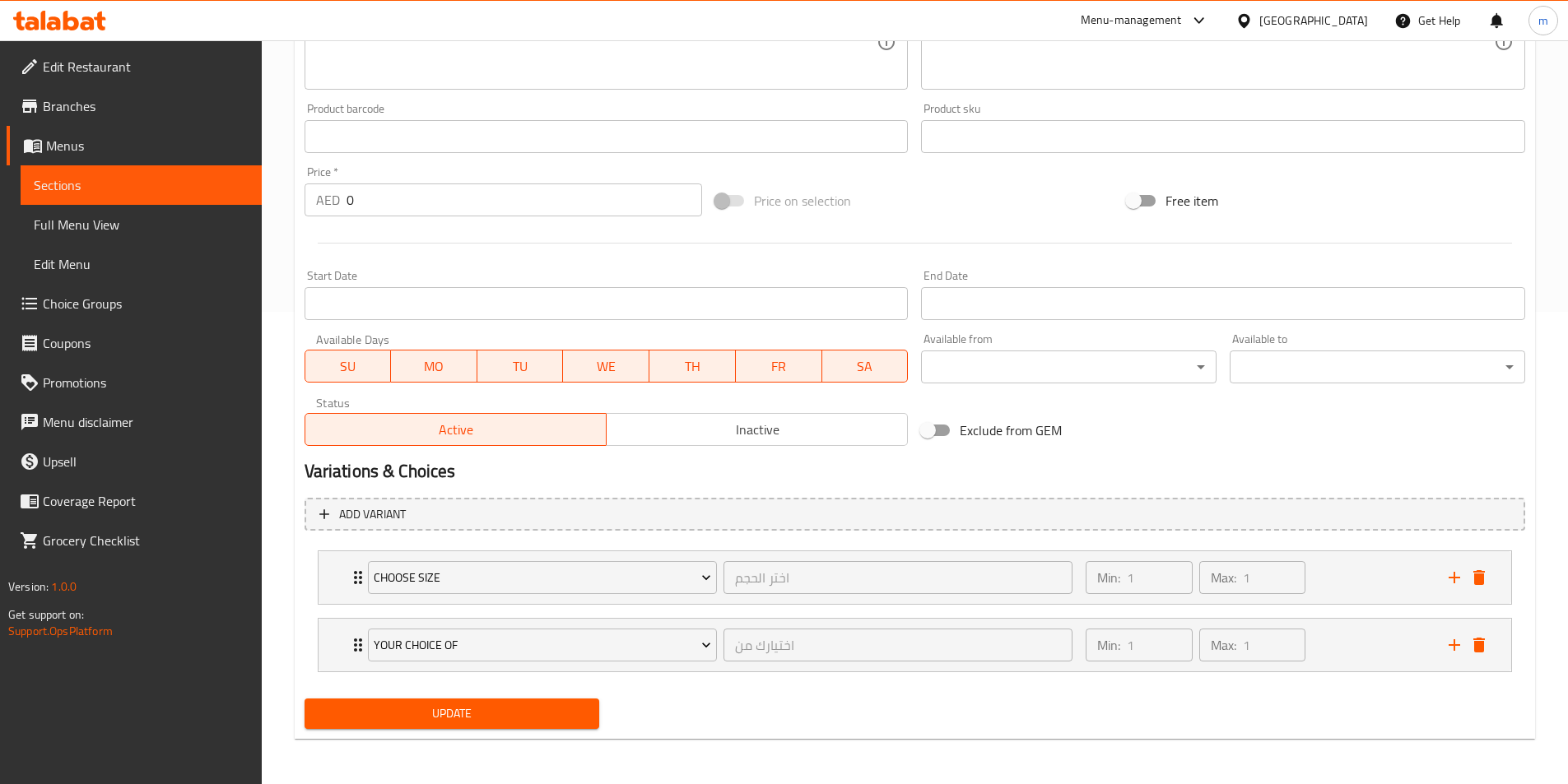
scroll to position [473, 0]
click at [1356, 561] on div "Min: 1 ​ Max: 1 ​" at bounding box center [1257, 577] width 362 height 53
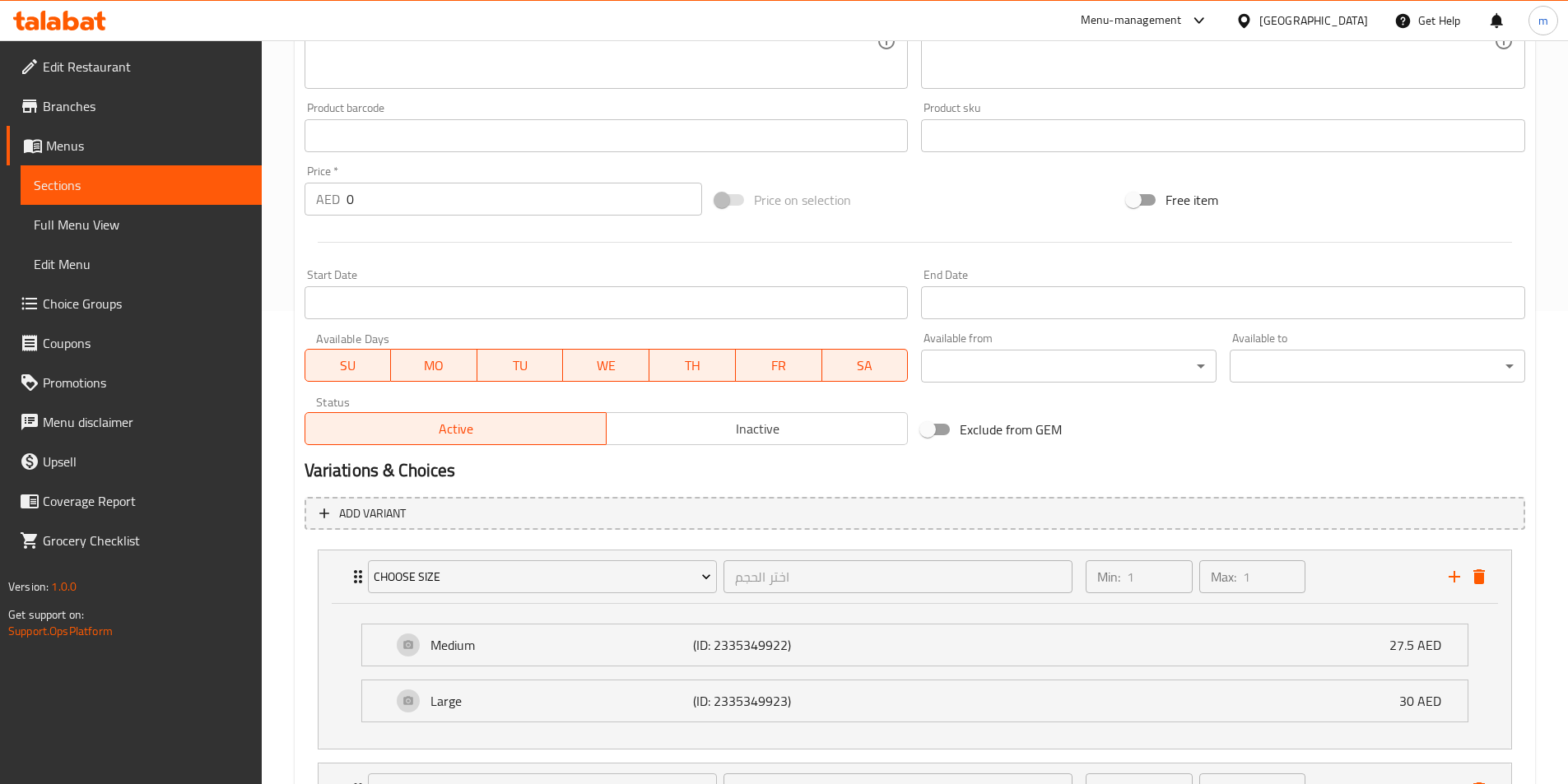
scroll to position [618, 0]
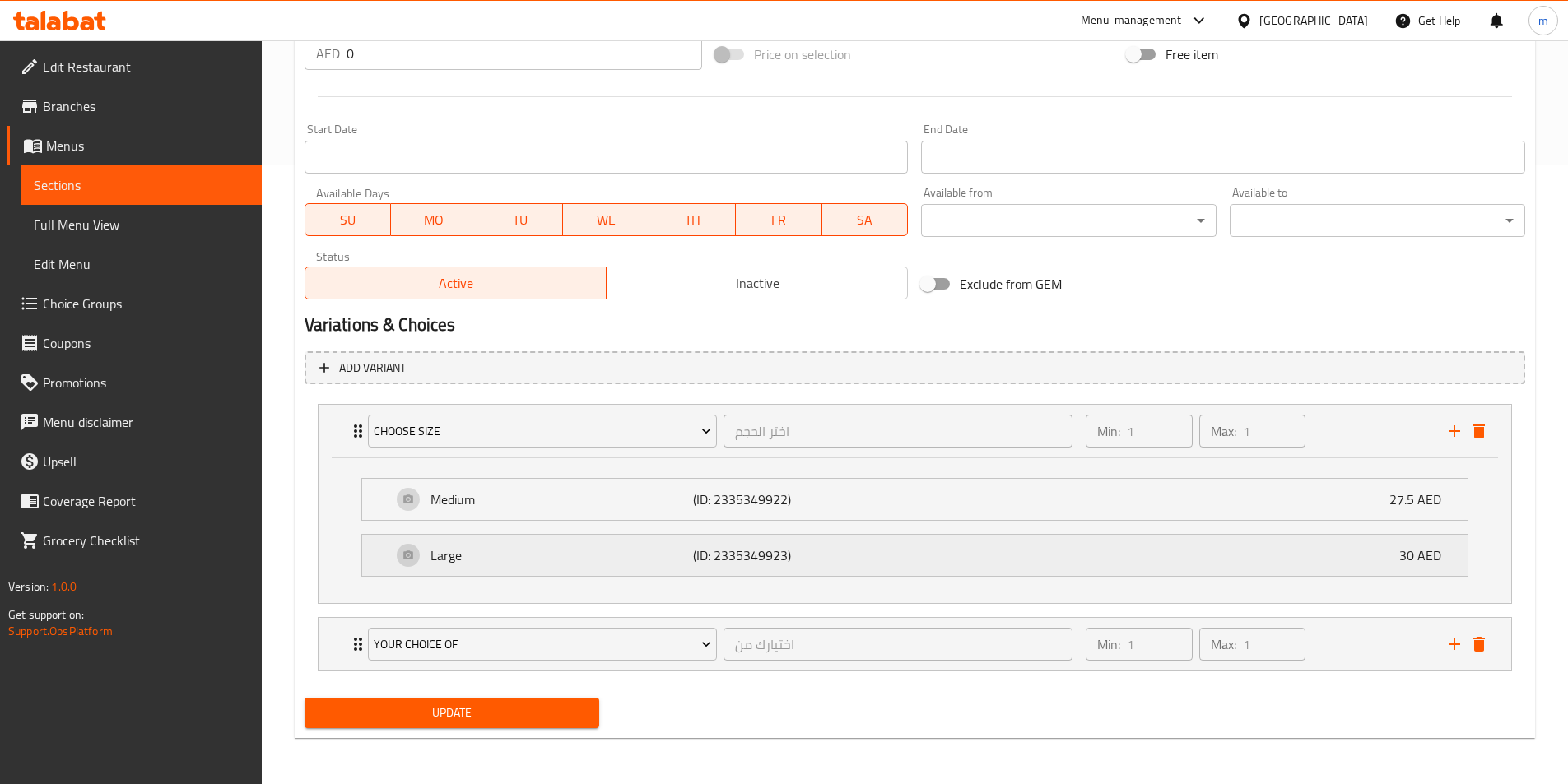
click at [1294, 556] on div "Large (ID: 2335349923) 30 AED" at bounding box center [920, 555] width 1056 height 41
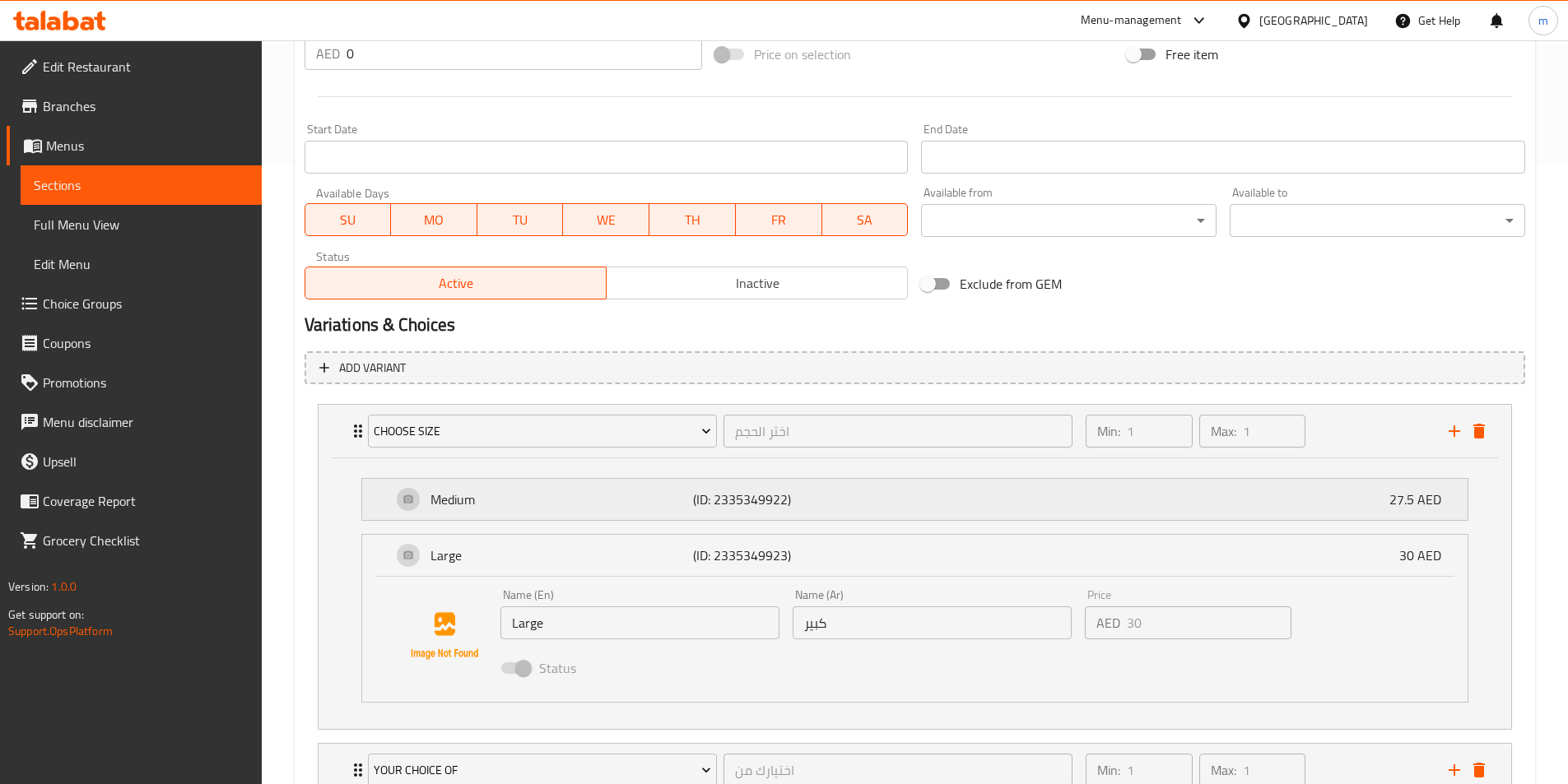
click at [1286, 501] on div "Medium (ID: 2335349922) 27.5 AED" at bounding box center [920, 499] width 1056 height 41
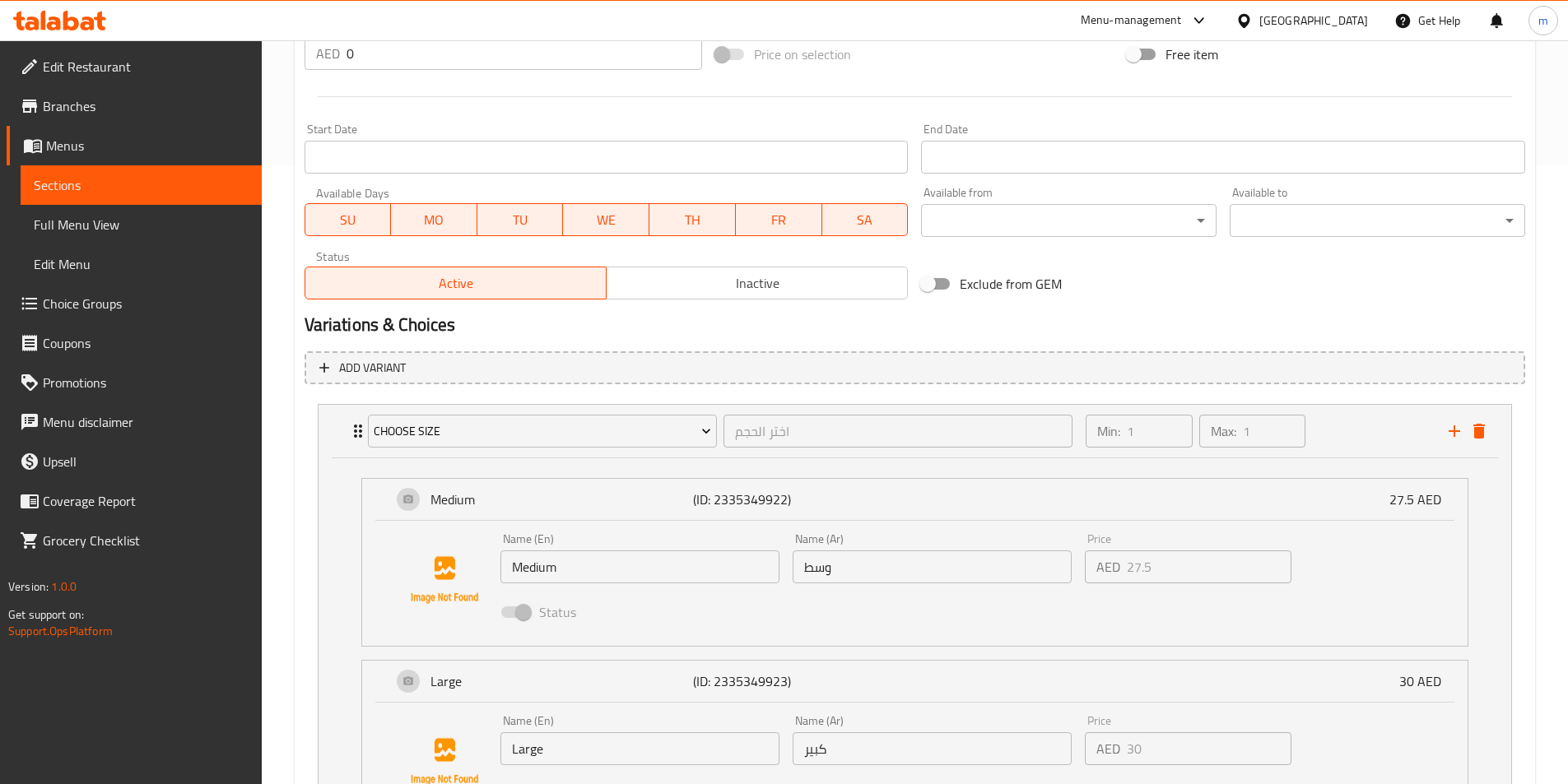
click at [1197, 624] on div "Status" at bounding box center [932, 612] width 878 height 45
click at [1106, 568] on p "AED" at bounding box center [1108, 568] width 24 height 20
click at [543, 616] on span "Status" at bounding box center [558, 612] width 37 height 20
click at [532, 610] on span at bounding box center [515, 612] width 47 height 31
click at [531, 608] on span at bounding box center [515, 612] width 47 height 31
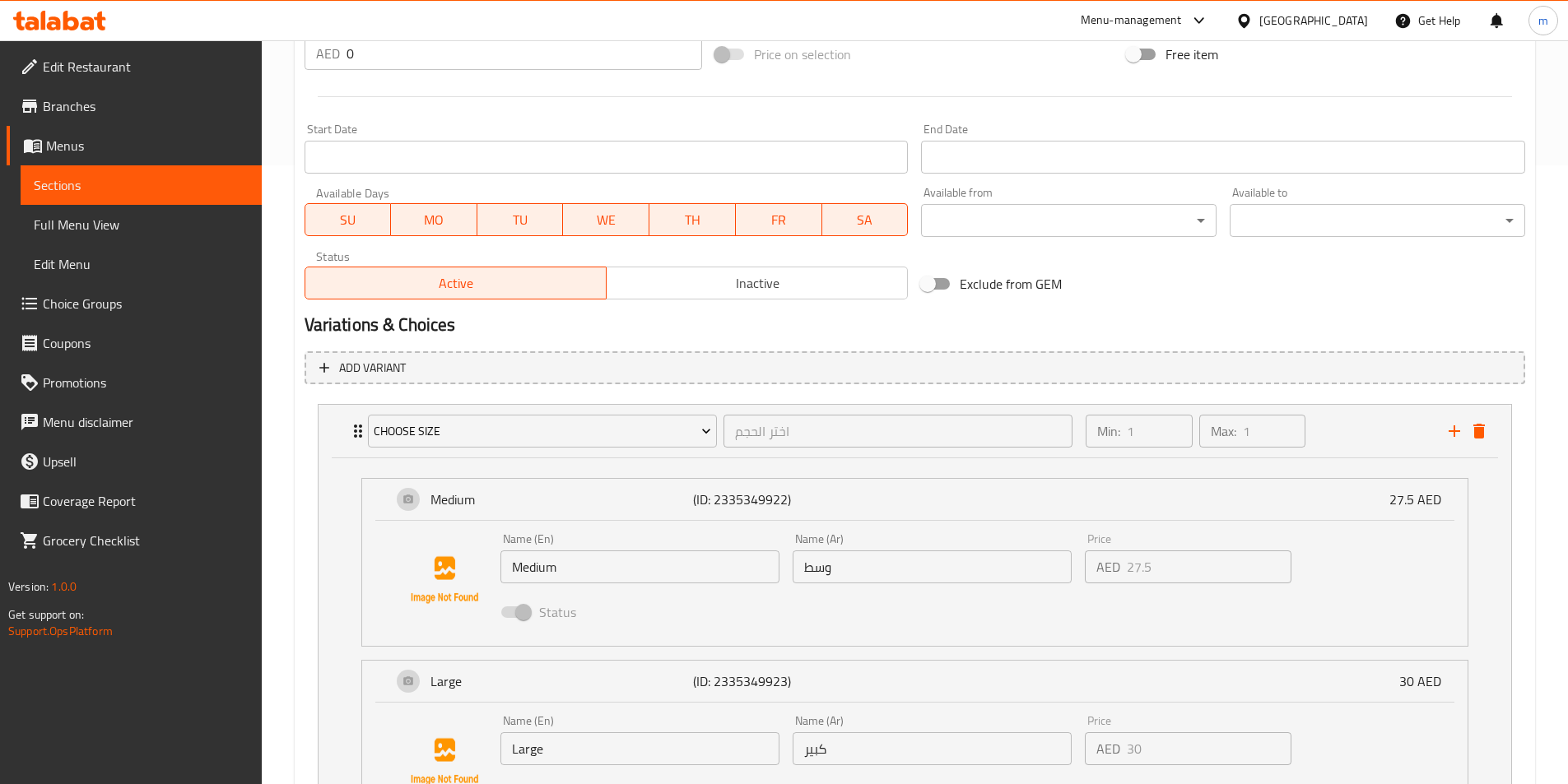
drag, startPoint x: 524, startPoint y: 593, endPoint x: 520, endPoint y: 584, distance: 9.8
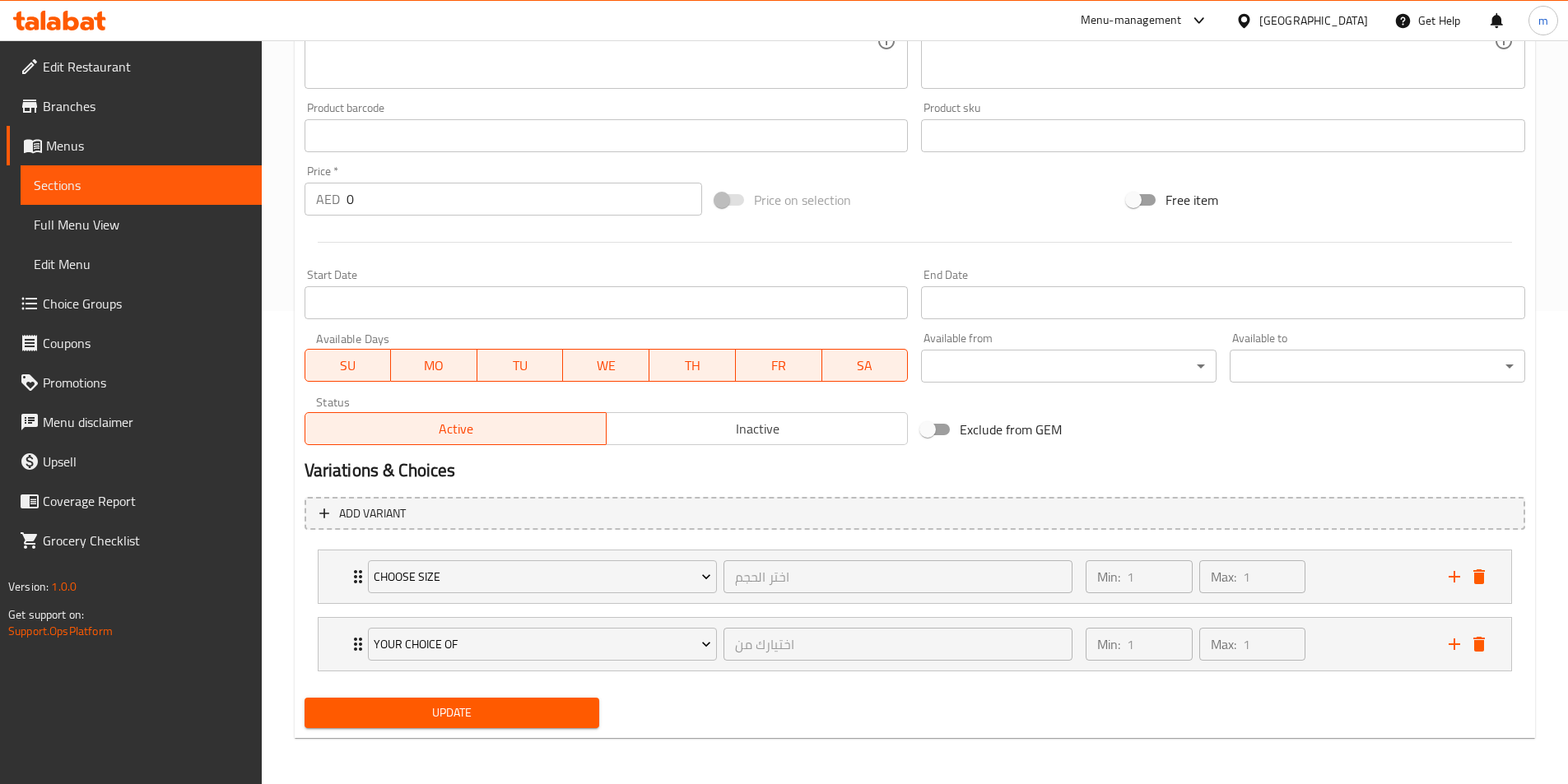
click at [530, 553] on div "Choose Size اختر الحجم ​" at bounding box center [720, 577] width 725 height 53
click at [530, 567] on span "Choose Size" at bounding box center [542, 577] width 337 height 21
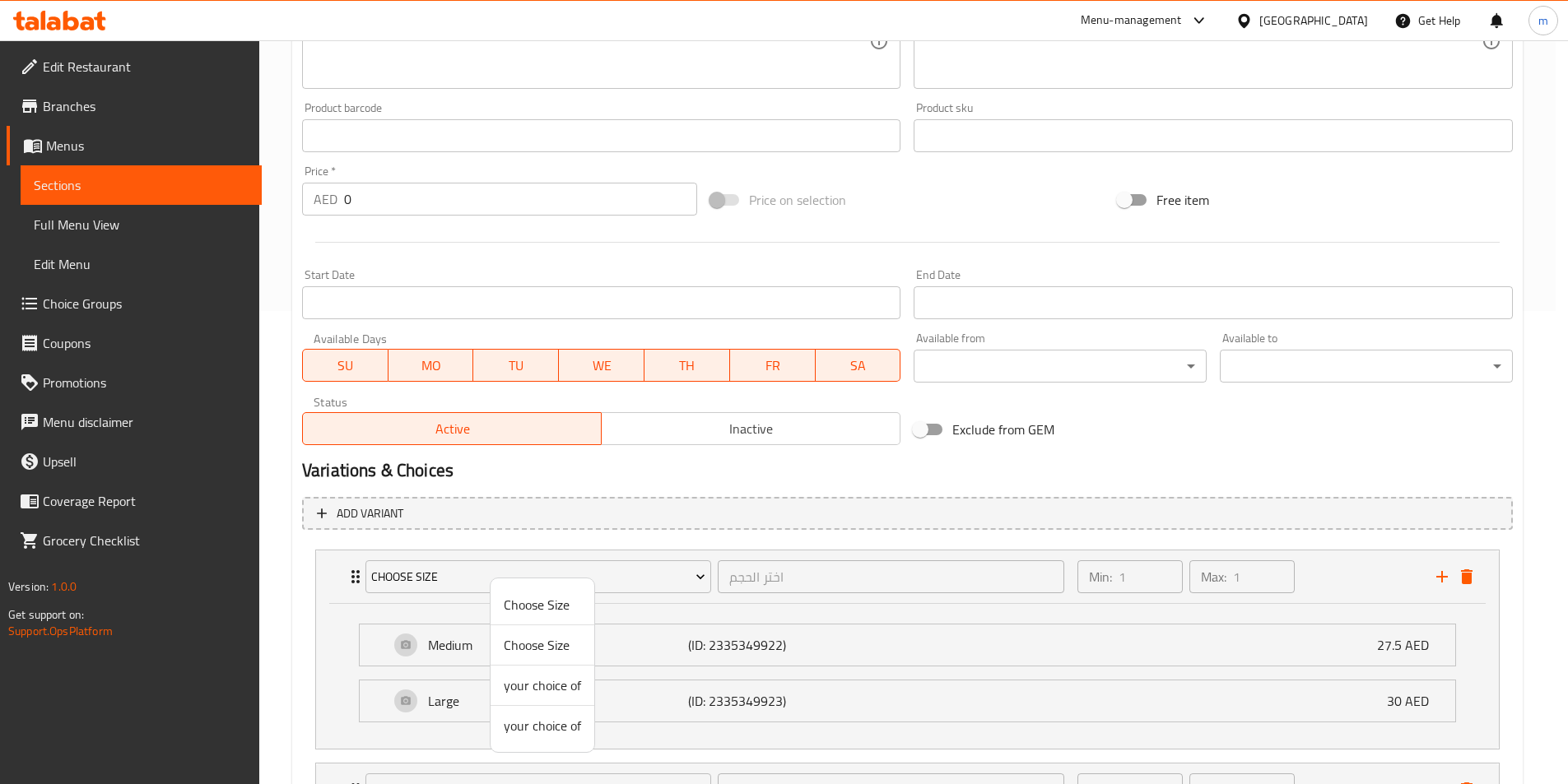
scroll to position [488, 0]
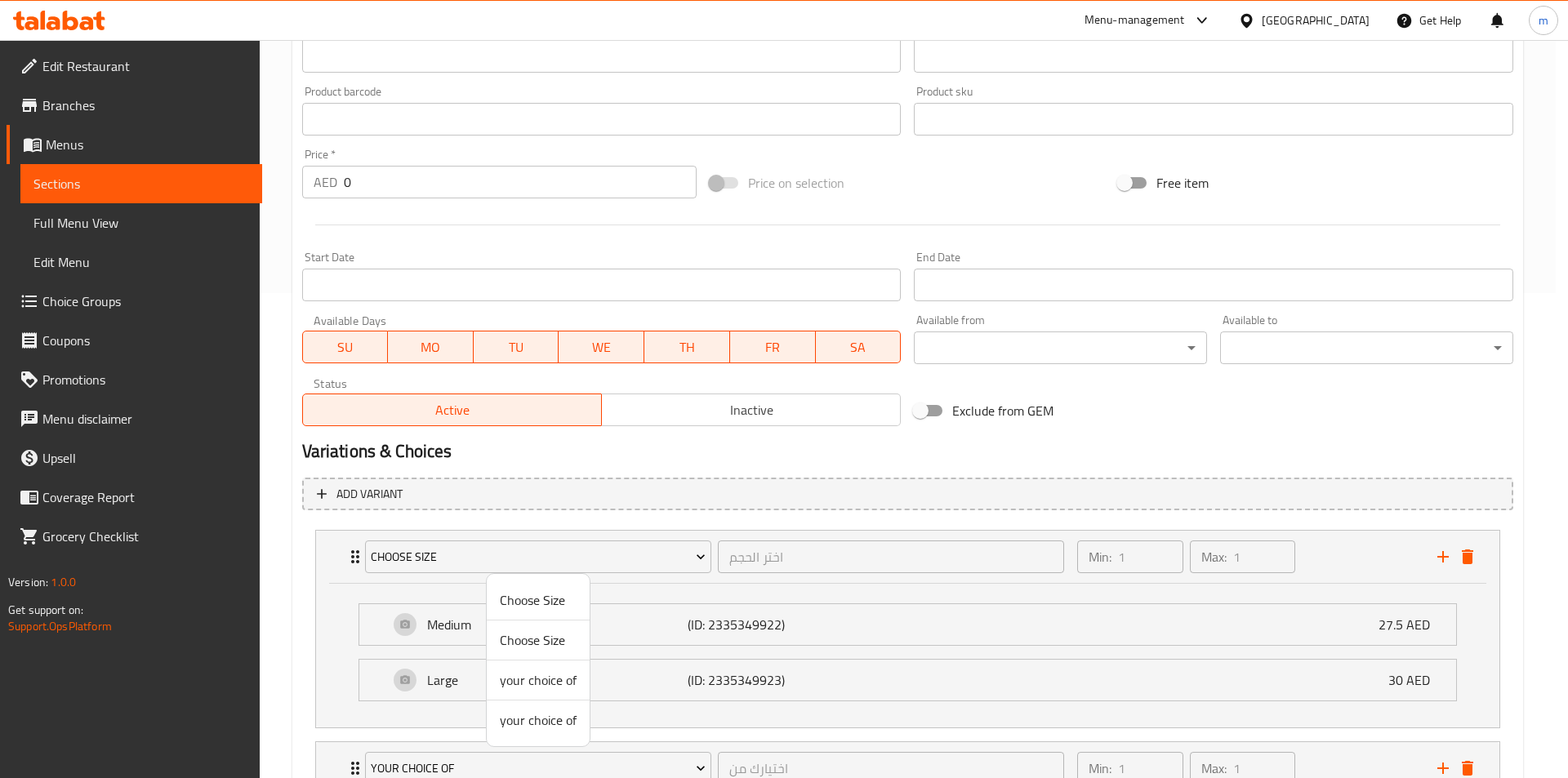
click at [1322, 433] on div at bounding box center [784, 389] width 1568 height 778
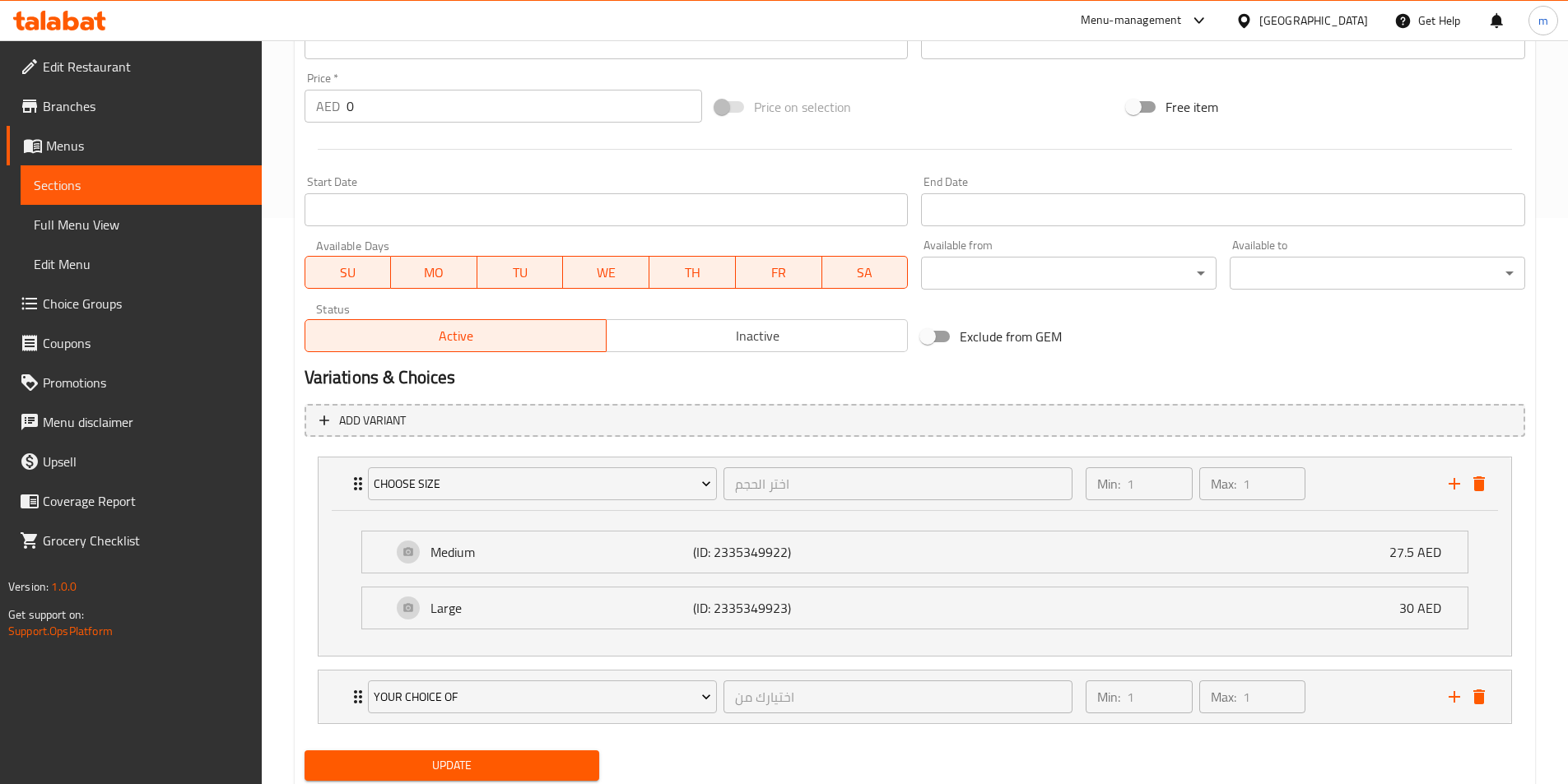
scroll to position [618, 0]
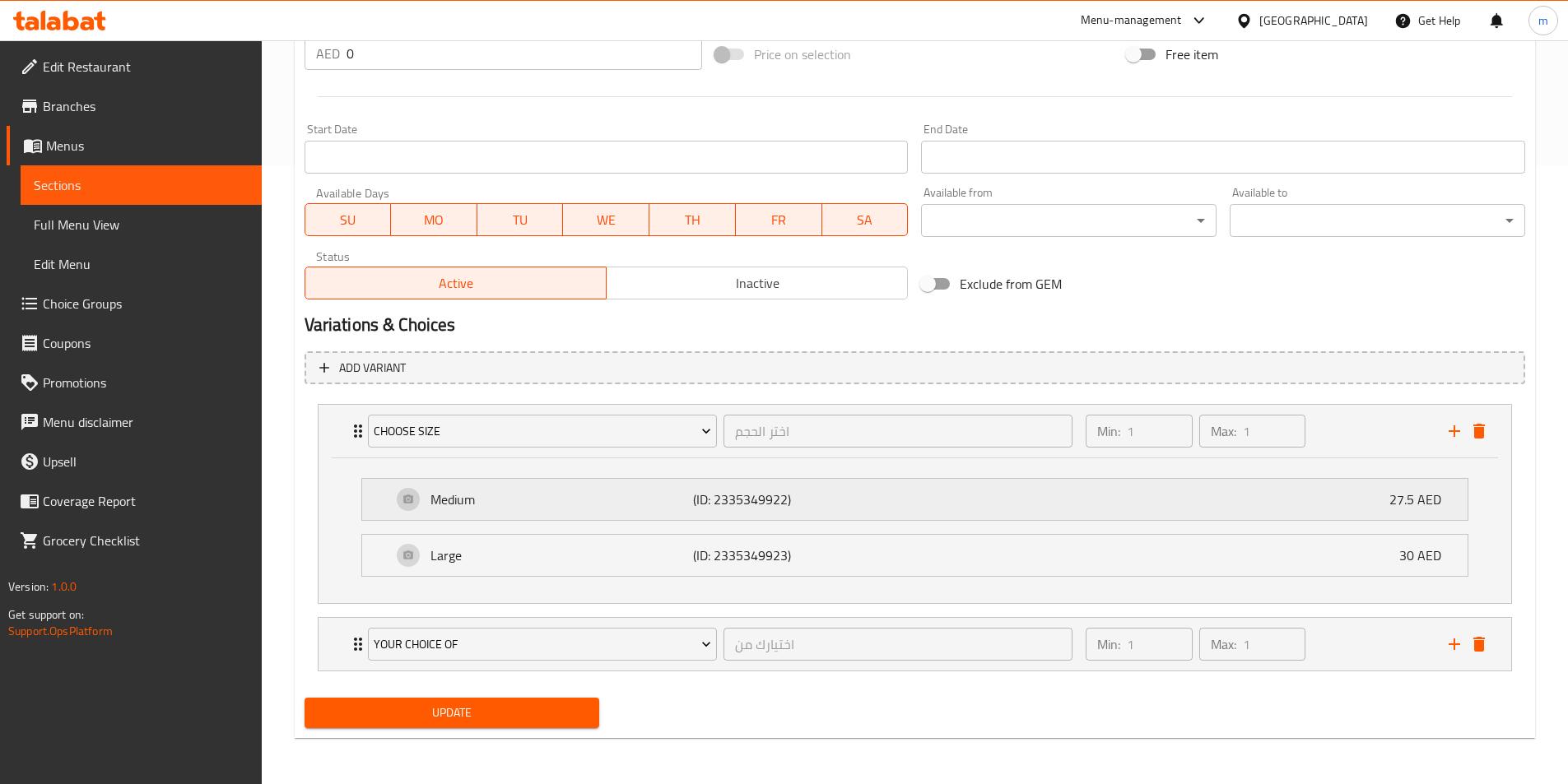
click at [1107, 518] on div "Medium (ID: 2335349922) 27.5 AED" at bounding box center [920, 499] width 1056 height 41
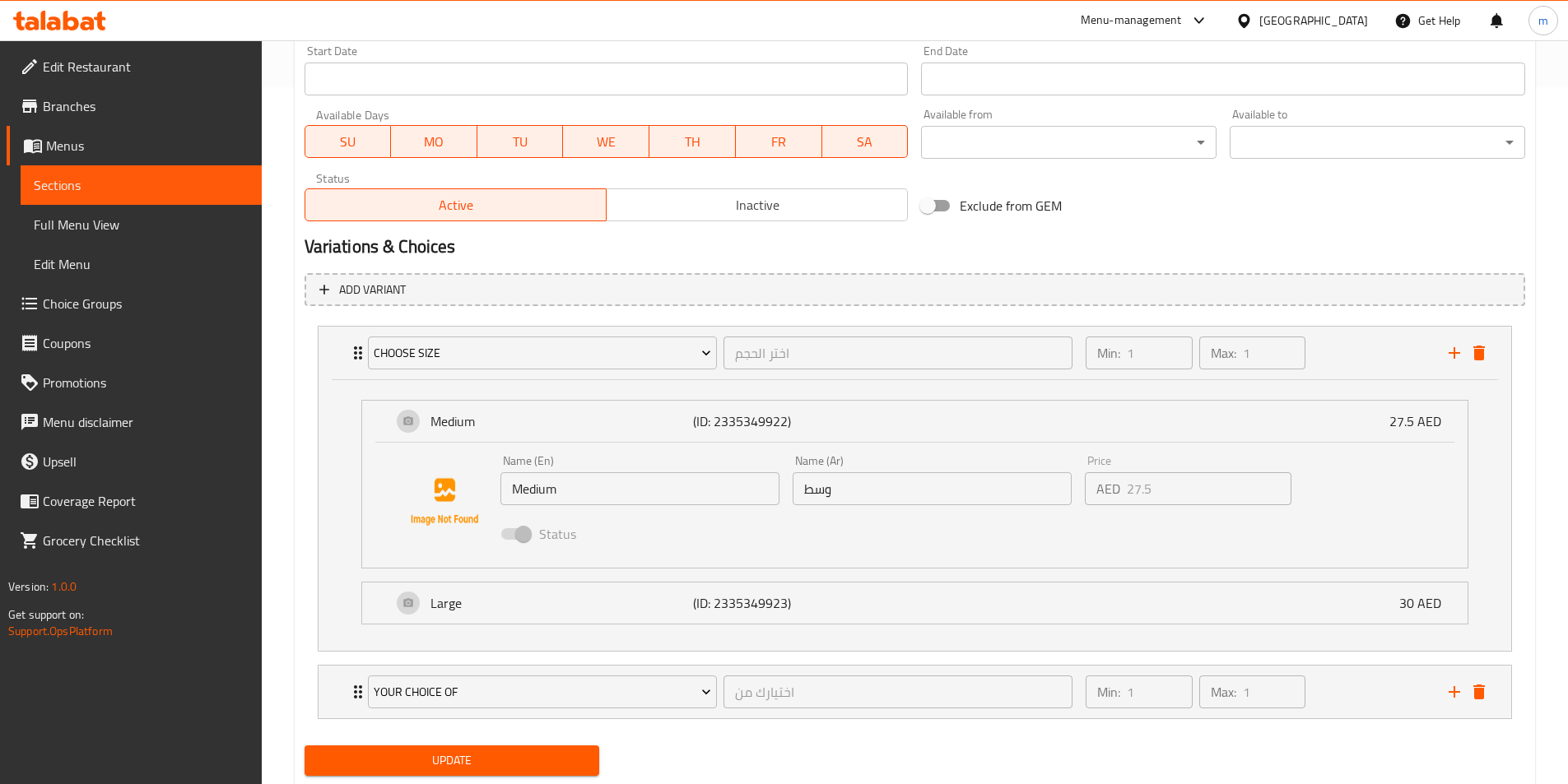
scroll to position [701, 0]
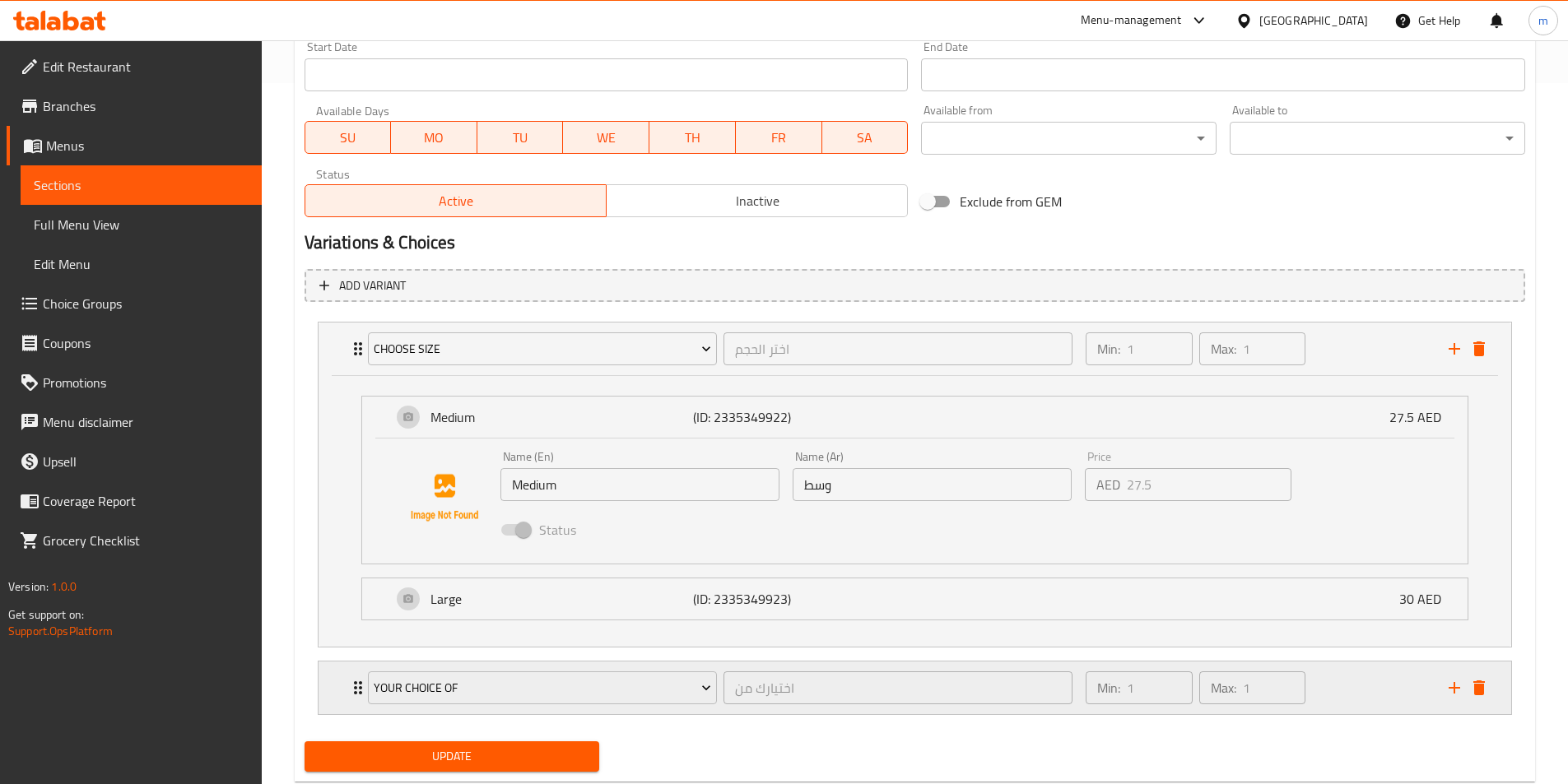
click at [1386, 678] on div "Min: 1 ​ Max: 1 ​" at bounding box center [1257, 688] width 362 height 53
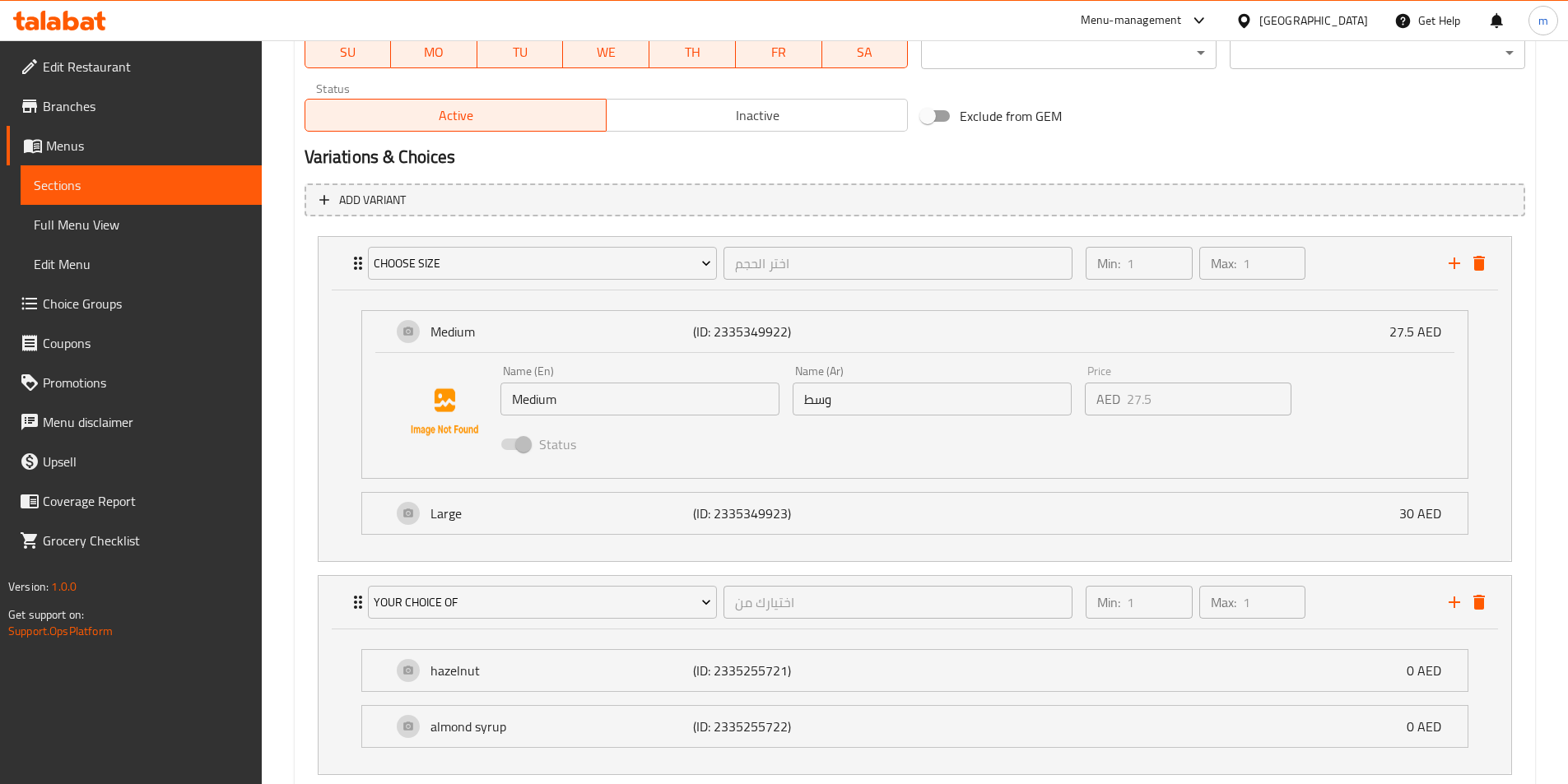
scroll to position [890, 0]
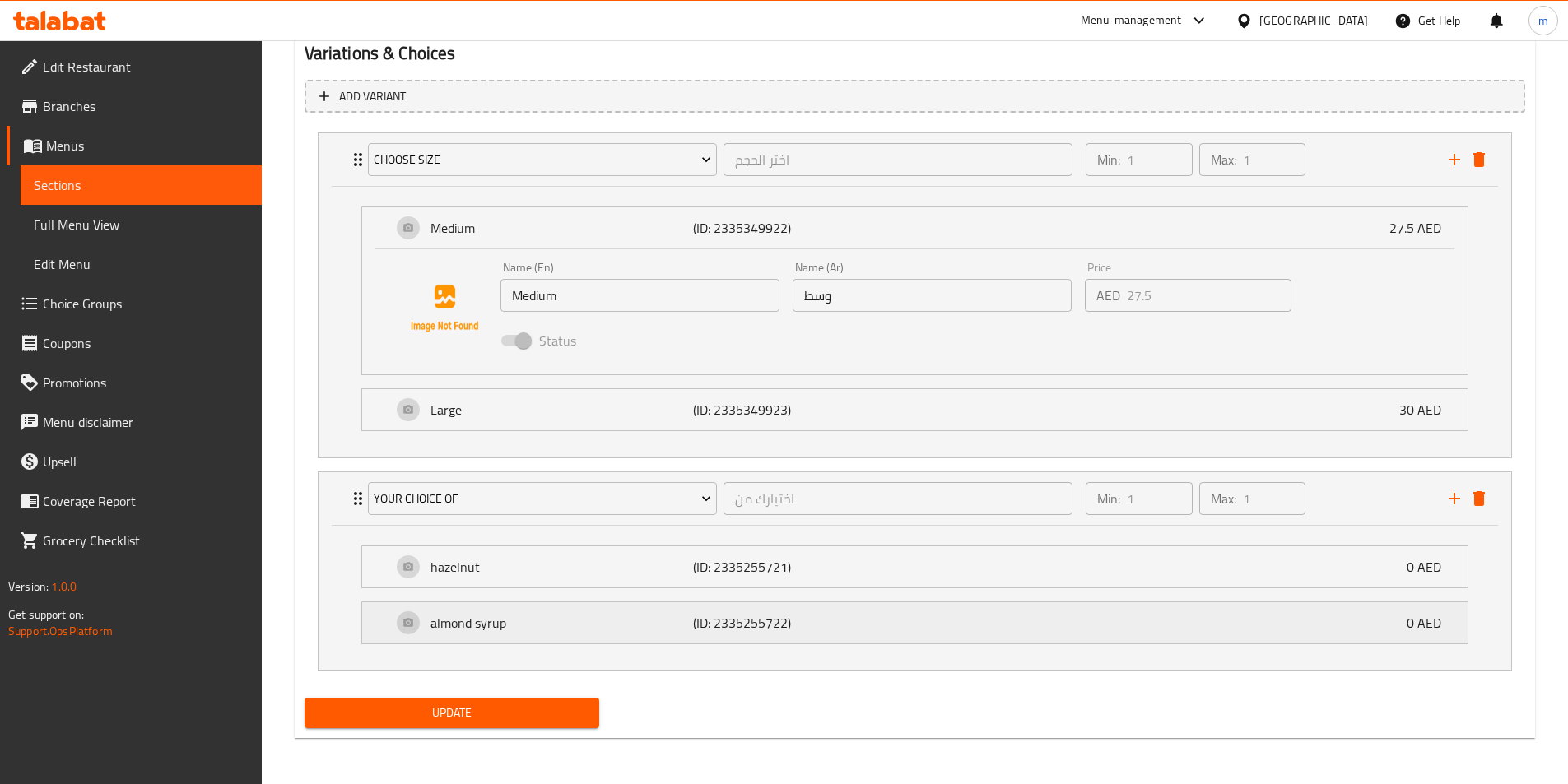
click at [1046, 622] on div "almond syrup (ID: 2335255722) 0 AED" at bounding box center [920, 622] width 1056 height 41
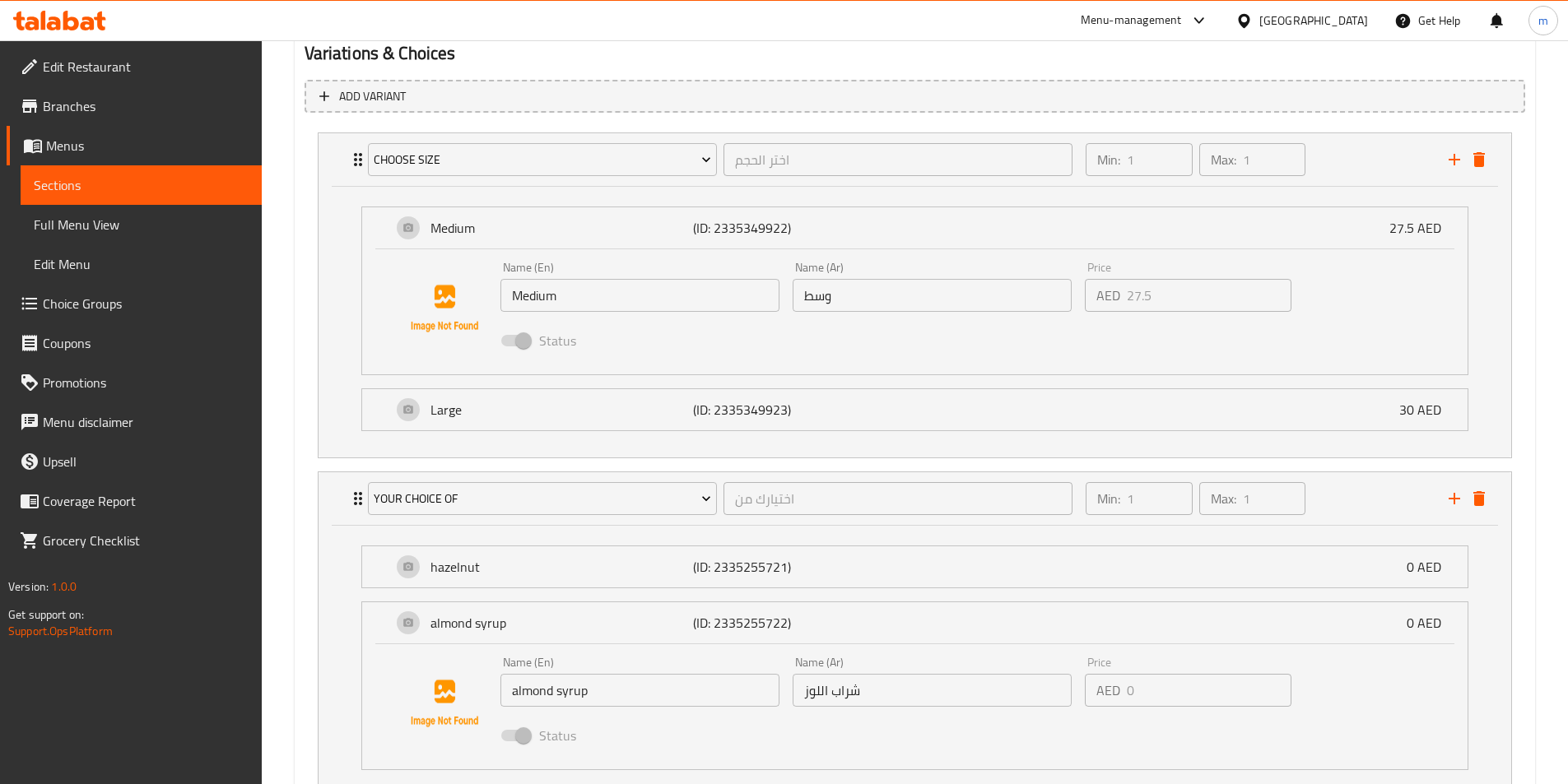
click at [1050, 590] on li "hazelnut (ID: 2335255721) 0 AED Name (En) hazelnut Name (En) Name (Ar) شراب الب…" at bounding box center [915, 568] width 1133 height 56
click at [1061, 579] on div "hazelnut (ID: 2335255721) 0 AED" at bounding box center [920, 567] width 1056 height 41
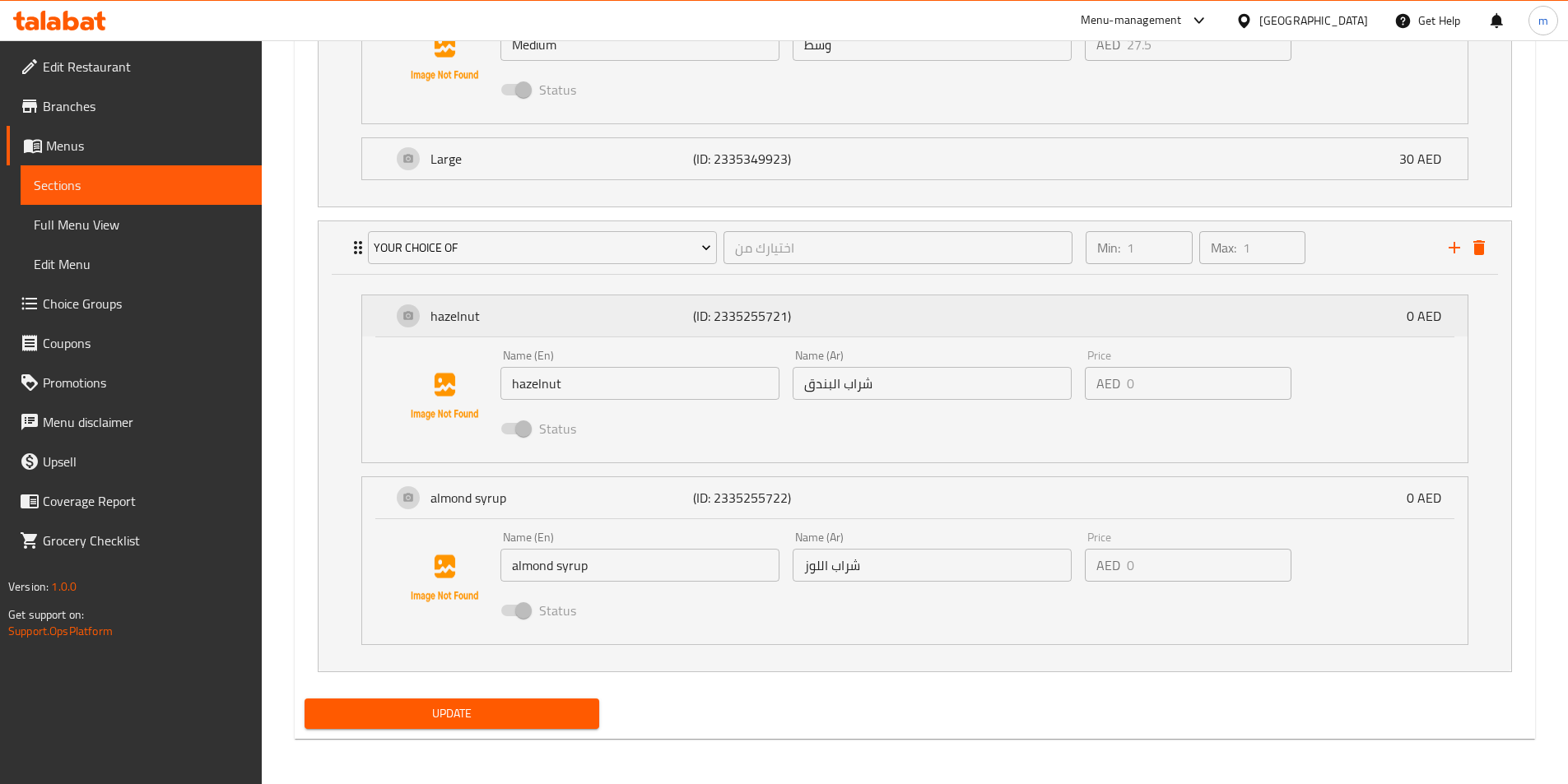
scroll to position [1142, 0]
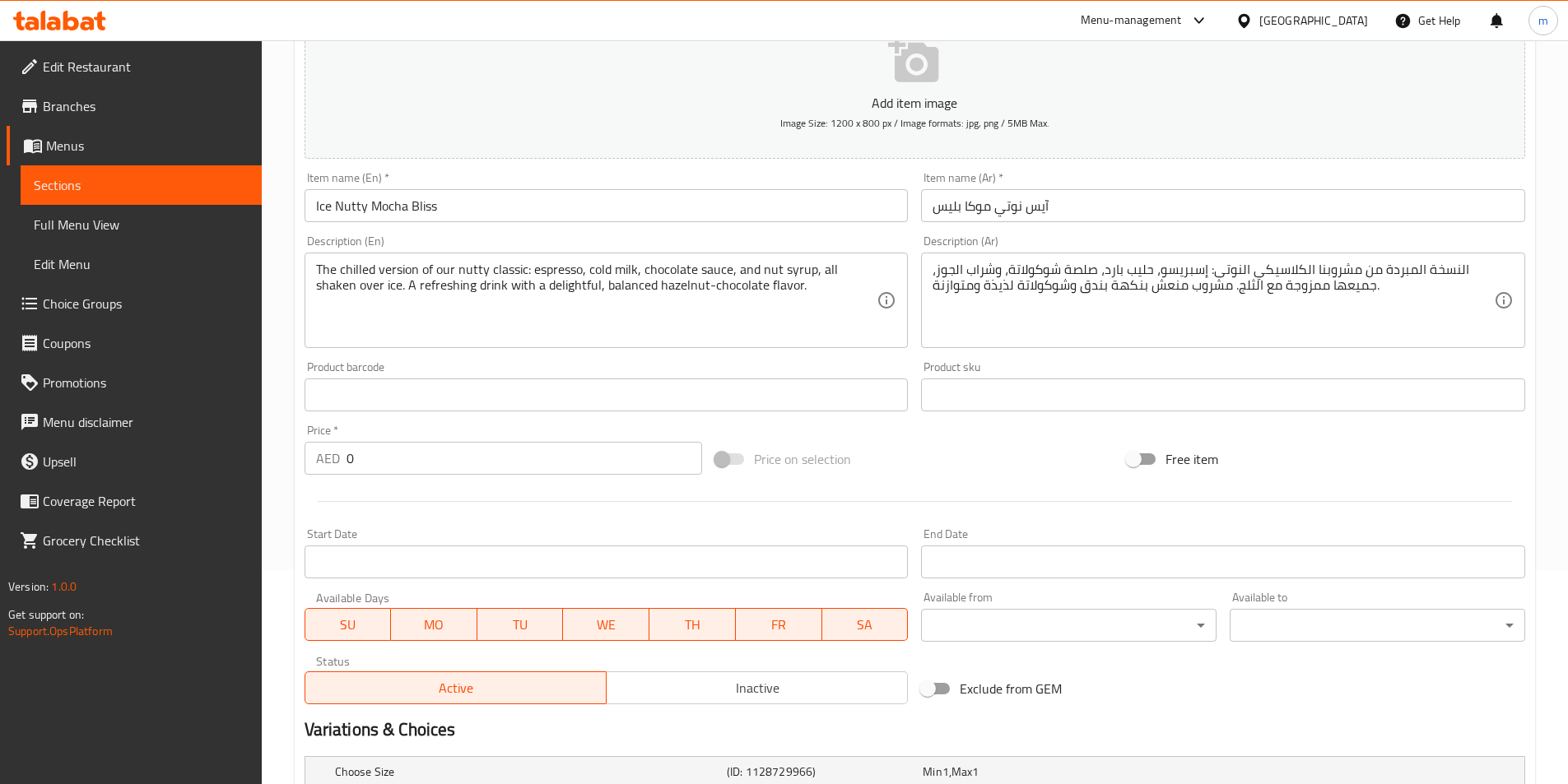
scroll to position [416, 0]
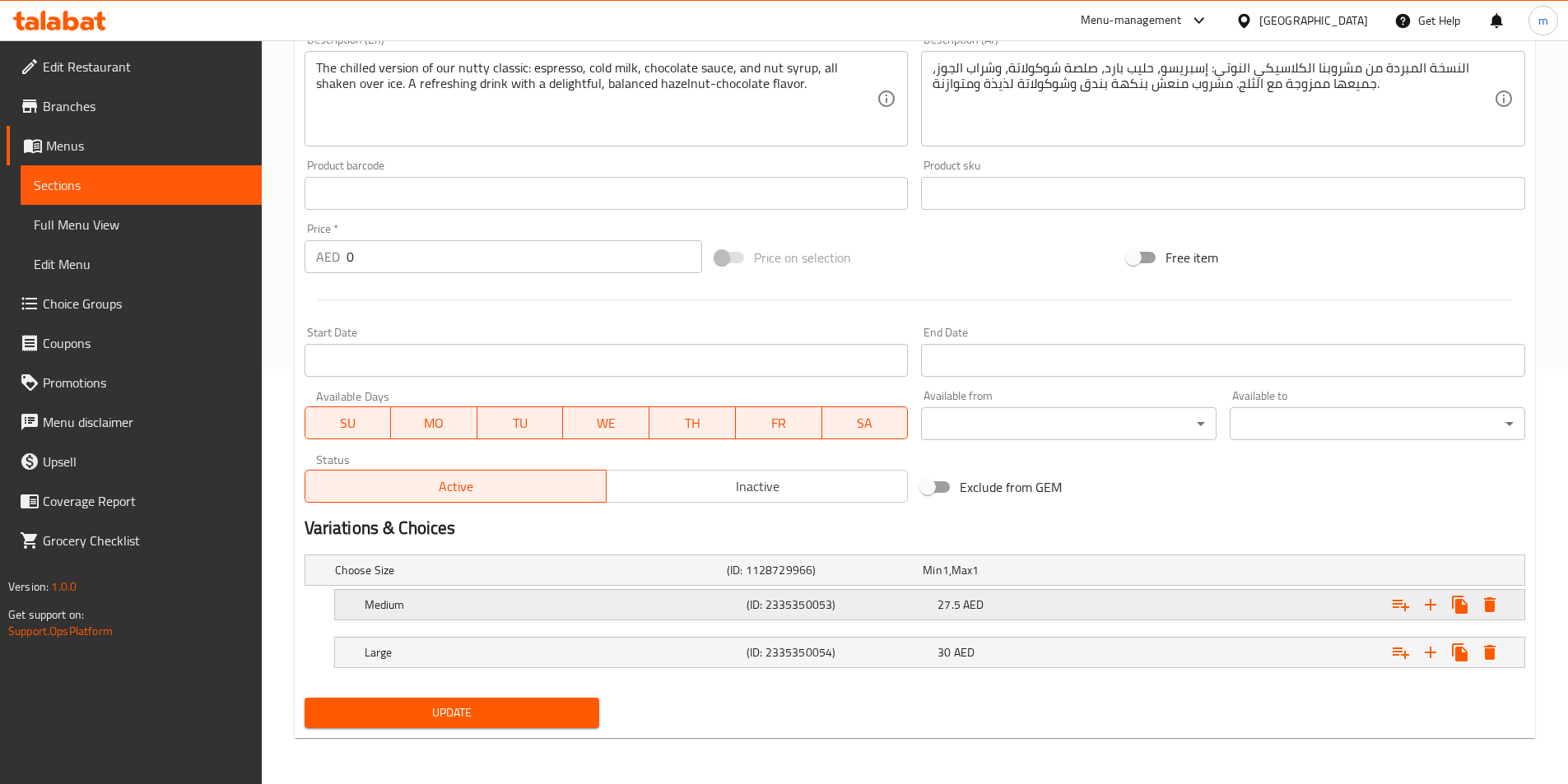
click at [1045, 617] on div "Medium (ID: 2335350053) 27.5 AED" at bounding box center [934, 605] width 1146 height 36
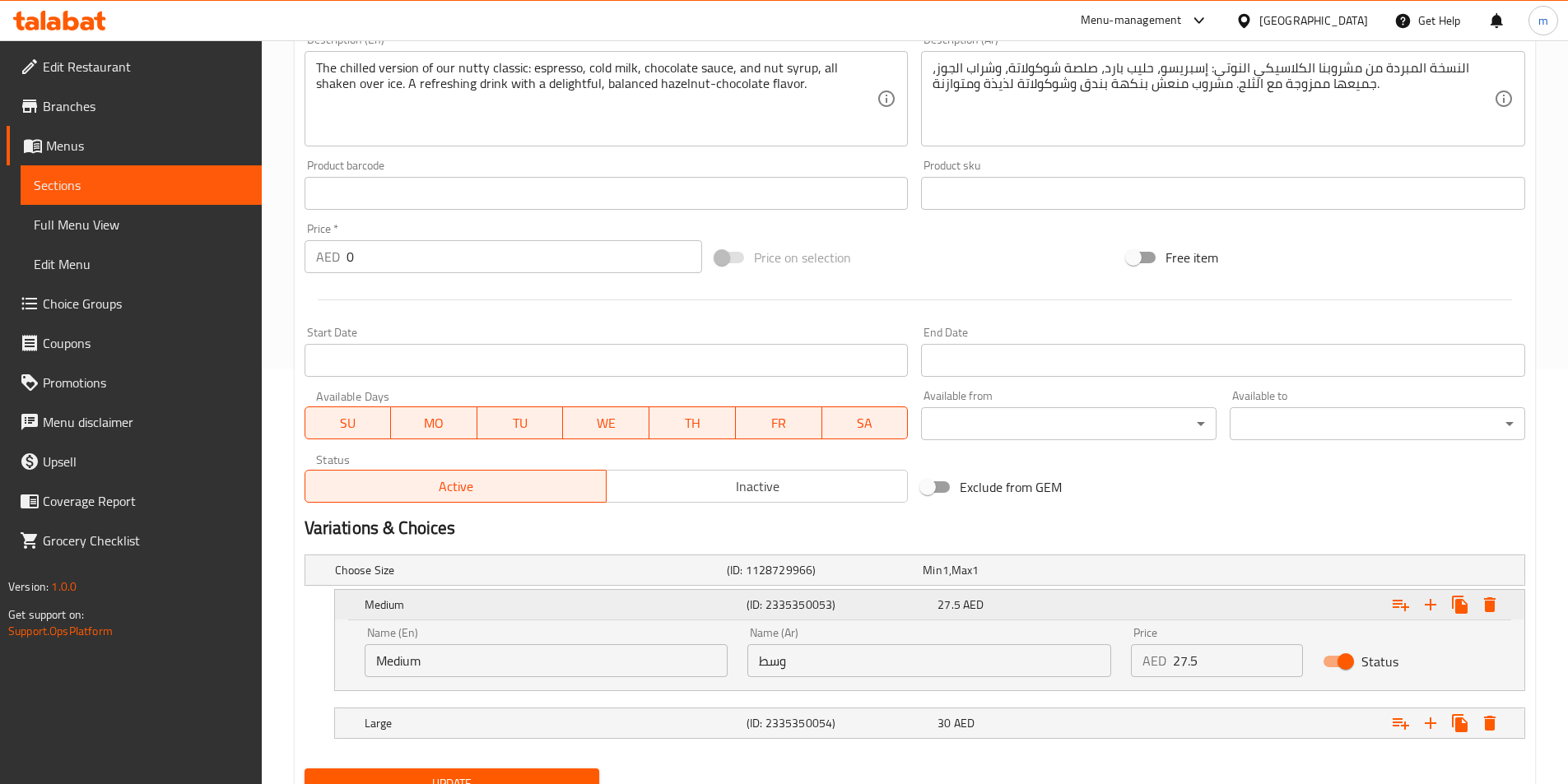
scroll to position [487, 0]
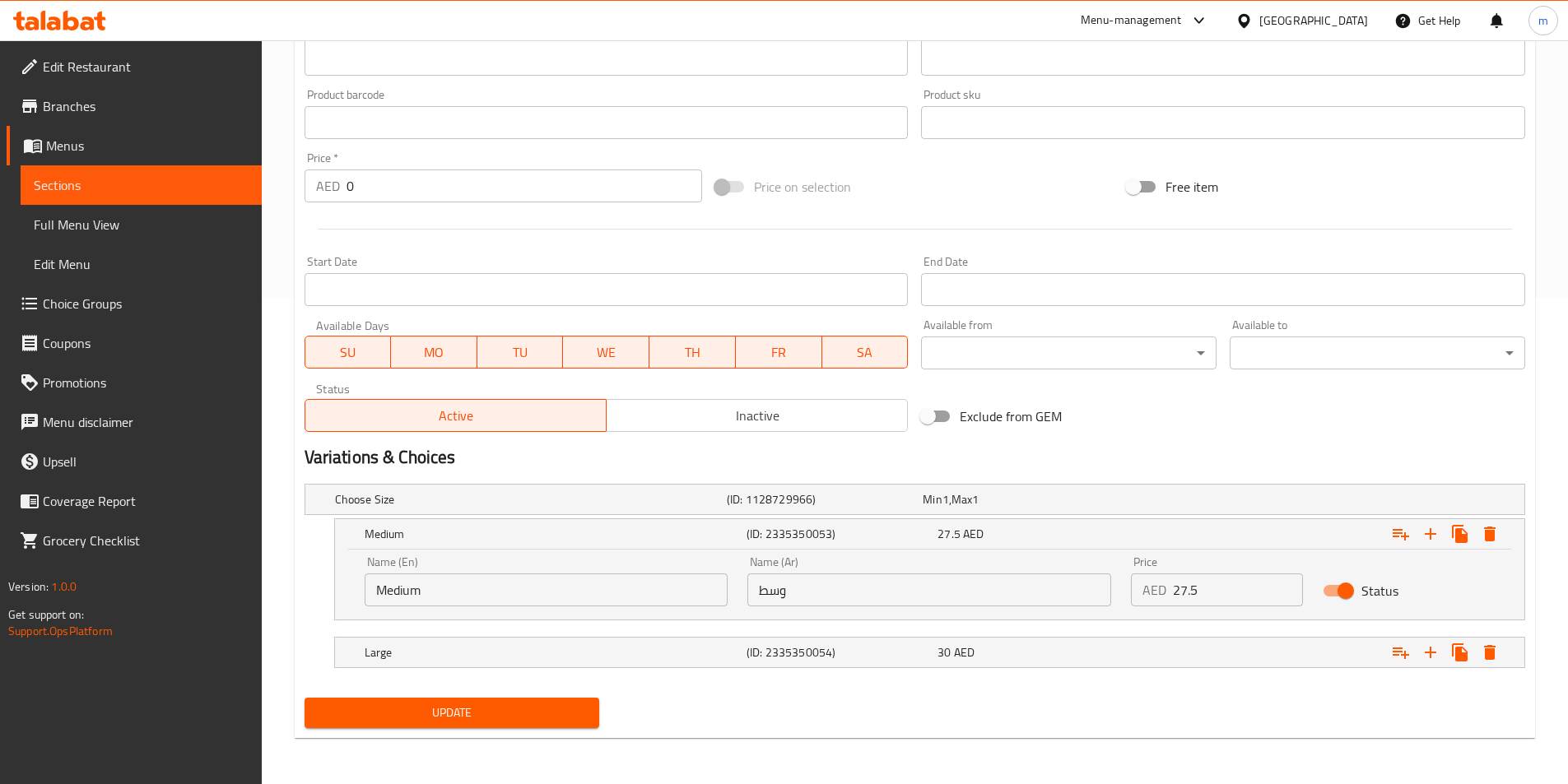
click at [1189, 633] on nav at bounding box center [915, 630] width 1221 height 13
click at [1211, 592] on input "27.5" at bounding box center [1237, 590] width 130 height 33
drag, startPoint x: 1208, startPoint y: 590, endPoint x: 1158, endPoint y: 580, distance: 51.0
click at [1158, 580] on div "AED 27.5 Price" at bounding box center [1216, 590] width 172 height 33
type input "28"
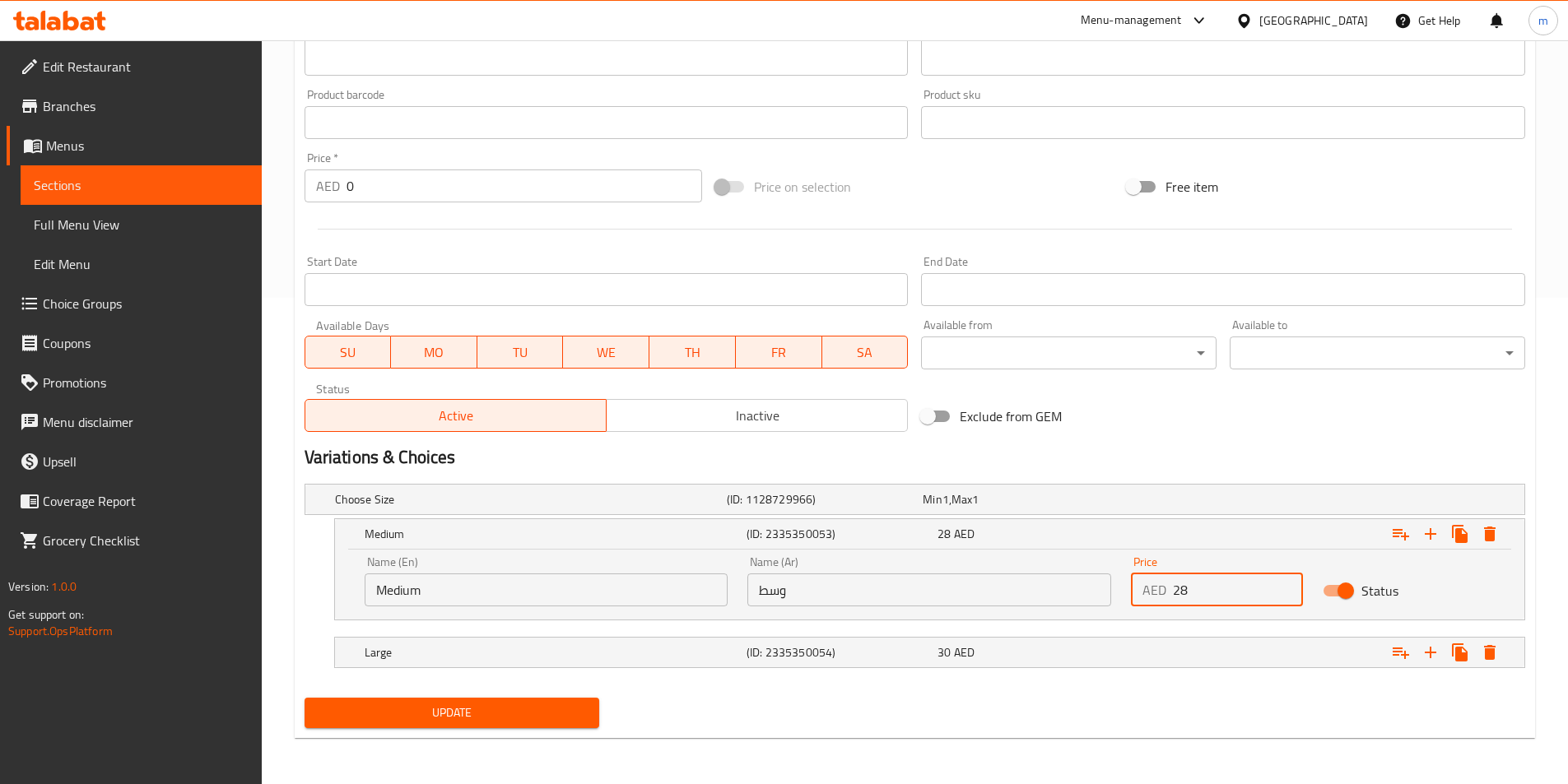
click at [523, 709] on span "Update" at bounding box center [452, 713] width 269 height 21
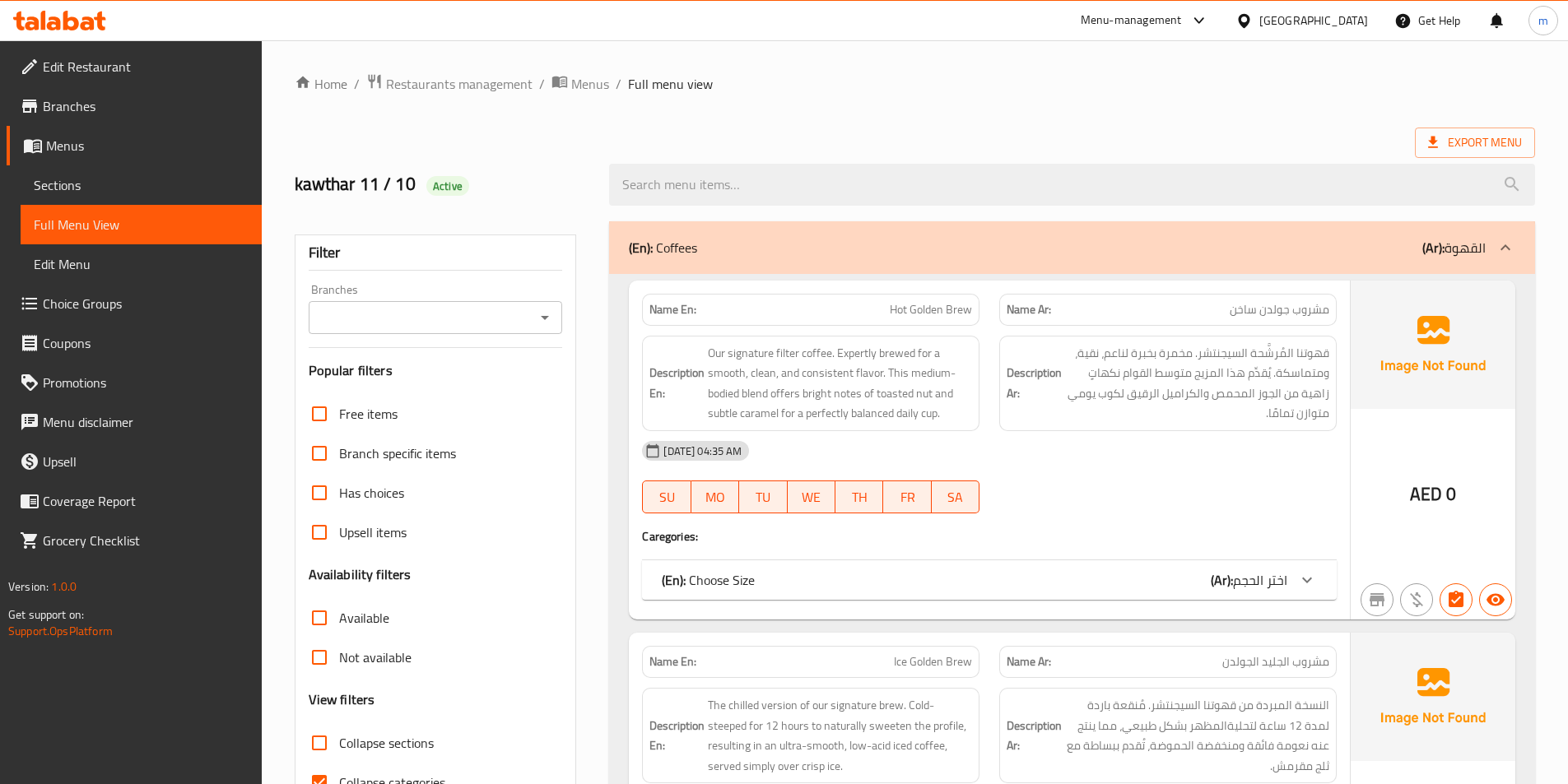
click at [149, 317] on link "Choice Groups" at bounding box center [134, 303] width 255 height 39
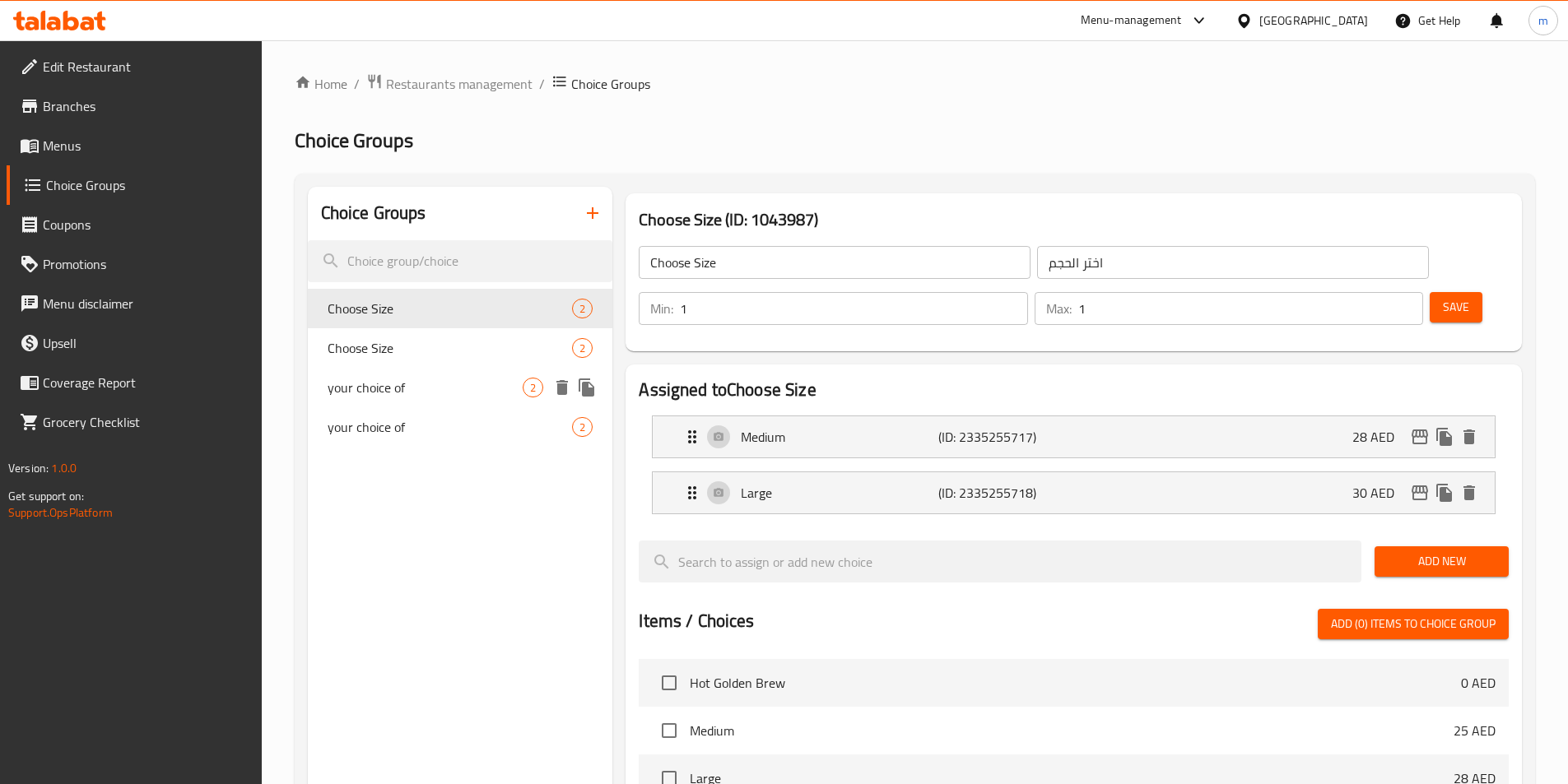
click at [450, 403] on div "your choice of 2" at bounding box center [460, 387] width 306 height 39
type input "your choice of"
type input "اختيارك من"
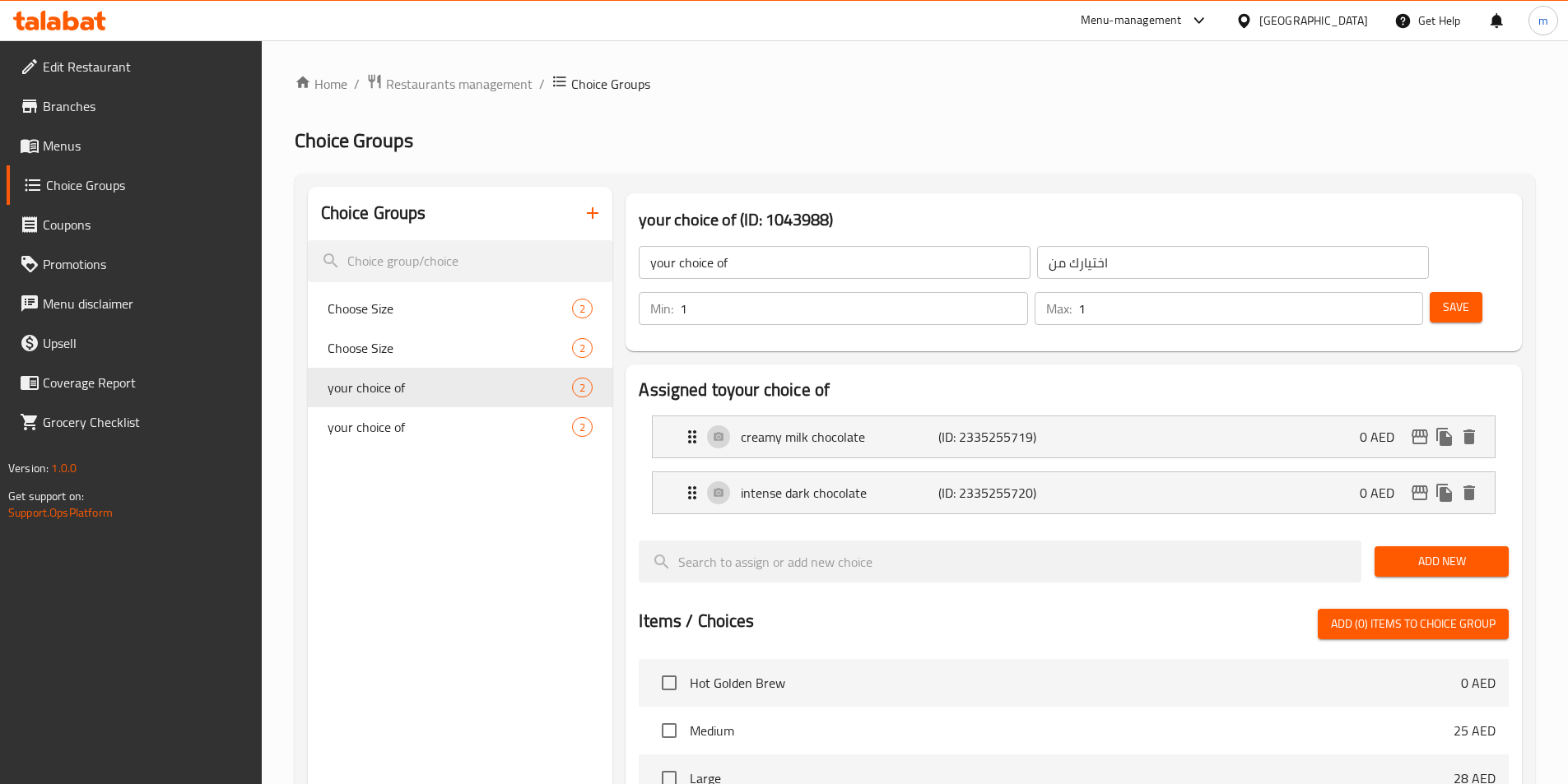
click at [448, 447] on nav "Choose Size 2 Choose Size 2 your choice of 2 your choice of 2" at bounding box center [460, 367] width 306 height 171
click at [445, 435] on span "your choice of" at bounding box center [425, 427] width 196 height 20
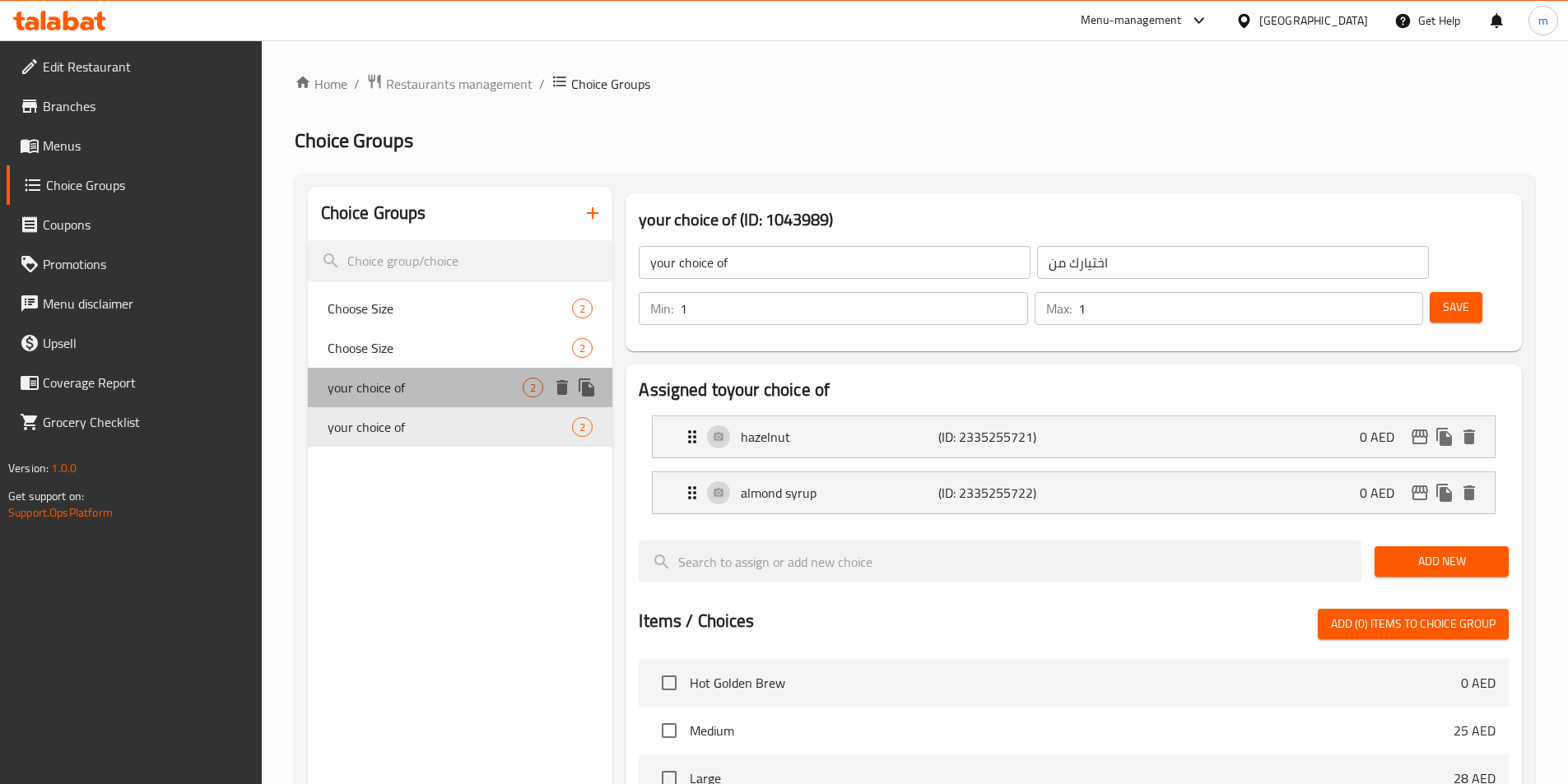
click at [439, 403] on div "your choice of 2" at bounding box center [460, 387] width 306 height 39
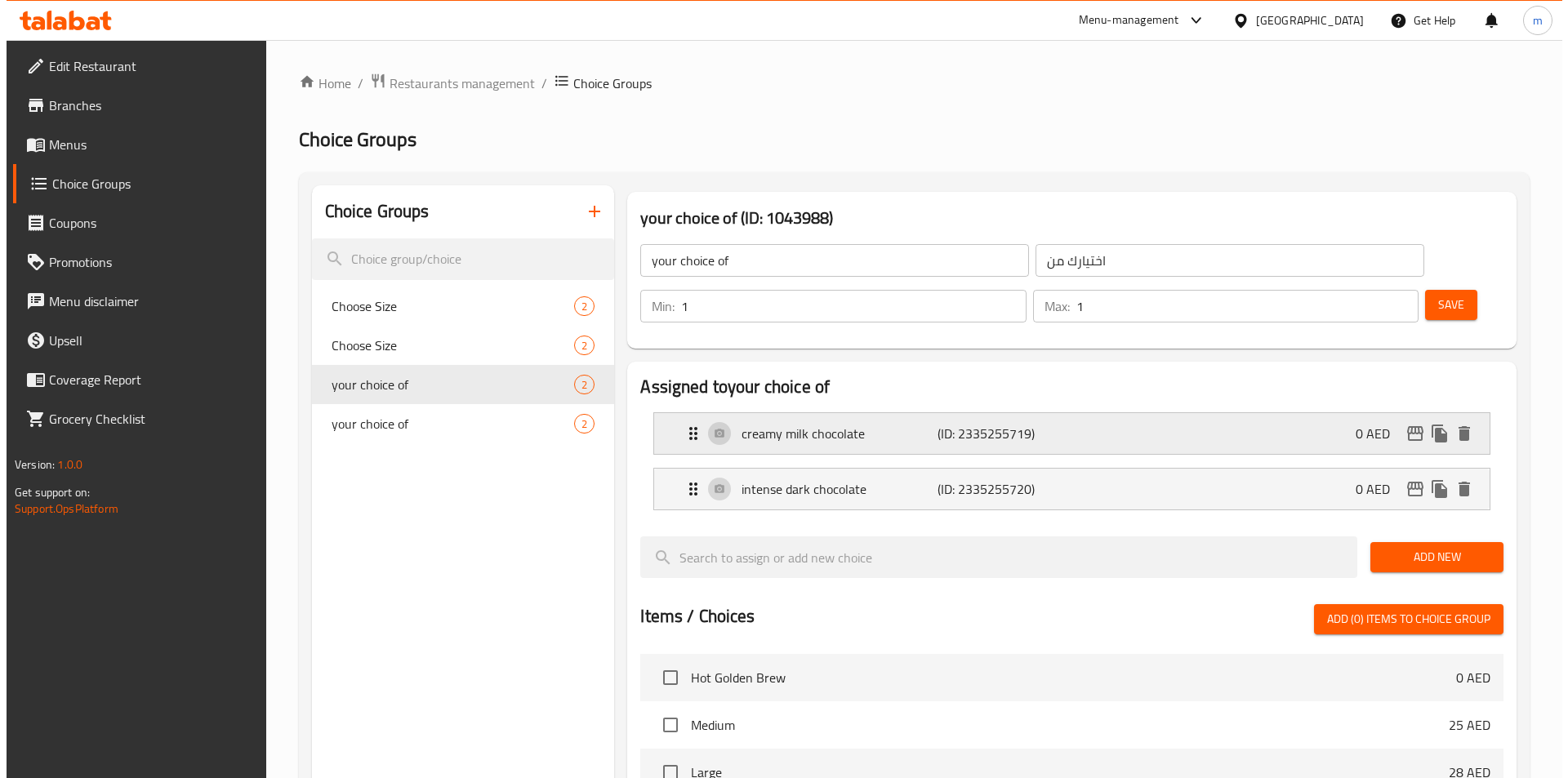
scroll to position [470, 0]
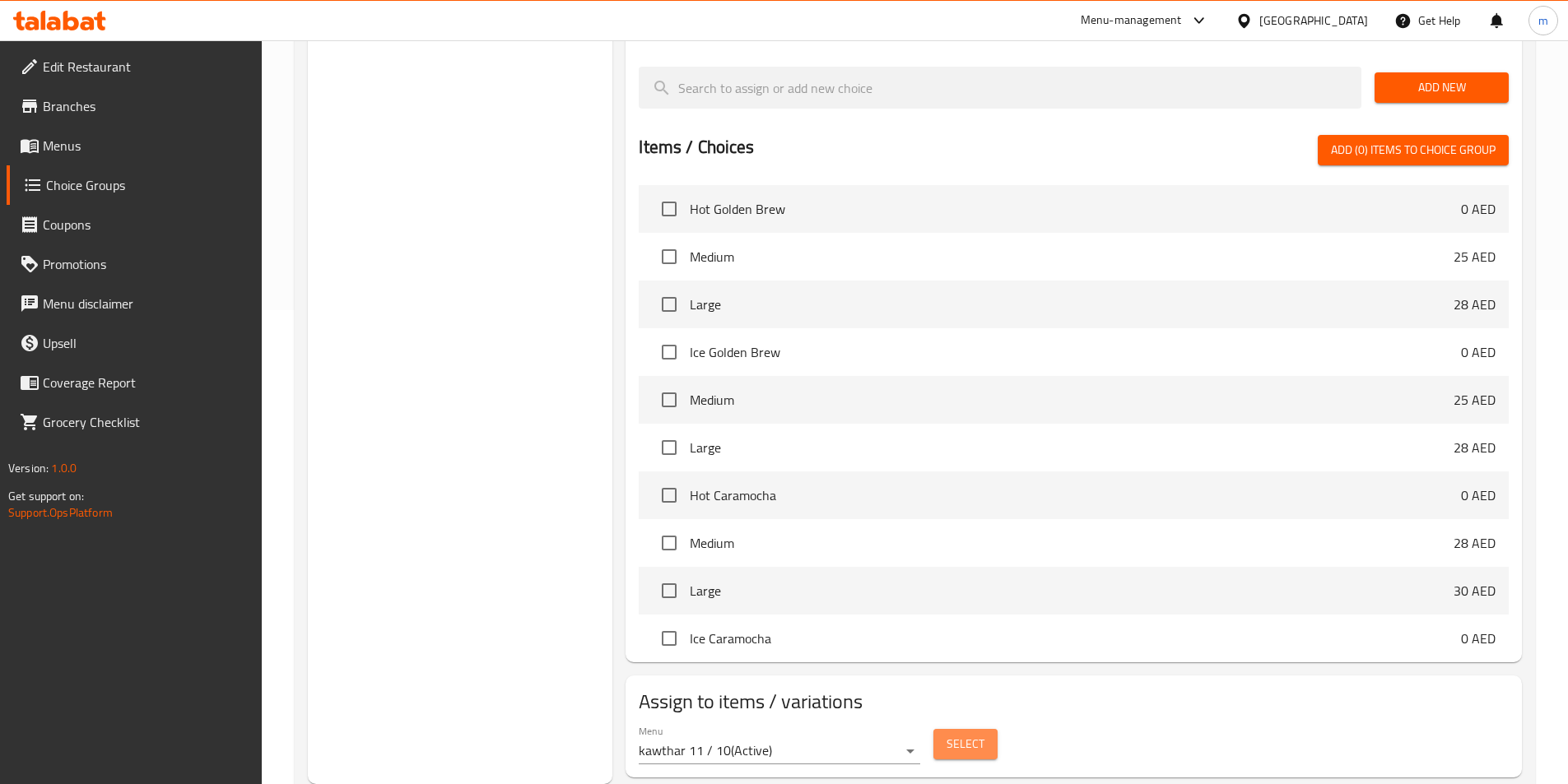
click at [960, 734] on span "Select" at bounding box center [966, 744] width 38 height 21
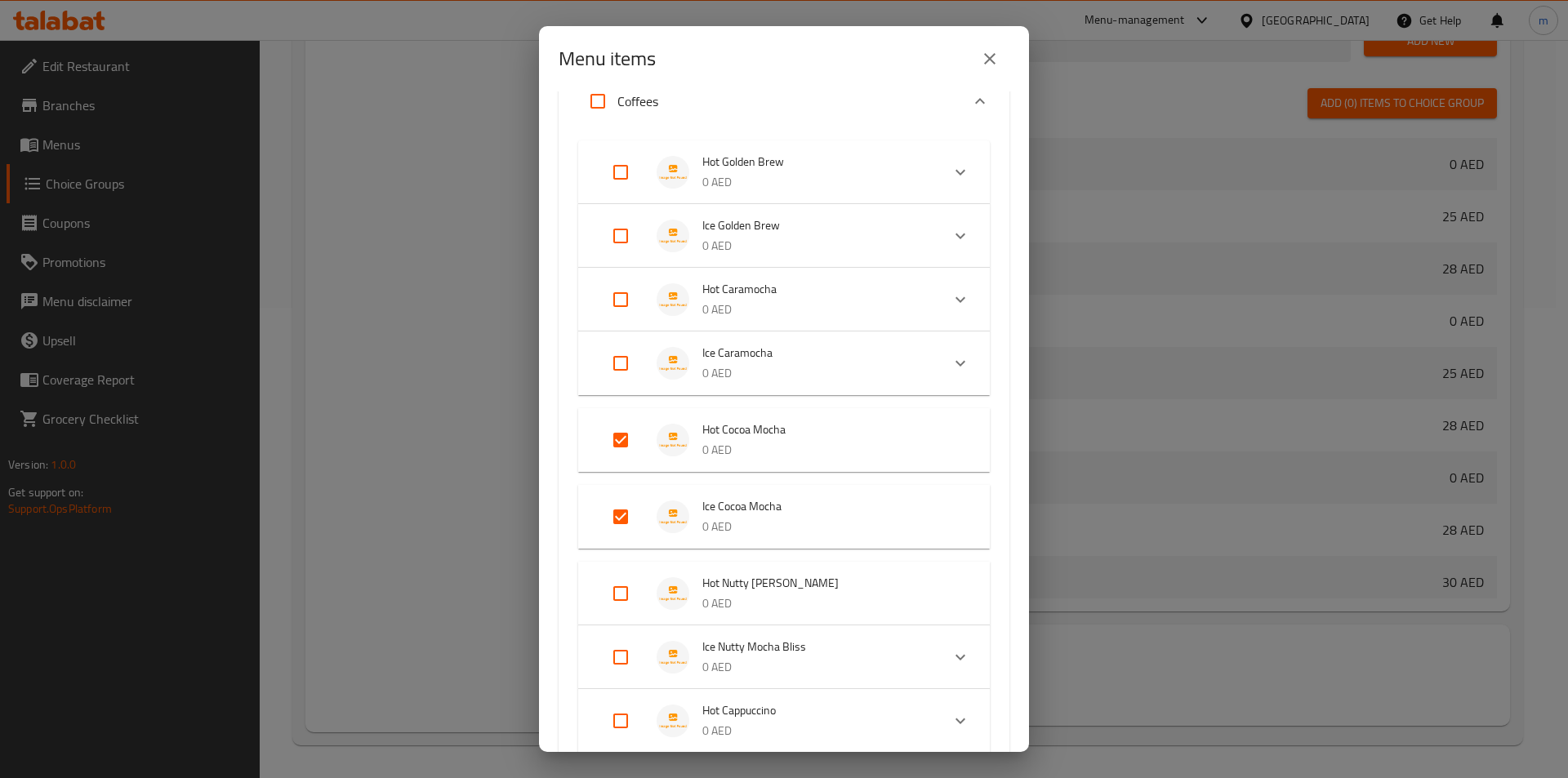
scroll to position [81, 0]
click at [993, 56] on icon "close" at bounding box center [989, 59] width 12 height 12
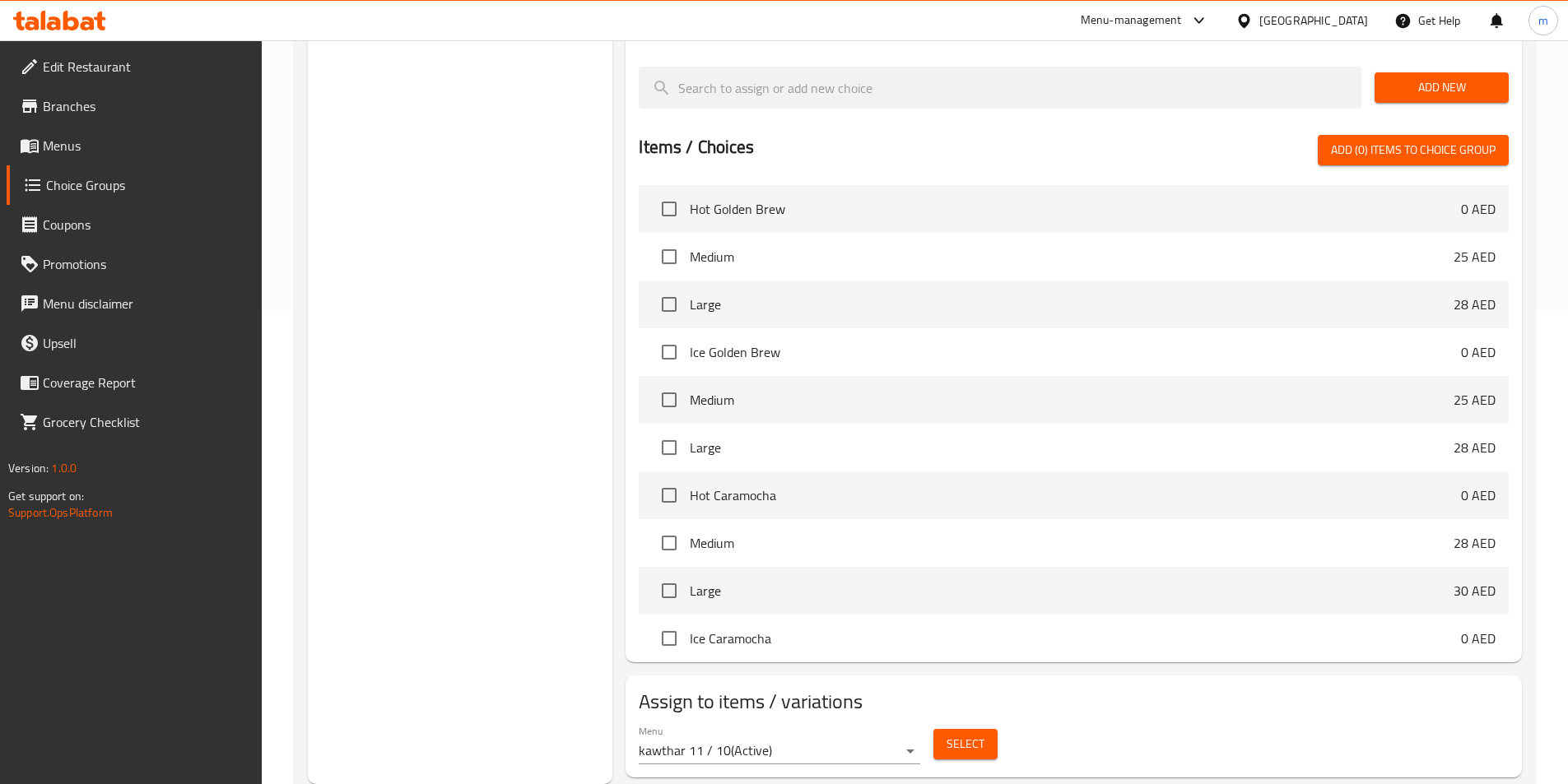
click at [948, 734] on span "Select" at bounding box center [966, 744] width 38 height 21
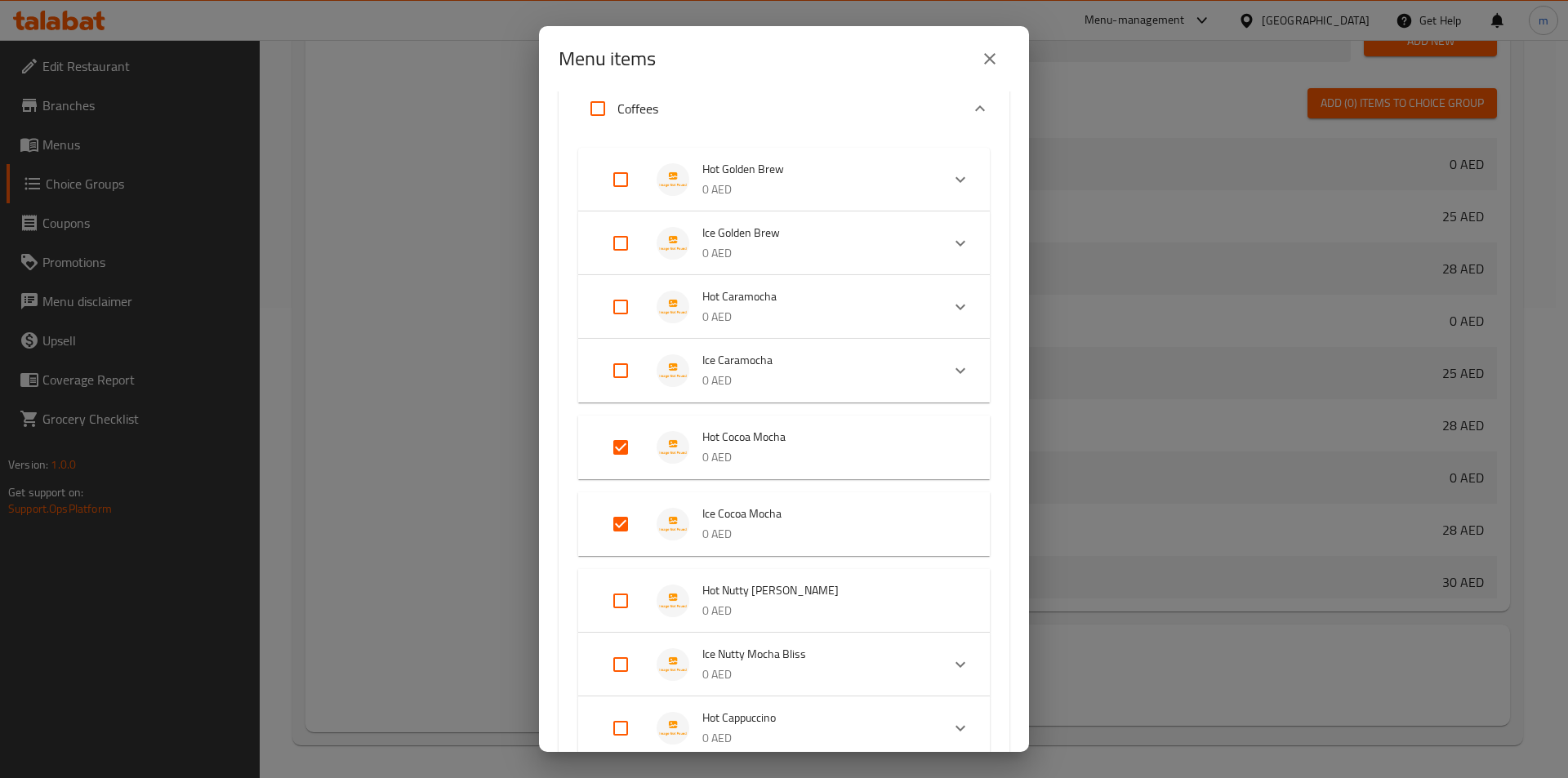
scroll to position [163, 0]
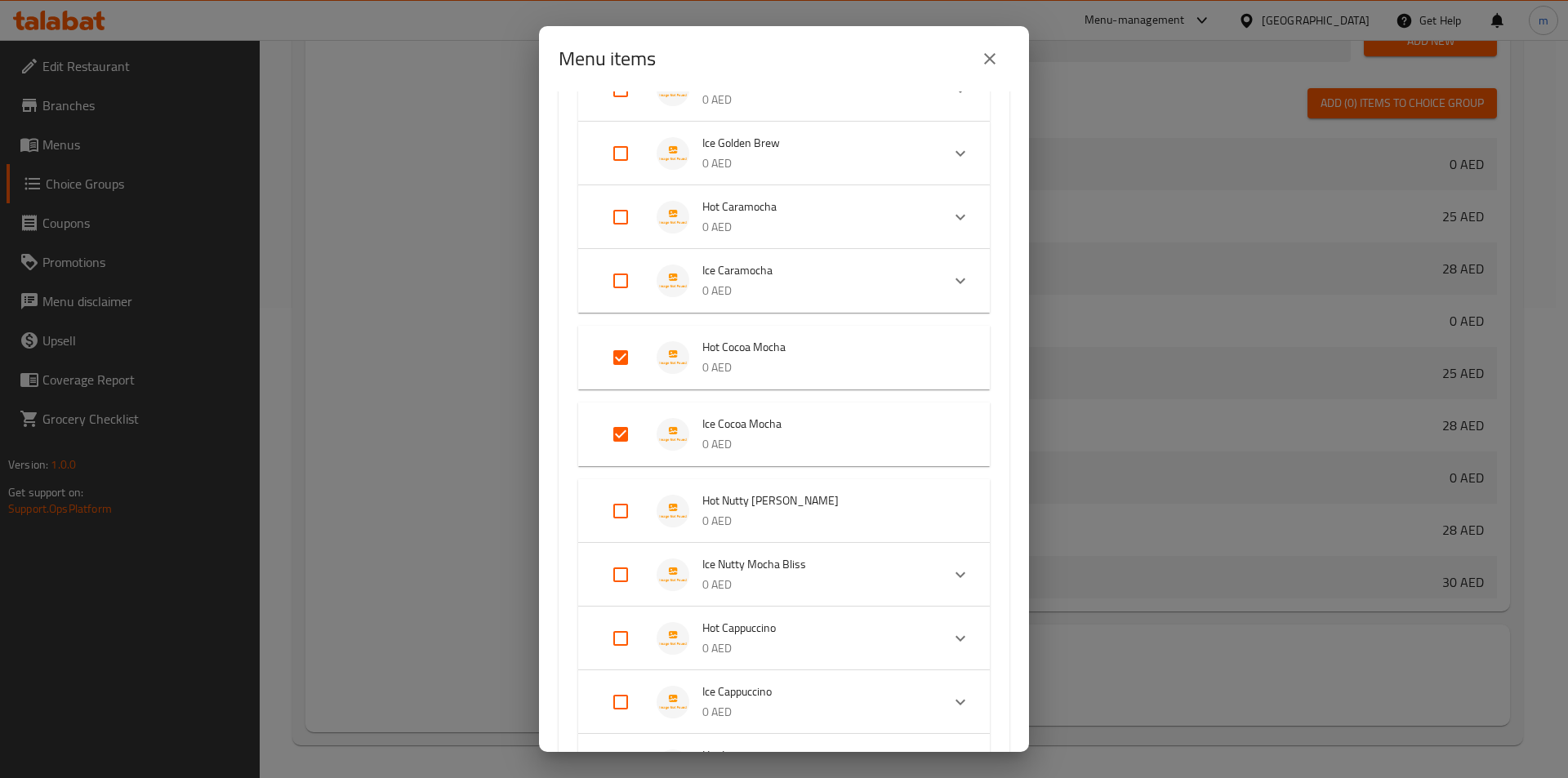
click at [621, 367] on input "Expand" at bounding box center [620, 357] width 39 height 39
checkbox input "false"
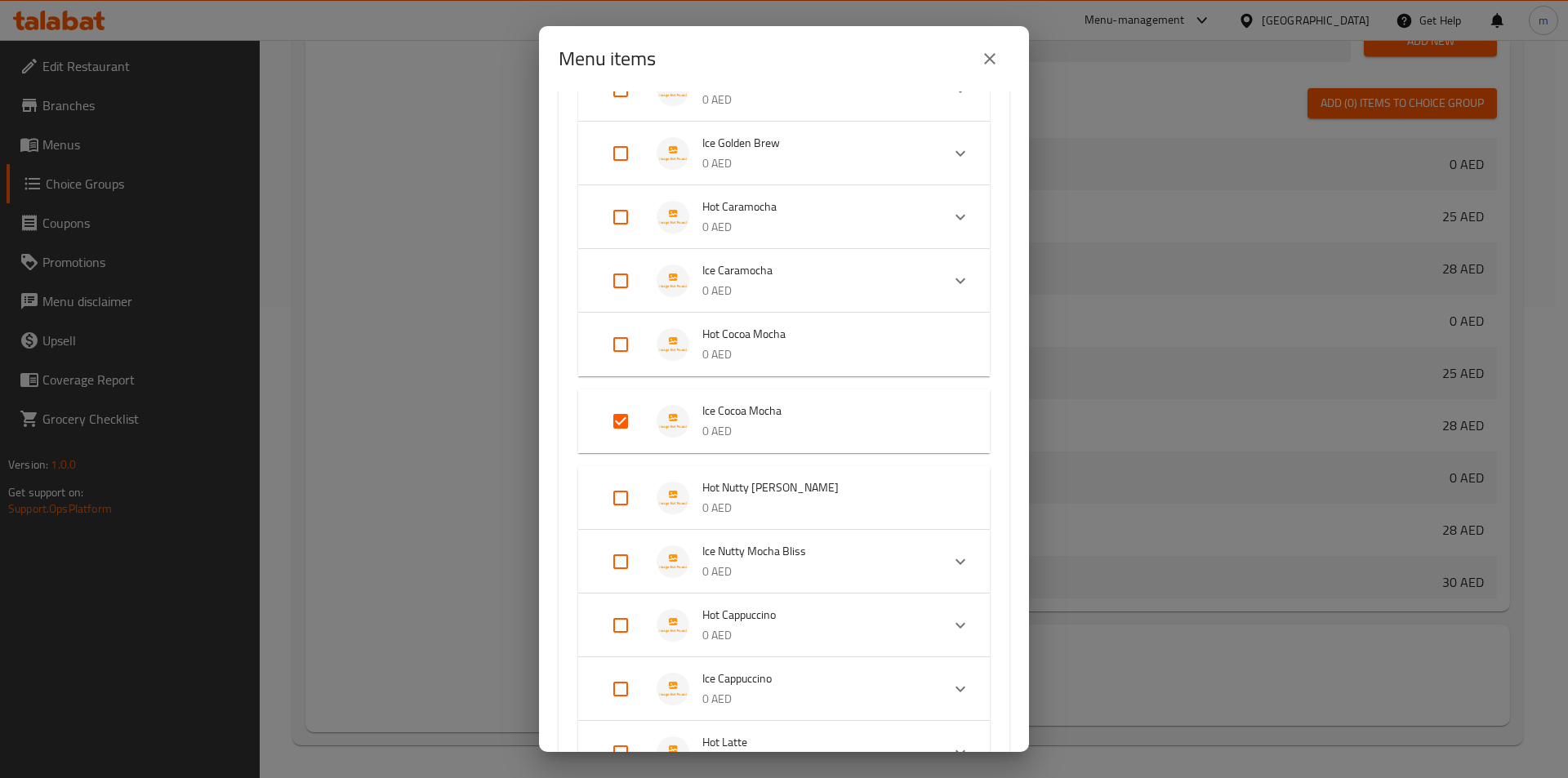
click at [626, 421] on input "Expand" at bounding box center [620, 421] width 39 height 39
checkbox input "false"
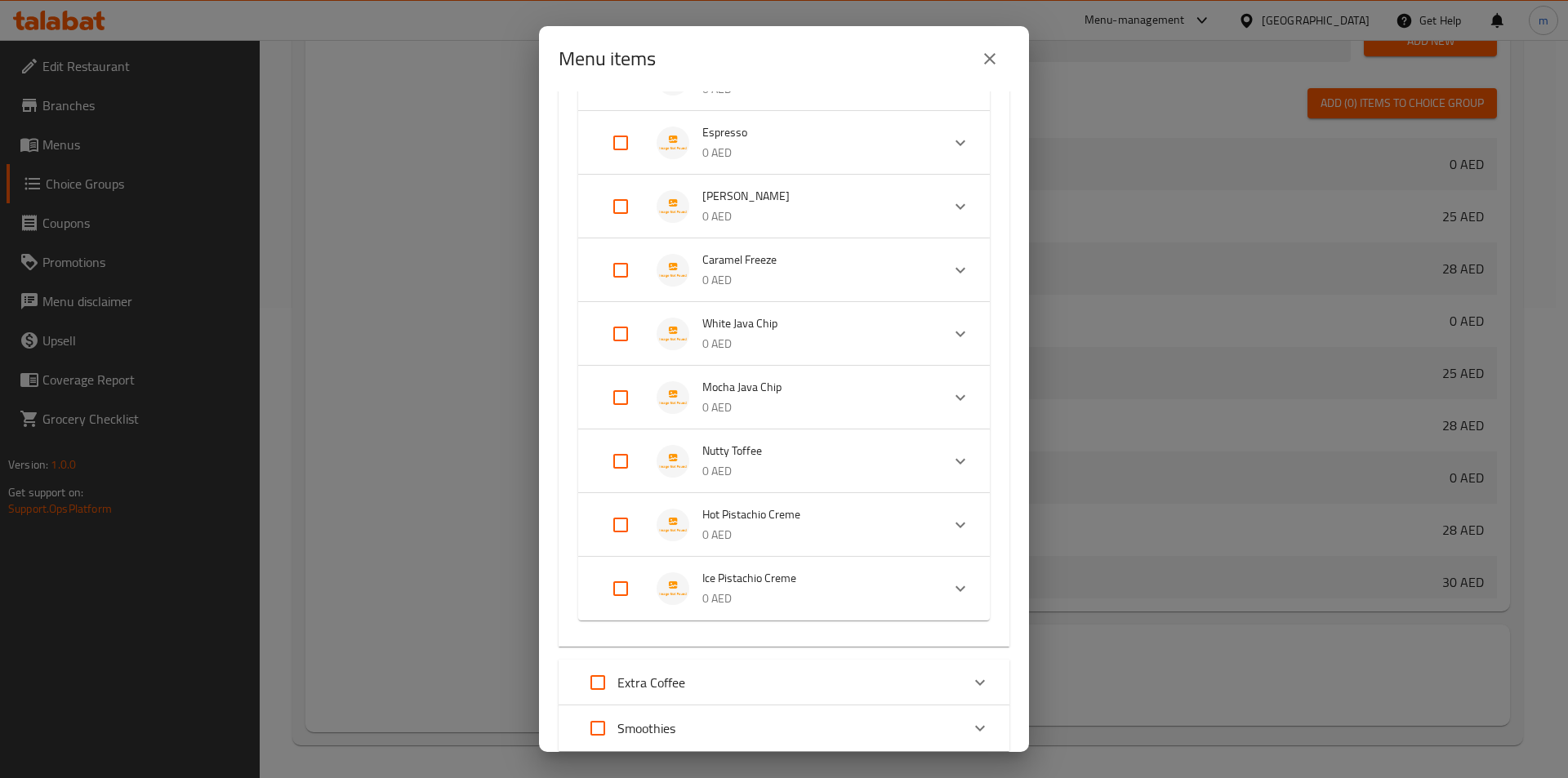
scroll to position [1369, 0]
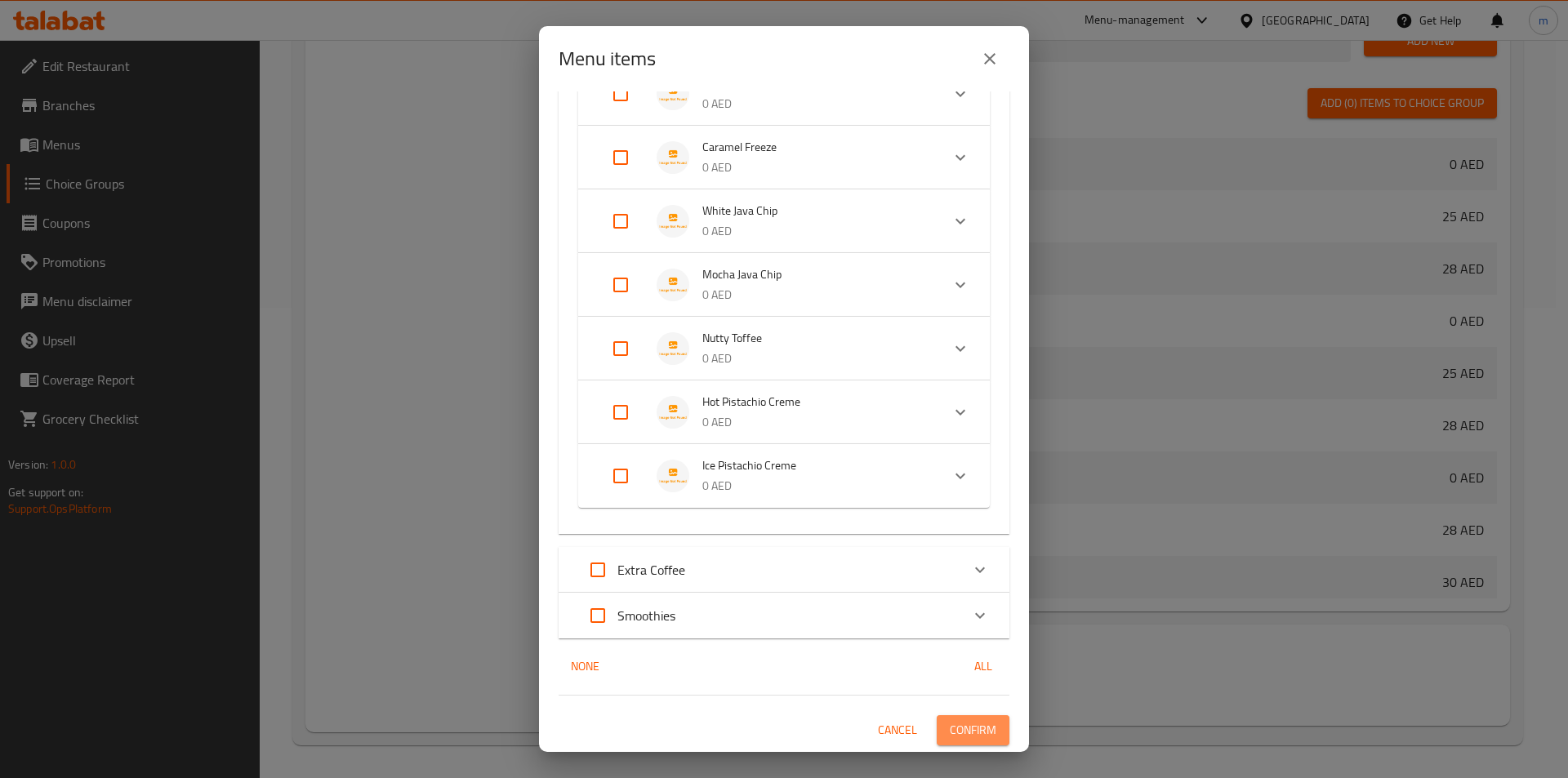
click at [966, 734] on span "Confirm" at bounding box center [973, 730] width 47 height 21
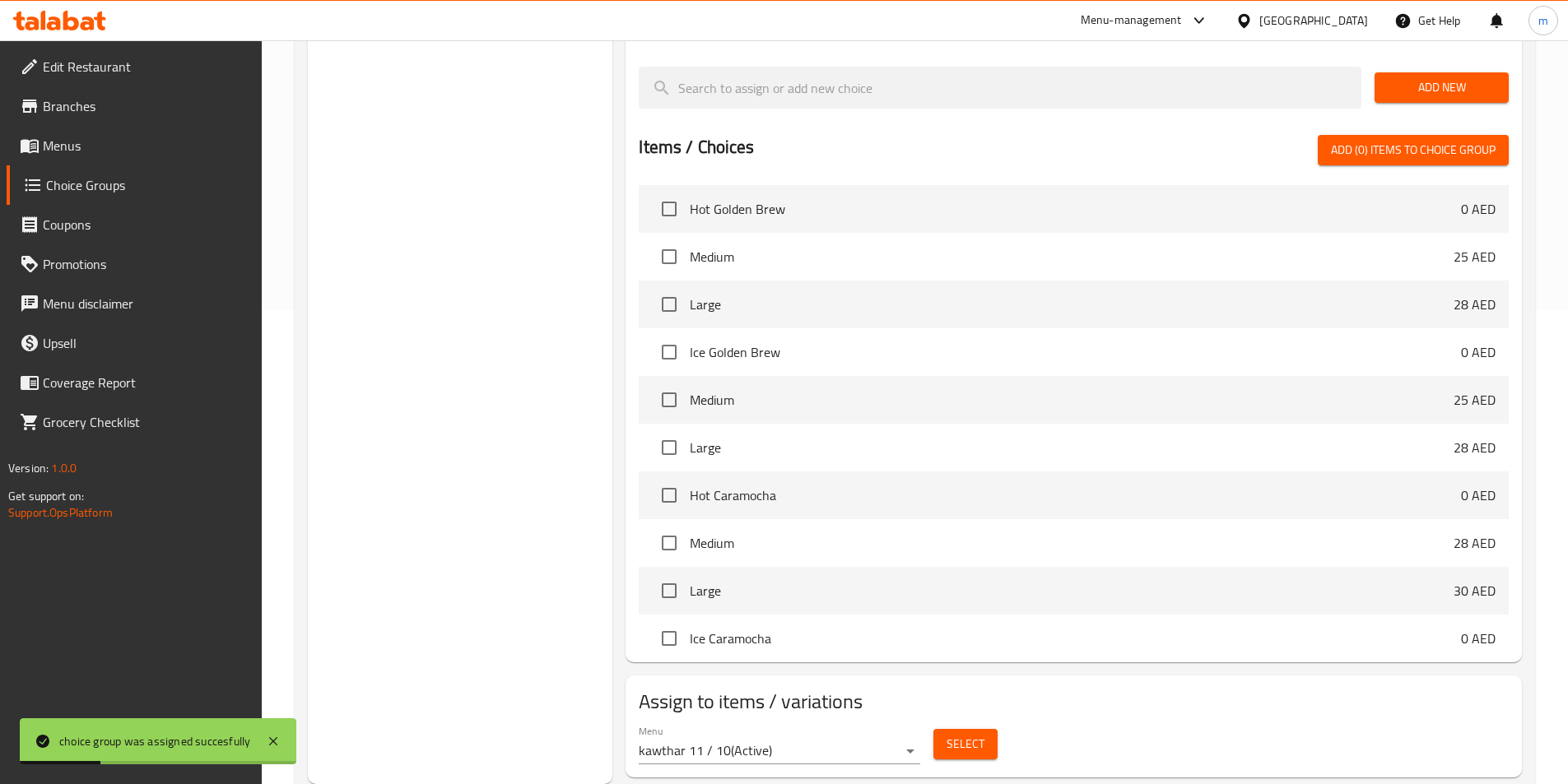
click at [950, 734] on span "Select" at bounding box center [966, 744] width 38 height 21
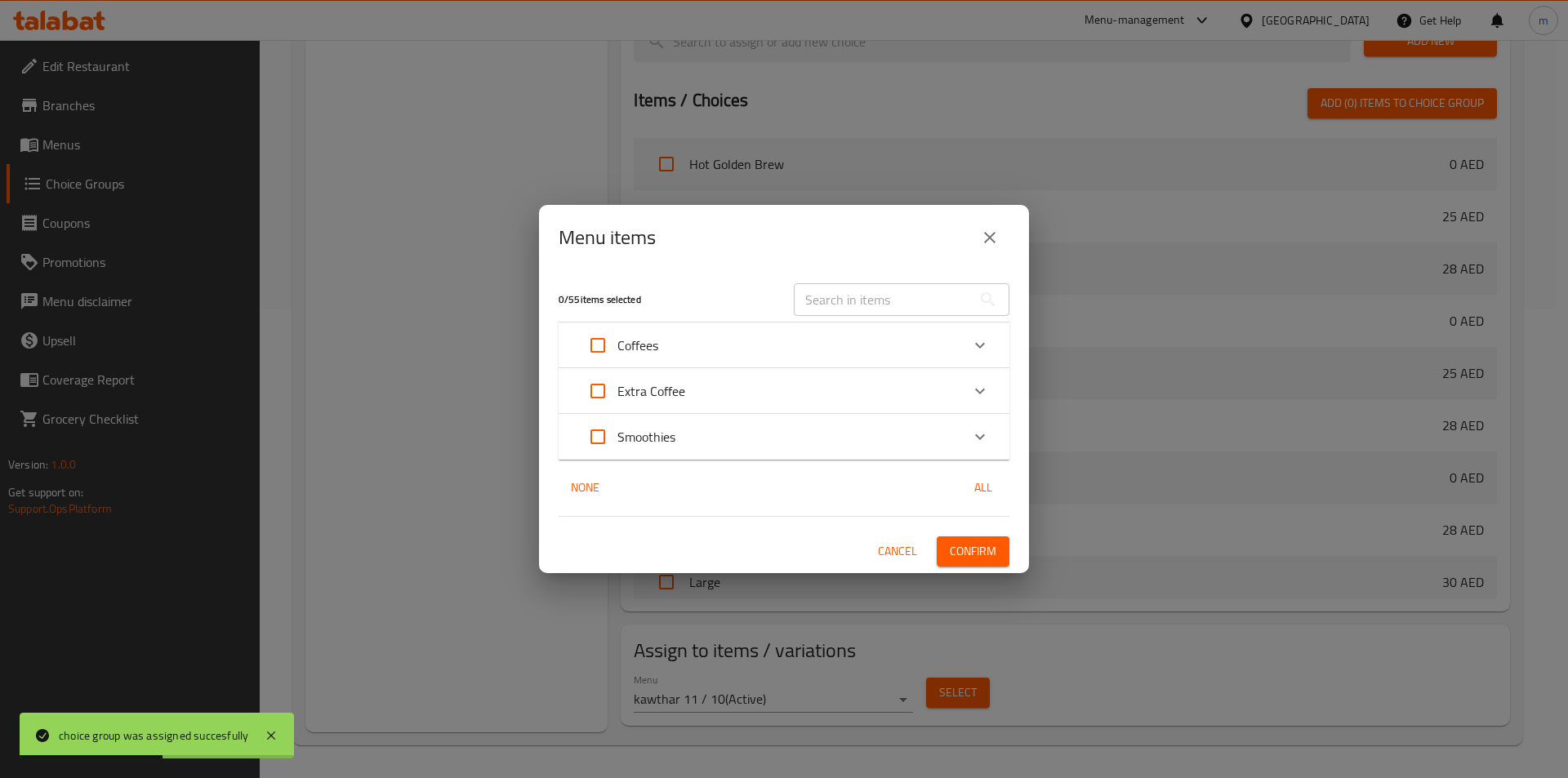
click at [842, 351] on div "Coffees" at bounding box center [769, 345] width 382 height 39
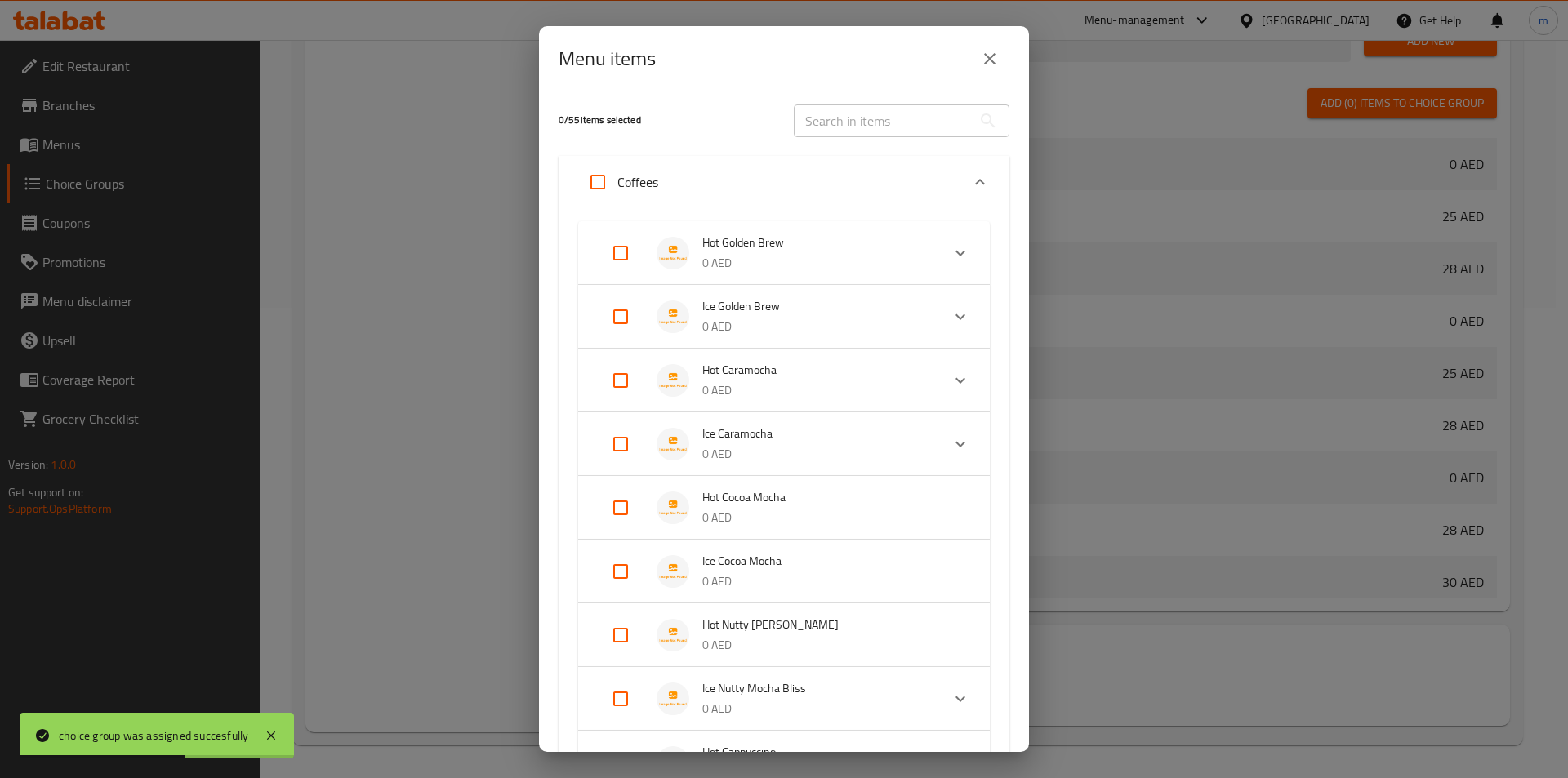
scroll to position [163, 0]
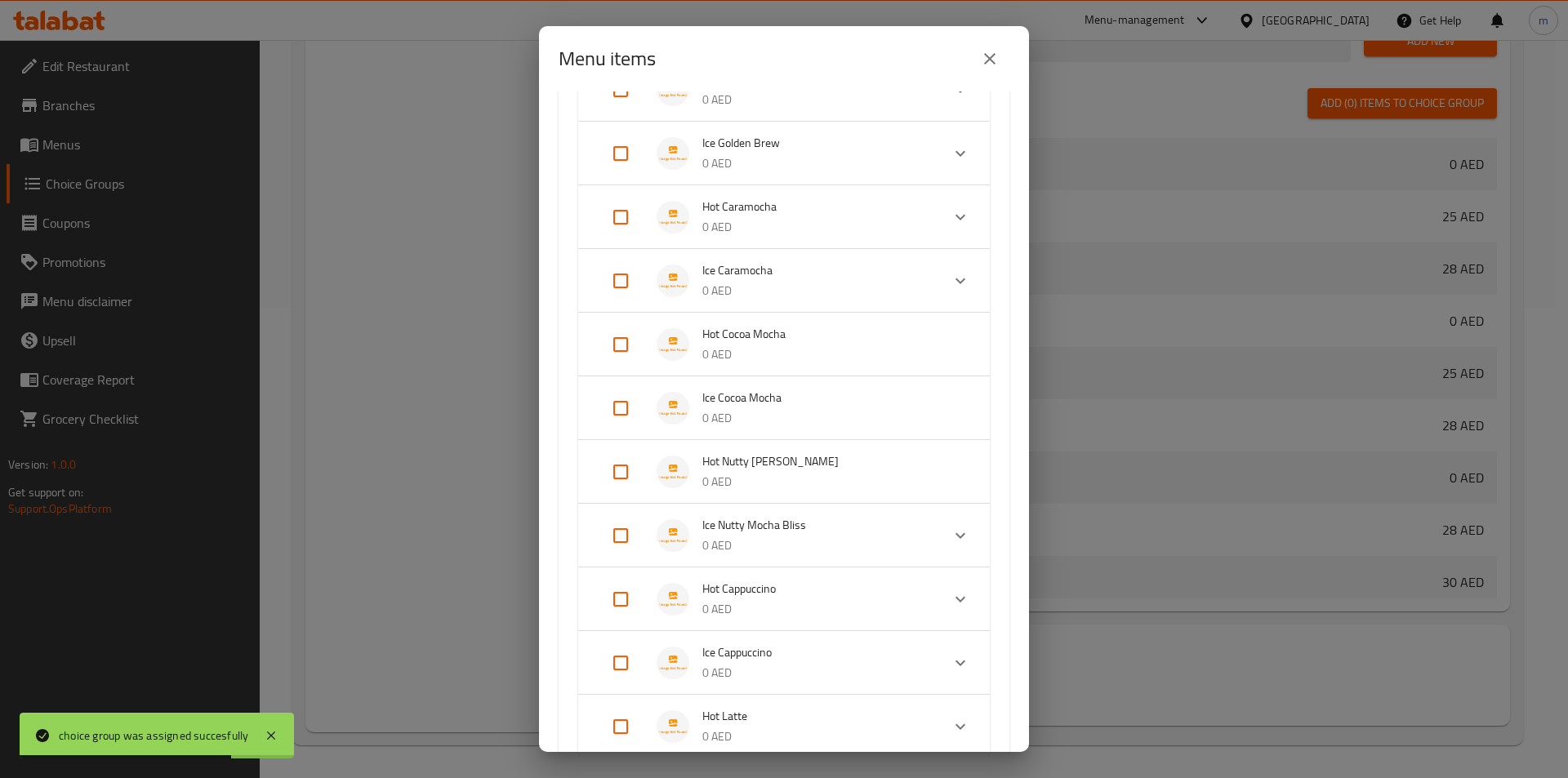
click at [608, 339] on input "Expand" at bounding box center [620, 344] width 39 height 39
checkbox input "true"
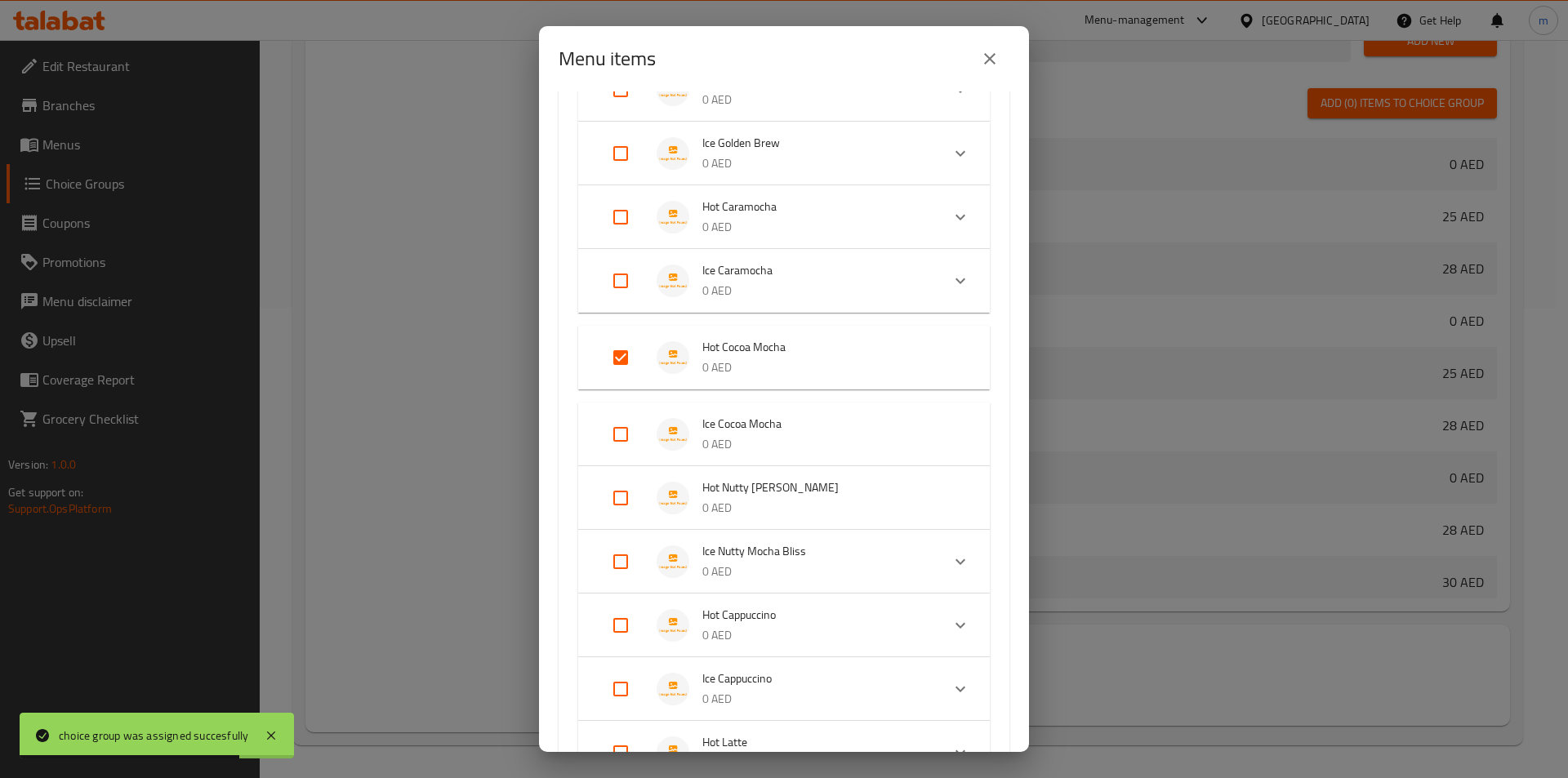
click at [626, 434] on input "Expand" at bounding box center [620, 434] width 39 height 39
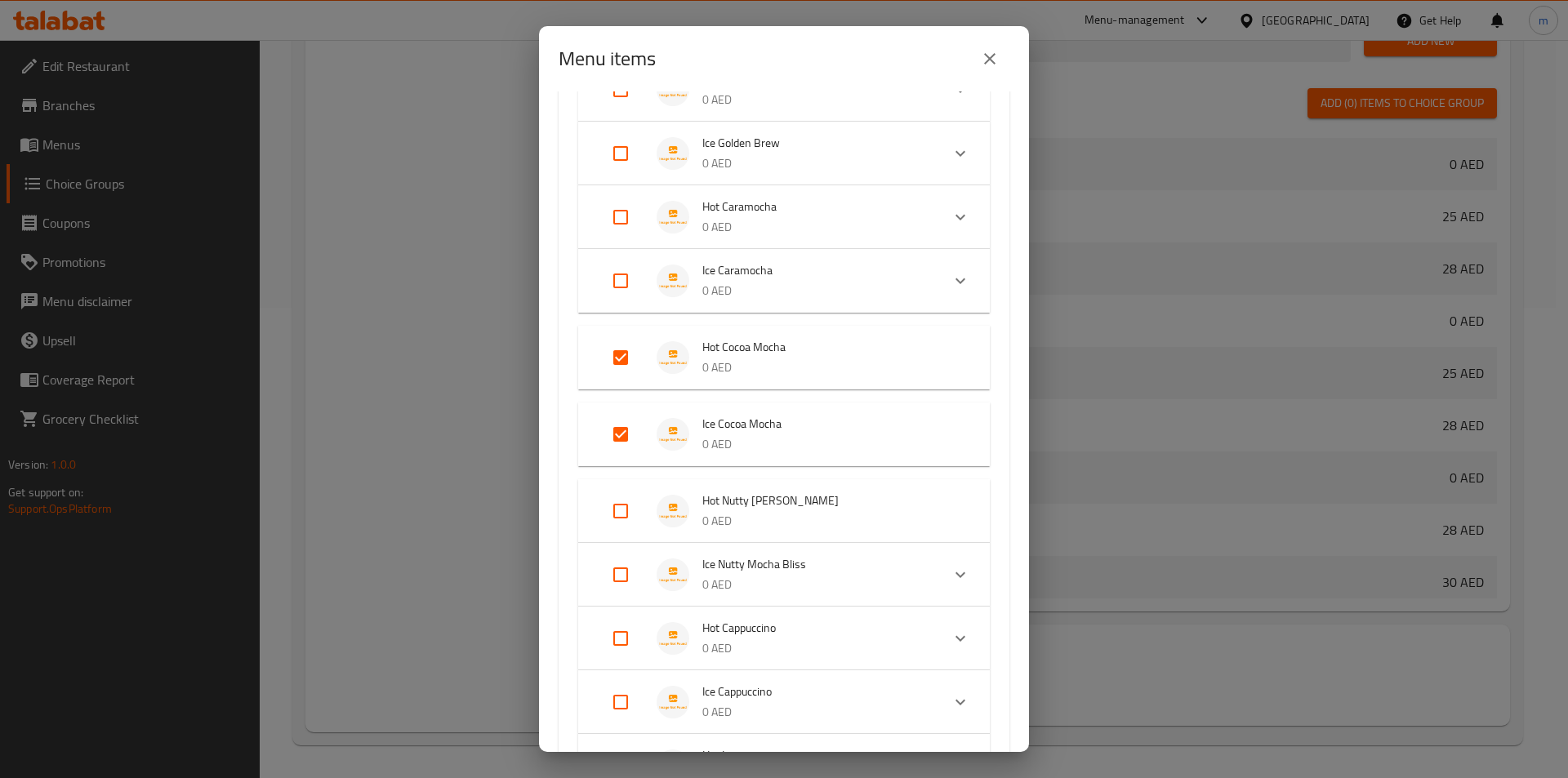
click at [619, 440] on input "Expand" at bounding box center [620, 434] width 39 height 39
checkbox input "false"
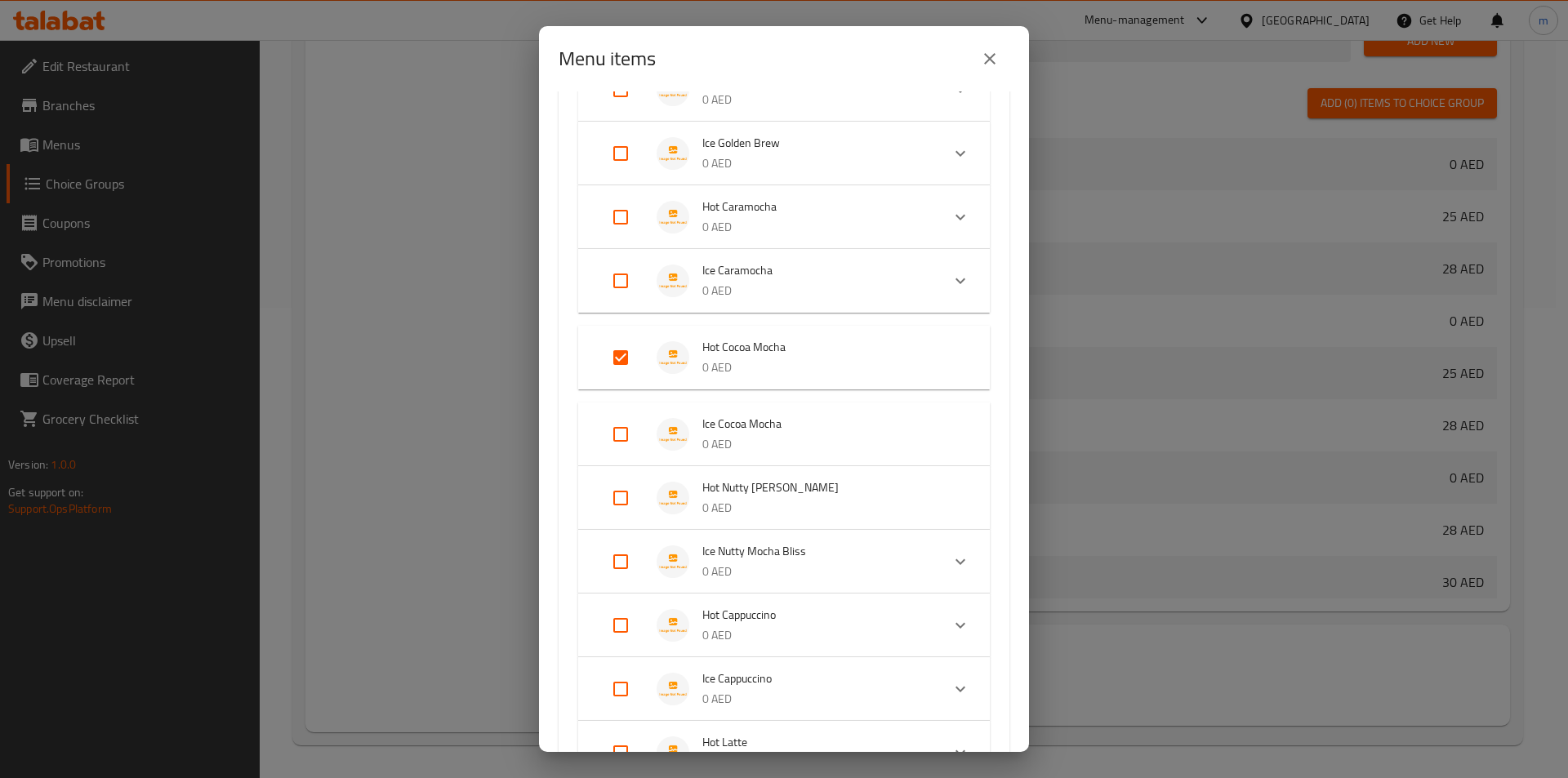
click at [614, 488] on input "Expand" at bounding box center [620, 497] width 39 height 39
checkbox input "true"
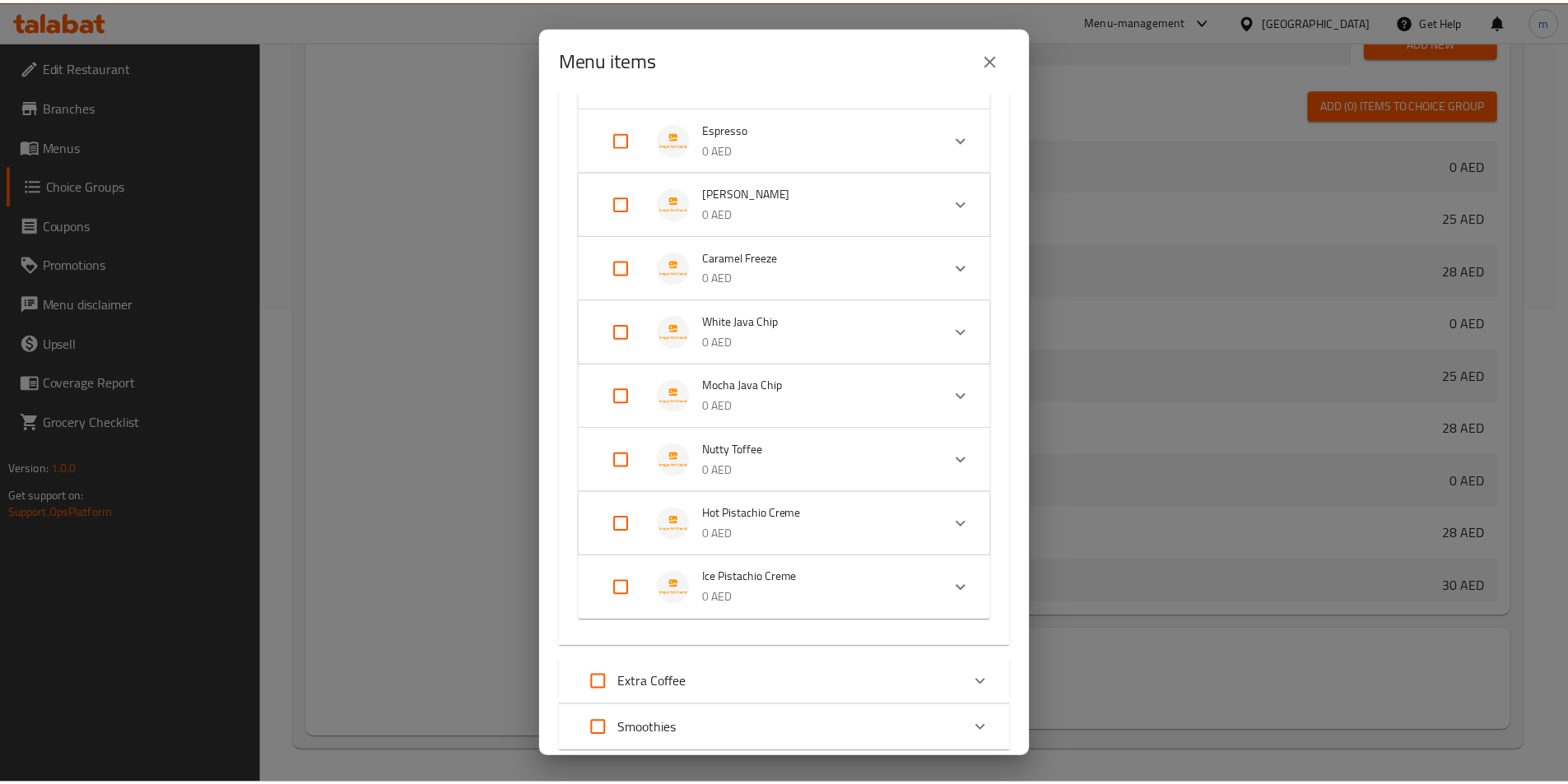
scroll to position [1432, 0]
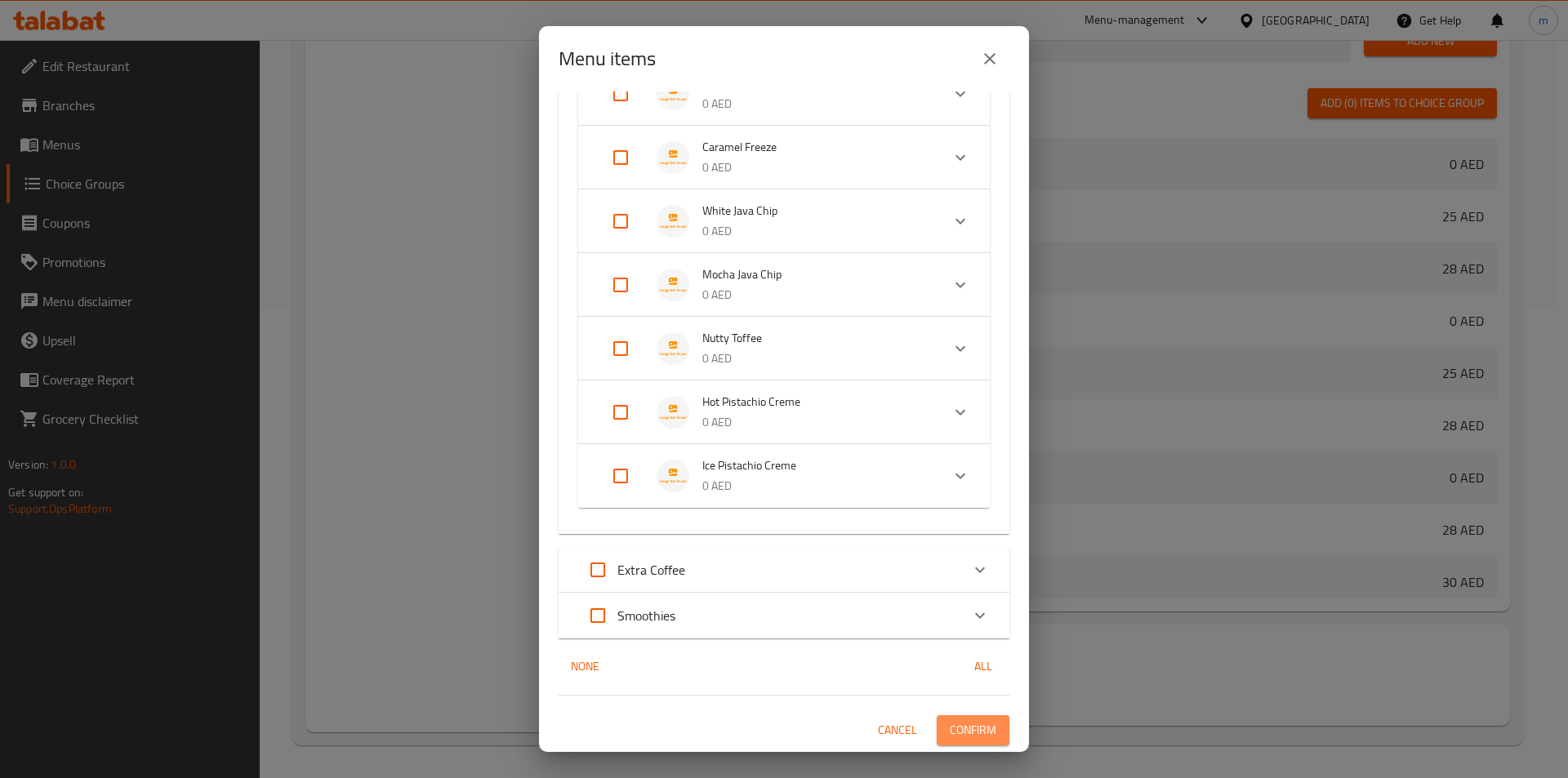
click at [979, 723] on span "Confirm" at bounding box center [973, 730] width 47 height 21
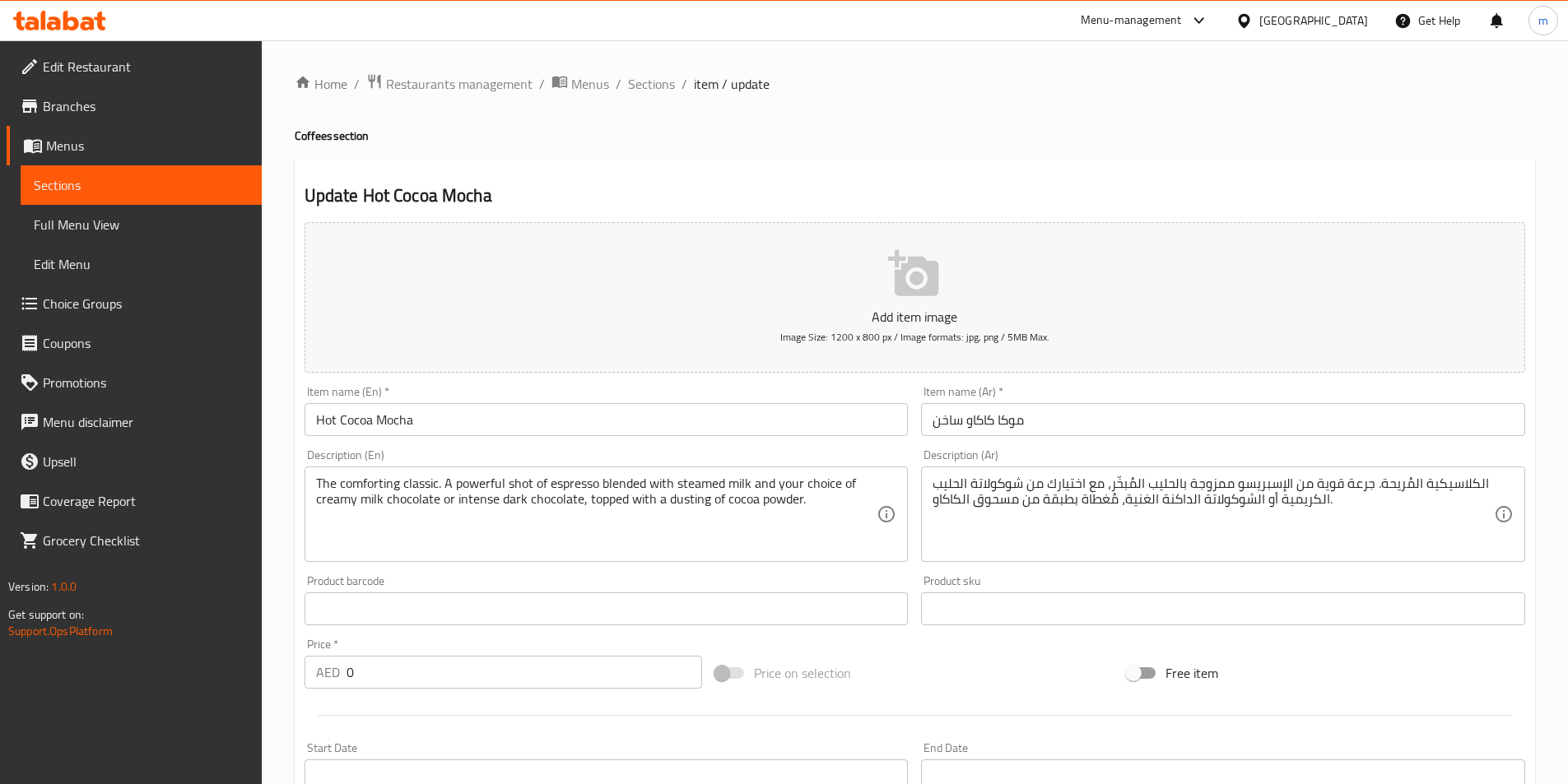
scroll to position [406, 0]
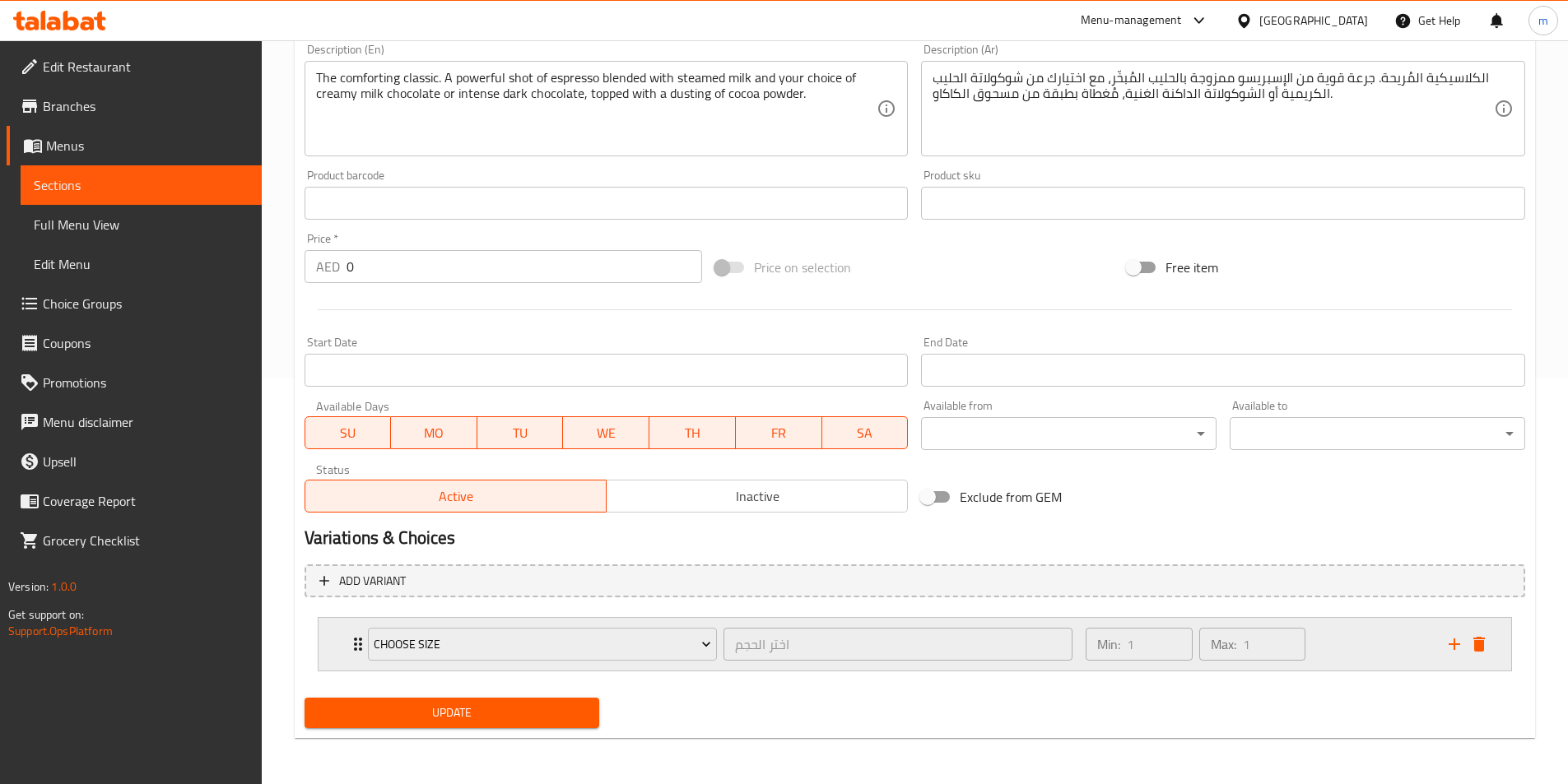
click at [1366, 667] on div "Min: 1 ​ Max: 1 ​" at bounding box center [1257, 645] width 362 height 53
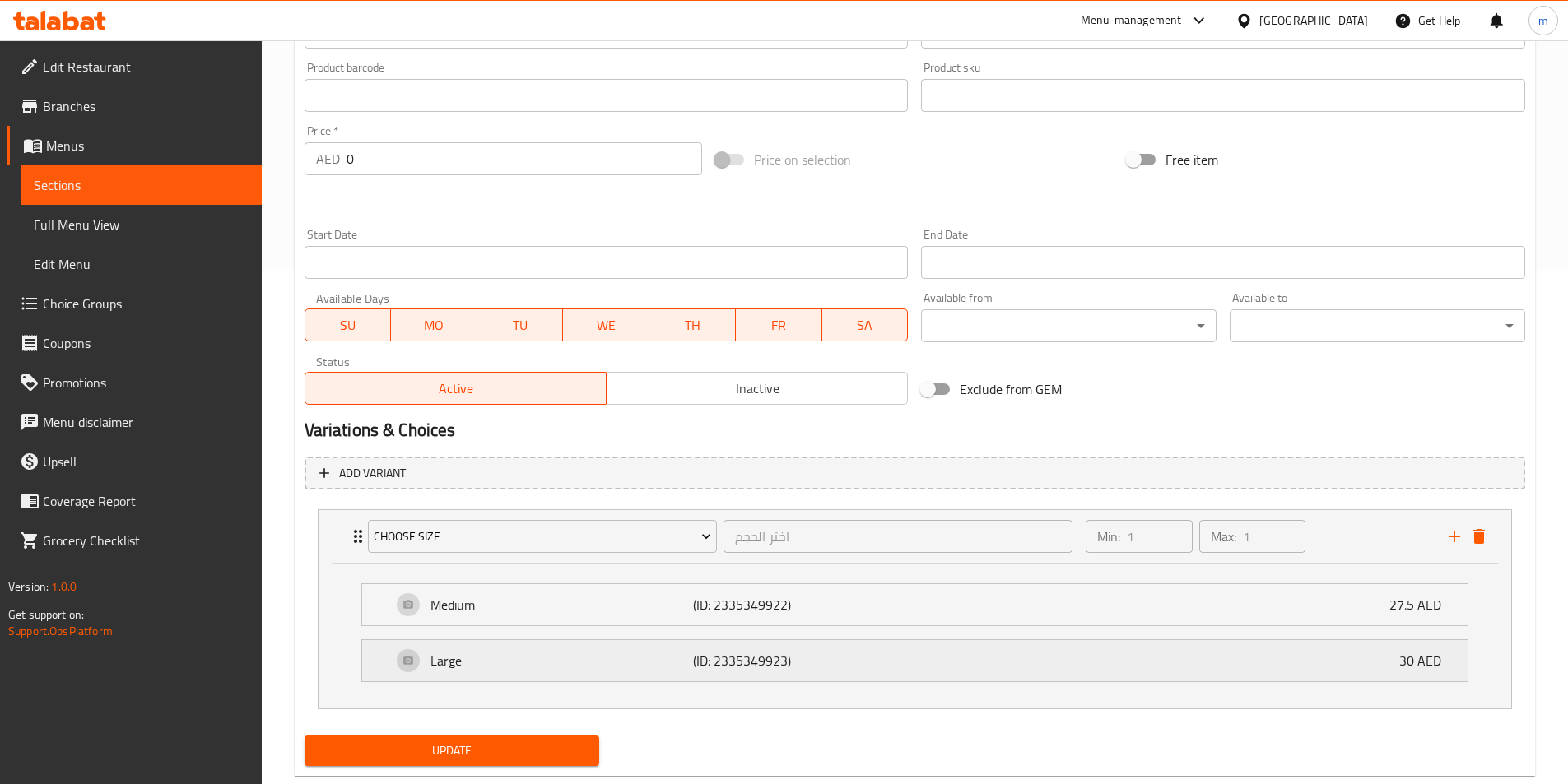
scroll to position [551, 0]
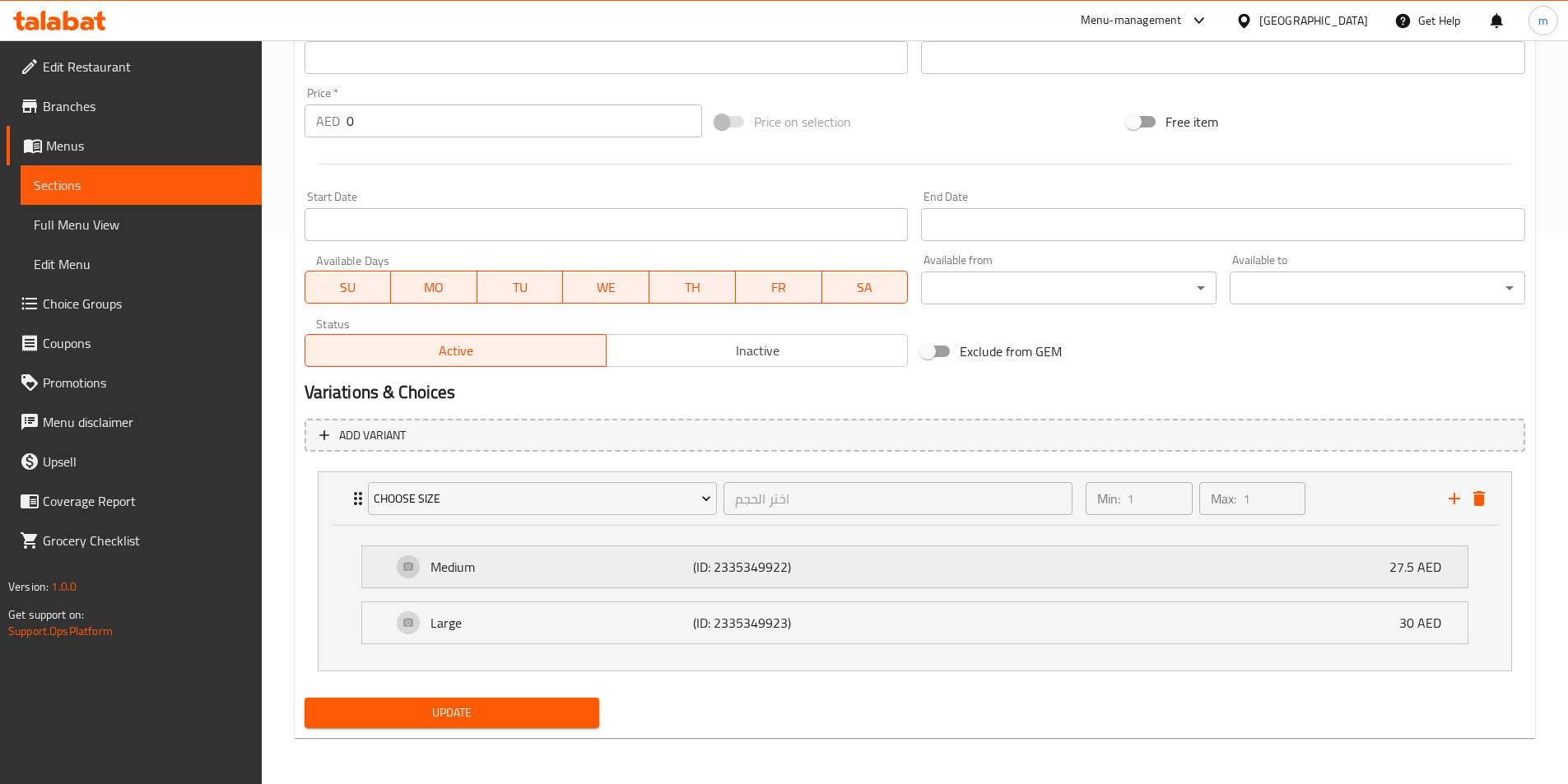
click at [1322, 585] on div "Medium (ID: 2335349922) 27.5 AED" at bounding box center [920, 567] width 1056 height 41
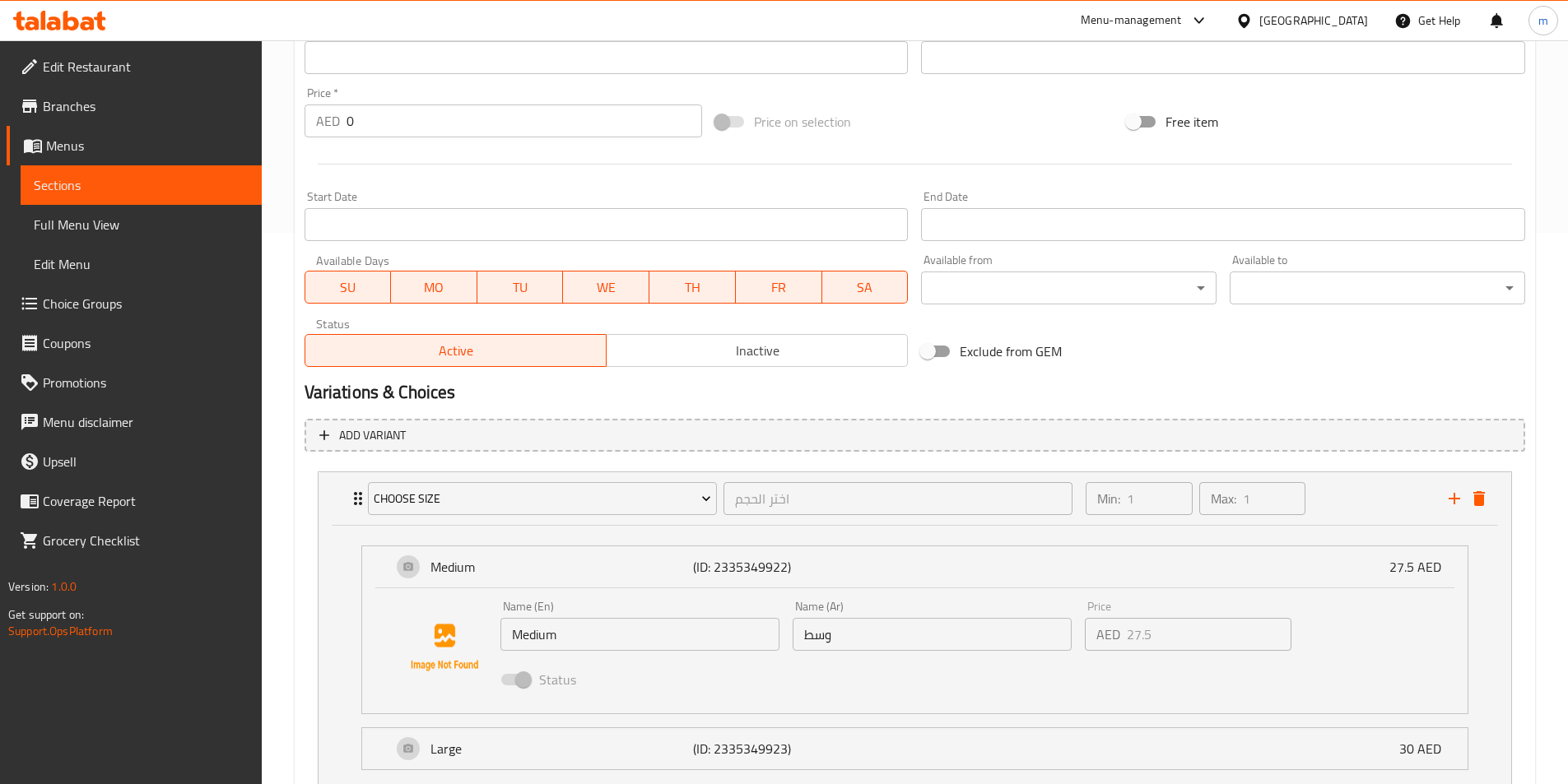
click at [1104, 643] on p "AED" at bounding box center [1108, 635] width 24 height 20
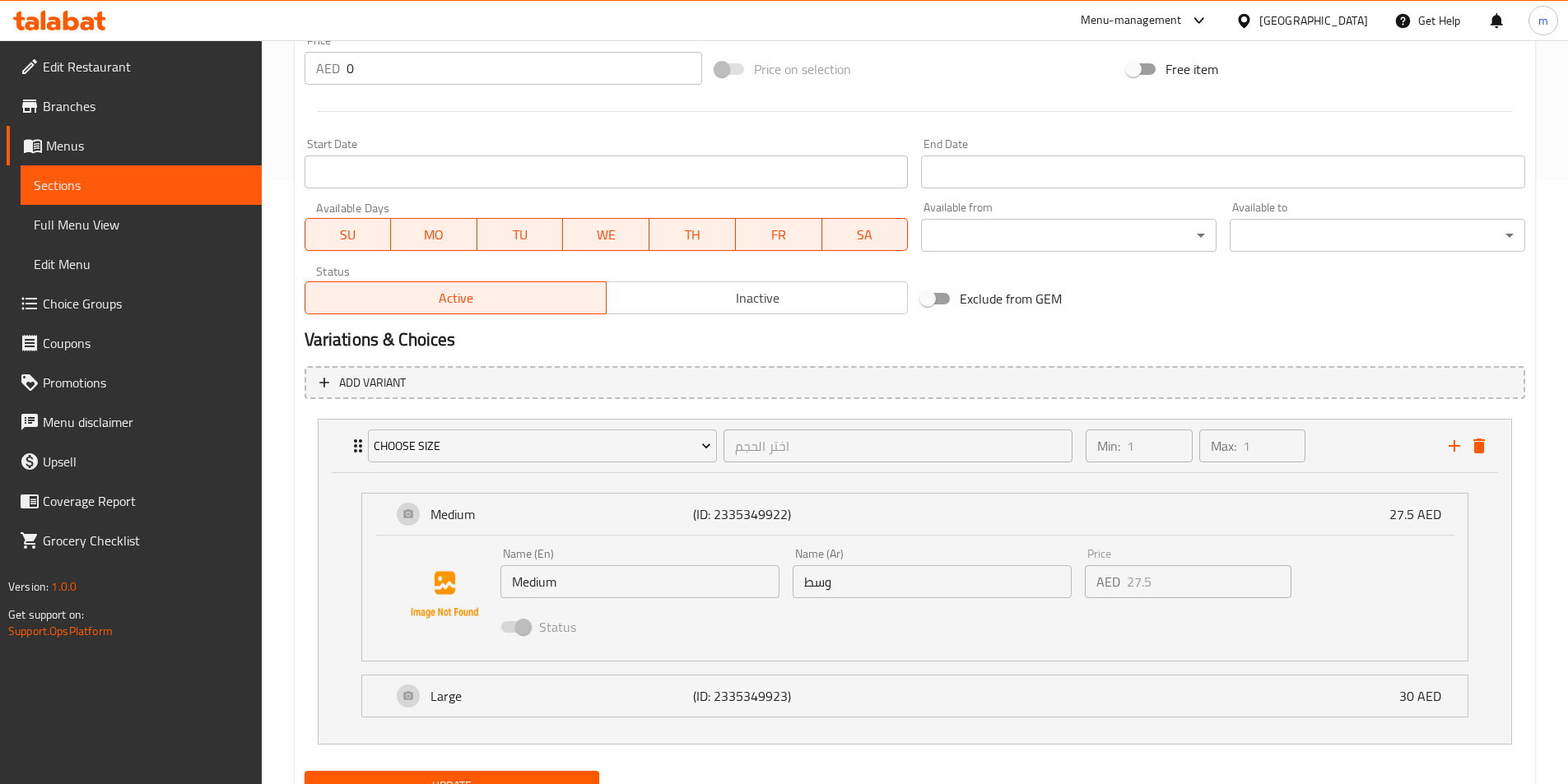
scroll to position [634, 0]
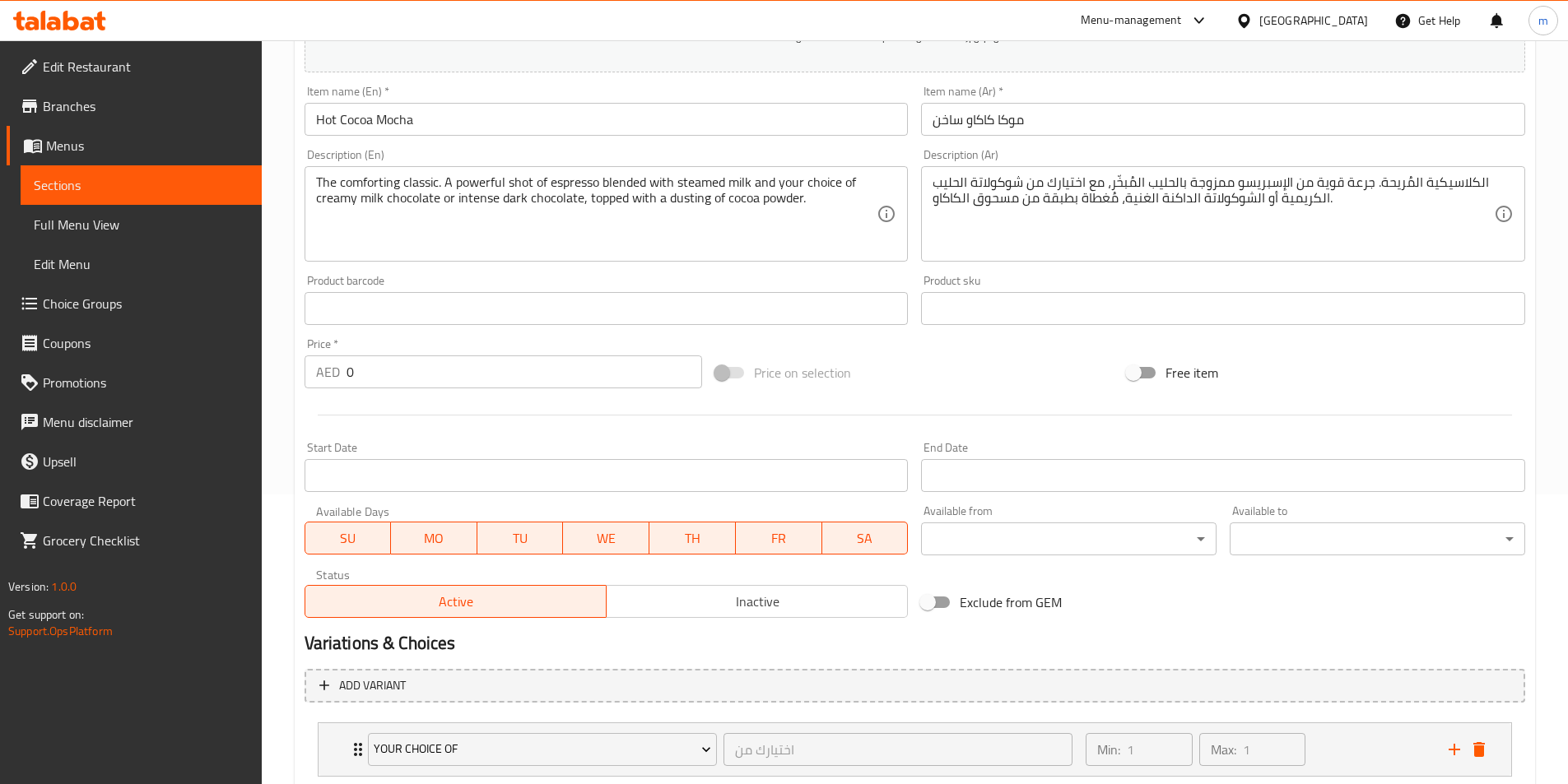
scroll to position [463, 0]
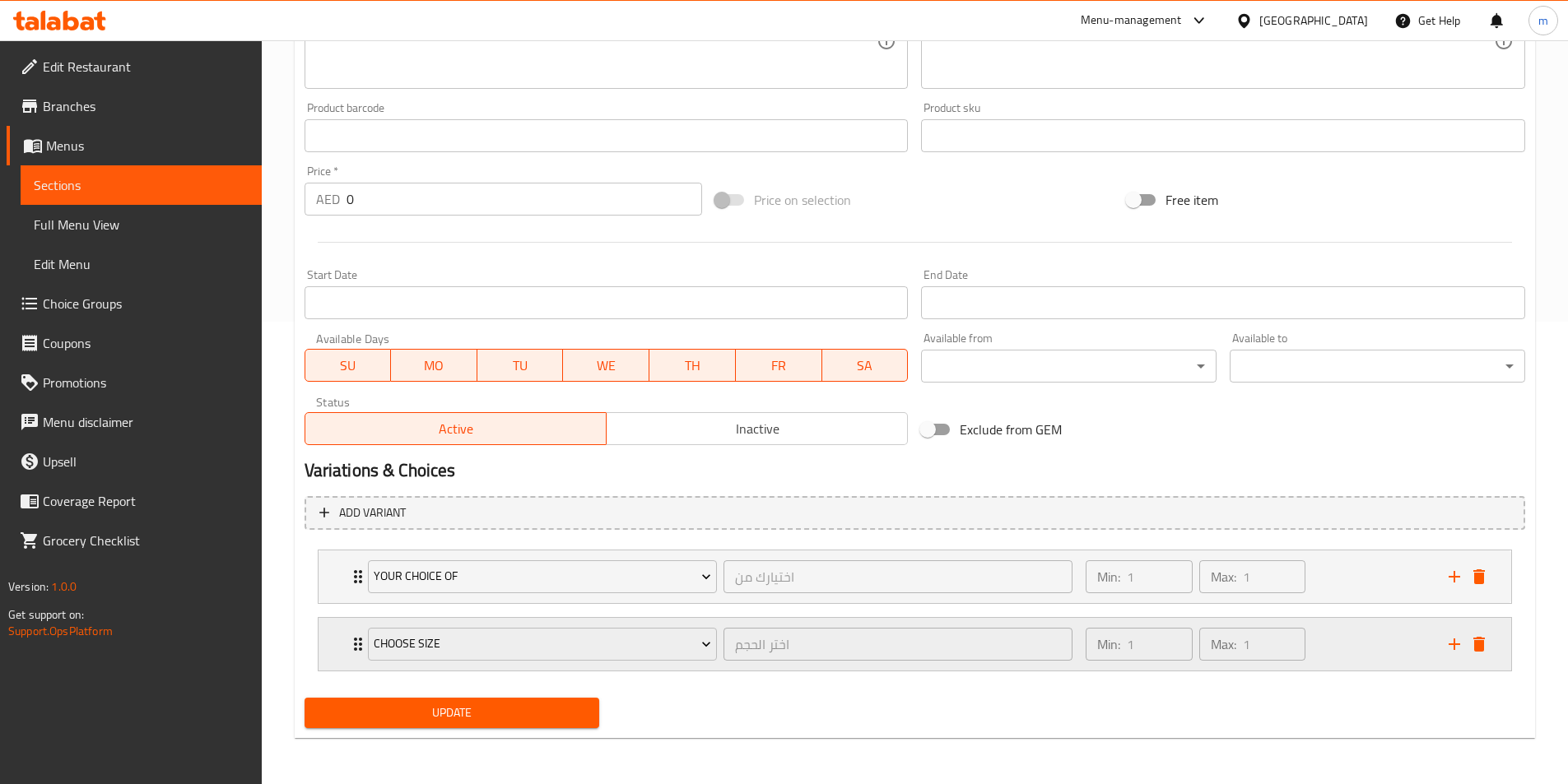
click at [1370, 653] on div "Min: 1 ​ Max: 1 ​" at bounding box center [1257, 645] width 362 height 53
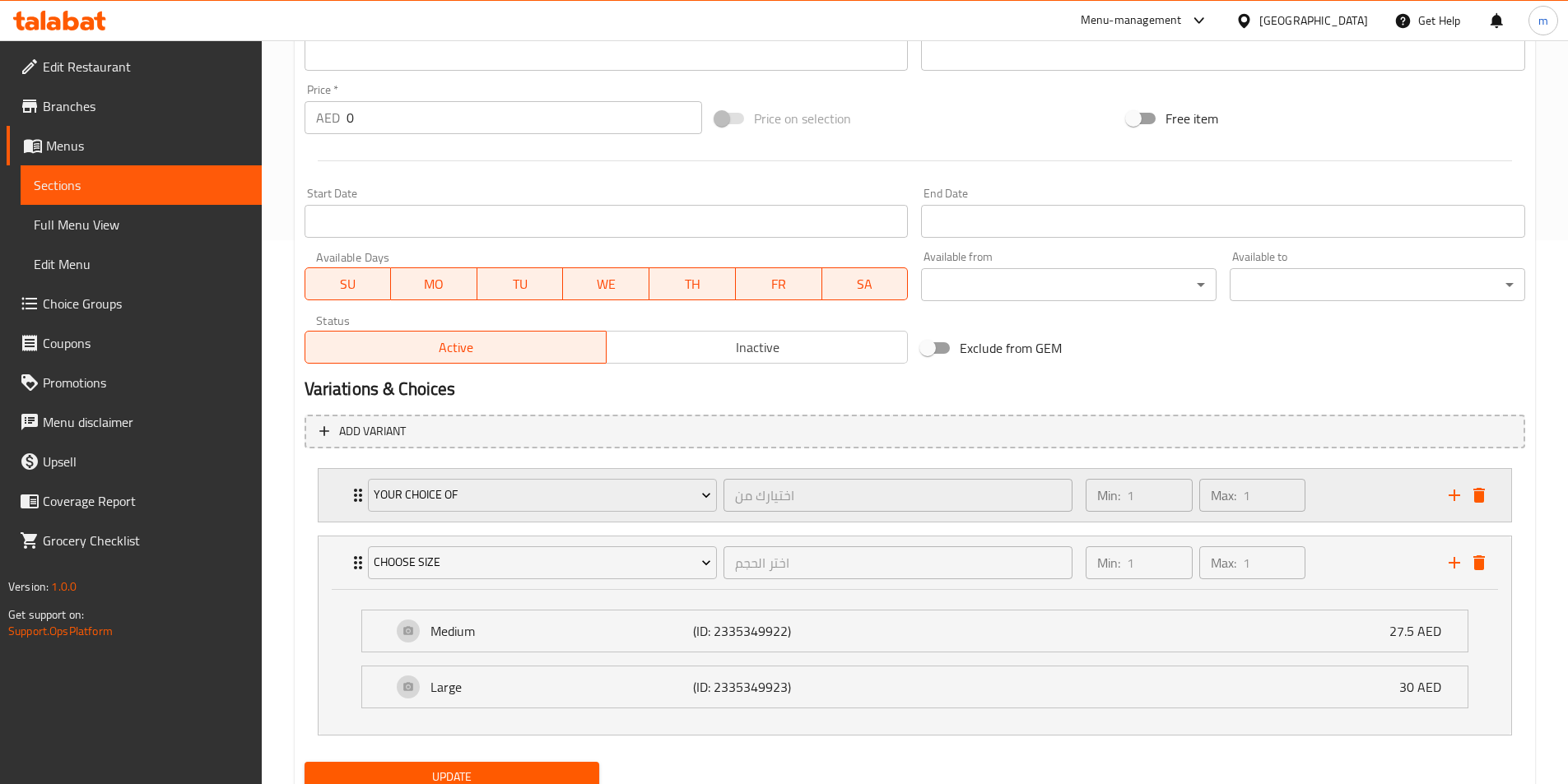
scroll to position [608, 0]
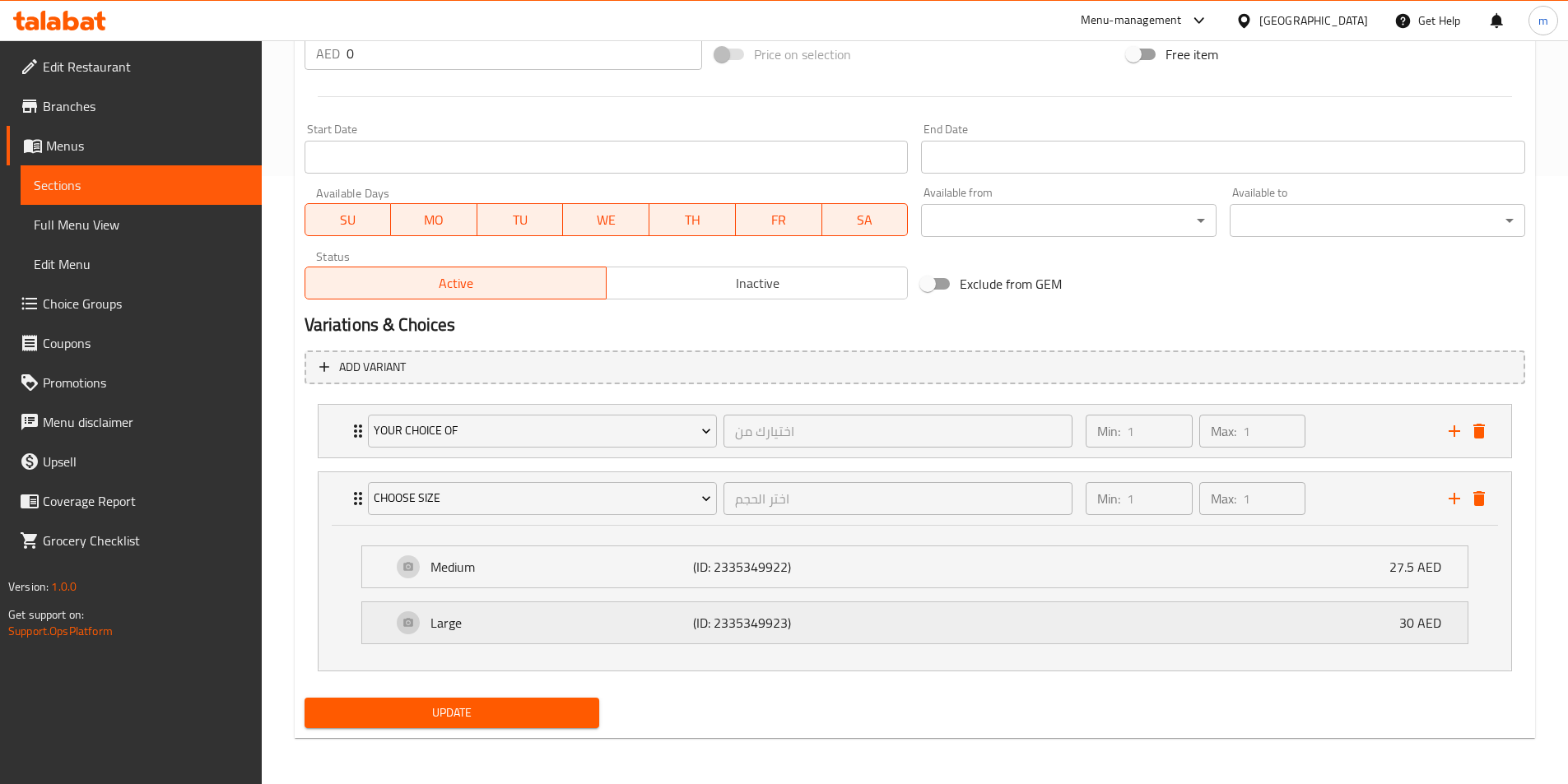
click at [1169, 620] on div "Large (ID: 2335349923) 30 AED" at bounding box center [920, 622] width 1056 height 41
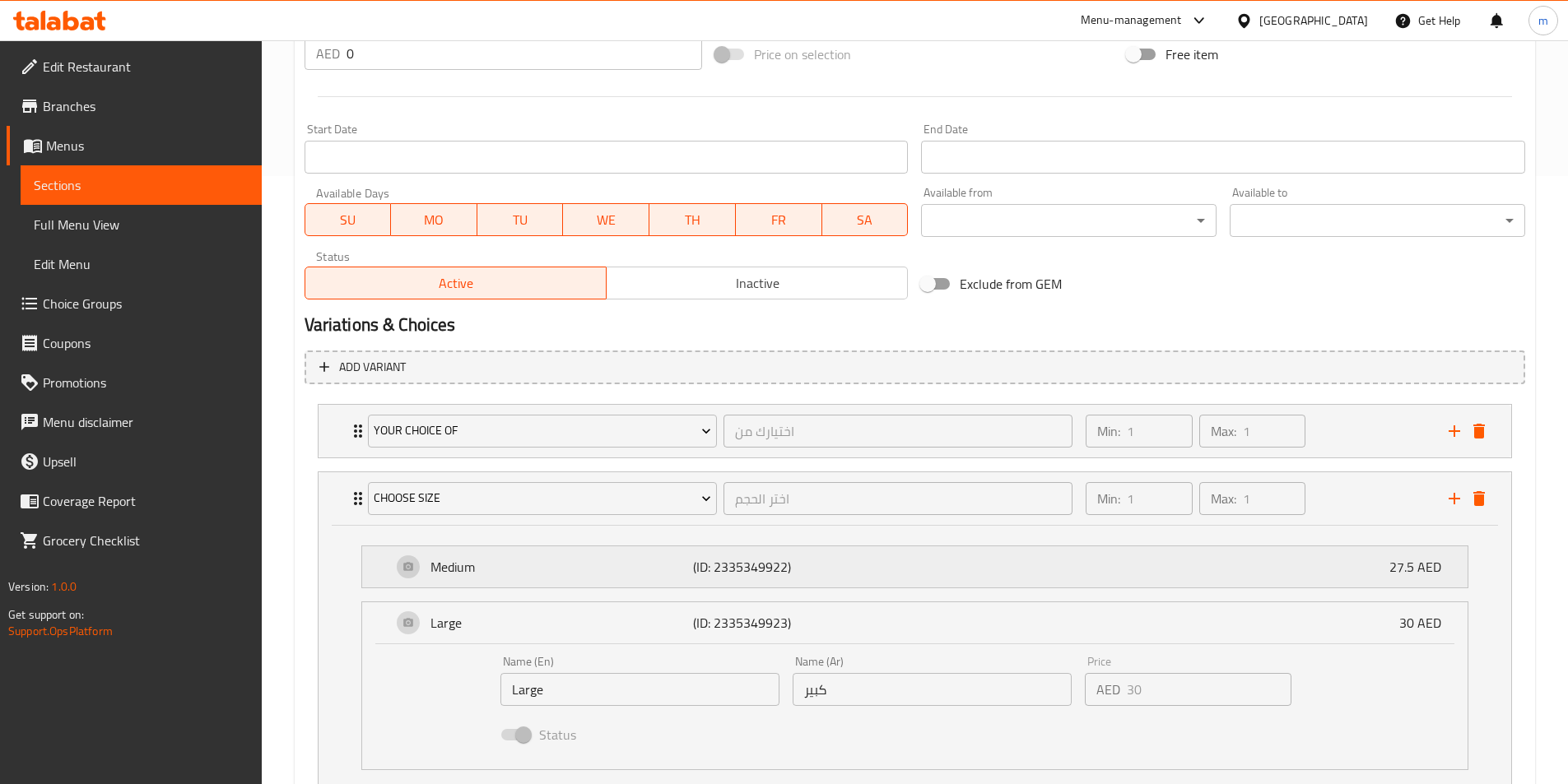
click at [1165, 559] on div "Medium (ID: 2335349922) 27.5 AED" at bounding box center [920, 567] width 1056 height 41
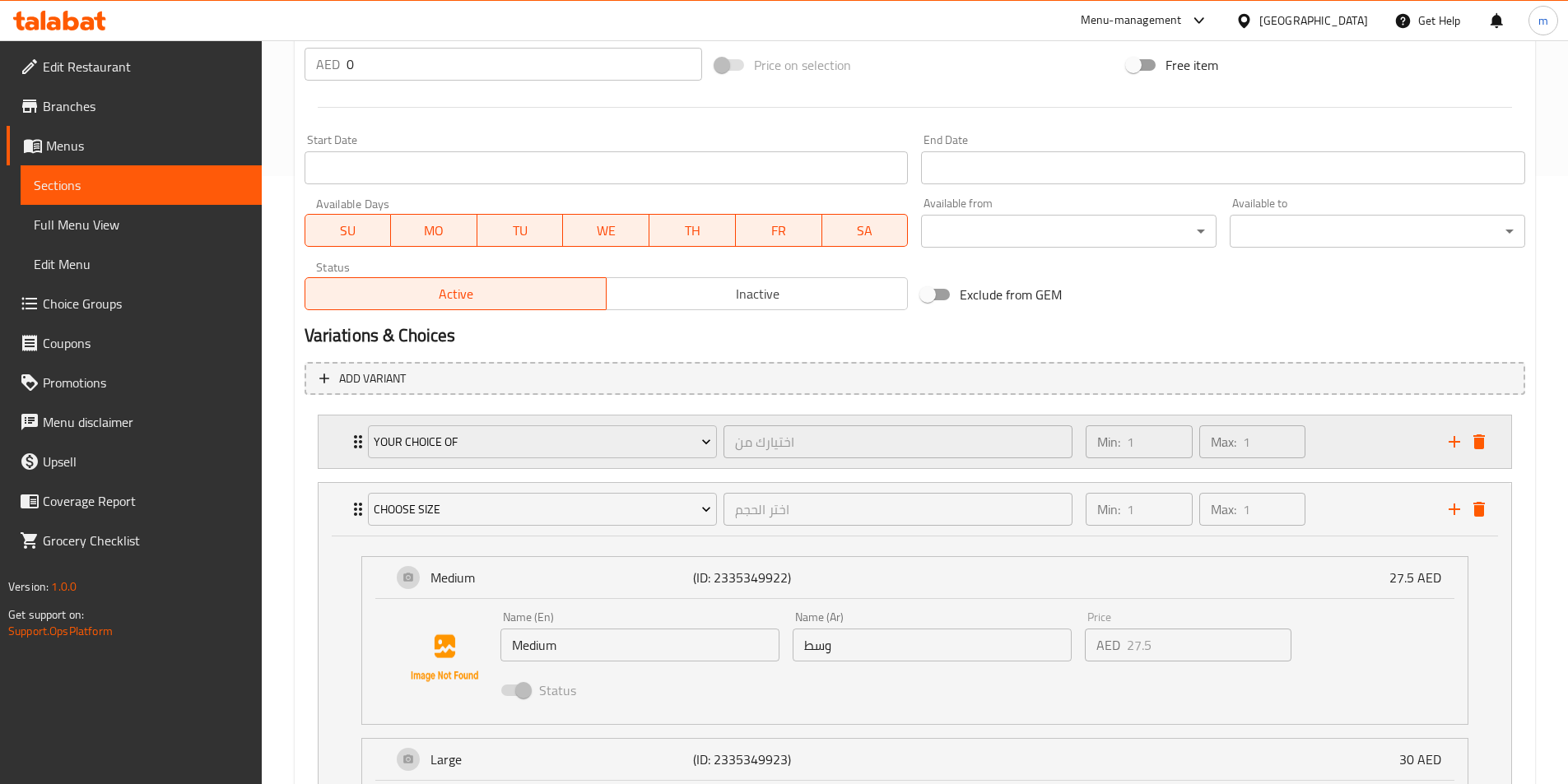
click at [1322, 421] on div "Min: 1 ​ Max: 1 ​" at bounding box center [1257, 442] width 362 height 53
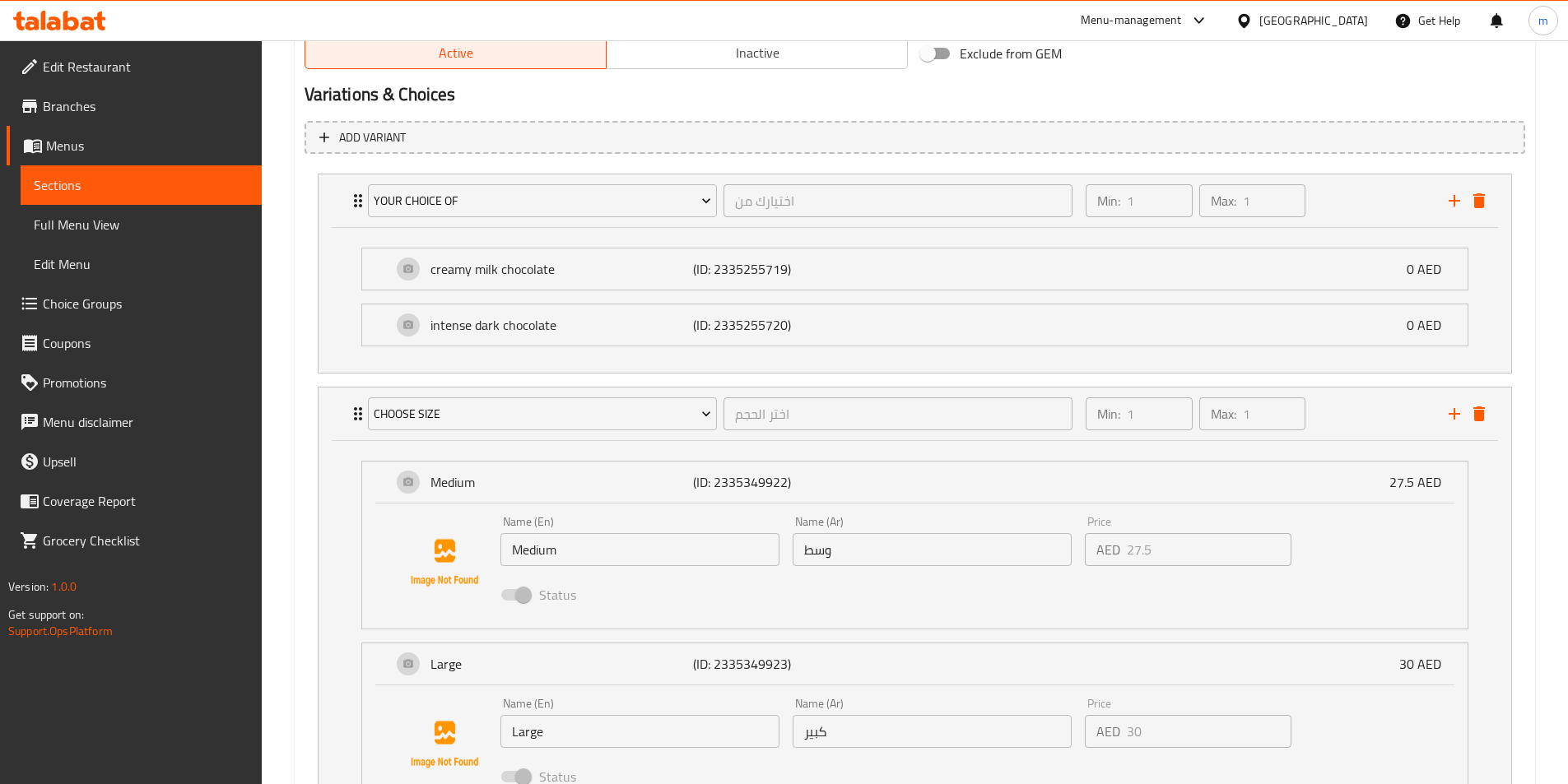
scroll to position [855, 0]
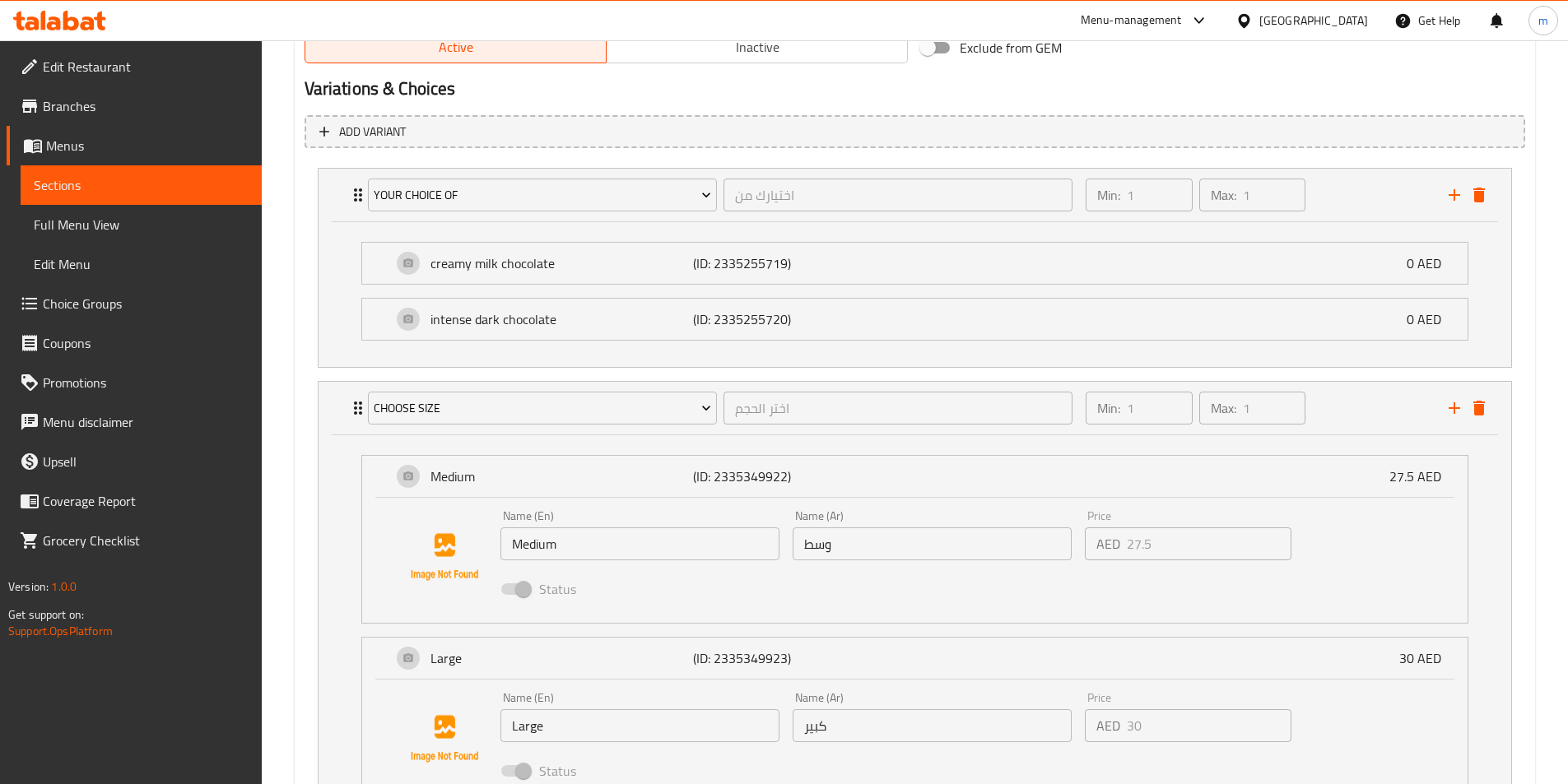
click at [970, 344] on li "intense dark chocolate (ID: 2335255720) 0 AED Name (En) intense dark chocolate …" at bounding box center [915, 319] width 1133 height 56
click at [972, 270] on div "creamy milk chocolate (ID: 2335255719) 0 AED" at bounding box center [920, 263] width 1056 height 41
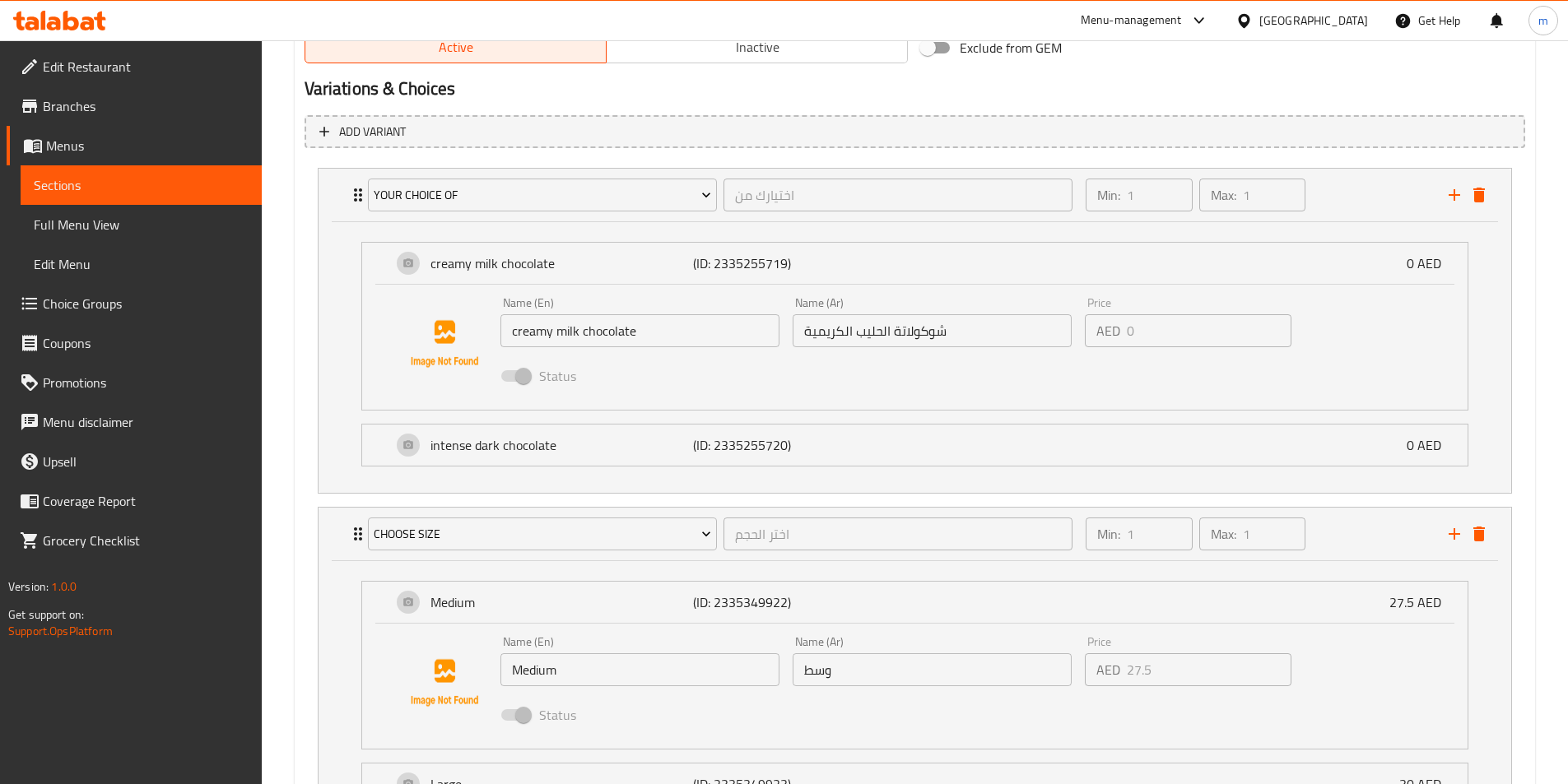
click at [975, 307] on div "Name (Ar) شوكولاتة الحليب الكريمية Name (Ar)" at bounding box center [931, 322] width 279 height 50
click at [969, 402] on div "Name (En) creamy milk chocolate Name (En) Name (Ar) شوكولاتة الحليب الكريمية Na…" at bounding box center [914, 347] width 1105 height 126
click at [979, 433] on div "intense dark chocolate (ID: 2335255720) 0 AED" at bounding box center [920, 445] width 1056 height 41
